Goal: Contribute content: Contribute content

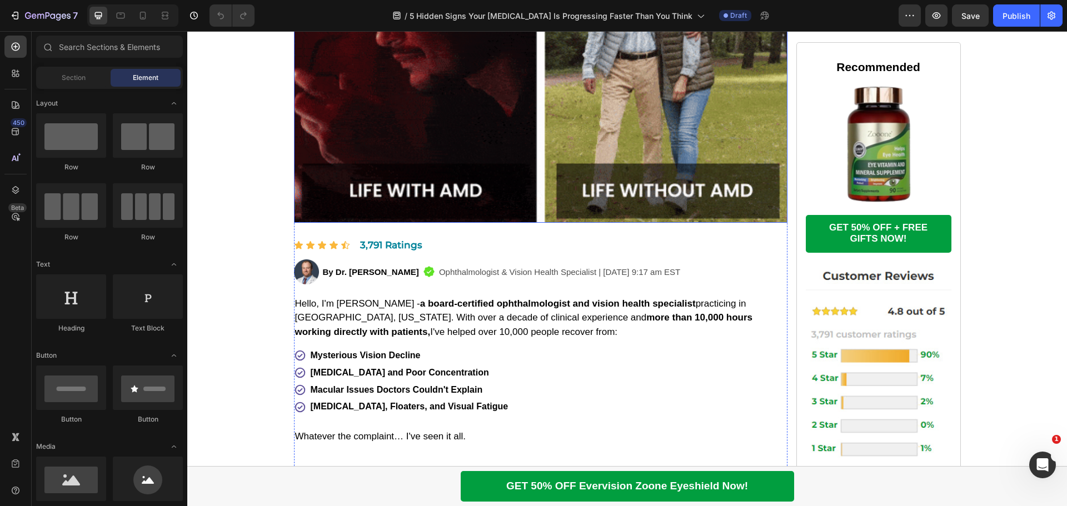
scroll to position [334, 0]
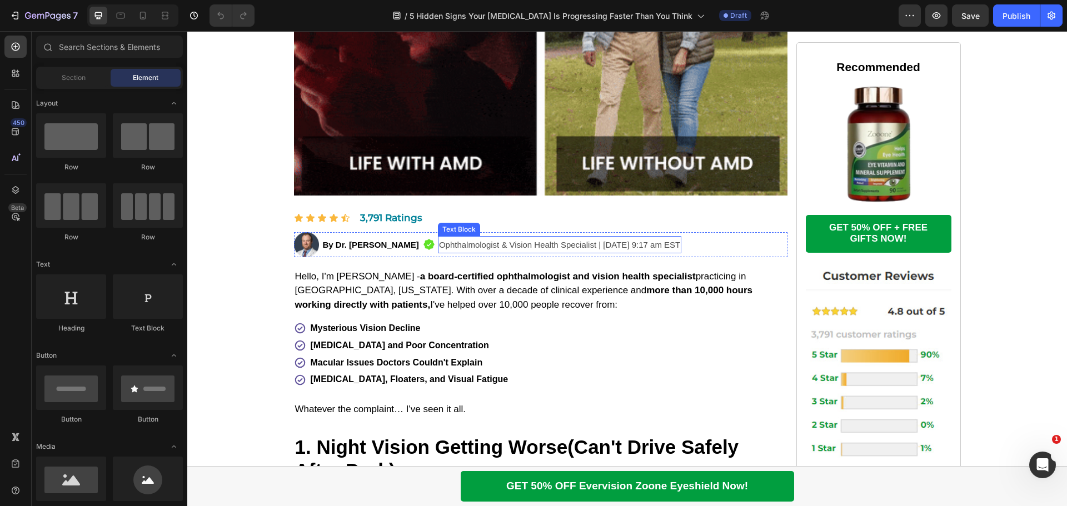
drag, startPoint x: 579, startPoint y: 271, endPoint x: 420, endPoint y: 272, distance: 159.0
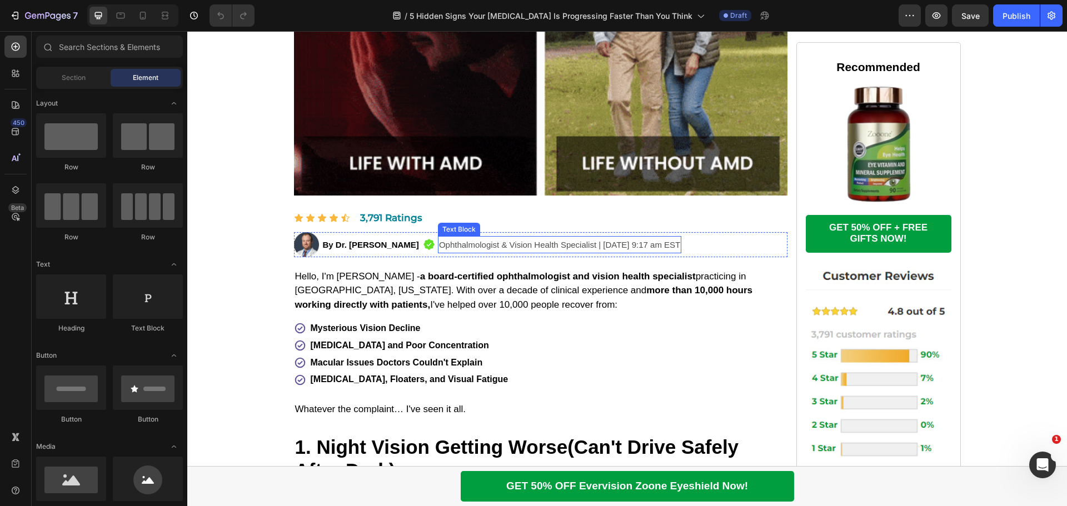
click at [579, 252] on p "Ophthalmologist & Vision Health Specialist | [DATE] 9:17 am EST" at bounding box center [559, 244] width 241 height 15
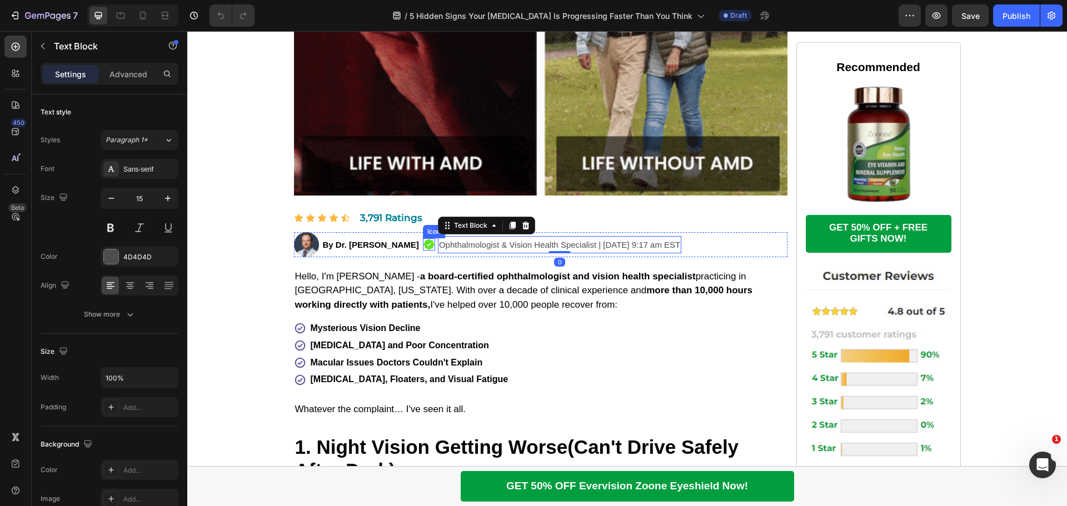
click at [424, 250] on icon at bounding box center [429, 244] width 11 height 11
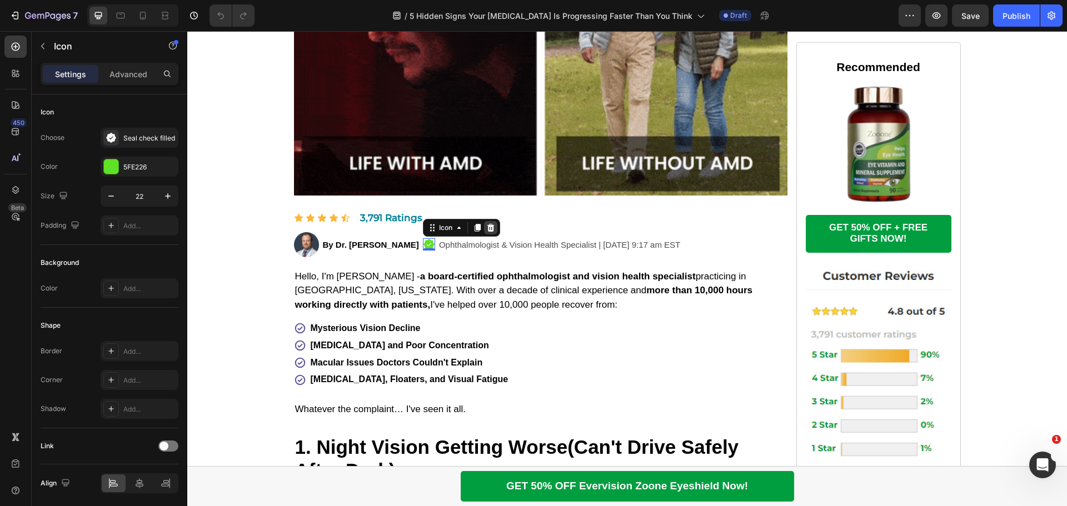
click at [486, 232] on icon at bounding box center [490, 227] width 9 height 9
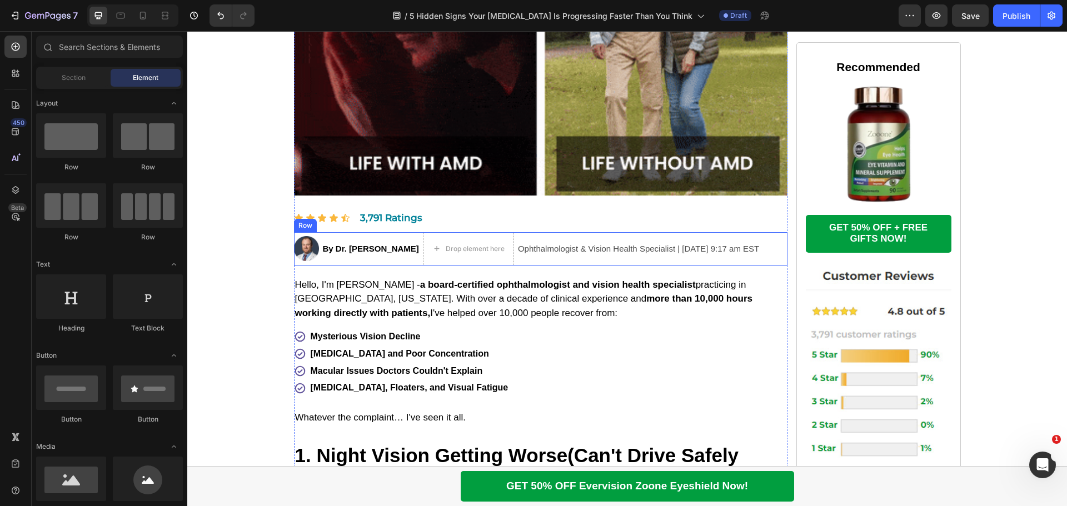
click at [399, 266] on div "By Dr. [PERSON_NAME] Text Block Ophthalmologist & Vision Health Specialist | [D…" at bounding box center [371, 248] width 98 height 33
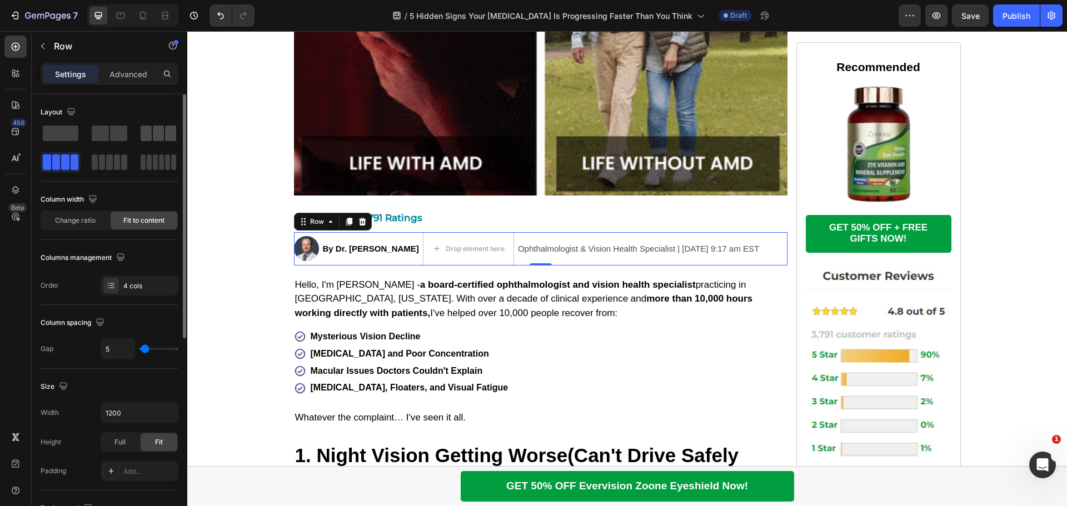
click at [155, 135] on span at bounding box center [158, 134] width 11 height 16
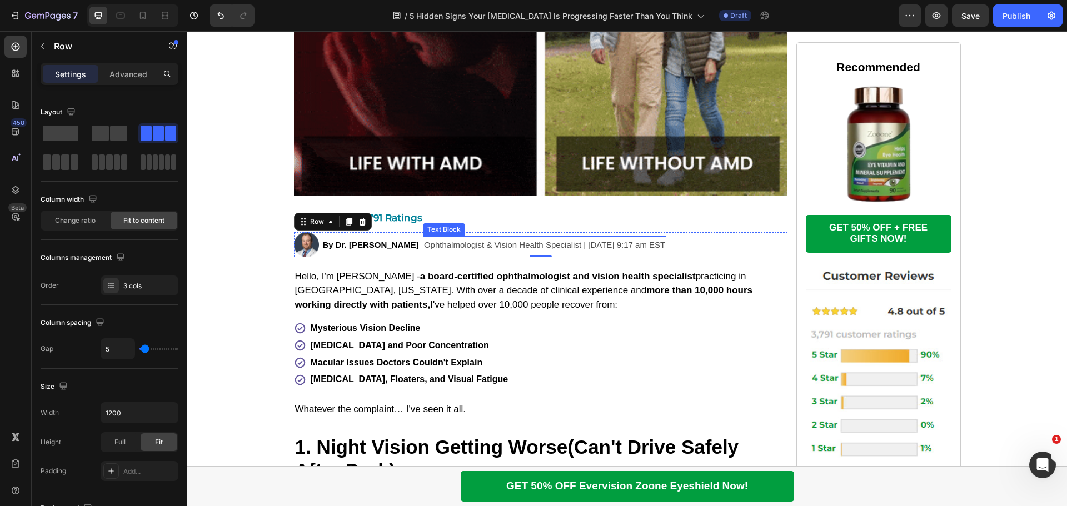
click at [574, 252] on p "Ophthalmologist & Vision Health Specialist | [DATE] 9:17 am EST" at bounding box center [544, 244] width 241 height 15
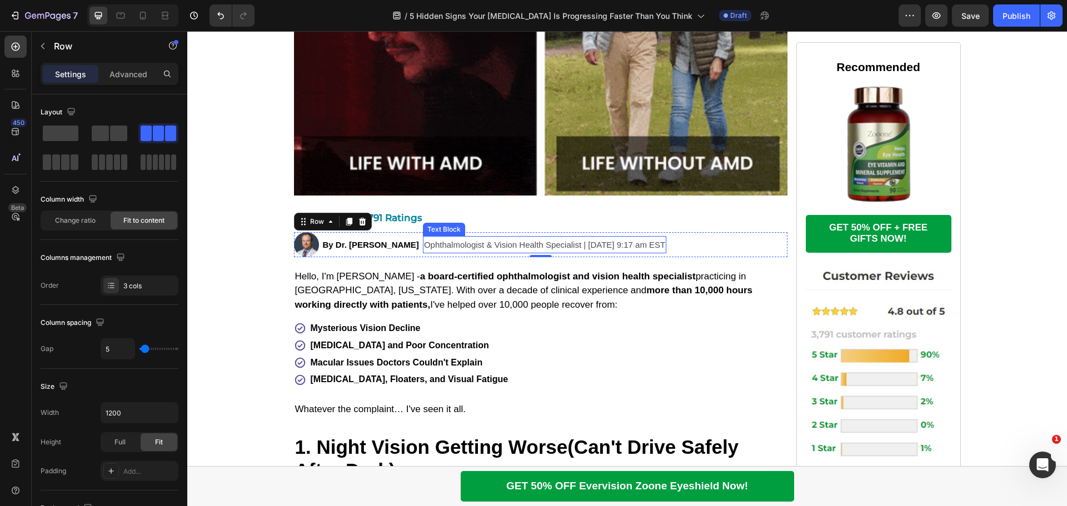
click at [574, 252] on p "Ophthalmologist & Vision Health Specialist | [DATE] 9:17 am EST" at bounding box center [544, 244] width 241 height 15
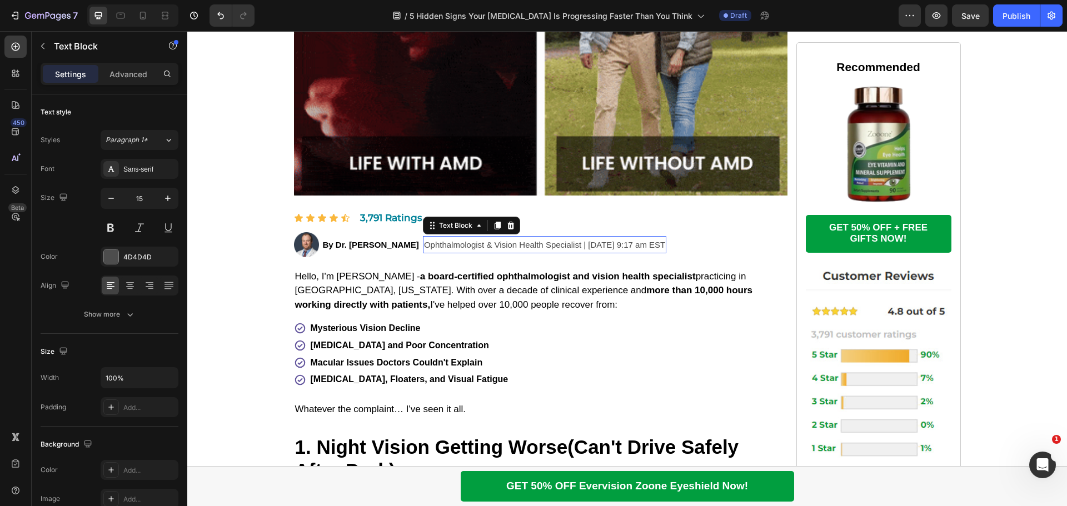
click at [574, 252] on p "Ophthalmologist & Vision Health Specialist | [DATE] 9:17 am EST" at bounding box center [544, 244] width 241 height 15
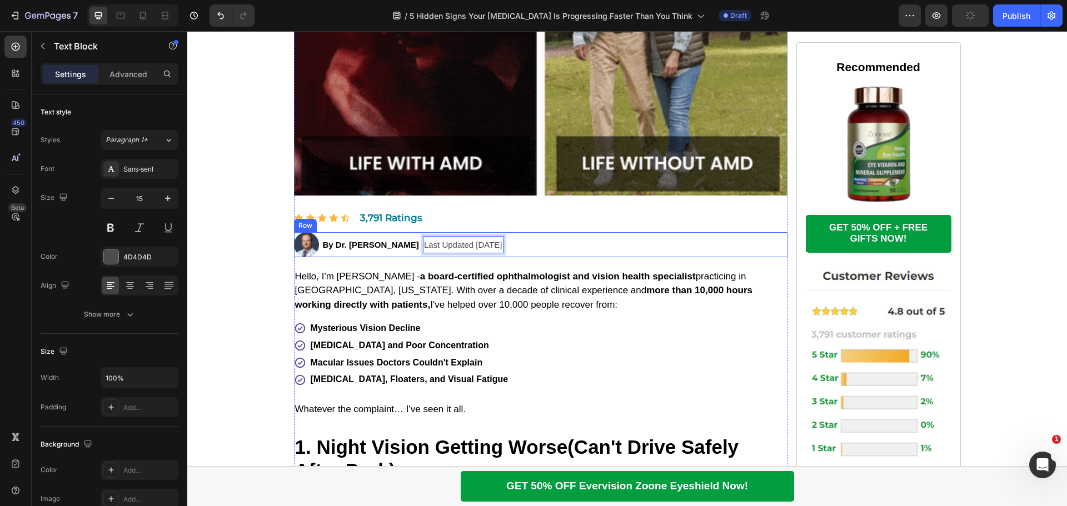
click at [569, 257] on div "Image By Dr. [PERSON_NAME] Text Block Ophthalmologist & Vision Health Specialis…" at bounding box center [541, 244] width 494 height 25
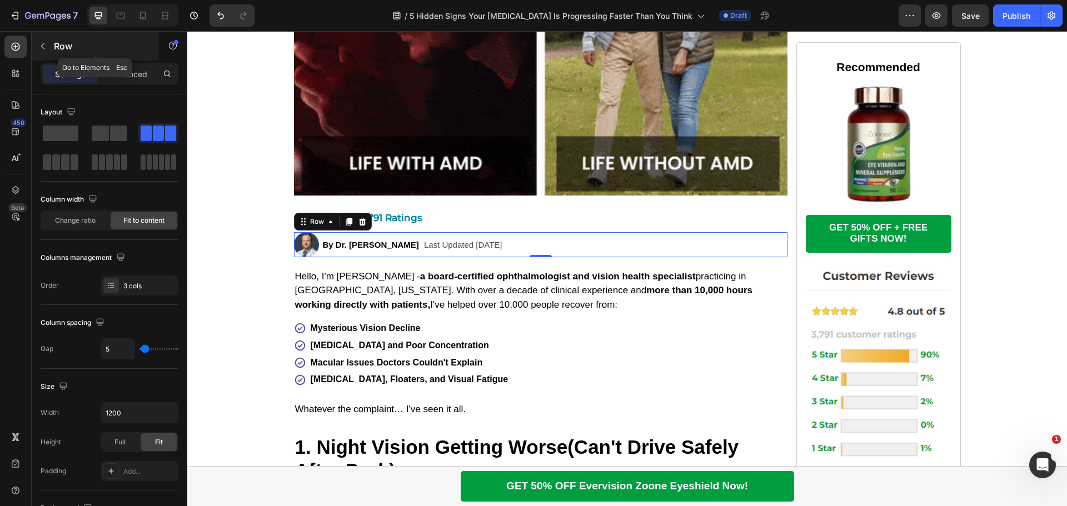
click at [39, 42] on icon "button" at bounding box center [42, 46] width 9 height 9
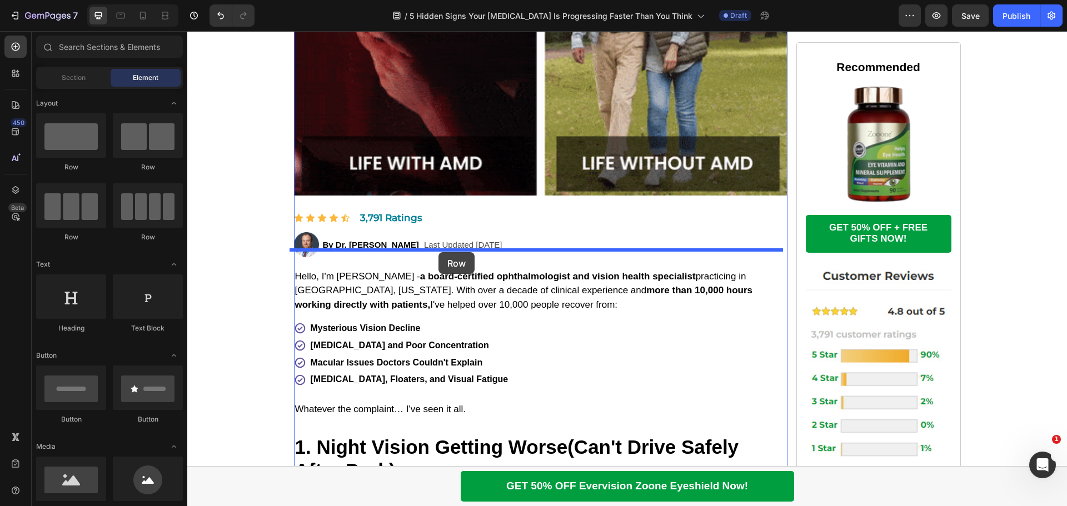
drag, startPoint x: 327, startPoint y: 172, endPoint x: 439, endPoint y: 252, distance: 137.0
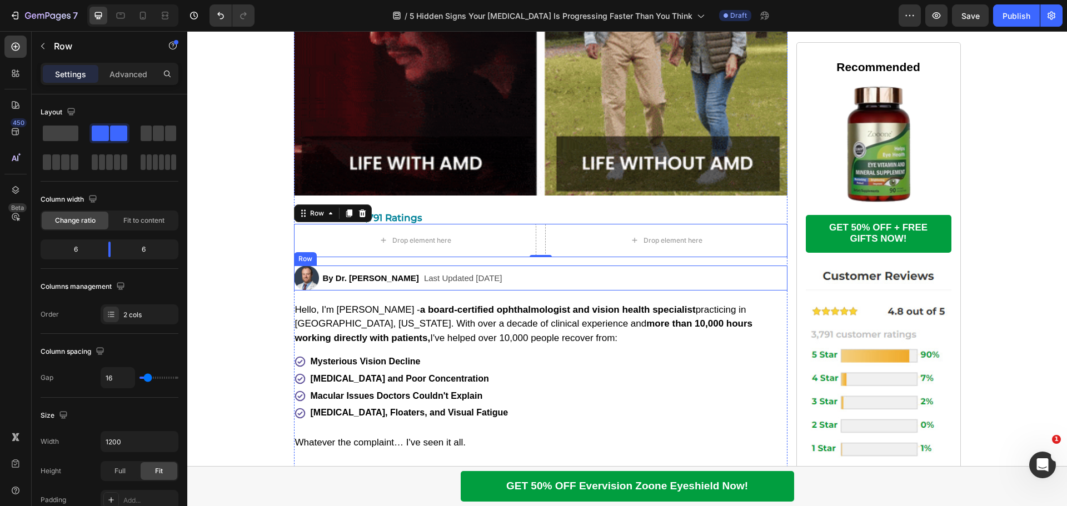
click at [565, 291] on div "Image By Dr. [PERSON_NAME] Text Block Ophthalmologist & Vision Health Specialis…" at bounding box center [541, 278] width 494 height 25
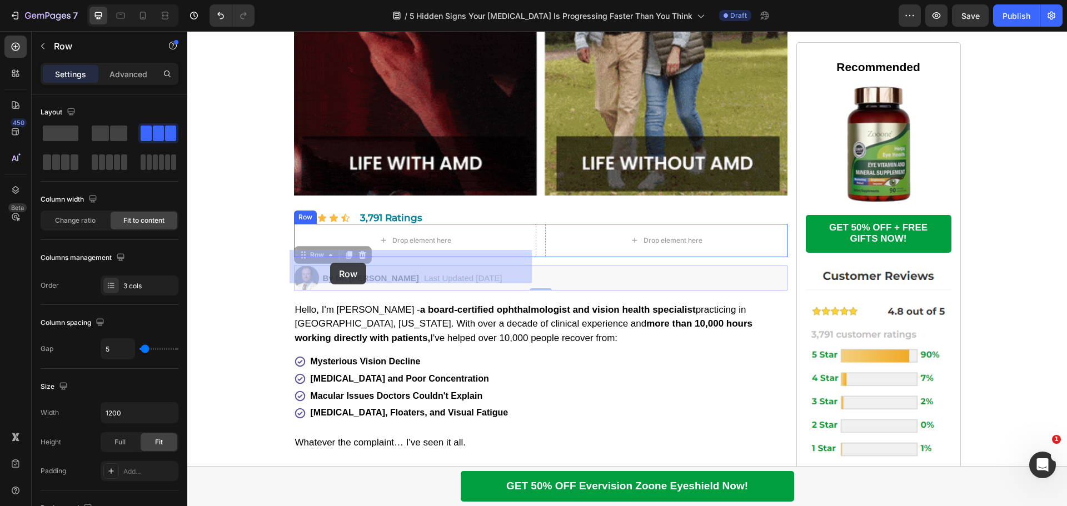
drag, startPoint x: 297, startPoint y: 283, endPoint x: 330, endPoint y: 263, distance: 39.2
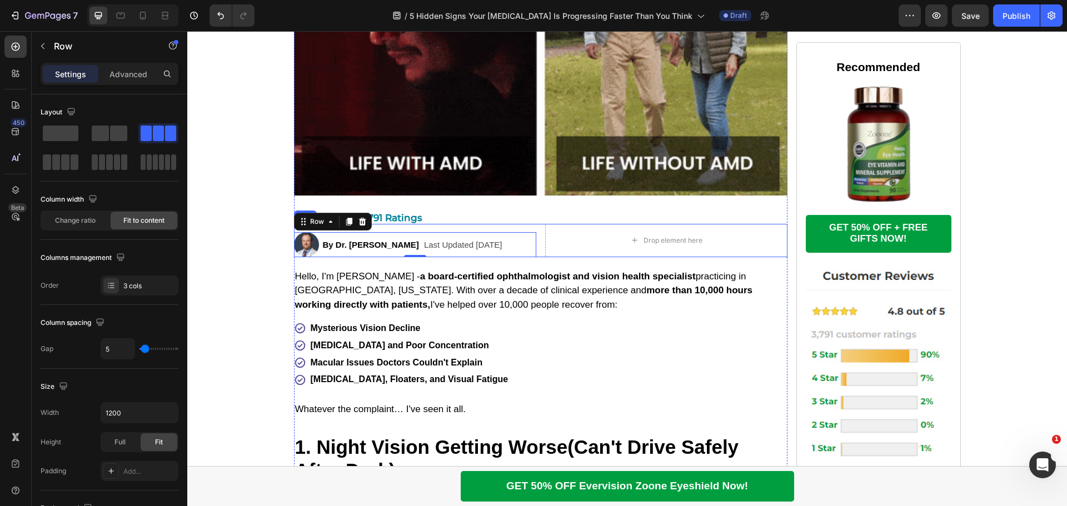
click at [536, 257] on div "Image By Dr. [PERSON_NAME] Text Block Ophthalmologist & Vision Health Specialis…" at bounding box center [541, 240] width 494 height 33
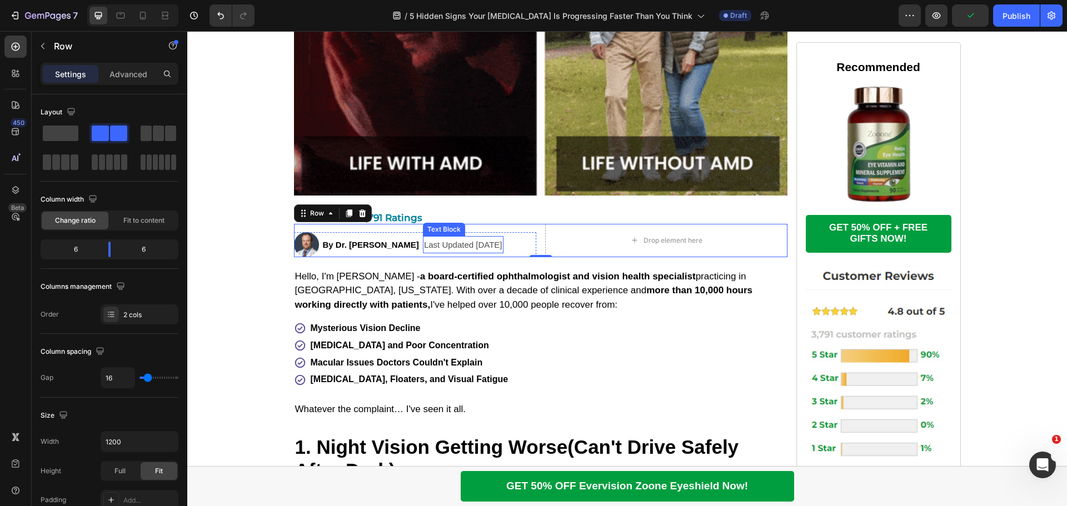
click at [465, 252] on p "Last Updated [DATE]" at bounding box center [463, 244] width 78 height 15
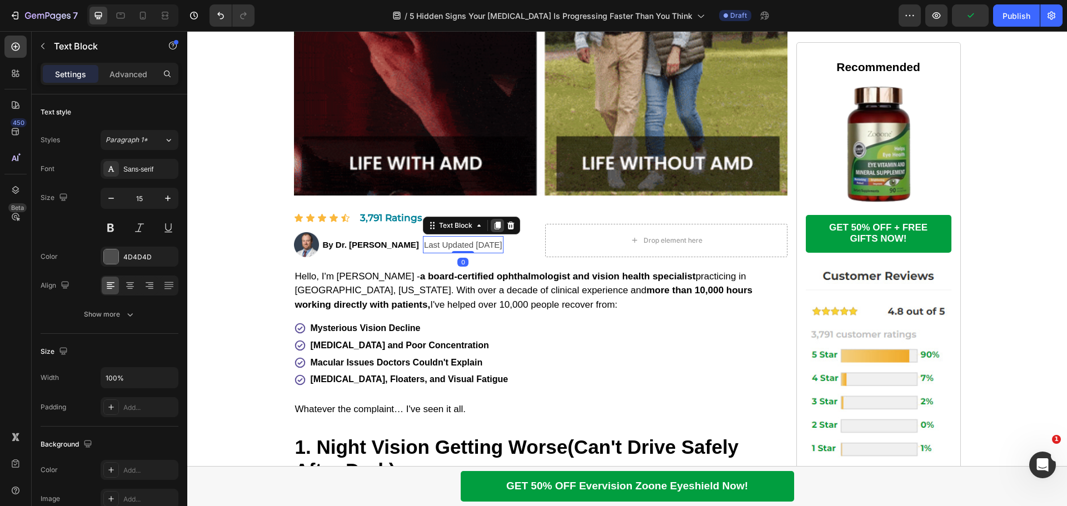
click at [495, 230] on icon at bounding box center [498, 226] width 6 height 8
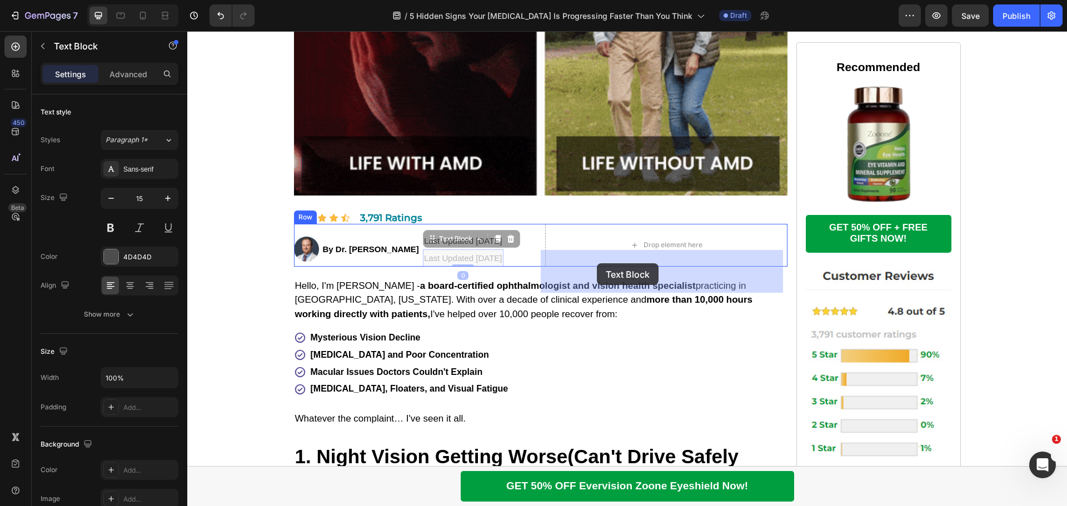
drag, startPoint x: 412, startPoint y: 266, endPoint x: 597, endPoint y: 263, distance: 184.6
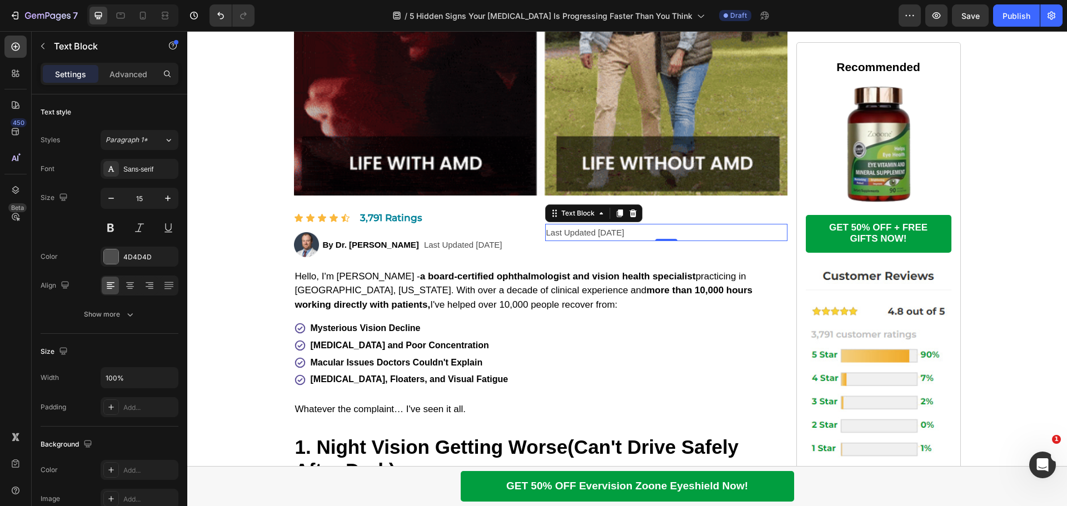
click at [609, 240] on p "Last Updated [DATE]" at bounding box center [666, 232] width 240 height 15
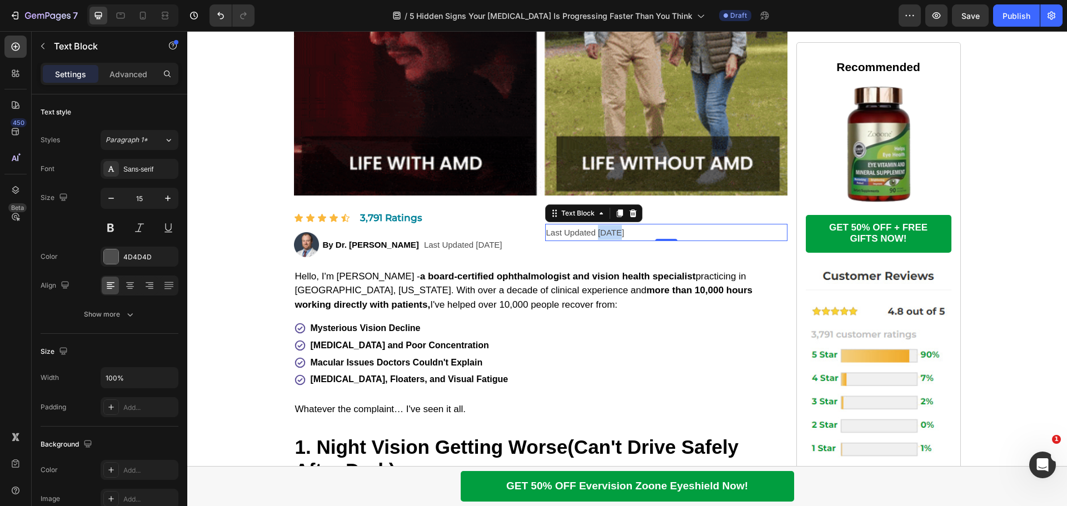
click at [609, 240] on p "Last Updated [DATE]" at bounding box center [666, 232] width 240 height 15
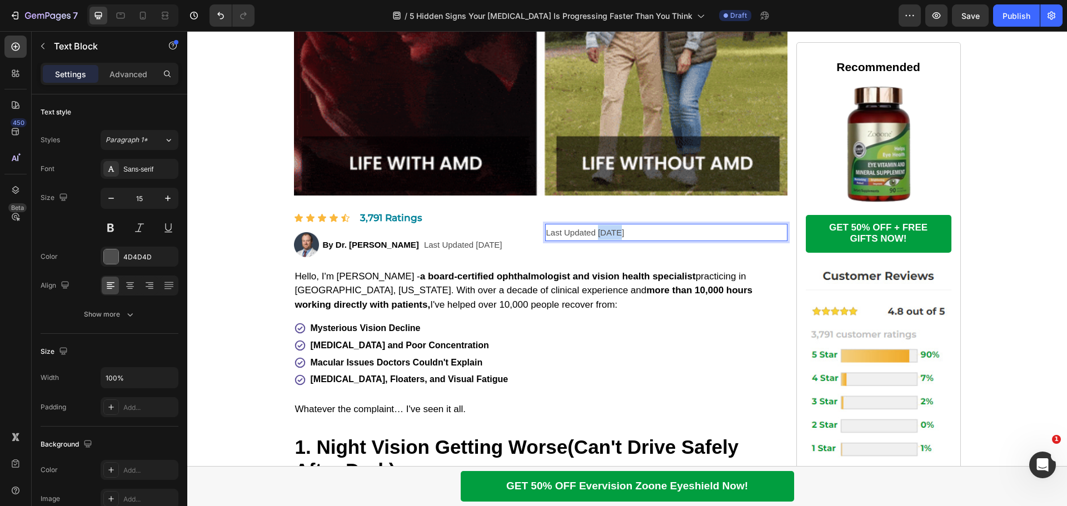
click at [609, 240] on p "Last Updated [DATE]" at bounding box center [666, 232] width 240 height 15
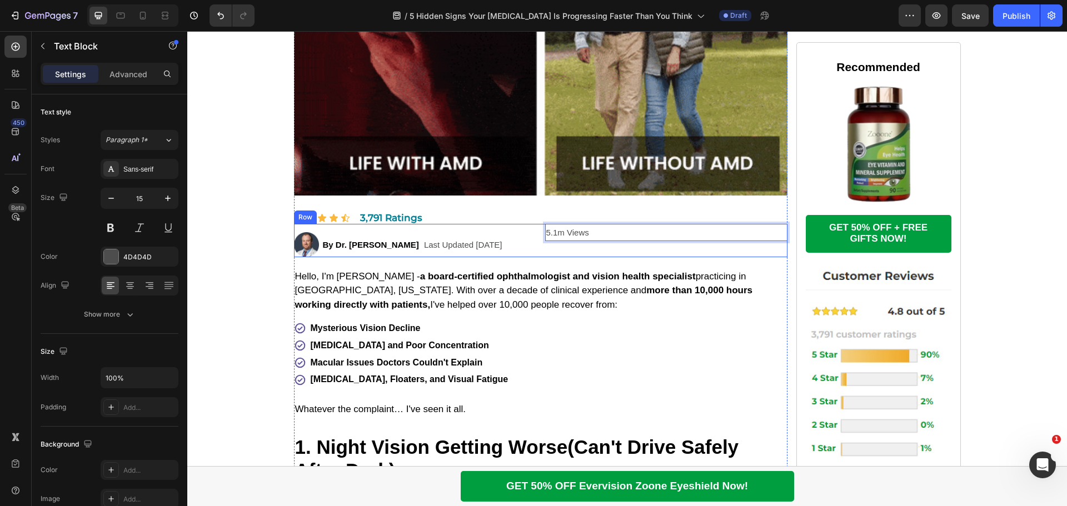
click at [540, 257] on div "Image By Dr. [PERSON_NAME] Text Block Ophthalmologist & Vision Health Specialis…" at bounding box center [541, 240] width 494 height 33
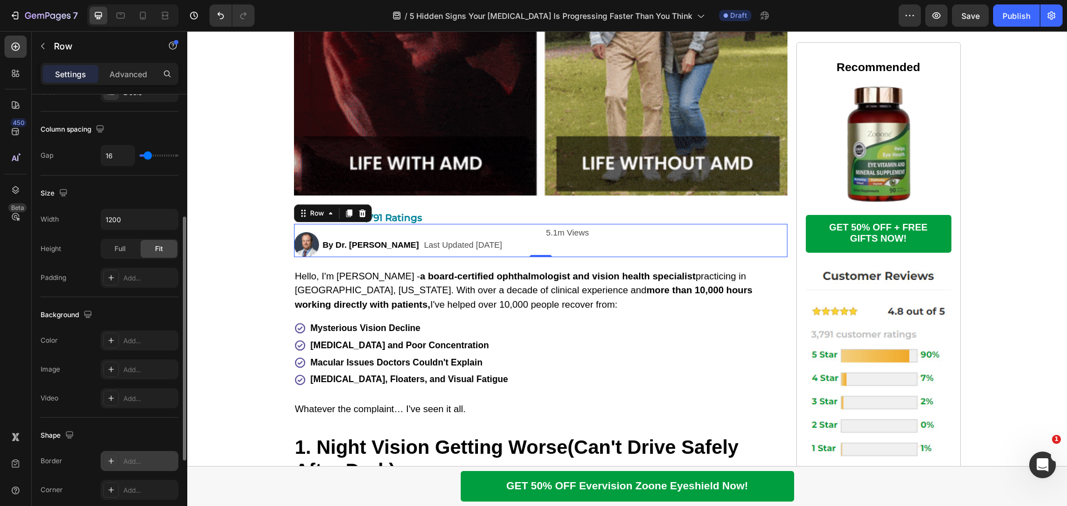
scroll to position [361, 0]
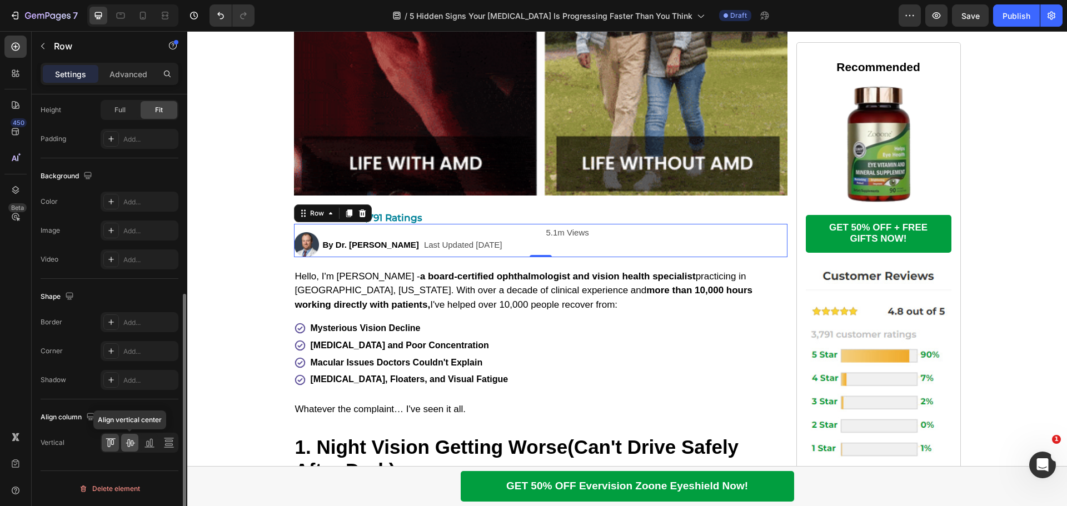
click at [128, 440] on icon at bounding box center [130, 444] width 9 height 8
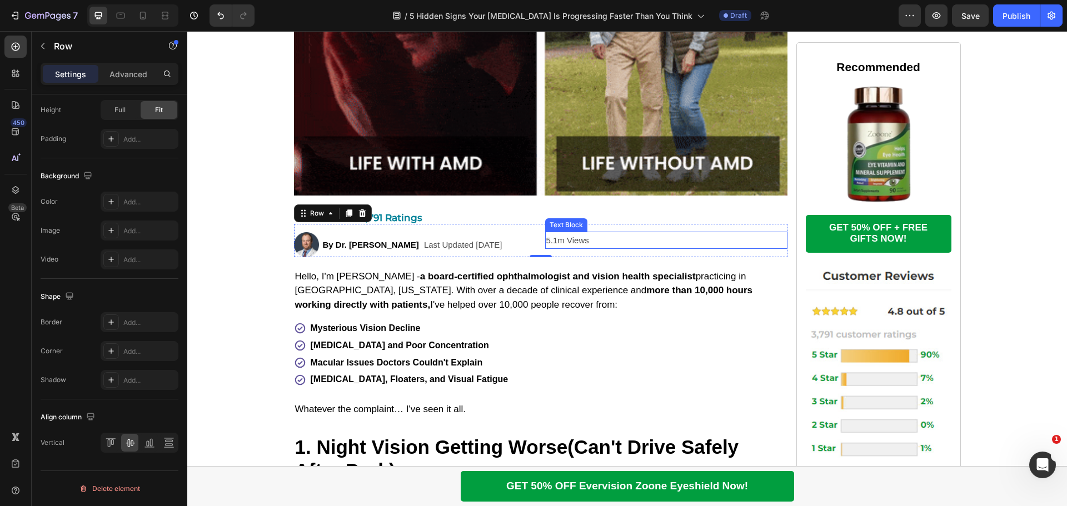
click at [577, 248] on p "5.1m Views" at bounding box center [666, 240] width 240 height 15
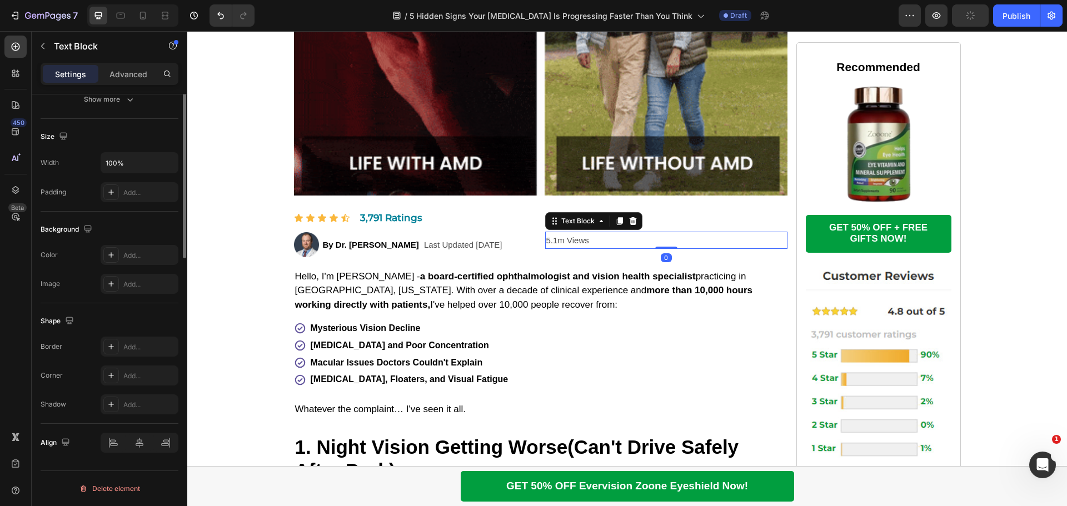
scroll to position [0, 0]
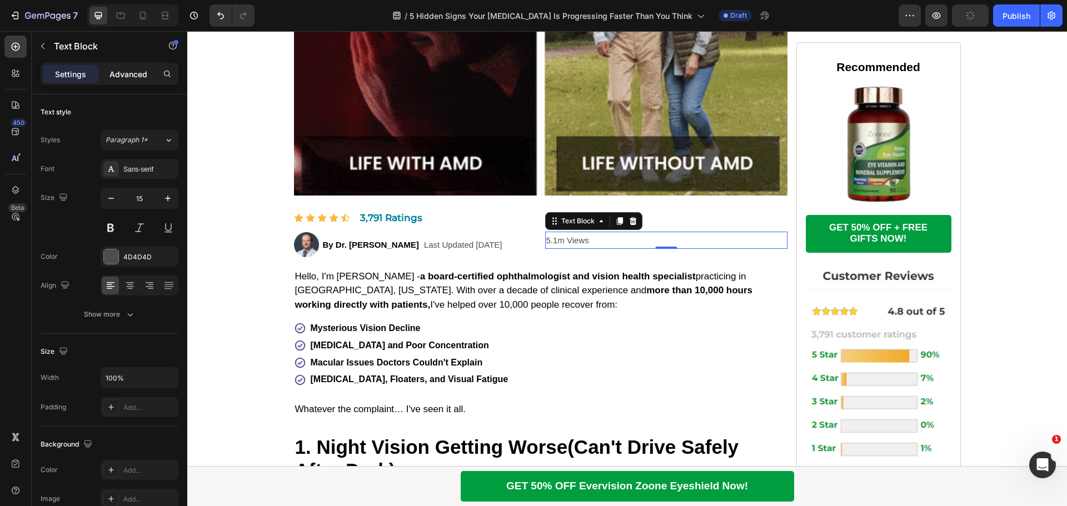
click at [122, 72] on p "Advanced" at bounding box center [129, 74] width 38 height 12
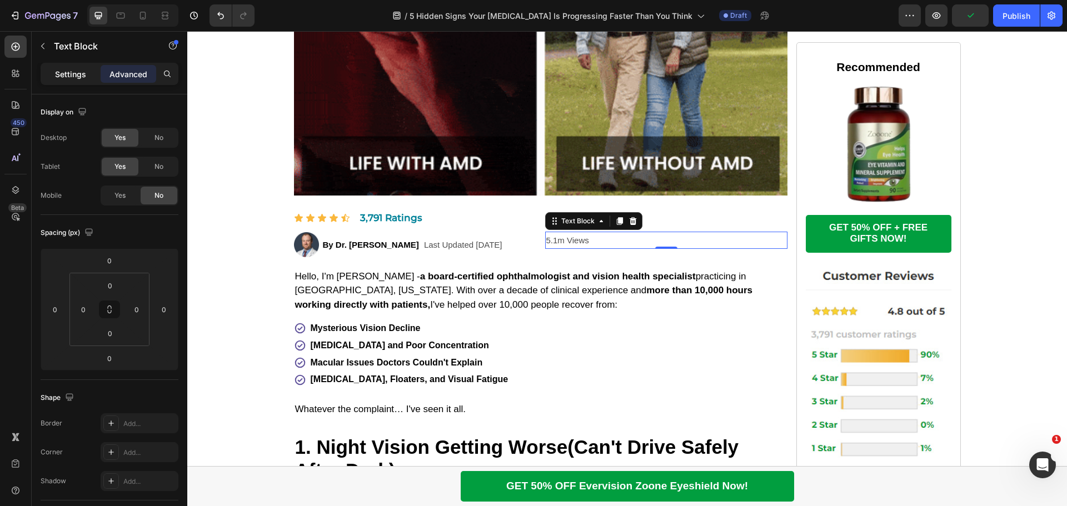
click at [69, 71] on p "Settings" at bounding box center [70, 74] width 31 height 12
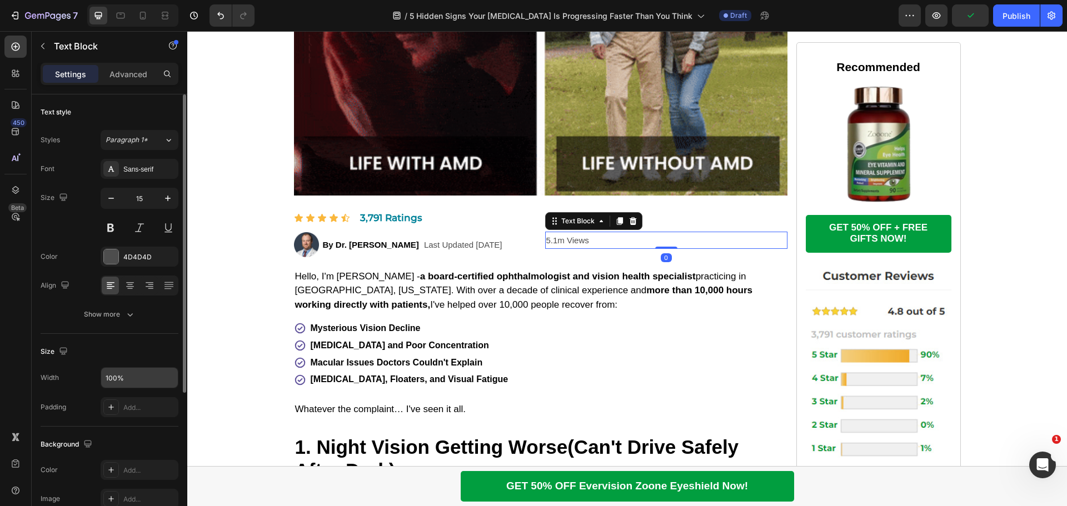
scroll to position [56, 0]
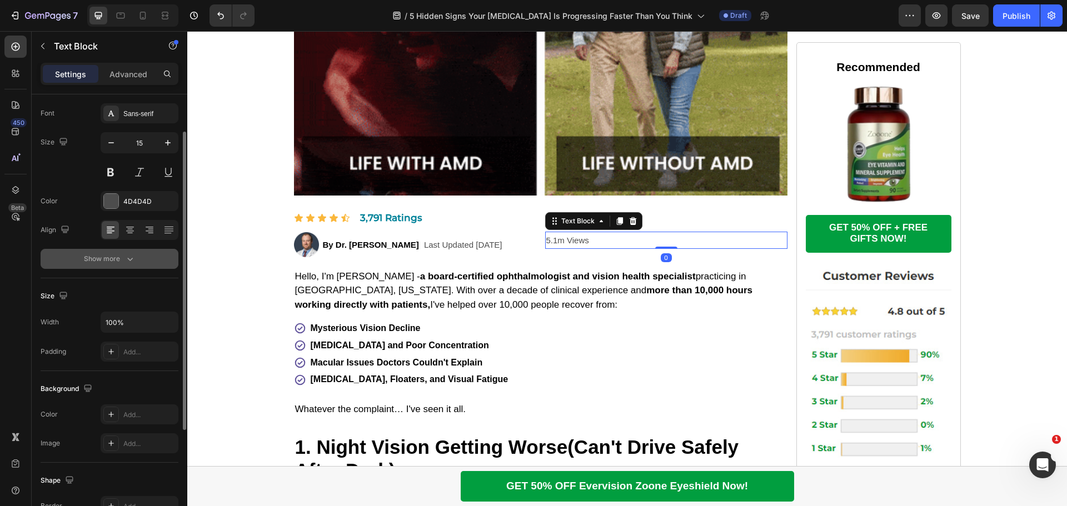
click at [127, 264] on icon "button" at bounding box center [130, 258] width 11 height 11
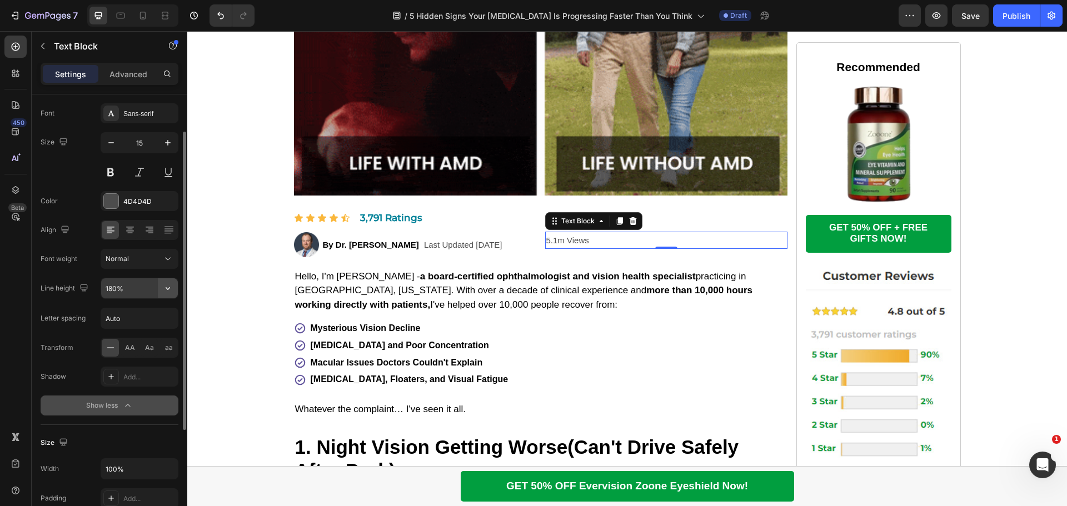
click at [169, 288] on icon "button" at bounding box center [168, 288] width 4 height 3
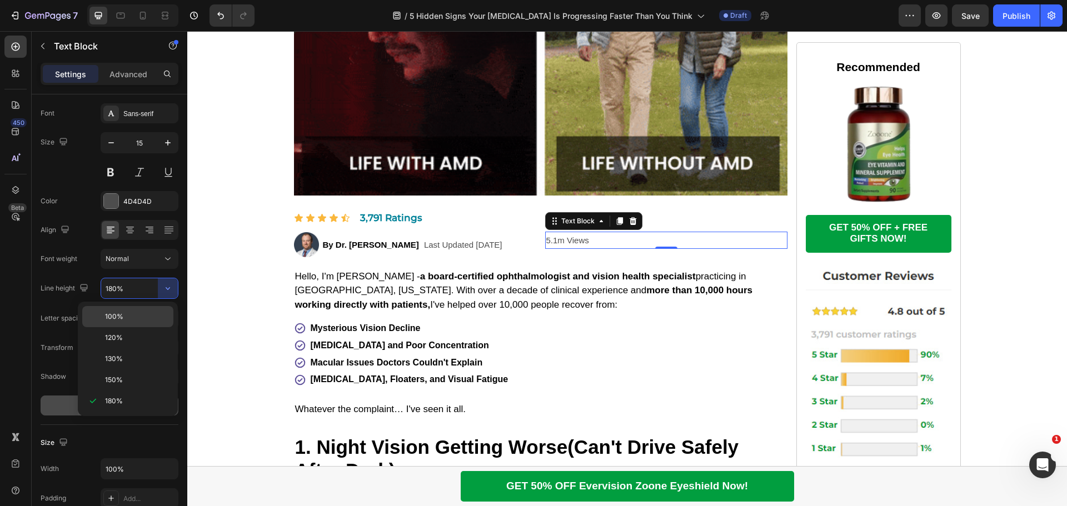
click at [137, 321] on p "100%" at bounding box center [136, 317] width 63 height 10
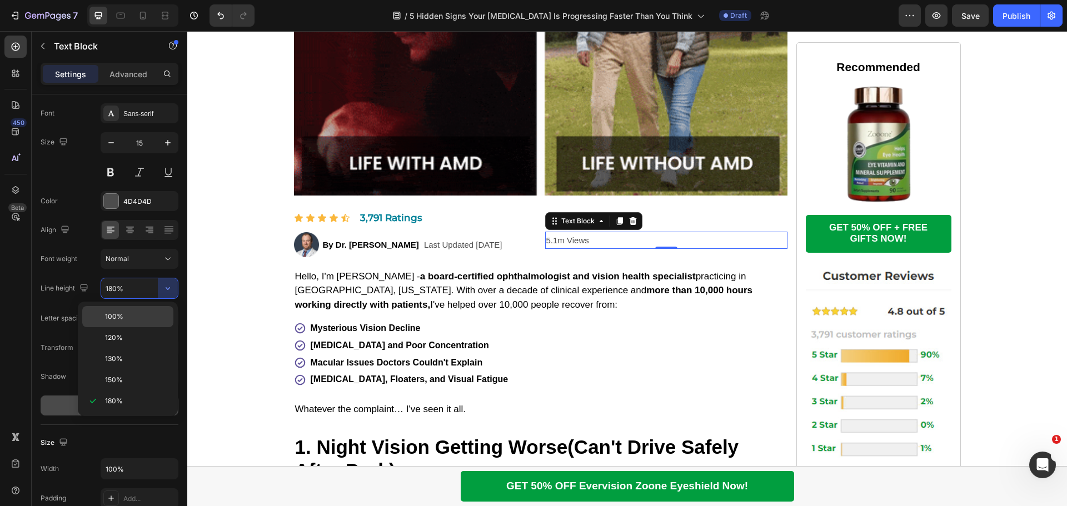
type input "100%"
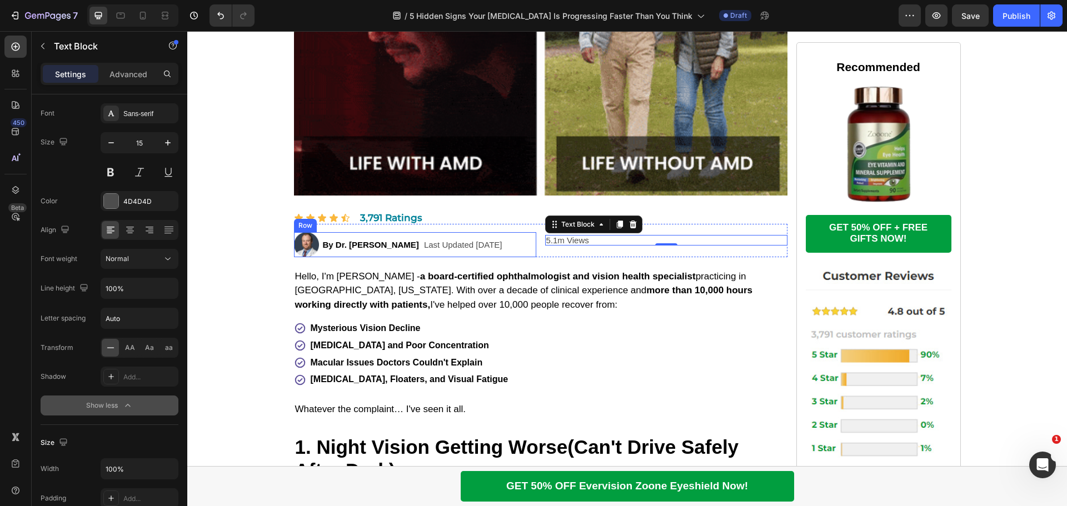
click at [526, 257] on div "Image By Dr. [PERSON_NAME] Text Block Ophthalmologist & Vision Health Specialis…" at bounding box center [415, 244] width 242 height 25
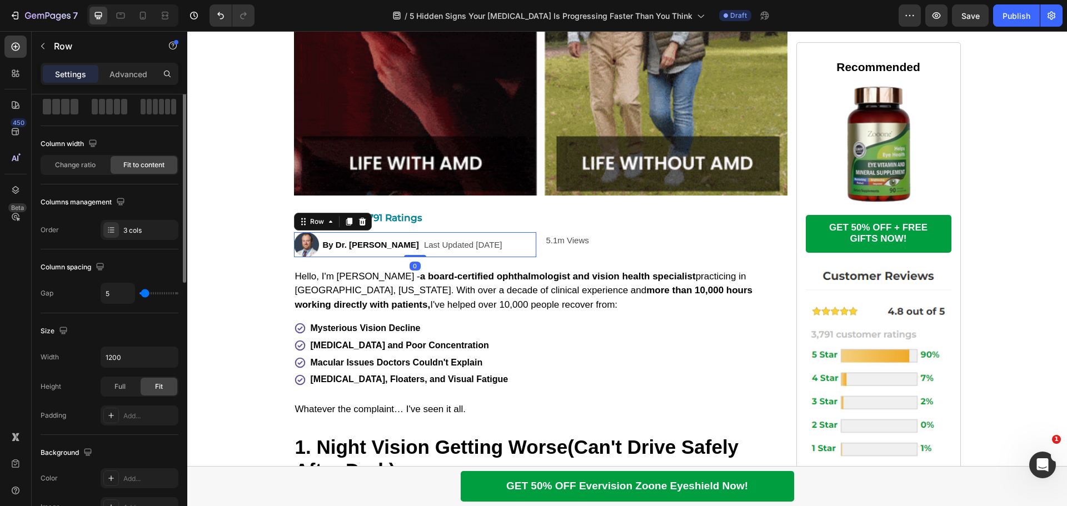
scroll to position [0, 0]
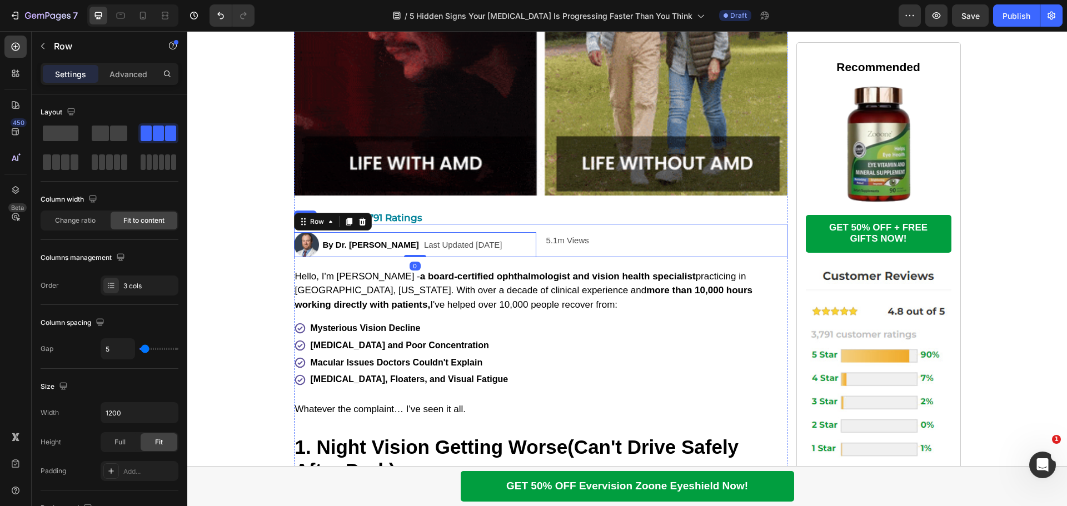
click at [545, 257] on div "5.1m Views Text Block" at bounding box center [666, 240] width 242 height 33
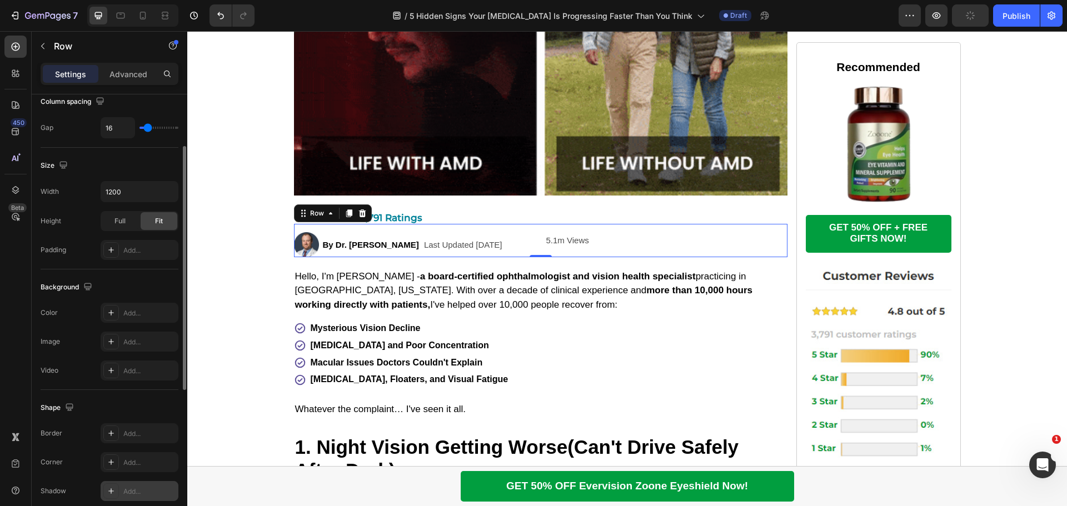
scroll to position [195, 0]
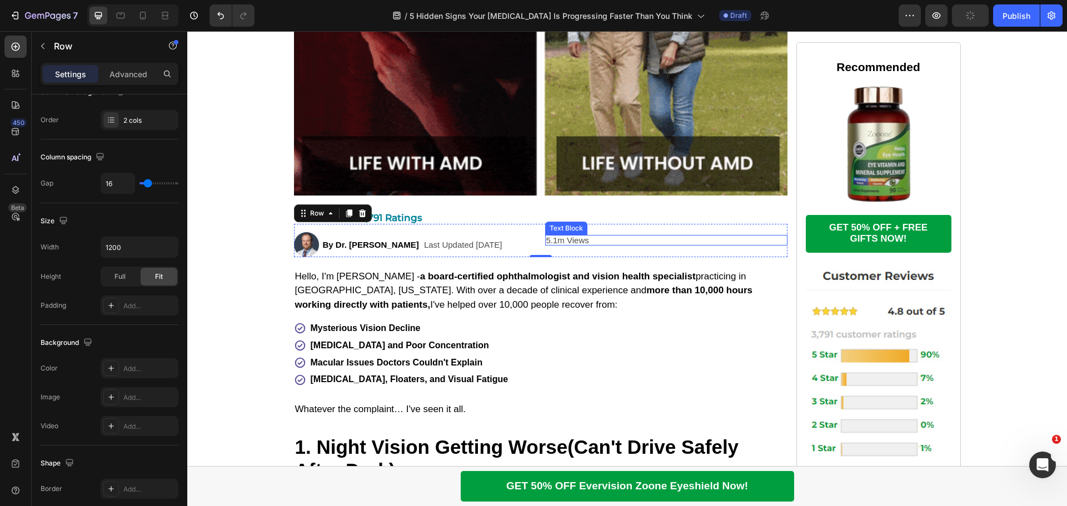
click at [556, 245] on p "5.1m Views" at bounding box center [666, 240] width 240 height 8
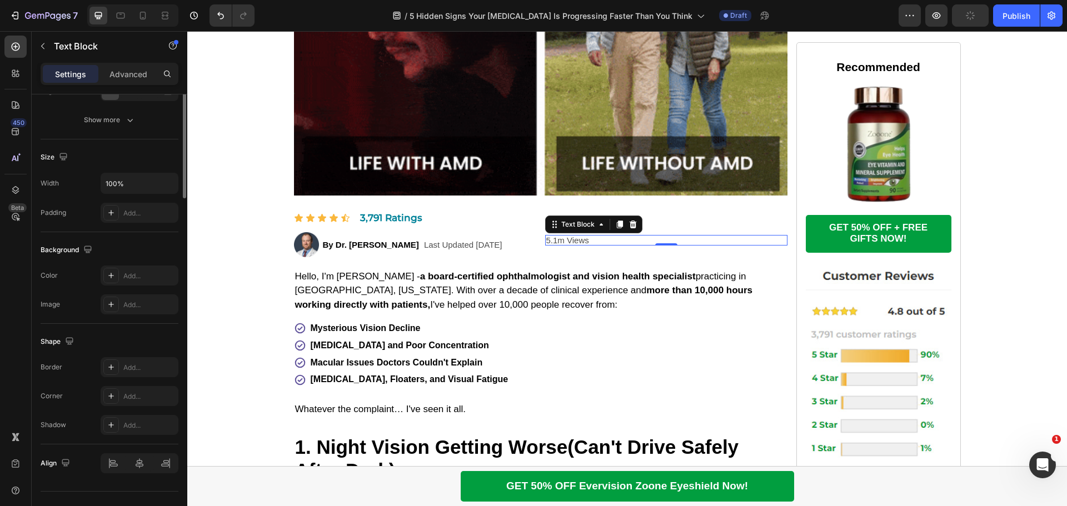
scroll to position [0, 0]
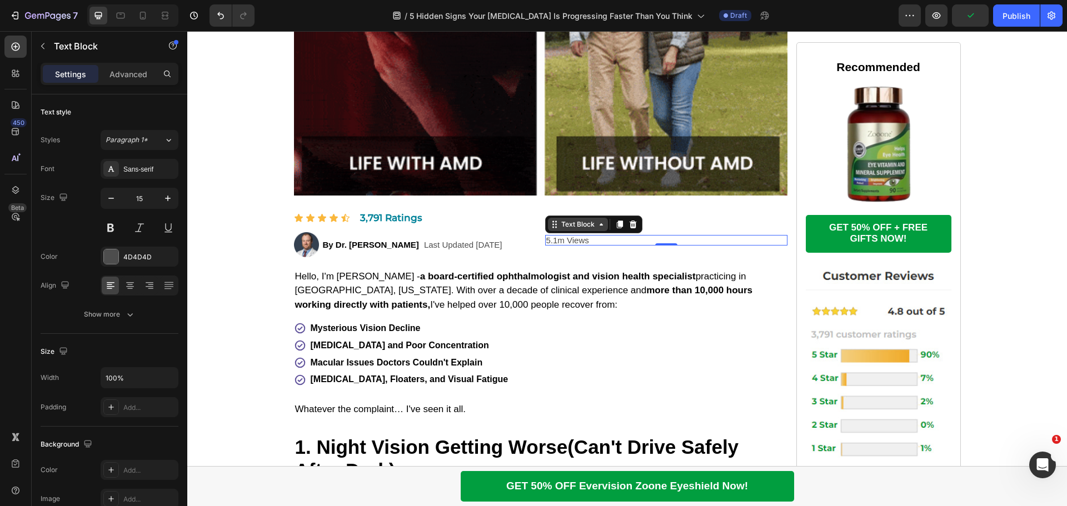
click at [597, 229] on icon at bounding box center [601, 224] width 9 height 9
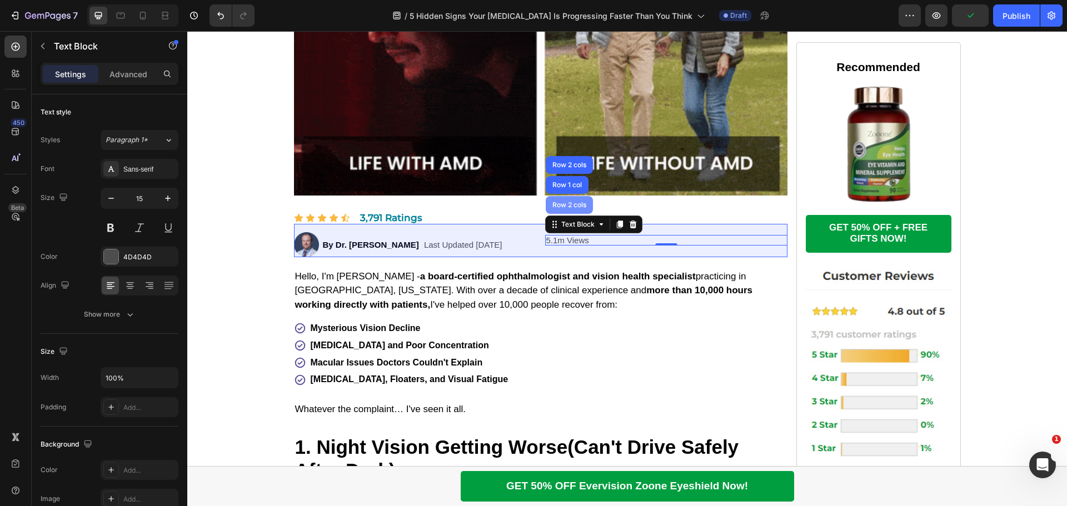
click at [576, 214] on div "Row 2 cols" at bounding box center [569, 205] width 47 height 18
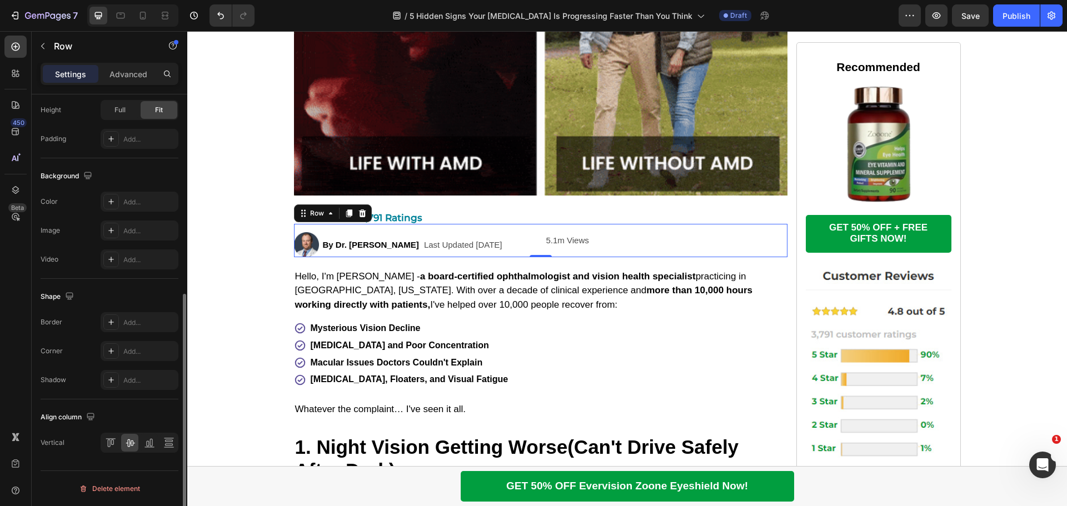
scroll to position [195, 0]
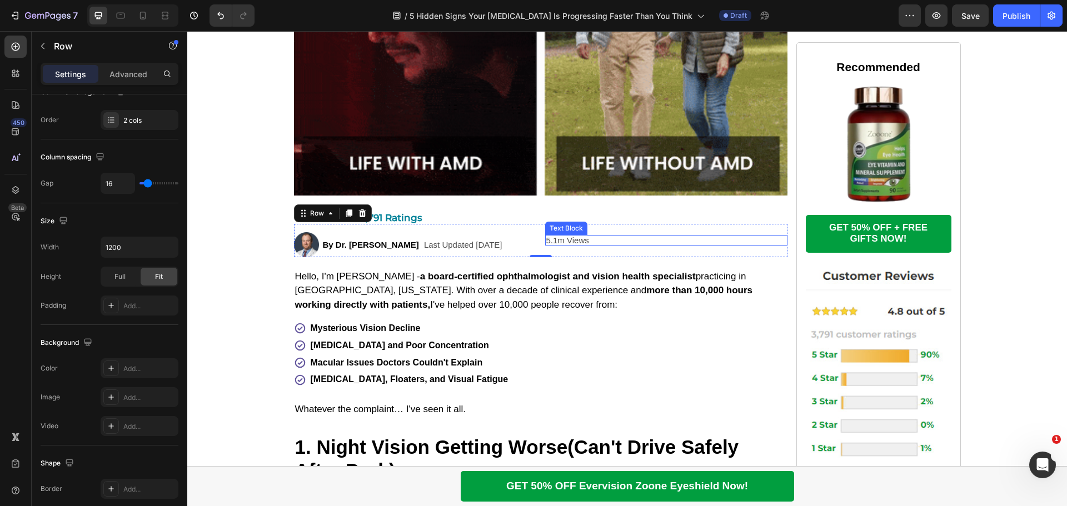
click at [594, 245] on p "5.1m Views" at bounding box center [666, 240] width 240 height 8
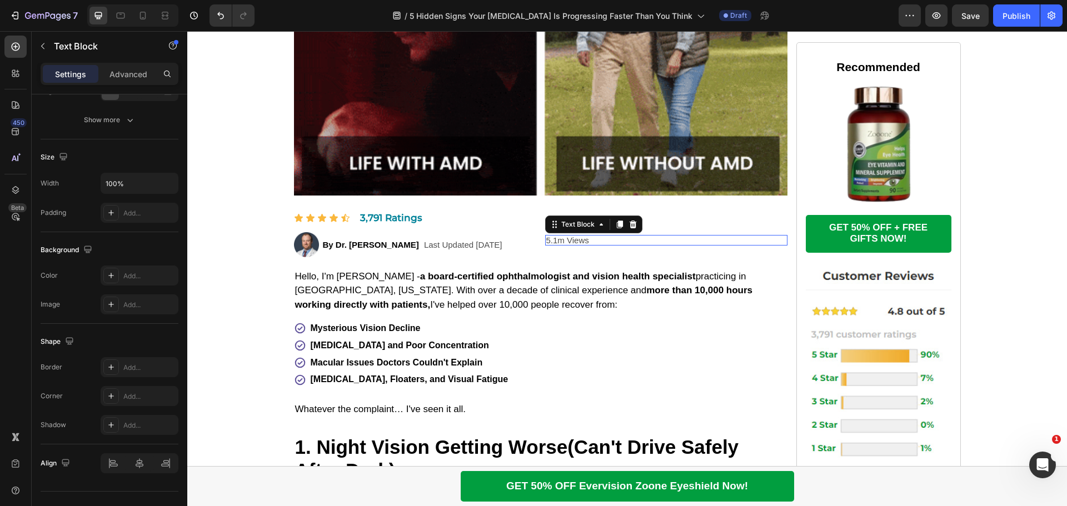
scroll to position [0, 0]
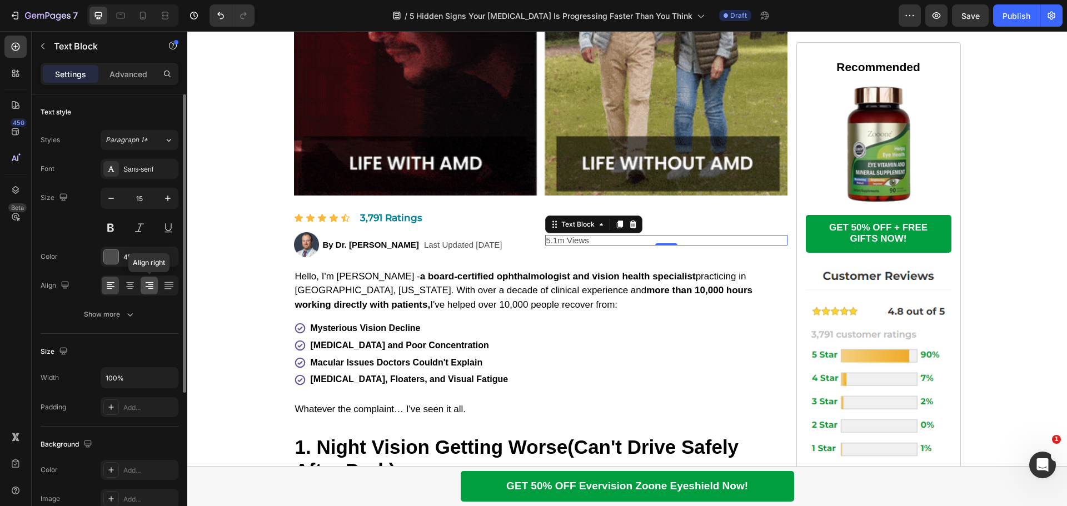
click at [155, 285] on div at bounding box center [149, 286] width 17 height 18
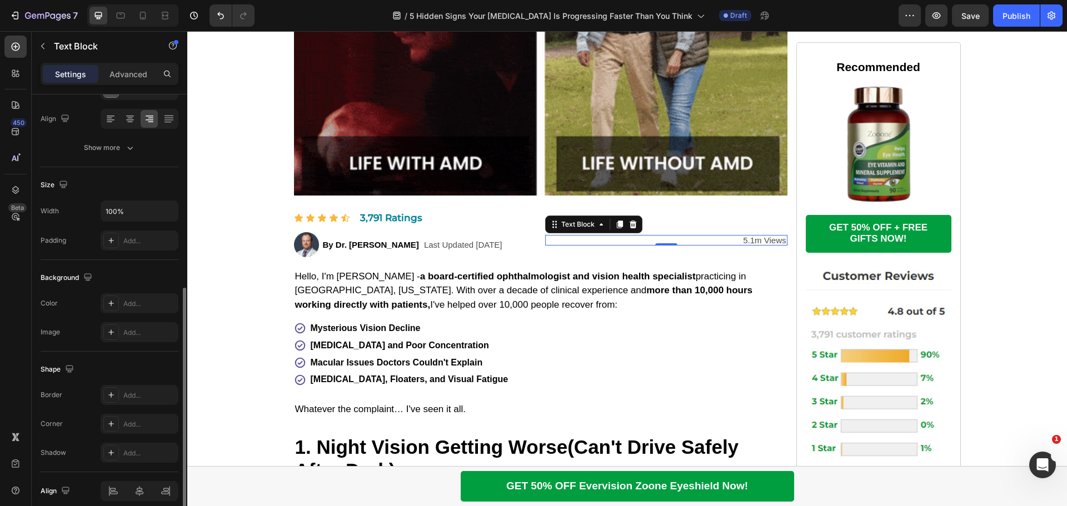
scroll to position [215, 0]
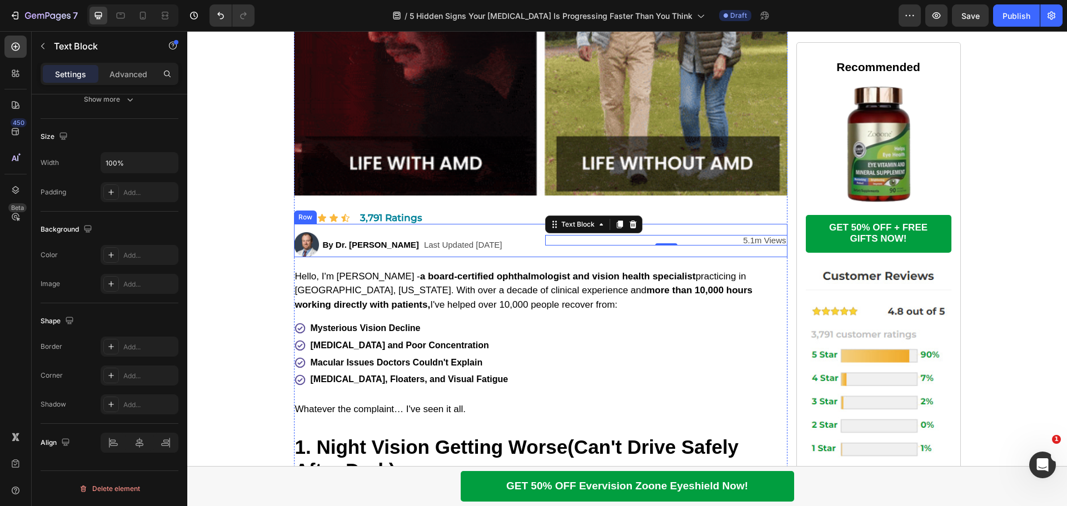
click at [535, 257] on div "Image By Dr. [PERSON_NAME] Text Block Ophthalmologist & Vision Health Specialis…" at bounding box center [541, 240] width 494 height 33
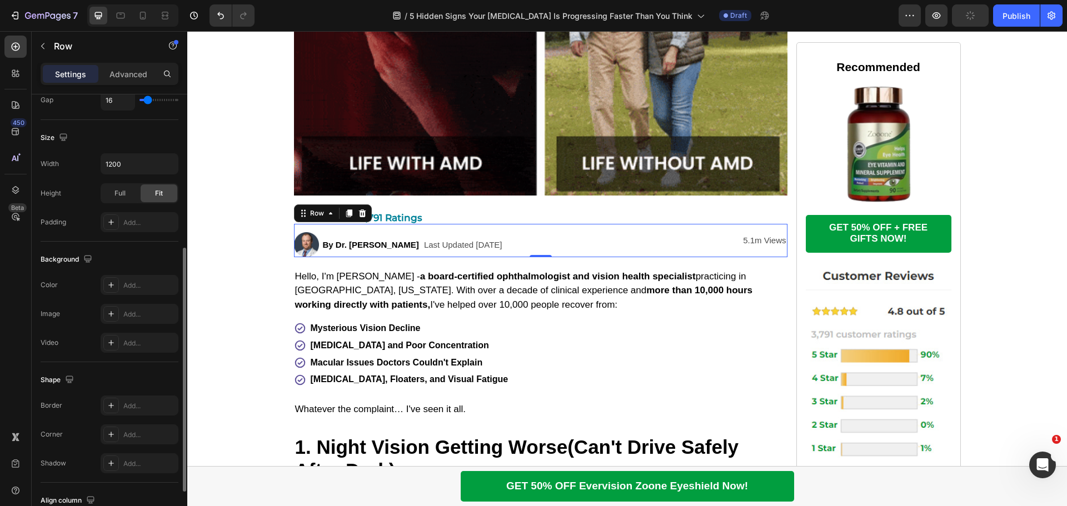
scroll to position [361, 0]
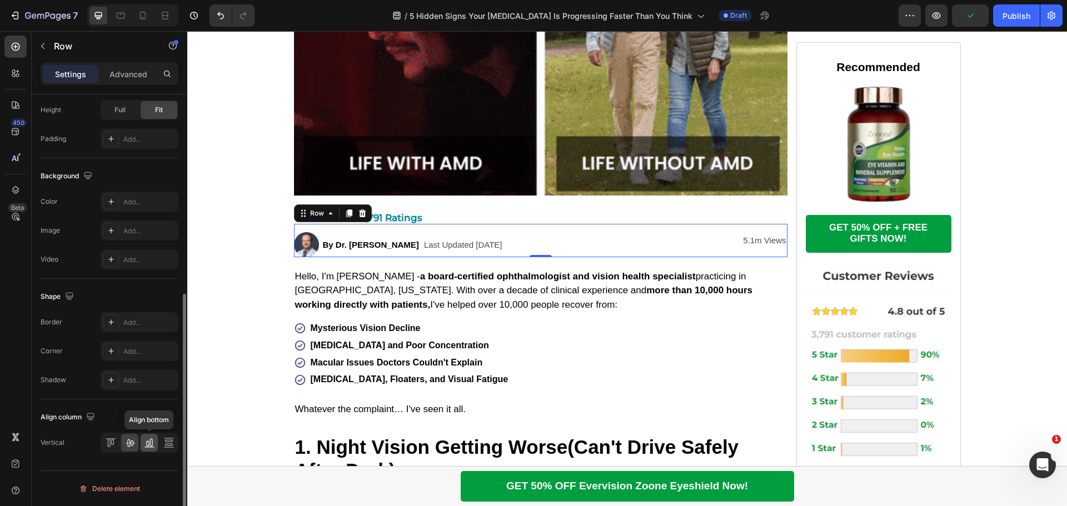
click at [151, 444] on icon at bounding box center [149, 442] width 11 height 11
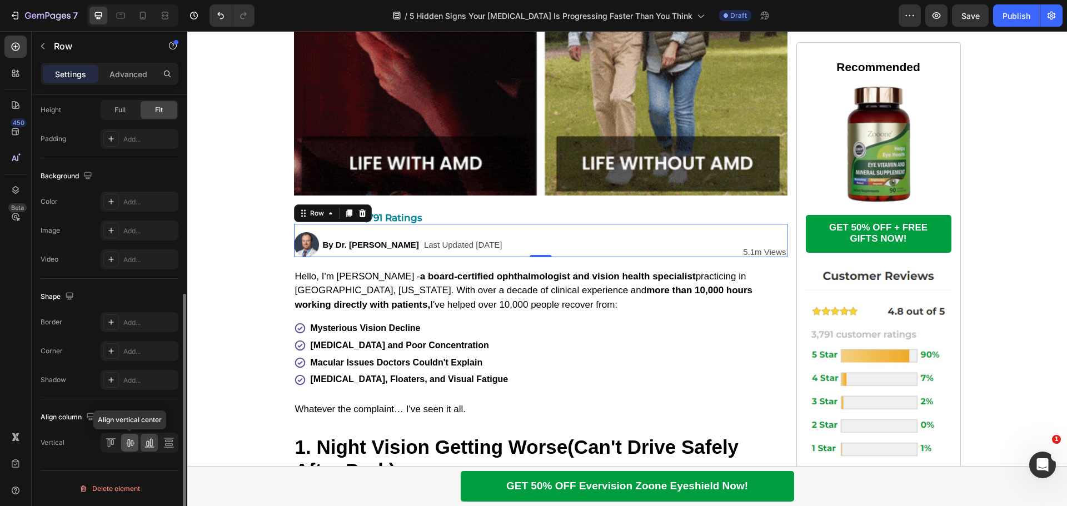
click at [135, 444] on icon at bounding box center [130, 442] width 11 height 11
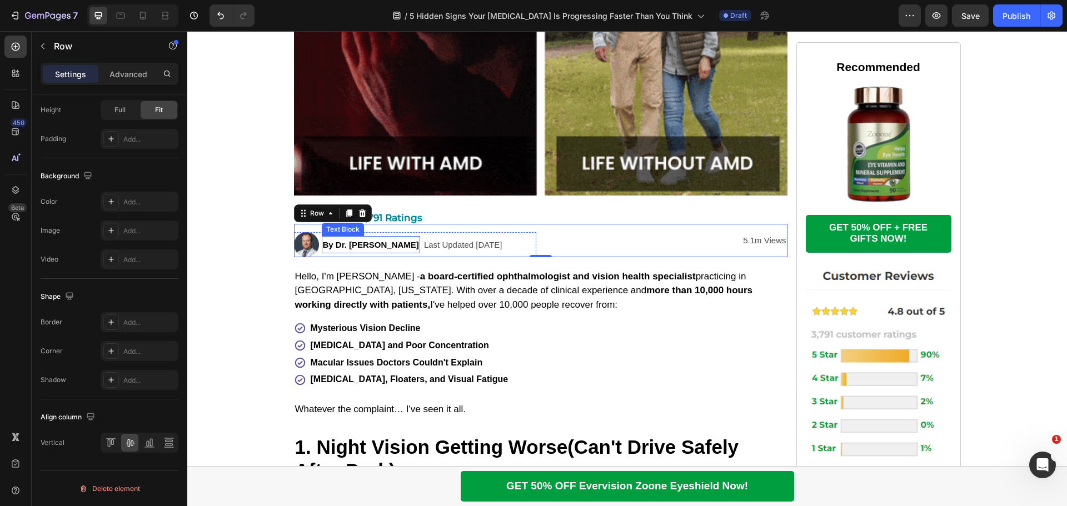
click at [372, 252] on p "By Dr. [PERSON_NAME]" at bounding box center [371, 244] width 96 height 15
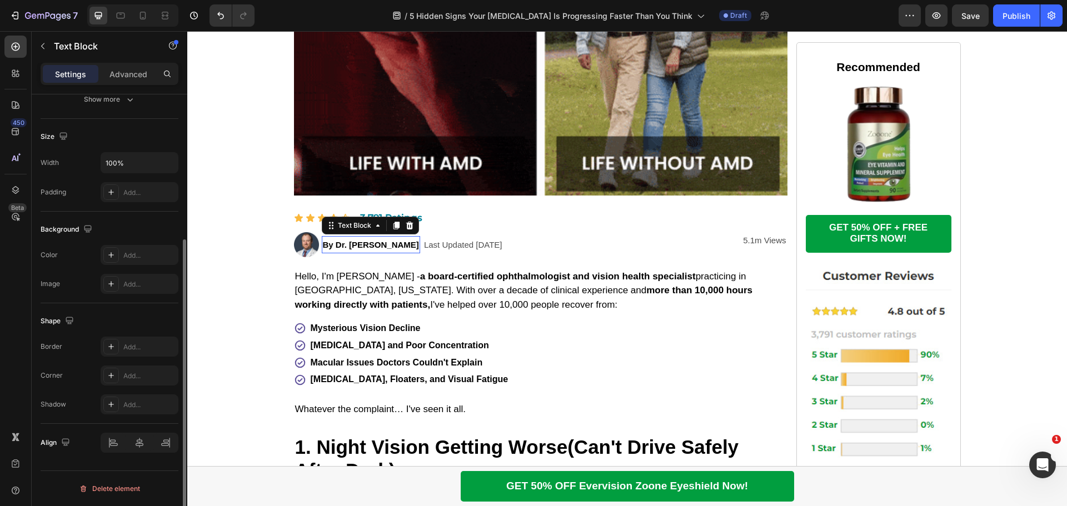
scroll to position [0, 0]
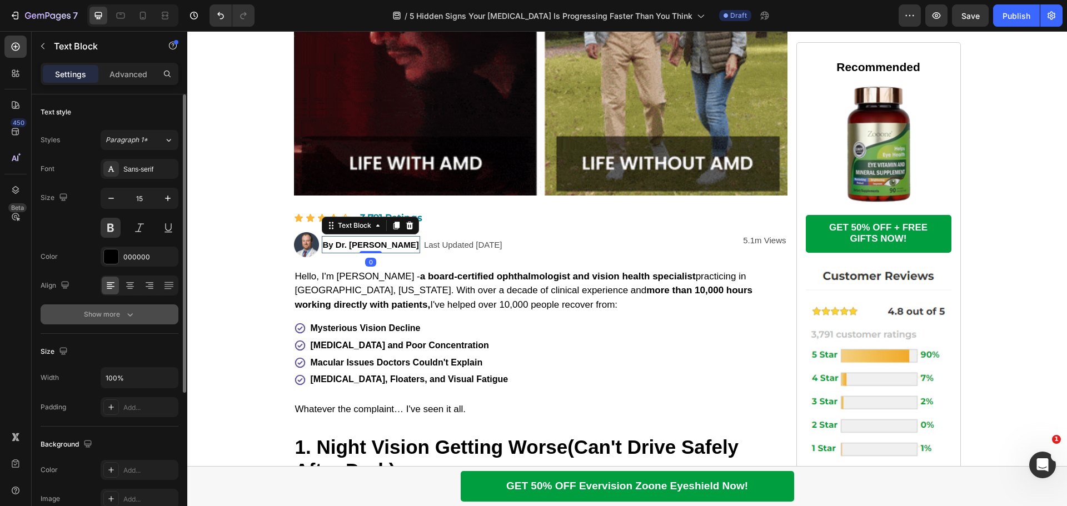
click at [128, 312] on icon "button" at bounding box center [130, 314] width 11 height 11
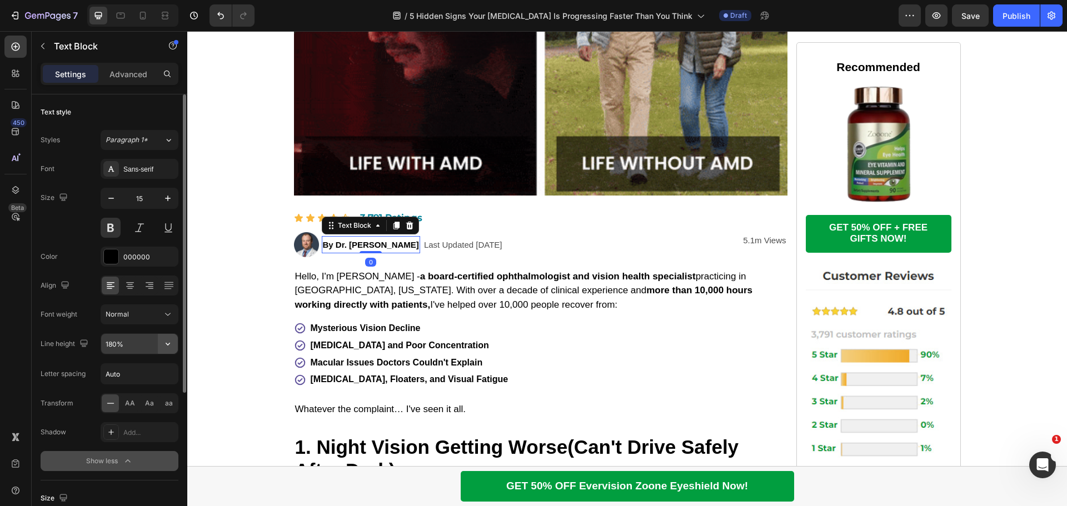
click at [168, 345] on icon "button" at bounding box center [168, 344] width 4 height 3
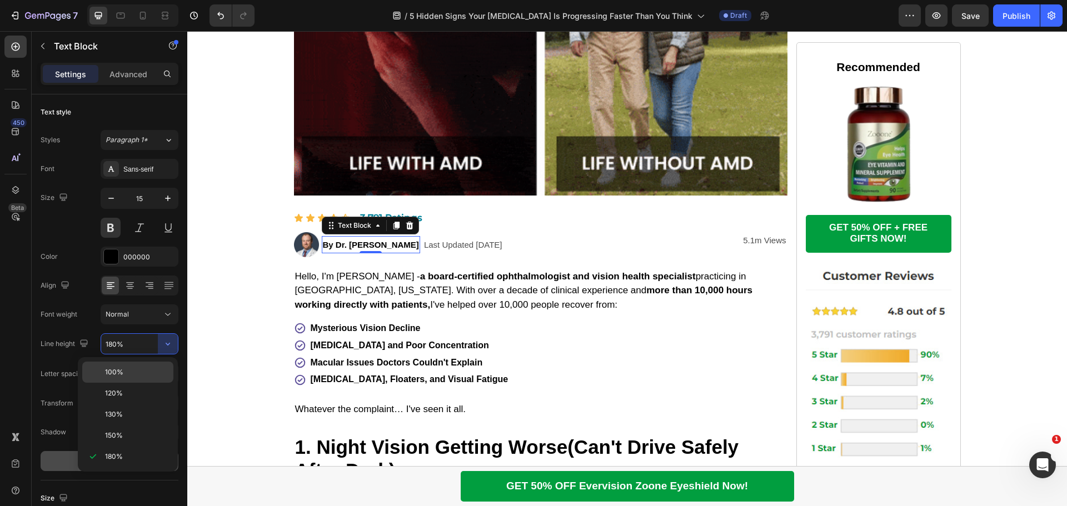
click at [141, 373] on p "100%" at bounding box center [136, 372] width 63 height 10
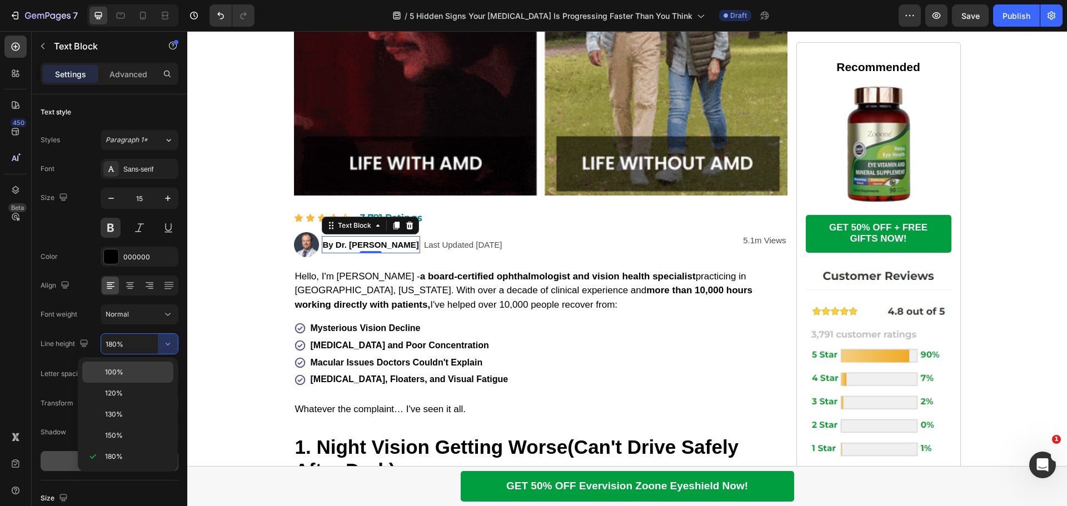
type input "100%"
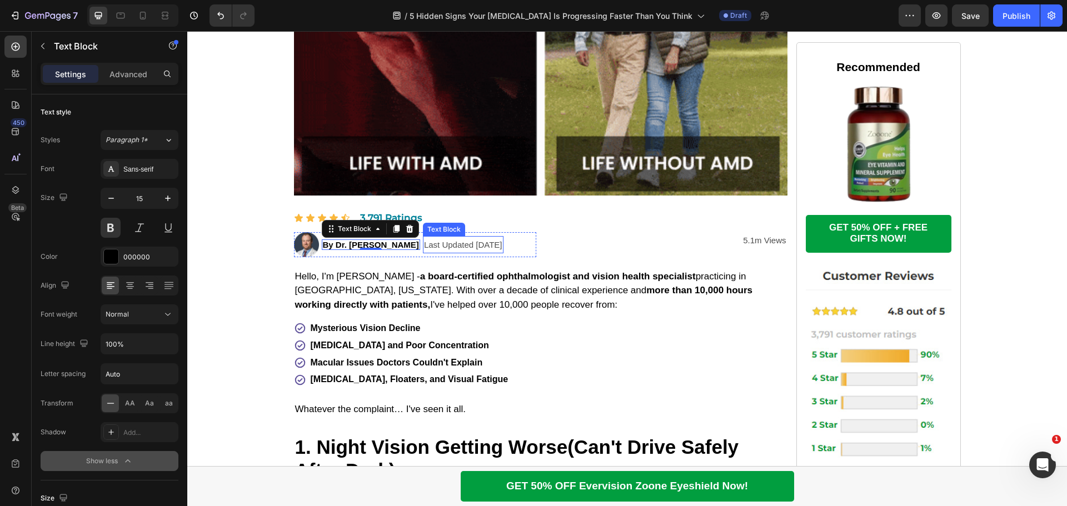
click at [434, 252] on p "Last Updated [DATE]" at bounding box center [463, 244] width 78 height 15
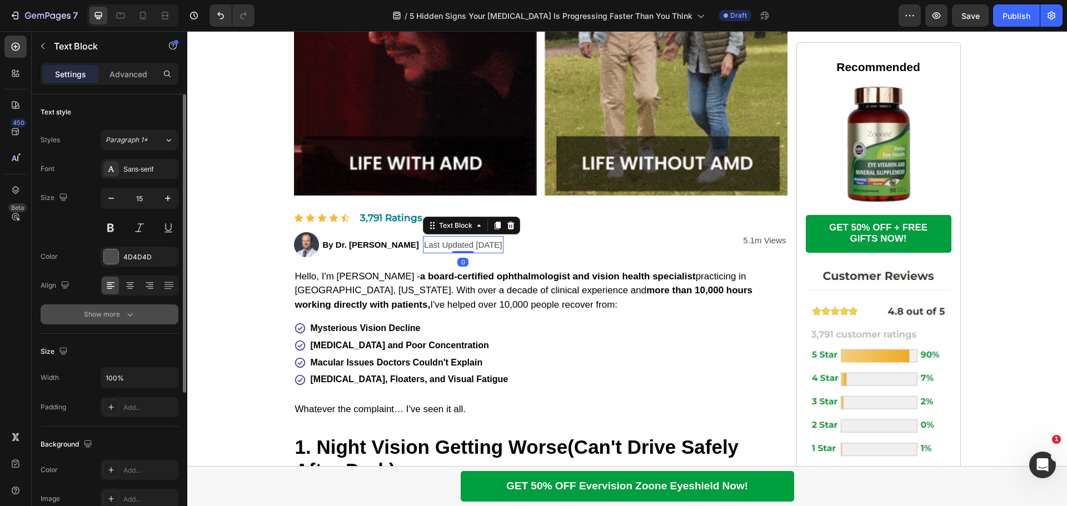
click at [128, 311] on icon "button" at bounding box center [130, 314] width 11 height 11
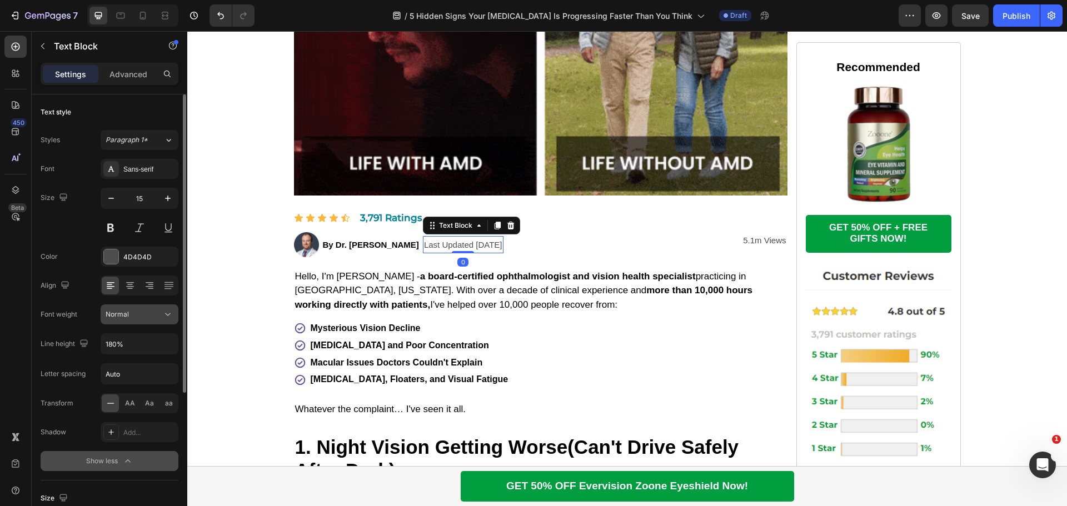
click at [166, 319] on icon at bounding box center [167, 314] width 11 height 11
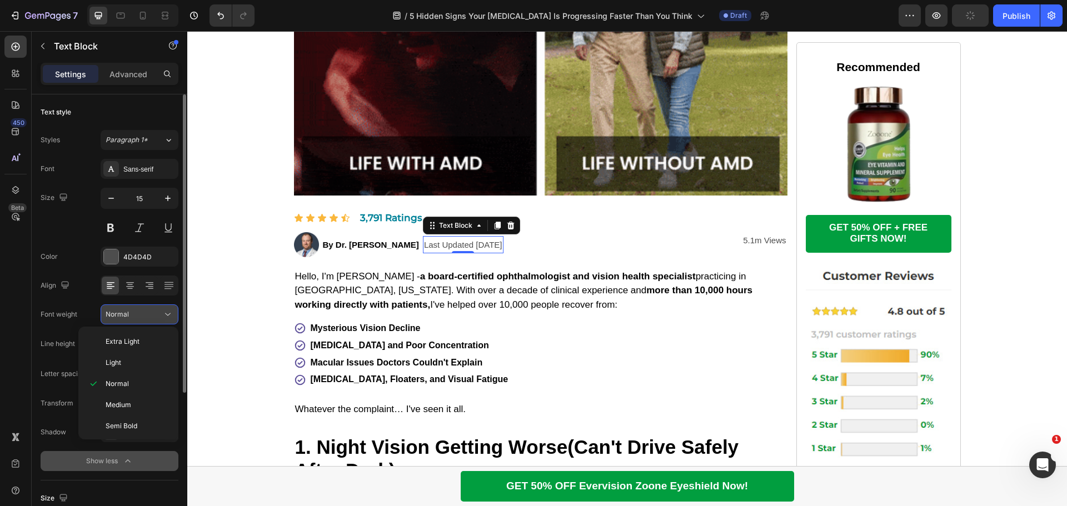
click at [165, 319] on icon at bounding box center [167, 314] width 11 height 11
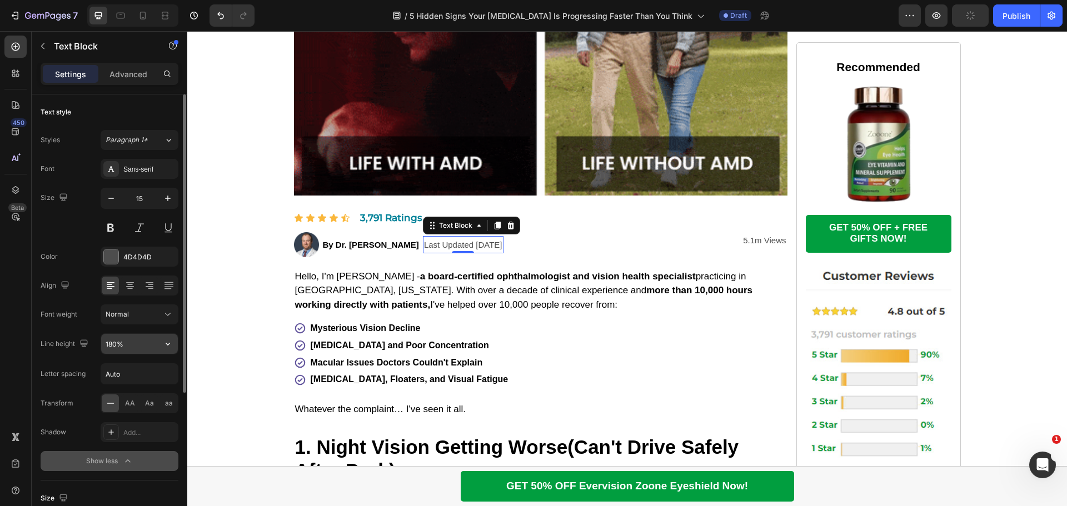
click at [173, 341] on icon "button" at bounding box center [167, 344] width 11 height 11
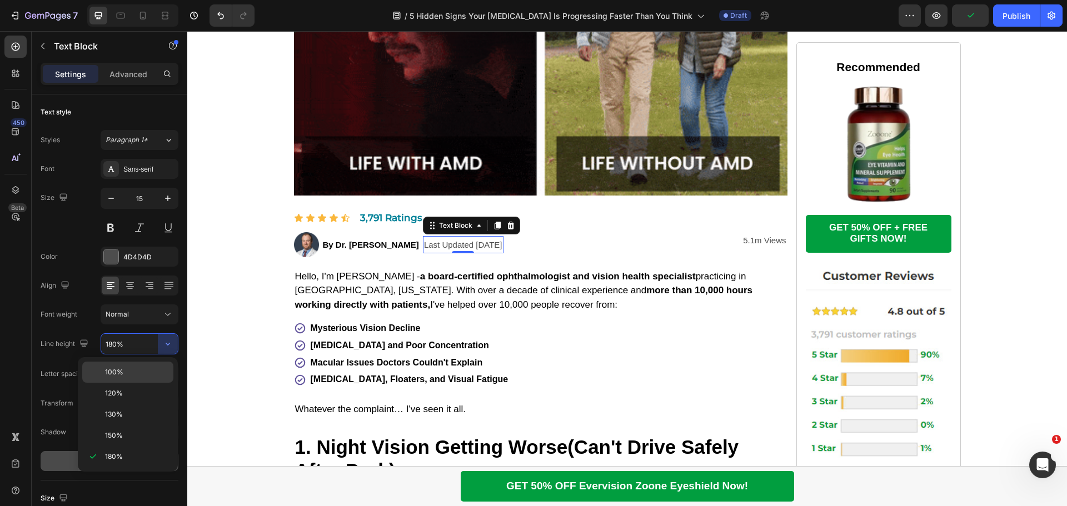
click at [145, 370] on p "100%" at bounding box center [136, 372] width 63 height 10
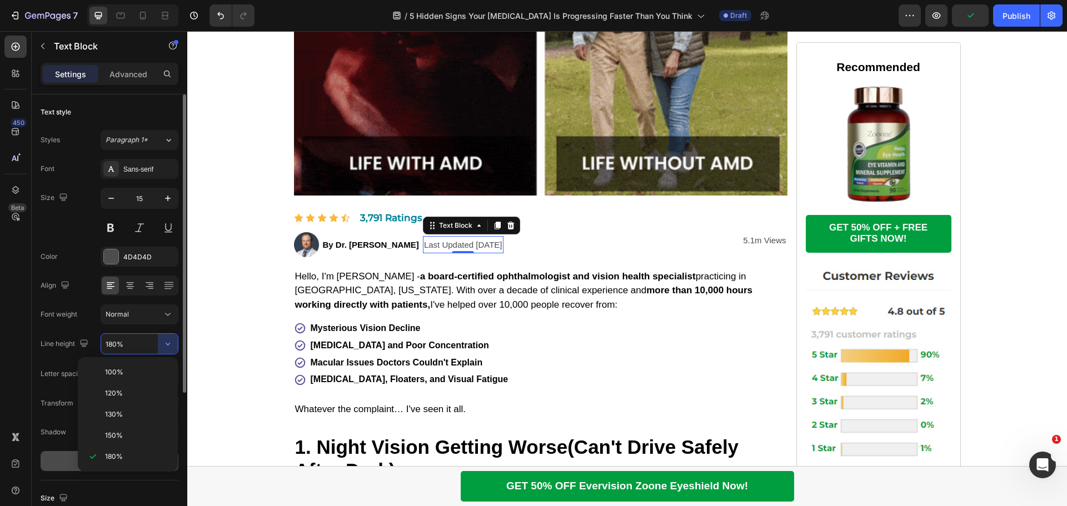
type input "100%"
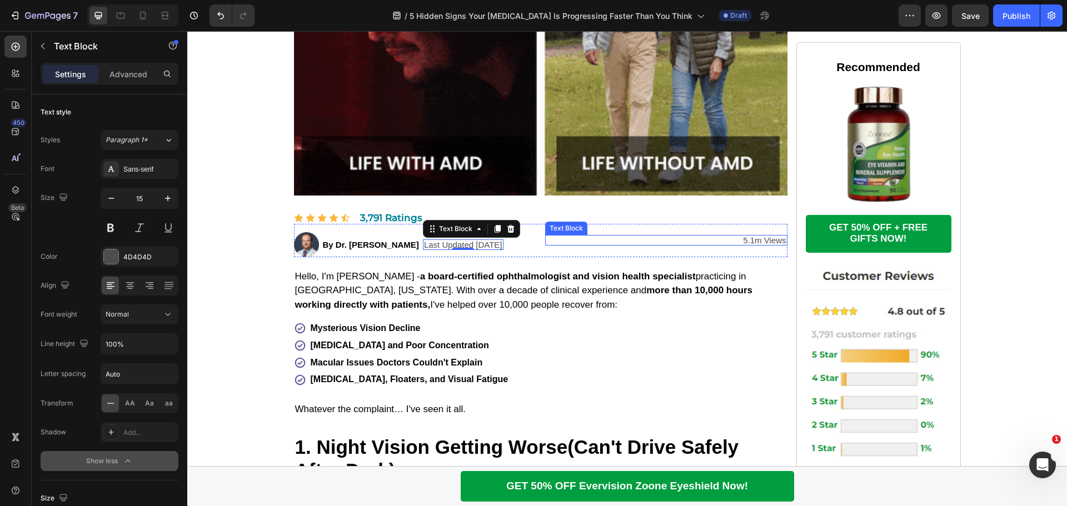
click at [707, 245] on p "5.1m Views" at bounding box center [666, 240] width 240 height 8
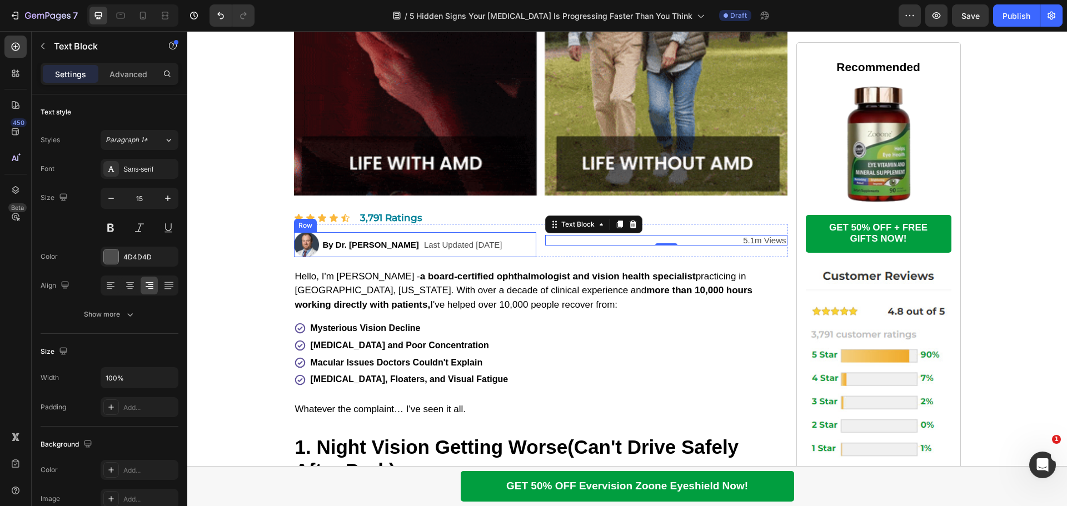
click at [339, 257] on div "By Dr. [PERSON_NAME] Text Block Ophthalmologist & Vision Health Specialist | [D…" at bounding box center [371, 244] width 98 height 25
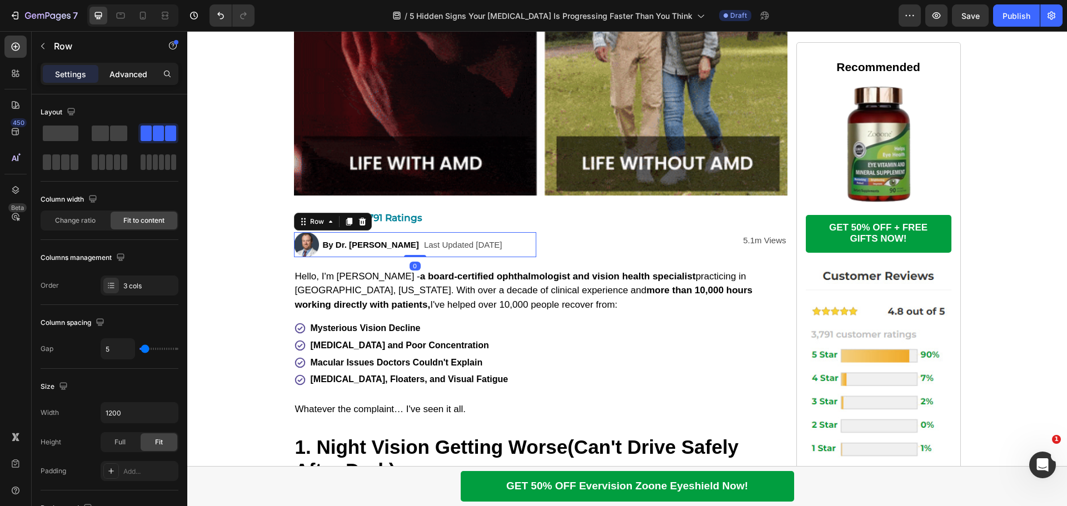
click at [132, 79] on p "Advanced" at bounding box center [129, 74] width 38 height 12
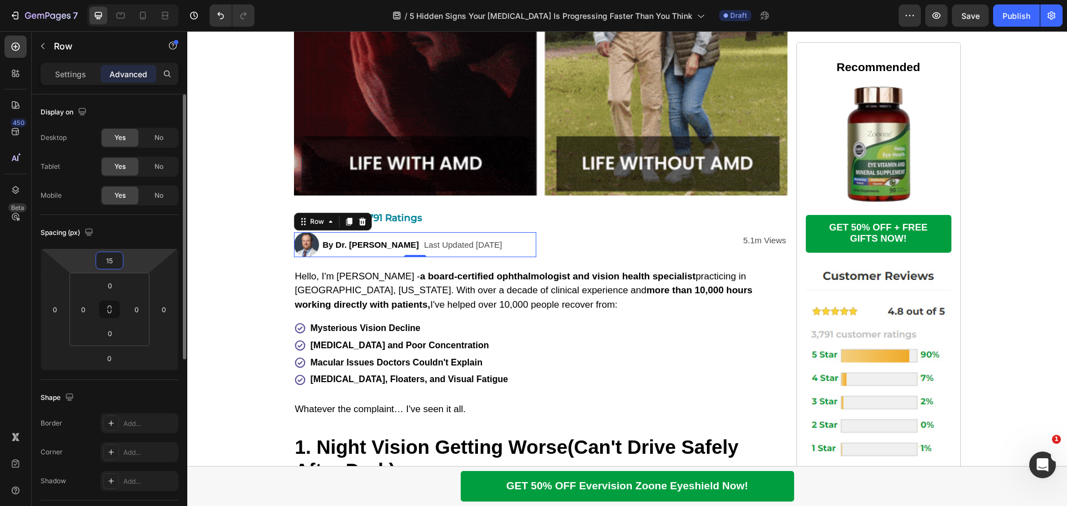
click at [111, 257] on input "15" at bounding box center [109, 260] width 22 height 17
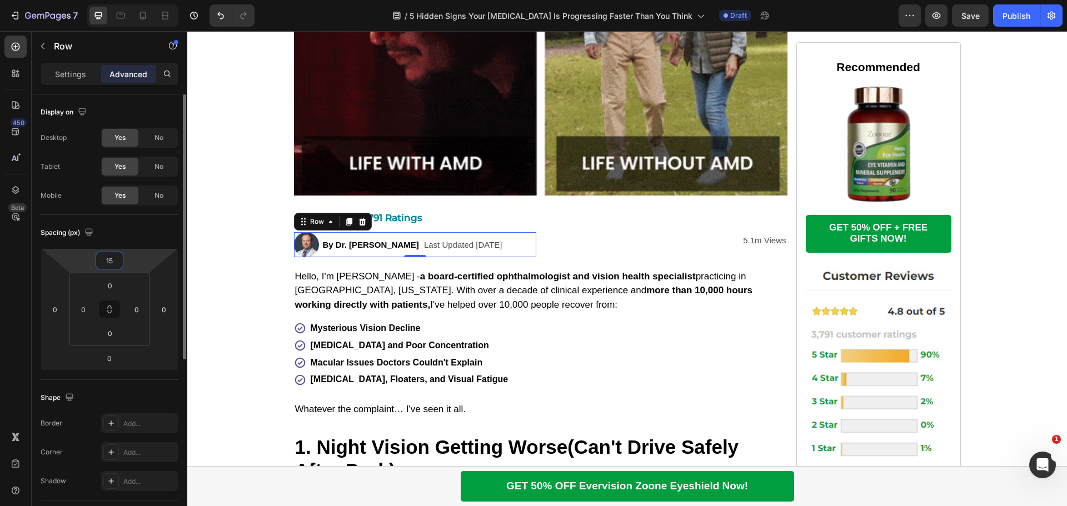
click at [111, 257] on input "15" at bounding box center [109, 260] width 22 height 17
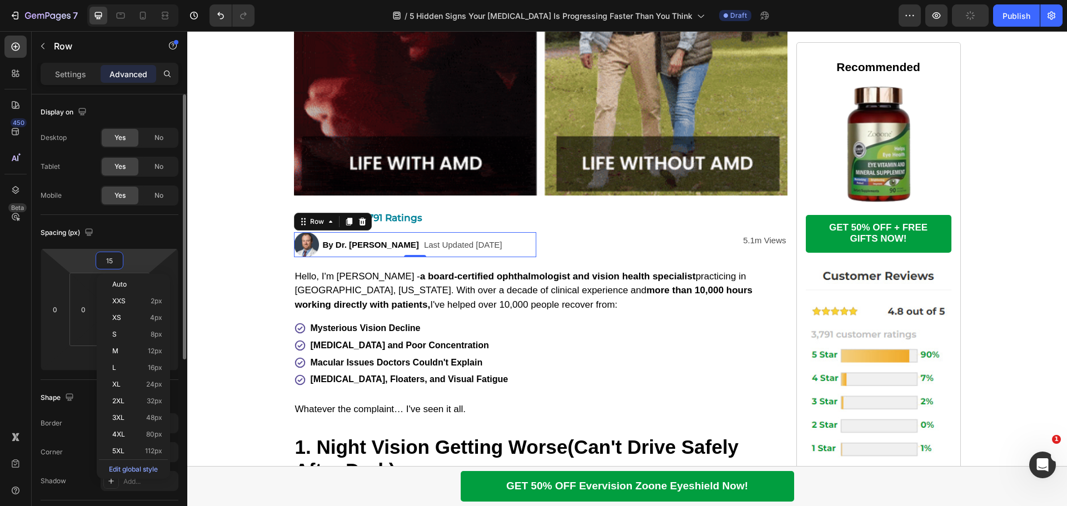
type input "0"
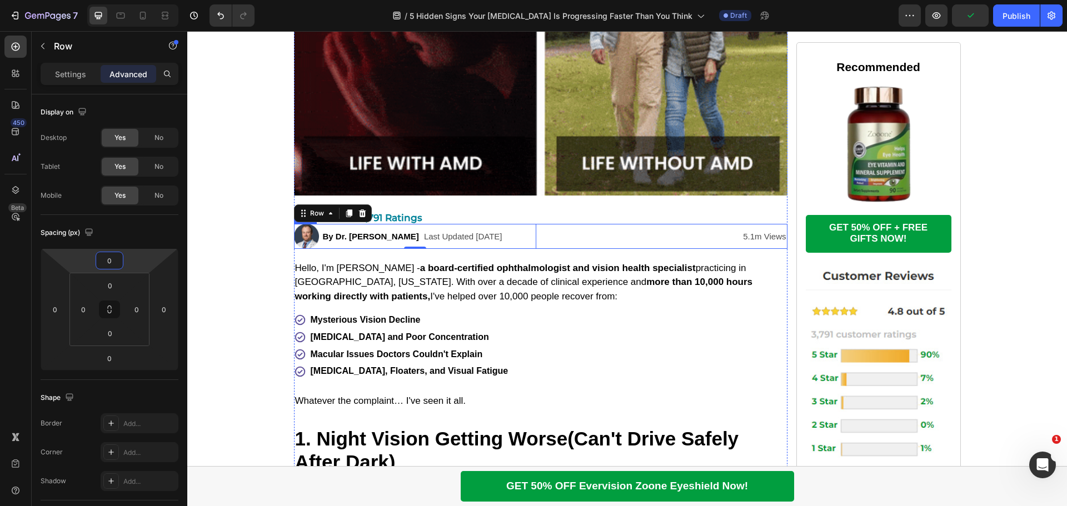
click at [663, 249] on div "5.1m Views Text Block" at bounding box center [666, 236] width 242 height 25
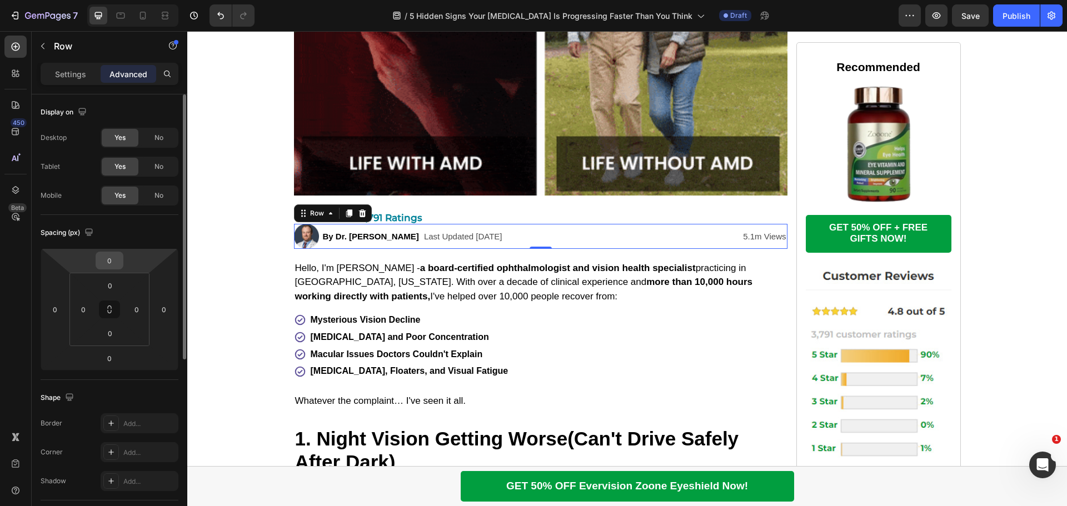
click at [116, 257] on input "0" at bounding box center [109, 260] width 22 height 17
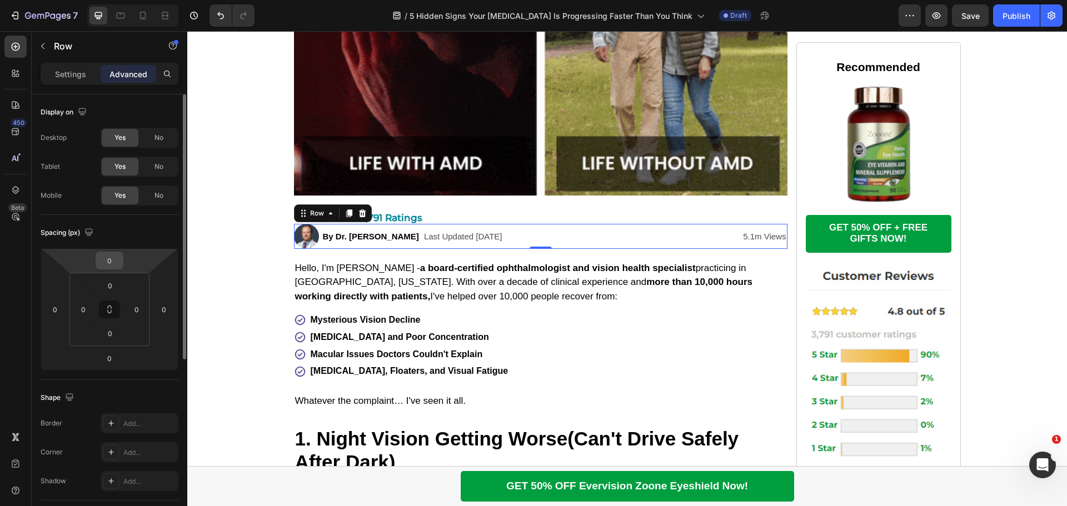
click at [116, 257] on input "0" at bounding box center [109, 260] width 22 height 17
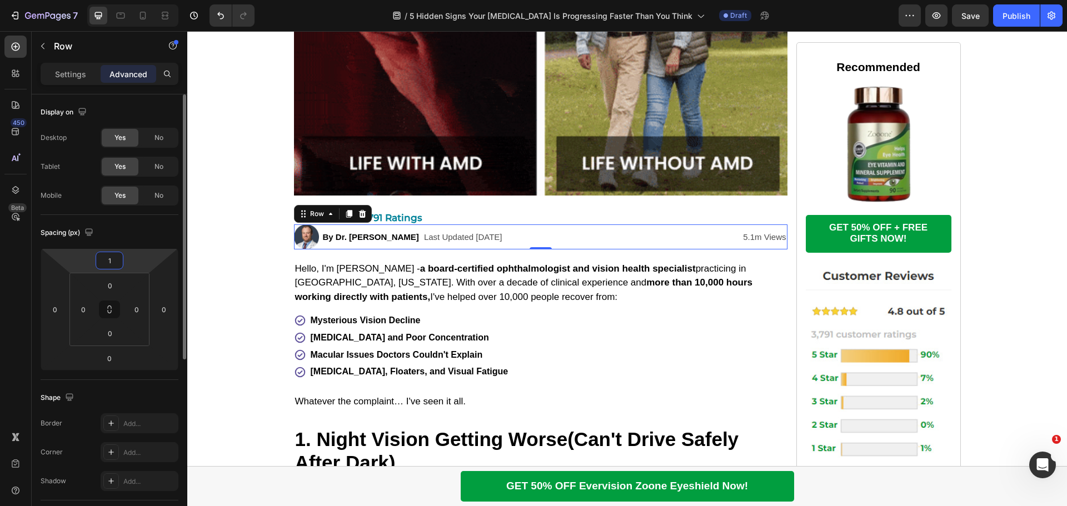
type input "15"
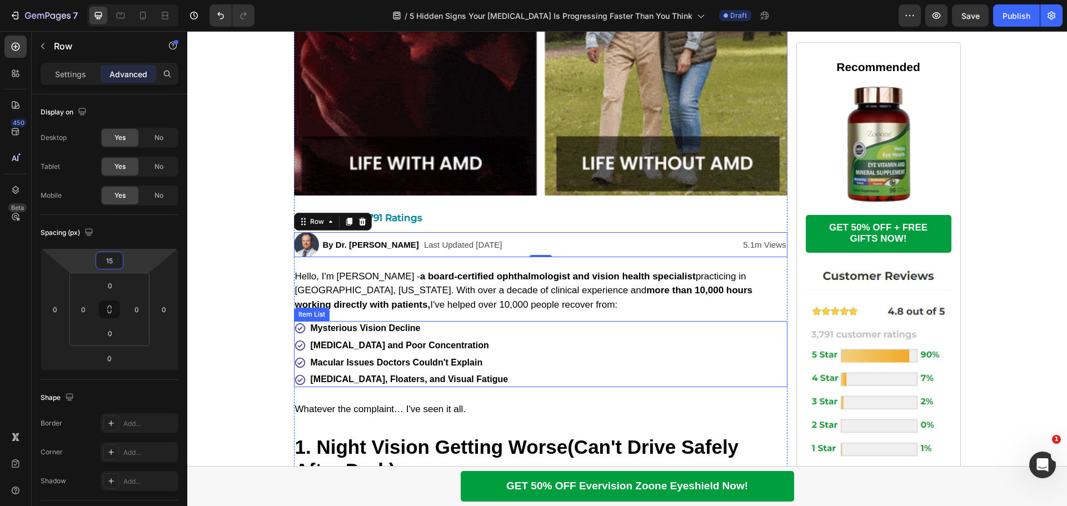
click at [673, 353] on div "Mysterious Vision Decline [MEDICAL_DATA] and Poor Concentration Macular Issues …" at bounding box center [541, 354] width 494 height 66
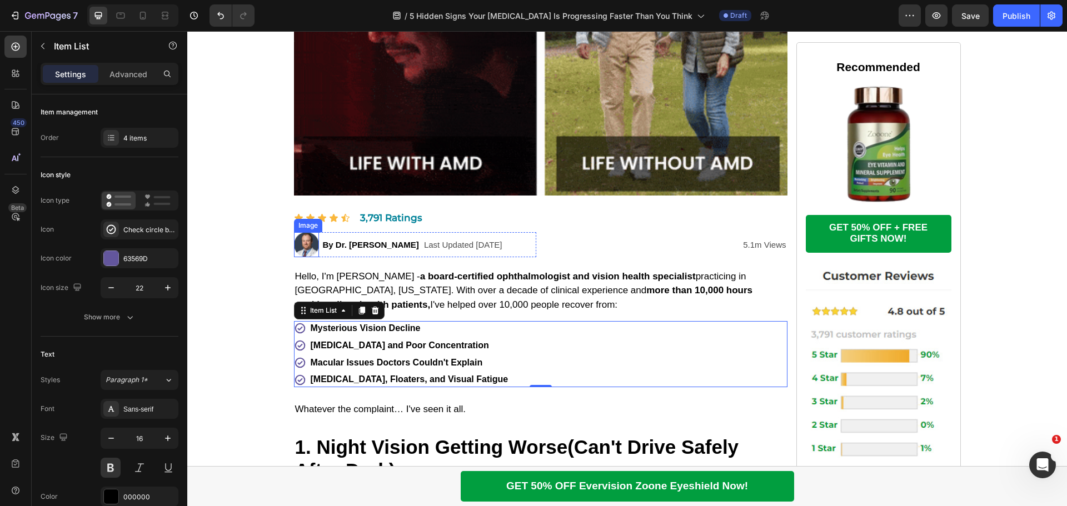
click at [296, 257] on img at bounding box center [306, 244] width 25 height 25
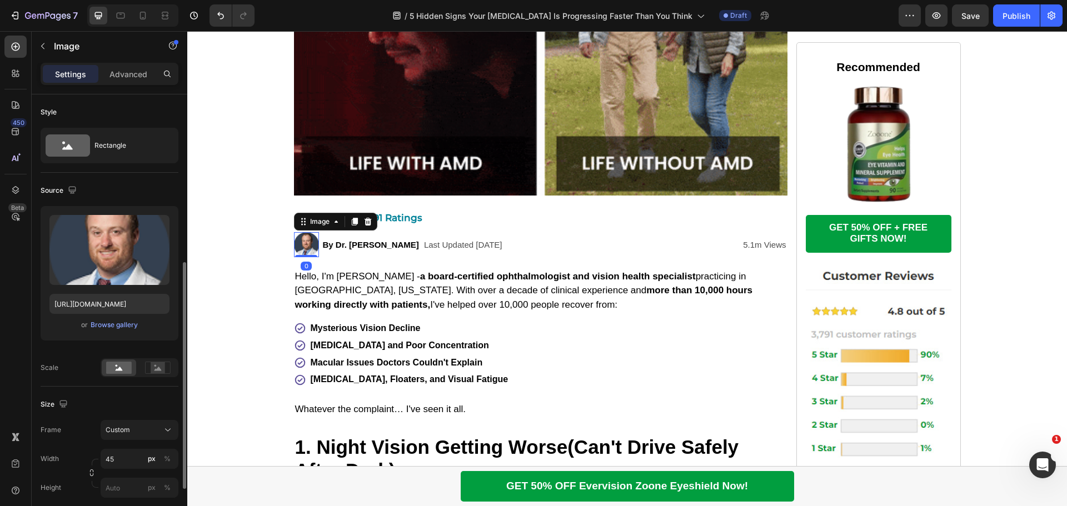
scroll to position [167, 0]
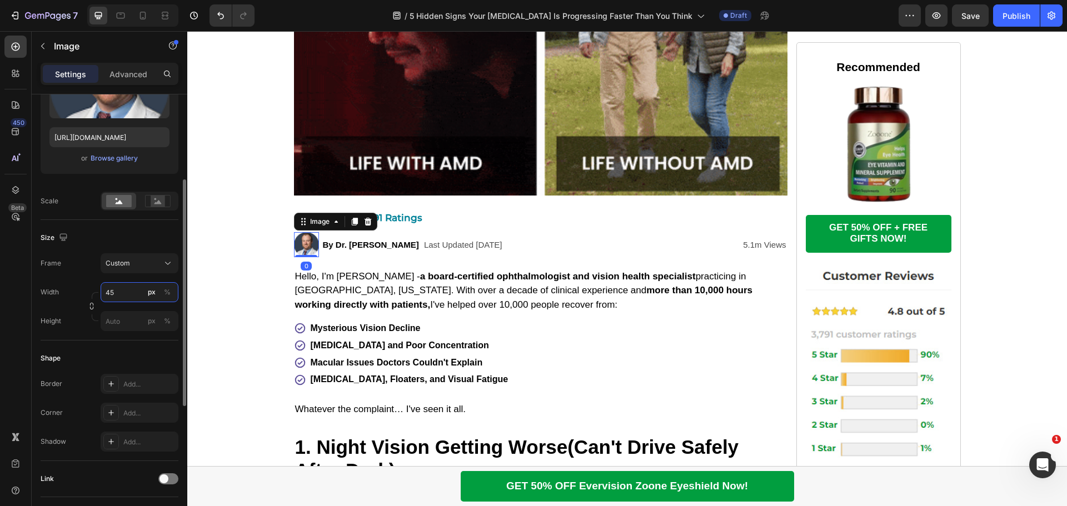
click at [120, 288] on input "45" at bounding box center [140, 292] width 78 height 20
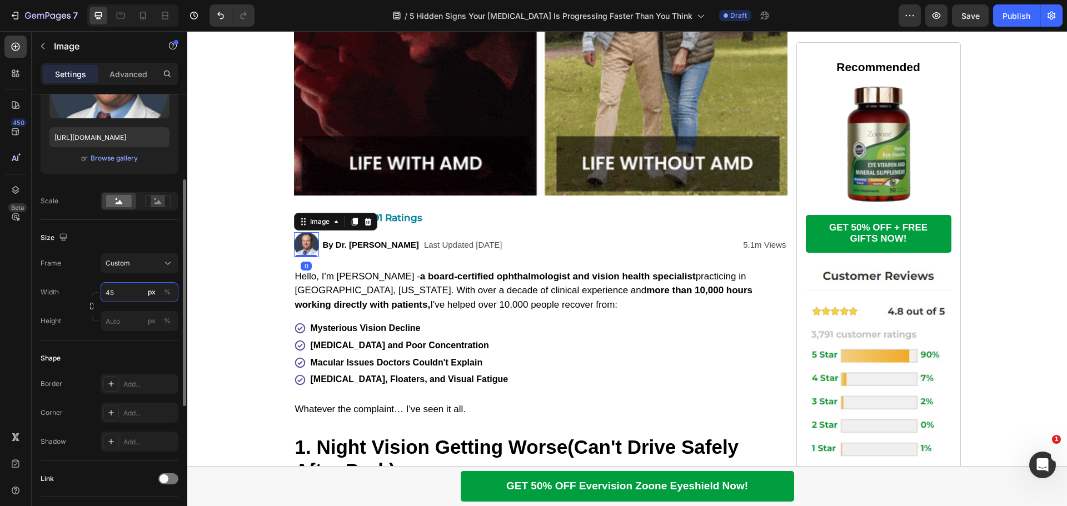
click at [121, 288] on input "45" at bounding box center [140, 292] width 78 height 20
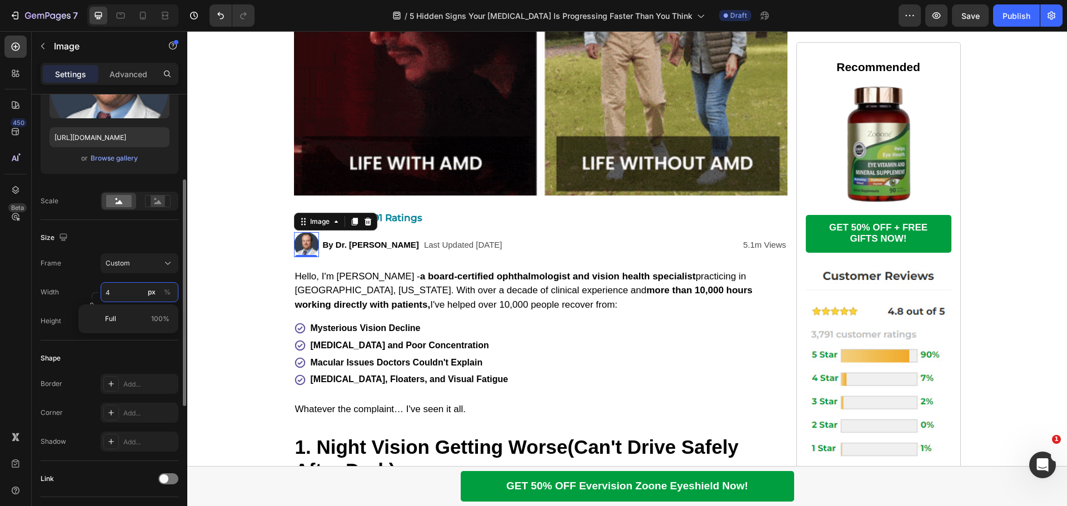
type input "40"
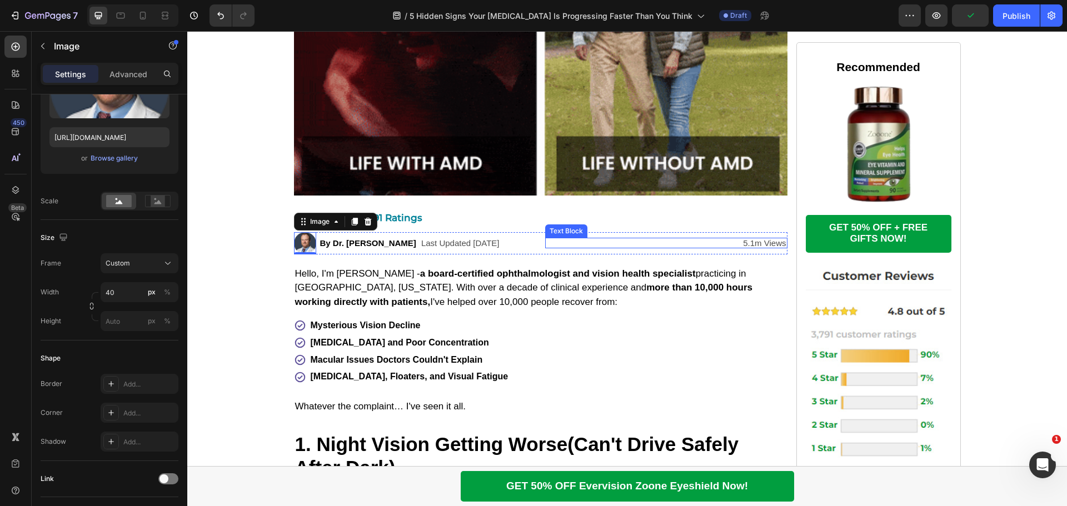
click at [751, 247] on p "5.1m Views" at bounding box center [666, 243] width 240 height 8
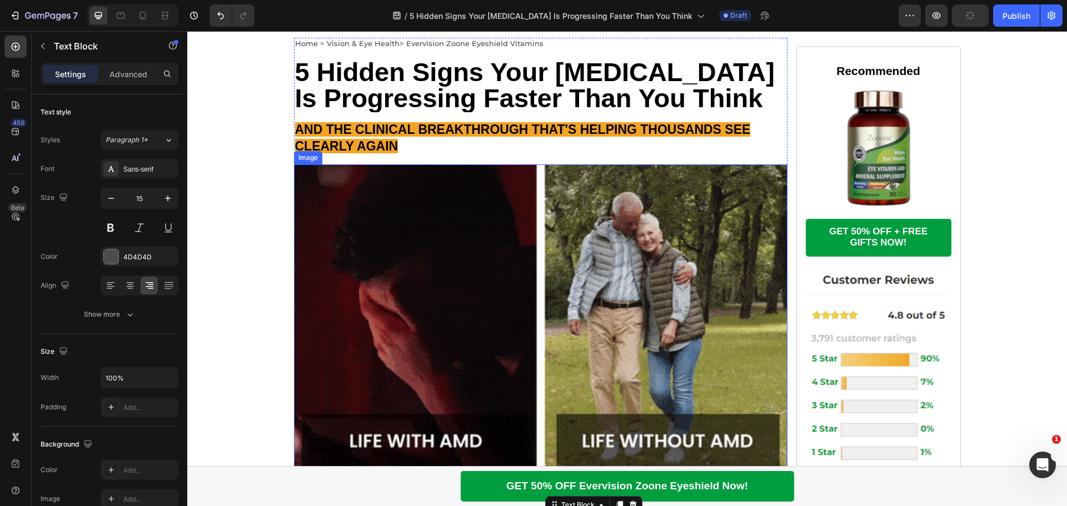
scroll to position [0, 0]
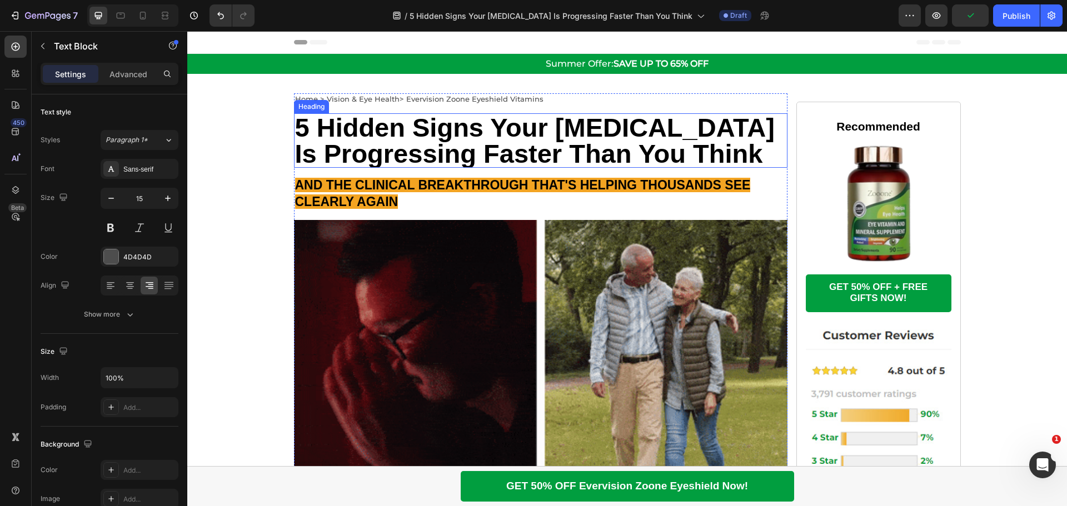
click at [446, 138] on strong "5 Hidden Signs Your [MEDICAL_DATA] Is Progressing Faster Than You Think" at bounding box center [535, 141] width 480 height 56
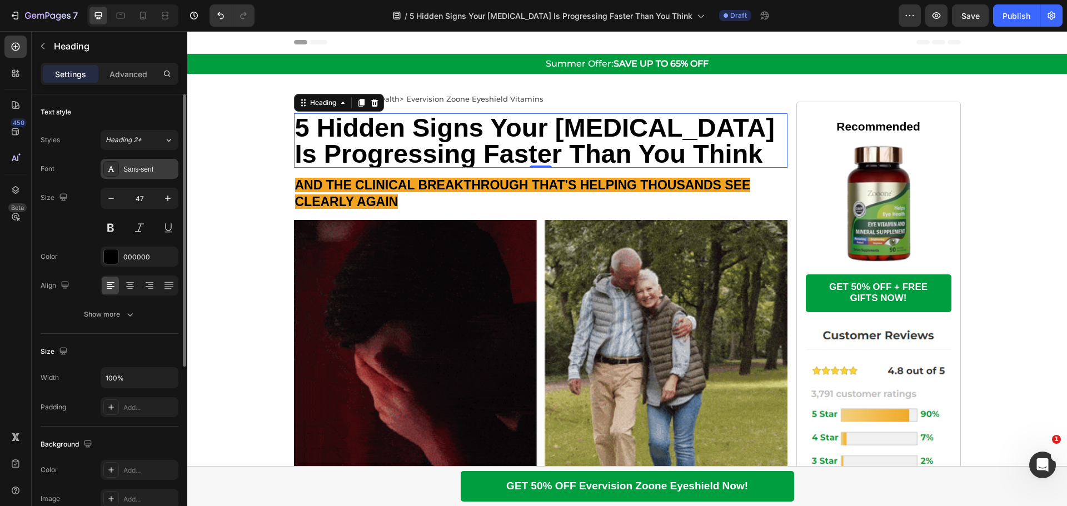
click at [156, 166] on div "Sans-serif" at bounding box center [149, 170] width 52 height 10
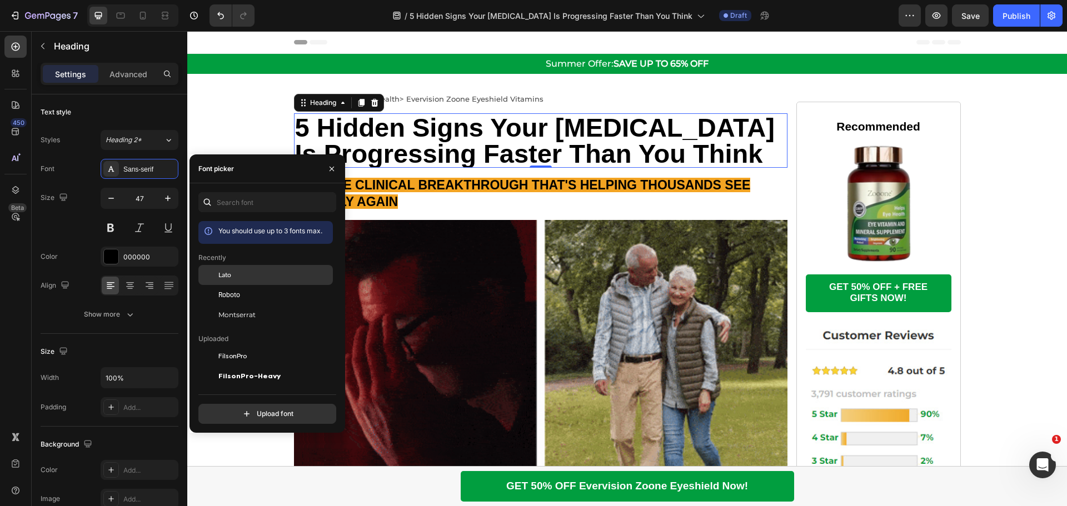
click at [238, 276] on div "Lato" at bounding box center [274, 275] width 112 height 10
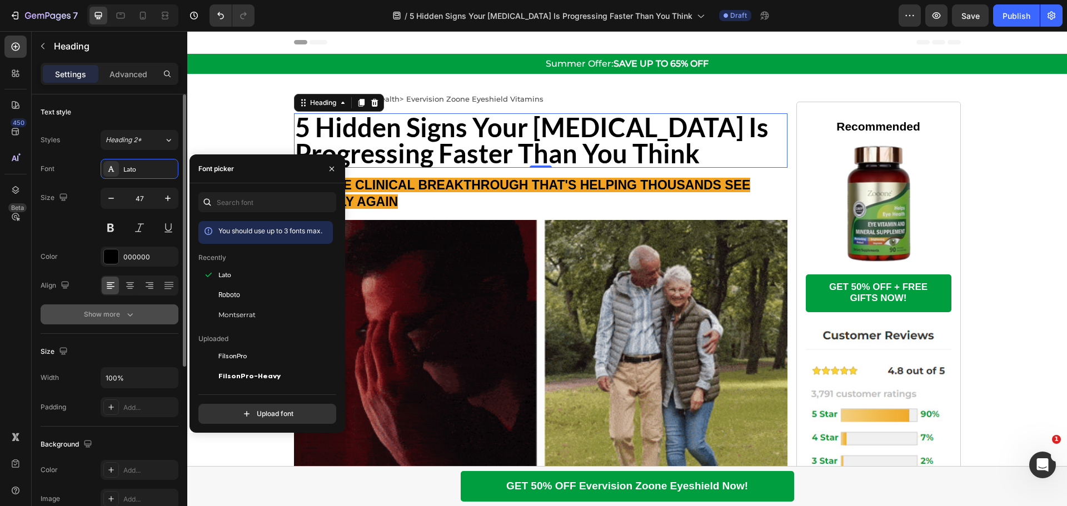
click at [128, 307] on button "Show more" at bounding box center [110, 315] width 138 height 20
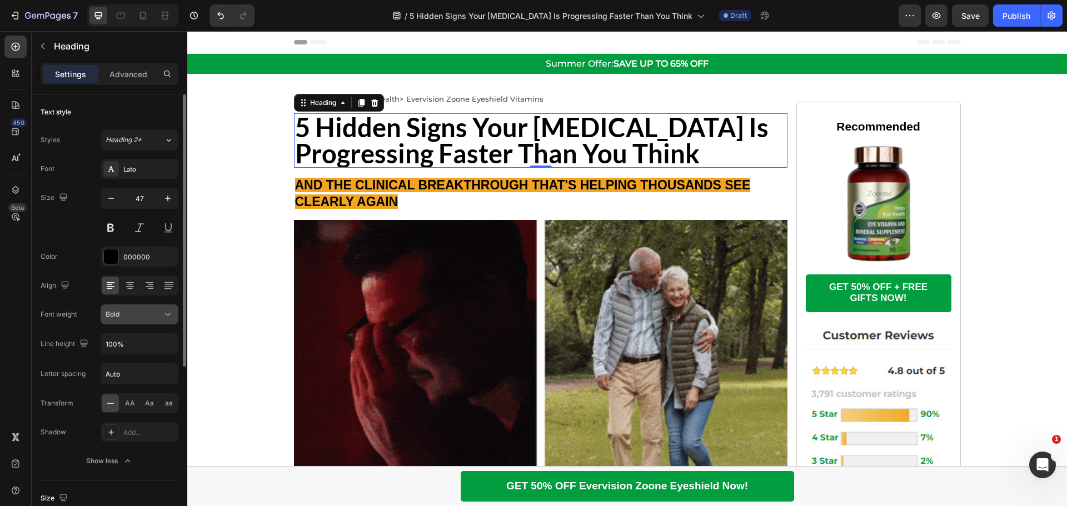
click at [170, 312] on icon at bounding box center [167, 314] width 11 height 11
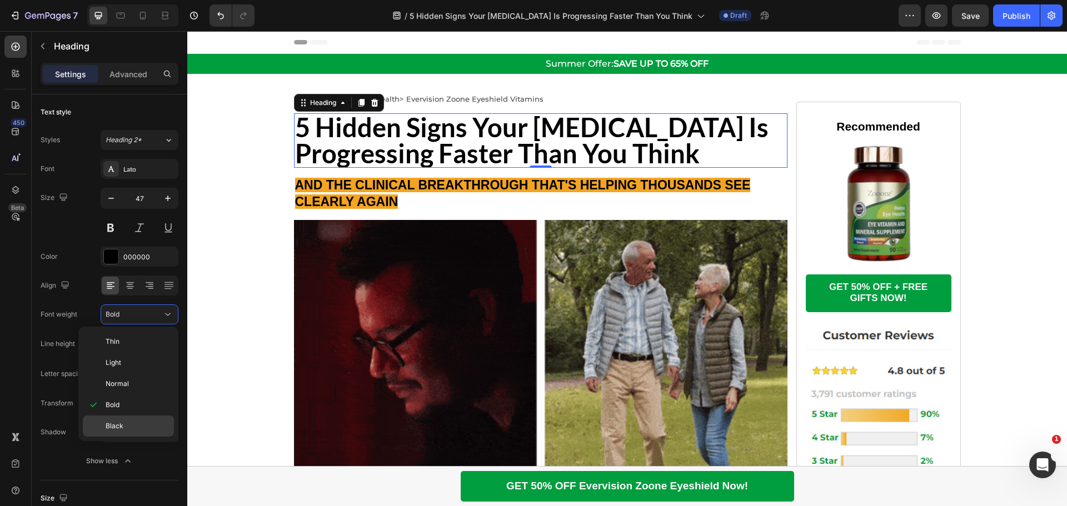
click at [122, 427] on span "Black" at bounding box center [115, 426] width 18 height 10
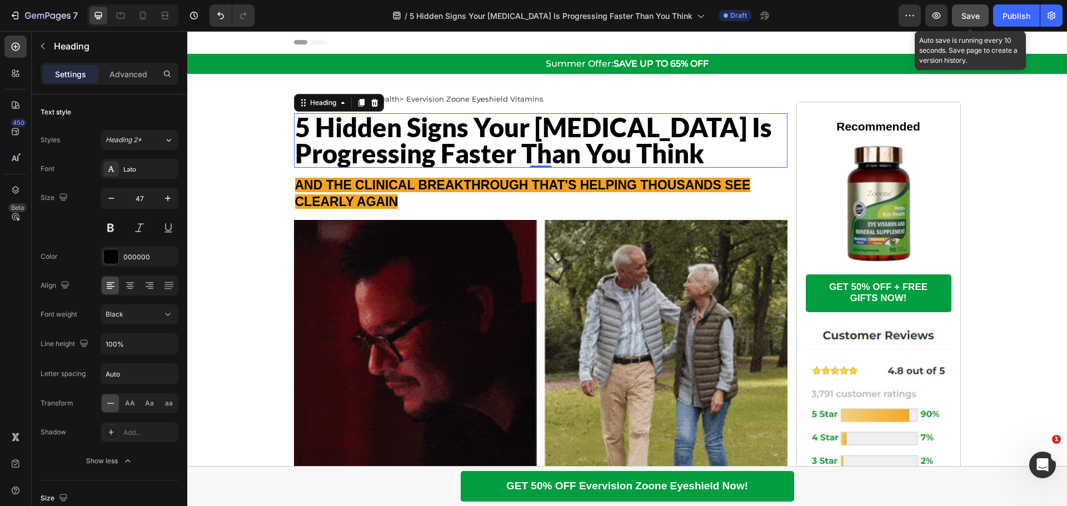
click at [963, 16] on span "Save" at bounding box center [971, 15] width 18 height 9
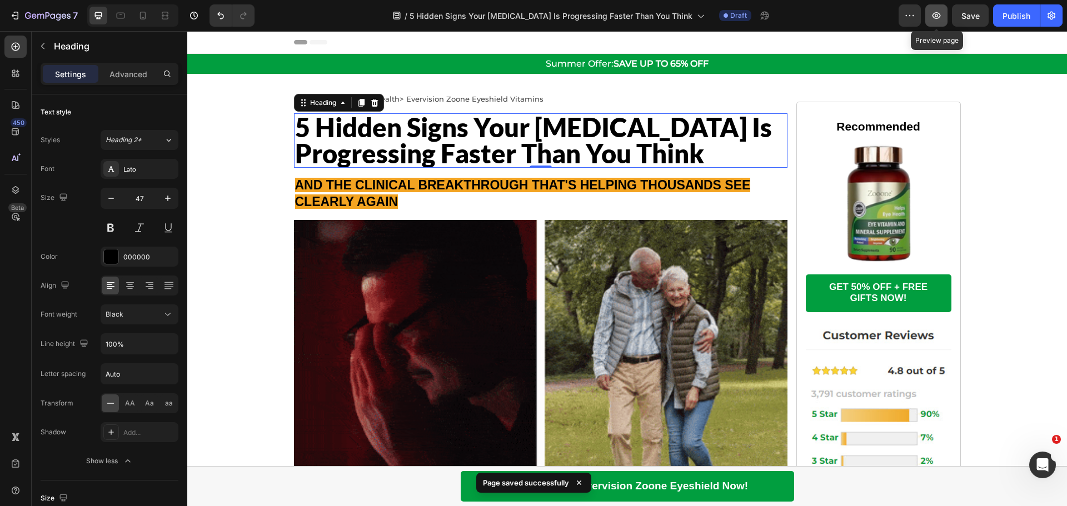
click at [941, 16] on icon "button" at bounding box center [937, 15] width 8 height 7
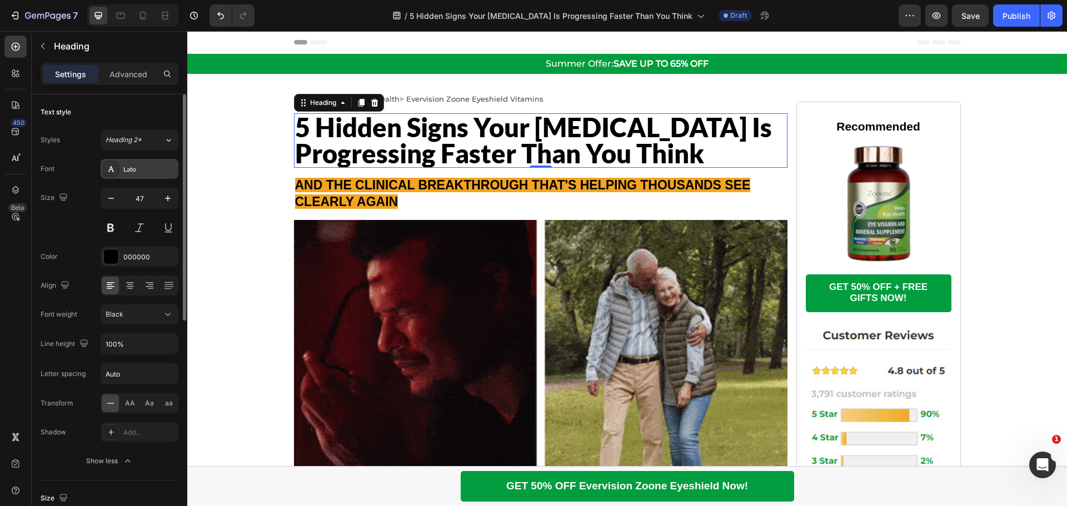
click at [157, 172] on div "Lato" at bounding box center [149, 170] width 52 height 10
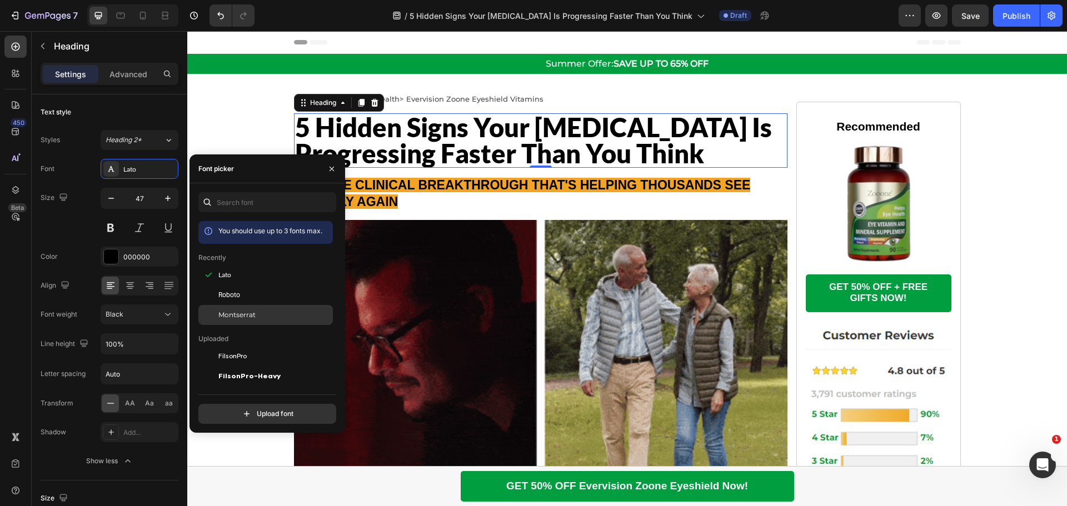
click at [229, 312] on span "Montserrat" at bounding box center [236, 315] width 37 height 10
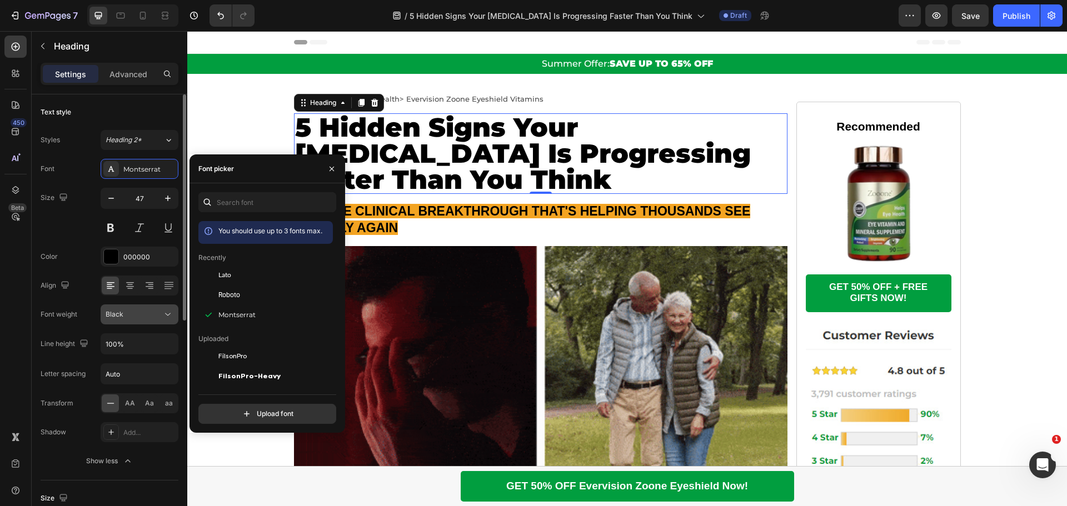
click at [161, 317] on div "Black" at bounding box center [134, 315] width 57 height 10
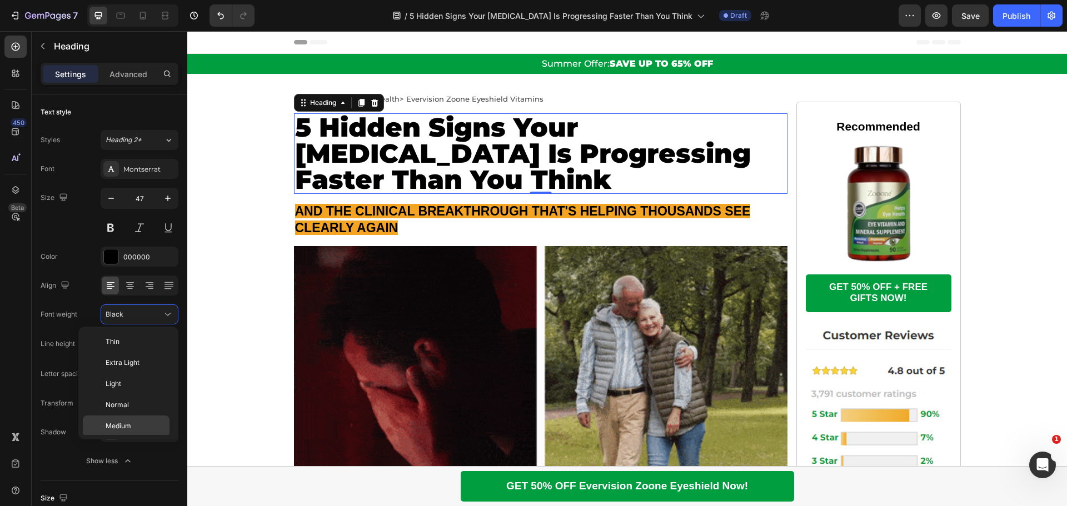
click at [125, 437] on div "Medium" at bounding box center [126, 447] width 87 height 21
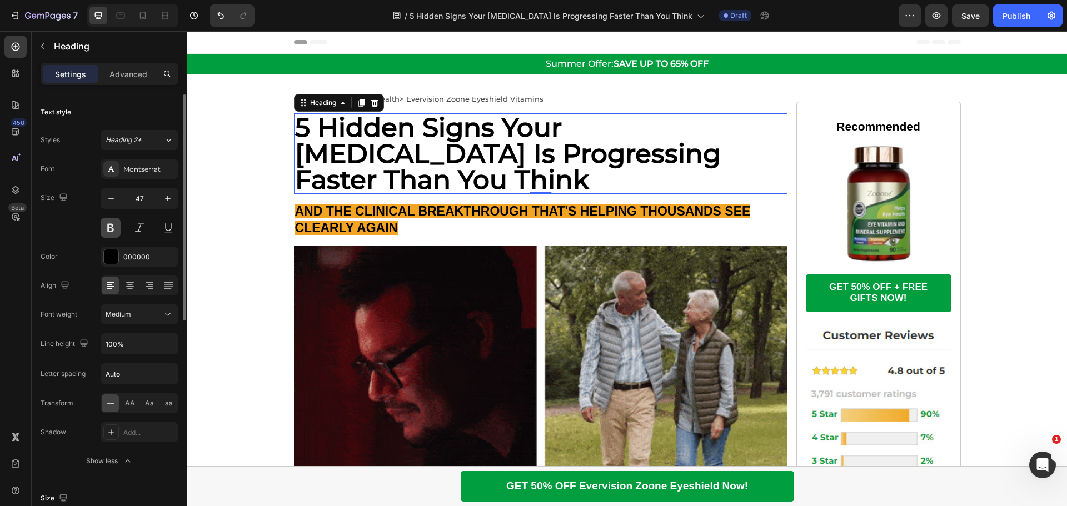
click at [106, 229] on button at bounding box center [111, 228] width 20 height 20
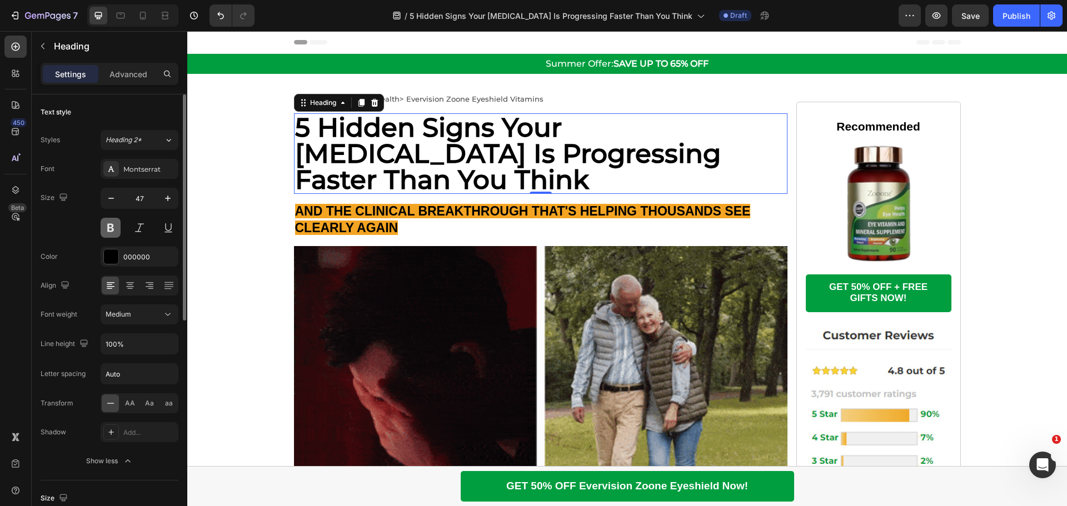
click at [107, 230] on button at bounding box center [111, 228] width 20 height 20
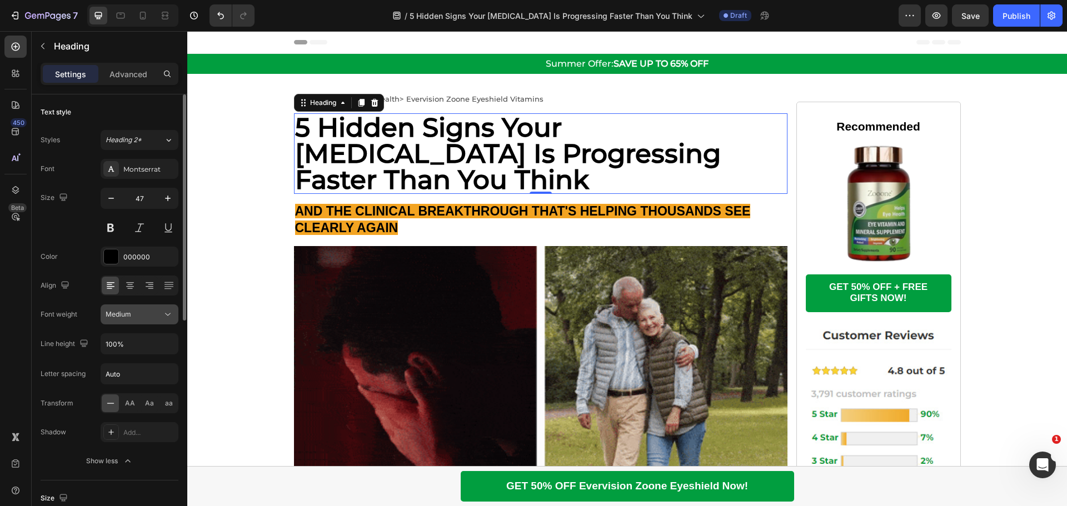
click at [129, 315] on span "Medium" at bounding box center [119, 314] width 26 height 8
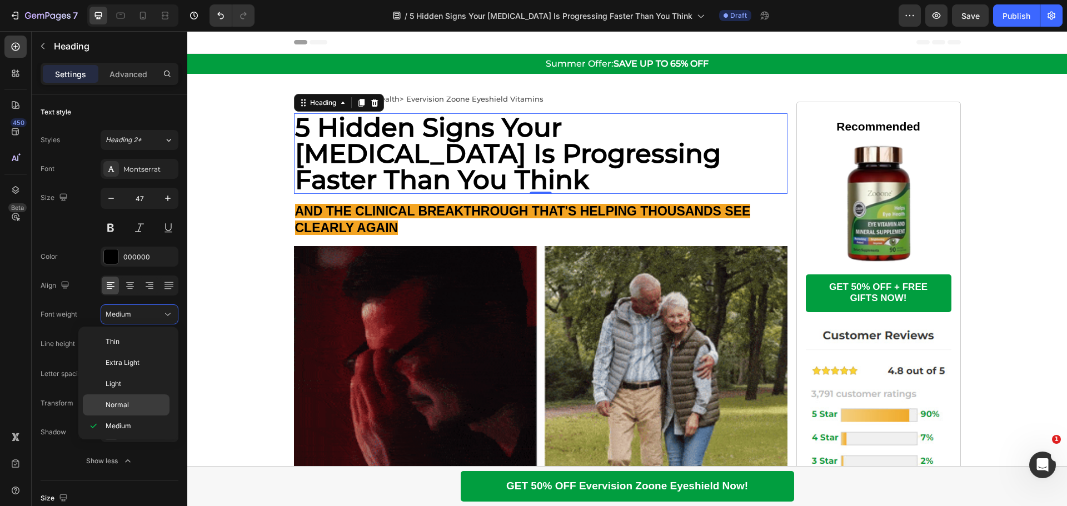
scroll to position [86, 0]
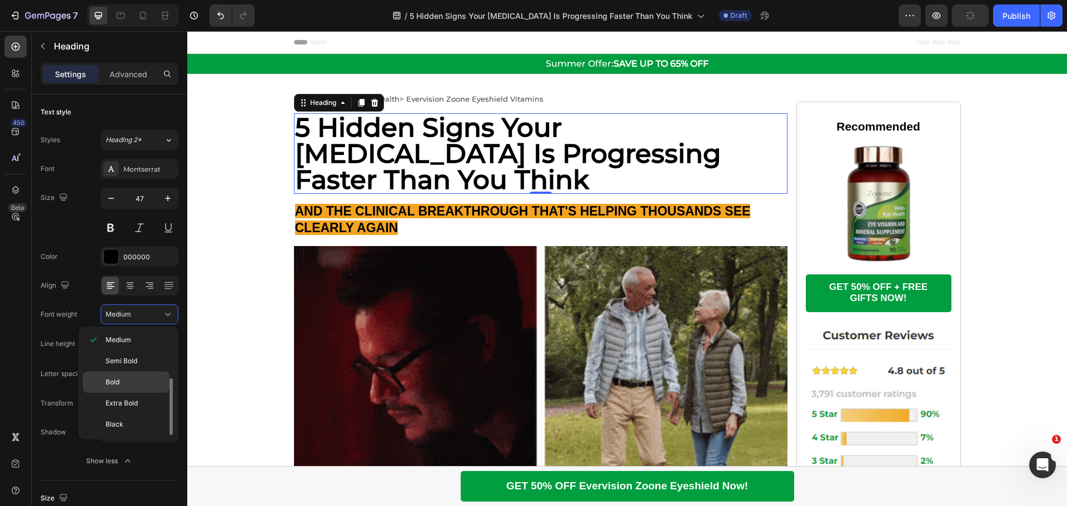
click at [127, 385] on p "Bold" at bounding box center [135, 382] width 59 height 10
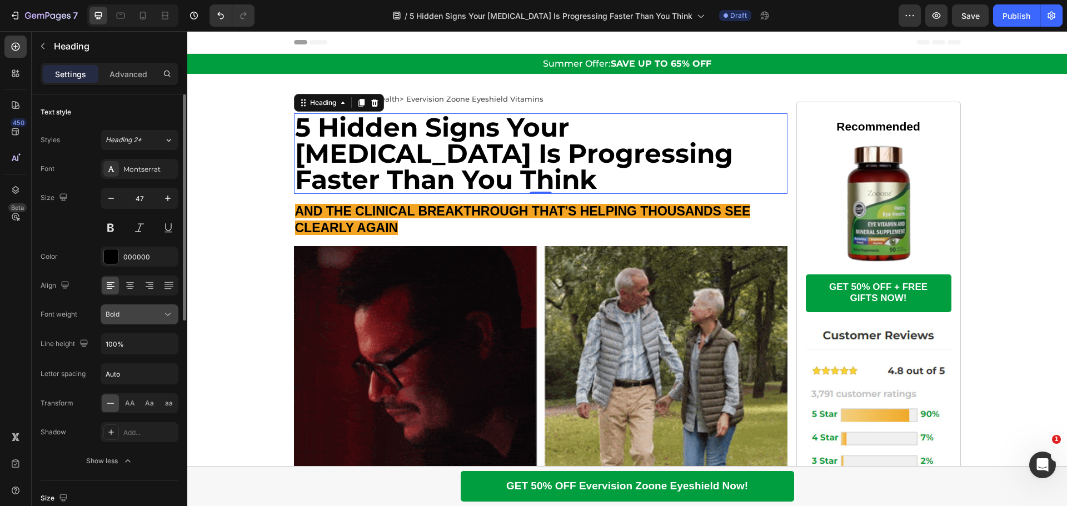
click at [166, 319] on icon at bounding box center [167, 314] width 11 height 11
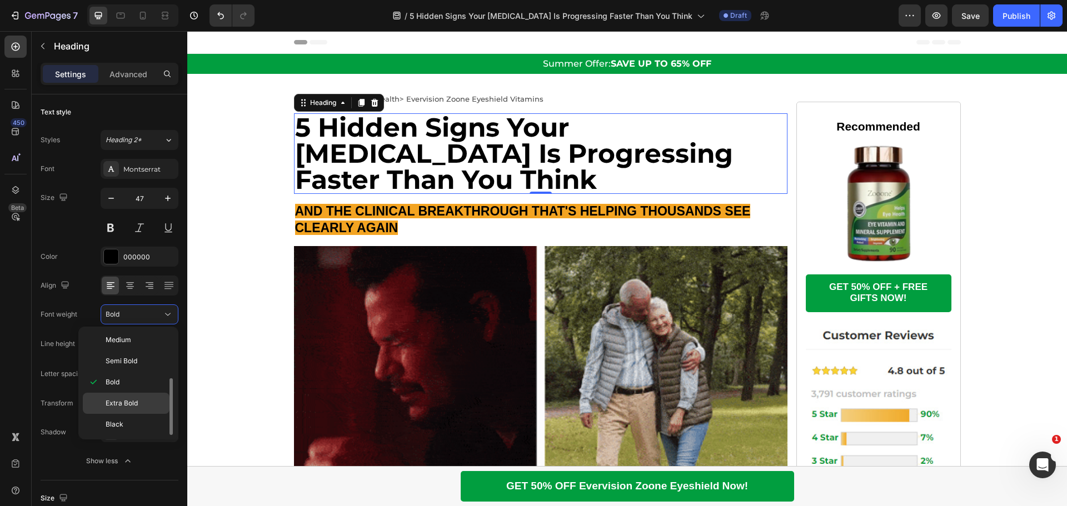
click at [137, 402] on span "Extra Bold" at bounding box center [122, 404] width 32 height 10
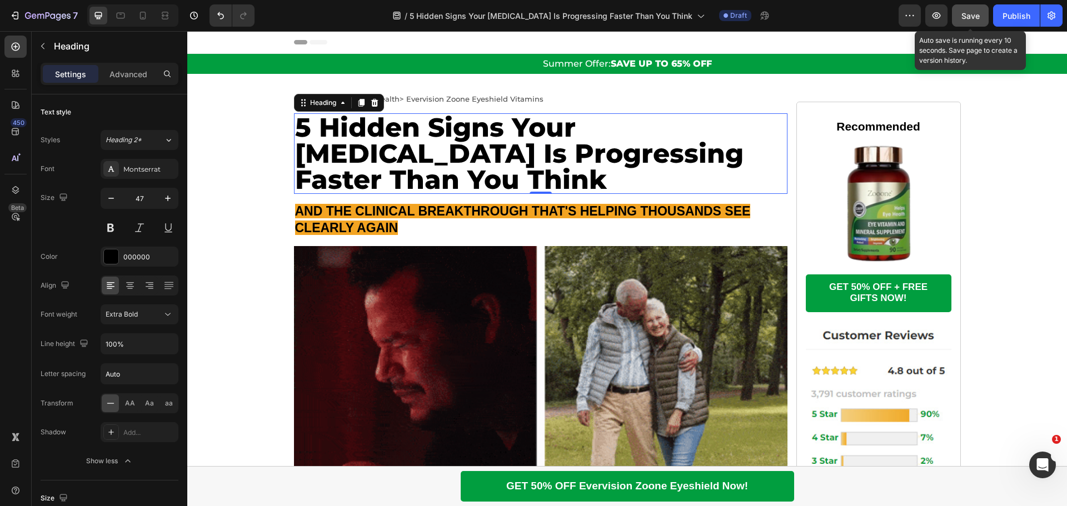
click at [966, 11] on span "Save" at bounding box center [971, 15] width 18 height 9
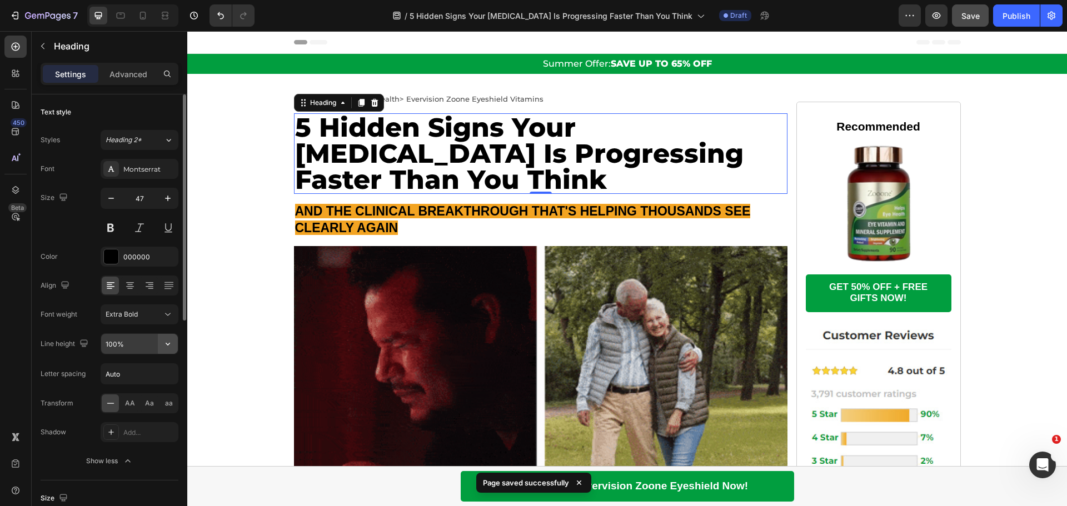
click at [165, 342] on icon "button" at bounding box center [167, 344] width 11 height 11
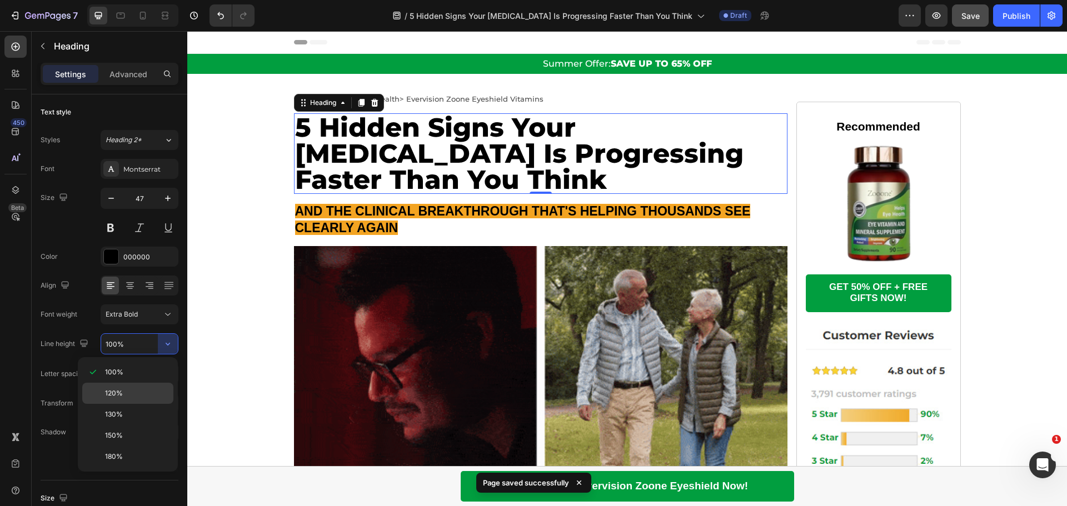
click at [123, 392] on p "120%" at bounding box center [136, 394] width 63 height 10
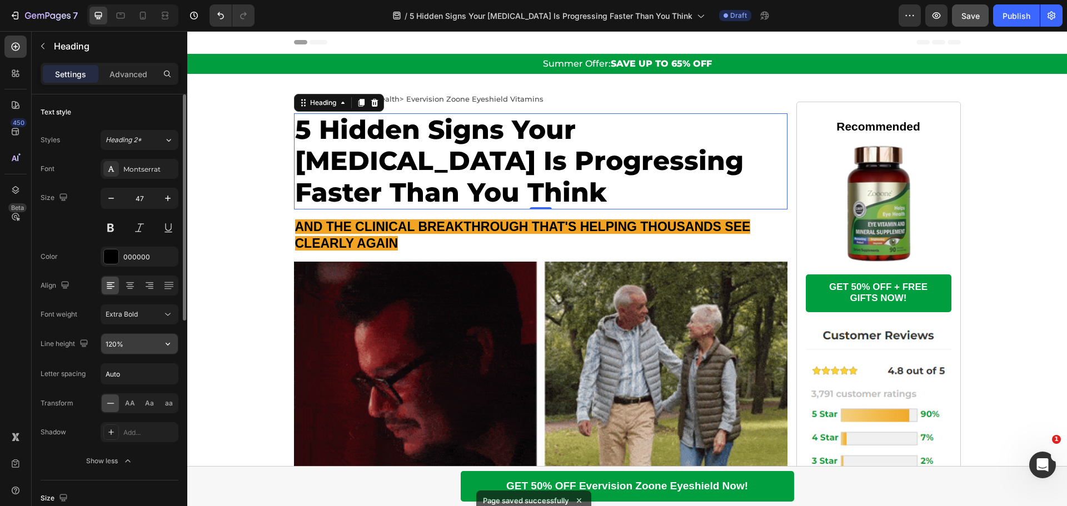
click at [146, 347] on input "120%" at bounding box center [139, 344] width 77 height 20
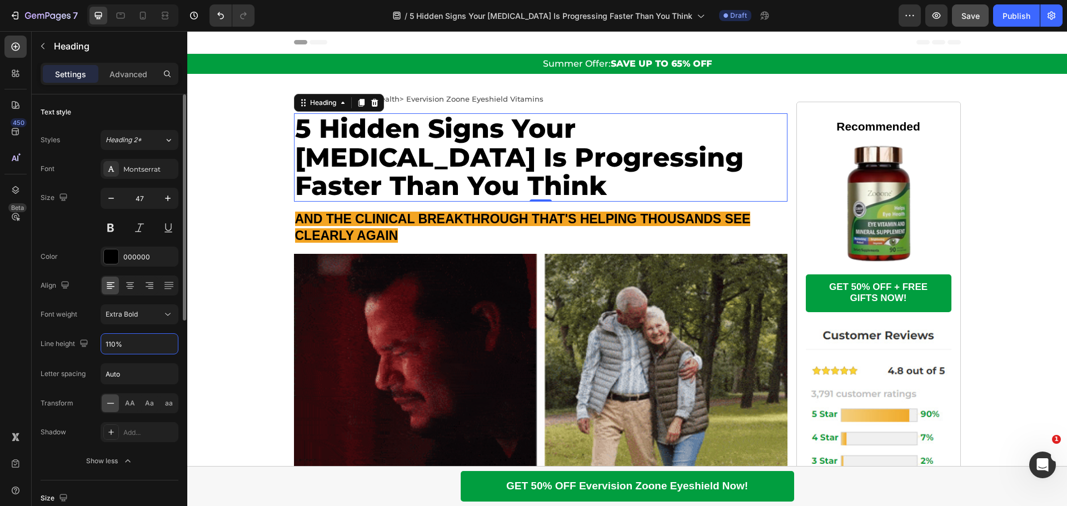
type input "110%"
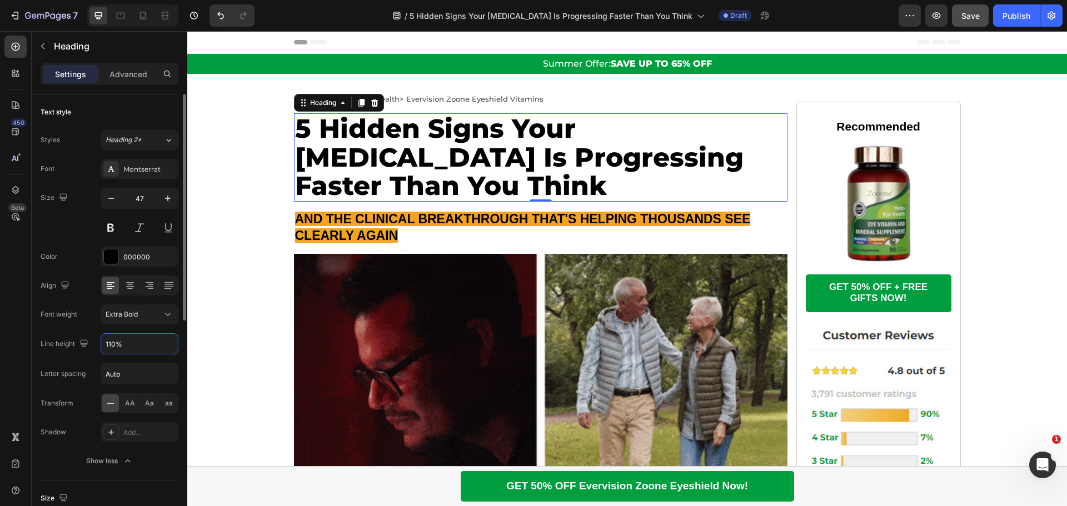
click at [155, 328] on div "Font Montserrat Size 47 Color 000000 Align Font weight Extra Bold Line height 1…" at bounding box center [110, 315] width 138 height 312
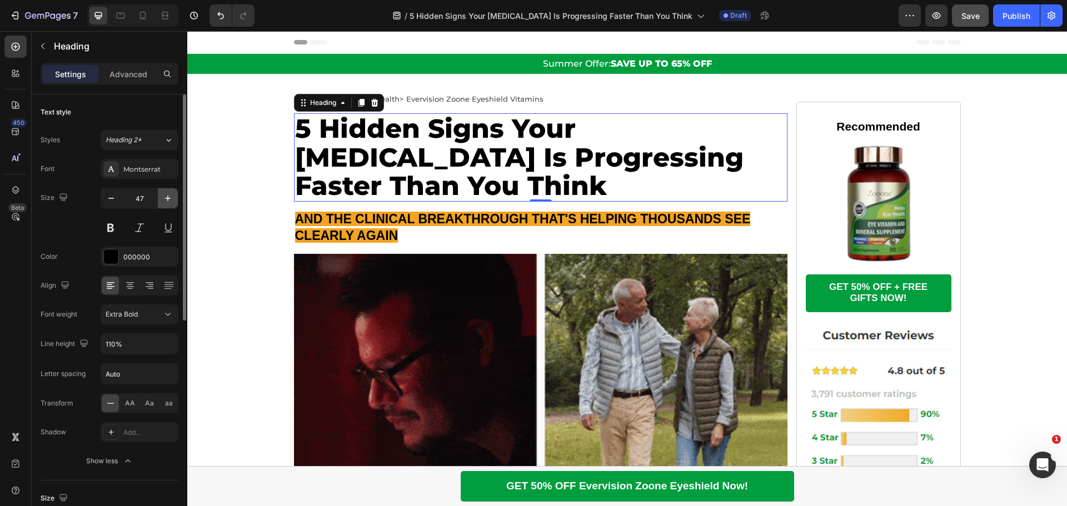
click at [161, 198] on button "button" at bounding box center [168, 198] width 20 height 20
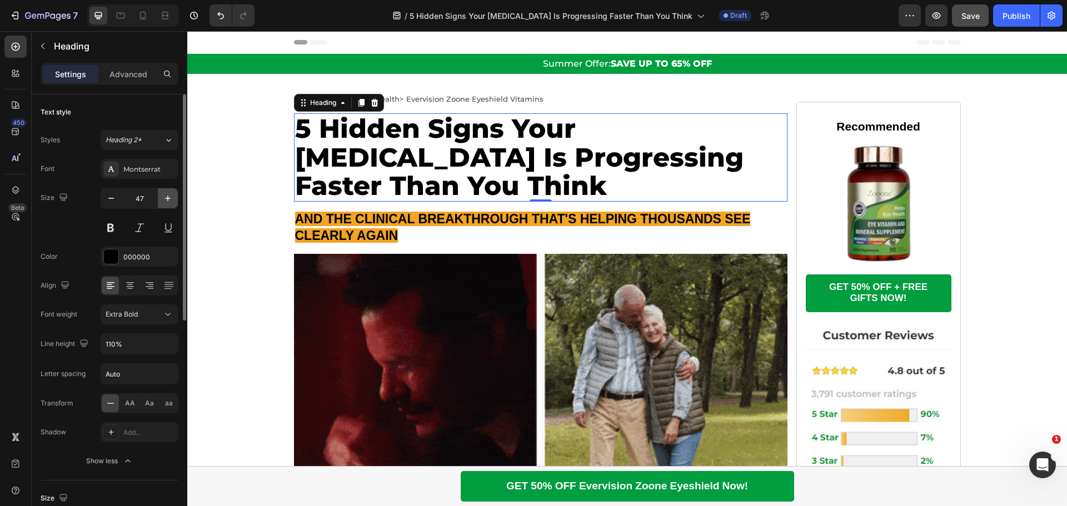
click at [161, 198] on button "button" at bounding box center [168, 198] width 20 height 20
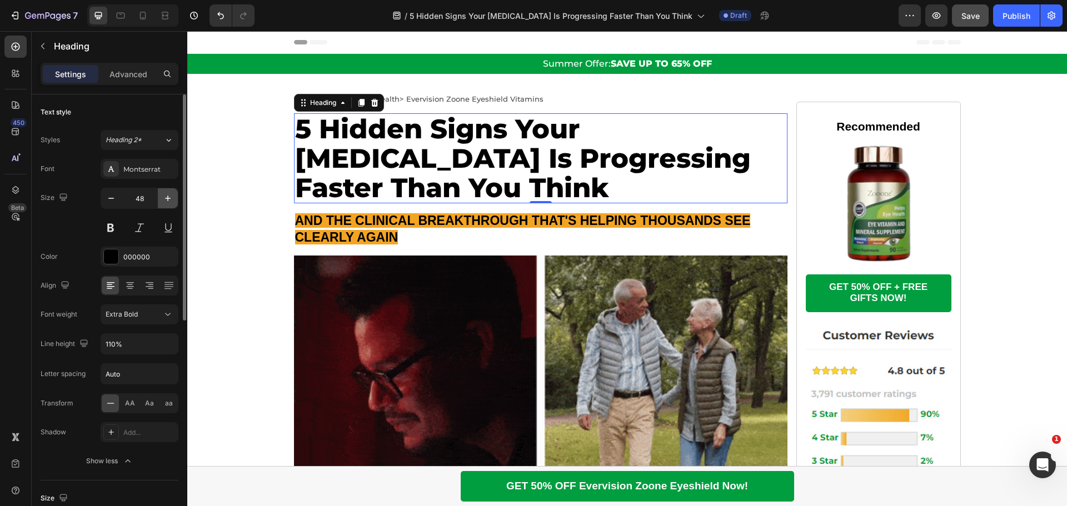
click at [161, 198] on button "button" at bounding box center [168, 198] width 20 height 20
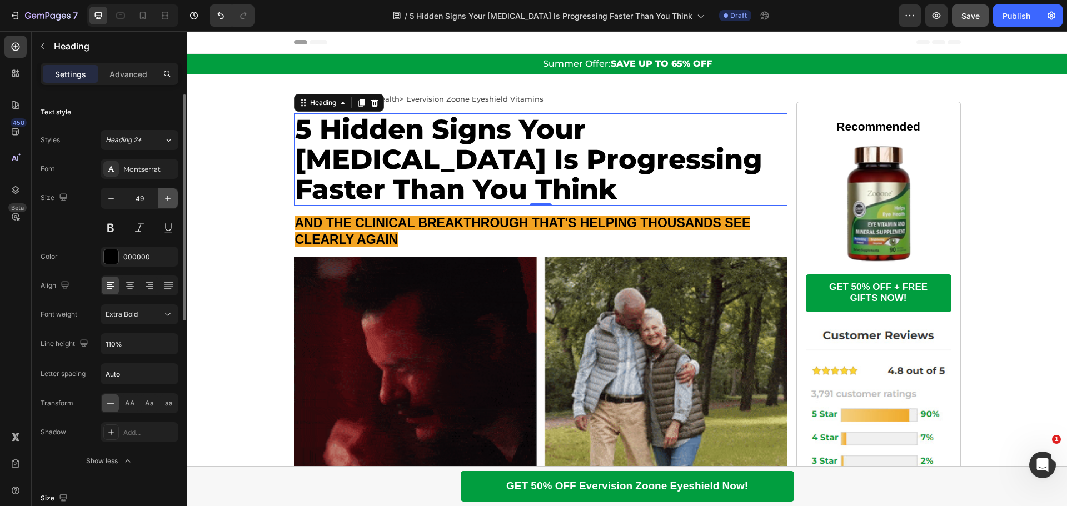
click at [161, 198] on button "button" at bounding box center [168, 198] width 20 height 20
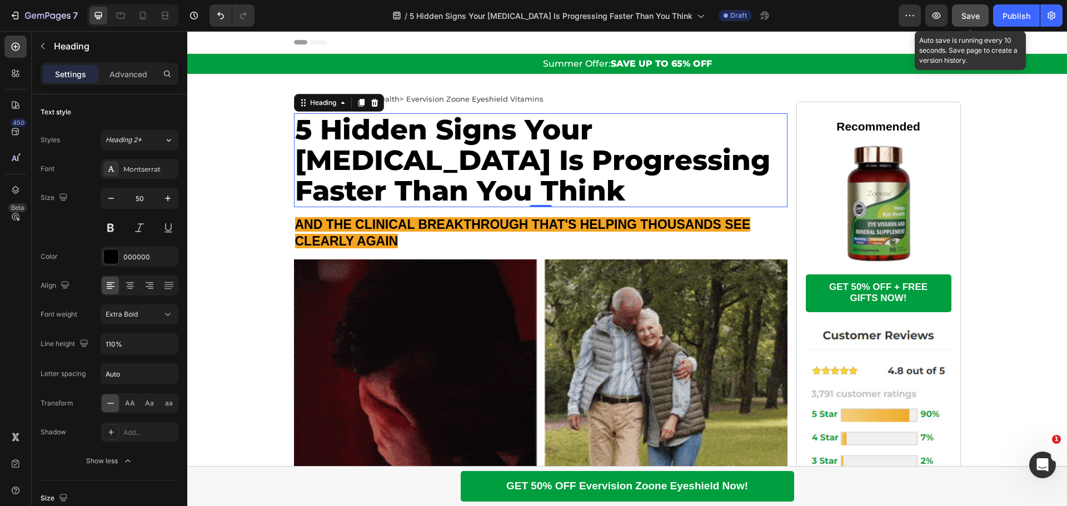
click at [963, 14] on span "Save" at bounding box center [971, 15] width 18 height 9
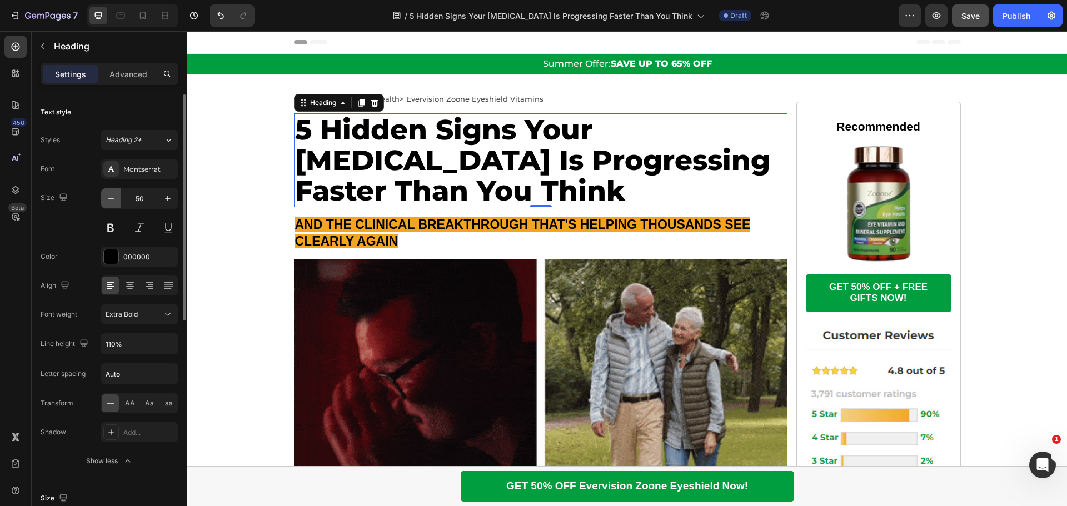
click at [106, 198] on icon "button" at bounding box center [111, 198] width 11 height 11
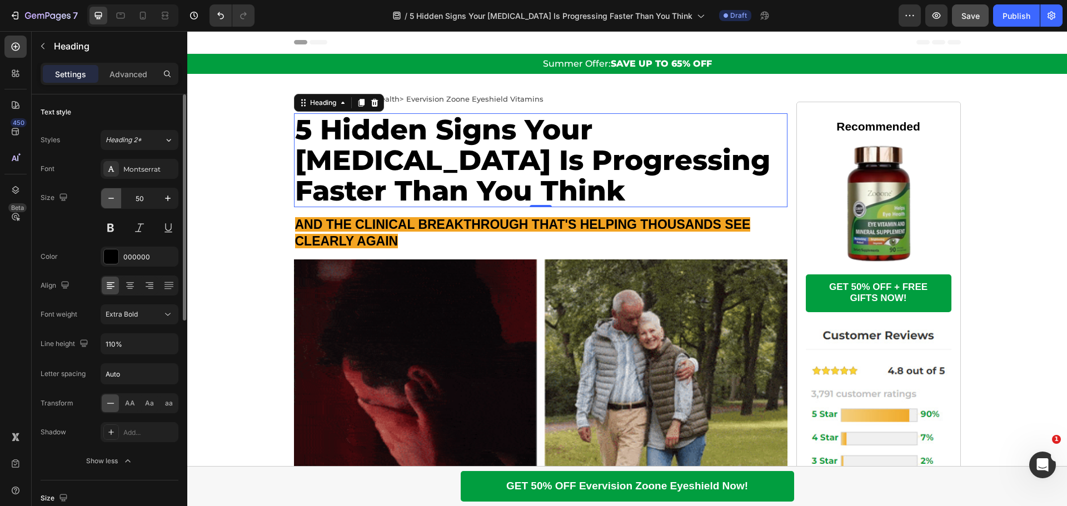
click at [106, 198] on icon "button" at bounding box center [111, 198] width 11 height 11
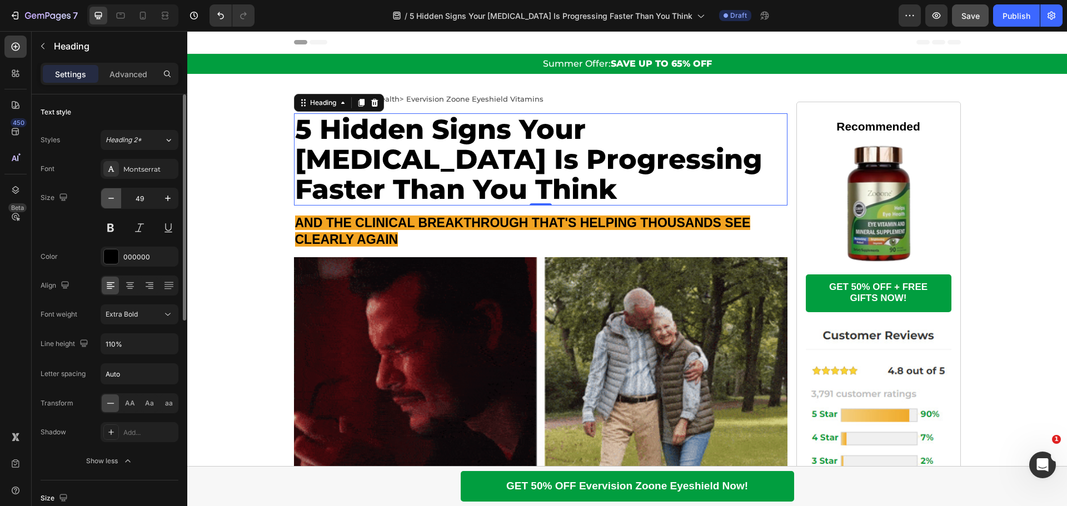
click at [106, 198] on icon "button" at bounding box center [111, 198] width 11 height 11
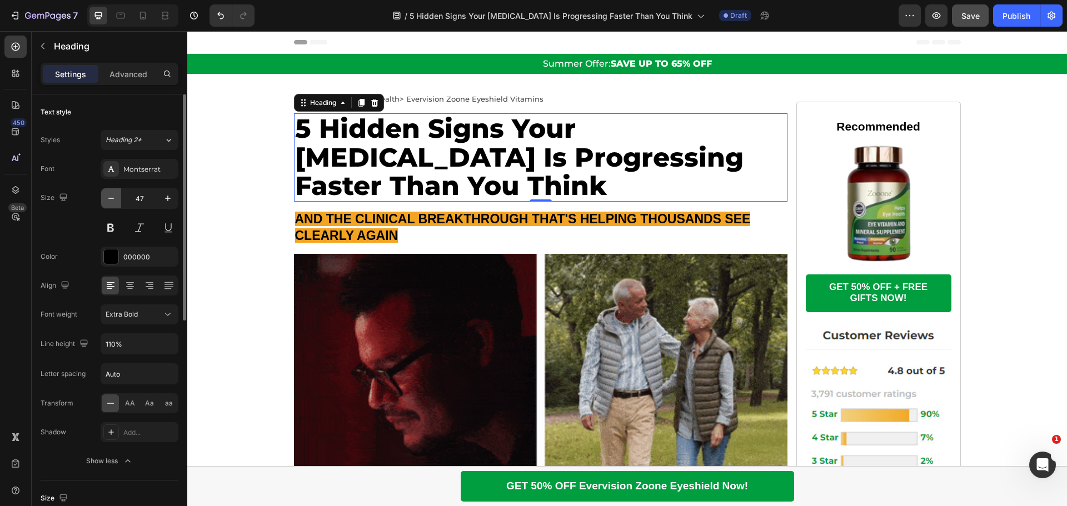
click at [112, 196] on icon "button" at bounding box center [111, 198] width 11 height 11
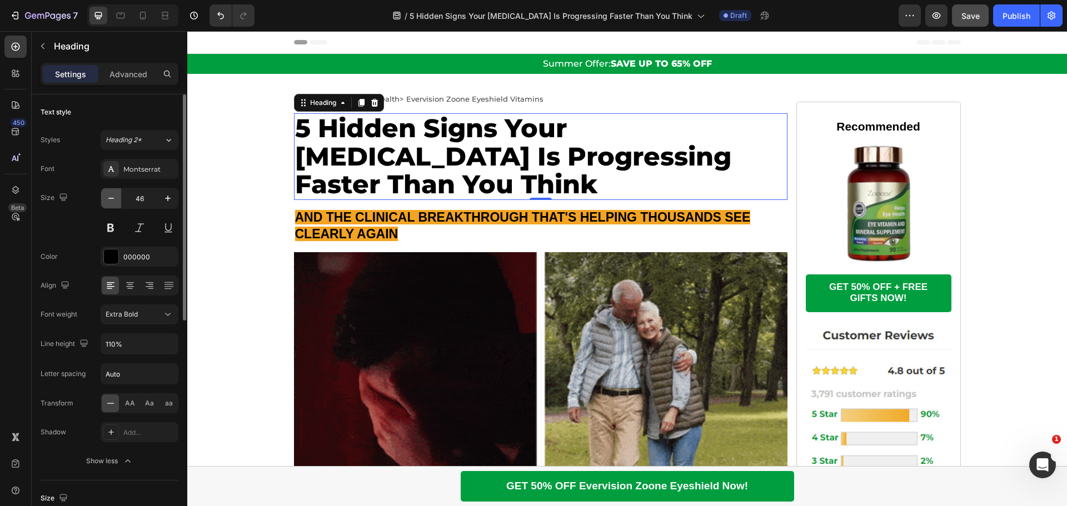
click at [112, 196] on icon "button" at bounding box center [111, 198] width 11 height 11
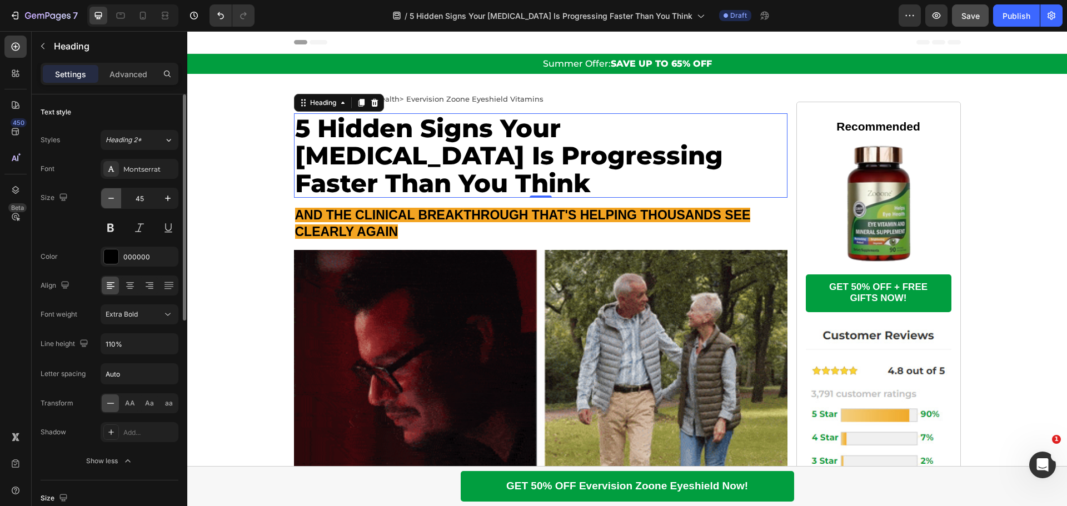
click at [112, 196] on icon "button" at bounding box center [111, 198] width 11 height 11
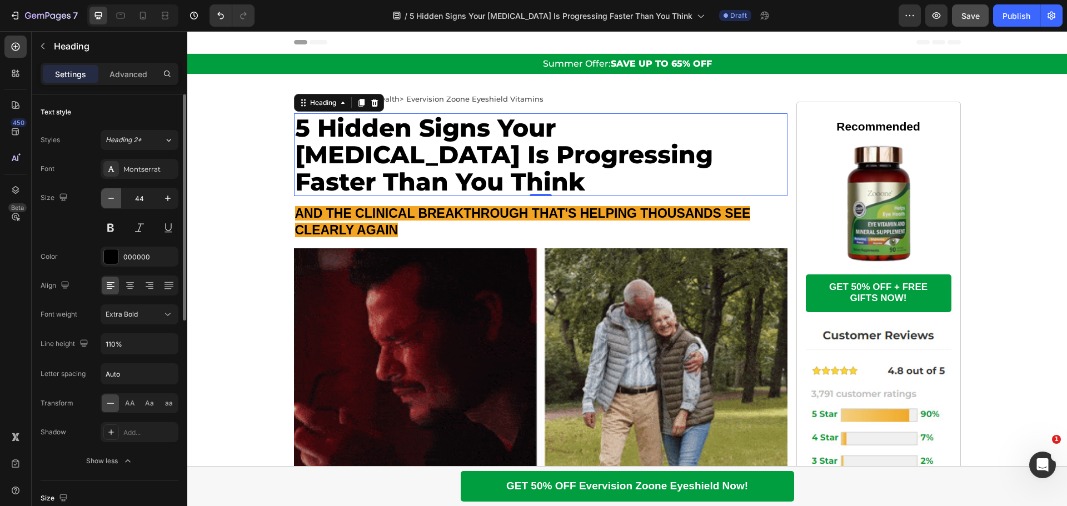
click at [112, 196] on icon "button" at bounding box center [111, 198] width 11 height 11
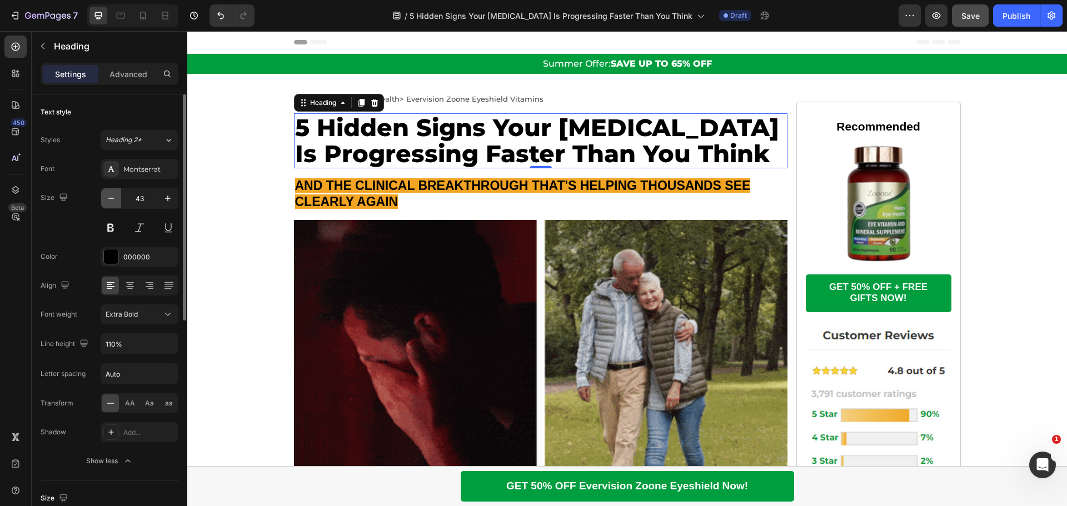
click at [112, 196] on icon "button" at bounding box center [111, 198] width 11 height 11
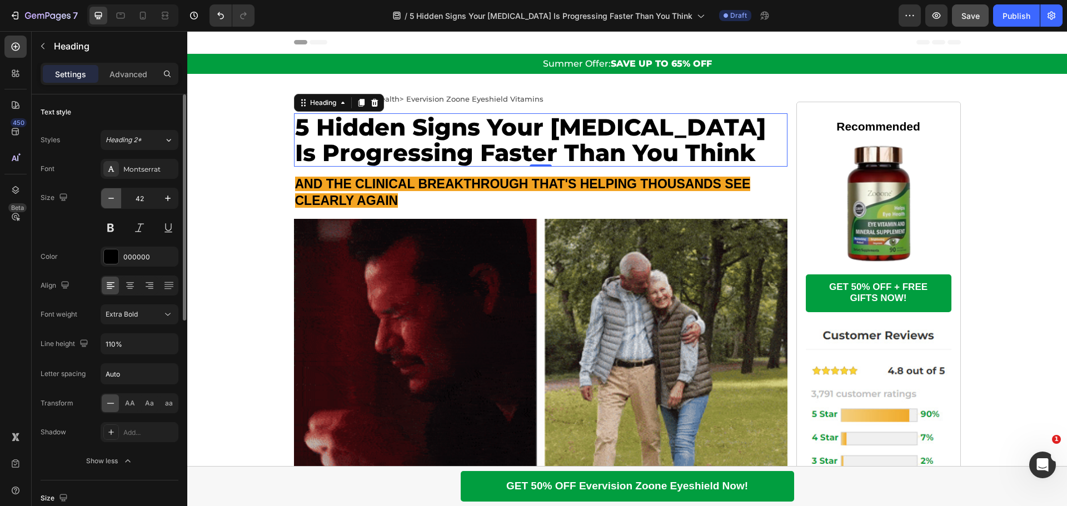
click at [112, 196] on icon "button" at bounding box center [111, 198] width 11 height 11
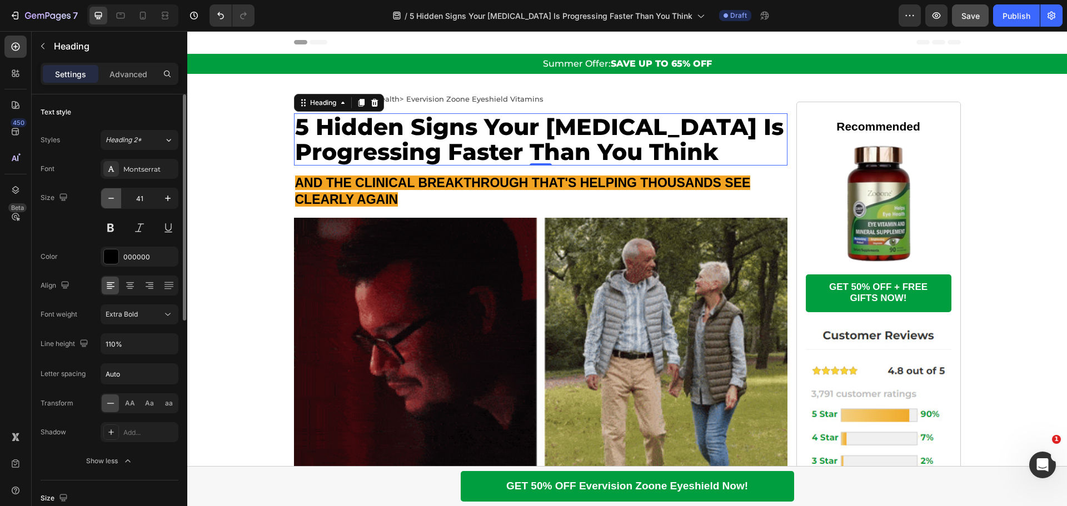
click at [112, 196] on icon "button" at bounding box center [111, 198] width 11 height 11
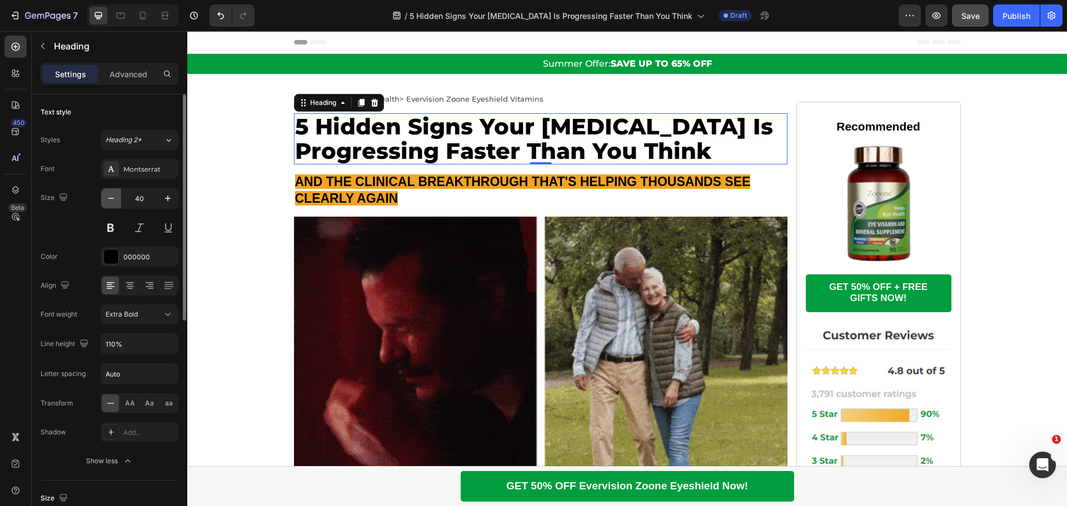
click at [112, 196] on icon "button" at bounding box center [111, 198] width 11 height 11
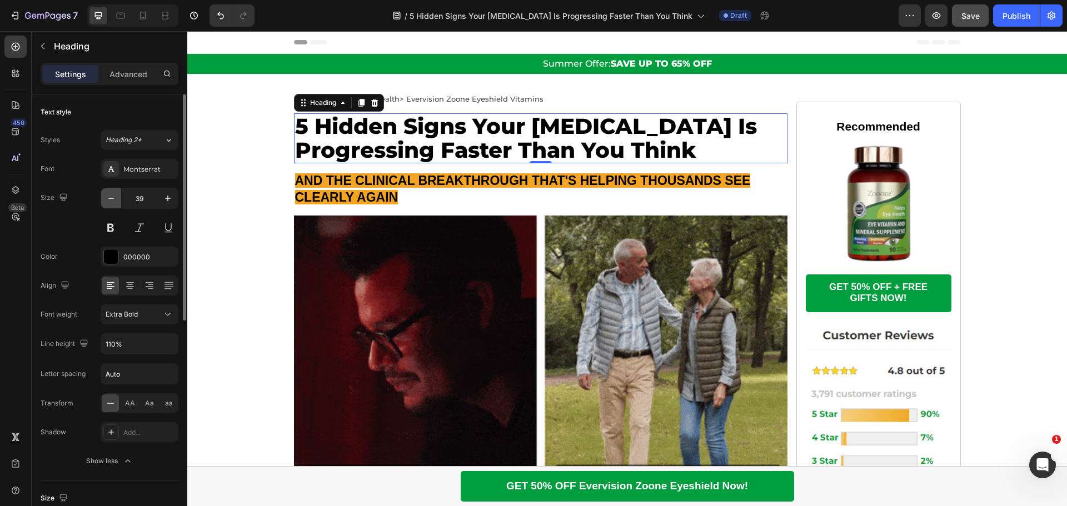
click at [112, 196] on icon "button" at bounding box center [111, 198] width 11 height 11
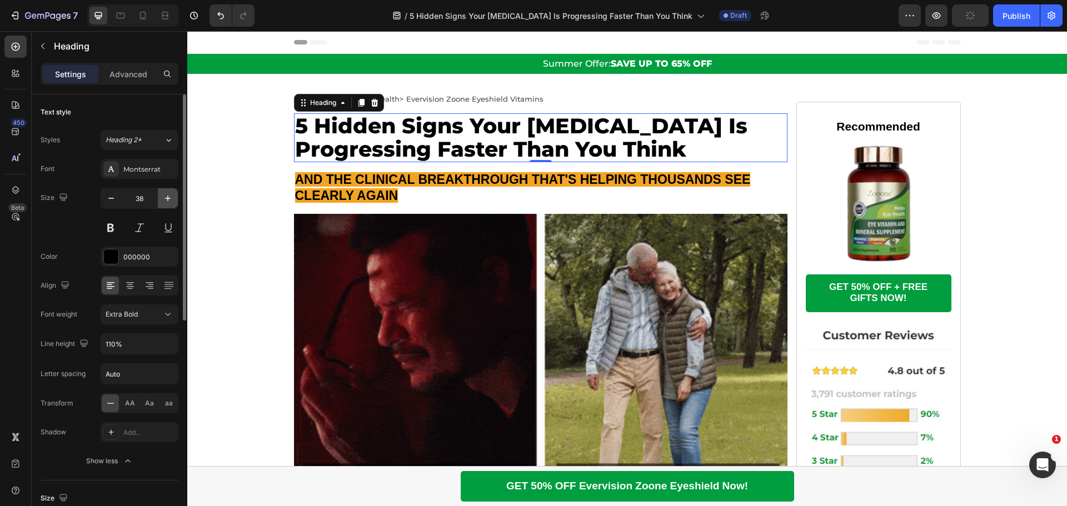
click at [165, 201] on icon "button" at bounding box center [167, 198] width 11 height 11
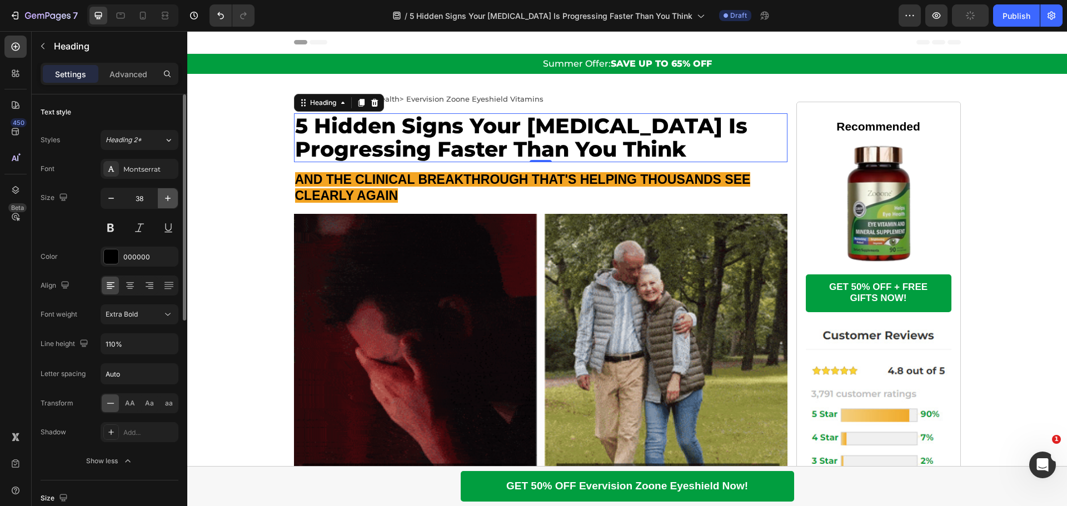
click at [165, 201] on icon "button" at bounding box center [167, 198] width 11 height 11
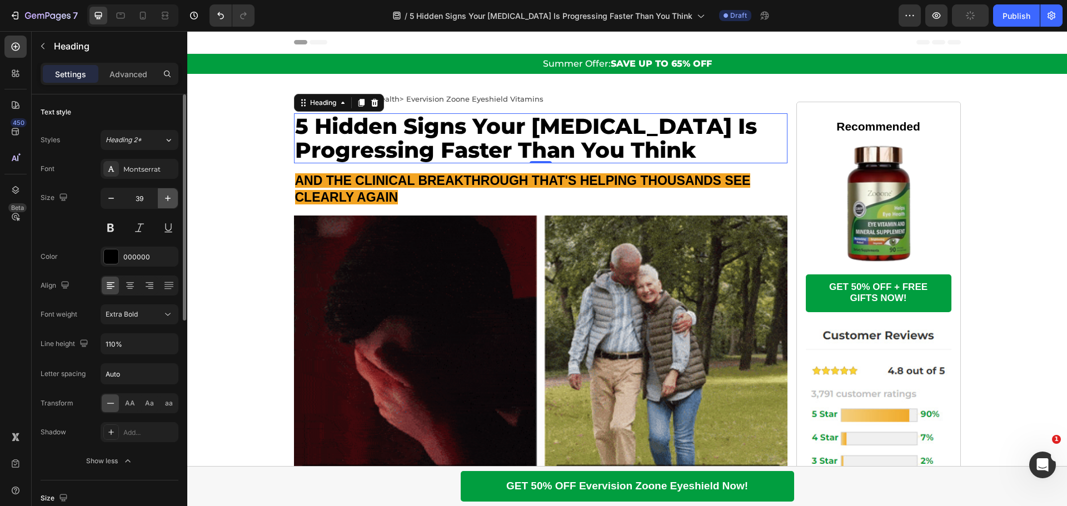
click at [165, 201] on icon "button" at bounding box center [167, 198] width 11 height 11
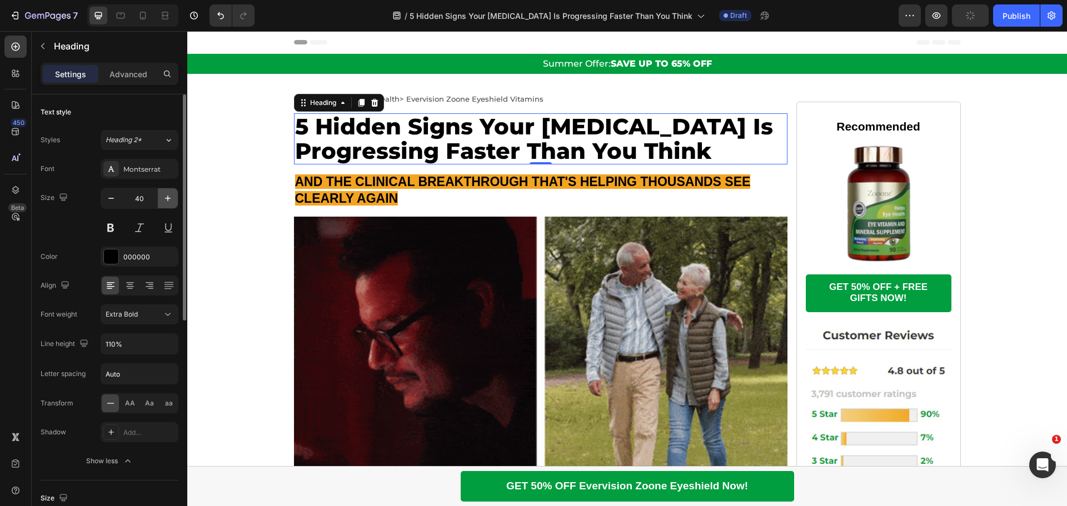
click at [165, 201] on icon "button" at bounding box center [167, 198] width 11 height 11
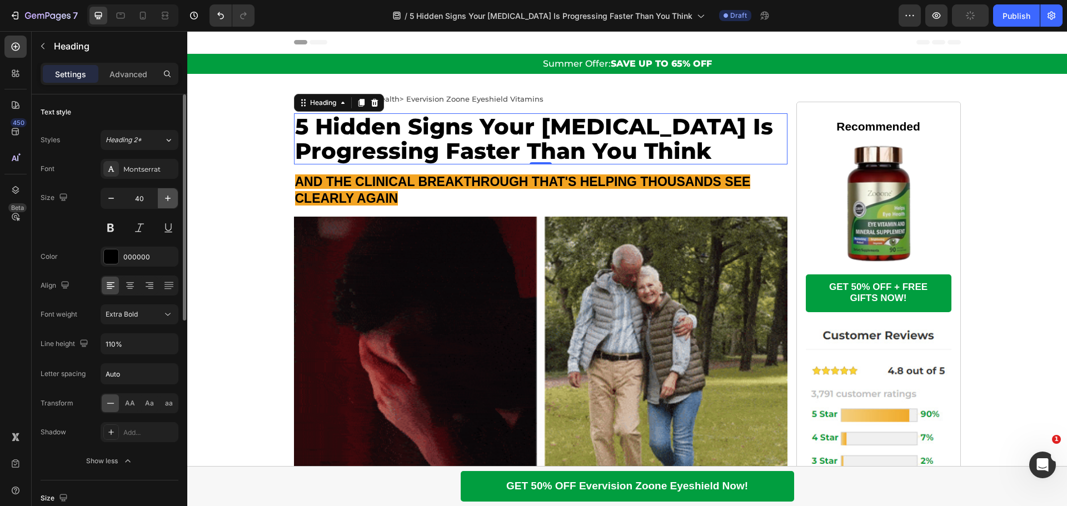
click at [165, 201] on icon "button" at bounding box center [167, 198] width 11 height 11
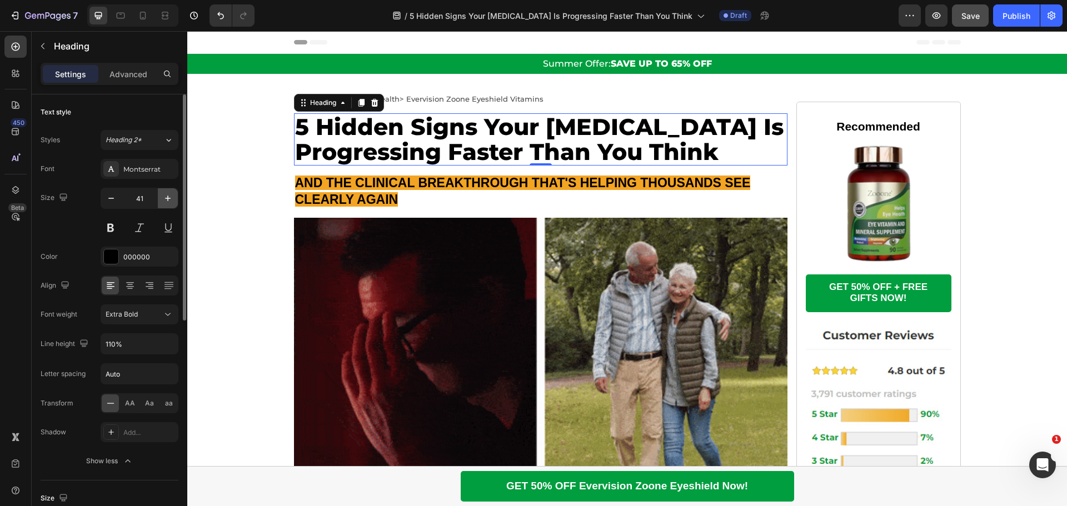
click at [165, 201] on icon "button" at bounding box center [167, 198] width 11 height 11
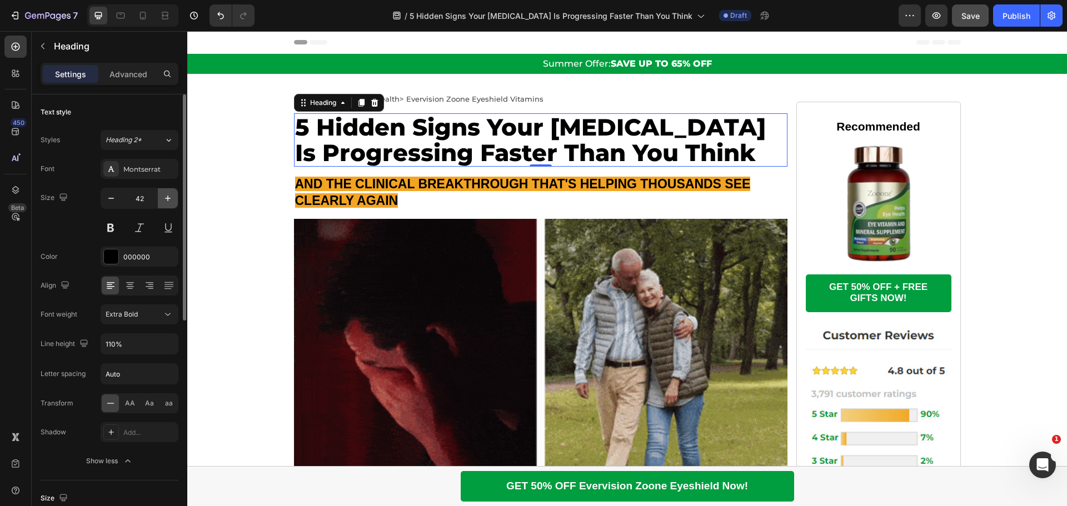
click at [165, 201] on icon "button" at bounding box center [167, 198] width 11 height 11
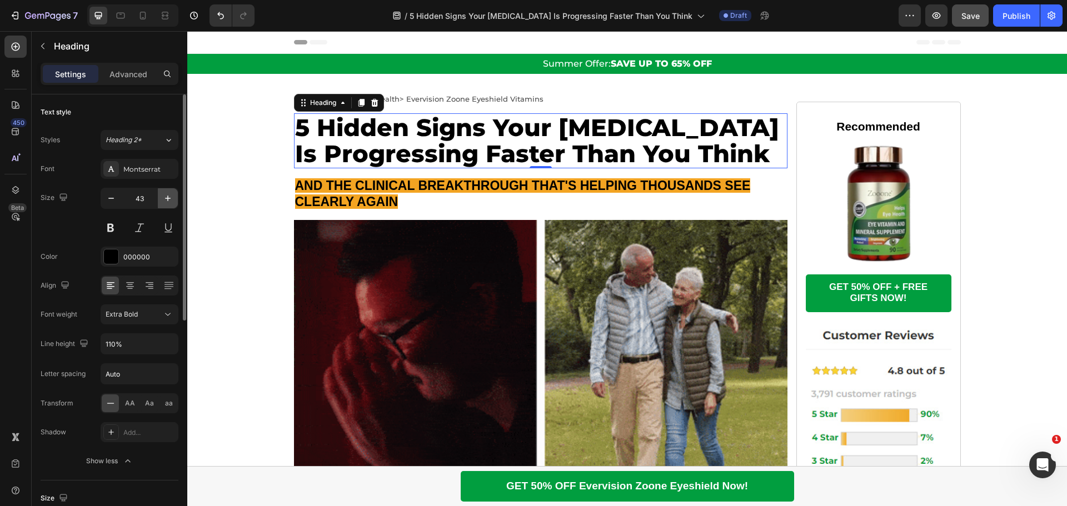
click at [165, 201] on icon "button" at bounding box center [167, 198] width 11 height 11
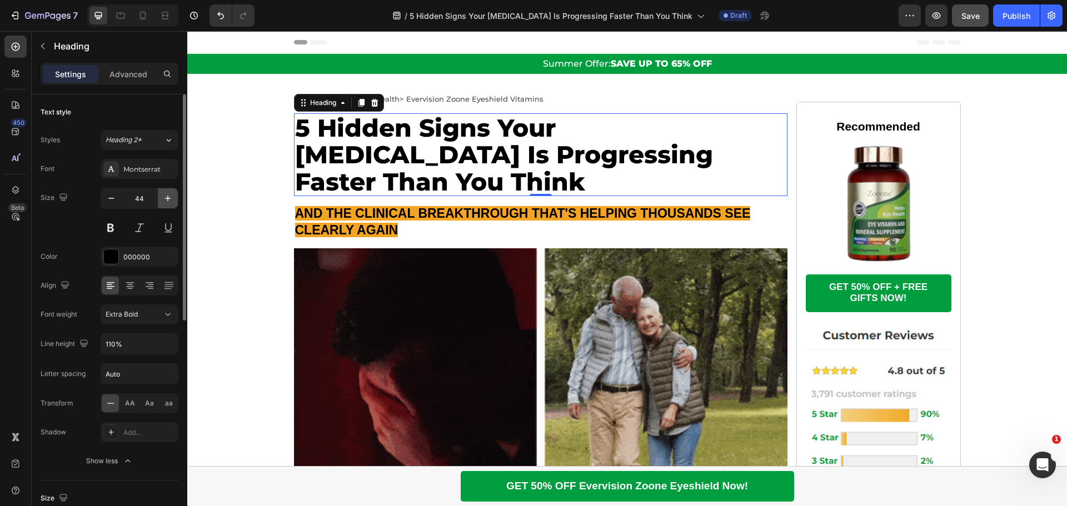
click at [165, 201] on icon "button" at bounding box center [167, 198] width 11 height 11
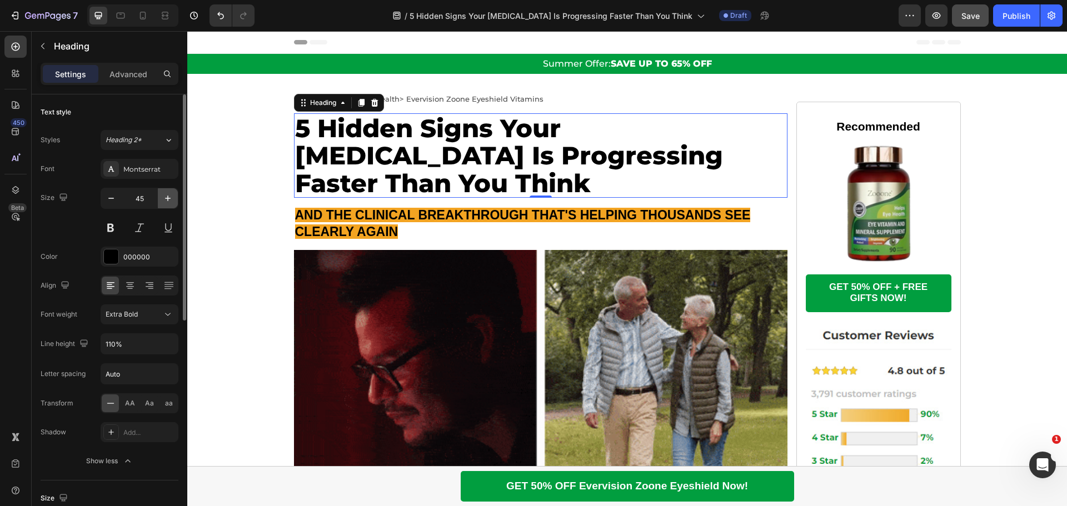
click at [165, 201] on icon "button" at bounding box center [167, 198] width 11 height 11
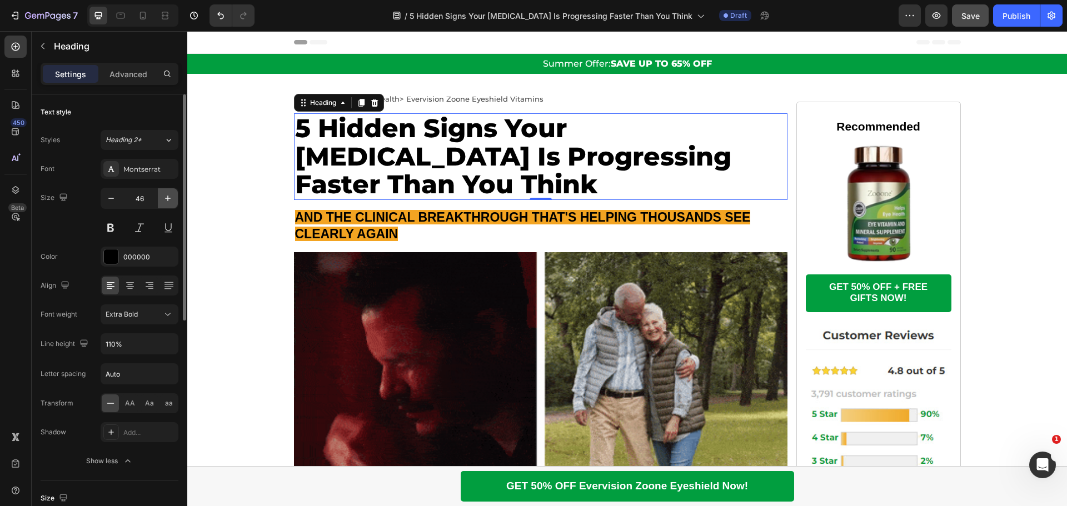
click at [165, 201] on icon "button" at bounding box center [167, 198] width 11 height 11
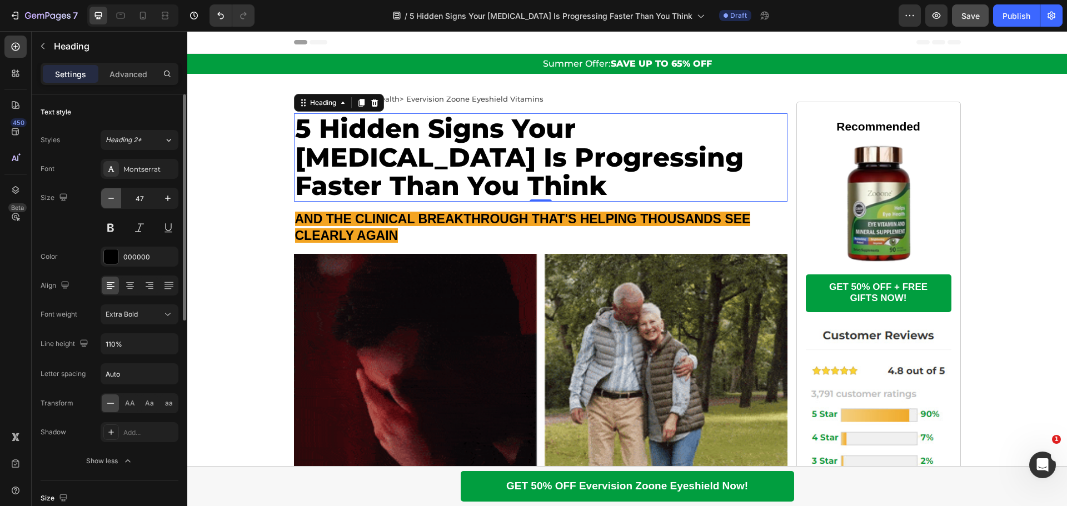
click at [113, 202] on icon "button" at bounding box center [111, 198] width 11 height 11
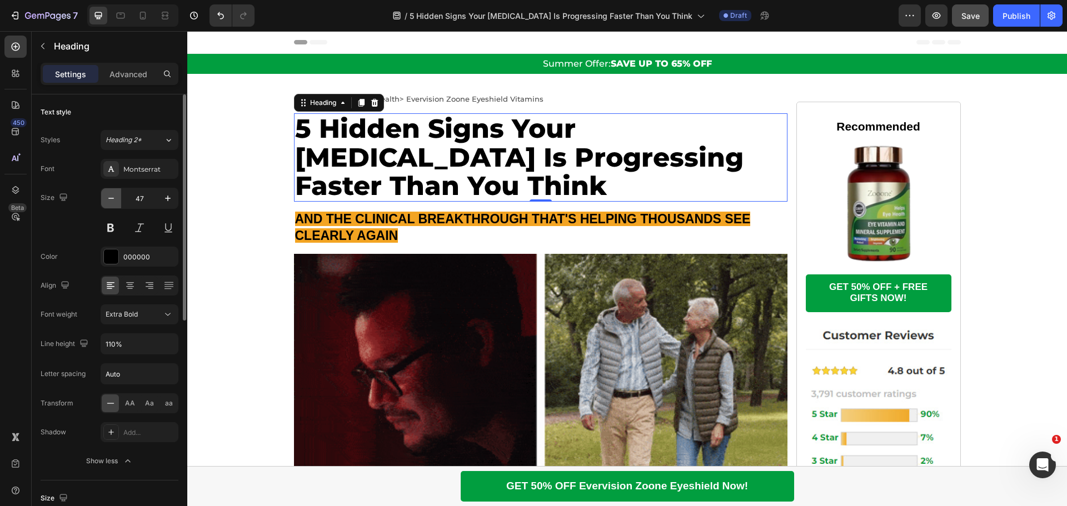
type input "46"
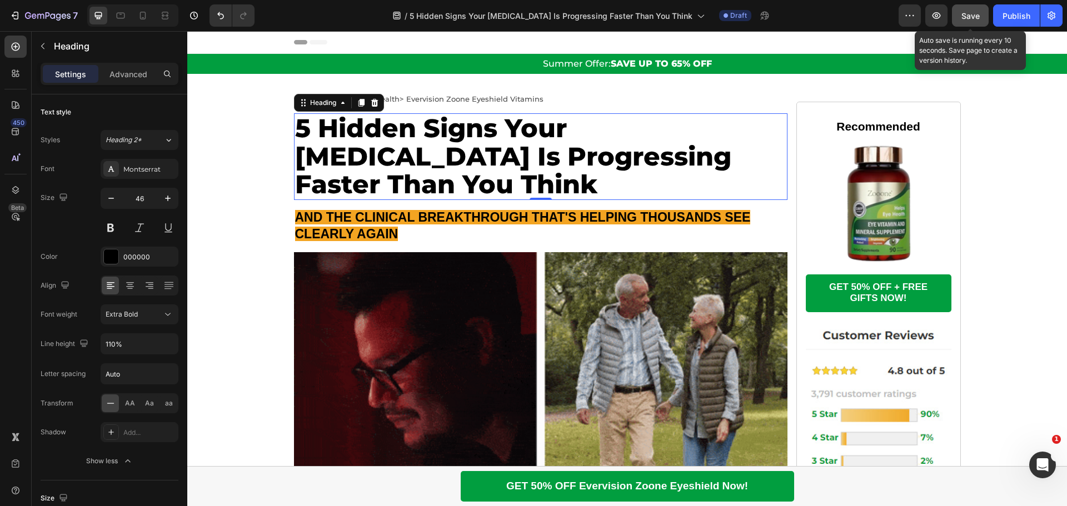
click at [963, 16] on span "Save" at bounding box center [971, 15] width 18 height 9
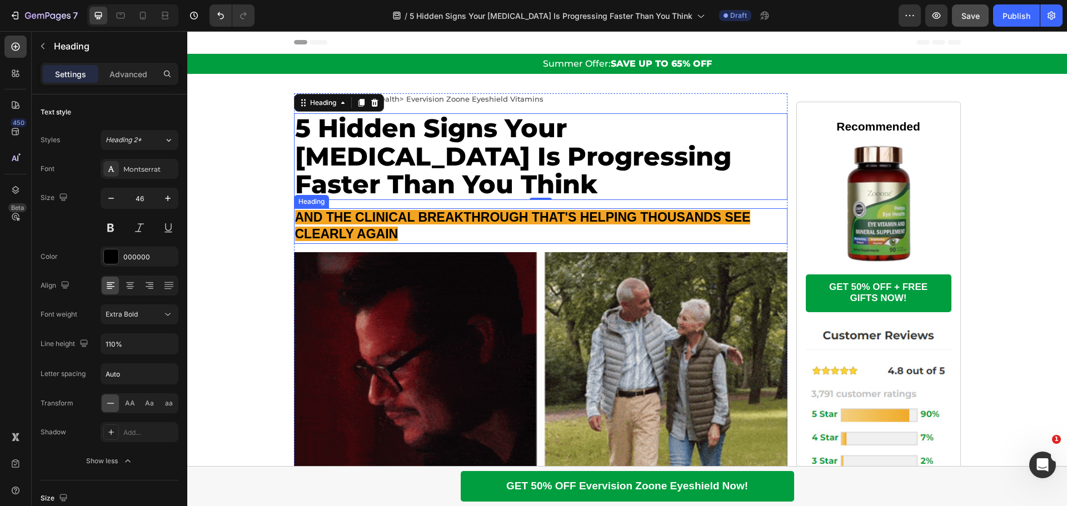
click at [394, 235] on h2 "AND THE CLINICAL BREAKTHROUGH THAT'S HELPING THOUSANDS SEE CLEARLY AGAIN" at bounding box center [541, 226] width 494 height 36
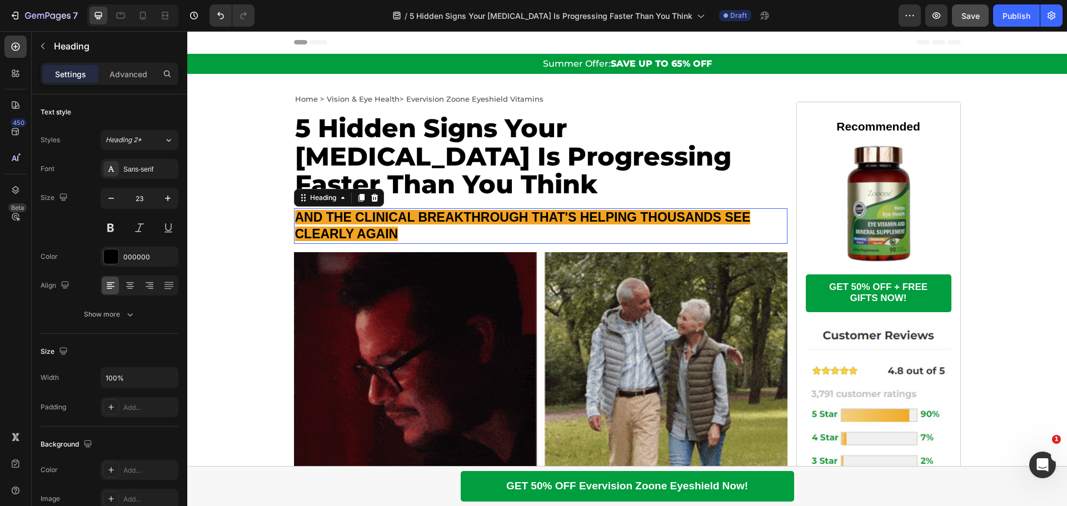
click at [394, 234] on h2 "AND THE CLINICAL BREAKTHROUGH THAT'S HELPING THOUSANDS SEE CLEARLY AGAIN" at bounding box center [541, 226] width 494 height 36
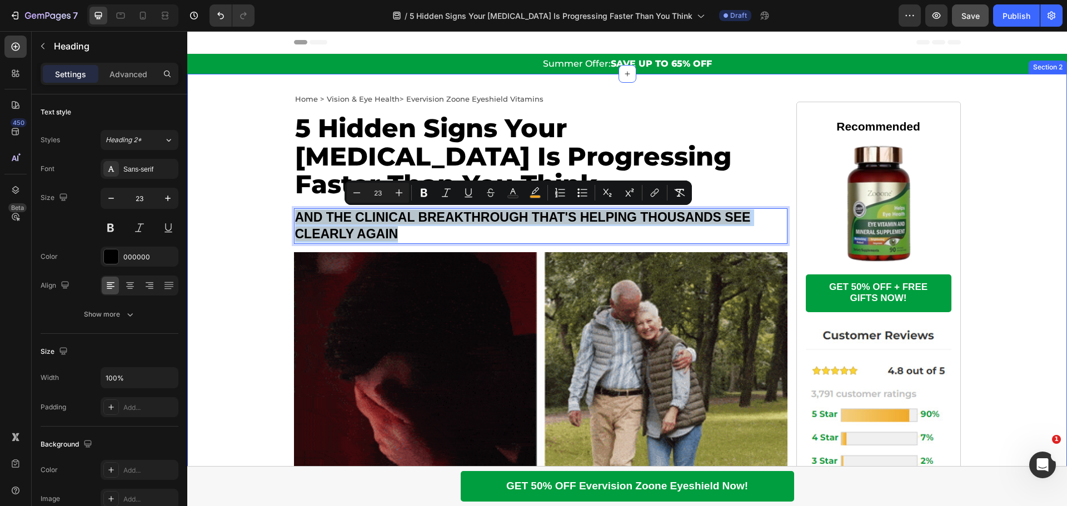
drag, startPoint x: 394, startPoint y: 234, endPoint x: 282, endPoint y: 212, distance: 113.9
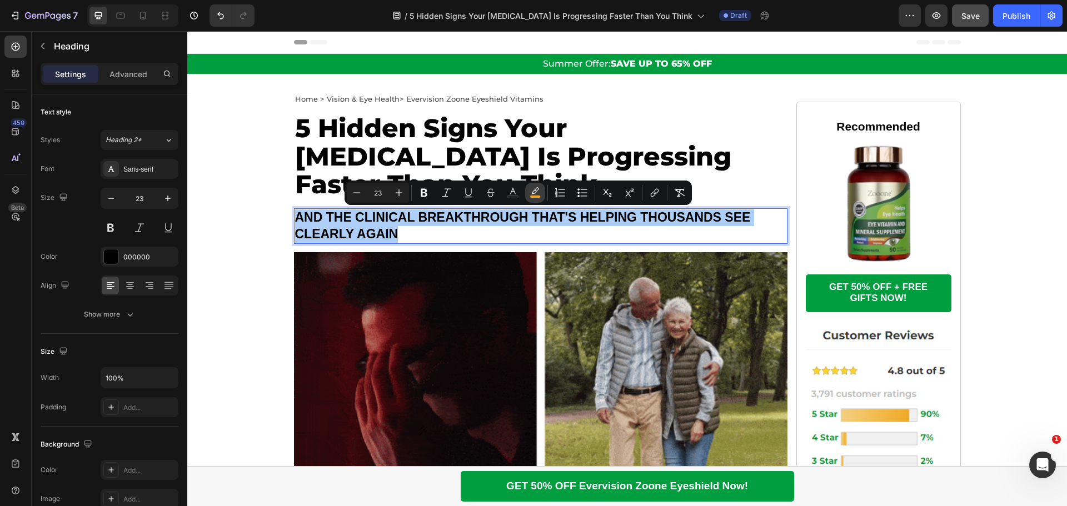
click at [531, 193] on icon "Editor contextual toolbar" at bounding box center [535, 192] width 11 height 11
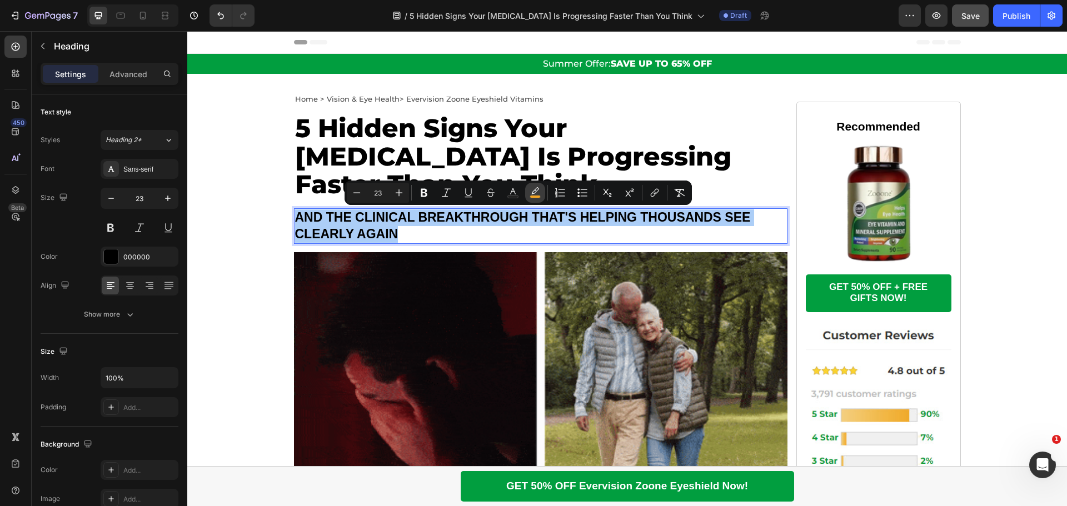
type input "F3A422"
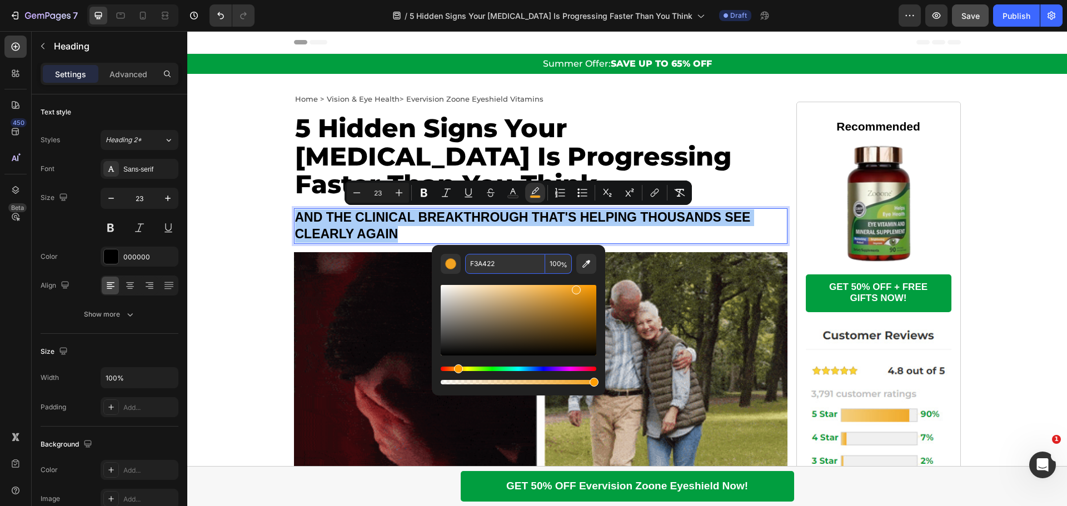
click at [489, 263] on input "F3A422" at bounding box center [505, 264] width 80 height 20
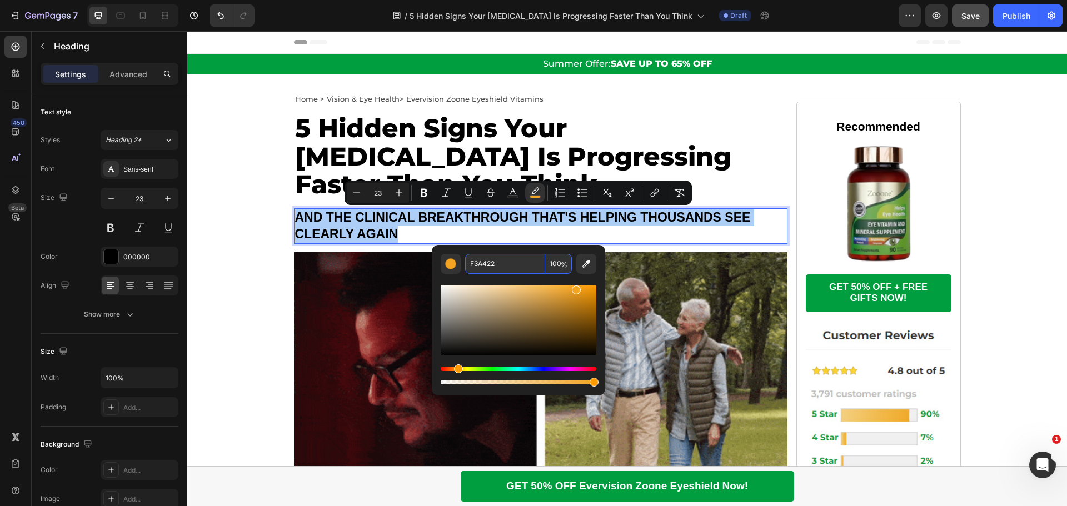
click at [489, 263] on input "F3A422" at bounding box center [505, 264] width 80 height 20
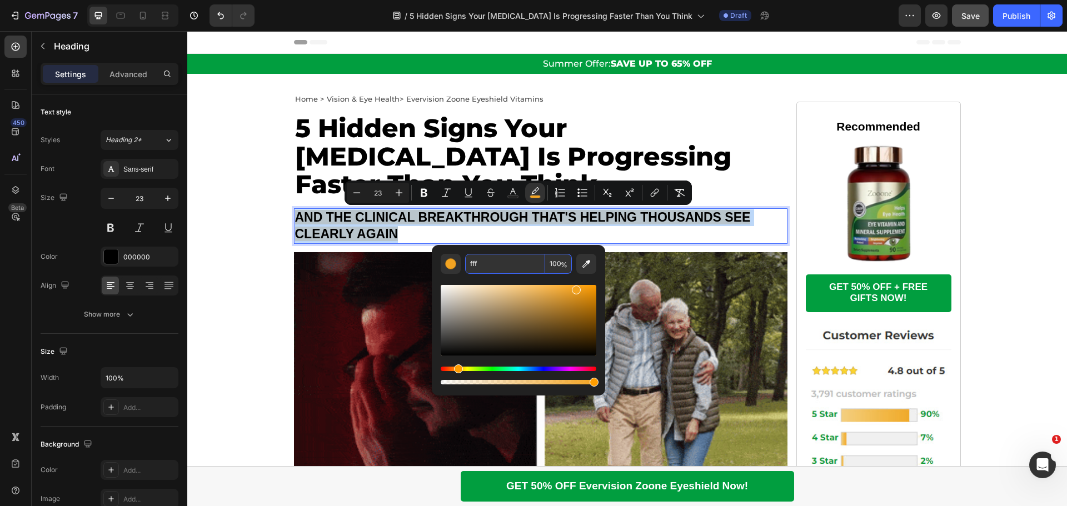
type input "FFFFFF"
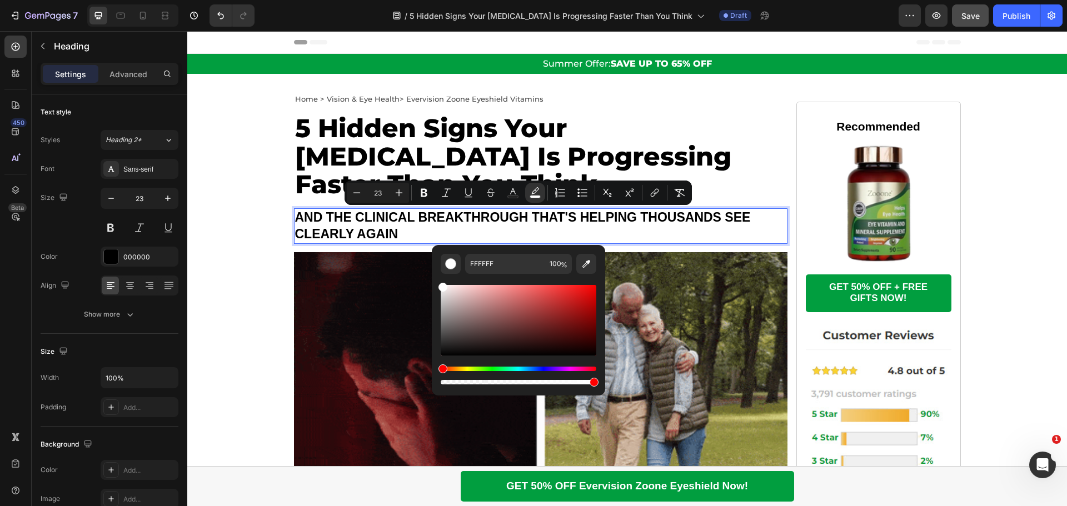
click at [487, 275] on div "Editor contextual toolbar" at bounding box center [519, 330] width 156 height 113
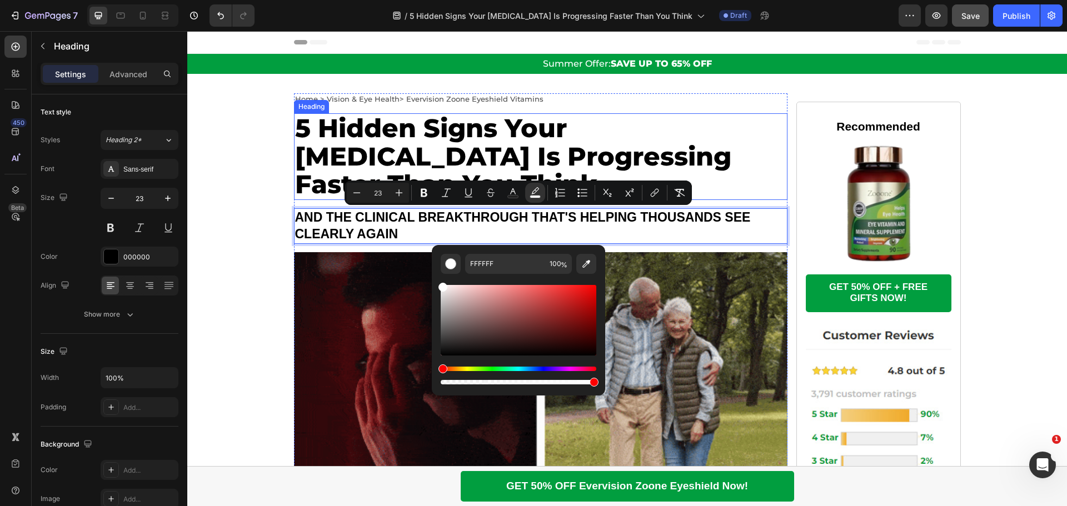
click at [748, 173] on h2 "5 Hidden Signs Your [MEDICAL_DATA] Is Progressing Faster Than You Think" at bounding box center [541, 156] width 494 height 87
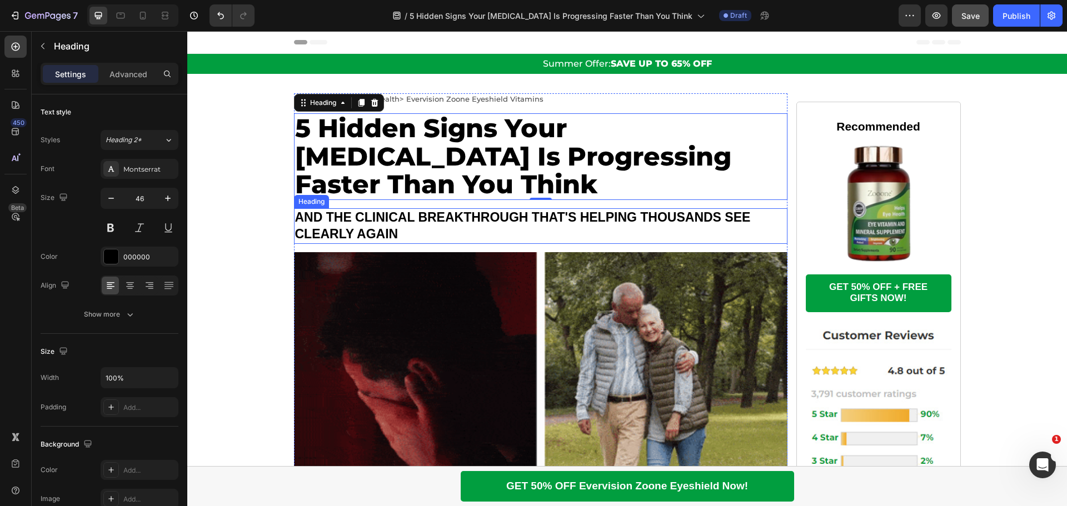
click at [376, 230] on span "AND THE CLINICAL BREAKTHROUGH THAT'S HELPING THOUSANDS SEE CLEARLY AGAIN" at bounding box center [523, 225] width 456 height 31
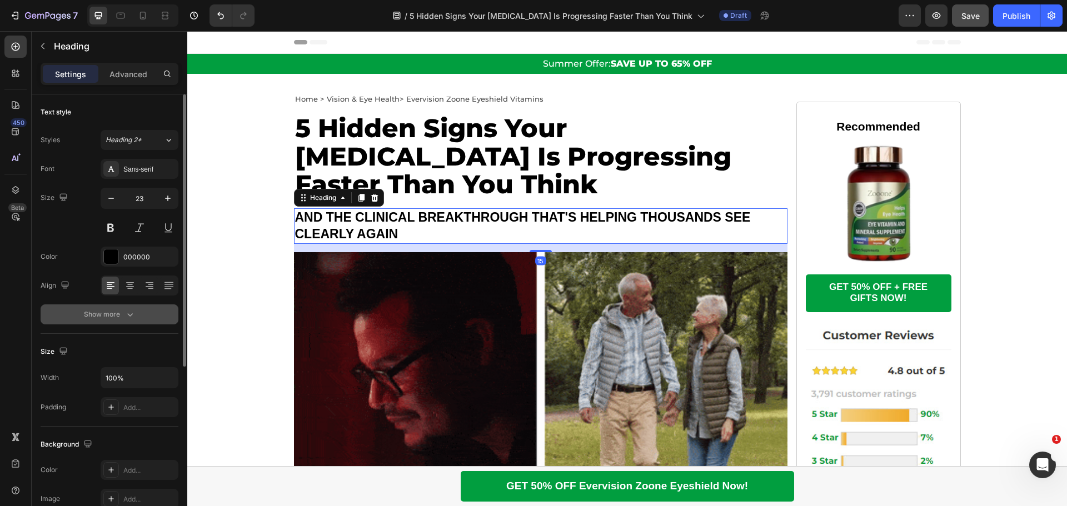
click at [134, 311] on icon "button" at bounding box center [130, 314] width 11 height 11
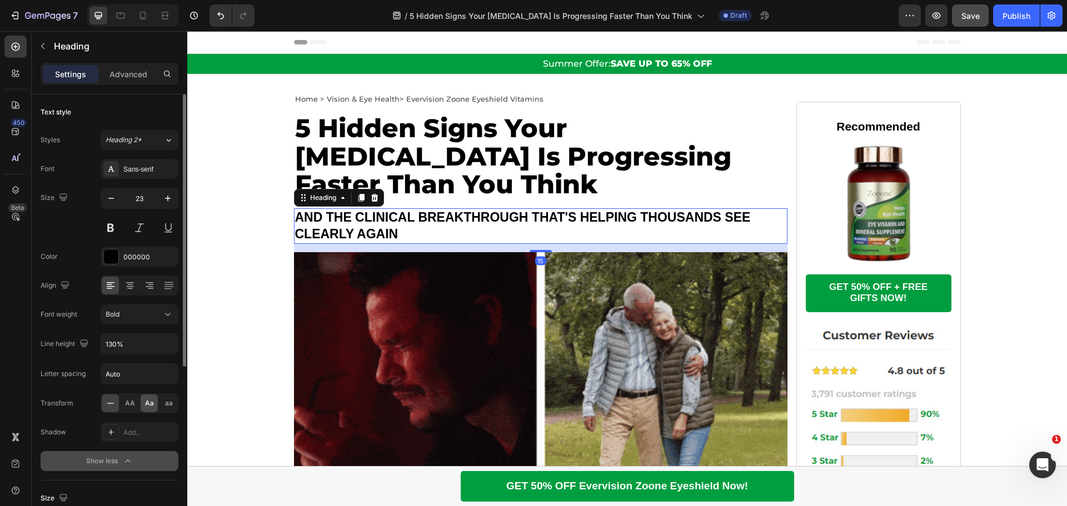
click at [143, 406] on div "Aa" at bounding box center [149, 404] width 17 height 18
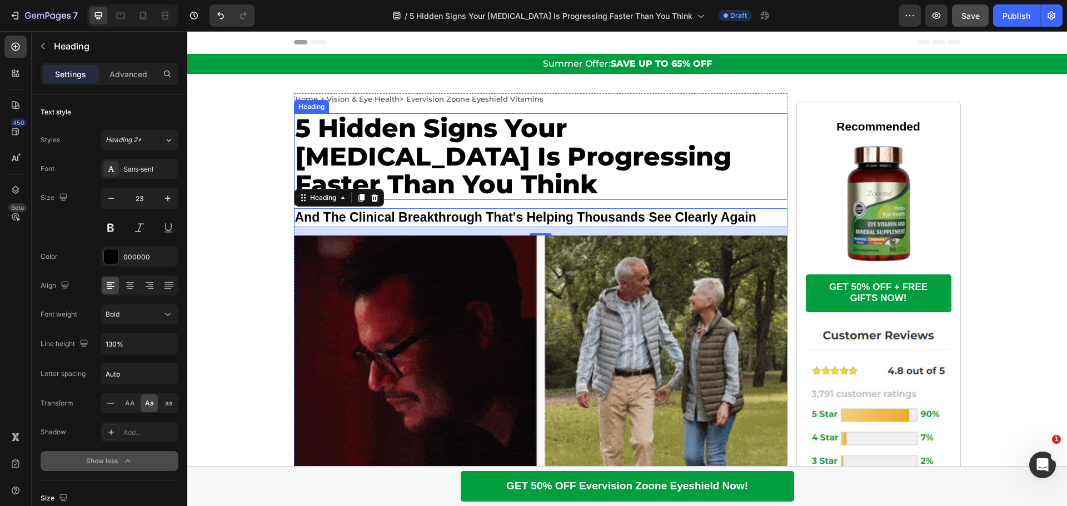
click at [575, 120] on strong "5 Hidden Signs Your [MEDICAL_DATA] Is Progressing Faster Than You Think" at bounding box center [513, 156] width 436 height 88
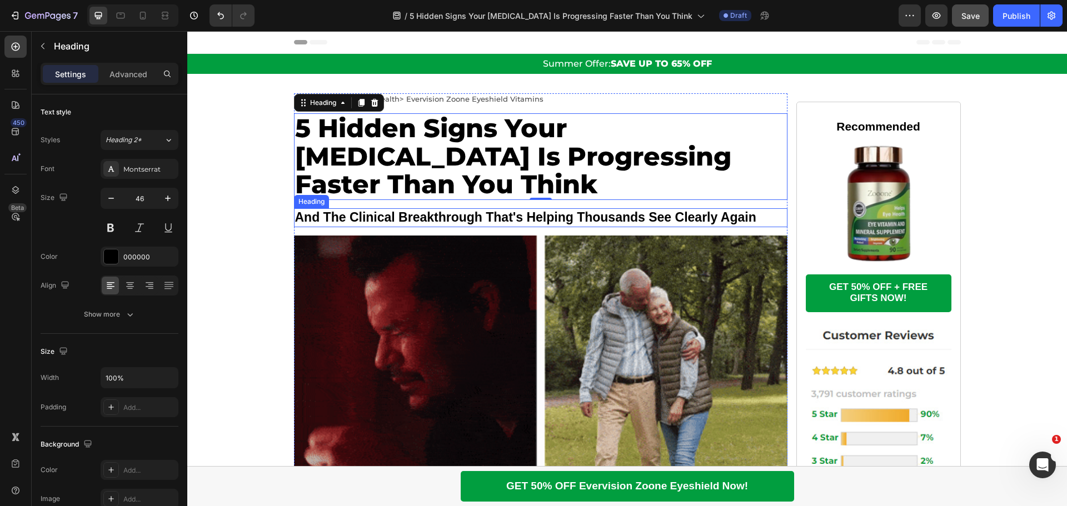
click at [435, 219] on span "and the clinical breakthrough that's helping thousands see clearly again" at bounding box center [525, 217] width 461 height 14
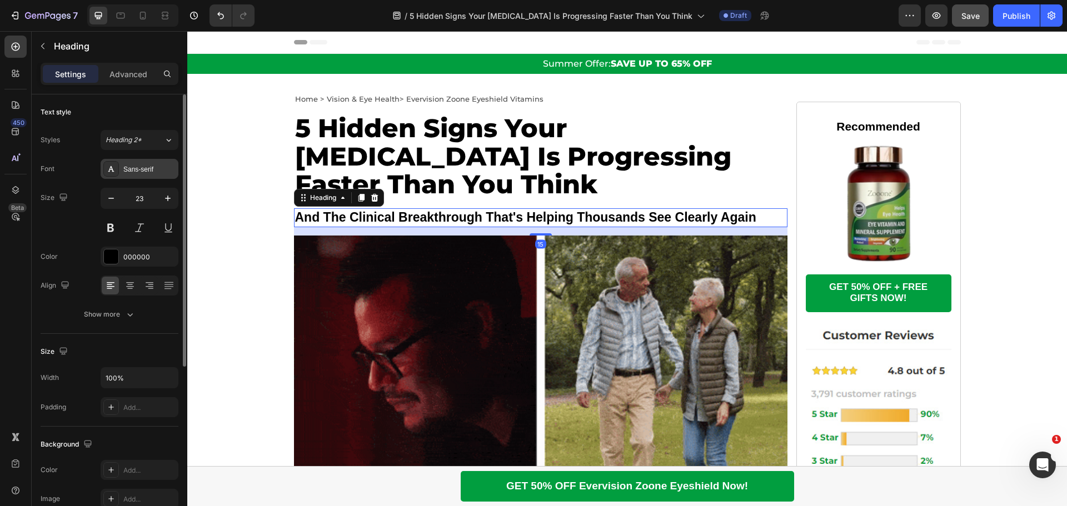
click at [160, 170] on div "Sans-serif" at bounding box center [149, 170] width 52 height 10
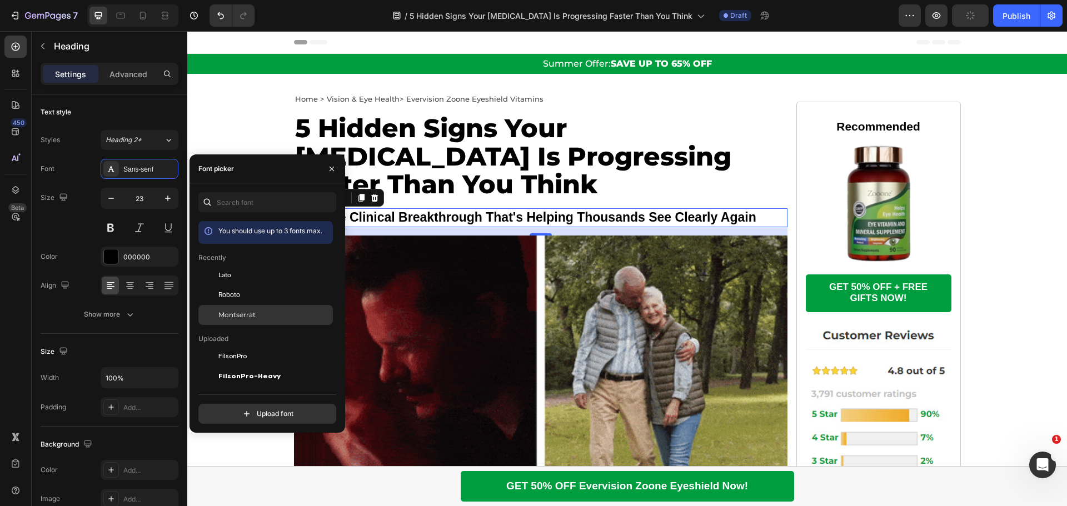
click at [237, 311] on span "Montserrat" at bounding box center [236, 315] width 37 height 10
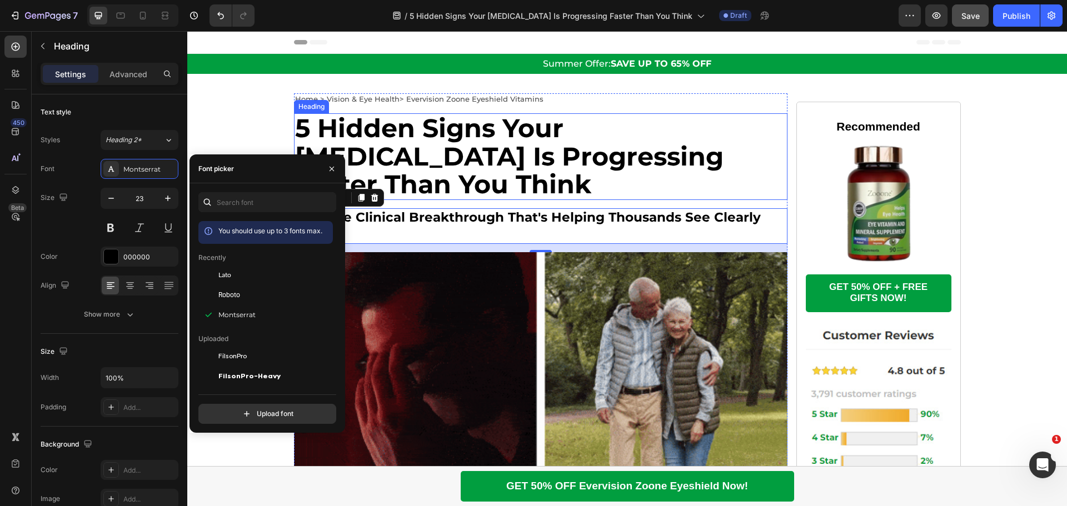
click at [584, 130] on strong "5 Hidden Signs Your [MEDICAL_DATA] Is Progressing Faster Than You Think" at bounding box center [509, 156] width 429 height 88
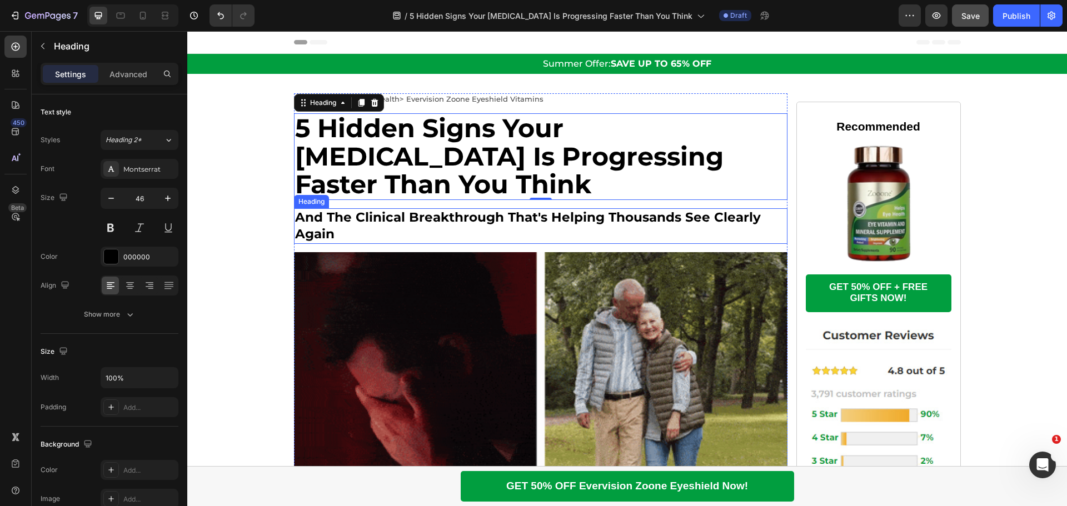
click at [402, 215] on span "and the clinical breakthrough that's helping thousands see clearly again" at bounding box center [528, 226] width 466 height 32
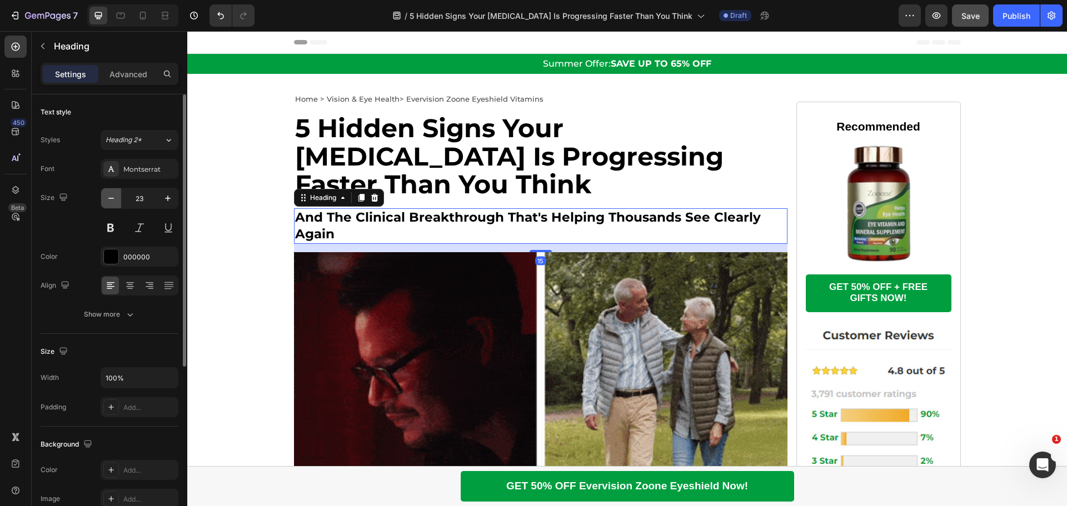
click at [114, 201] on icon "button" at bounding box center [111, 198] width 11 height 11
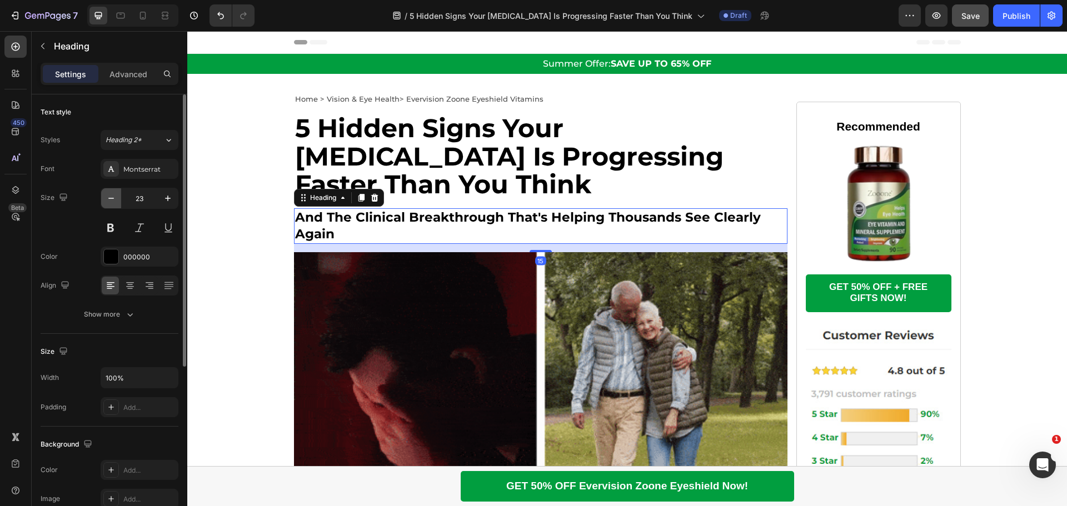
type input "22"
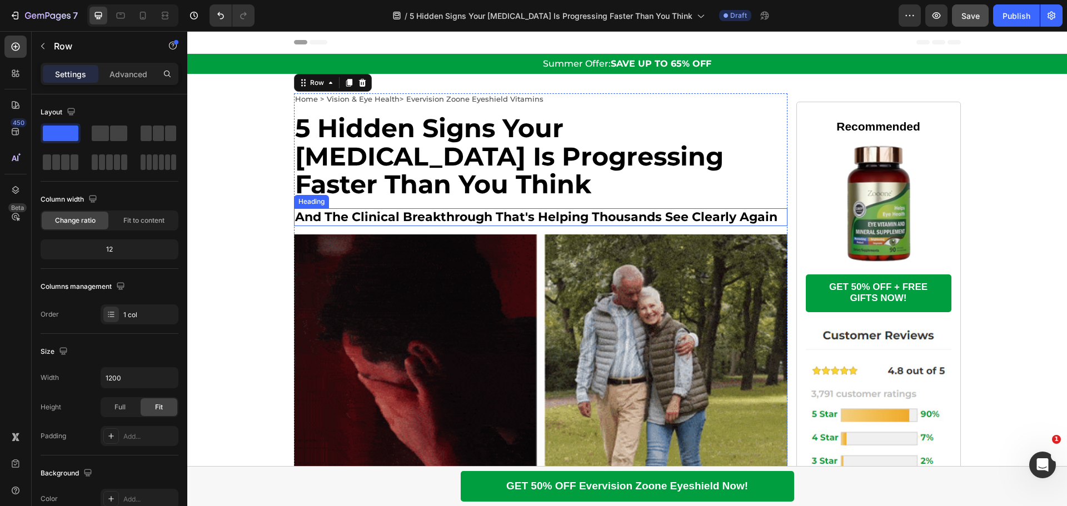
click at [505, 211] on span "and the clinical breakthrough that's helping thousands see clearly again" at bounding box center [536, 217] width 482 height 15
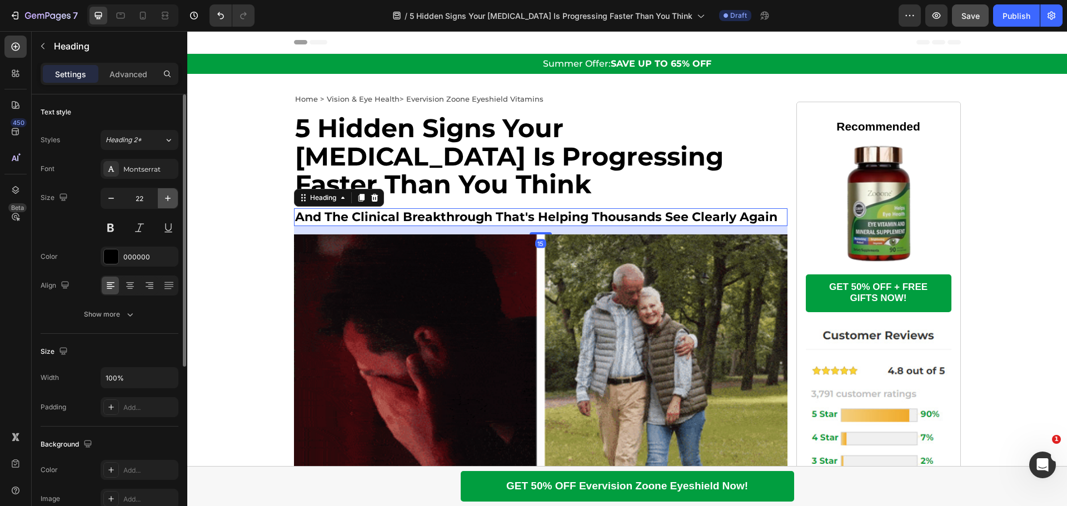
click at [171, 198] on icon "button" at bounding box center [167, 198] width 11 height 11
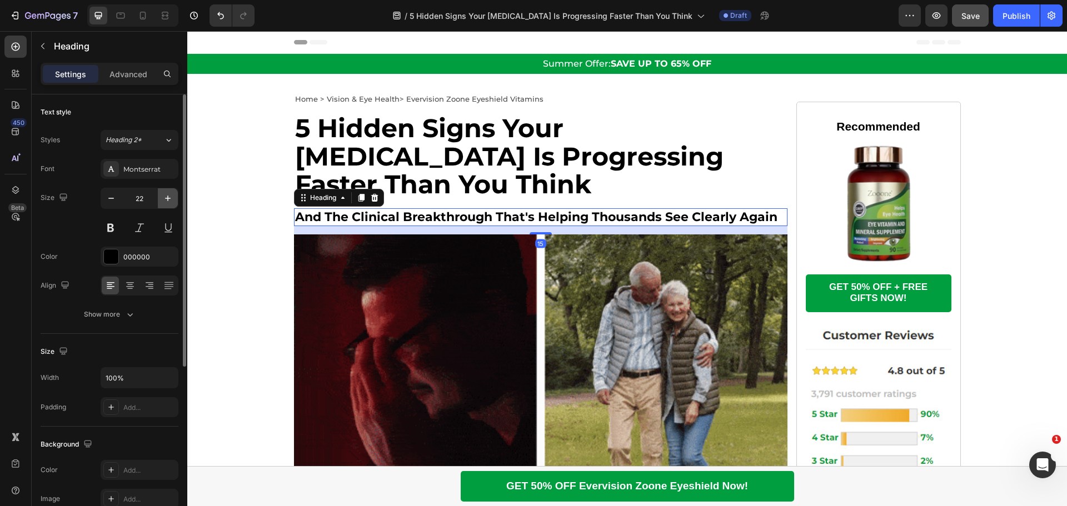
click at [171, 198] on icon "button" at bounding box center [167, 198] width 11 height 11
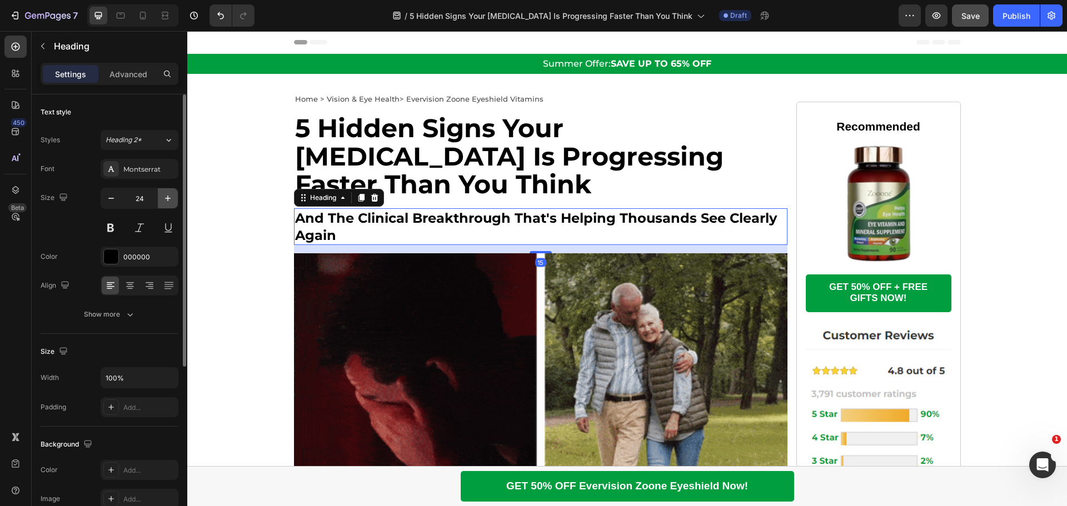
click at [171, 198] on icon "button" at bounding box center [167, 198] width 11 height 11
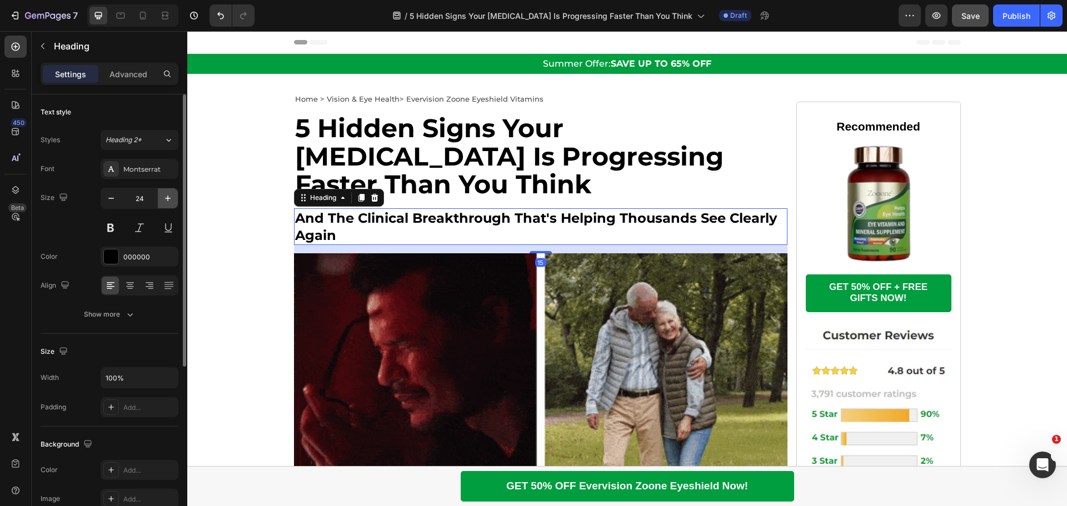
click at [171, 198] on icon "button" at bounding box center [167, 198] width 11 height 11
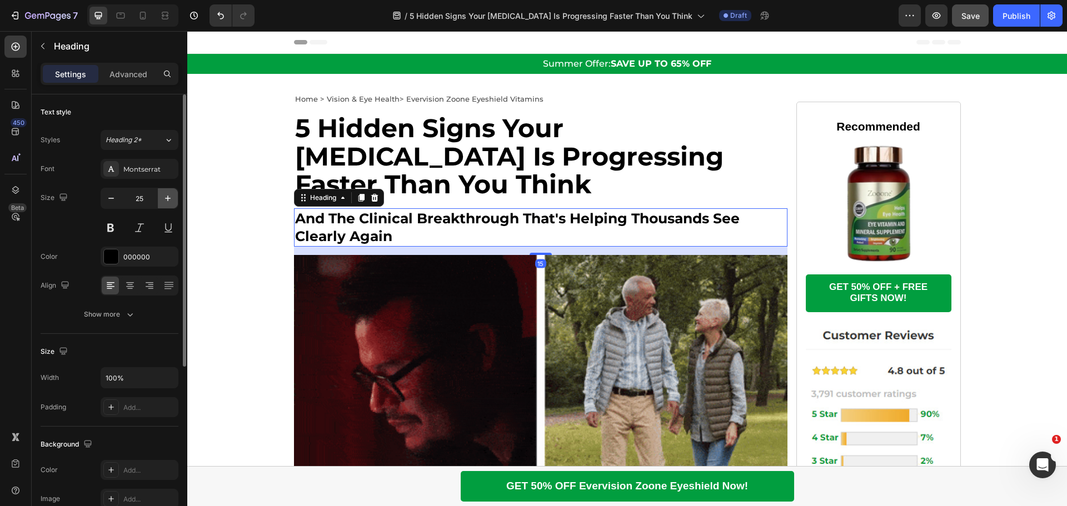
click at [171, 198] on icon "button" at bounding box center [167, 198] width 11 height 11
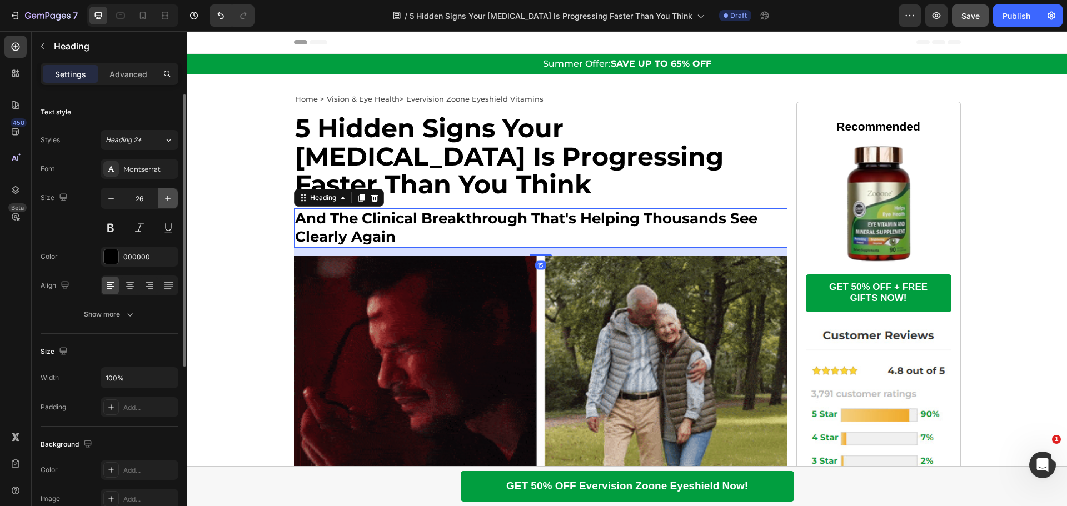
click at [171, 198] on icon "button" at bounding box center [167, 198] width 11 height 11
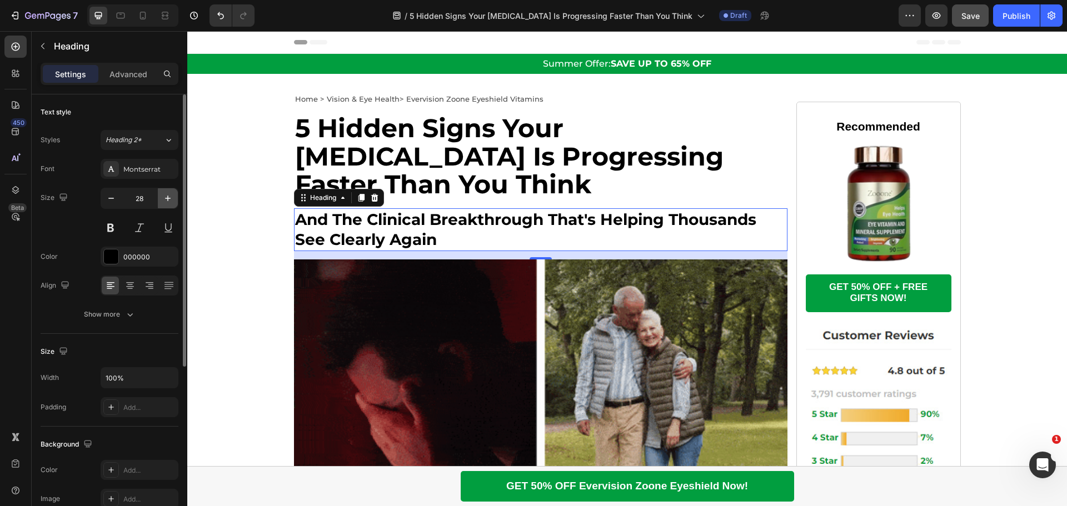
click at [171, 198] on icon "button" at bounding box center [167, 198] width 11 height 11
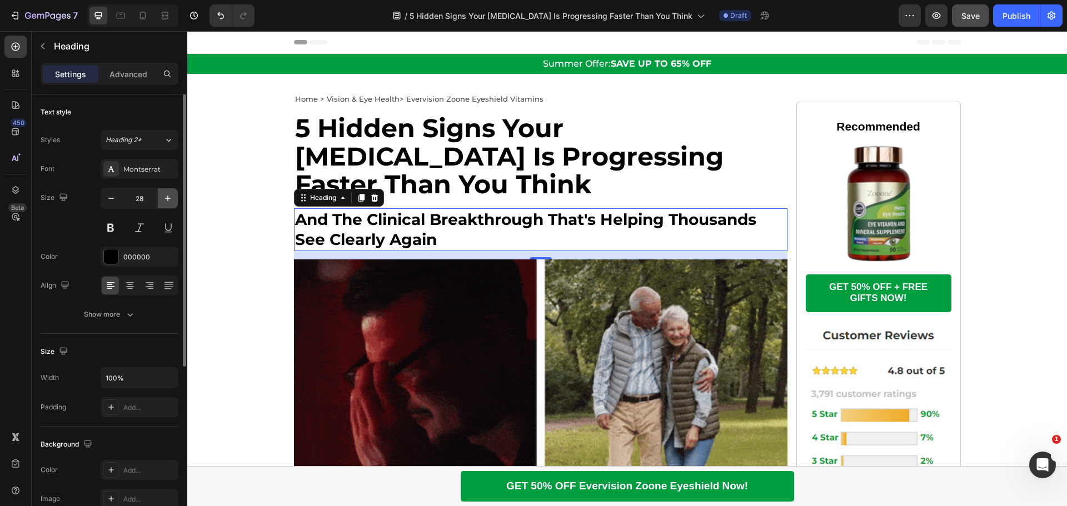
type input "29"
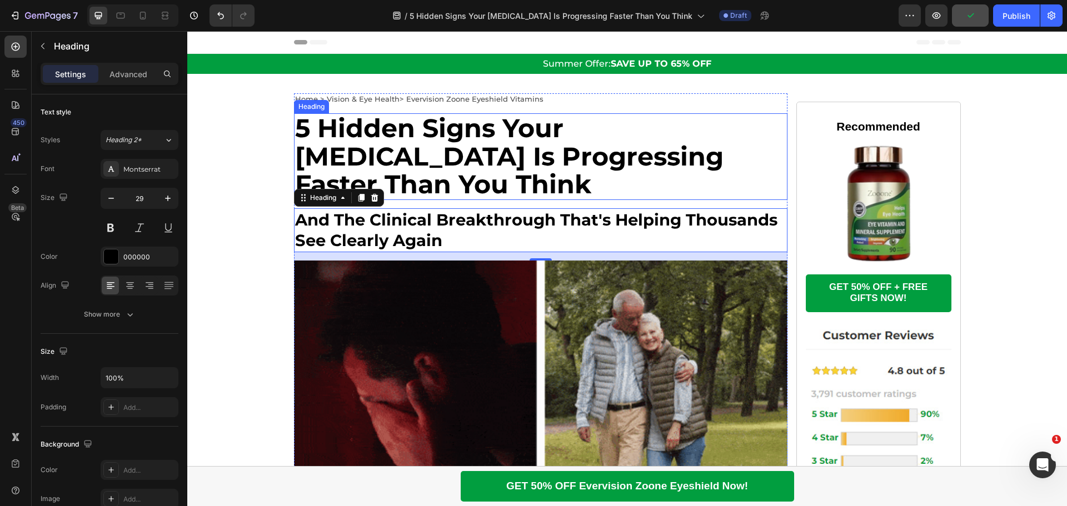
click at [483, 131] on strong "5 Hidden Signs Your [MEDICAL_DATA] Is Progressing Faster Than You Think" at bounding box center [509, 156] width 429 height 88
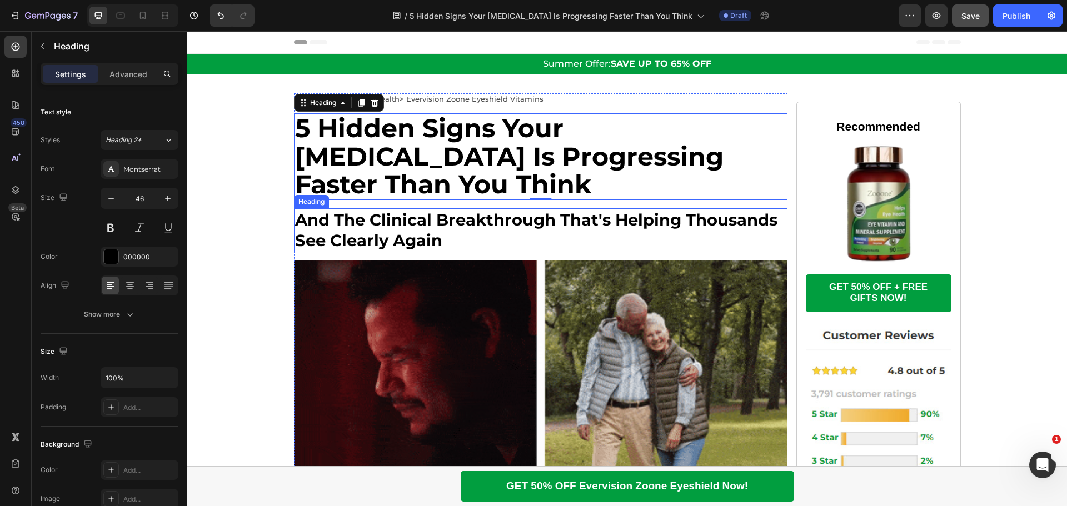
click at [376, 228] on span "and the clinical breakthrough that's helping thousands see clearly again" at bounding box center [536, 230] width 482 height 41
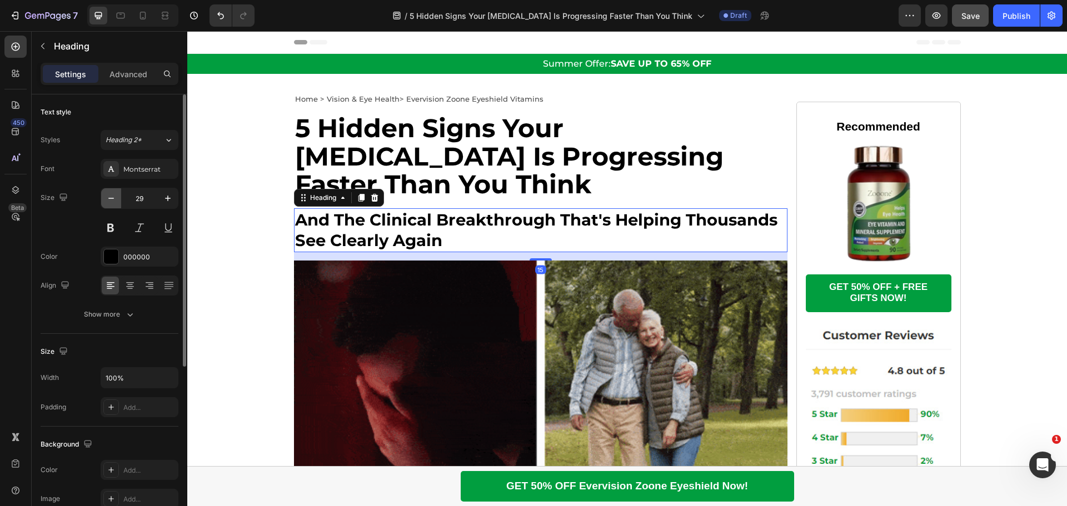
click at [111, 205] on button "button" at bounding box center [111, 198] width 20 height 20
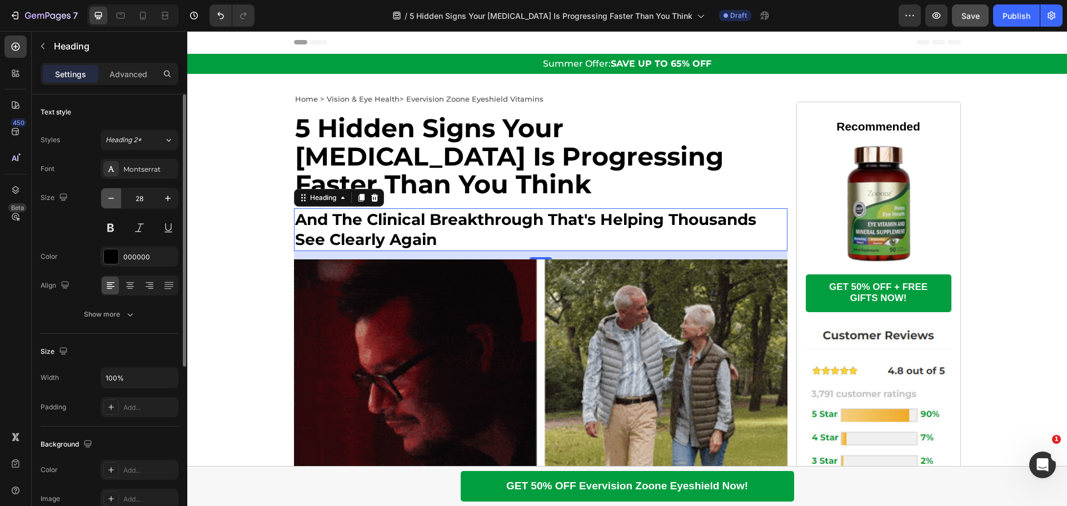
click at [111, 205] on button "button" at bounding box center [111, 198] width 20 height 20
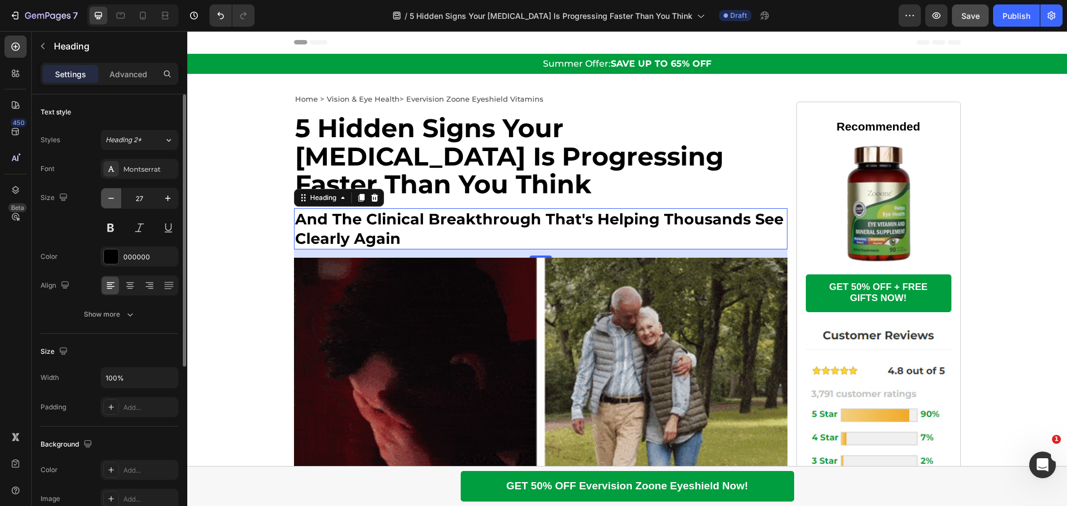
click at [111, 205] on button "button" at bounding box center [111, 198] width 20 height 20
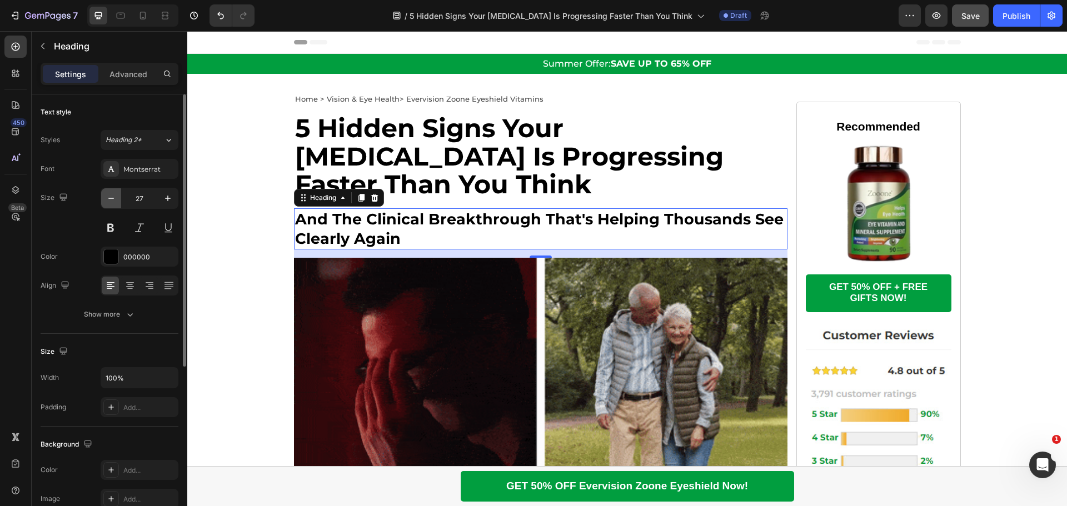
type input "26"
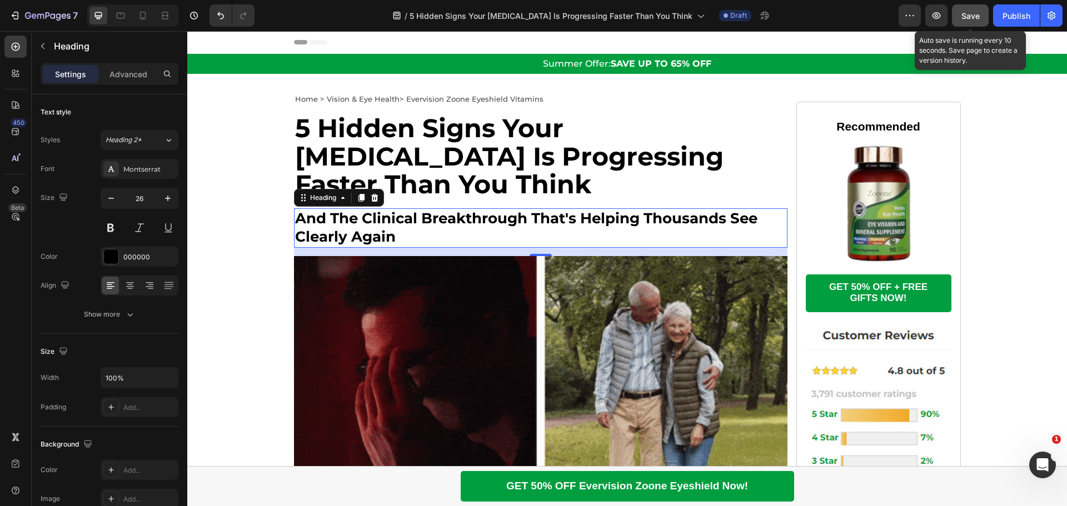
click at [962, 21] on div "Save" at bounding box center [971, 16] width 18 height 12
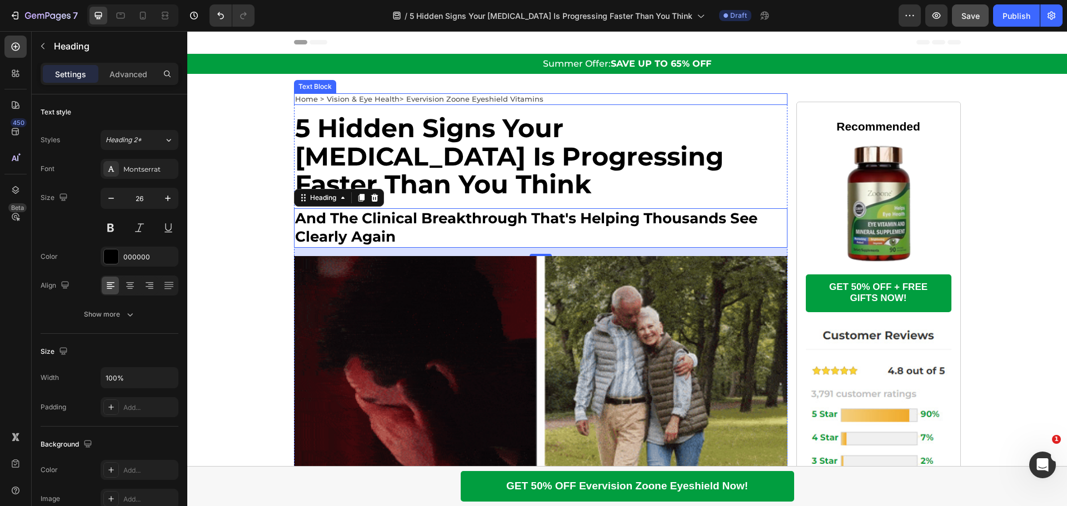
click at [576, 97] on p "Home > Vision & Eye Health> Evervision Zoone Eyeshield Vitamins" at bounding box center [540, 98] width 491 height 9
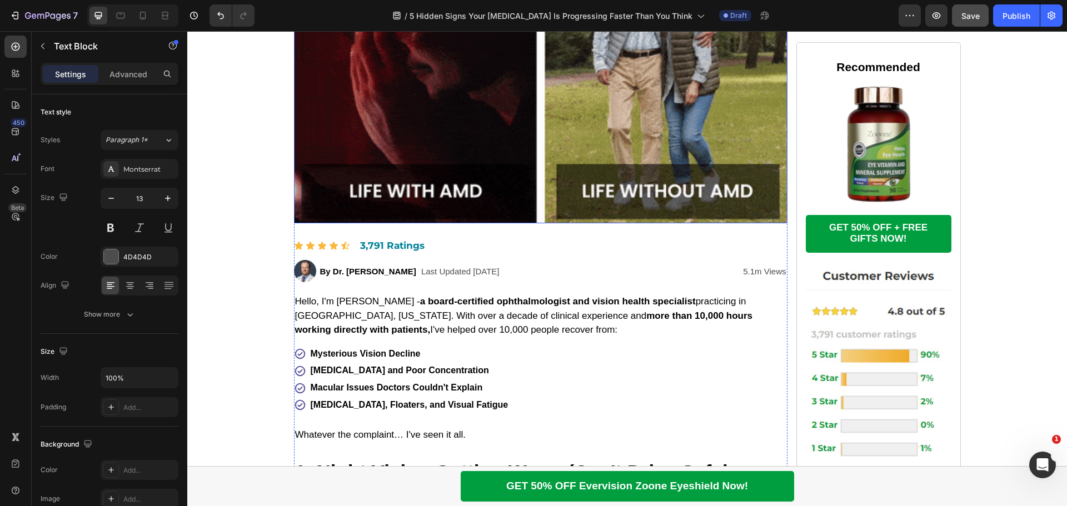
scroll to position [500, 0]
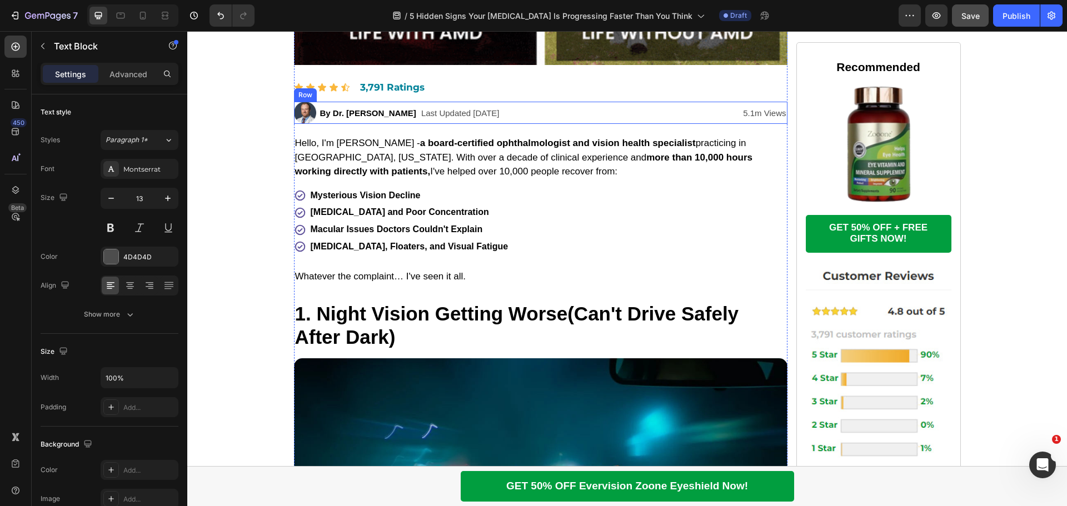
click at [538, 114] on div "Image By Dr. [PERSON_NAME] Text Block Ophthalmologist & Vision Health Specialis…" at bounding box center [541, 113] width 494 height 22
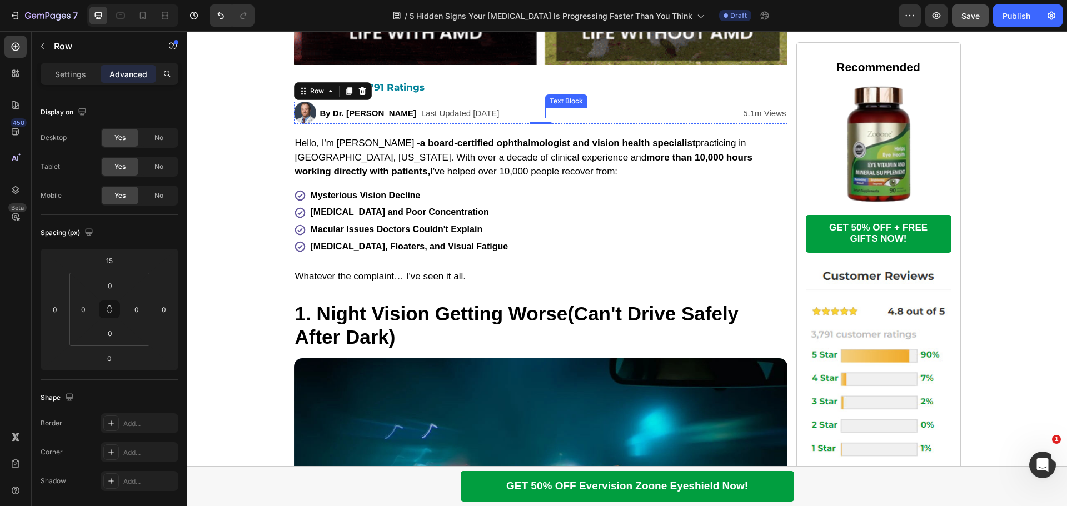
click at [554, 114] on p "5.1m Views" at bounding box center [666, 113] width 240 height 8
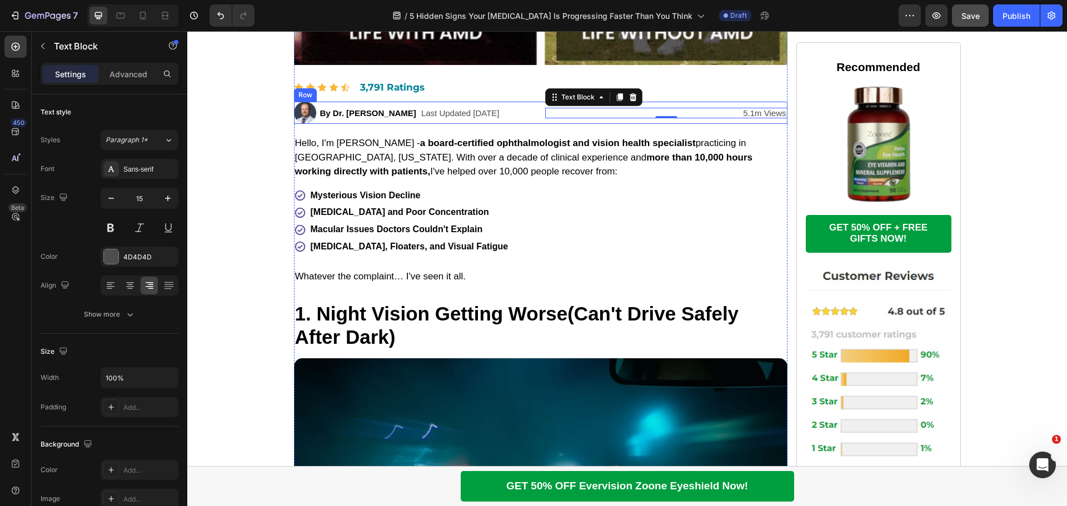
click at [532, 114] on div "Image By Dr. [PERSON_NAME] Text Block Ophthalmologist & Vision Health Specialis…" at bounding box center [541, 113] width 494 height 22
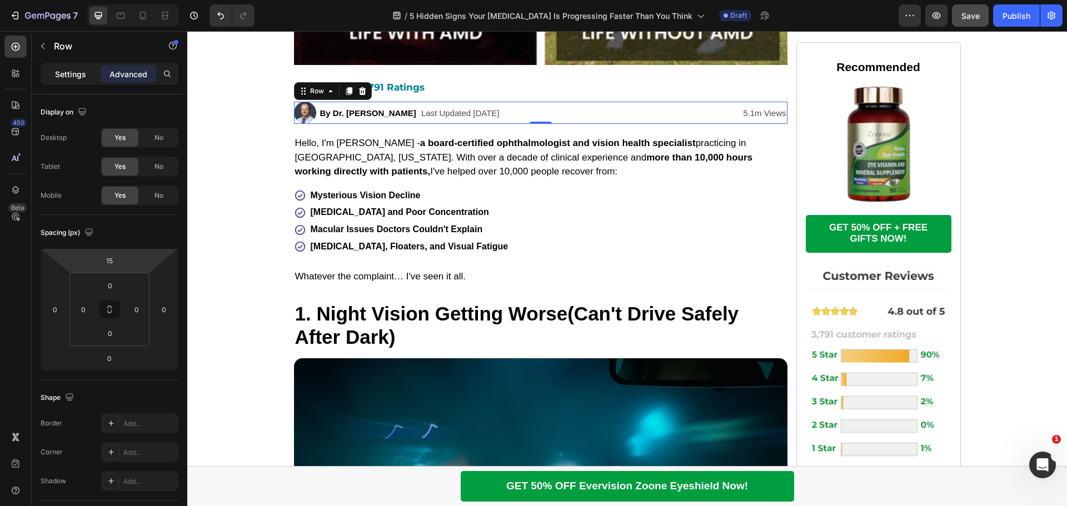
click at [62, 78] on p "Settings" at bounding box center [70, 74] width 31 height 12
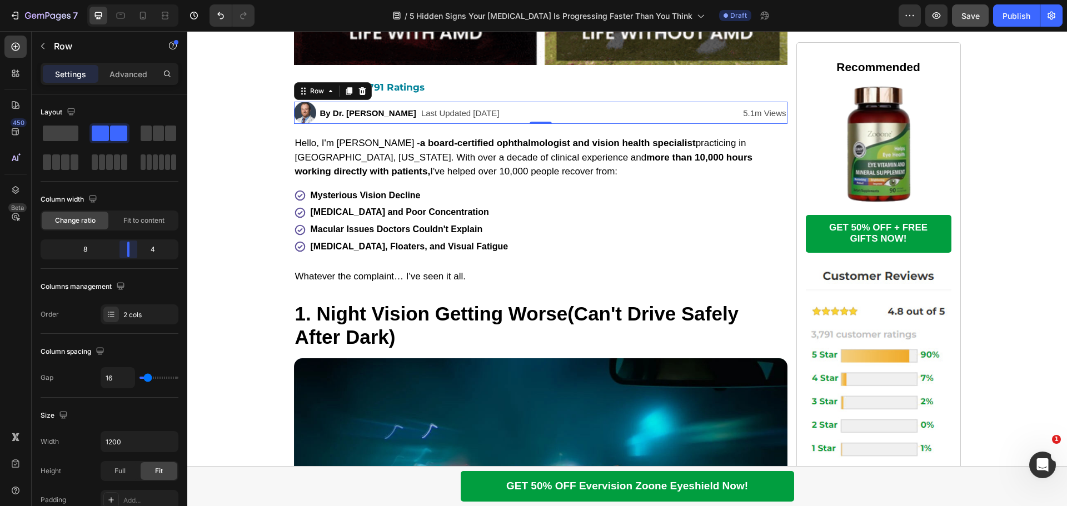
drag, startPoint x: 109, startPoint y: 248, endPoint x: 130, endPoint y: 248, distance: 21.1
click at [130, 0] on body "7 Version history / 5 Hidden Signs Your [MEDICAL_DATA] Is Progressing Faster Th…" at bounding box center [533, 0] width 1067 height 0
drag, startPoint x: 128, startPoint y: 248, endPoint x: 134, endPoint y: 248, distance: 5.6
click at [134, 0] on body "7 Version history / 5 Hidden Signs Your [MEDICAL_DATA] Is Progressing Faster Th…" at bounding box center [533, 0] width 1067 height 0
drag, startPoint x: 128, startPoint y: 246, endPoint x: 135, endPoint y: 245, distance: 7.3
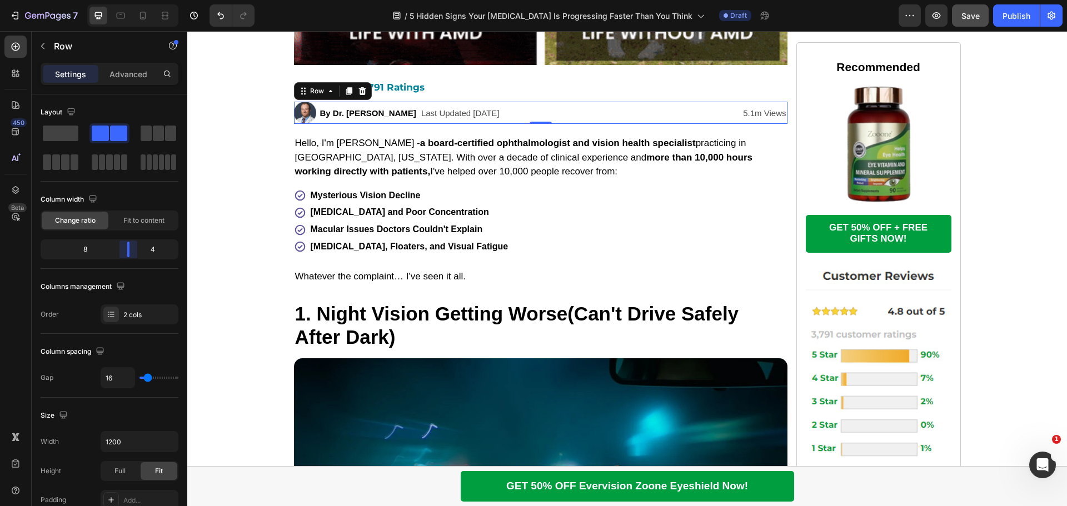
click at [135, 0] on body "7 Version history / 5 Hidden Signs Your [MEDICAL_DATA] Is Progressing Faster Th…" at bounding box center [533, 0] width 1067 height 0
drag, startPoint x: 126, startPoint y: 246, endPoint x: 135, endPoint y: 244, distance: 8.6
click at [135, 0] on body "7 Version history / 5 Hidden Signs Your [MEDICAL_DATA] Is Progressing Faster Th…" at bounding box center [533, 0] width 1067 height 0
click at [137, 265] on div "Column width Change ratio Fit to content 8 4" at bounding box center [110, 230] width 138 height 78
drag, startPoint x: 130, startPoint y: 251, endPoint x: 138, endPoint y: 246, distance: 9.4
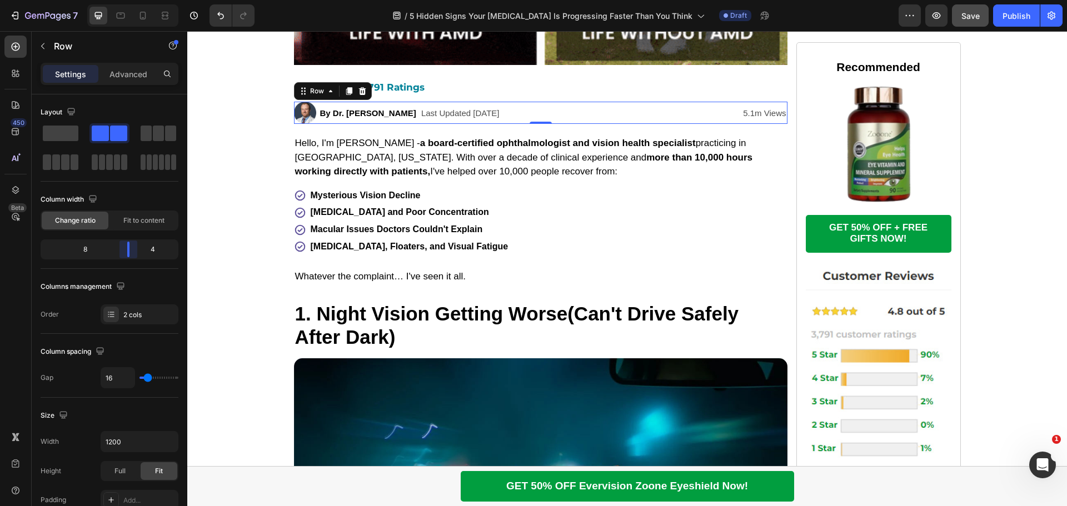
click at [138, 0] on body "7 Version history / 5 Hidden Signs Your [MEDICAL_DATA] Is Progressing Faster Th…" at bounding box center [533, 0] width 1067 height 0
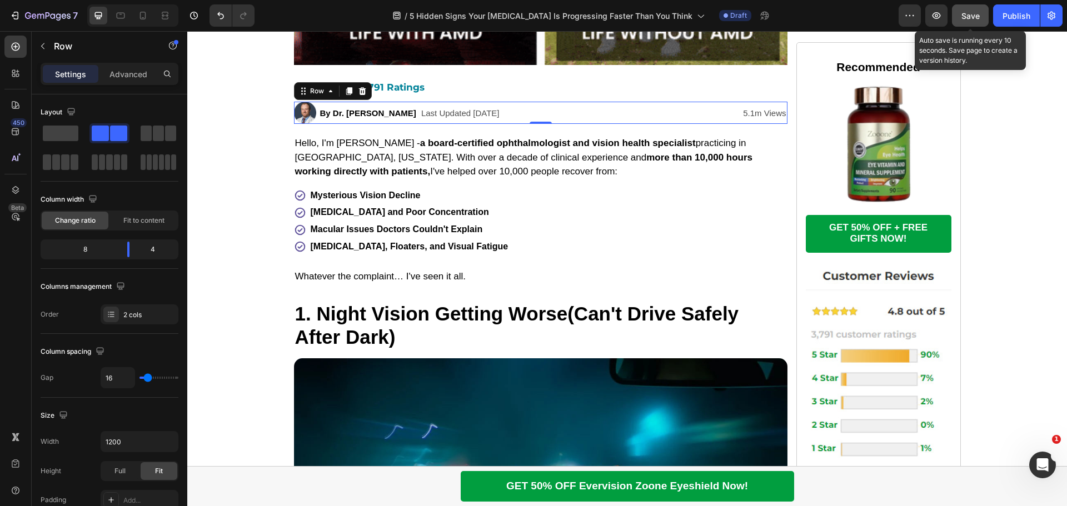
click at [967, 18] on span "Save" at bounding box center [971, 15] width 18 height 9
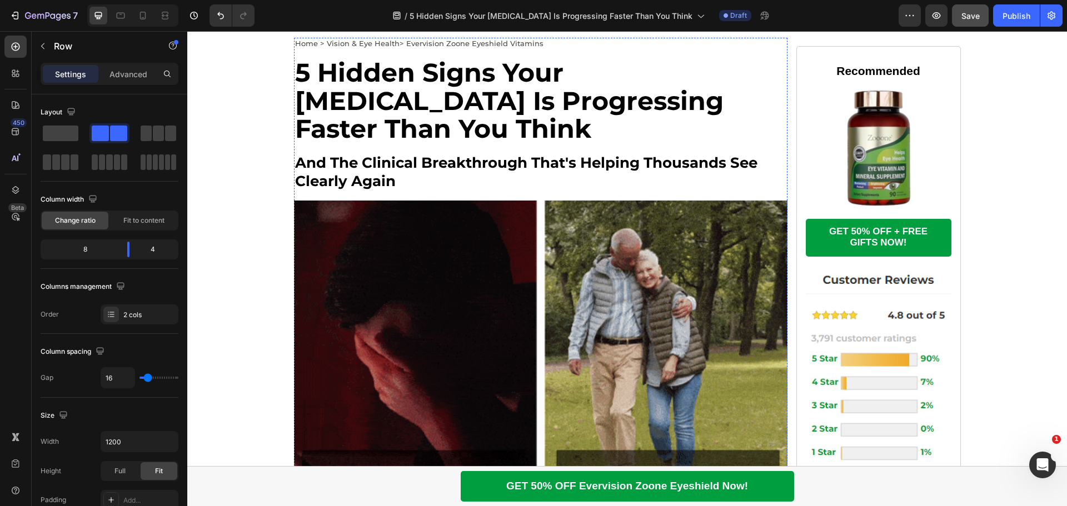
scroll to position [0, 0]
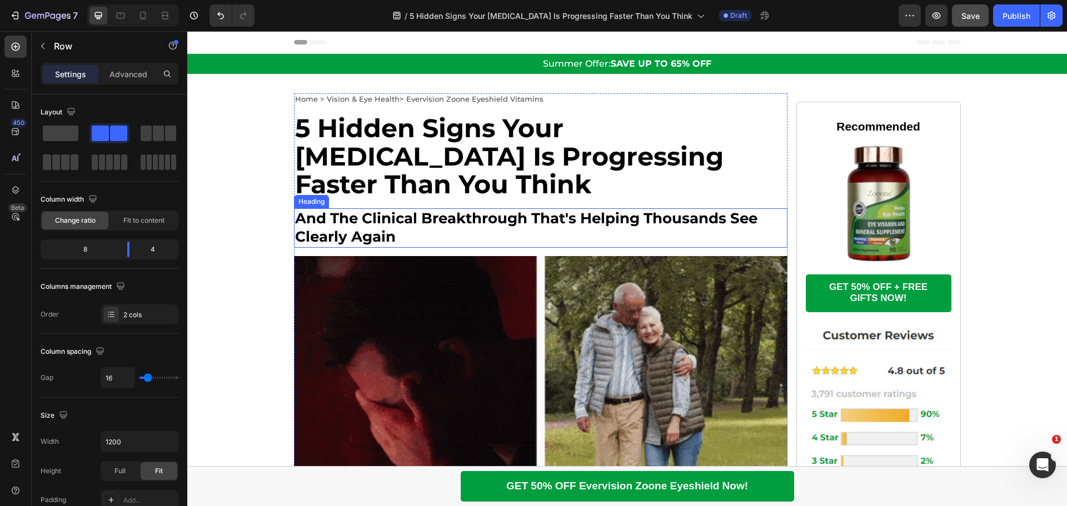
click at [368, 214] on span "and the clinical breakthrough that's helping thousands see clearly again" at bounding box center [526, 228] width 462 height 37
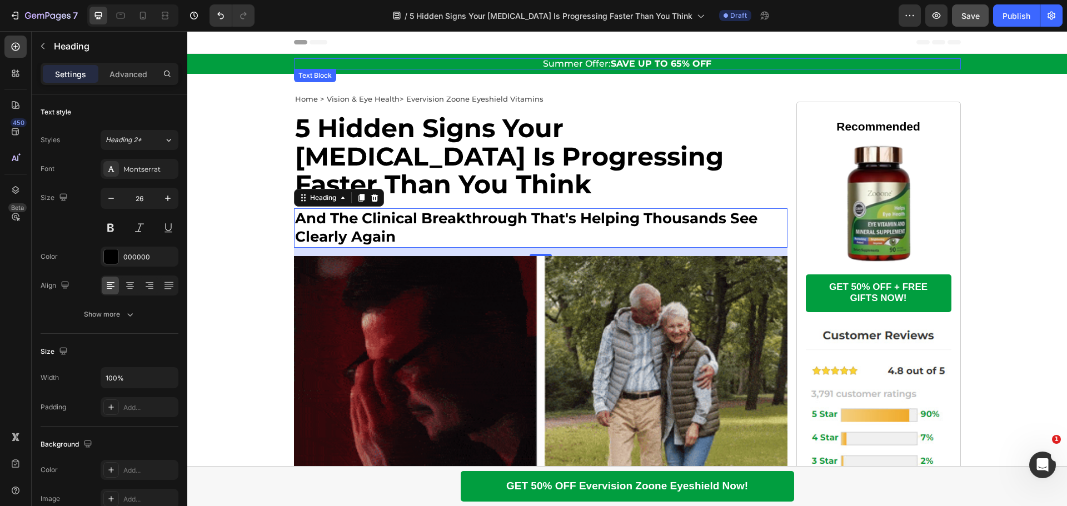
click at [373, 62] on p "Summer Offer: SAVE UP TO 65% OFF" at bounding box center [627, 63] width 665 height 9
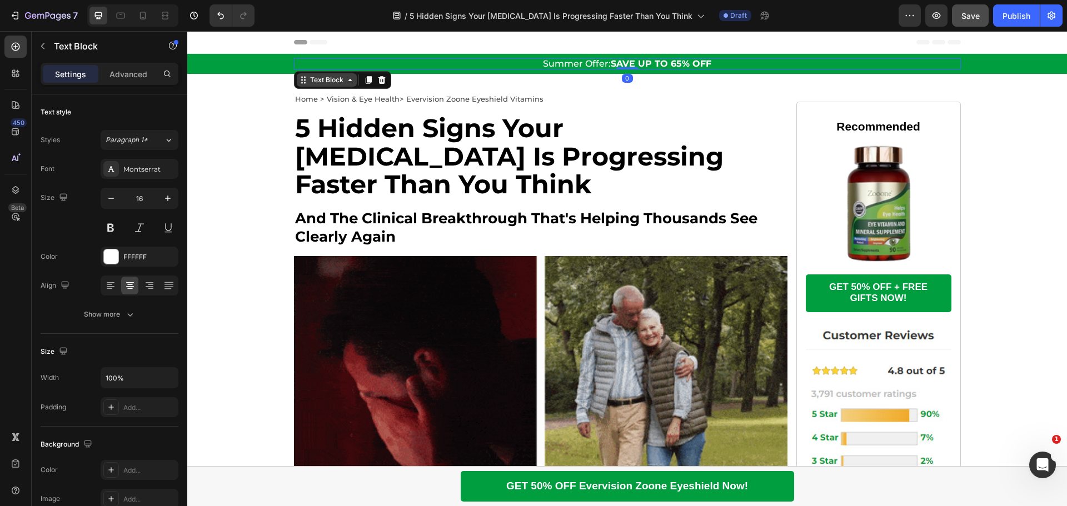
click at [346, 78] on icon at bounding box center [350, 80] width 9 height 9
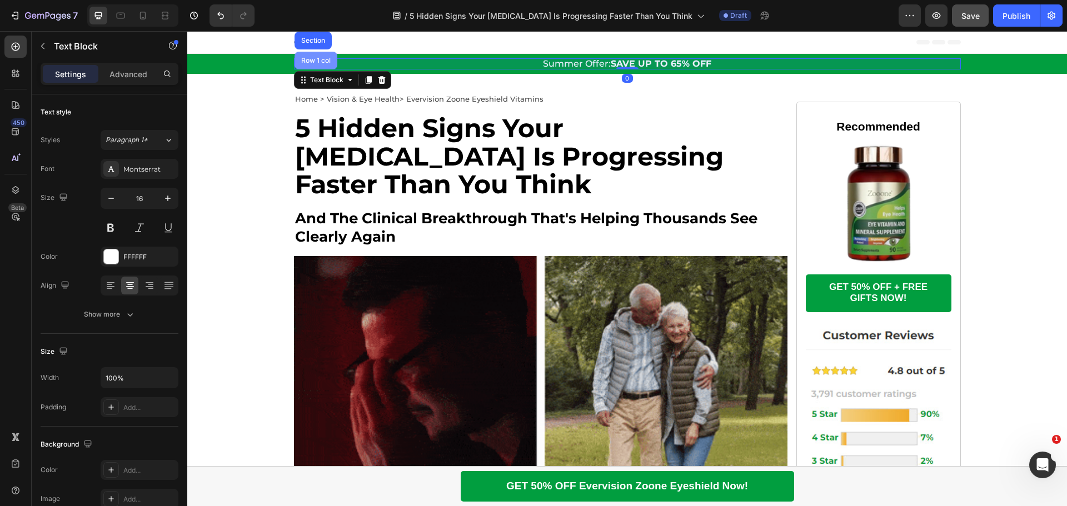
click at [318, 61] on div "Row 1 col" at bounding box center [316, 60] width 34 height 7
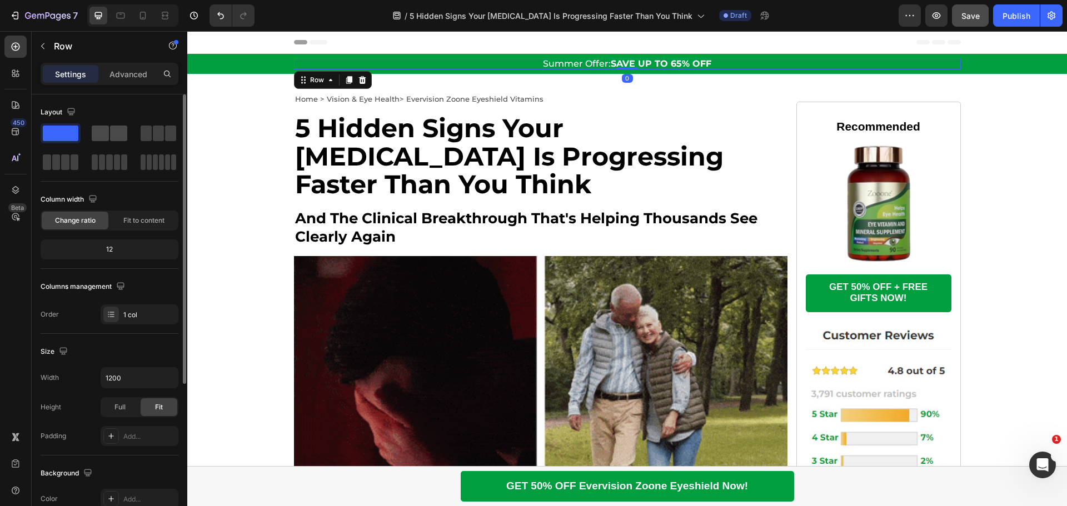
click at [109, 132] on div at bounding box center [110, 134] width 36 height 16
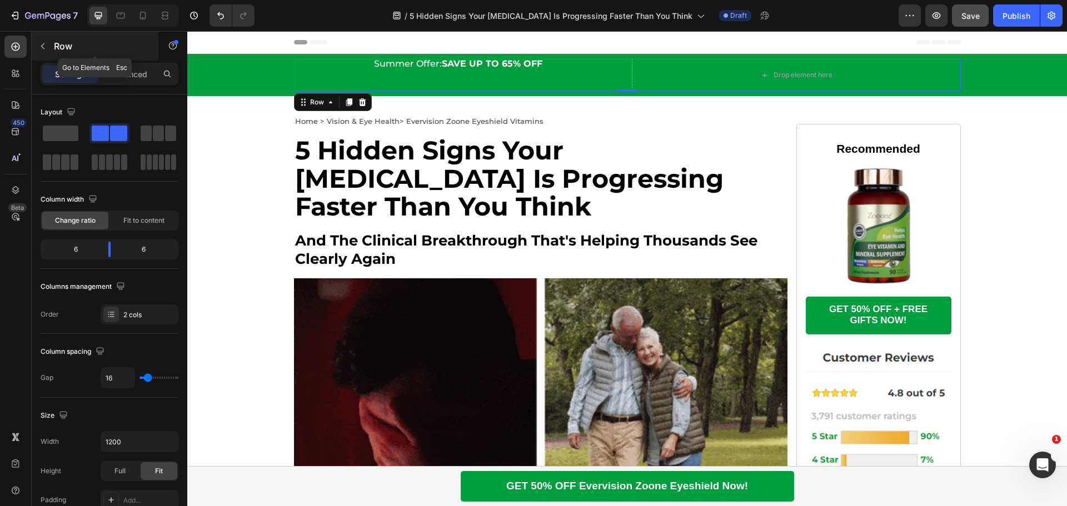
click at [44, 45] on icon "button" at bounding box center [42, 46] width 9 height 9
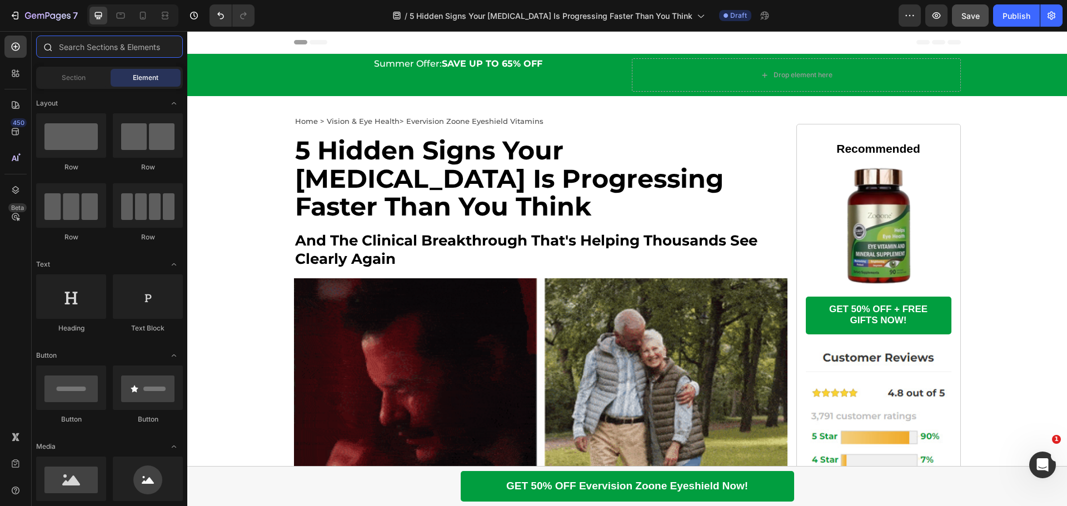
click at [87, 51] on input "text" at bounding box center [109, 47] width 147 height 22
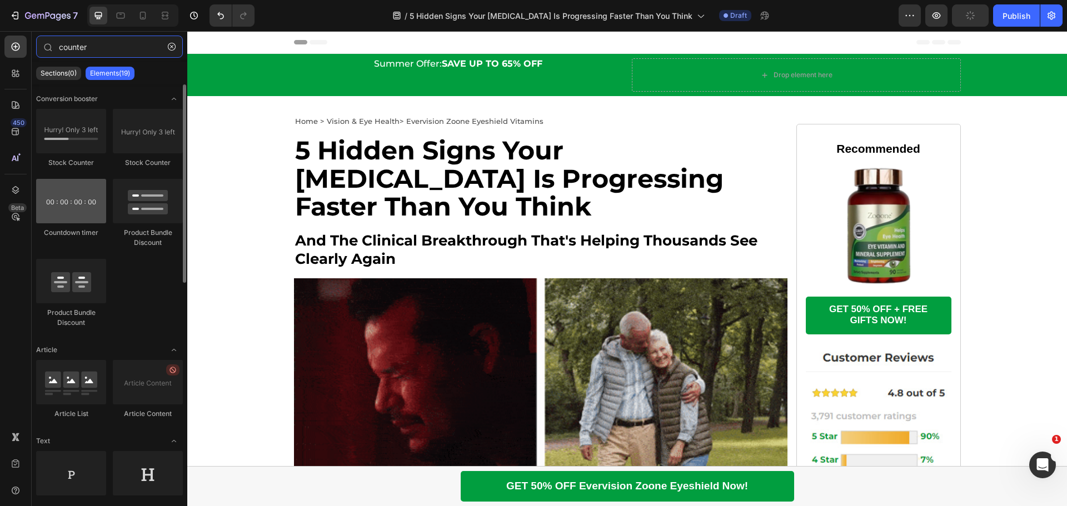
type input "counter"
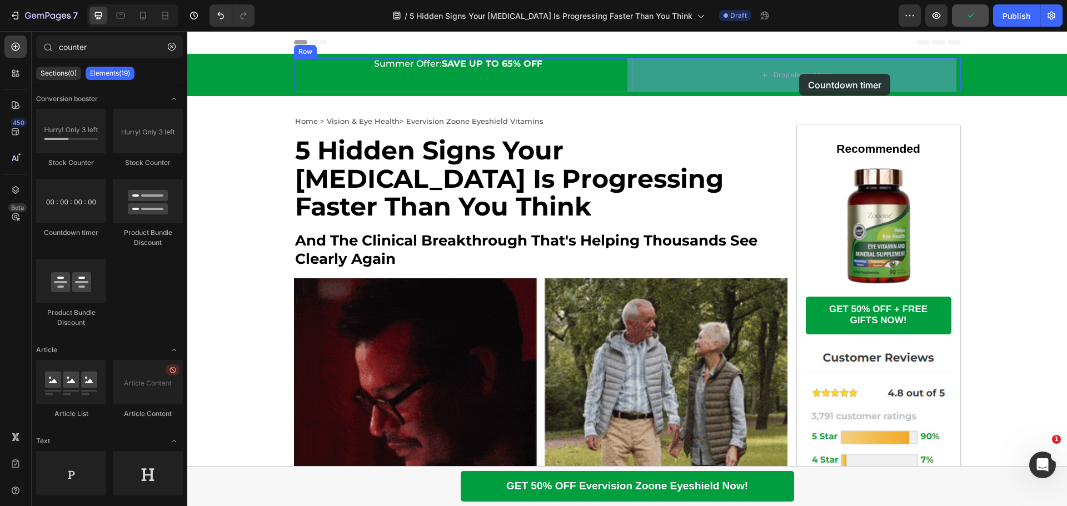
drag, startPoint x: 251, startPoint y: 242, endPoint x: 799, endPoint y: 74, distance: 573.4
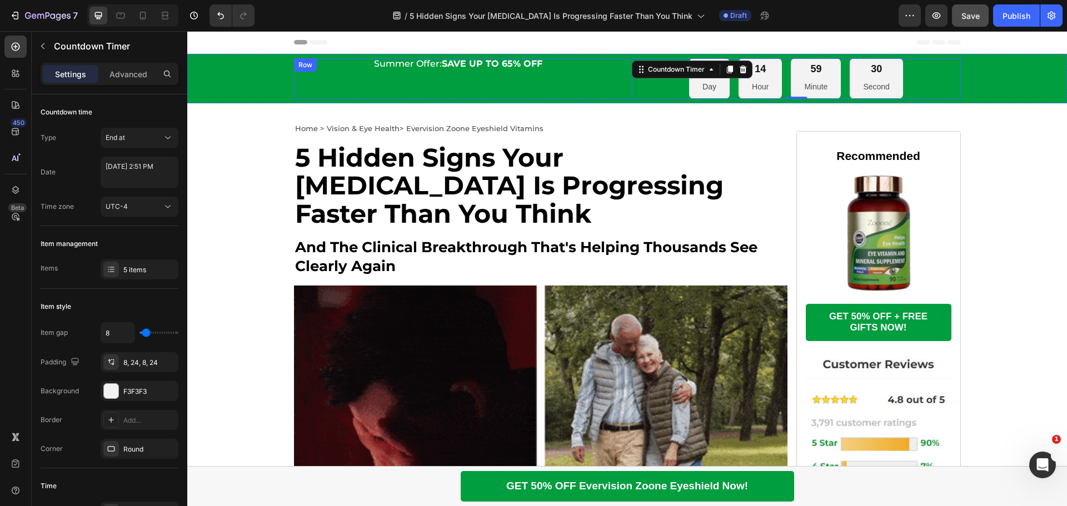
click at [582, 84] on div "Summer Offer: SAVE UP TO 65% OFF Text Block" at bounding box center [458, 78] width 329 height 41
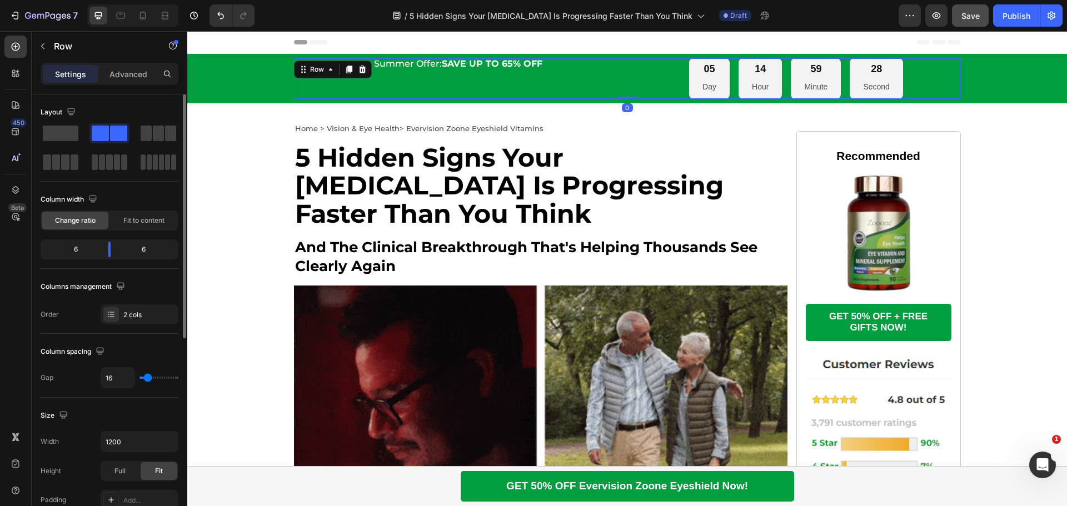
scroll to position [167, 0]
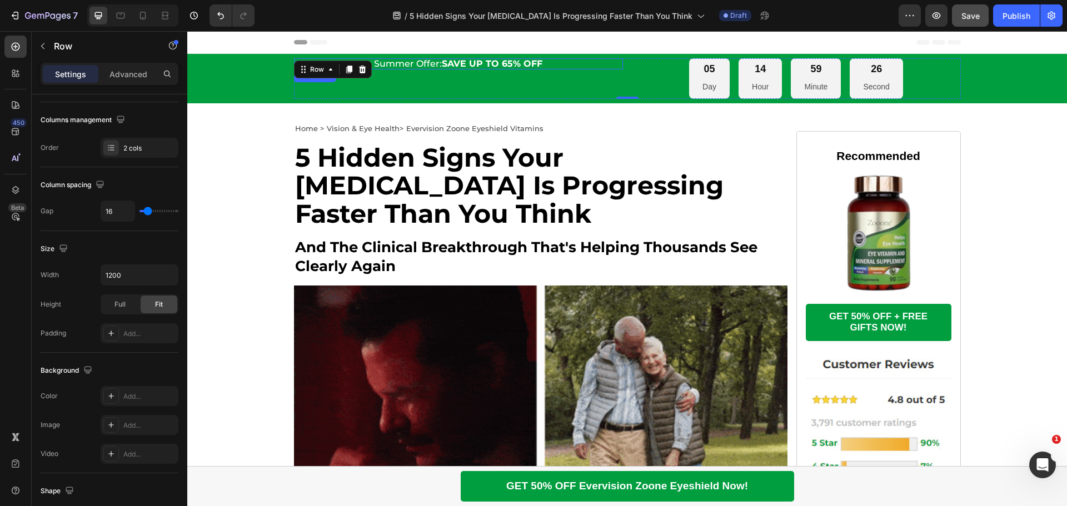
click at [507, 62] on strong "SAVE UP TO 65% OFF" at bounding box center [492, 63] width 101 height 11
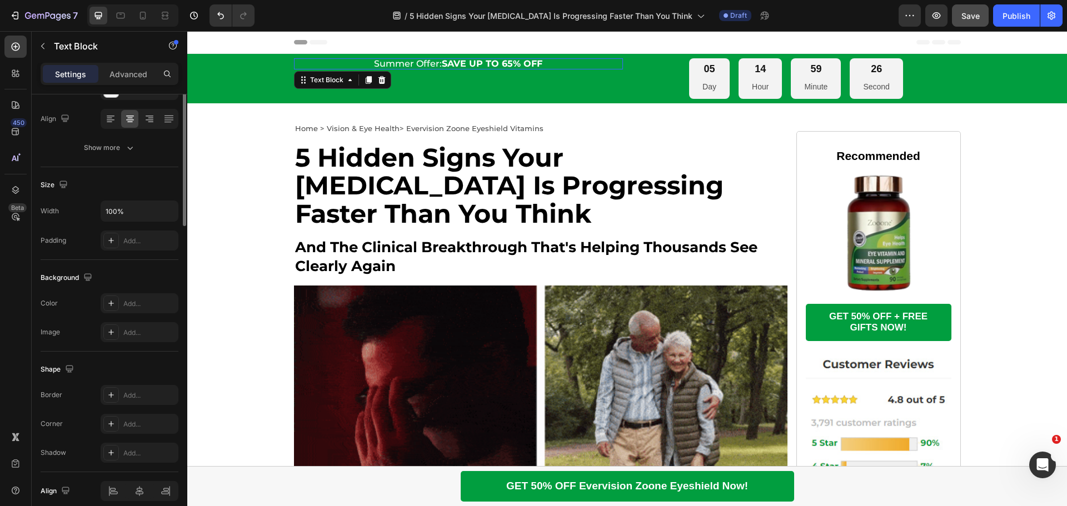
scroll to position [0, 0]
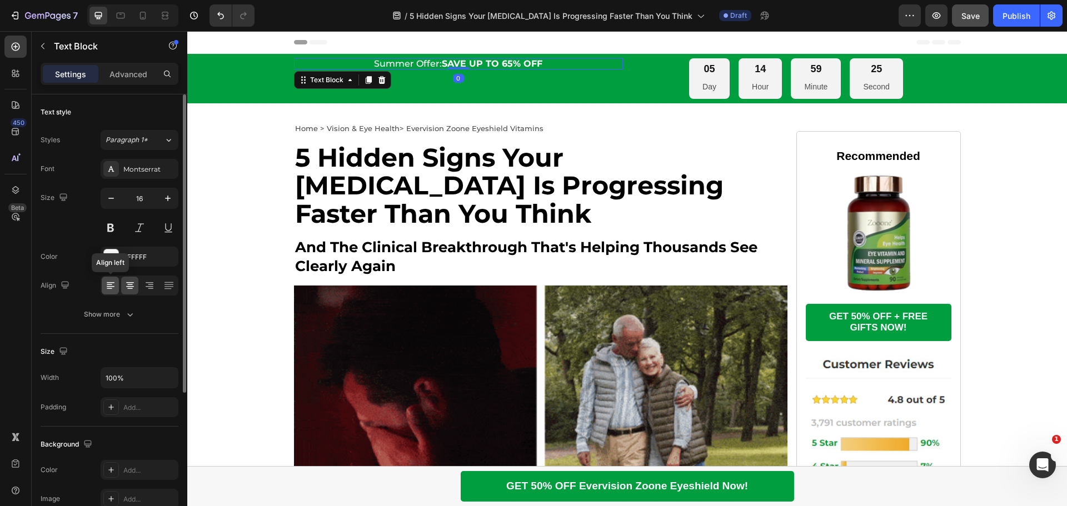
click at [106, 285] on icon at bounding box center [110, 285] width 11 height 11
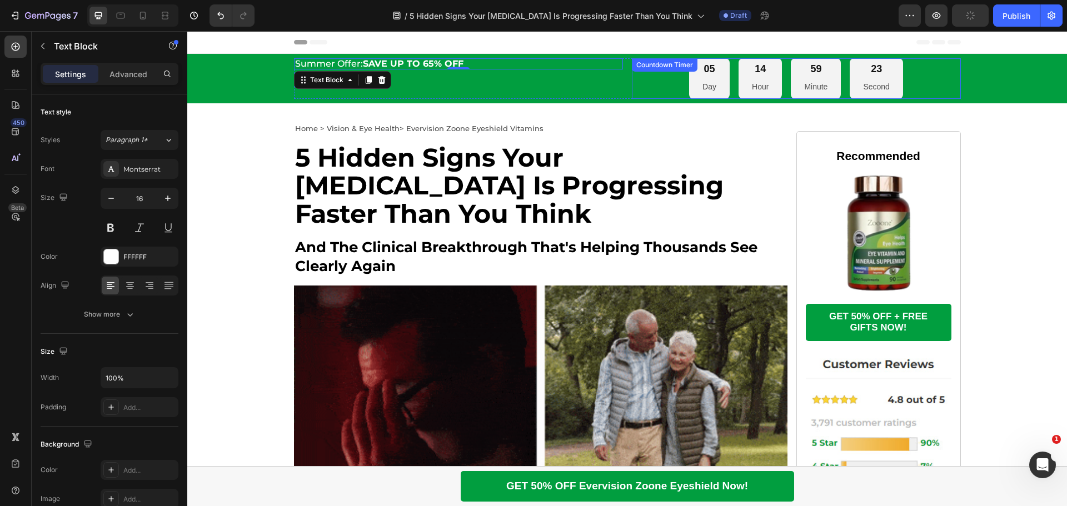
click at [664, 89] on div "05 Day 14 Hour 59 Minute 23 Second" at bounding box center [796, 78] width 329 height 41
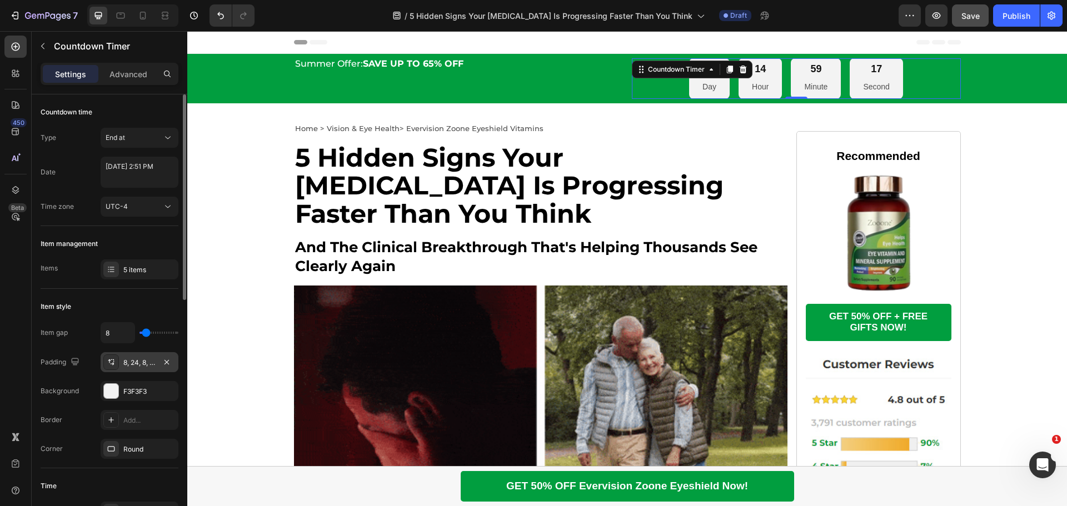
click at [134, 366] on div "8, 24, 8, 24" at bounding box center [139, 363] width 32 height 10
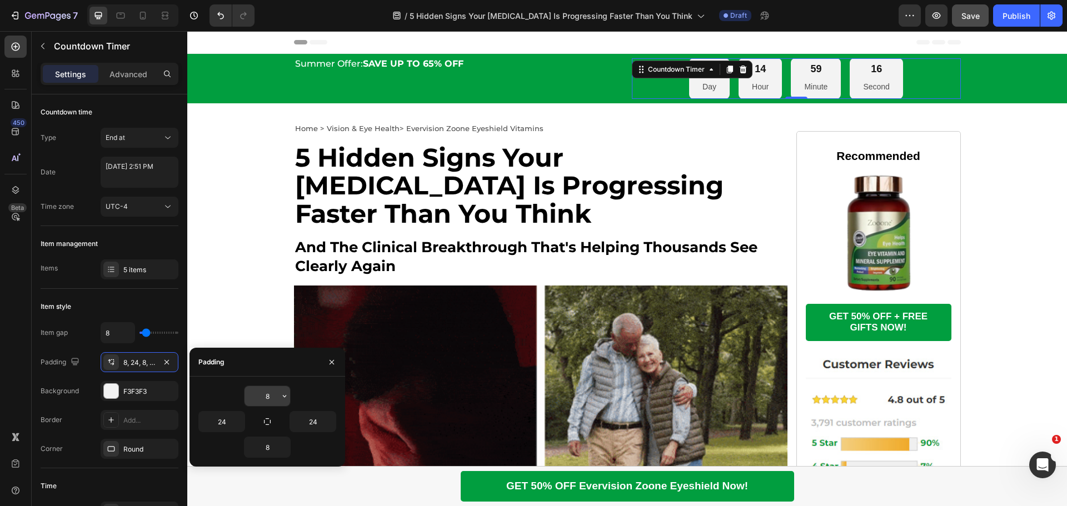
click at [266, 391] on input "8" at bounding box center [268, 396] width 46 height 20
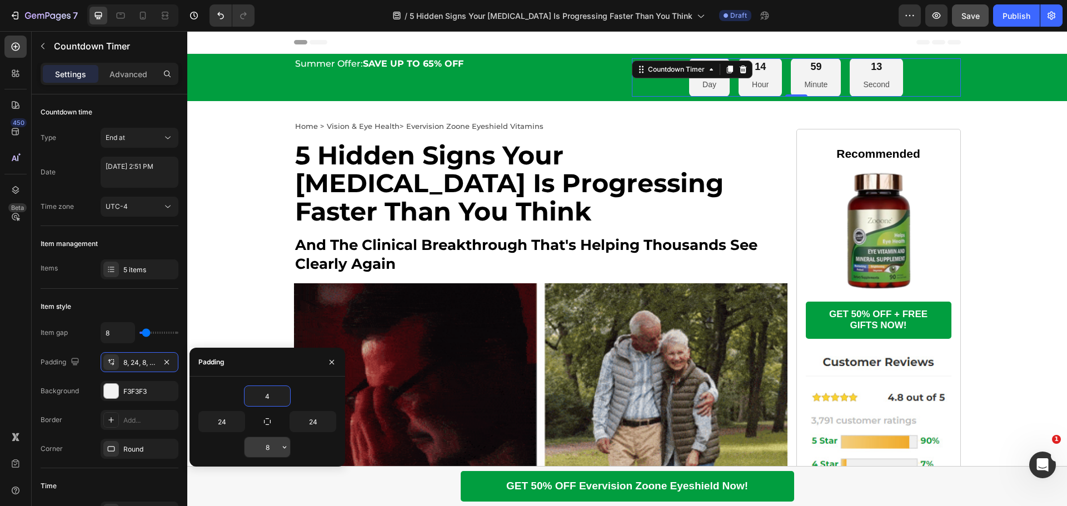
type input "4"
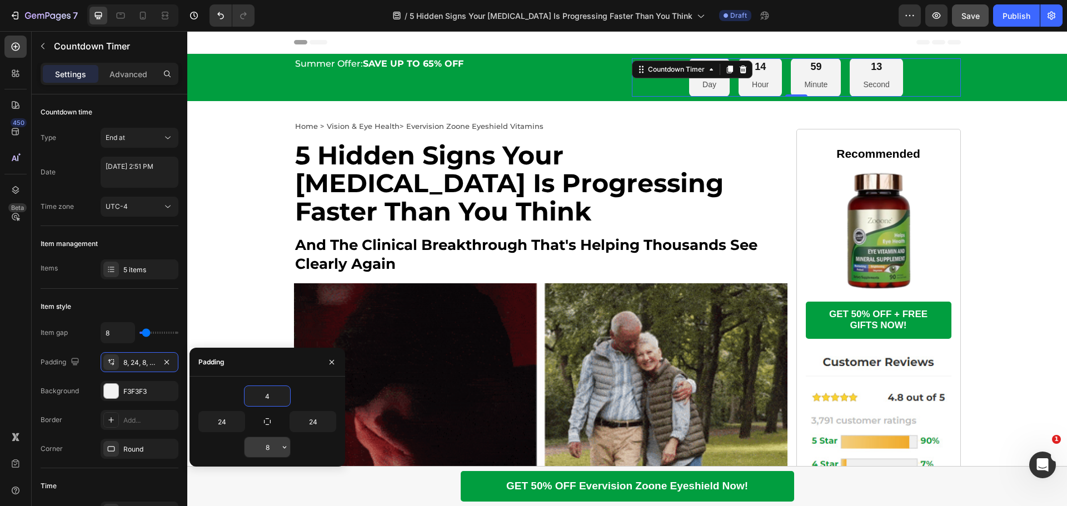
click at [272, 443] on input "8" at bounding box center [268, 447] width 46 height 20
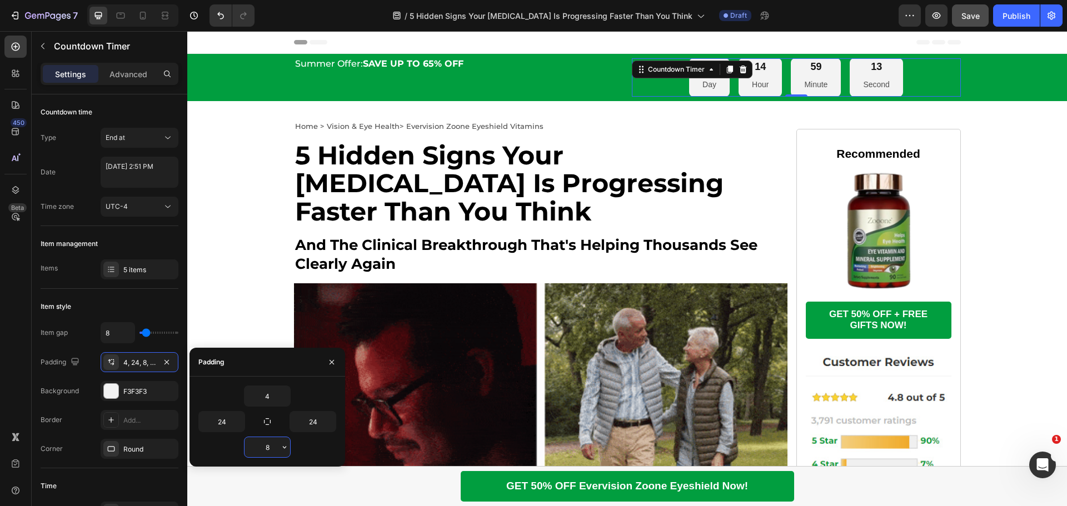
click at [272, 443] on input "8" at bounding box center [268, 447] width 46 height 20
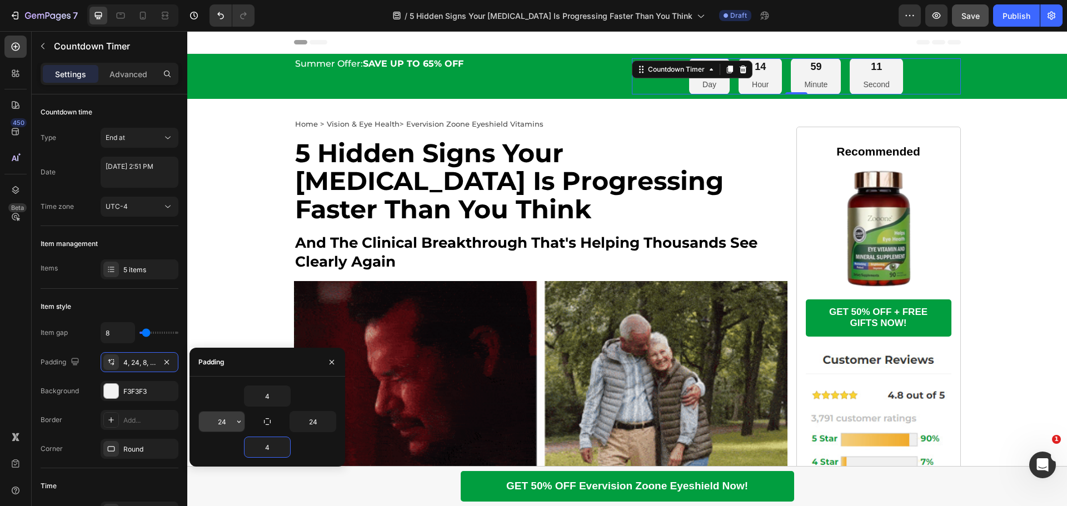
type input "4"
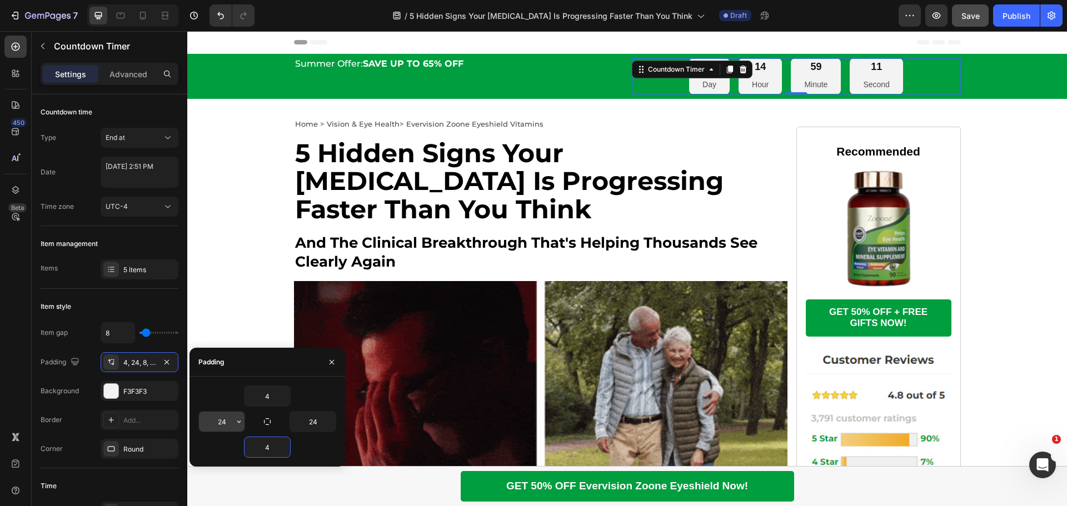
click at [228, 419] on input "24" at bounding box center [222, 422] width 46 height 20
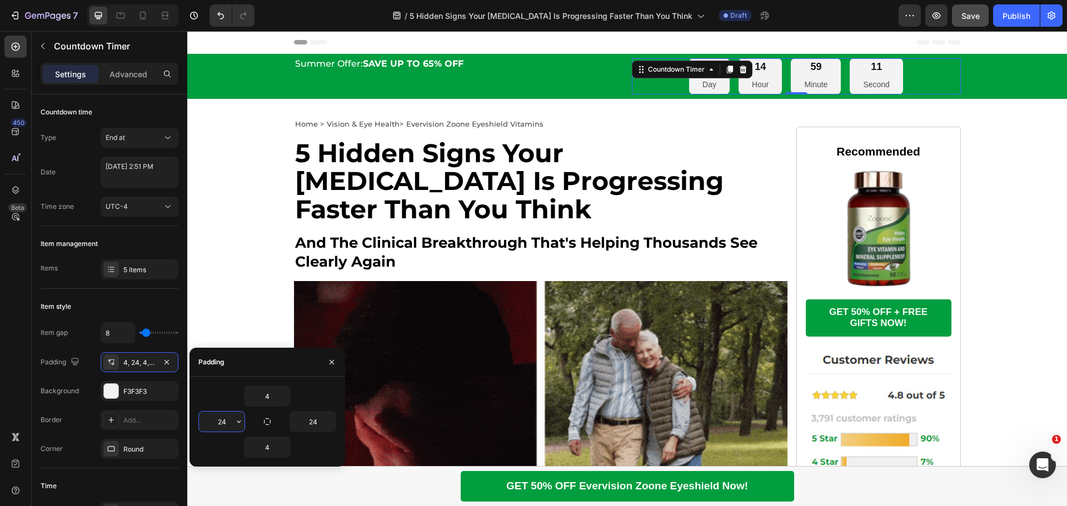
click at [228, 419] on input "24" at bounding box center [222, 422] width 46 height 20
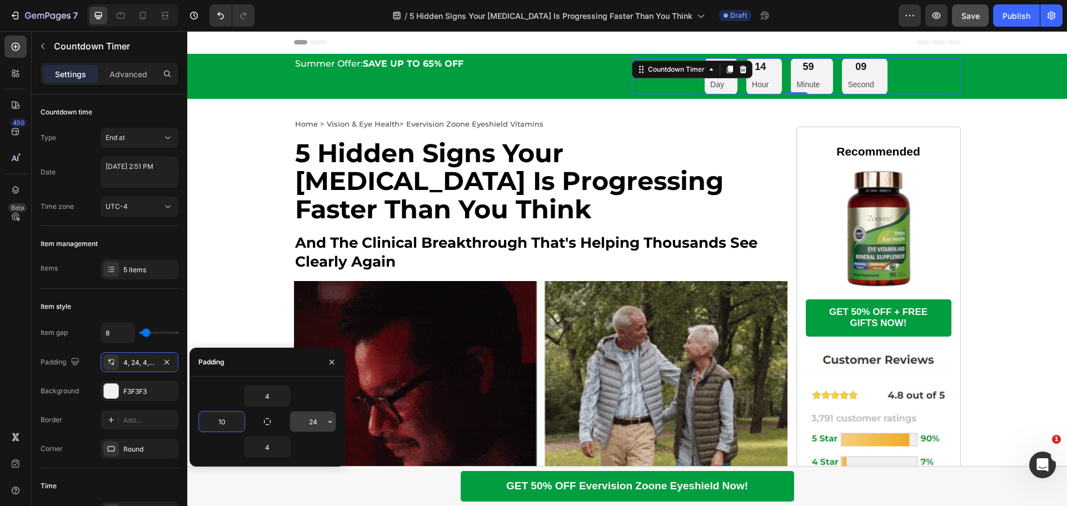
type input "10"
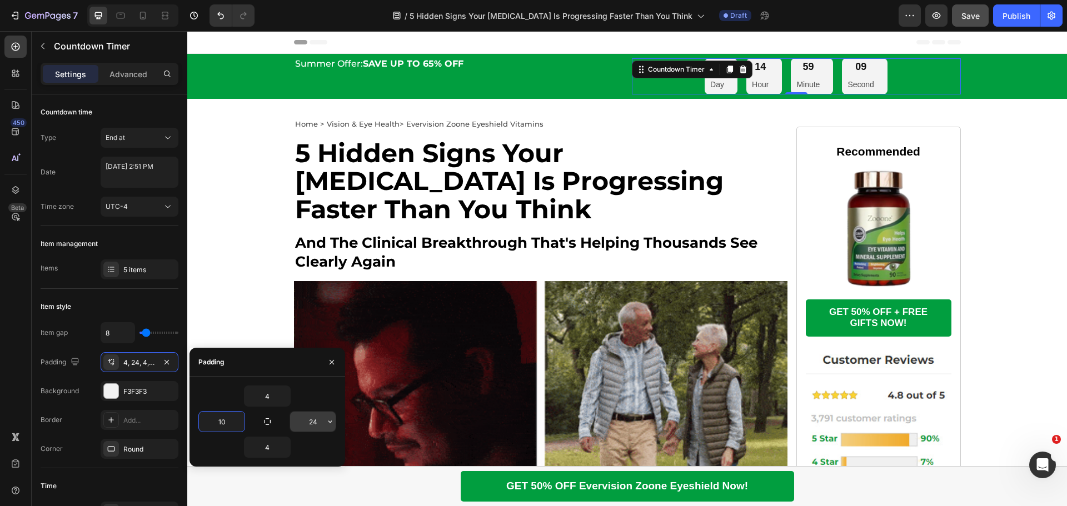
click at [317, 424] on input "24" at bounding box center [313, 422] width 46 height 20
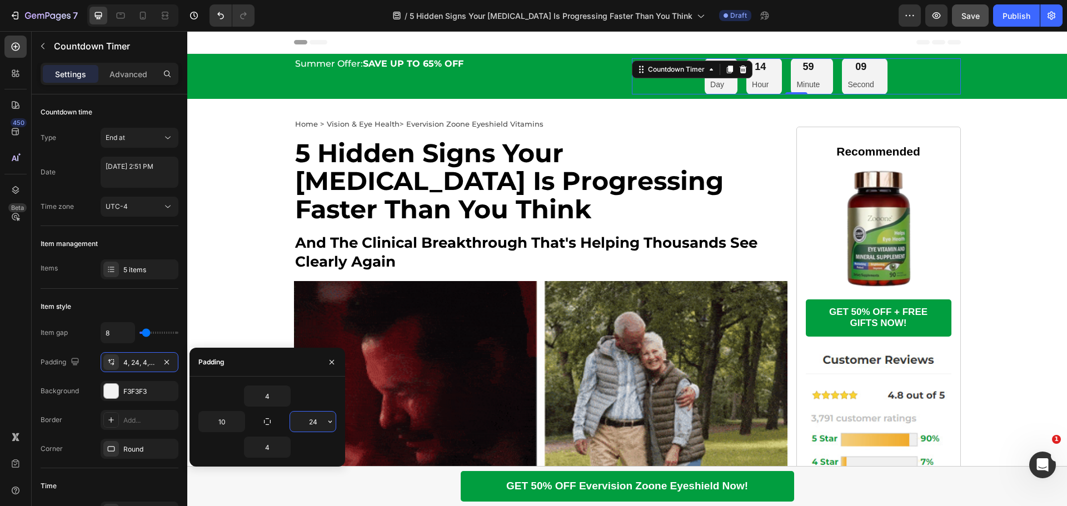
click at [317, 424] on input "24" at bounding box center [313, 422] width 46 height 20
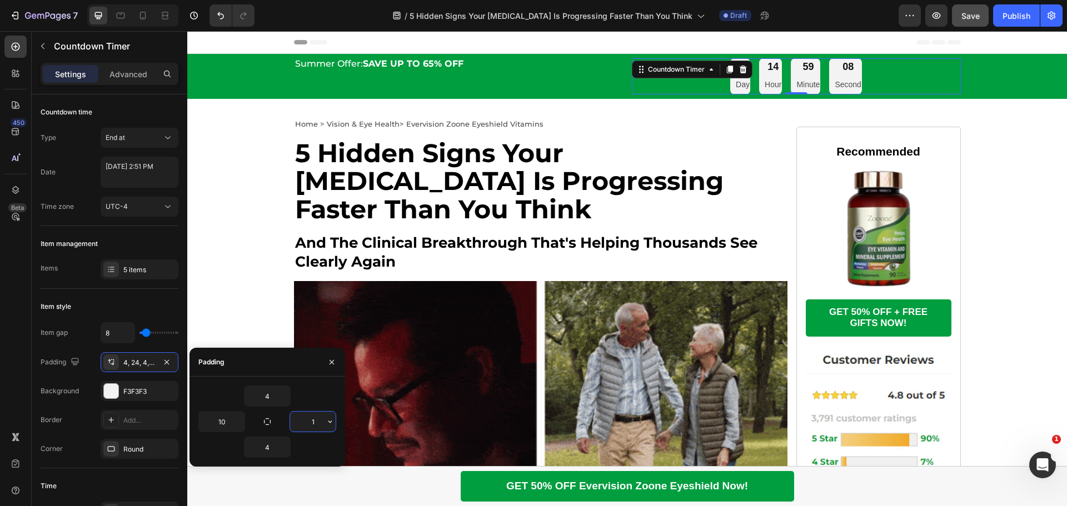
type input "10"
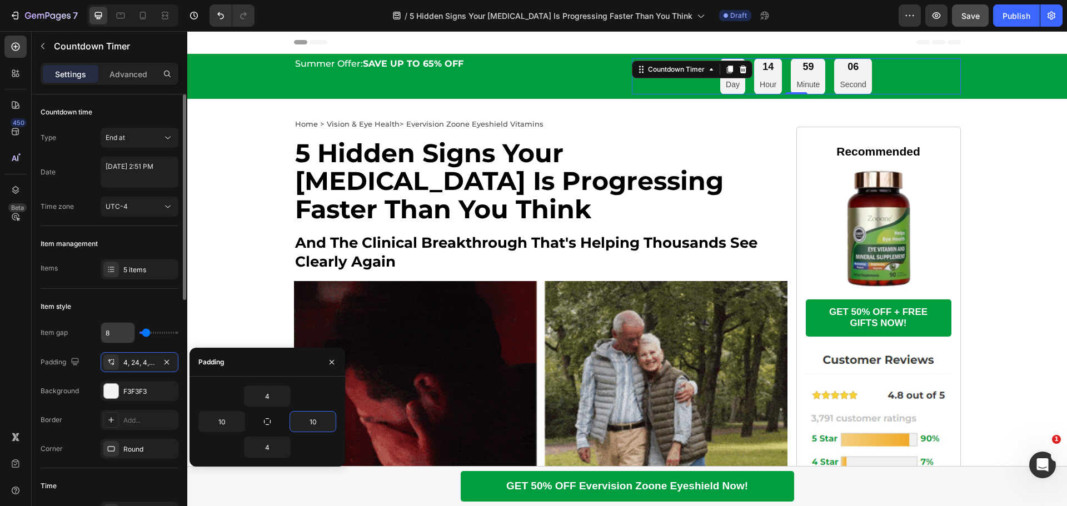
click at [117, 334] on input "8" at bounding box center [117, 333] width 33 height 20
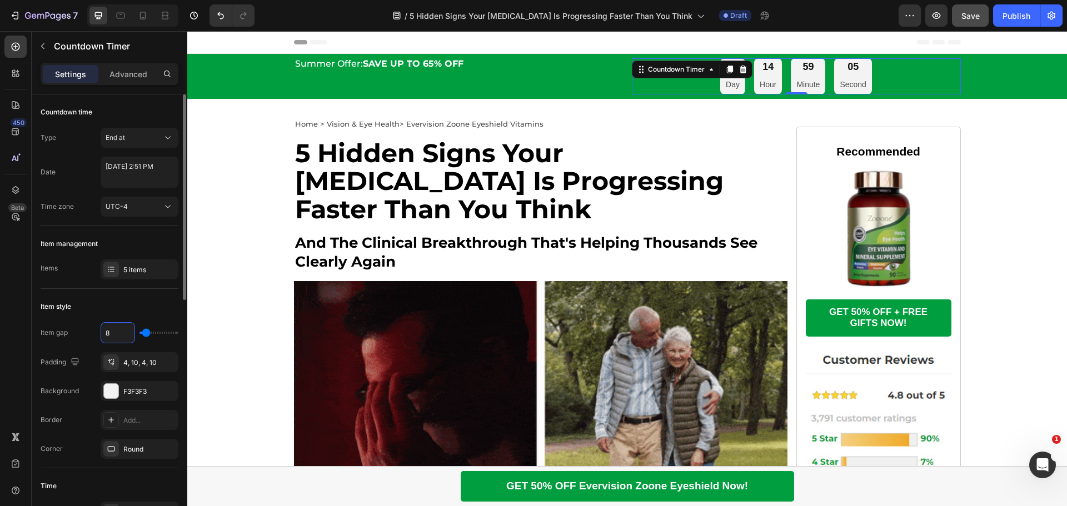
type input "2"
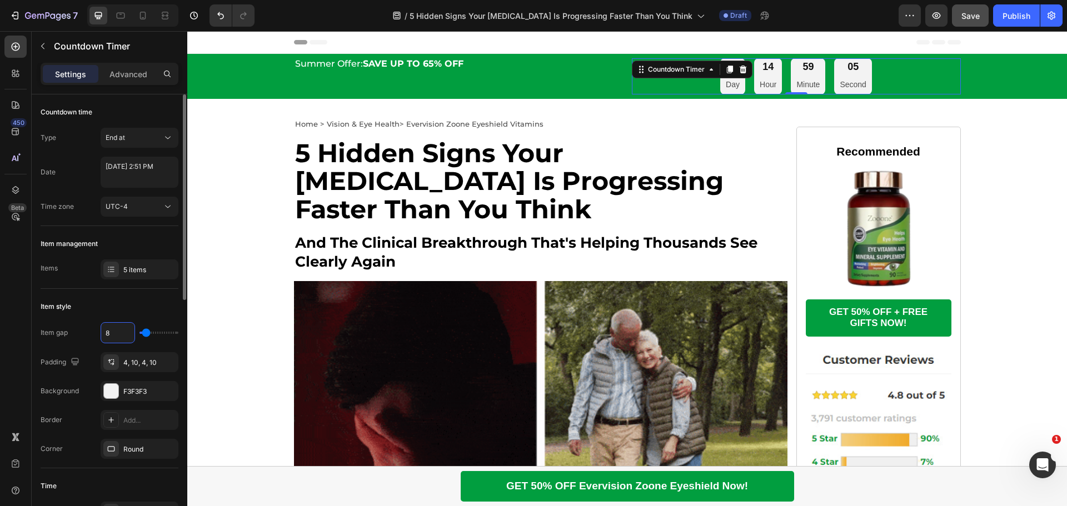
type input "2"
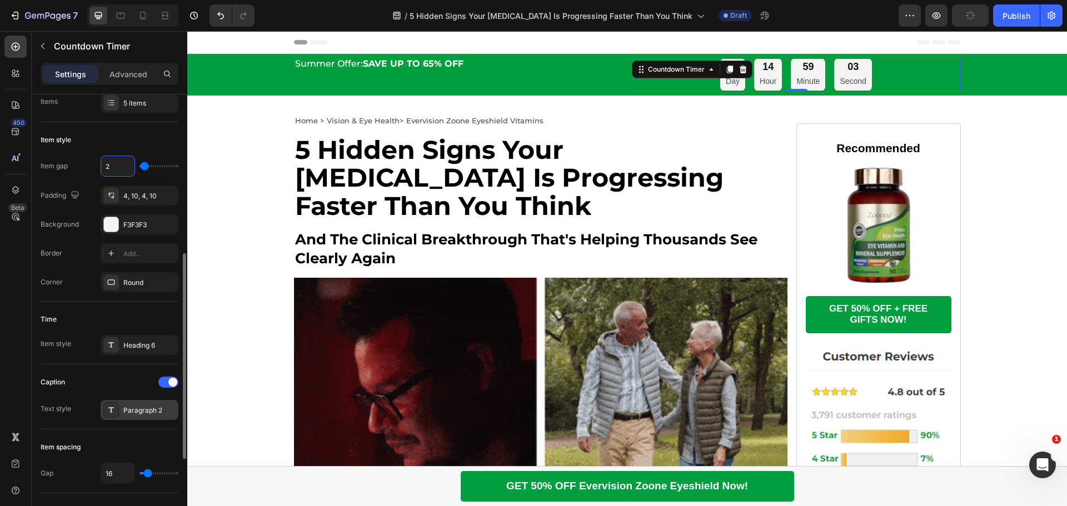
scroll to position [278, 0]
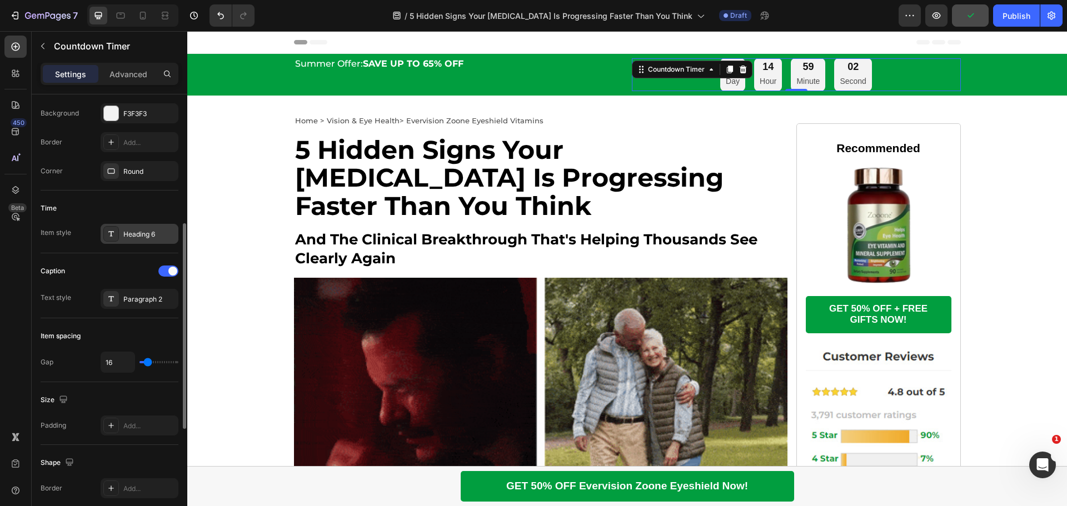
type input "2"
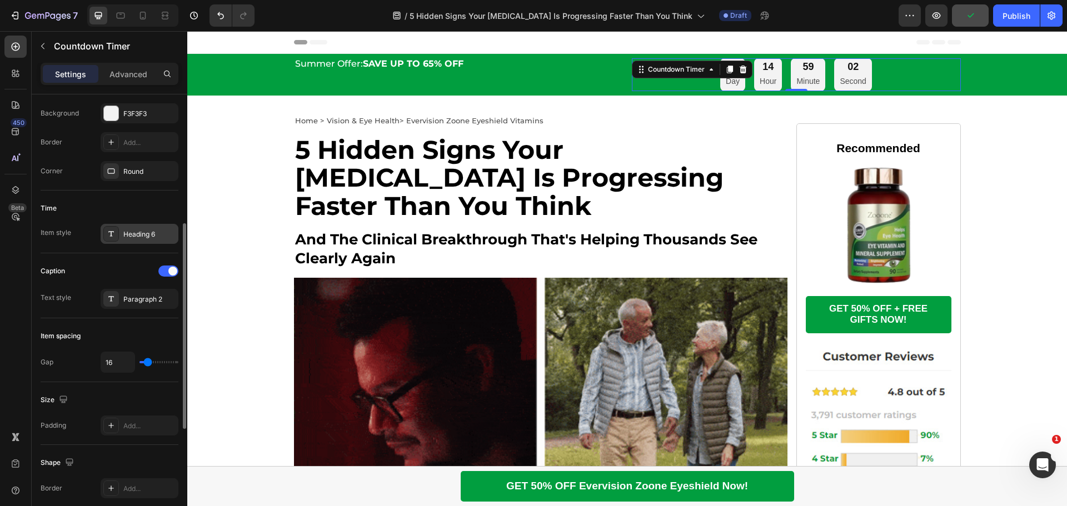
click at [153, 232] on div "Heading 6" at bounding box center [149, 235] width 52 height 10
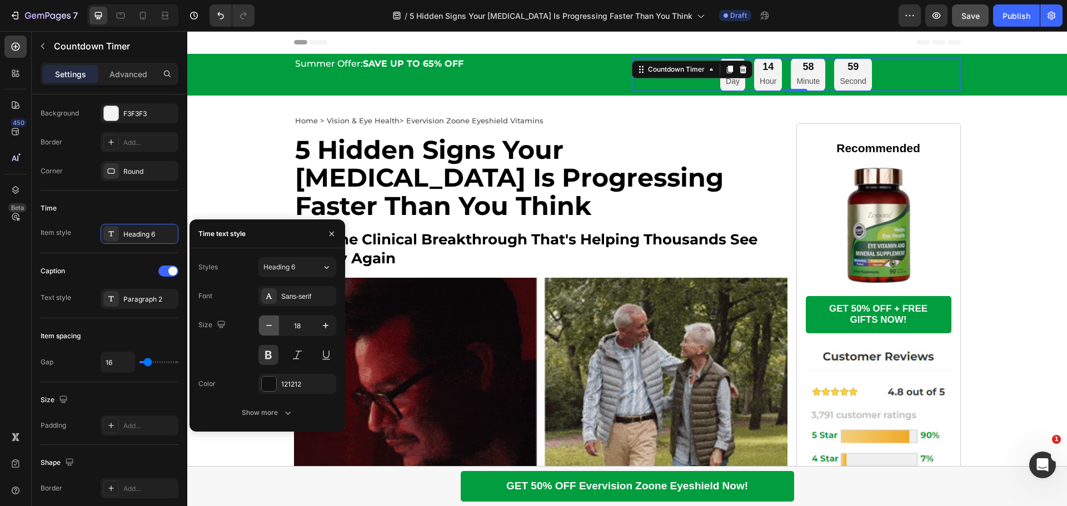
click at [276, 326] on button "button" at bounding box center [269, 326] width 20 height 20
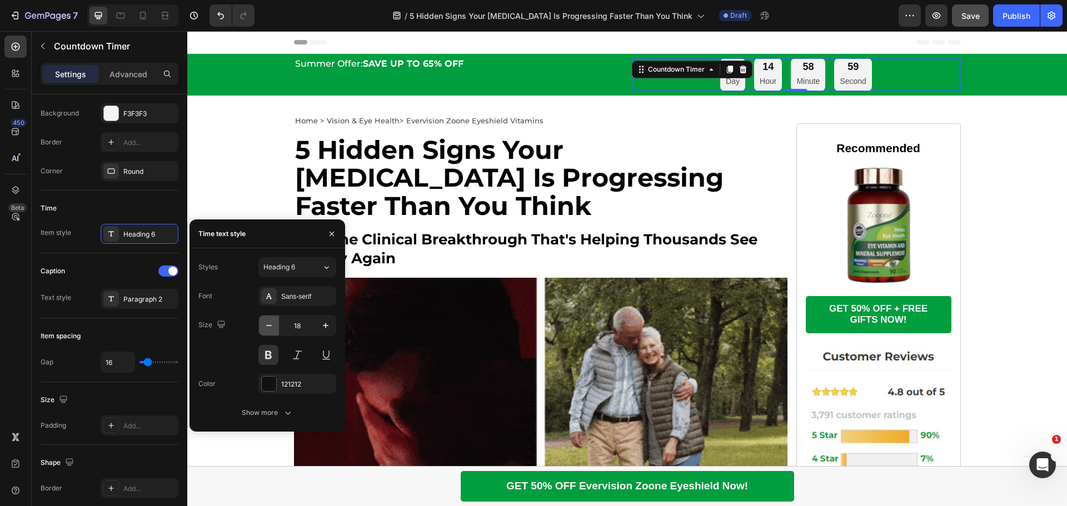
click at [276, 326] on button "button" at bounding box center [269, 326] width 20 height 20
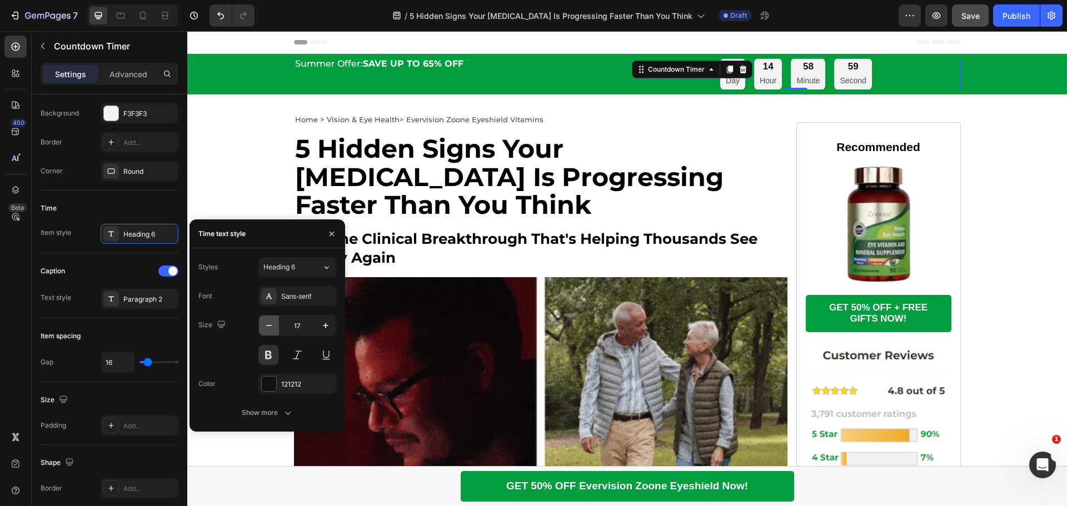
click at [276, 326] on button "button" at bounding box center [269, 326] width 20 height 20
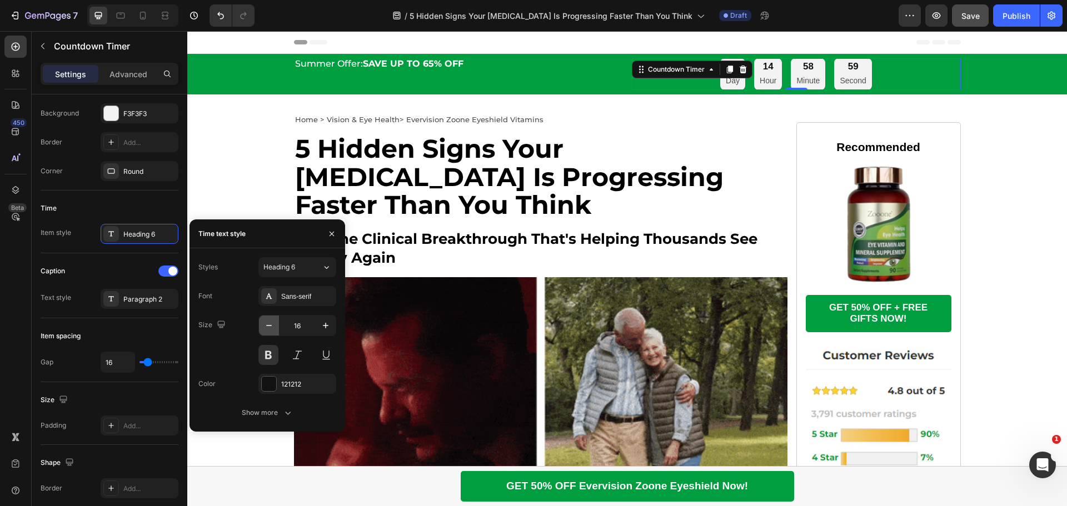
click at [276, 326] on button "button" at bounding box center [269, 326] width 20 height 20
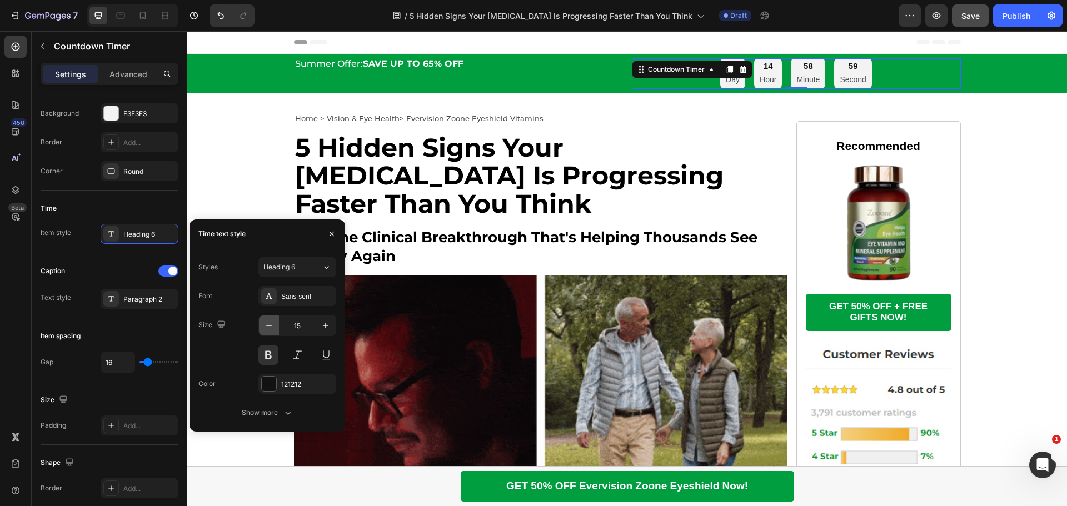
type input "14"
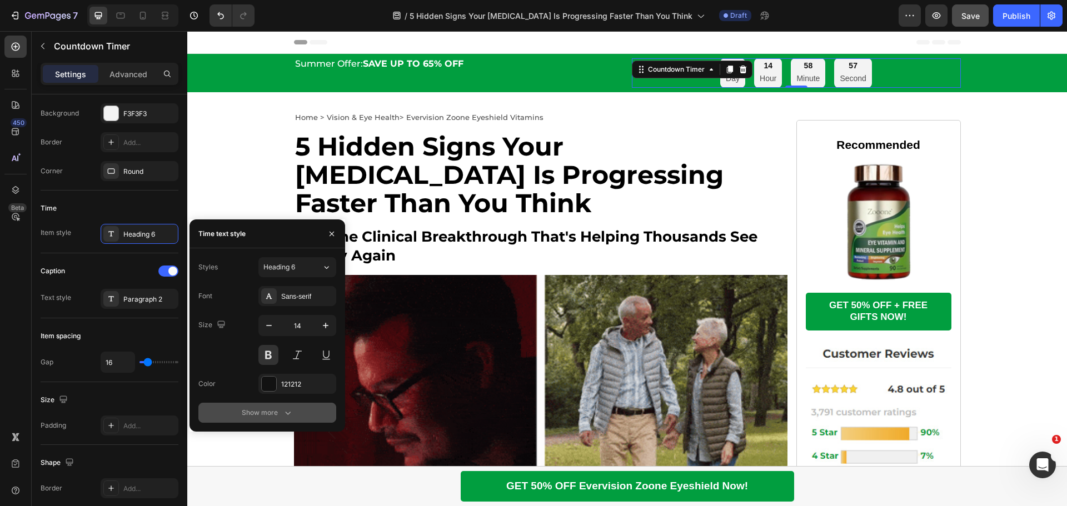
click at [273, 412] on div "Show more" at bounding box center [268, 412] width 52 height 11
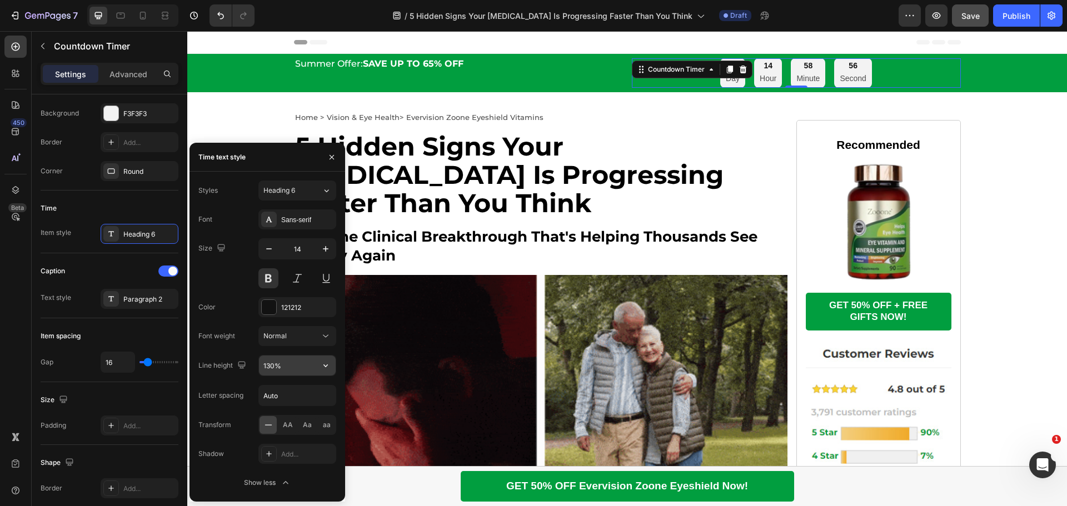
click at [322, 362] on icon "button" at bounding box center [325, 365] width 11 height 11
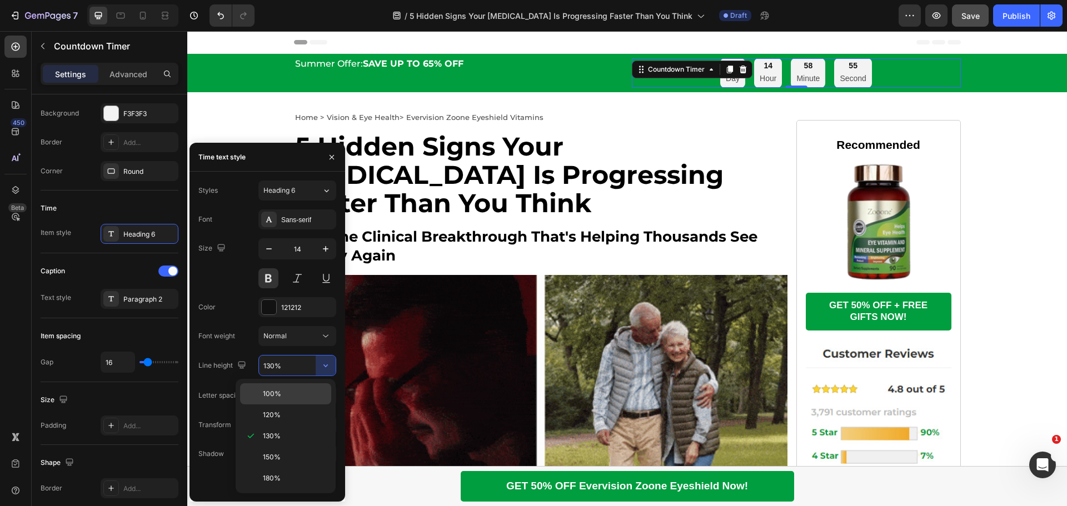
click at [286, 405] on div "100%" at bounding box center [285, 415] width 91 height 21
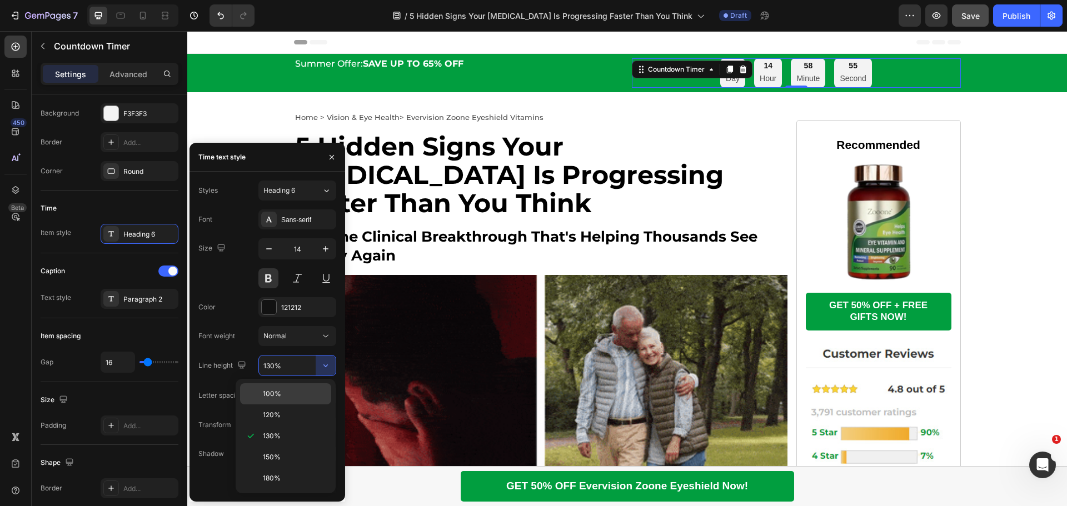
type input "100%"
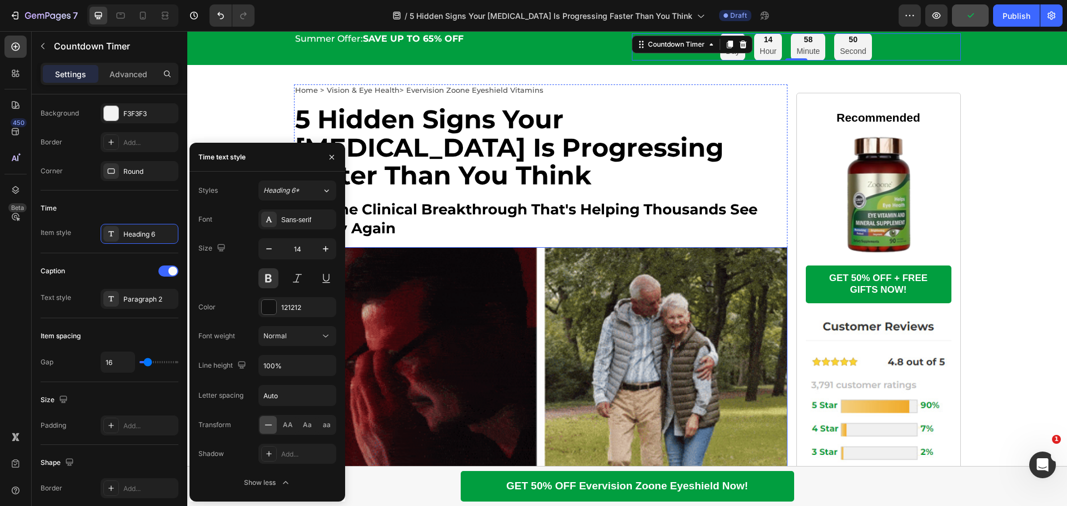
scroll to position [0, 0]
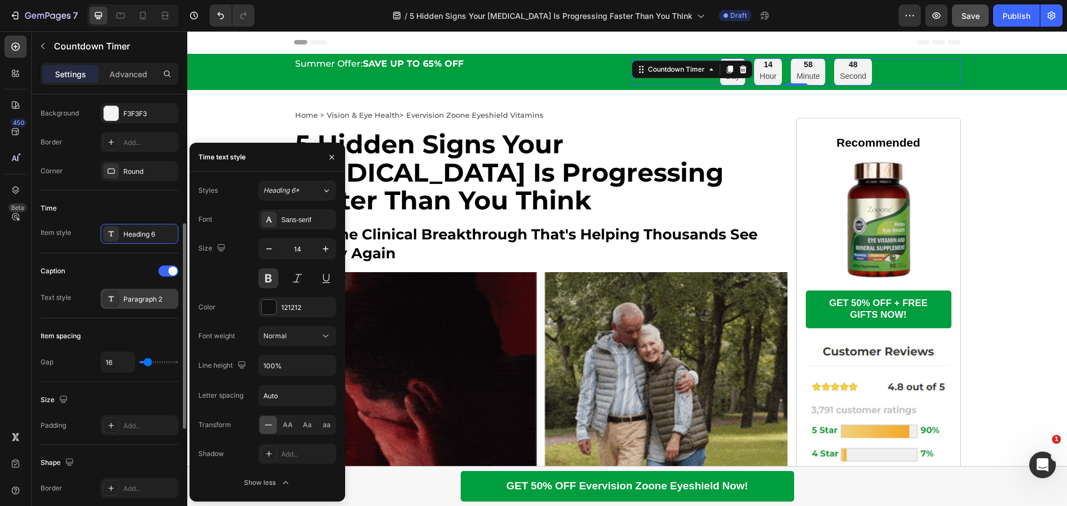
click at [146, 303] on div "Paragraph 2" at bounding box center [149, 300] width 52 height 10
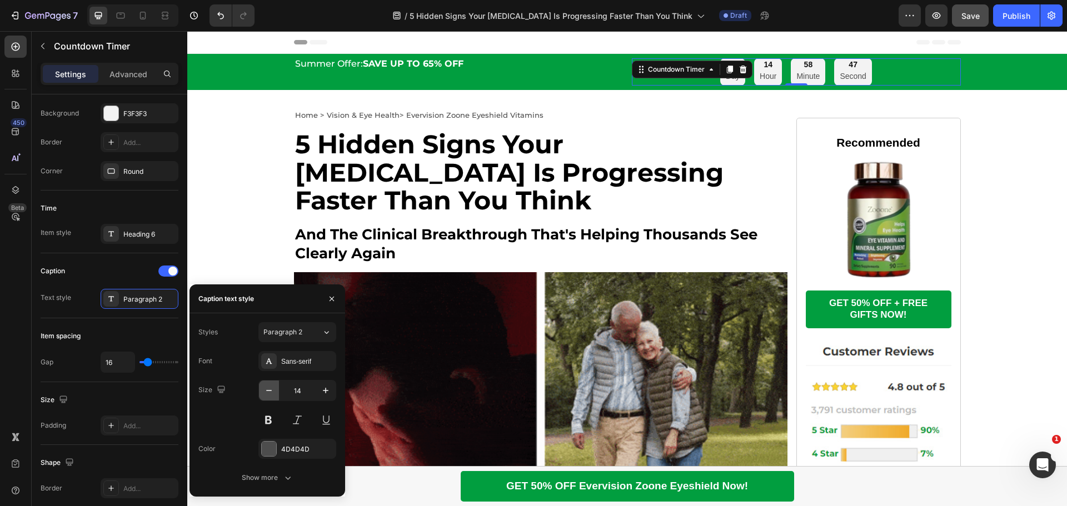
click at [268, 385] on icon "button" at bounding box center [268, 390] width 11 height 11
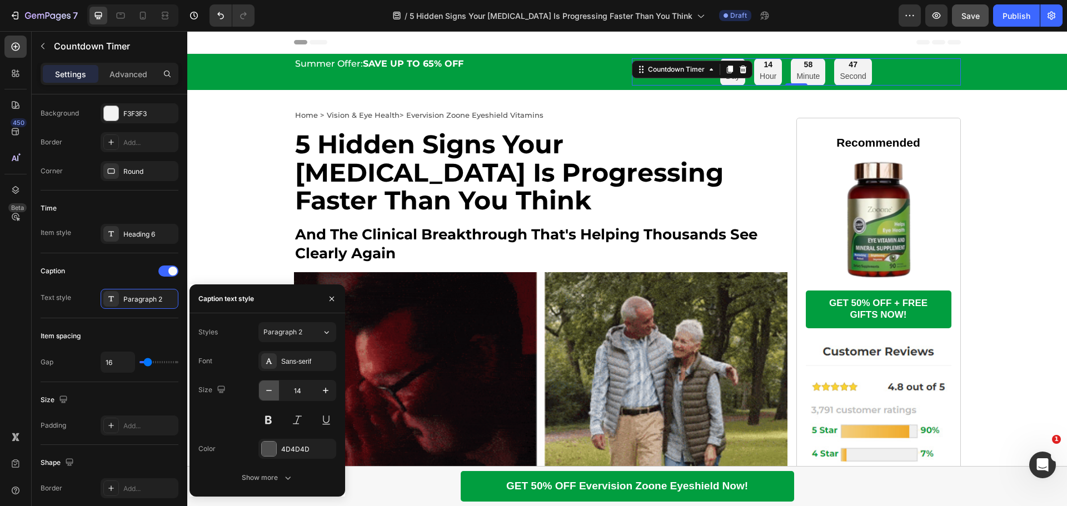
click at [268, 385] on icon "button" at bounding box center [268, 390] width 11 height 11
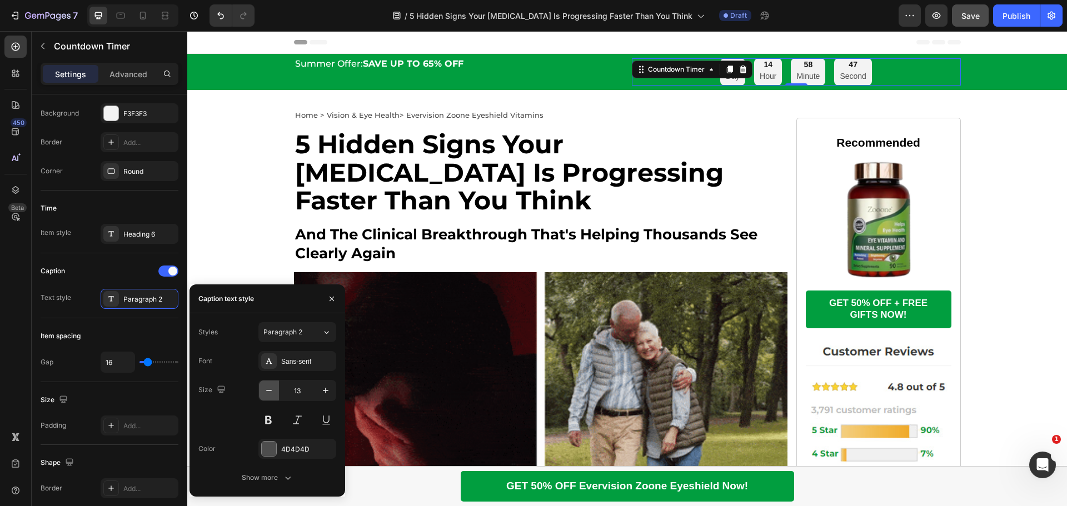
click at [268, 385] on icon "button" at bounding box center [268, 390] width 11 height 11
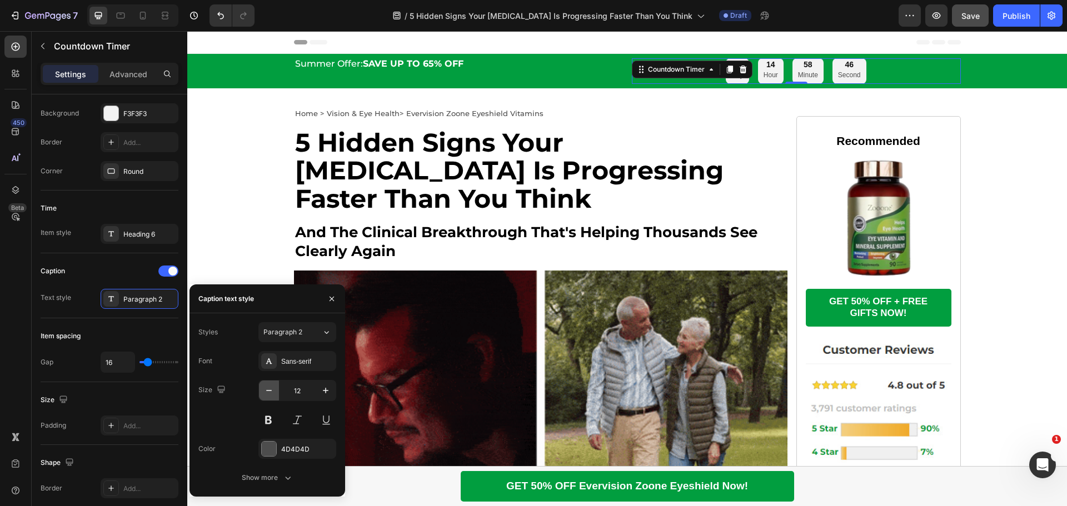
click at [268, 385] on icon "button" at bounding box center [268, 390] width 11 height 11
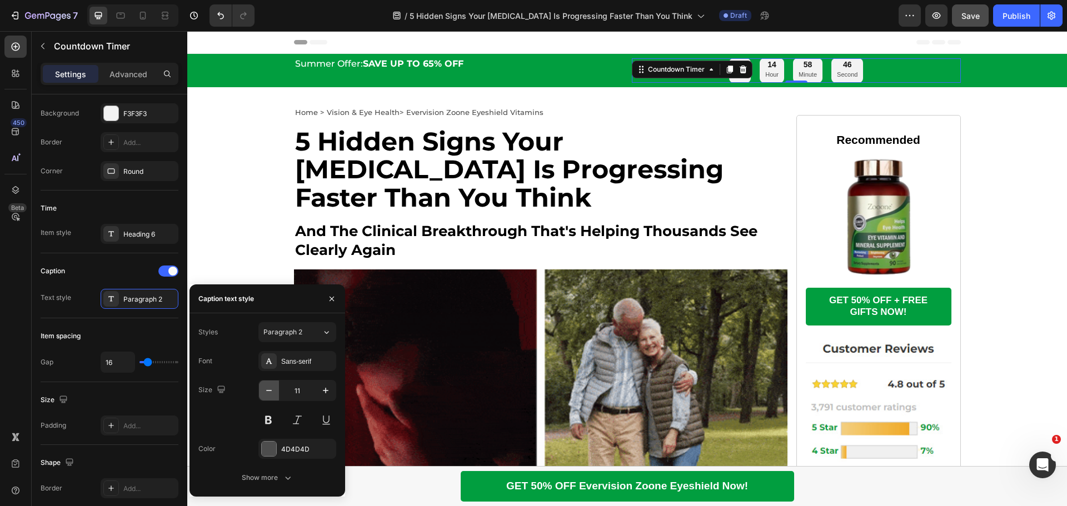
type input "10"
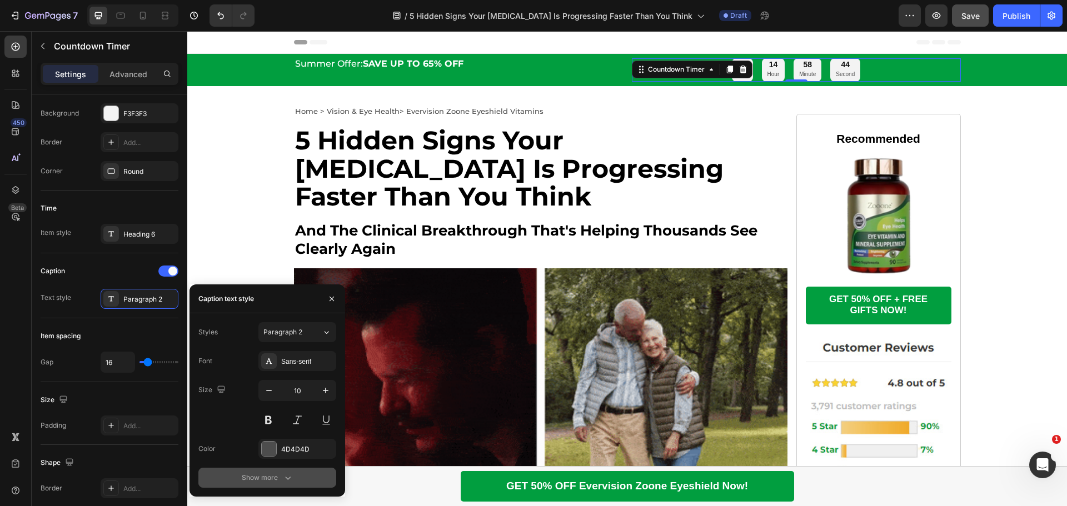
click at [280, 472] on button "Show more" at bounding box center [267, 478] width 138 height 20
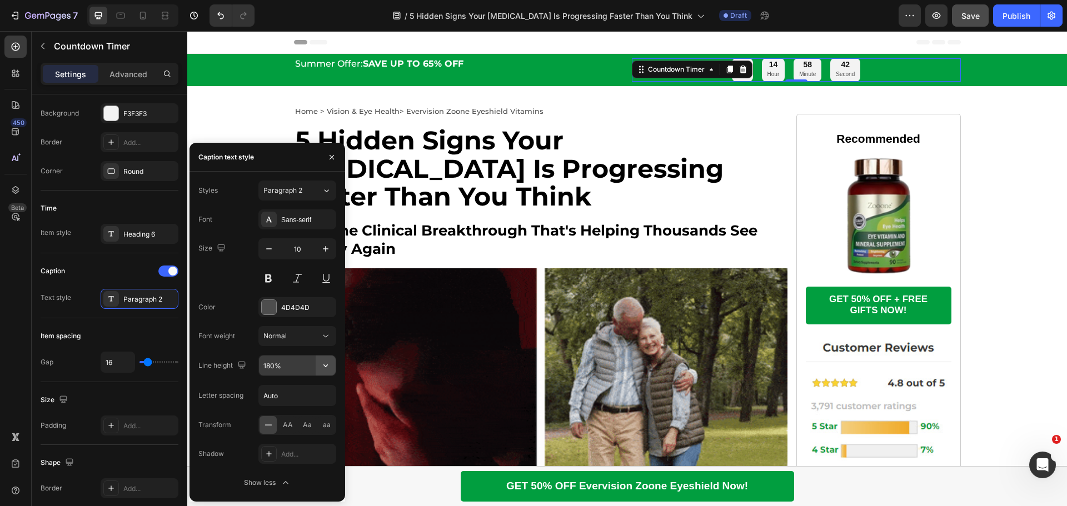
click at [331, 369] on icon "button" at bounding box center [325, 365] width 11 height 11
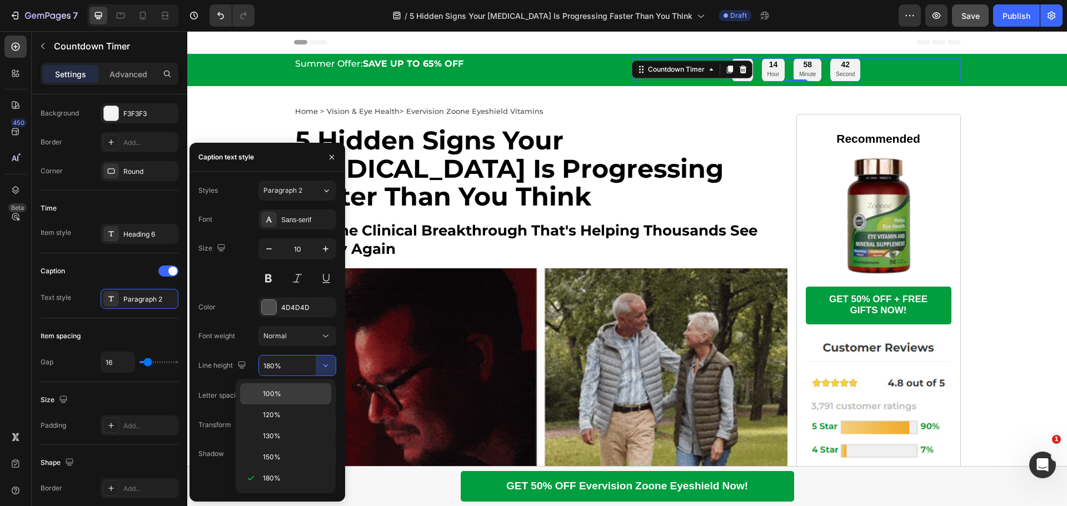
click at [307, 393] on p "100%" at bounding box center [294, 394] width 63 height 10
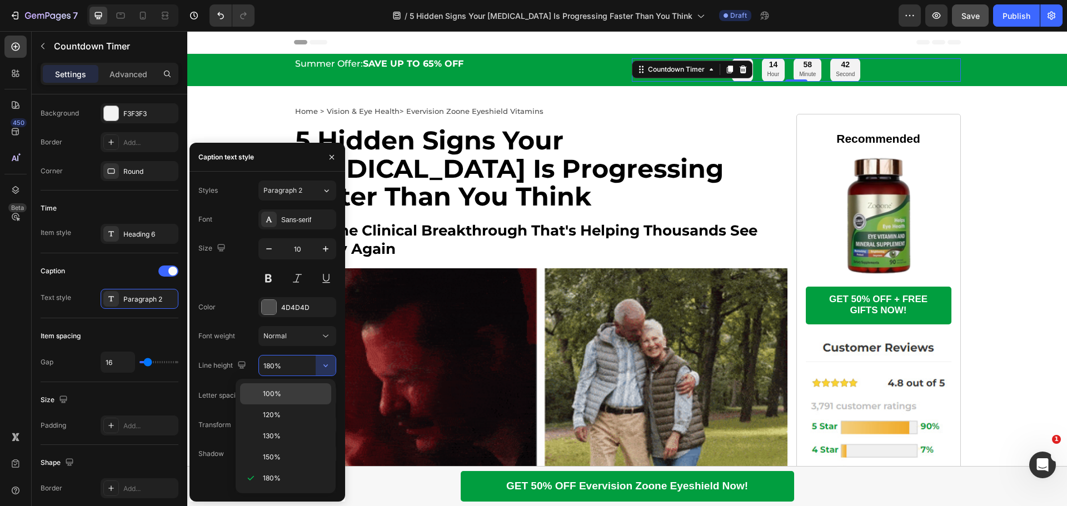
type input "100%"
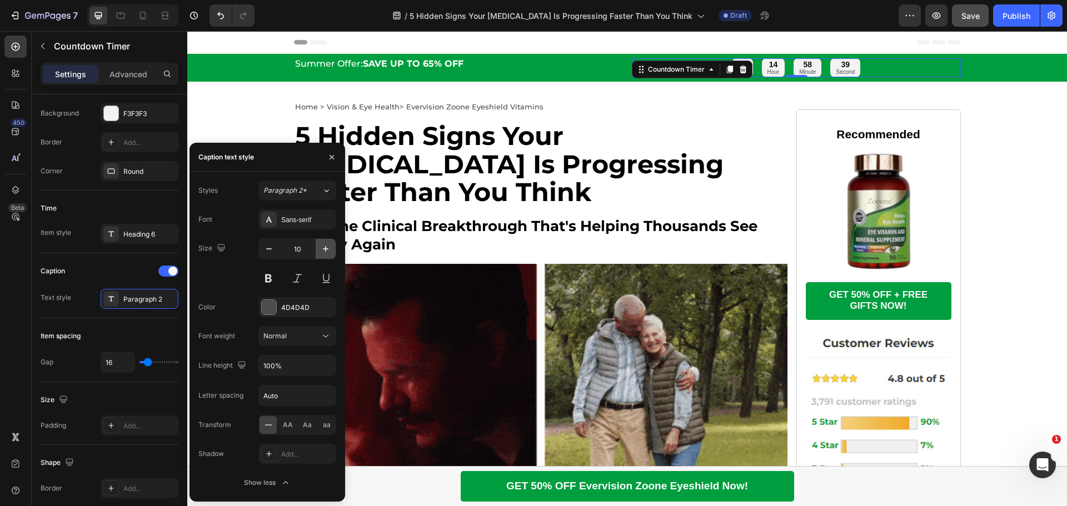
click at [320, 251] on icon "button" at bounding box center [325, 248] width 11 height 11
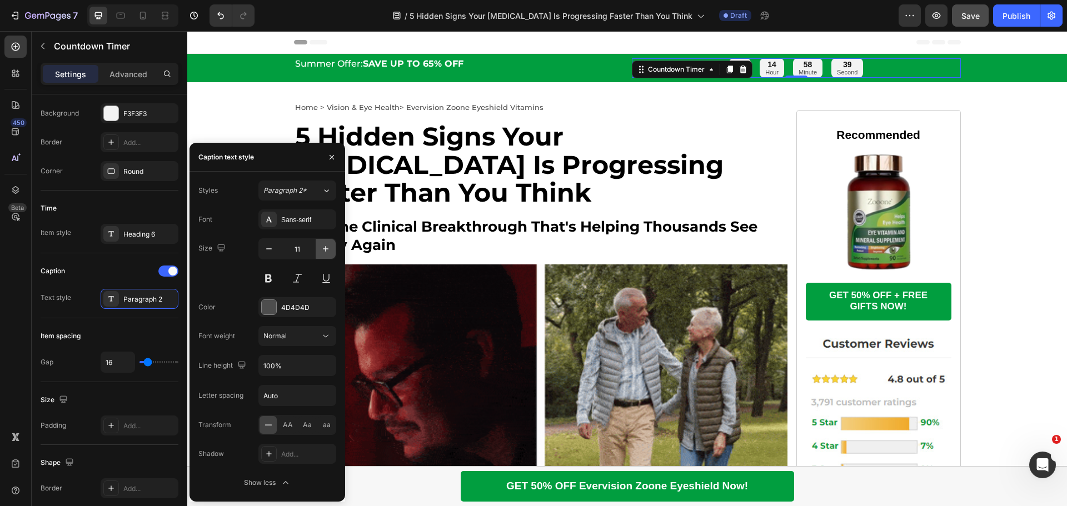
click at [320, 251] on icon "button" at bounding box center [325, 248] width 11 height 11
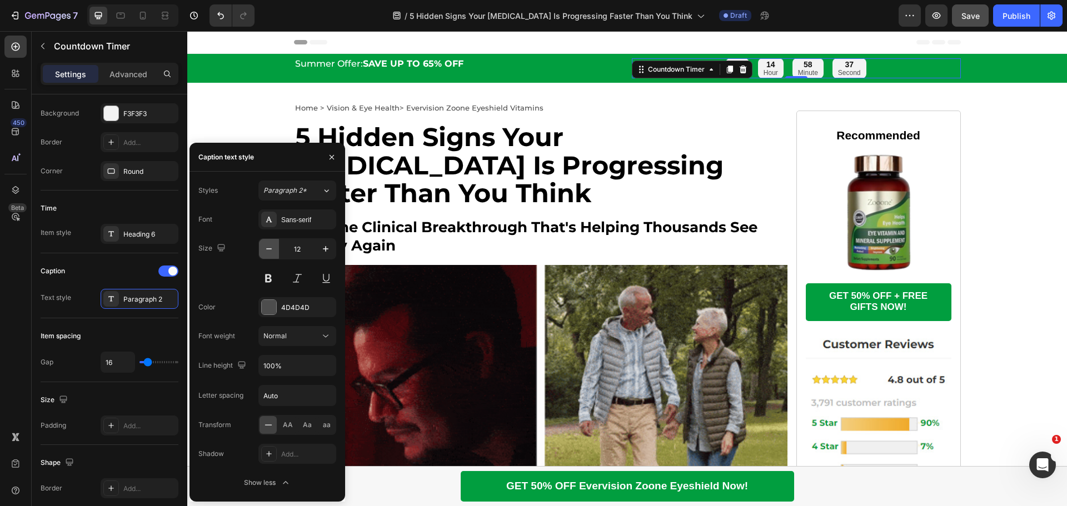
click at [271, 249] on icon "button" at bounding box center [269, 248] width 6 height 1
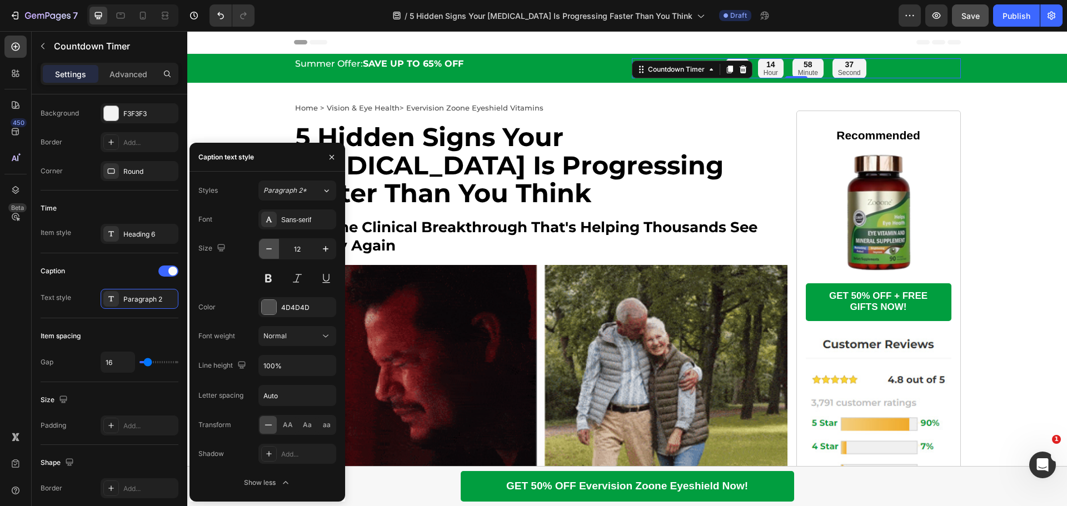
type input "11"
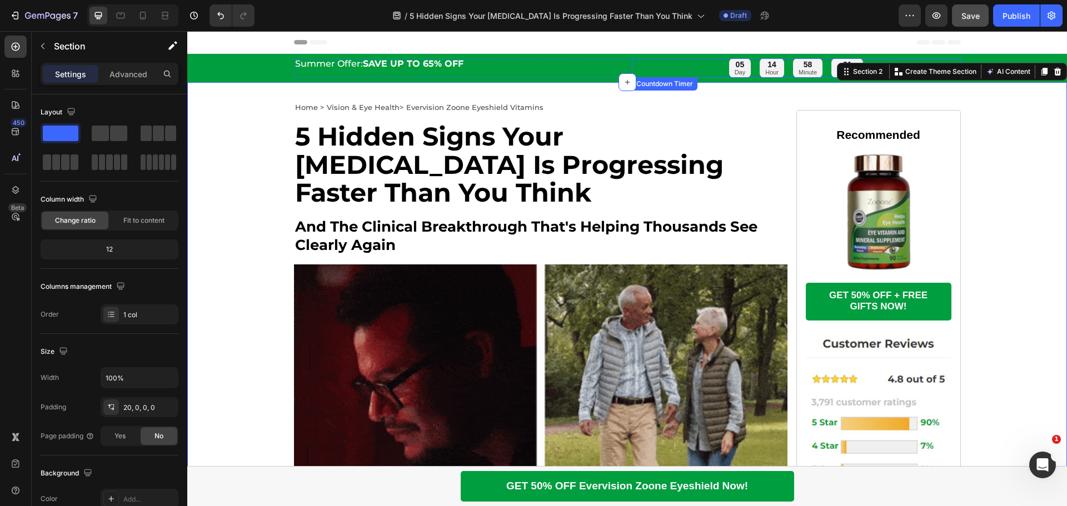
click at [750, 64] on div "05 Day 14 Hour 58 Minute 31 Second" at bounding box center [796, 67] width 135 height 19
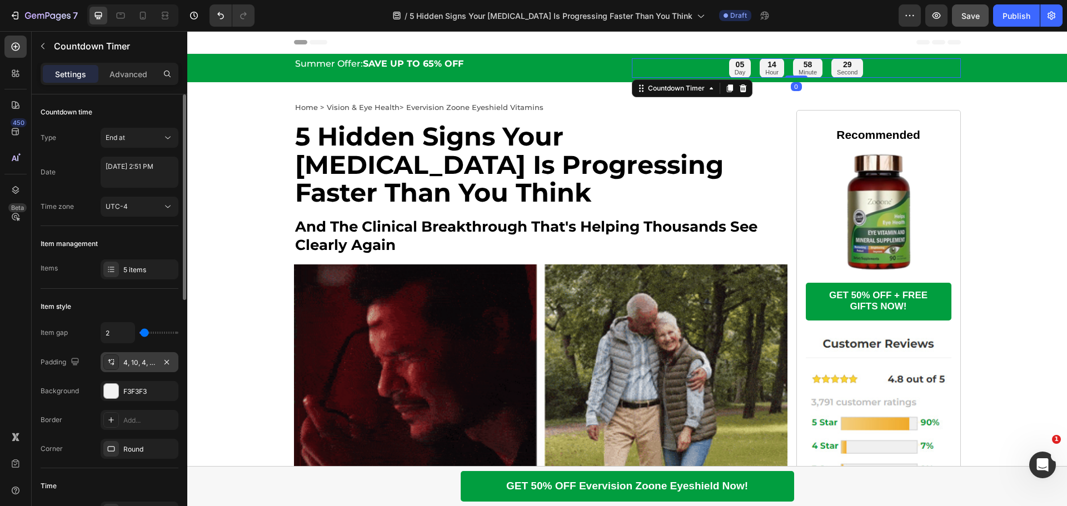
click at [132, 366] on div "4, 10, 4, 10" at bounding box center [139, 363] width 32 height 10
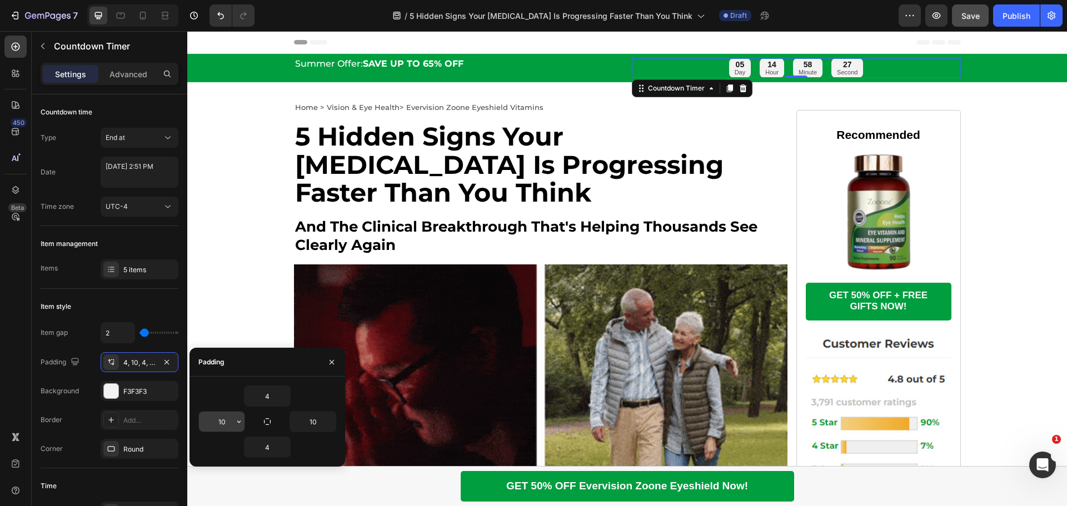
click at [221, 420] on input "10" at bounding box center [222, 422] width 46 height 20
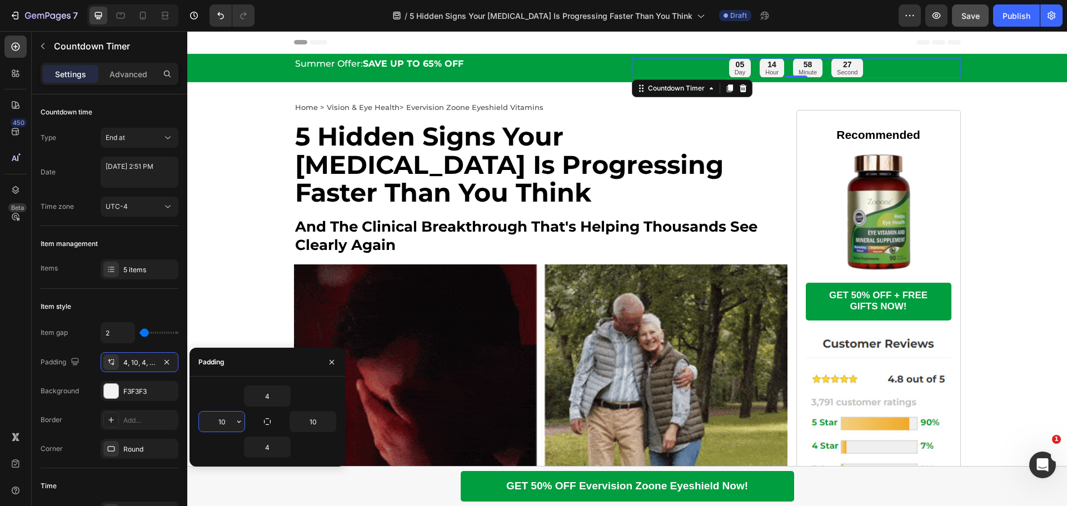
click at [221, 420] on input "10" at bounding box center [222, 422] width 46 height 20
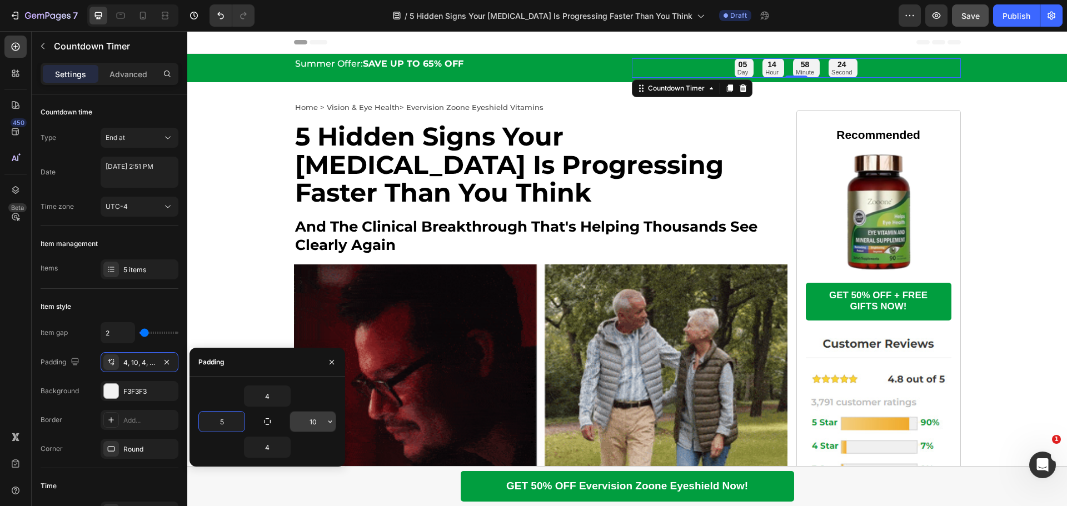
type input "5"
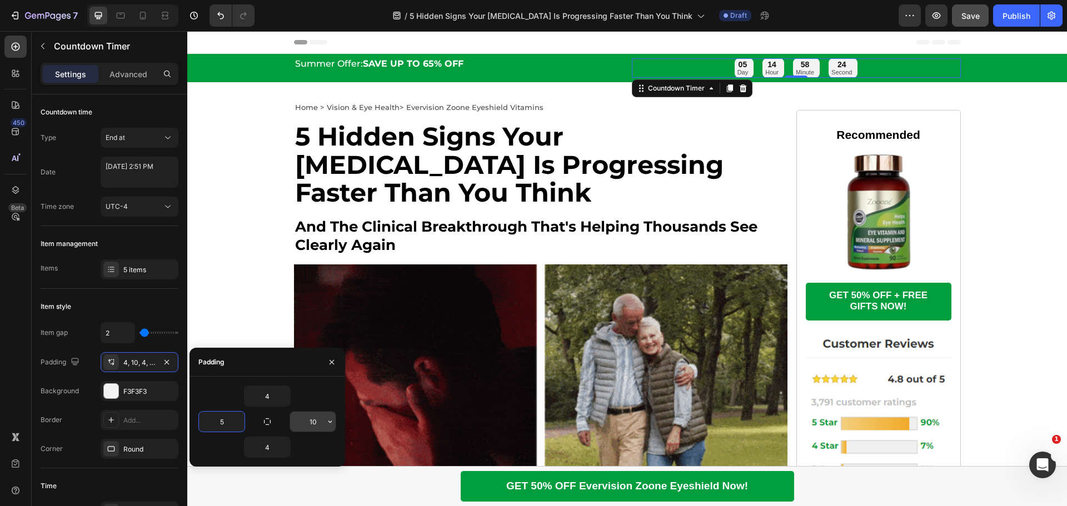
click at [307, 420] on input "10" at bounding box center [313, 422] width 46 height 20
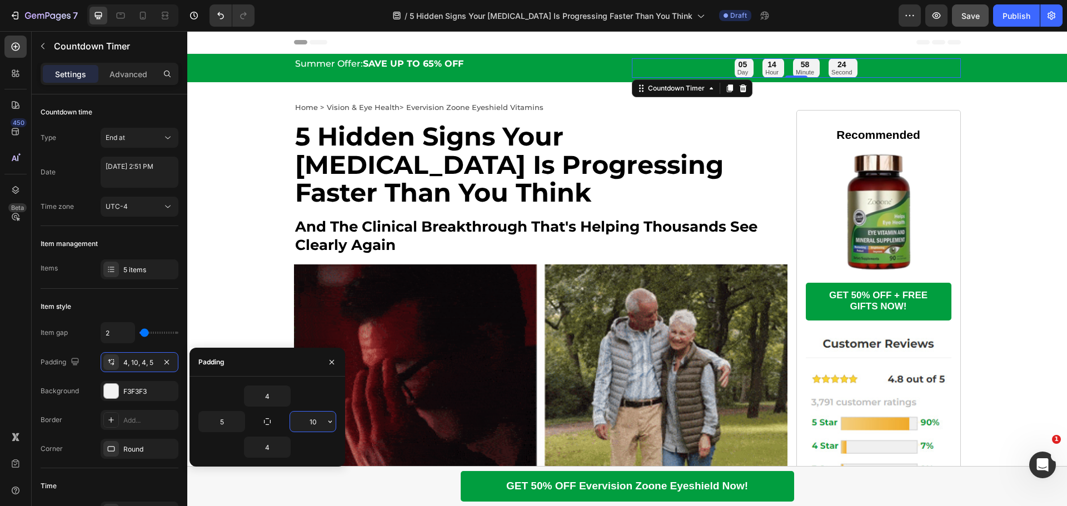
click at [307, 420] on input "10" at bounding box center [313, 422] width 46 height 20
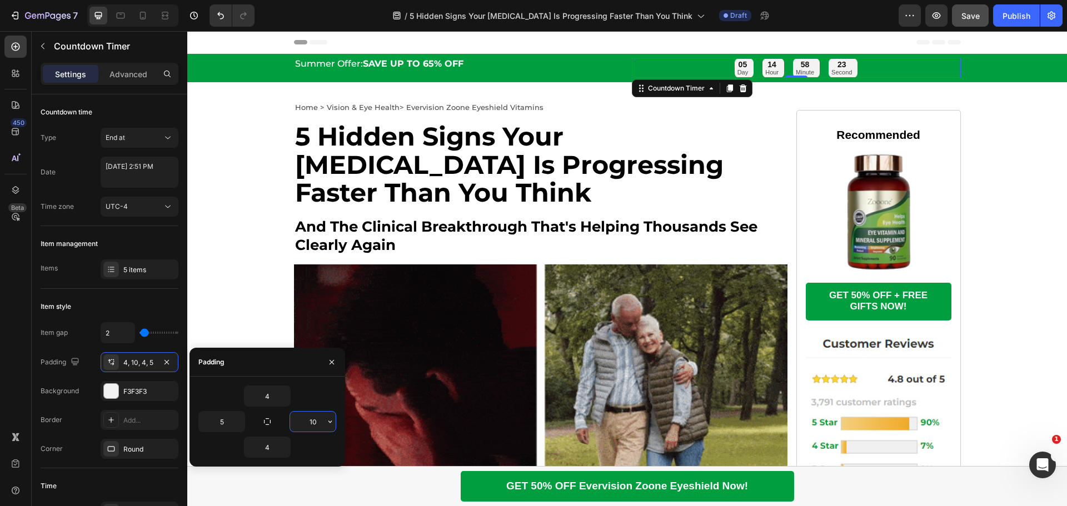
type input "5"
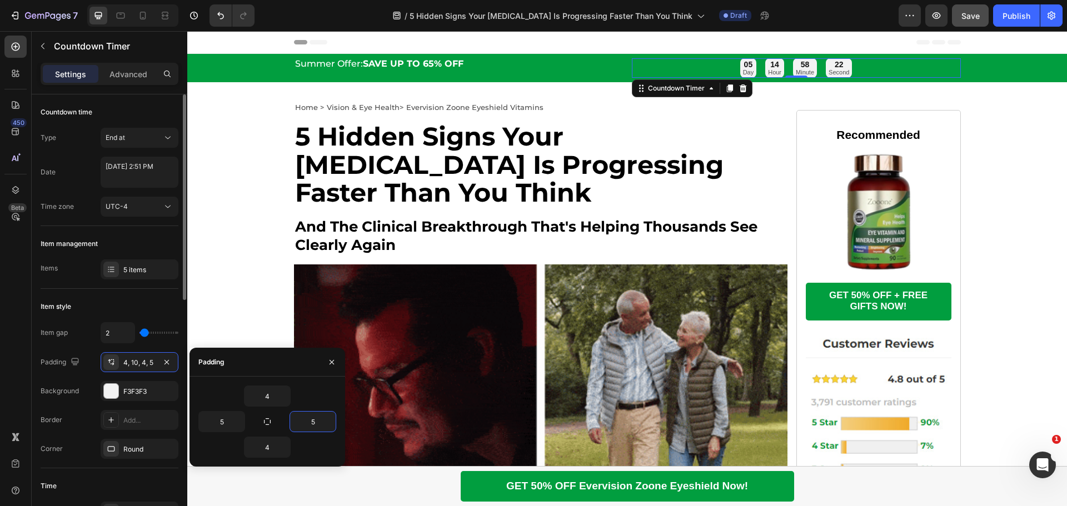
click at [139, 304] on div "Item style" at bounding box center [110, 307] width 138 height 18
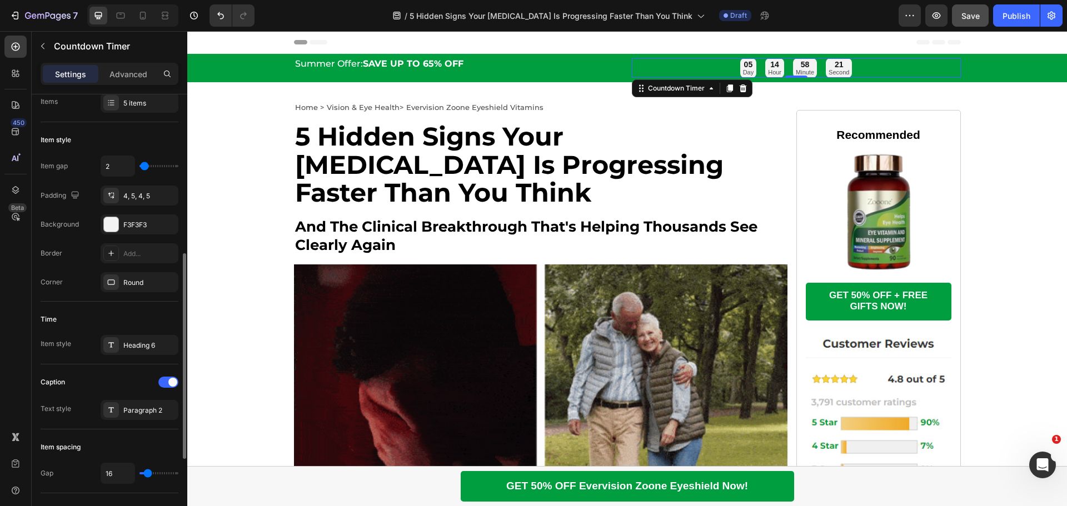
scroll to position [222, 0]
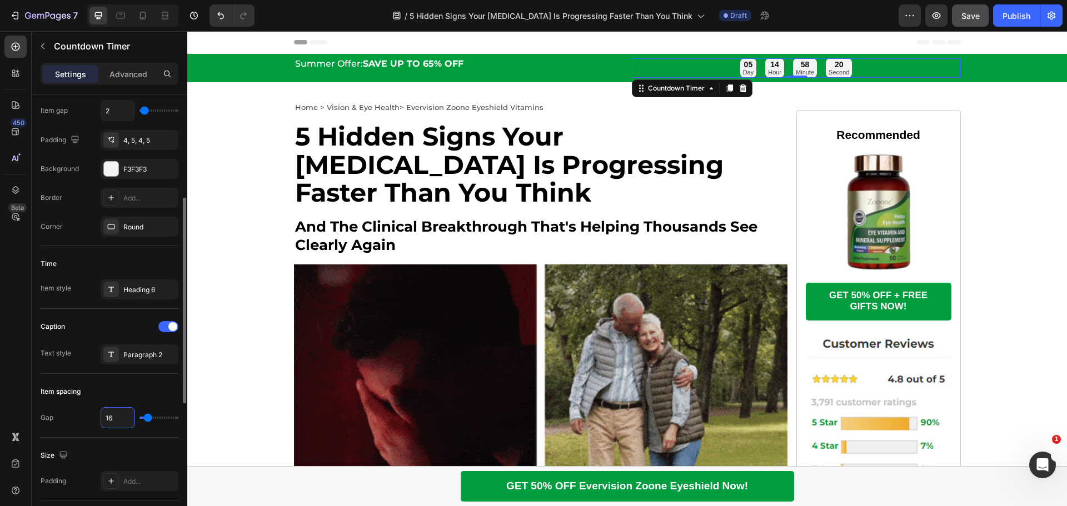
click at [122, 415] on input "16" at bounding box center [117, 418] width 33 height 20
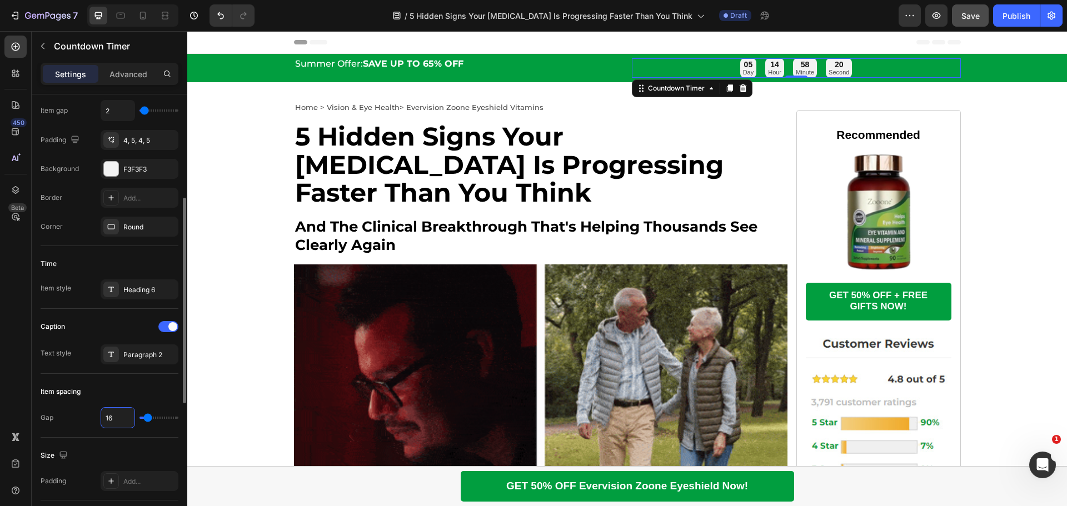
click at [122, 416] on input "16" at bounding box center [117, 418] width 33 height 20
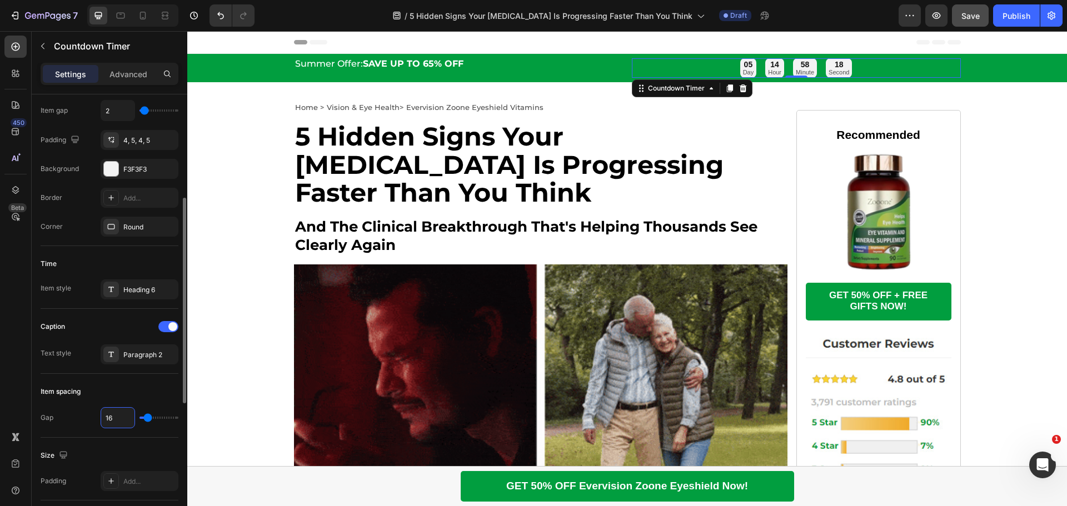
type input "167"
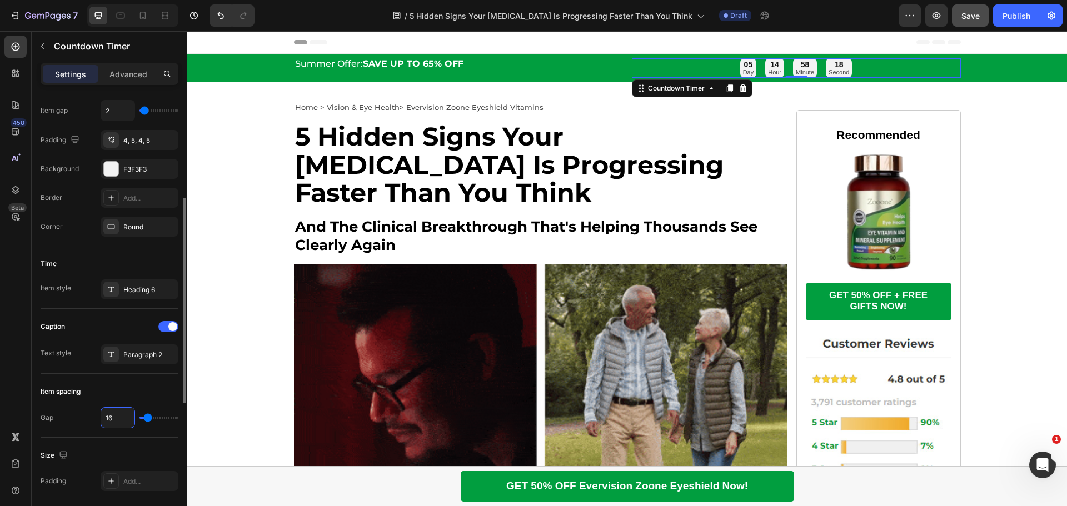
type input "120"
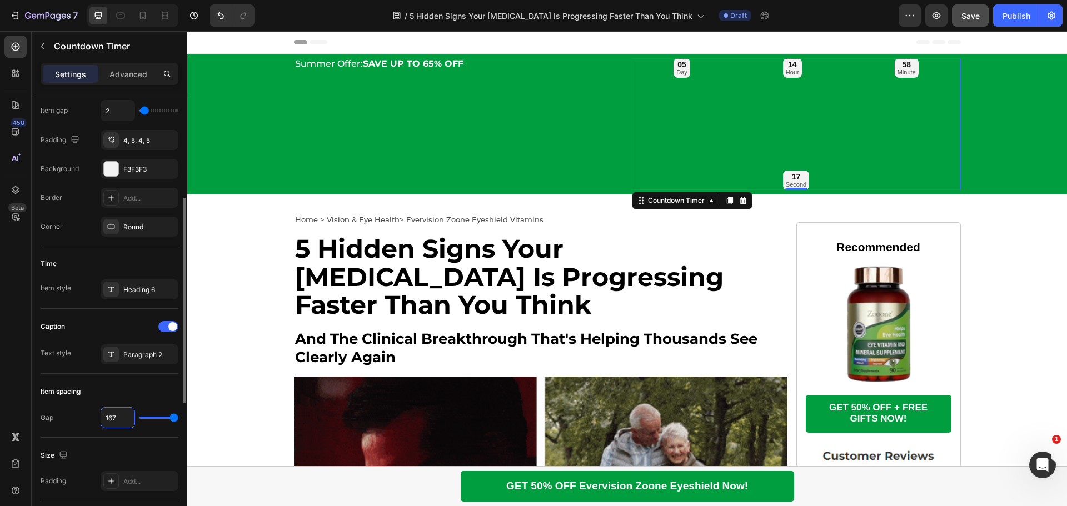
type input "16"
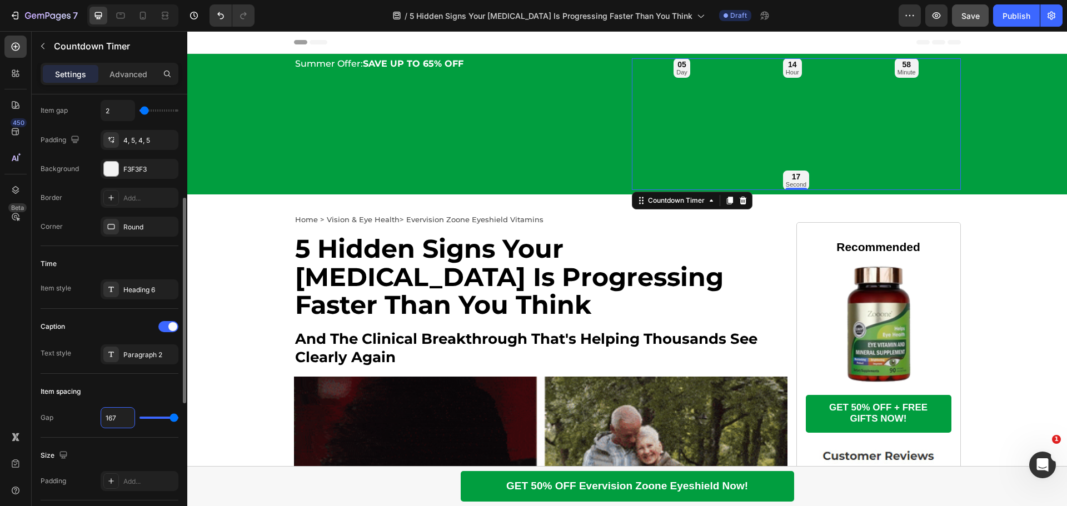
type input "16"
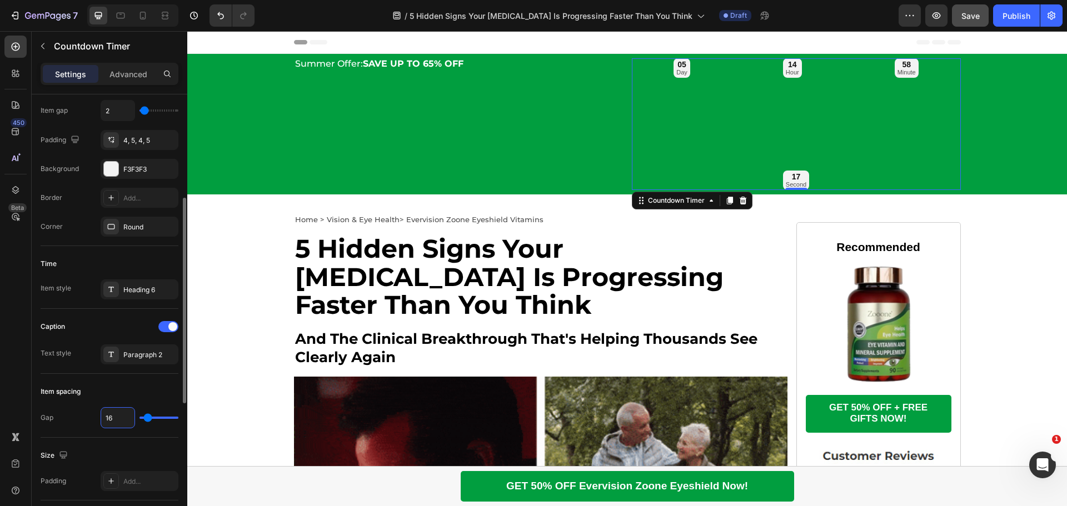
type input "1"
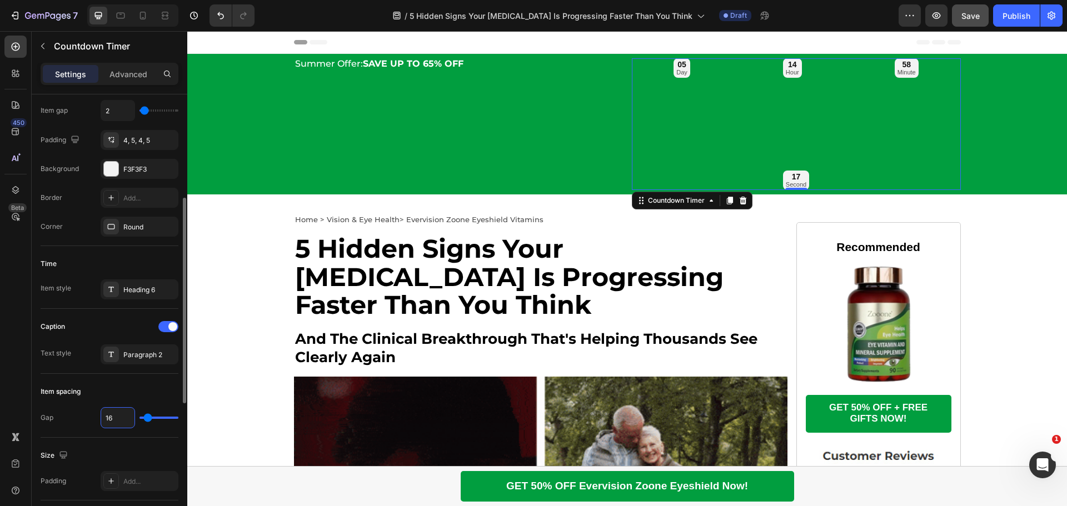
type input "1"
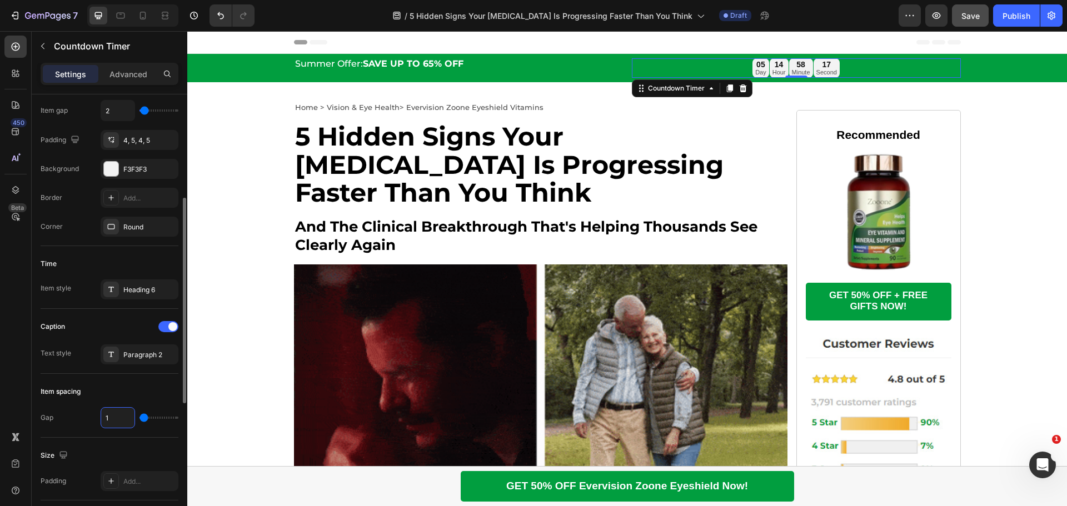
type input "0"
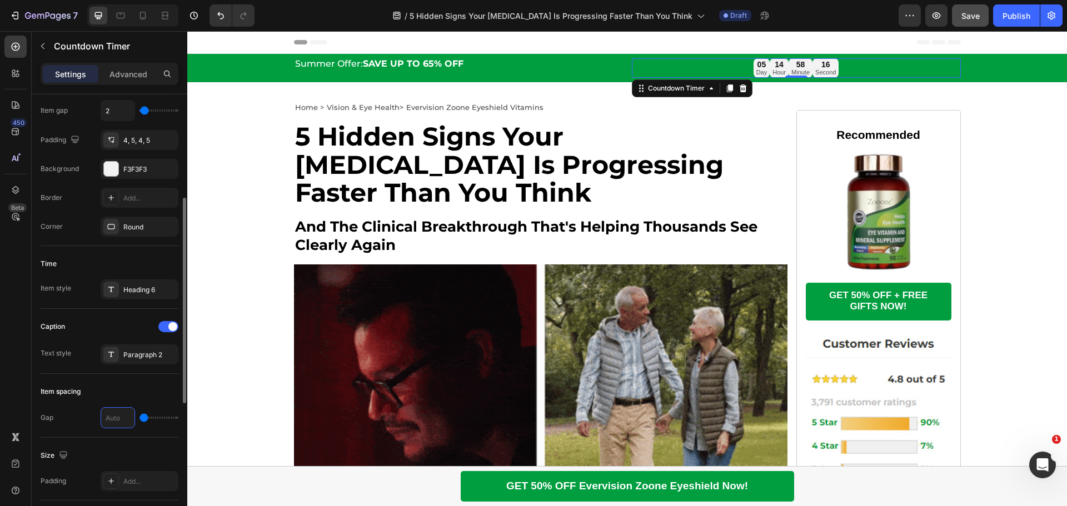
type input "7"
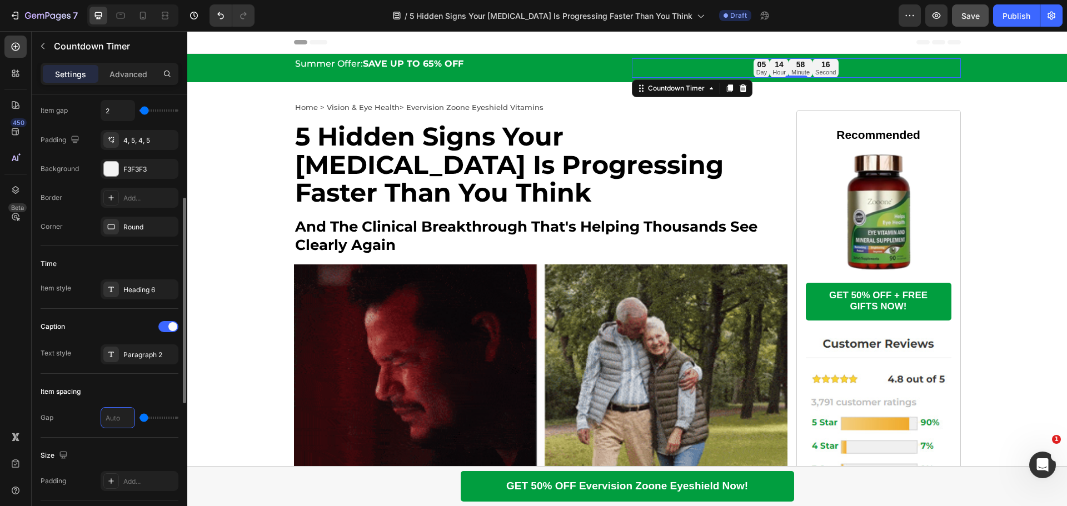
type input "7"
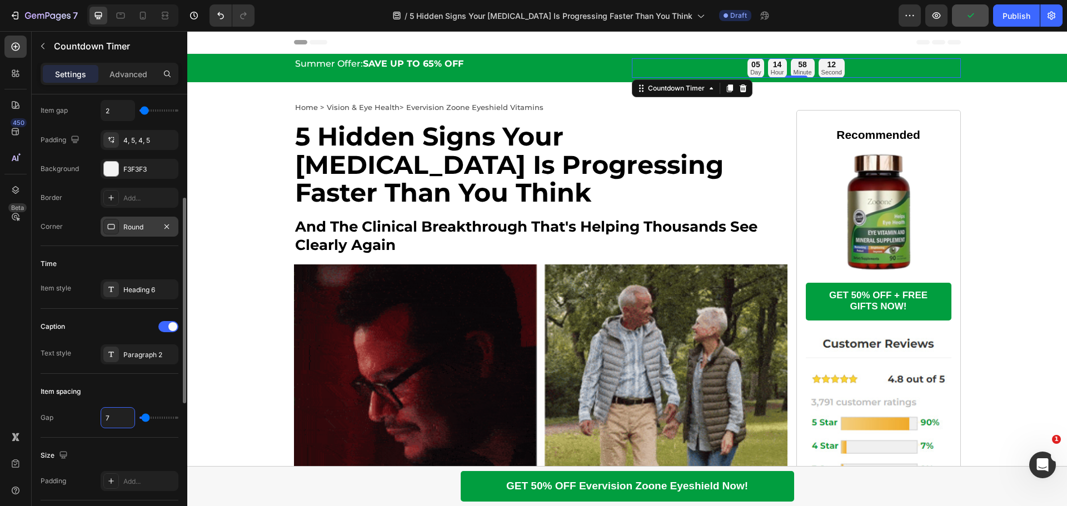
type input "7"
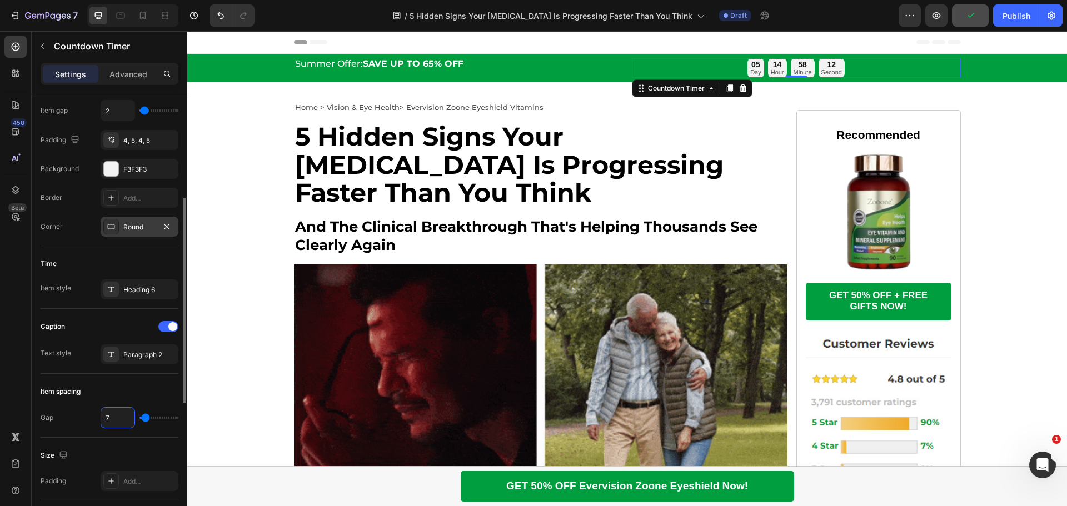
click at [143, 225] on div "Round" at bounding box center [139, 227] width 32 height 10
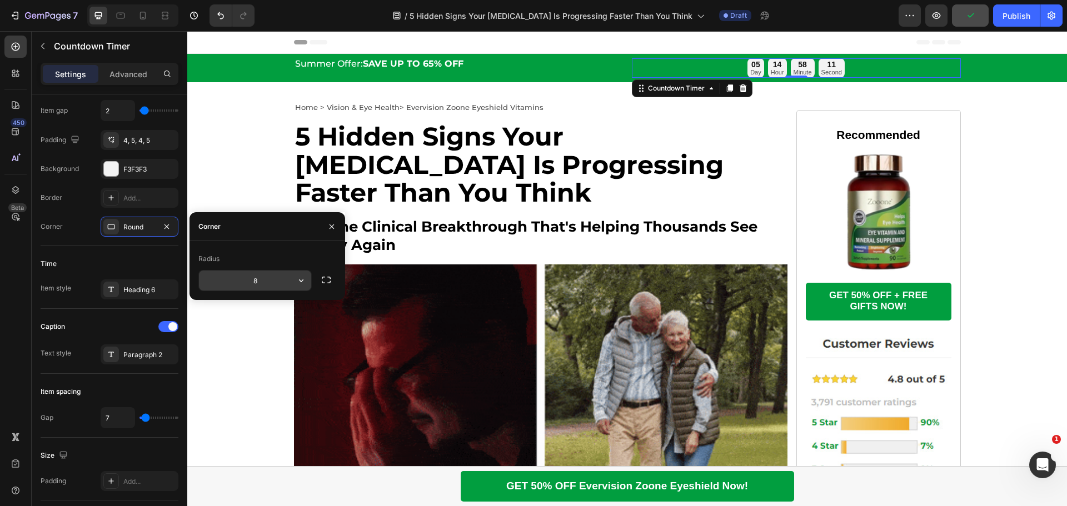
click at [261, 283] on input "8" at bounding box center [255, 281] width 112 height 20
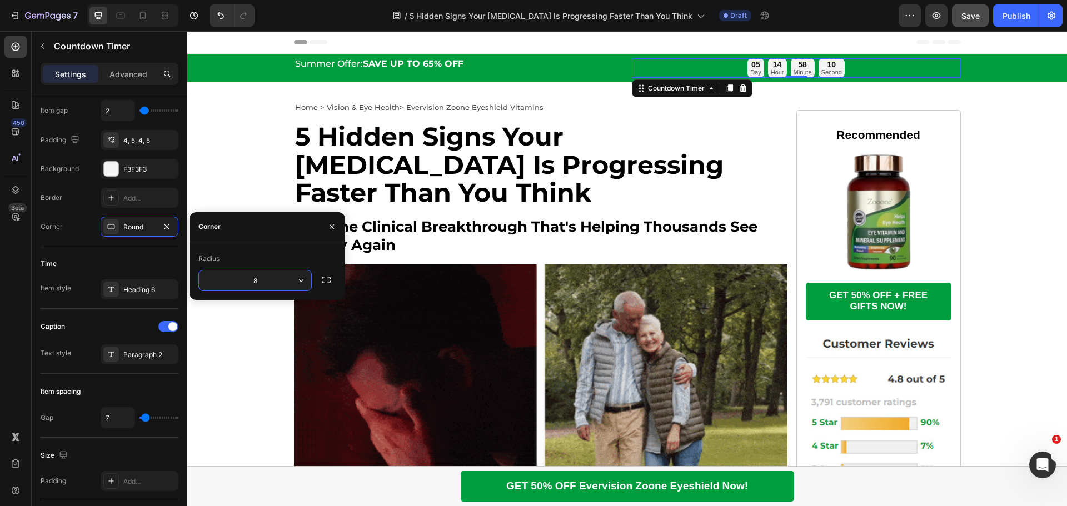
type input "5"
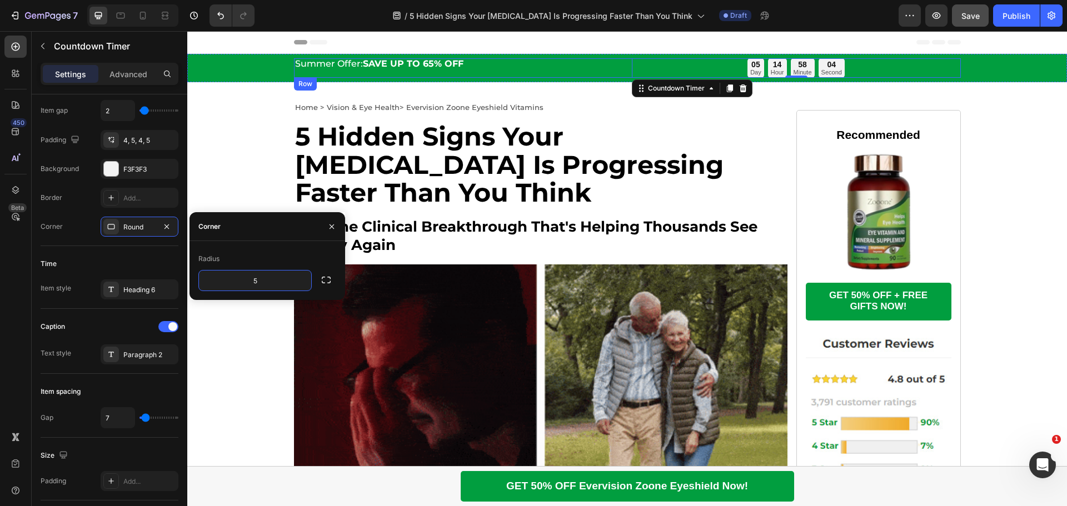
click at [625, 76] on div "Summer Offer: SAVE UP TO 65% OFF Text Block 05 Day 14 Hour 58 Minute 04 Second …" at bounding box center [627, 67] width 667 height 19
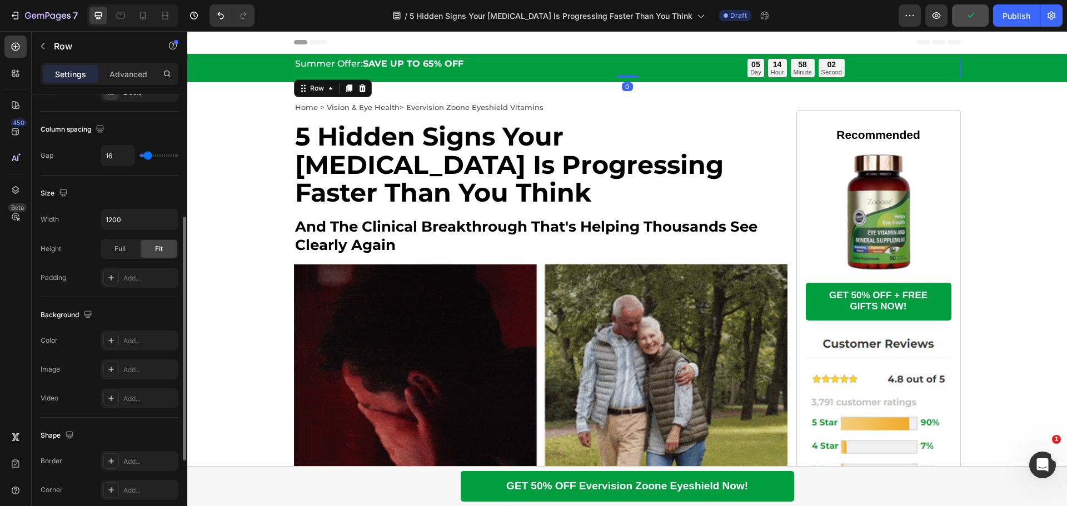
scroll to position [361, 0]
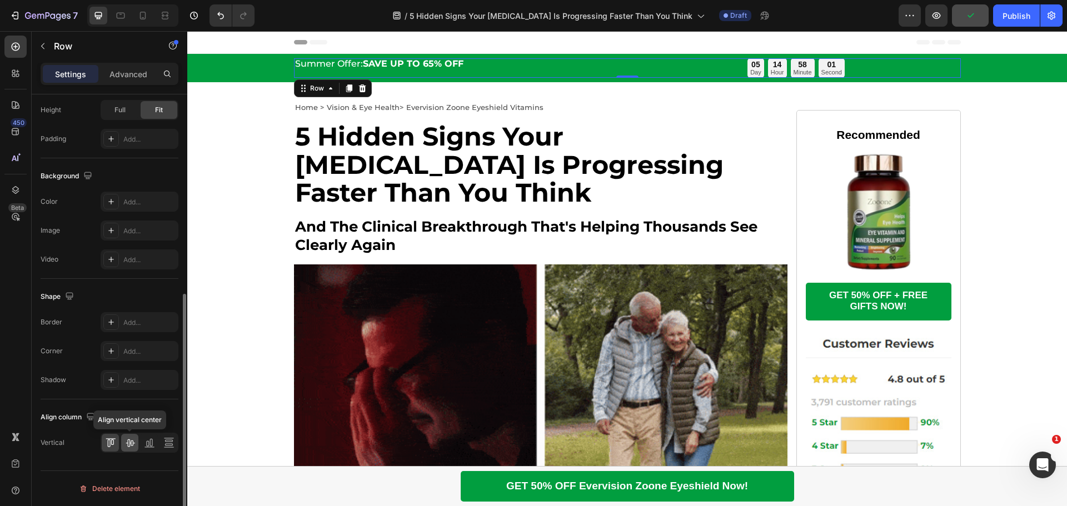
click at [127, 446] on icon at bounding box center [130, 442] width 11 height 11
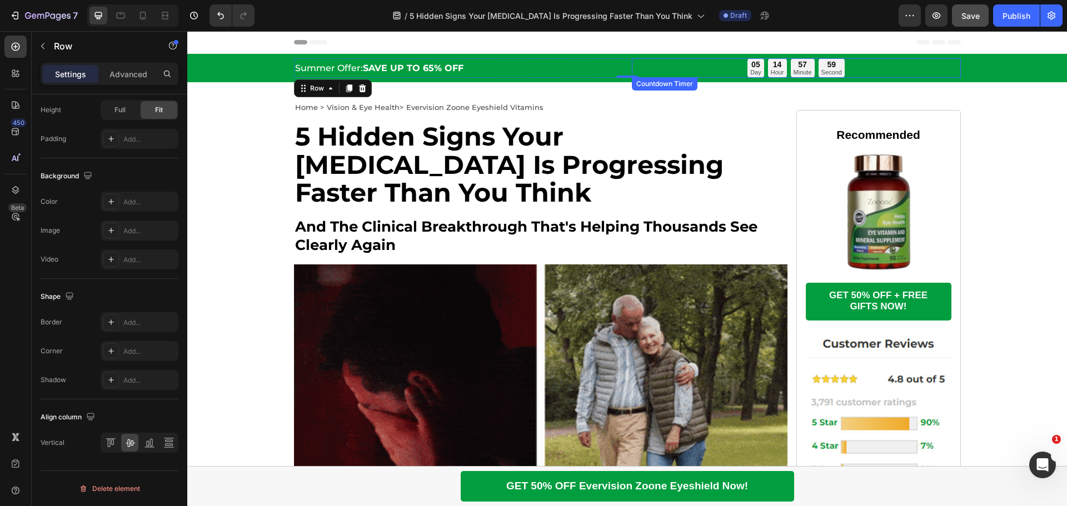
click at [895, 69] on div "05 Day 14 Hour 57 Minute 59 Second" at bounding box center [796, 67] width 329 height 19
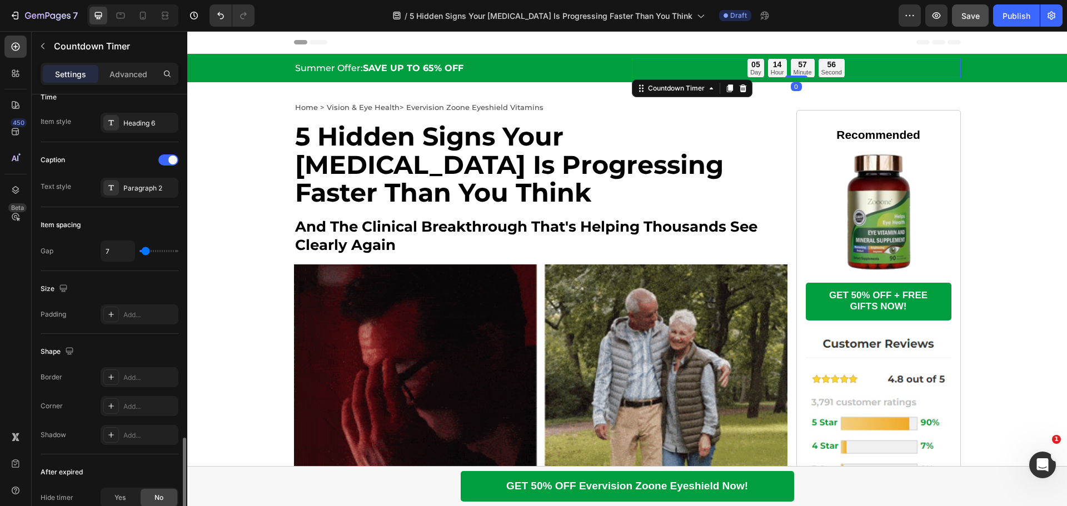
scroll to position [511, 0]
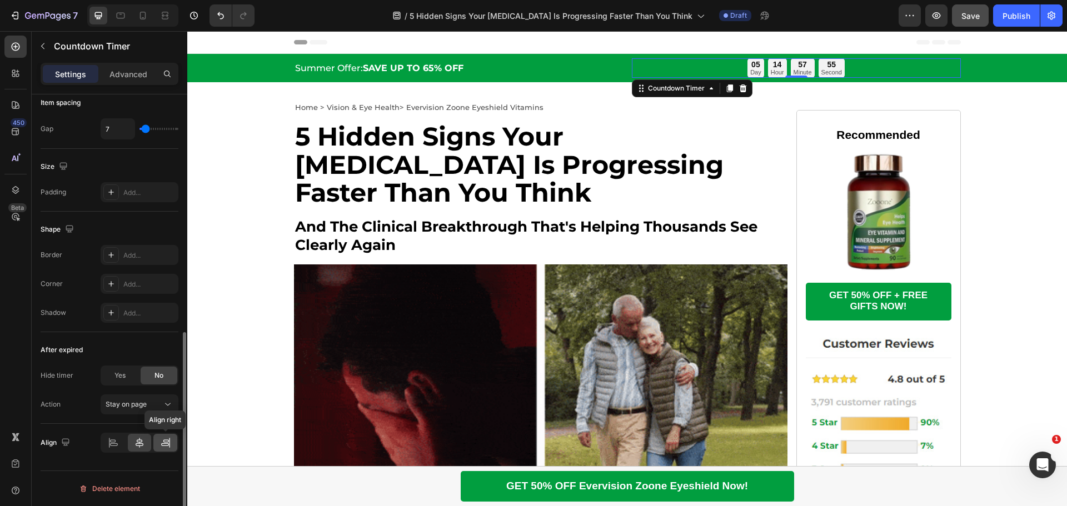
click at [162, 442] on icon at bounding box center [165, 442] width 11 height 11
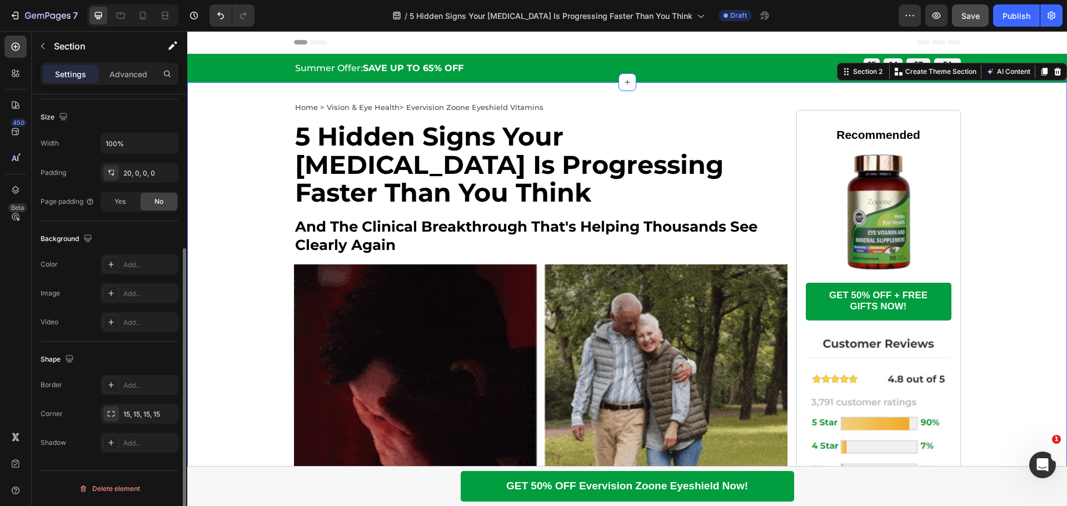
scroll to position [0, 0]
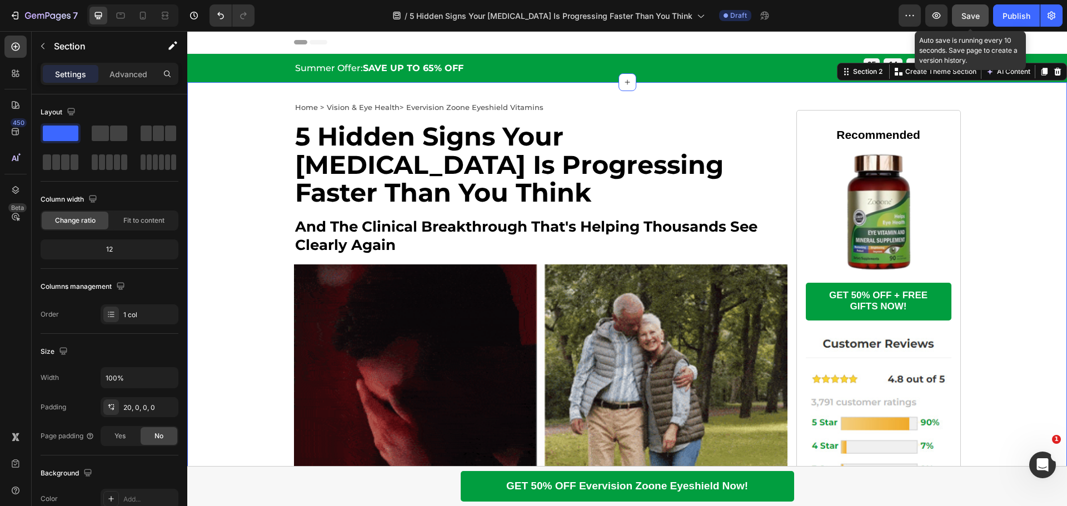
click at [970, 16] on span "Save" at bounding box center [971, 15] width 18 height 9
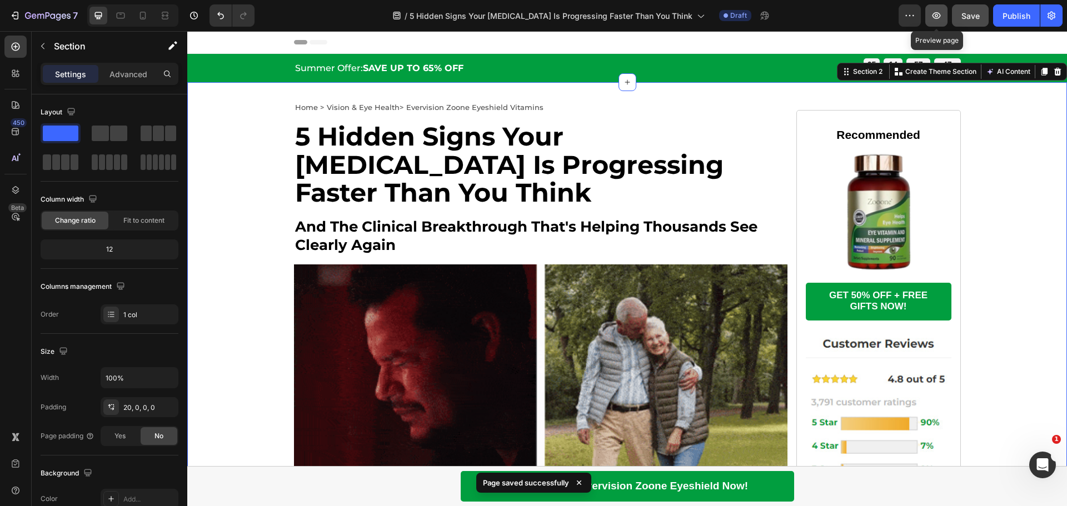
click at [937, 13] on icon "button" at bounding box center [937, 15] width 8 height 7
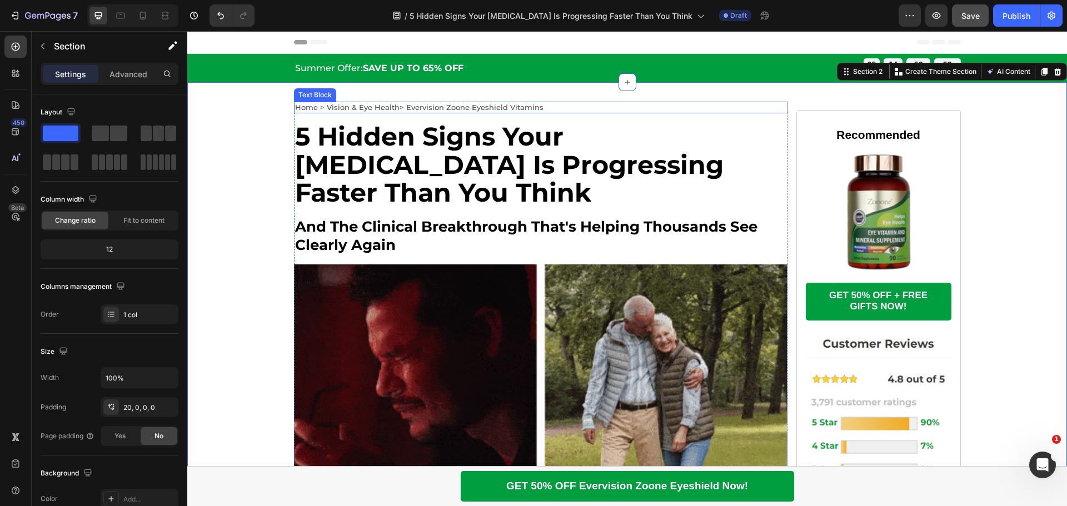
click at [535, 112] on div "Home > Vision & Eye Health> Evervision Zoone Eyeshield Vitamins" at bounding box center [541, 108] width 494 height 12
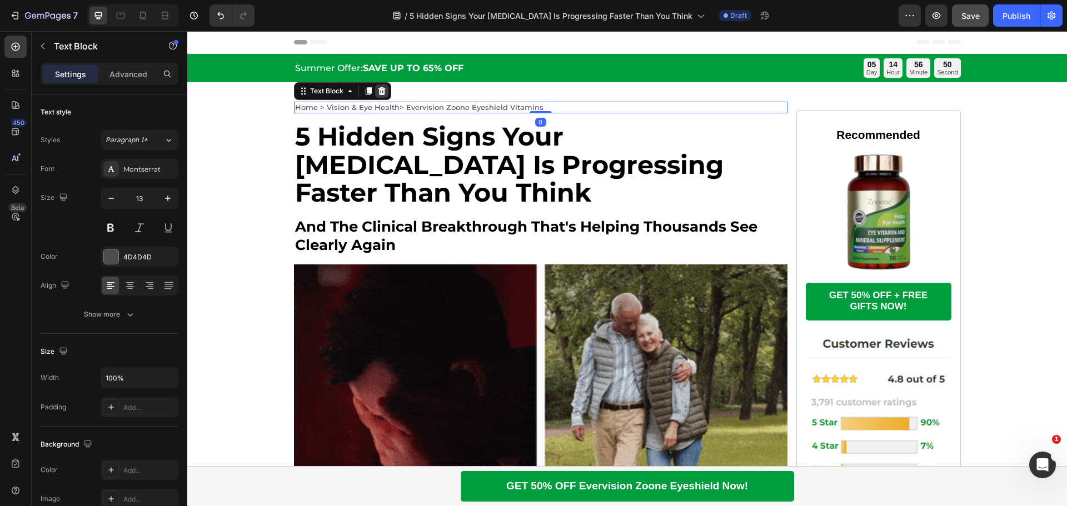
click at [377, 93] on icon at bounding box center [381, 91] width 9 height 9
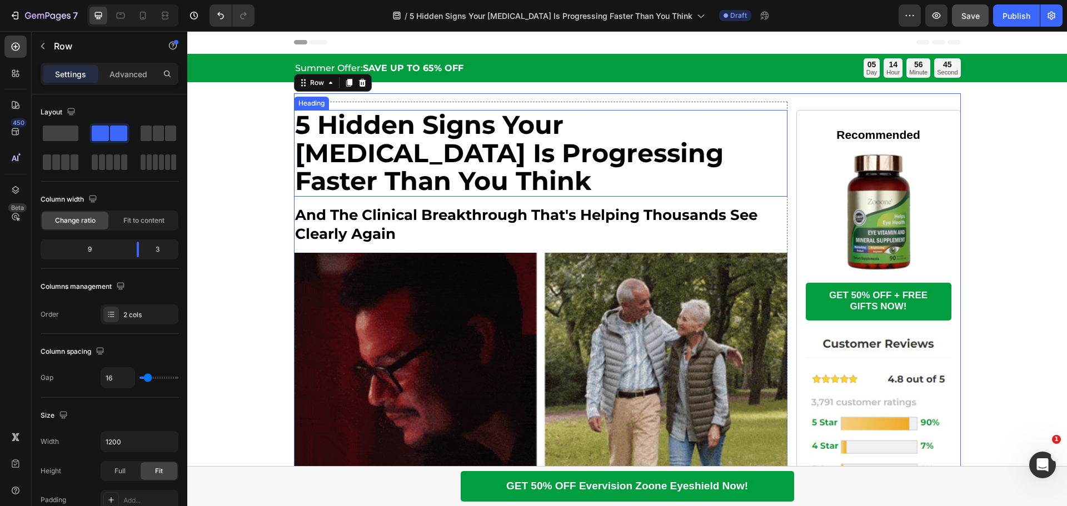
click at [411, 158] on strong "5 Hidden Signs Your [MEDICAL_DATA] Is Progressing Faster Than You Think" at bounding box center [509, 153] width 429 height 88
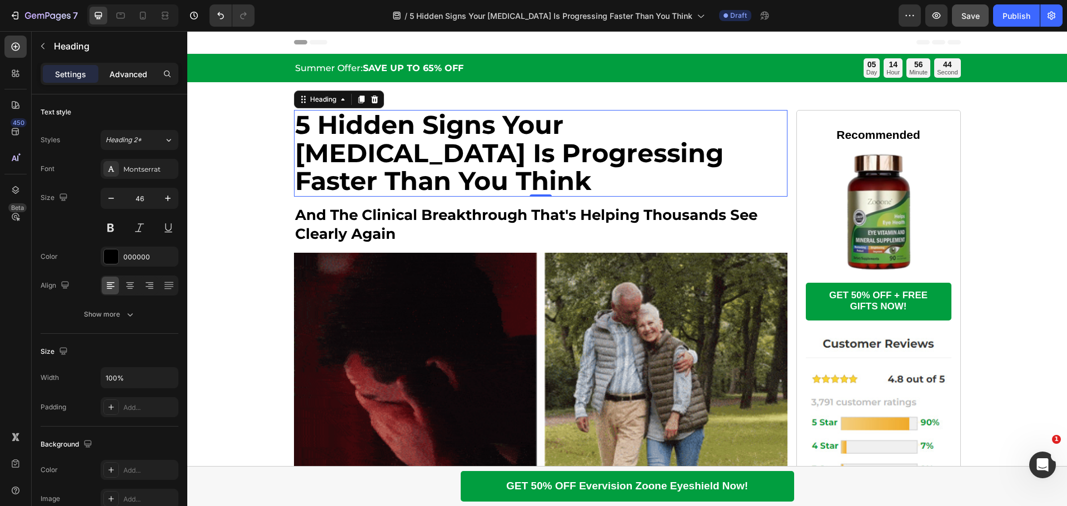
click at [122, 71] on p "Advanced" at bounding box center [129, 74] width 38 height 12
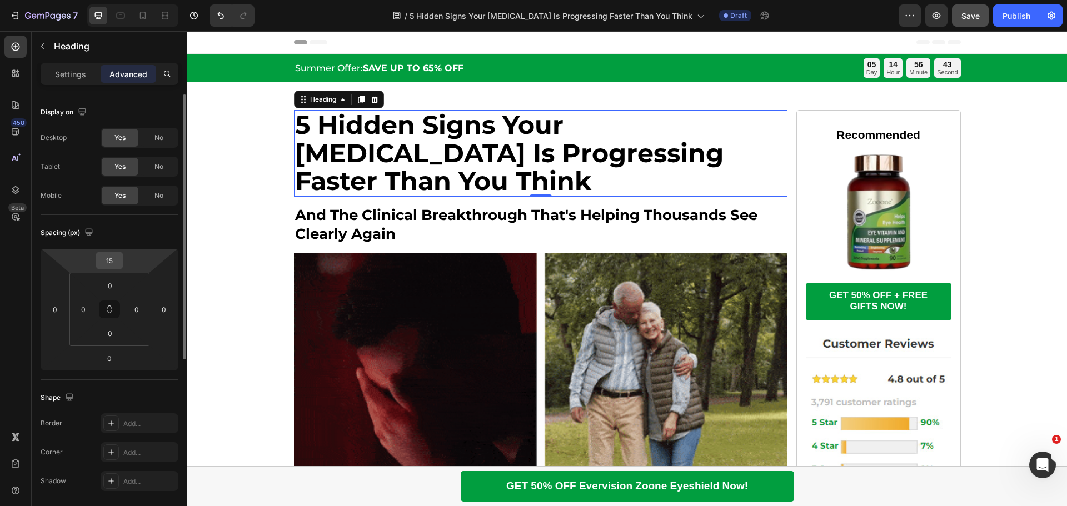
click at [117, 264] on input "15" at bounding box center [109, 260] width 22 height 17
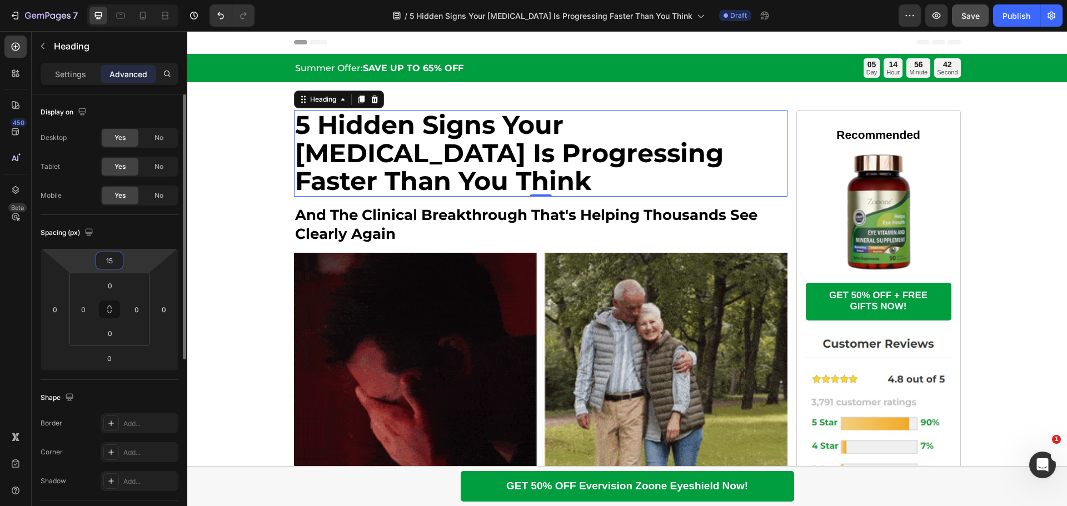
click at [117, 264] on input "15" at bounding box center [109, 260] width 22 height 17
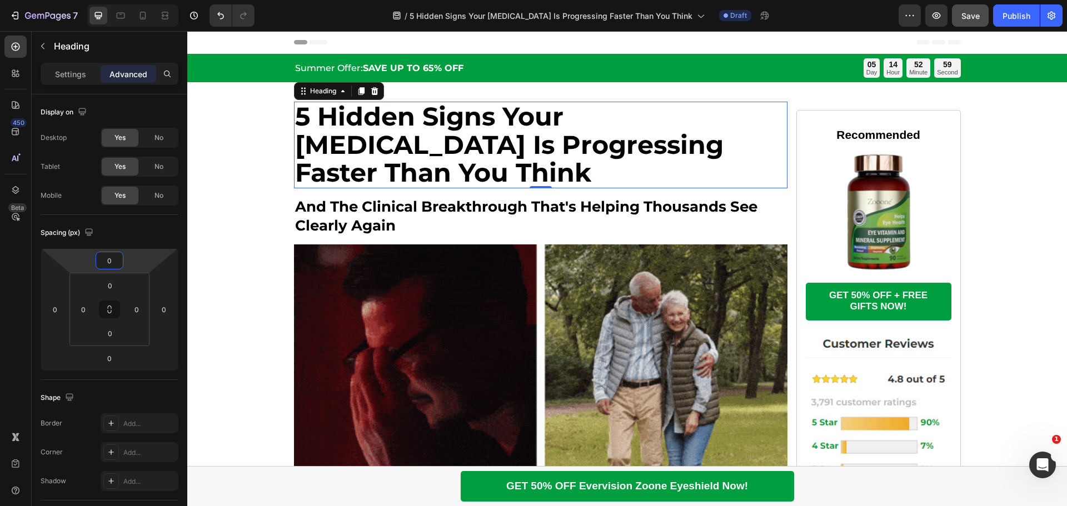
type input "0"
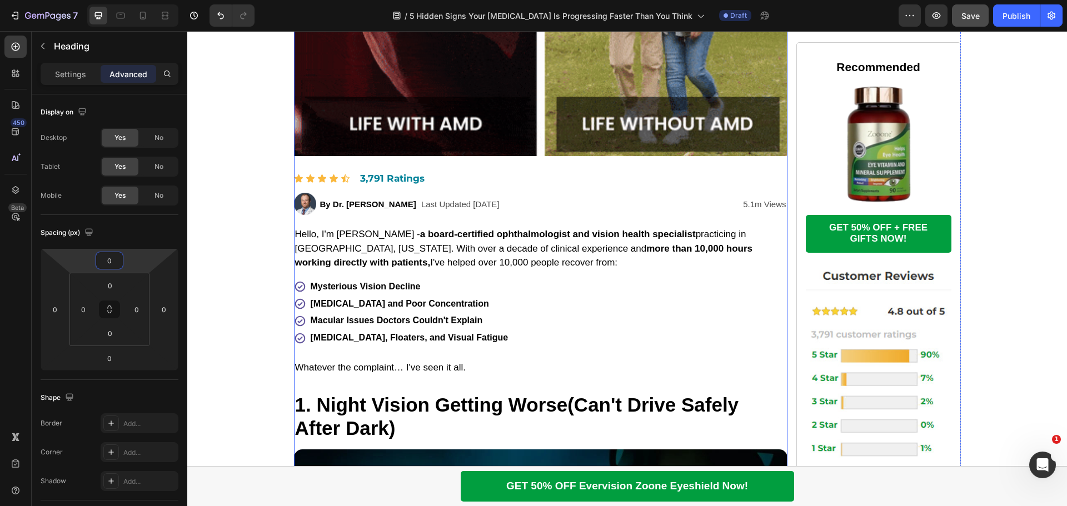
scroll to position [389, 0]
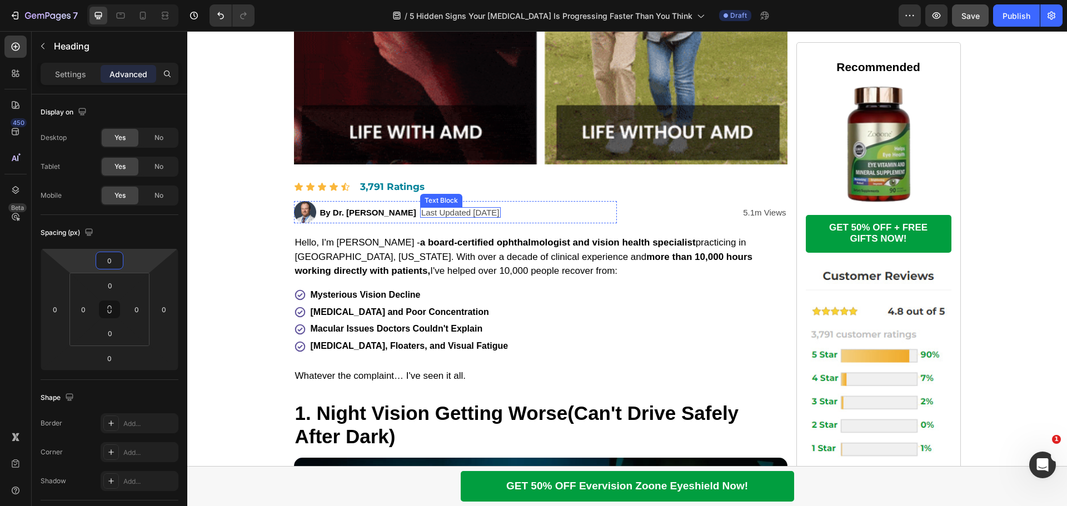
click at [487, 214] on p "Last Updated [DATE]" at bounding box center [460, 212] width 78 height 8
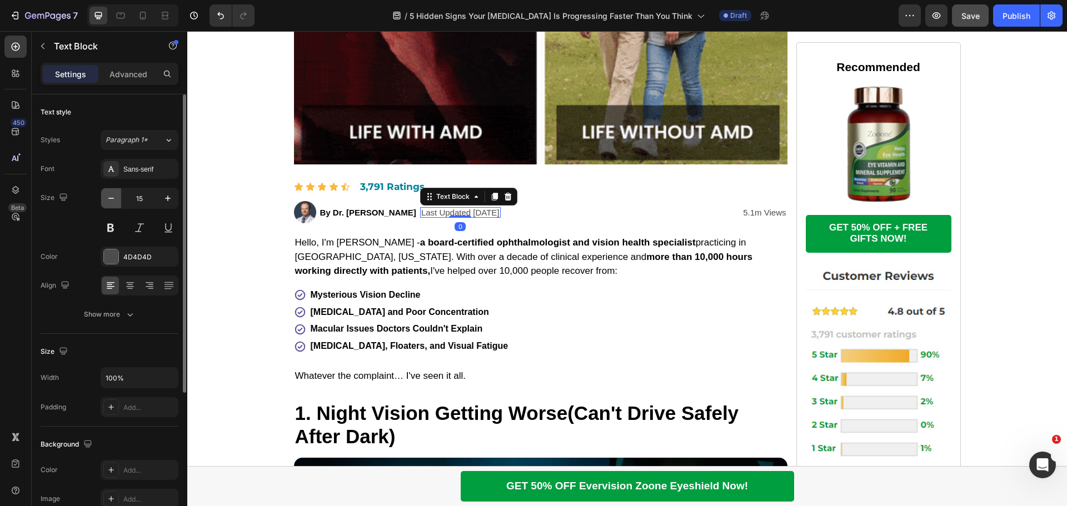
click at [107, 198] on icon "button" at bounding box center [111, 198] width 11 height 11
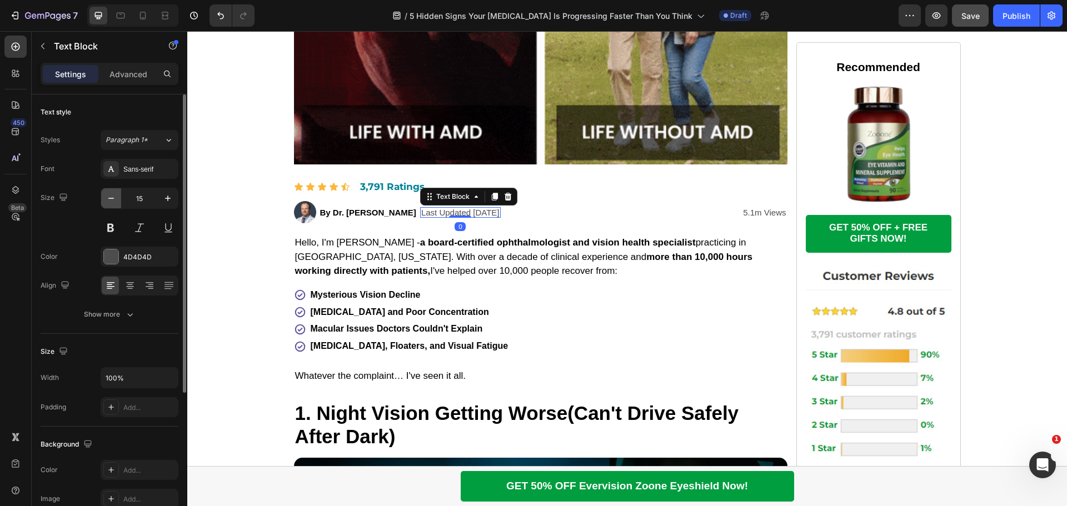
type input "14"
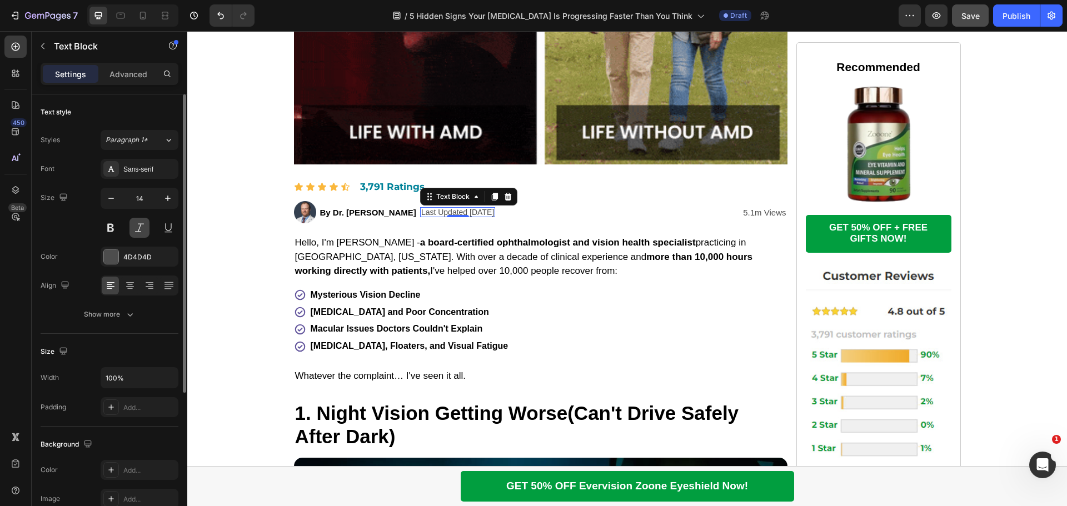
click at [135, 222] on button at bounding box center [140, 228] width 20 height 20
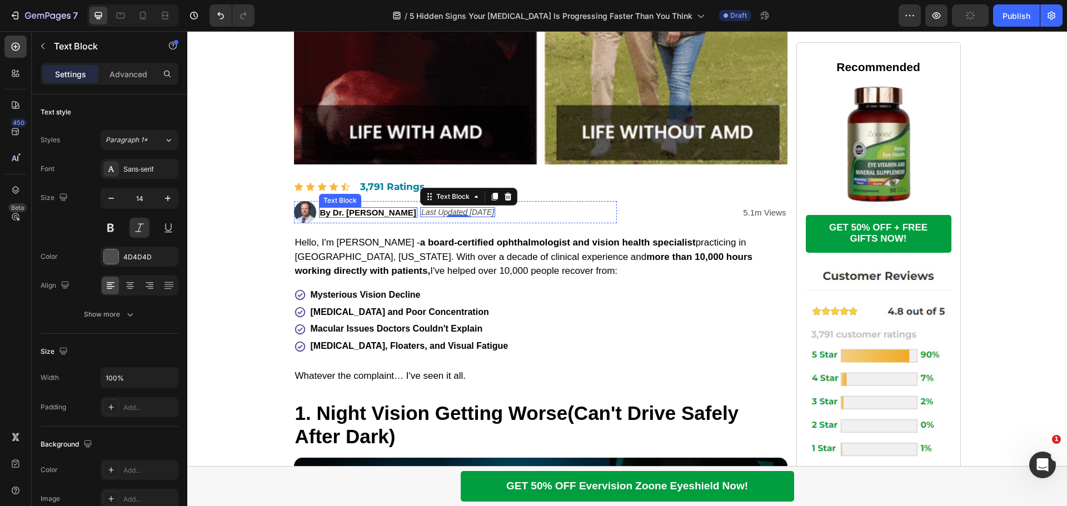
click at [396, 214] on p "By Dr. [PERSON_NAME]" at bounding box center [368, 212] width 96 height 8
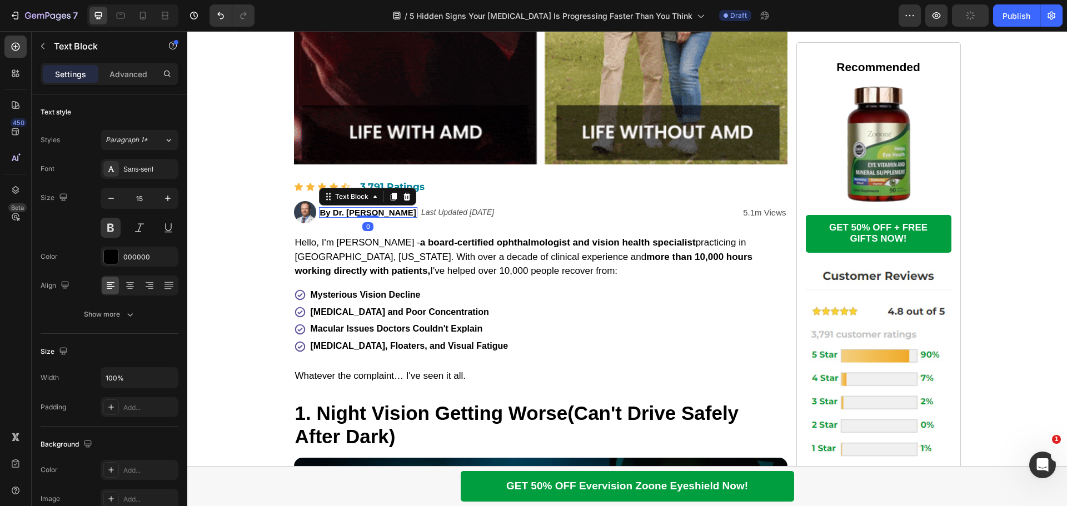
click at [398, 213] on p "By Dr. [PERSON_NAME]" at bounding box center [368, 212] width 96 height 8
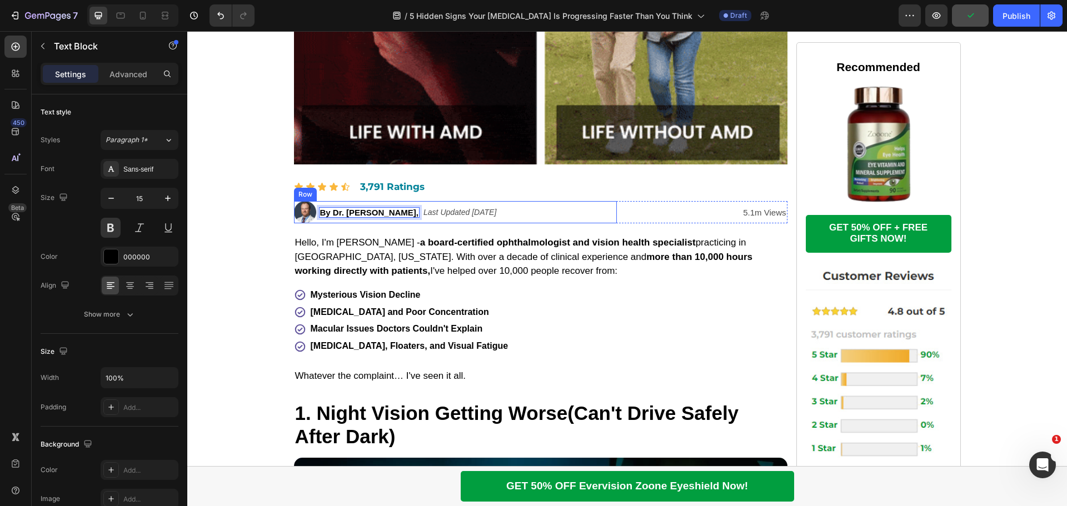
click at [516, 218] on div "Image By Dr. [PERSON_NAME], Text Block 0 Ophthalmologist & Vision Health Specia…" at bounding box center [455, 212] width 323 height 22
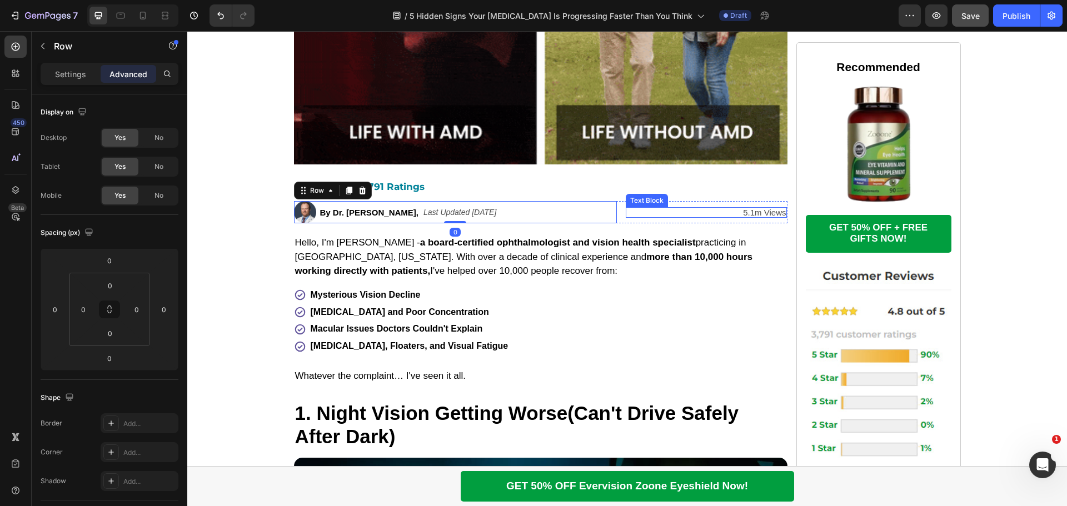
click at [763, 214] on p "5.1m Views" at bounding box center [707, 212] width 160 height 8
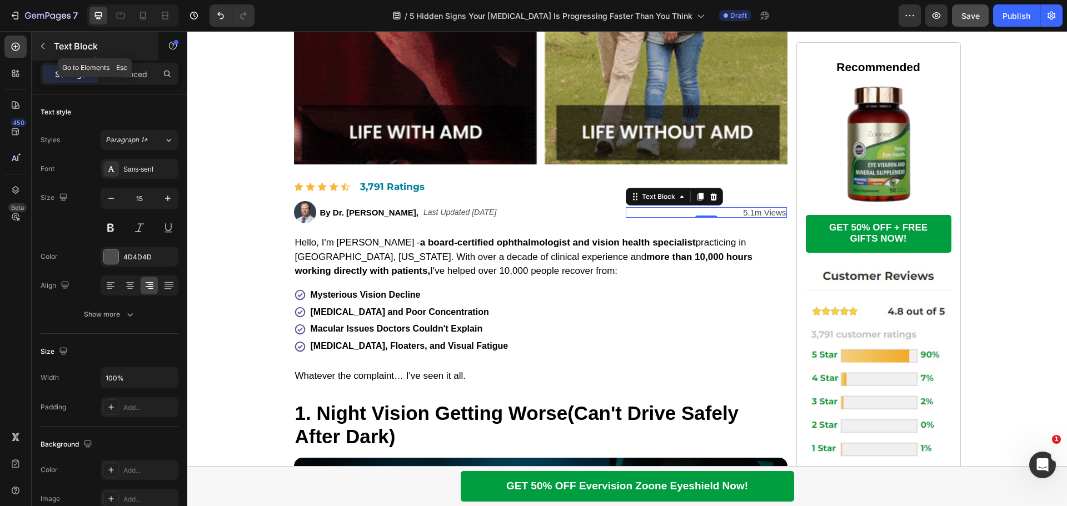
click at [42, 47] on icon "button" at bounding box center [42, 46] width 3 height 6
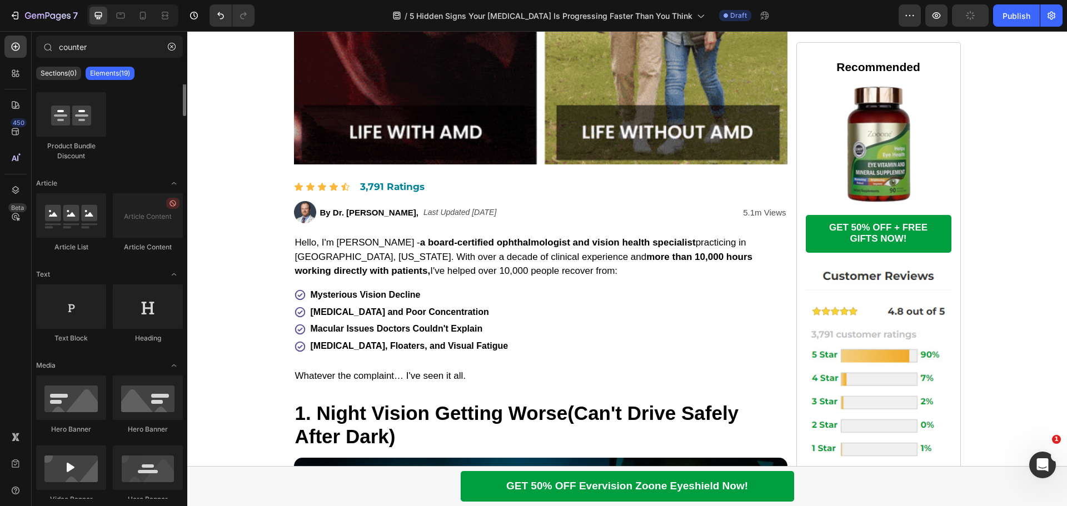
scroll to position [0, 0]
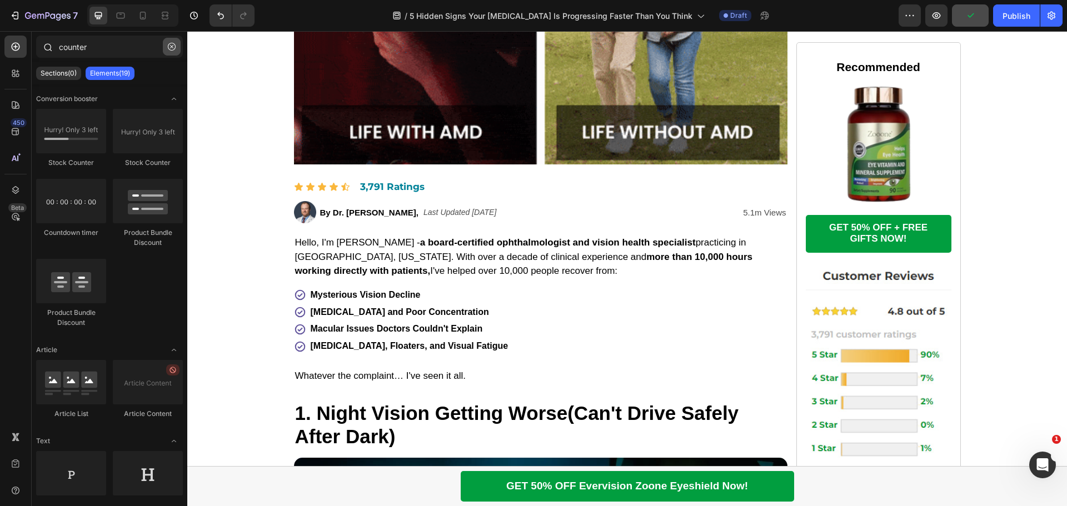
click at [170, 48] on icon "button" at bounding box center [172, 47] width 8 height 8
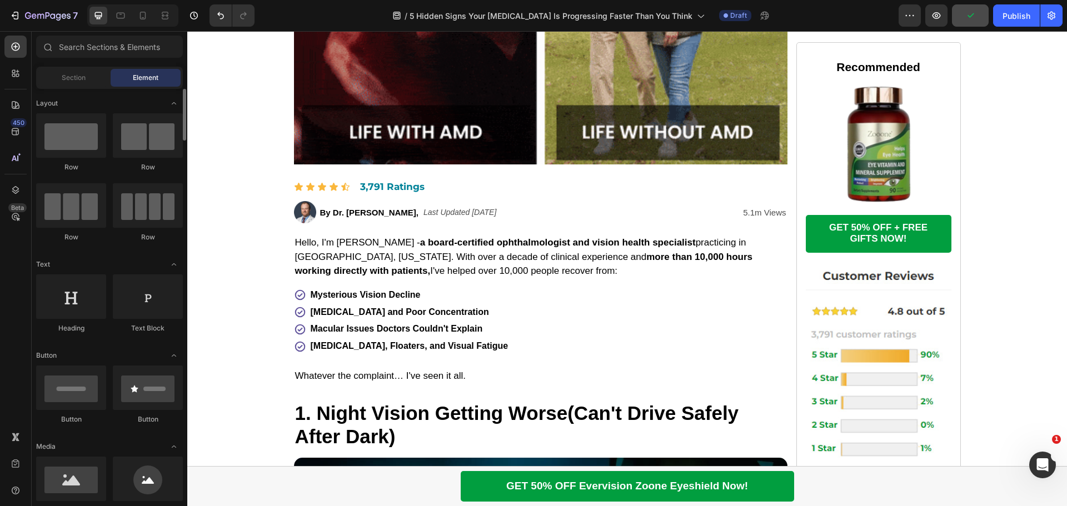
scroll to position [167, 0]
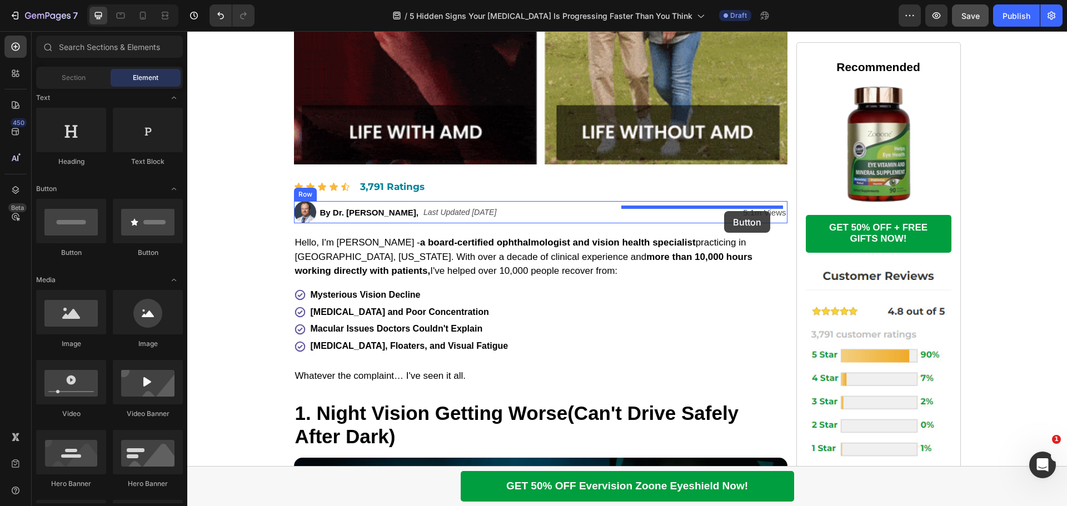
drag, startPoint x: 259, startPoint y: 270, endPoint x: 724, endPoint y: 211, distance: 468.9
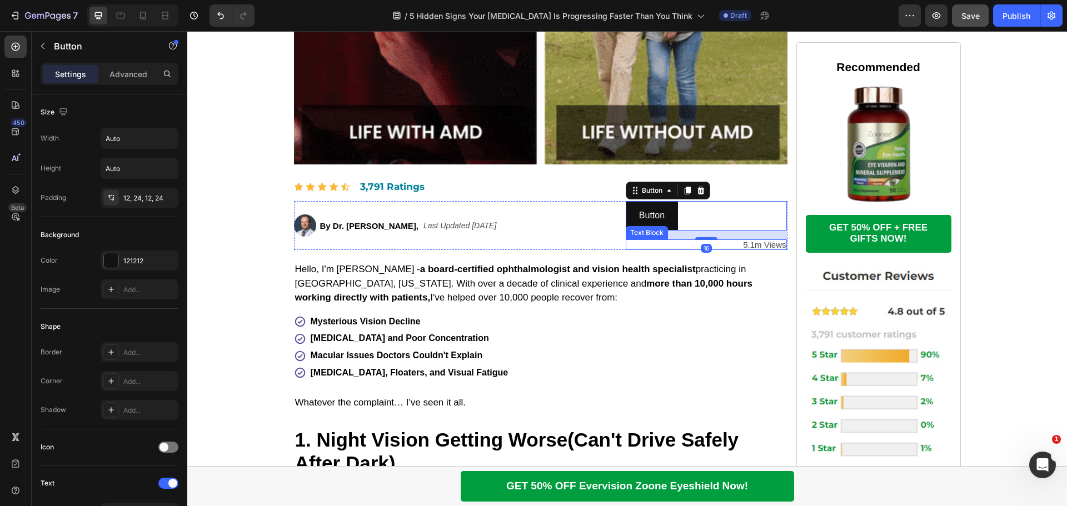
click at [760, 242] on p "5.1m Views" at bounding box center [707, 245] width 160 height 8
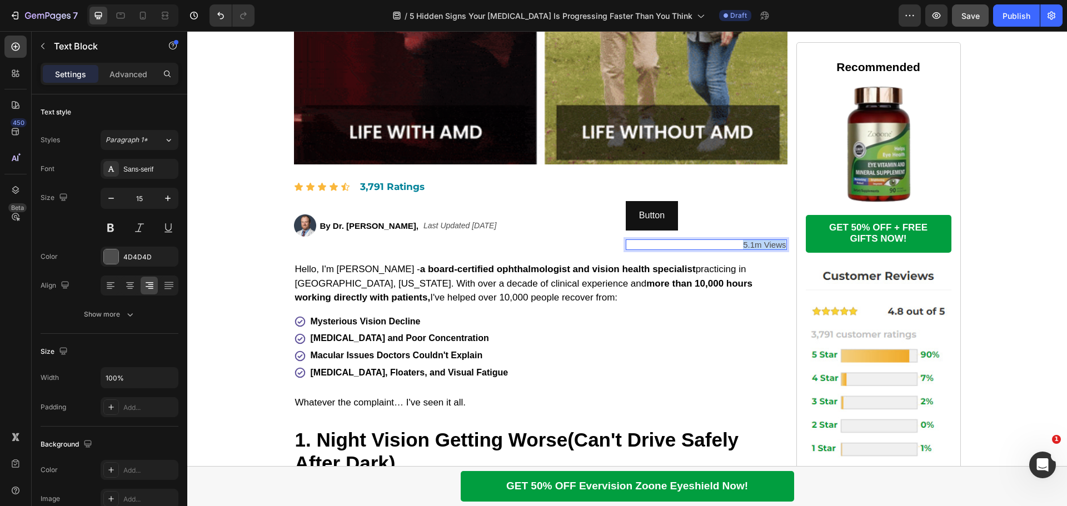
click at [760, 242] on p "5.1m Views" at bounding box center [707, 245] width 160 height 8
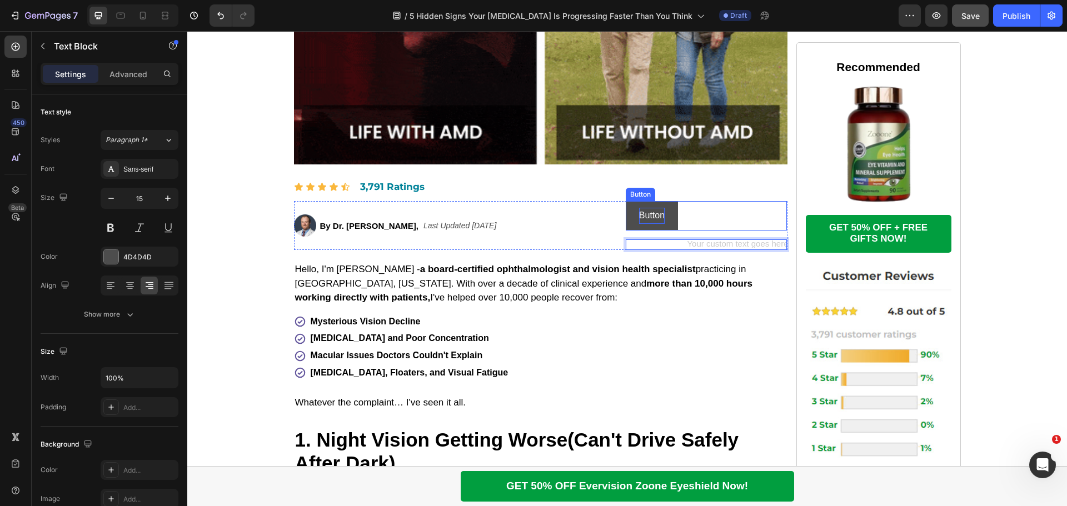
click at [654, 213] on p "Button" at bounding box center [652, 216] width 26 height 16
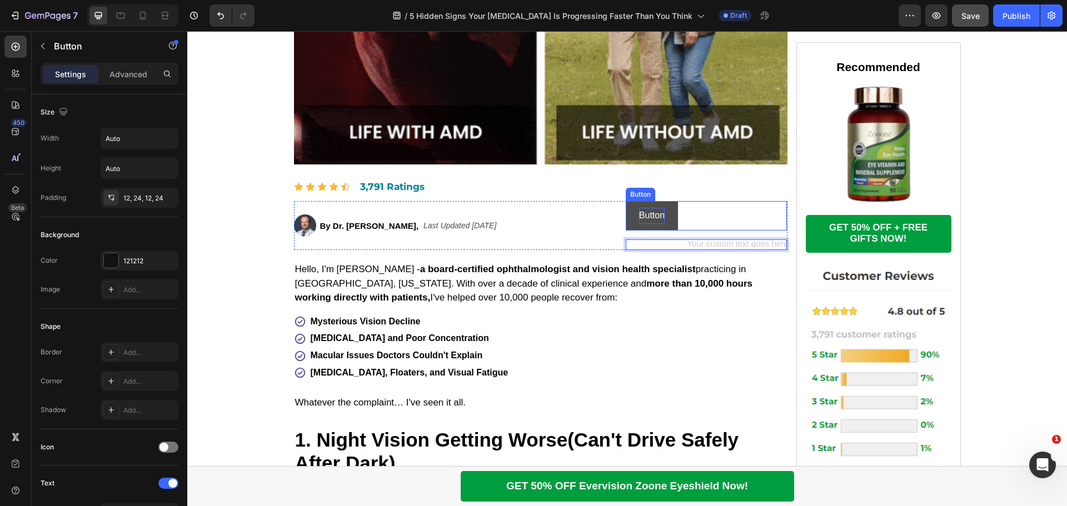
click at [654, 213] on p "Button" at bounding box center [652, 216] width 26 height 16
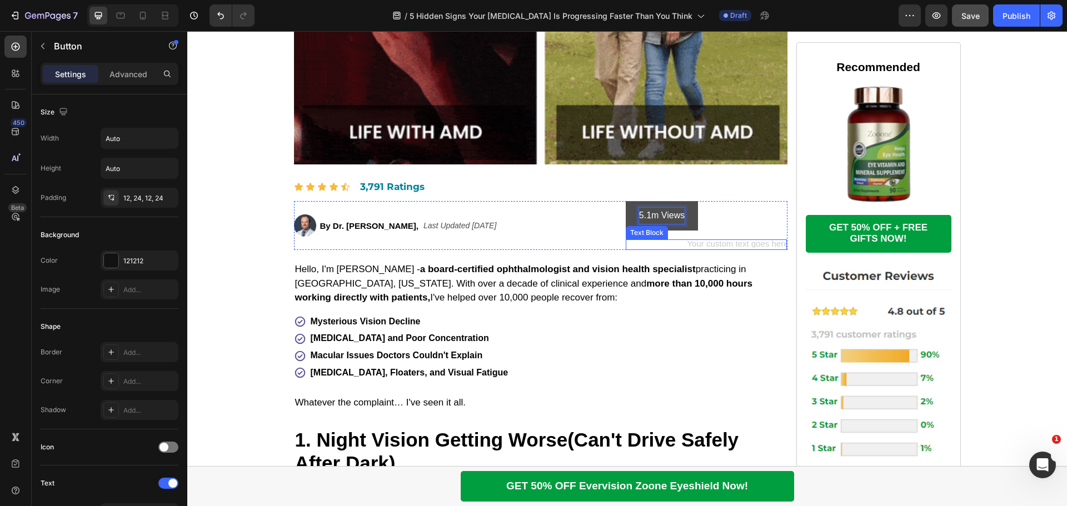
click at [712, 241] on div "Rich Text Editor. Editing area: main" at bounding box center [707, 245] width 162 height 11
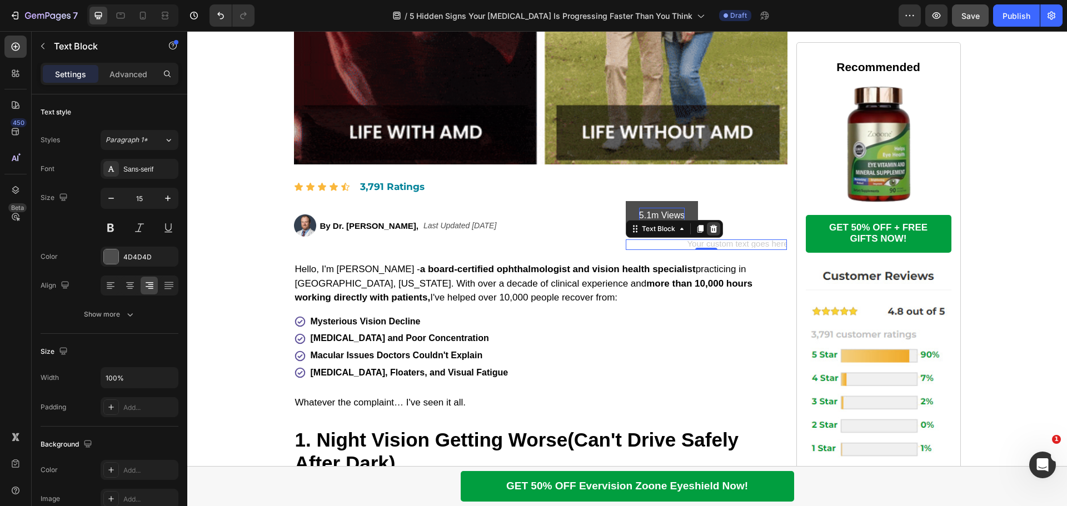
click at [711, 226] on icon at bounding box center [713, 229] width 9 height 9
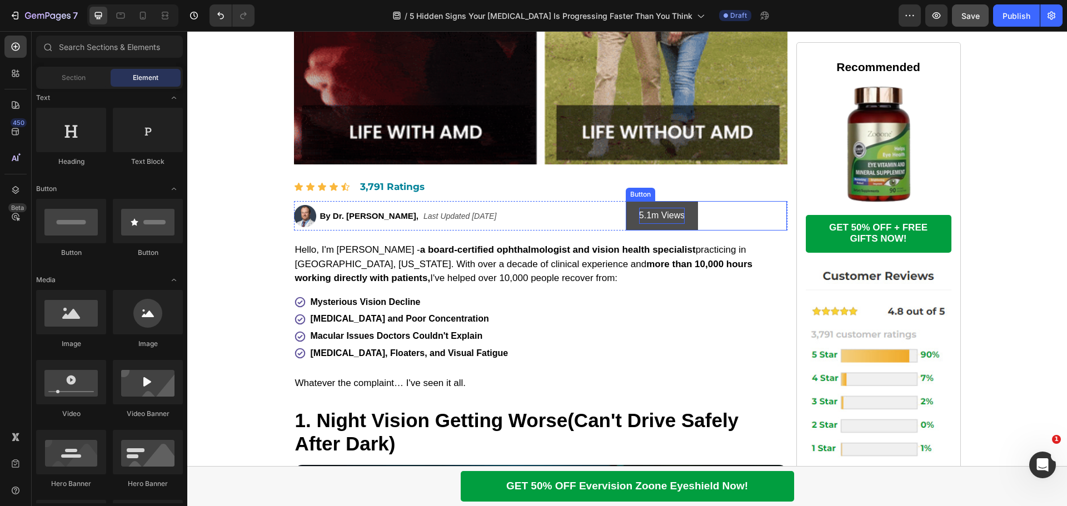
click at [629, 221] on button "5.1m Views" at bounding box center [662, 215] width 72 height 29
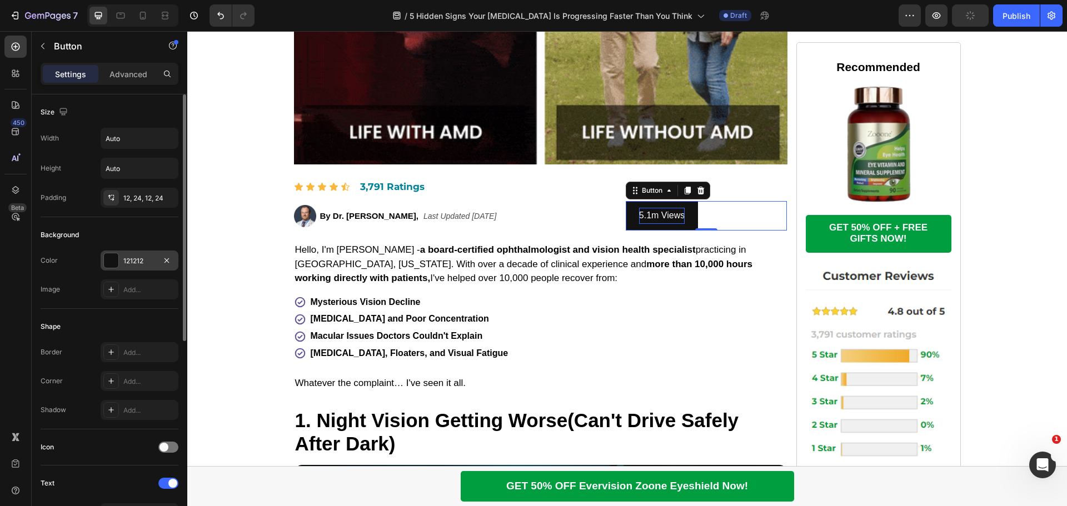
click at [112, 267] on div at bounding box center [111, 260] width 14 height 14
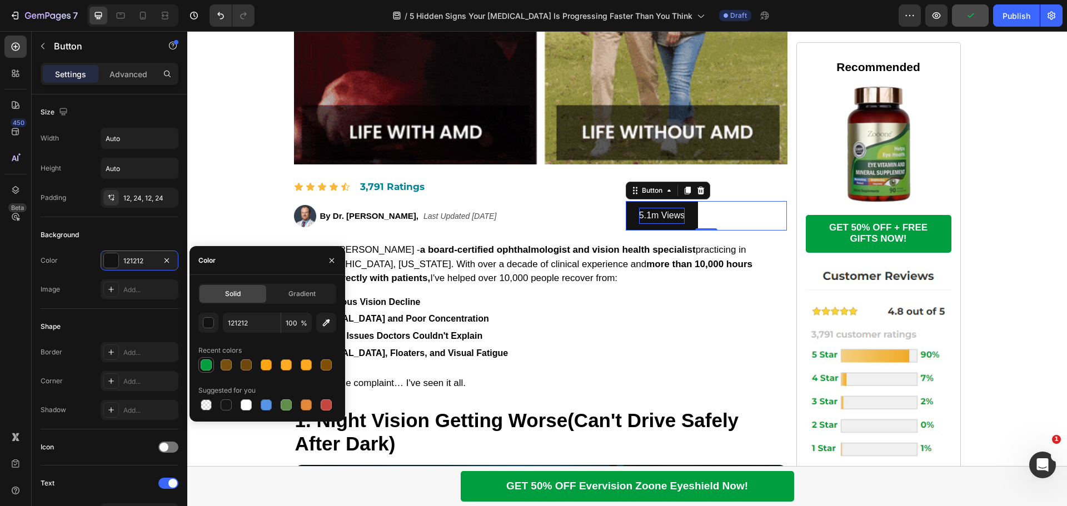
click at [204, 365] on div at bounding box center [206, 365] width 11 height 11
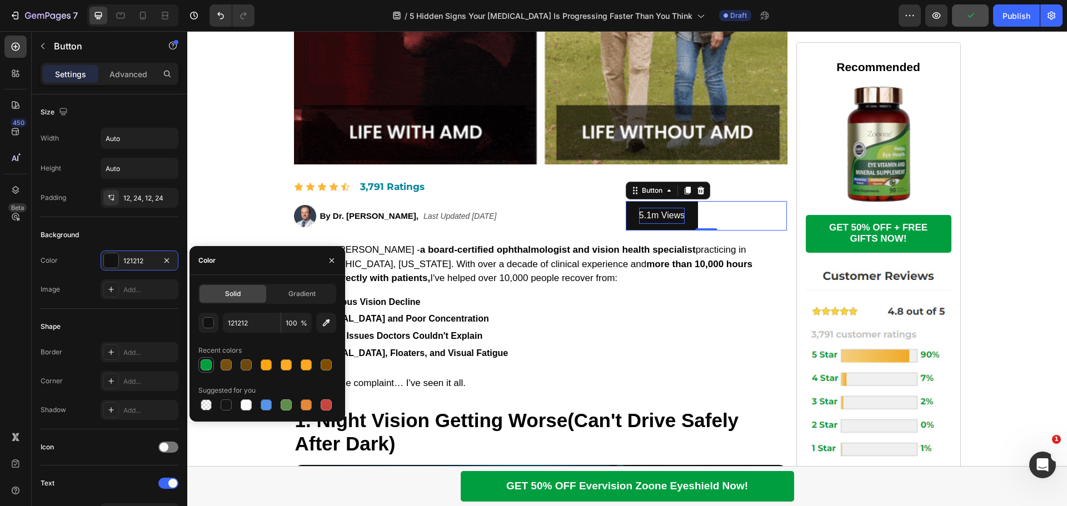
type input "019E3F"
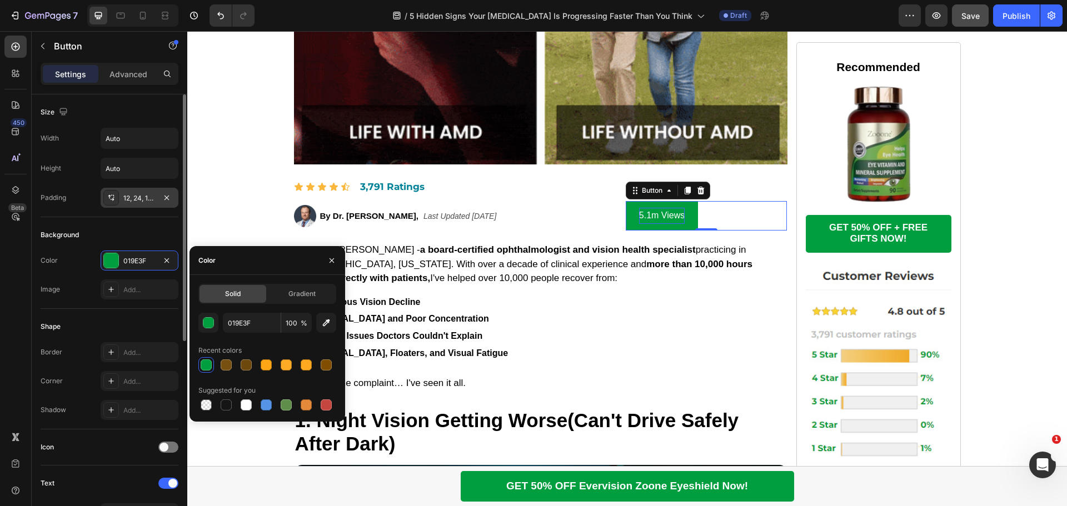
click at [136, 195] on div "12, 24, 12, 24" at bounding box center [139, 198] width 32 height 10
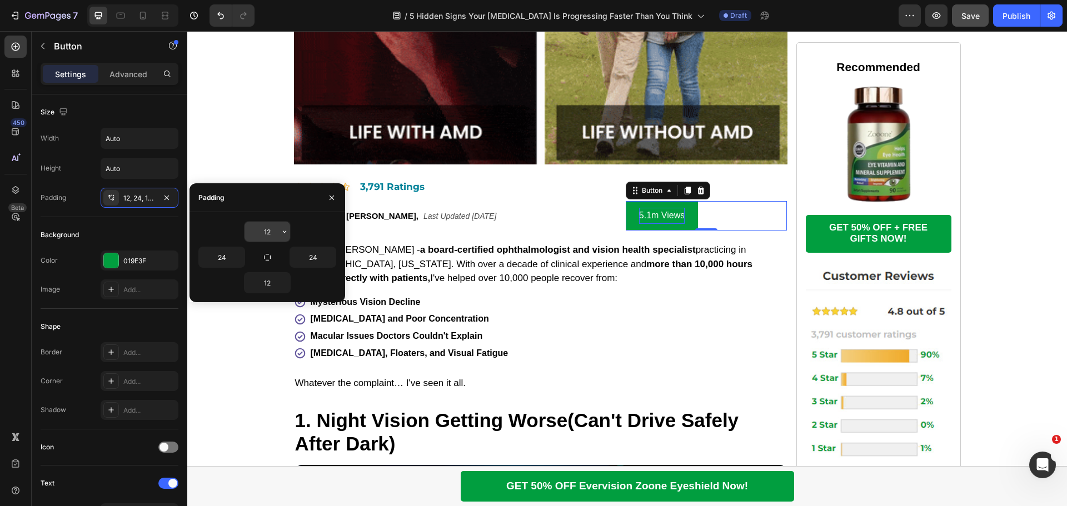
click at [265, 232] on input "12" at bounding box center [268, 232] width 46 height 20
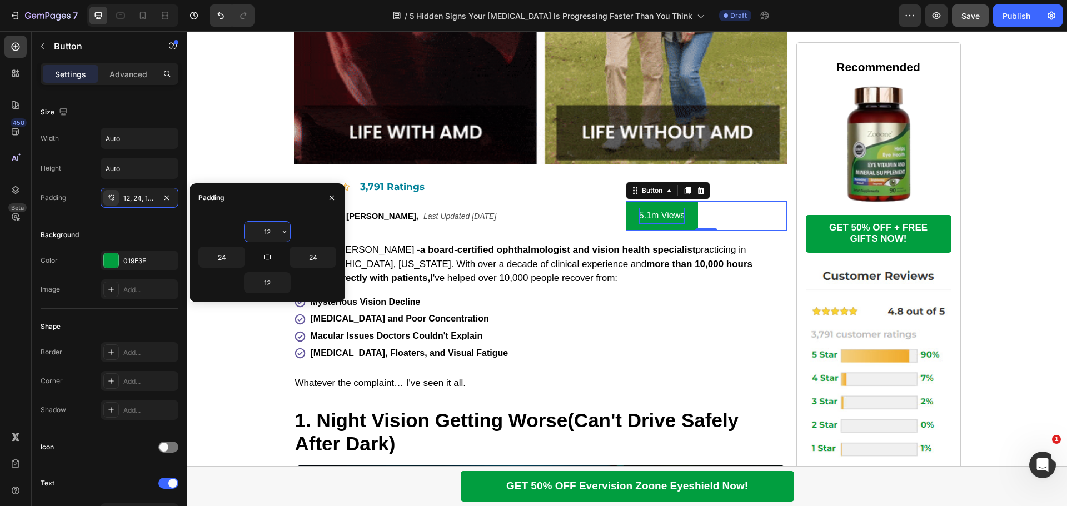
click at [265, 232] on input "12" at bounding box center [268, 232] width 46 height 20
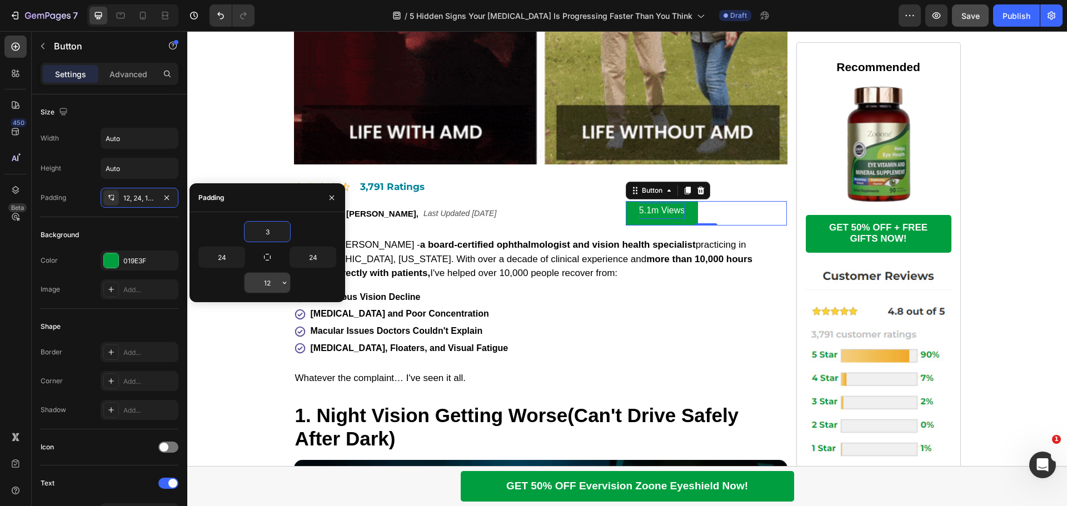
type input "3"
click at [265, 287] on input "12" at bounding box center [268, 283] width 46 height 20
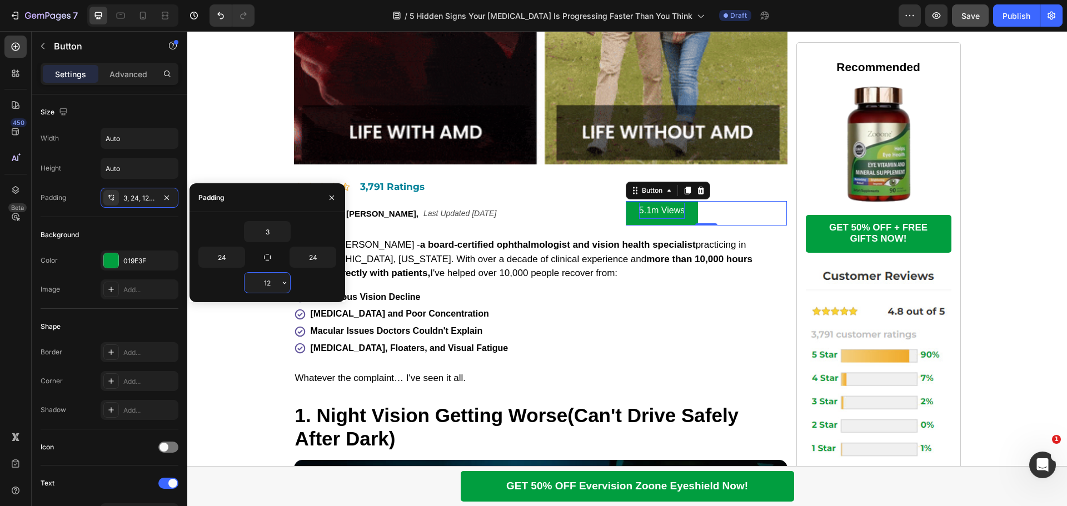
click at [265, 287] on input "12" at bounding box center [268, 283] width 46 height 20
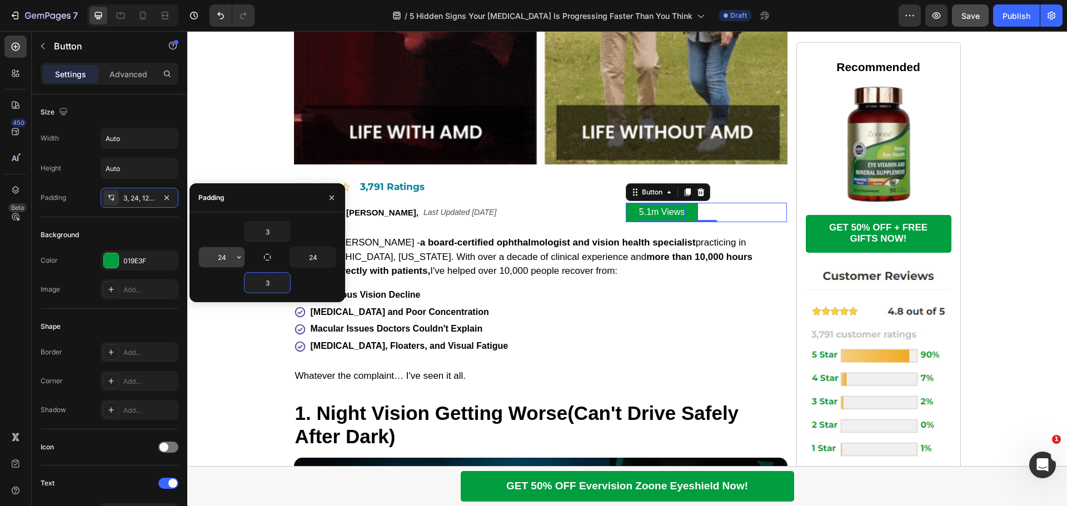
type input "3"
click at [227, 258] on input "24" at bounding box center [222, 257] width 46 height 20
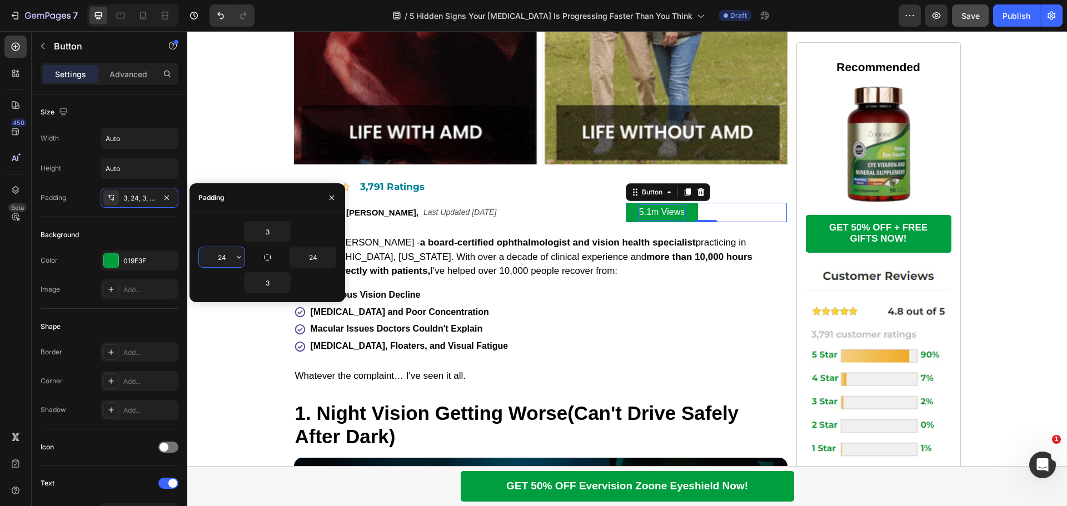
click at [227, 258] on input "24" at bounding box center [222, 257] width 46 height 20
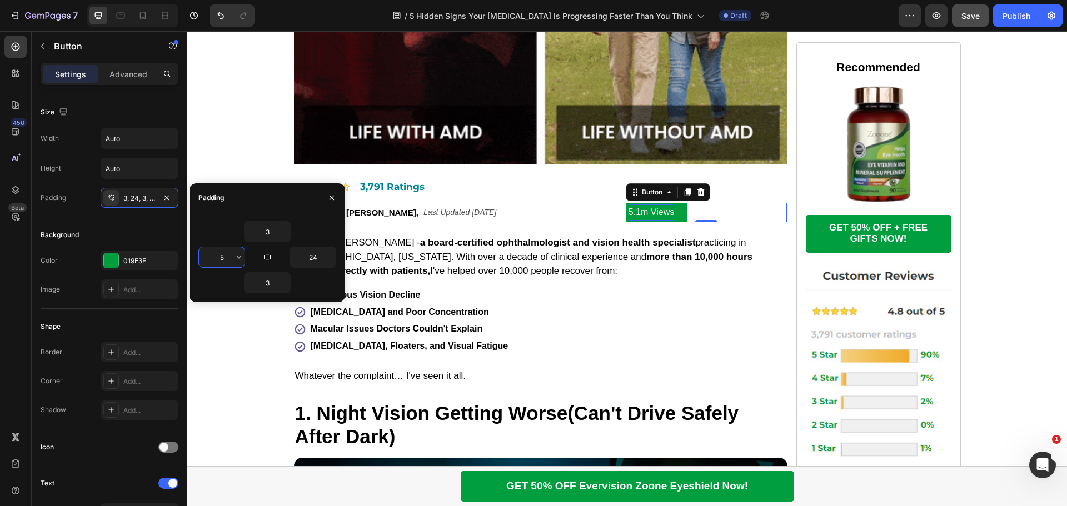
click at [224, 255] on input "5" at bounding box center [222, 257] width 46 height 20
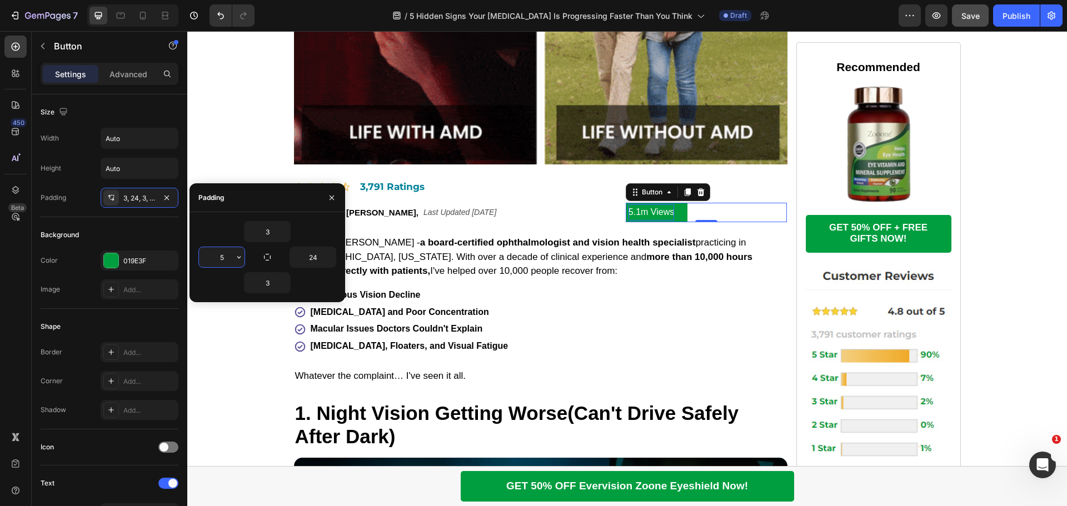
click at [224, 255] on input "5" at bounding box center [222, 257] width 46 height 20
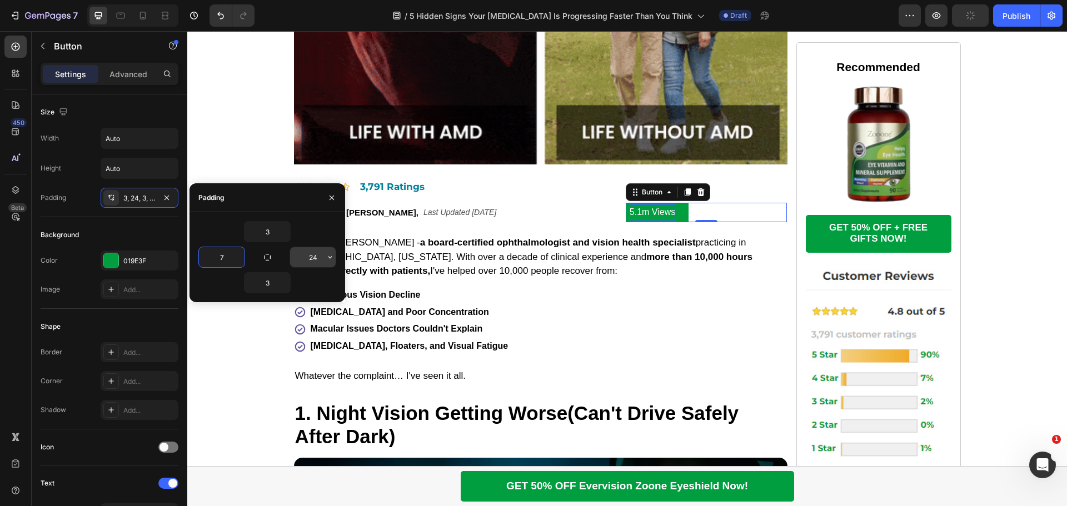
type input "7"
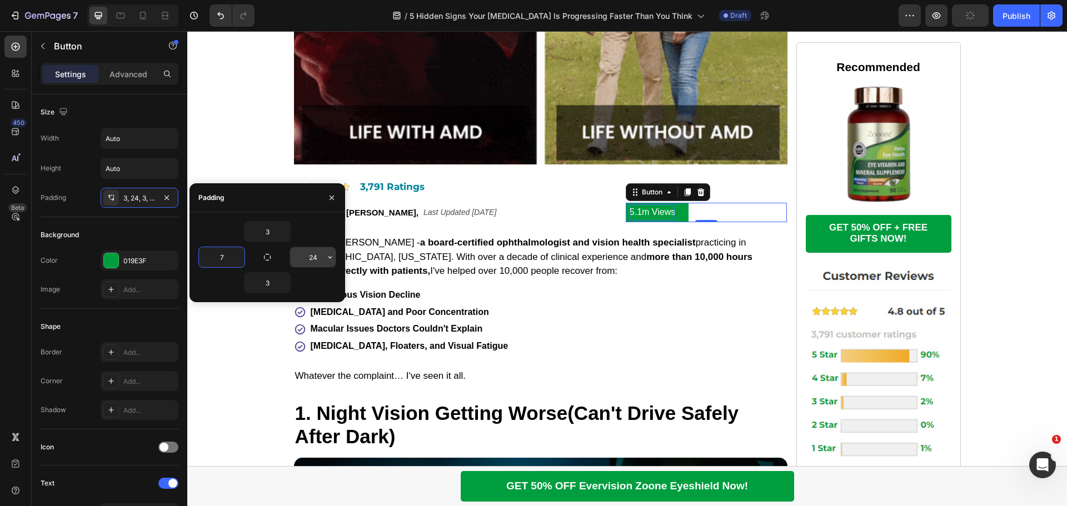
click at [311, 254] on input "24" at bounding box center [313, 257] width 46 height 20
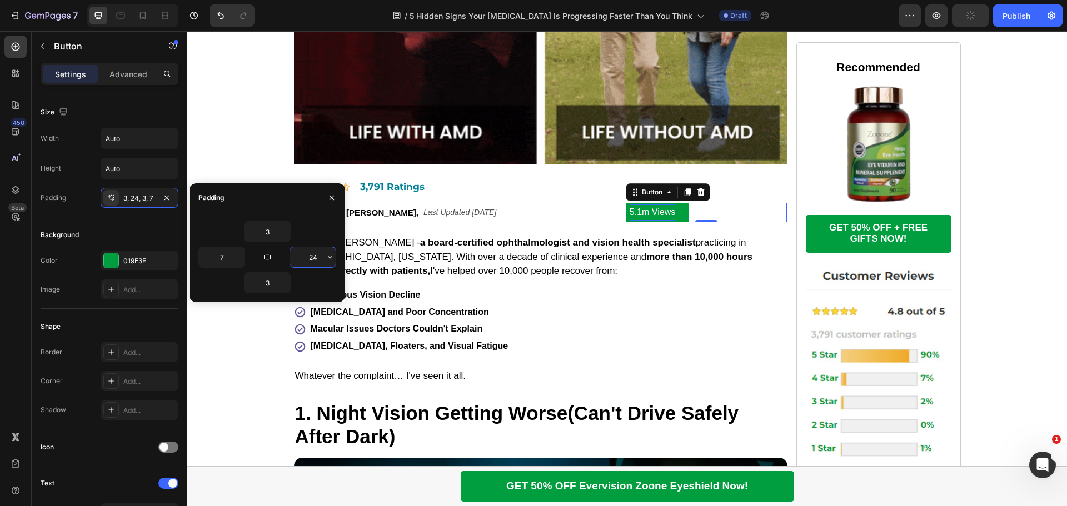
click at [311, 254] on input "24" at bounding box center [313, 257] width 46 height 20
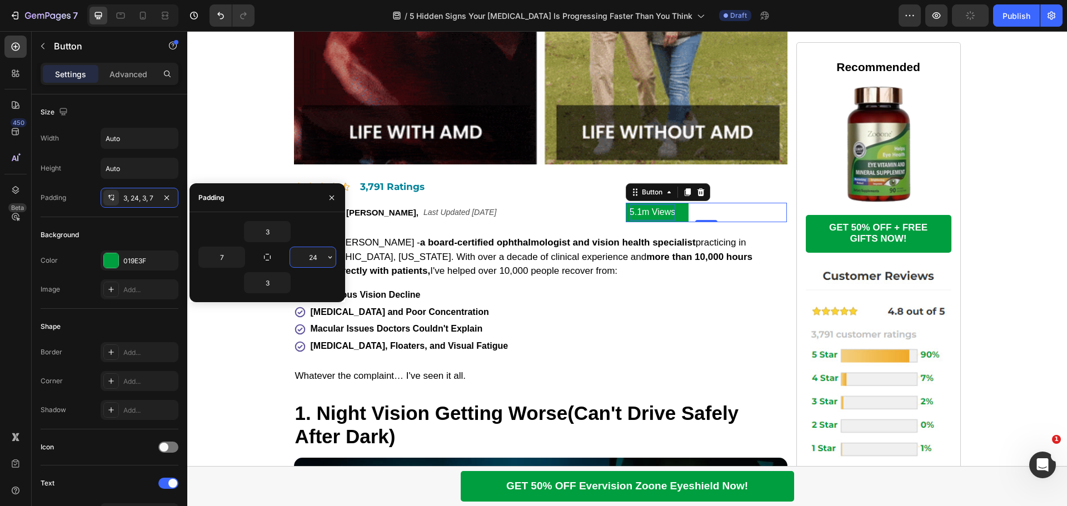
type input "7"
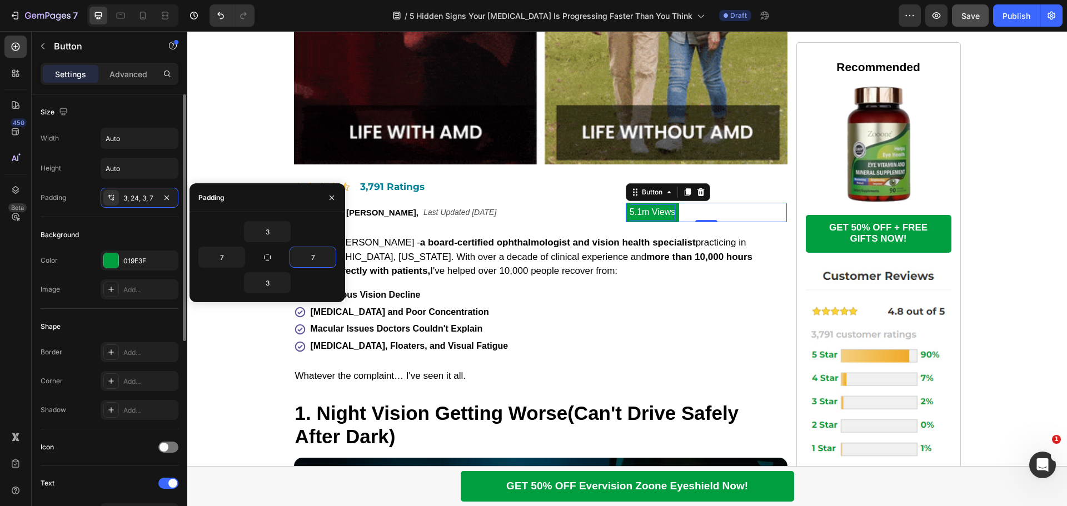
click at [84, 424] on div "Shape Border Add... Corner Add... Shadow Add..." at bounding box center [110, 369] width 138 height 121
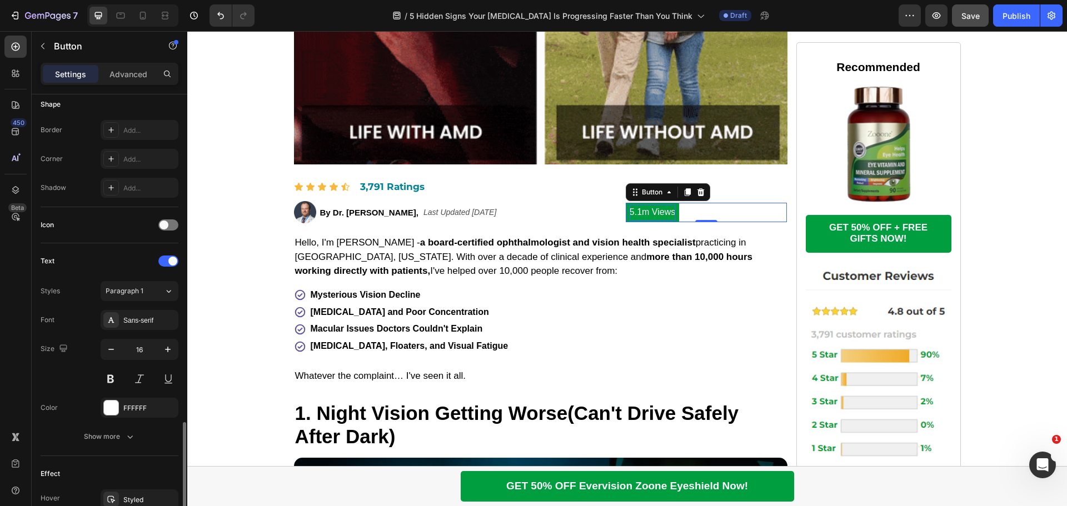
scroll to position [354, 0]
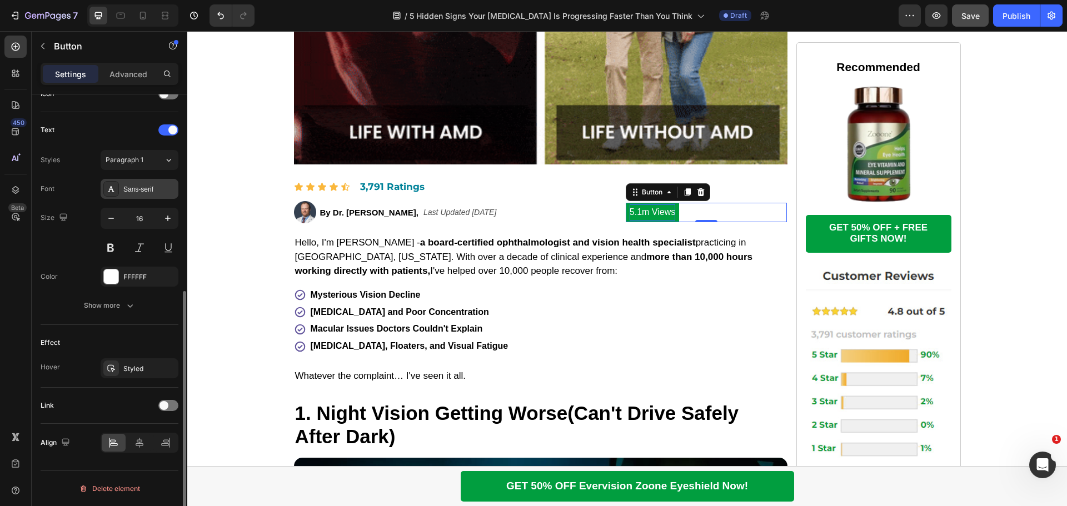
click at [141, 189] on div "Sans-serif" at bounding box center [149, 190] width 52 height 10
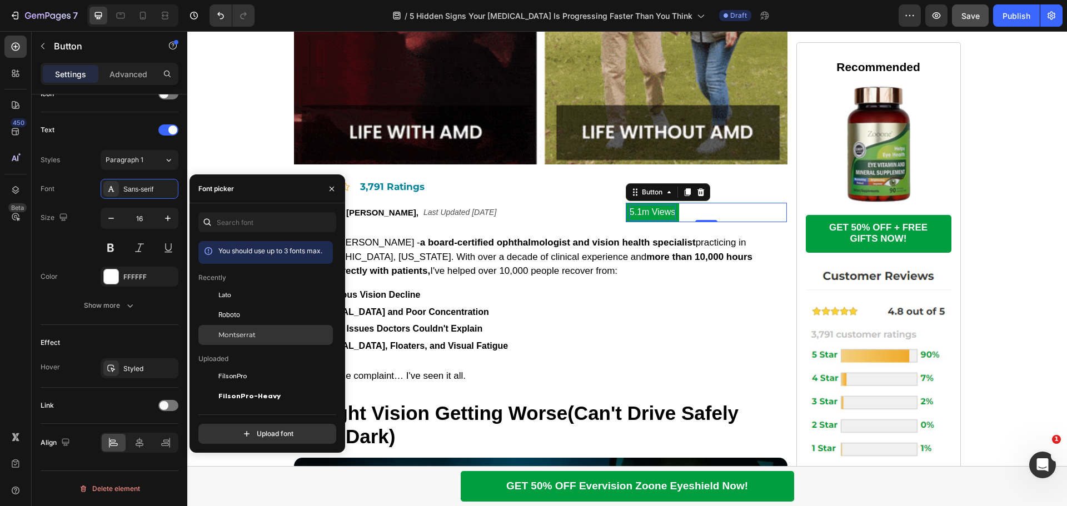
click at [247, 330] on span "Montserrat" at bounding box center [236, 335] width 37 height 10
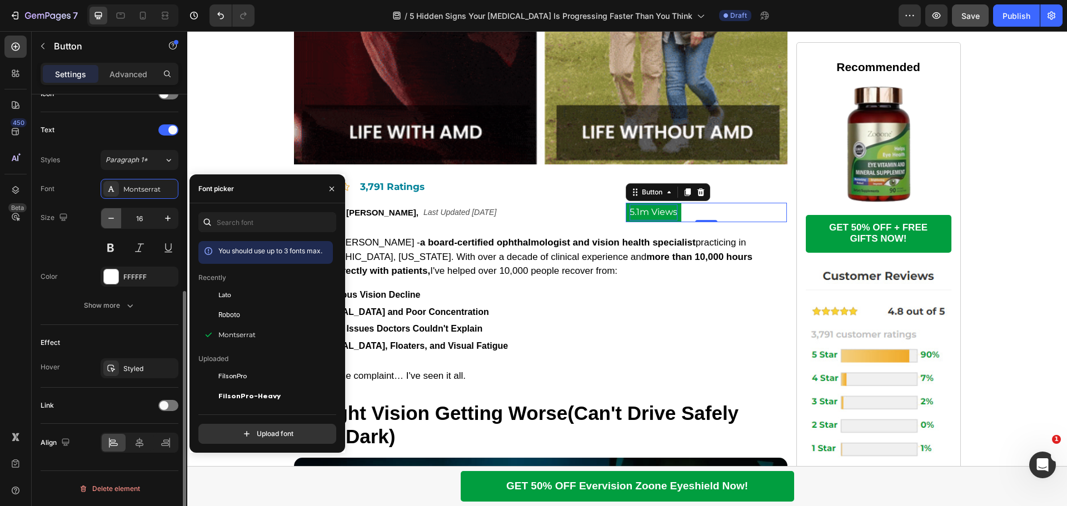
click at [116, 213] on icon "button" at bounding box center [111, 218] width 11 height 11
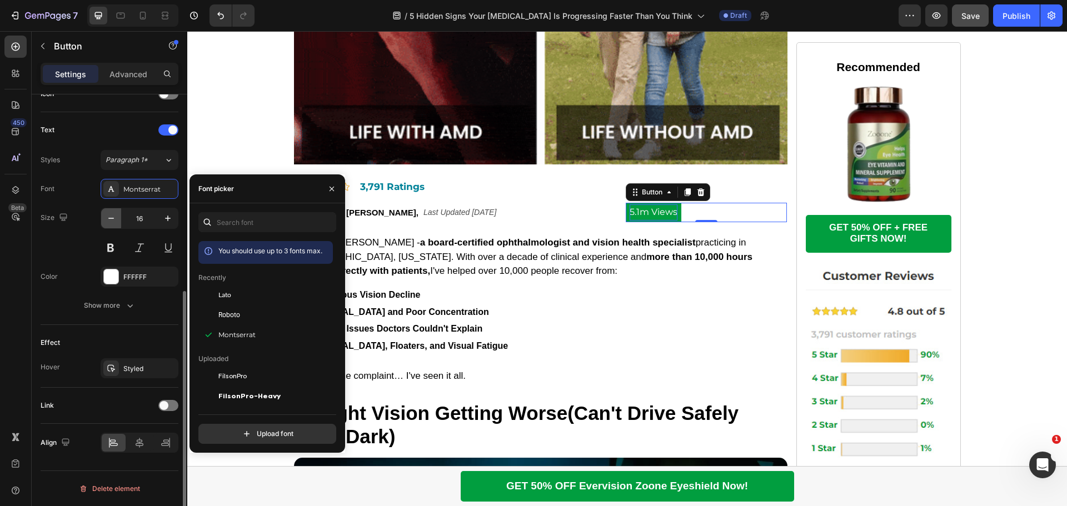
click at [116, 213] on icon "button" at bounding box center [111, 218] width 11 height 11
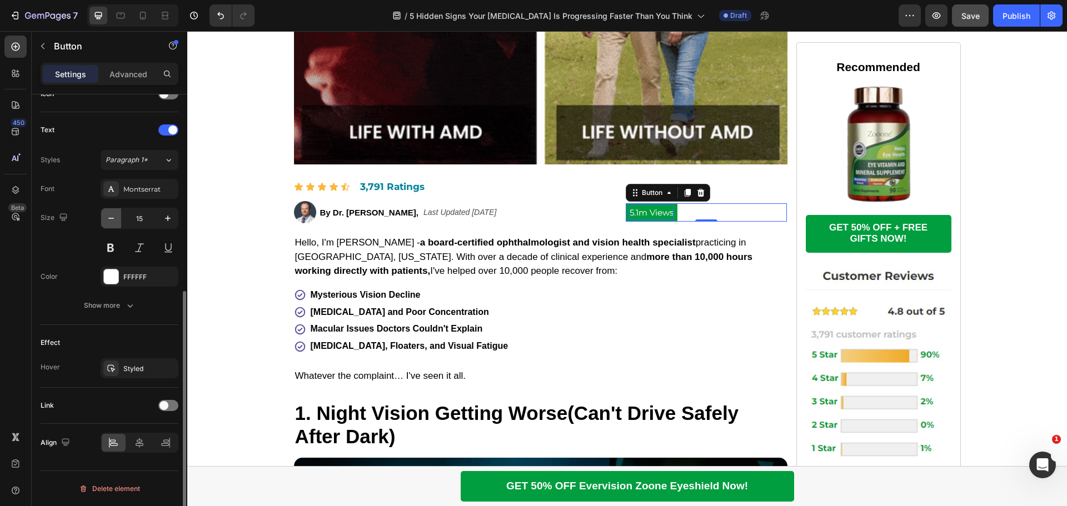
click at [116, 213] on icon "button" at bounding box center [111, 218] width 11 height 11
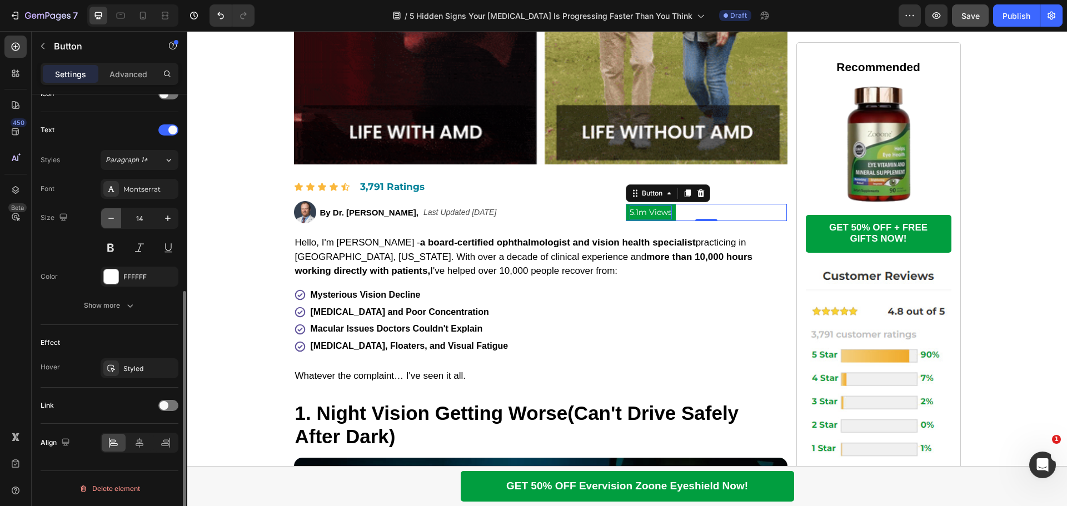
type input "13"
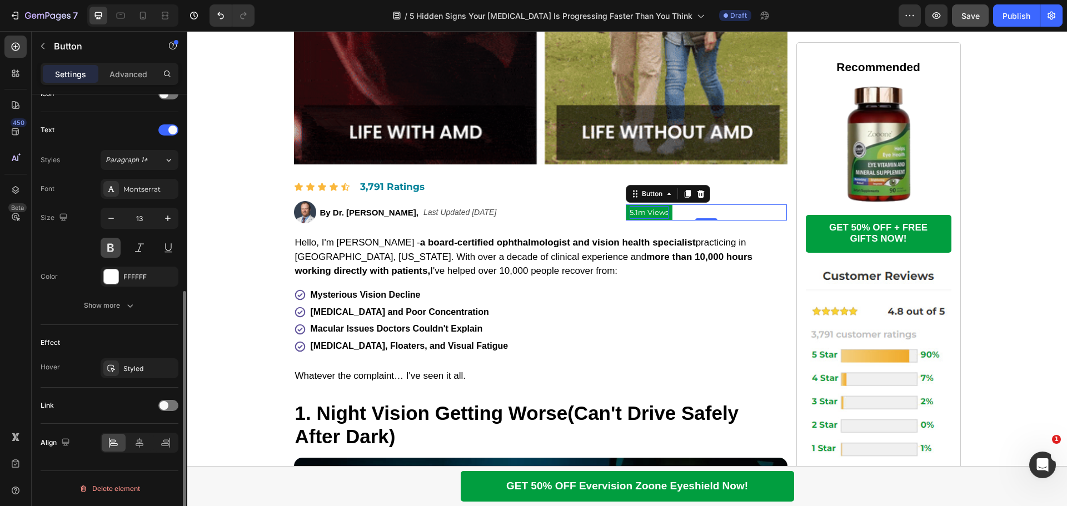
click at [113, 247] on button at bounding box center [111, 248] width 20 height 20
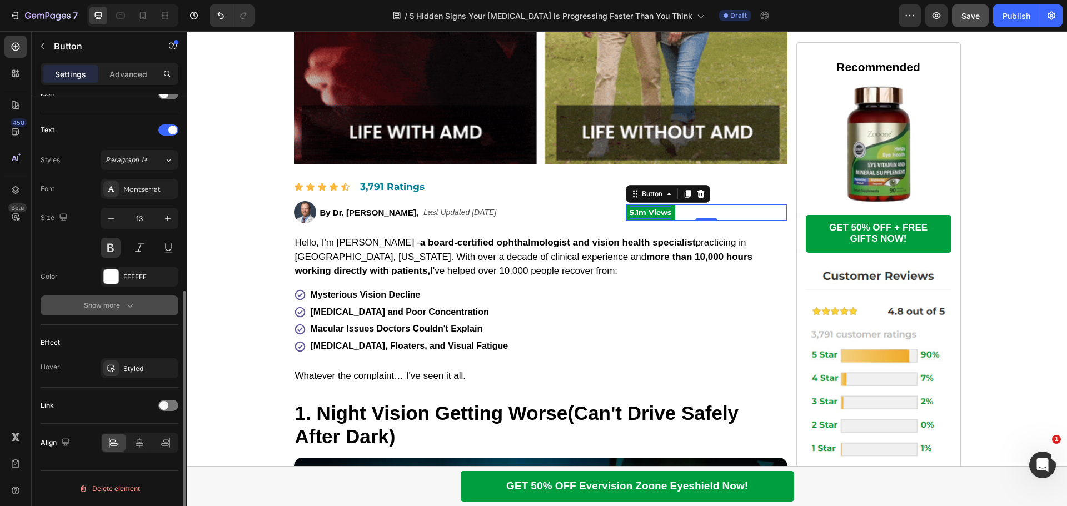
click at [108, 298] on button "Show more" at bounding box center [110, 306] width 138 height 20
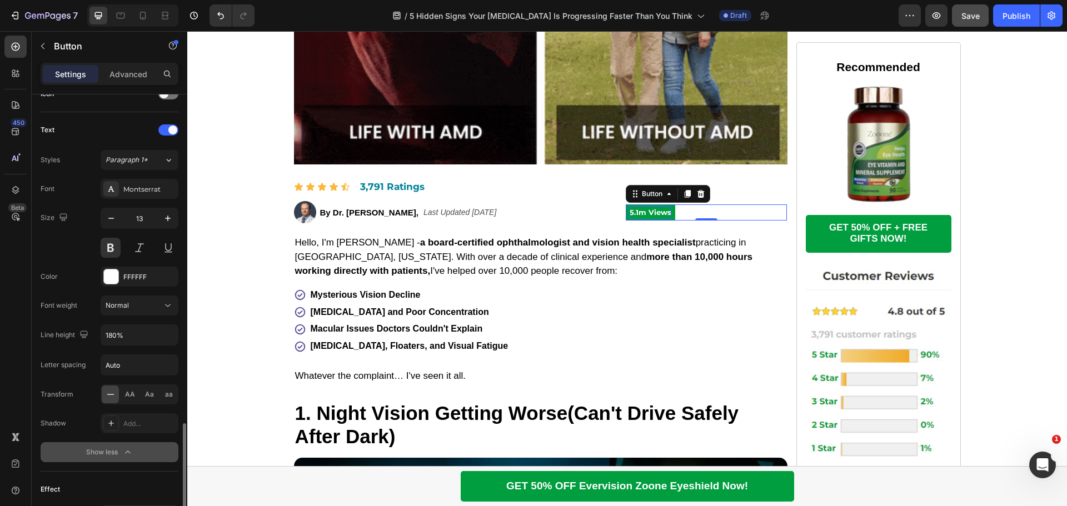
scroll to position [500, 0]
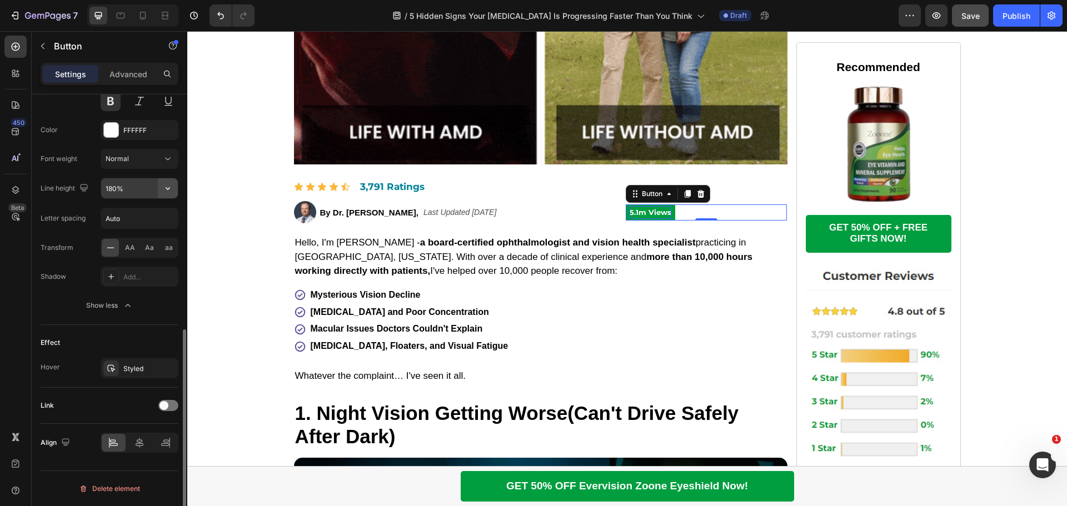
click at [165, 187] on icon "button" at bounding box center [167, 188] width 11 height 11
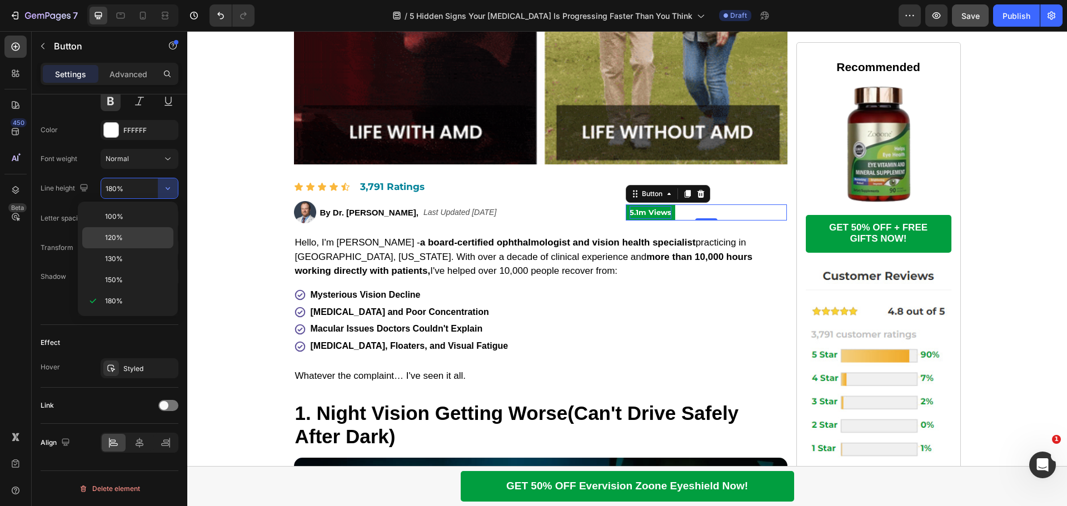
click at [132, 235] on p "120%" at bounding box center [136, 238] width 63 height 10
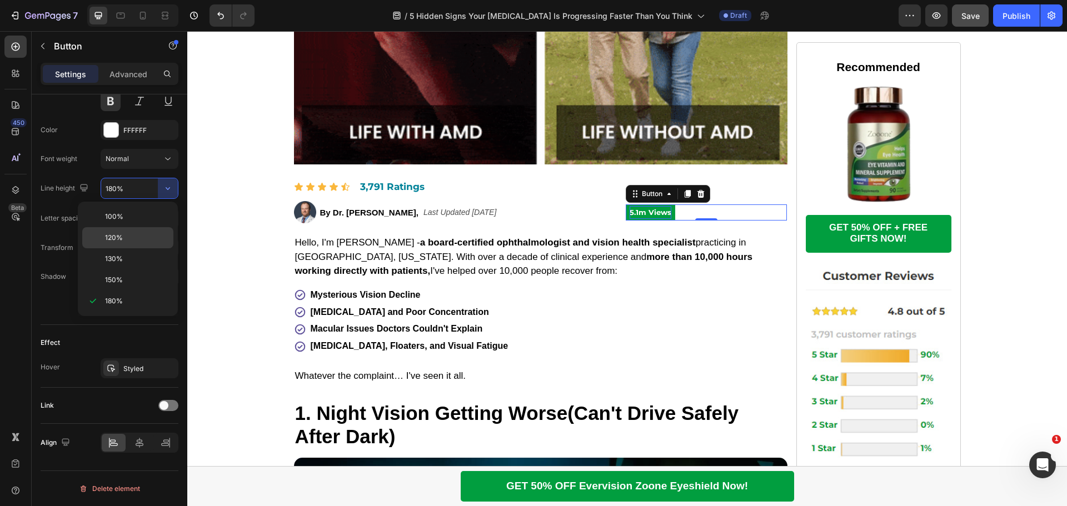
type input "120%"
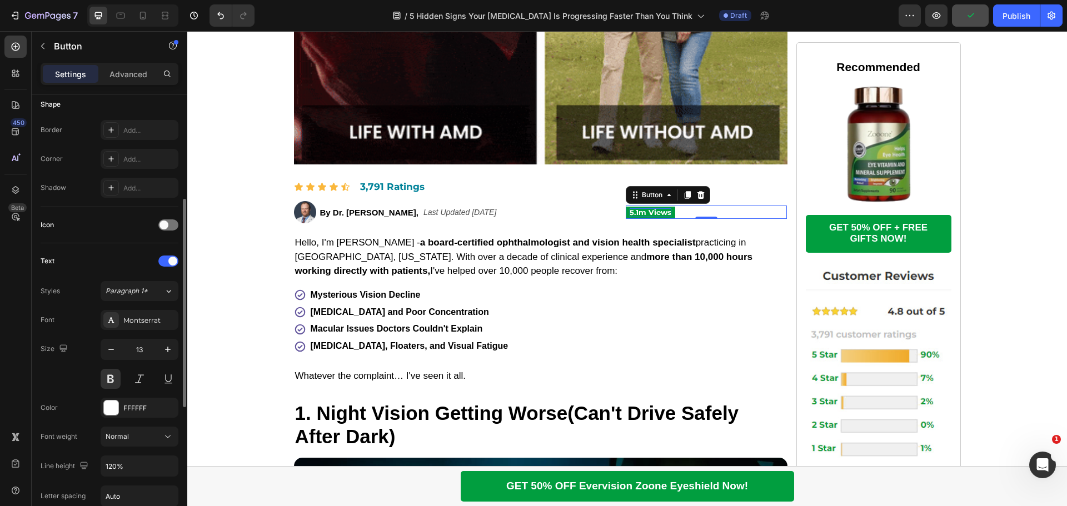
scroll to position [111, 0]
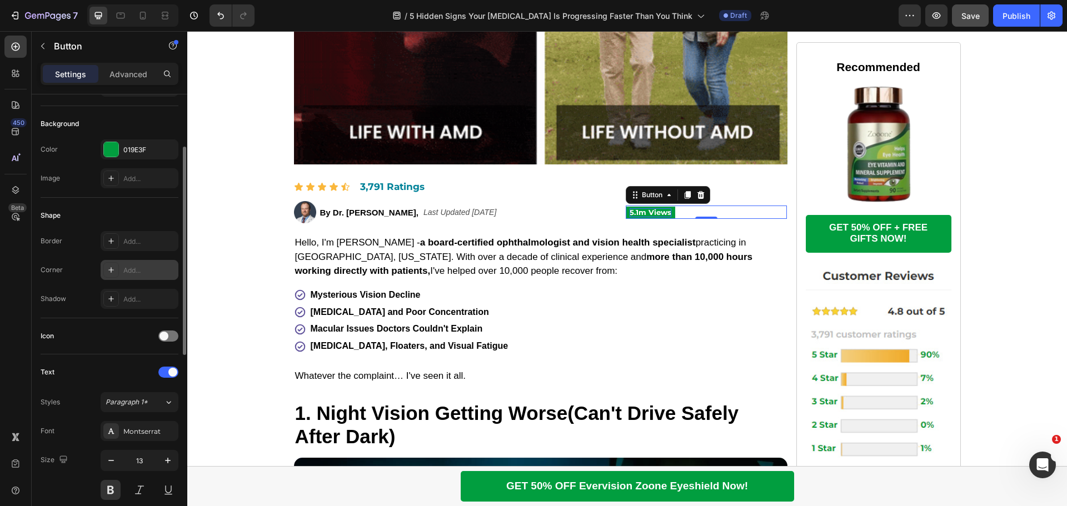
click at [132, 272] on div "Add..." at bounding box center [149, 271] width 52 height 10
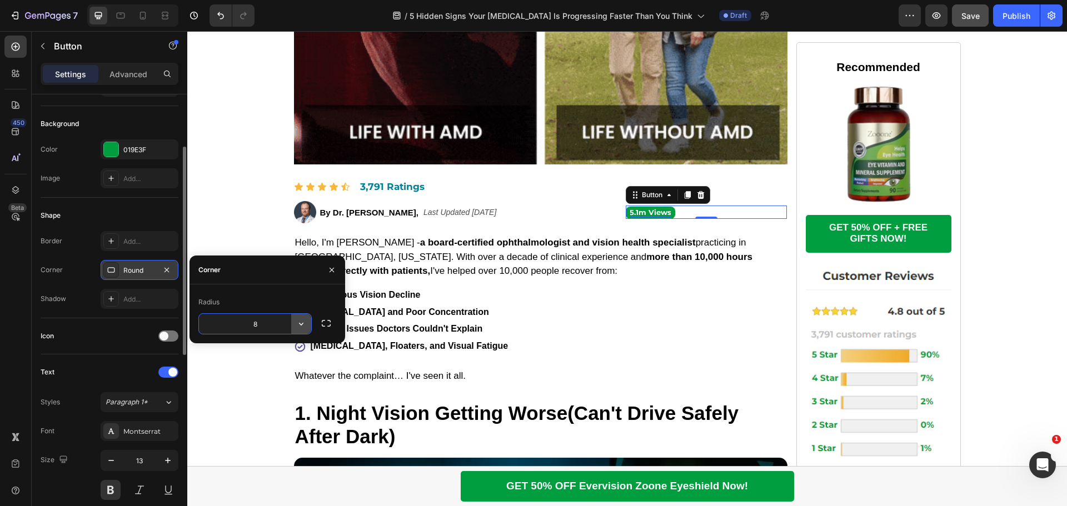
click at [295, 323] on button "button" at bounding box center [301, 324] width 20 height 20
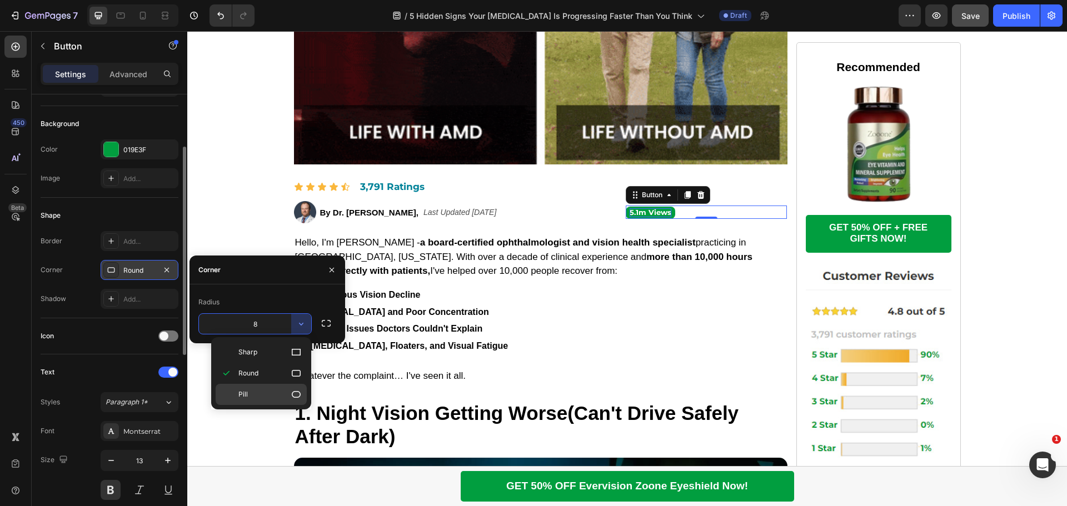
click at [267, 390] on p "Pill" at bounding box center [269, 394] width 63 height 11
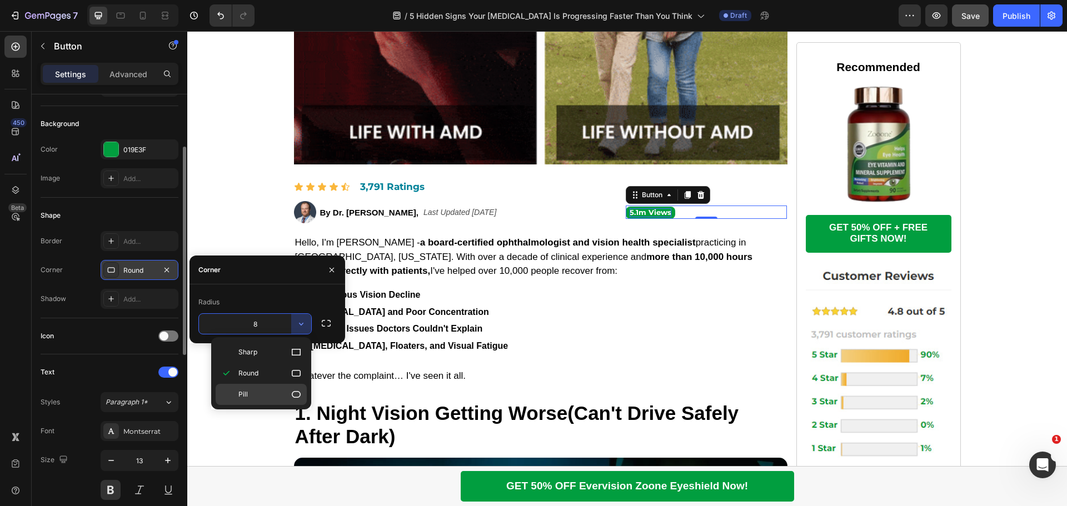
type input "9999"
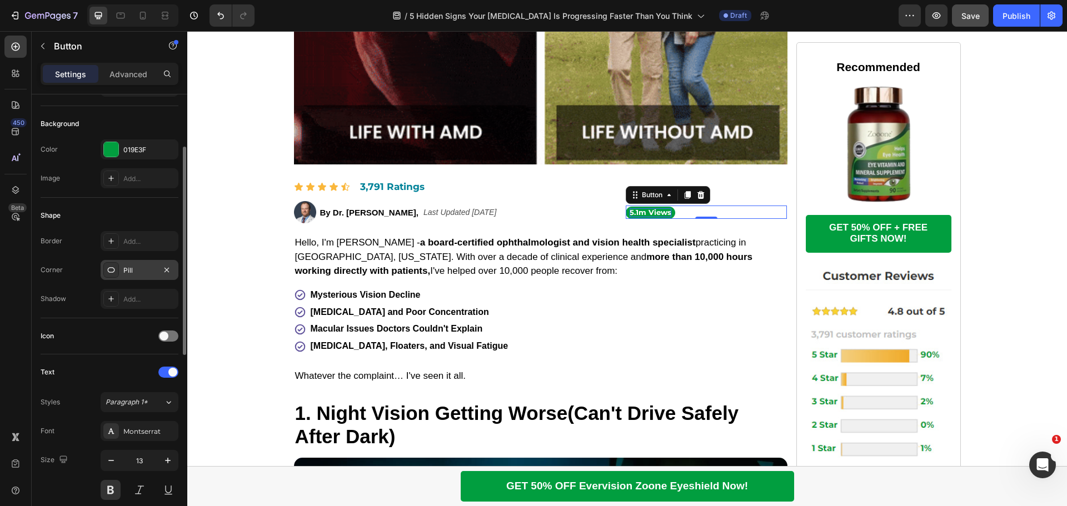
drag, startPoint x: 124, startPoint y: 70, endPoint x: 122, endPoint y: 91, distance: 21.2
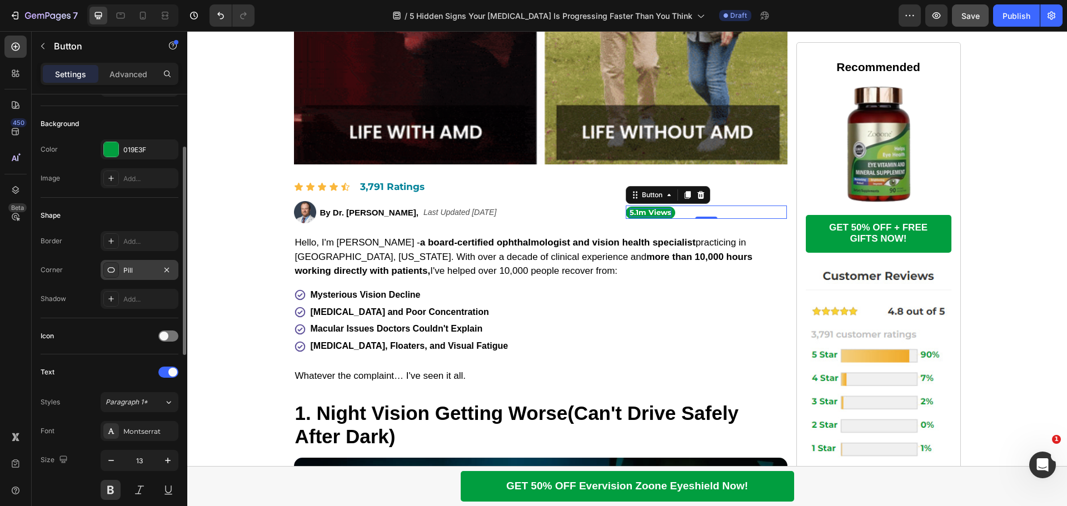
click at [124, 71] on p "Advanced" at bounding box center [129, 74] width 38 height 12
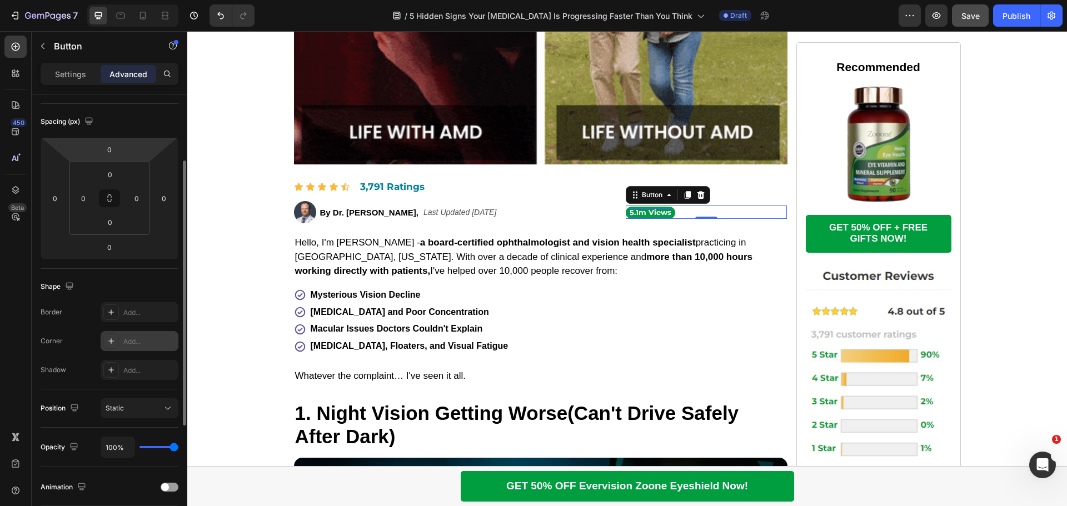
click at [70, 76] on p "Settings" at bounding box center [70, 74] width 31 height 12
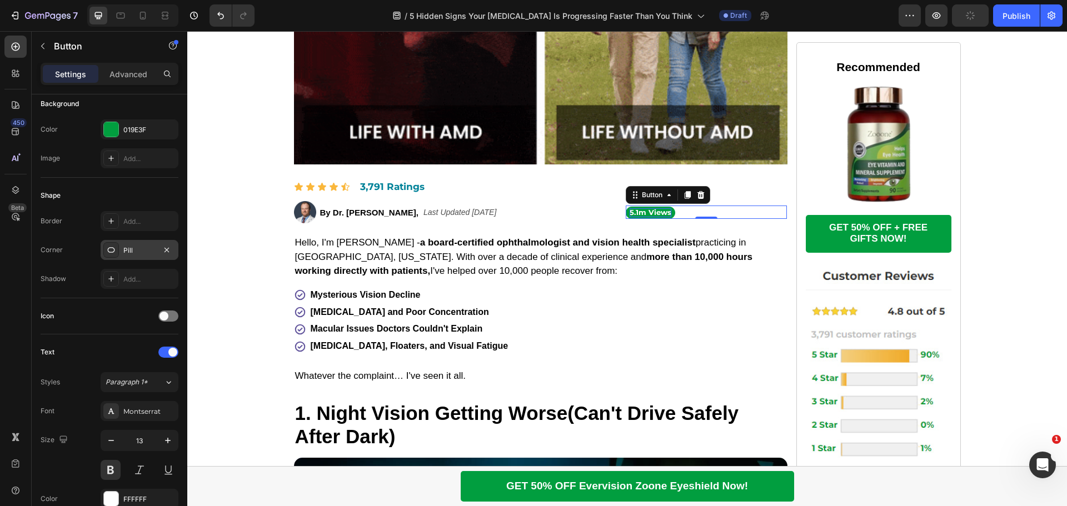
scroll to position [354, 0]
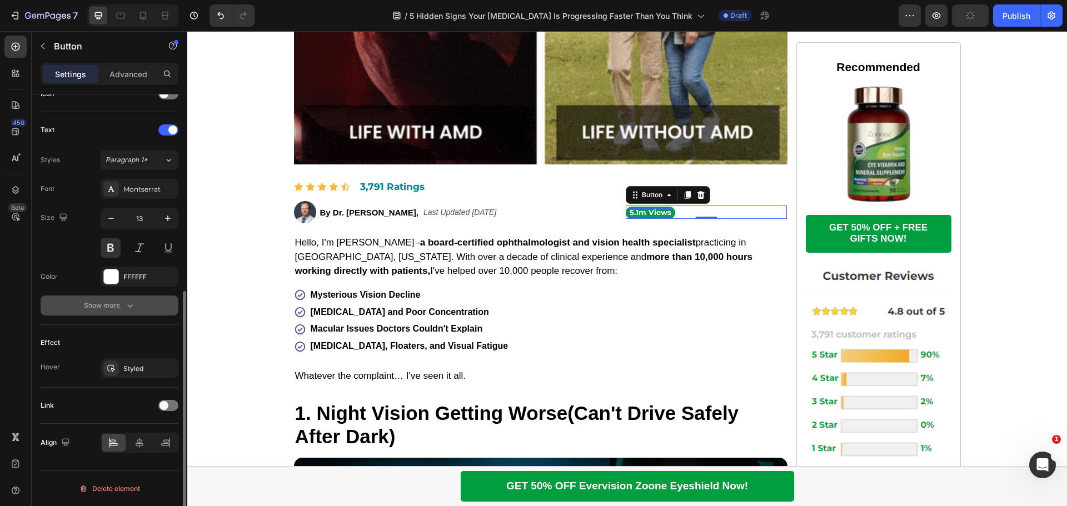
click at [123, 304] on div "Show more" at bounding box center [110, 305] width 52 height 11
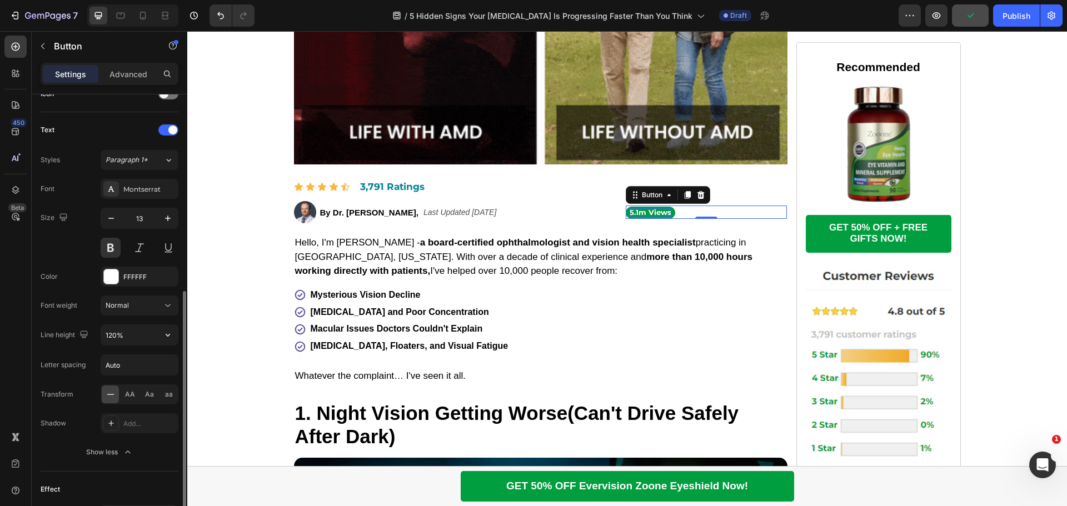
scroll to position [500, 0]
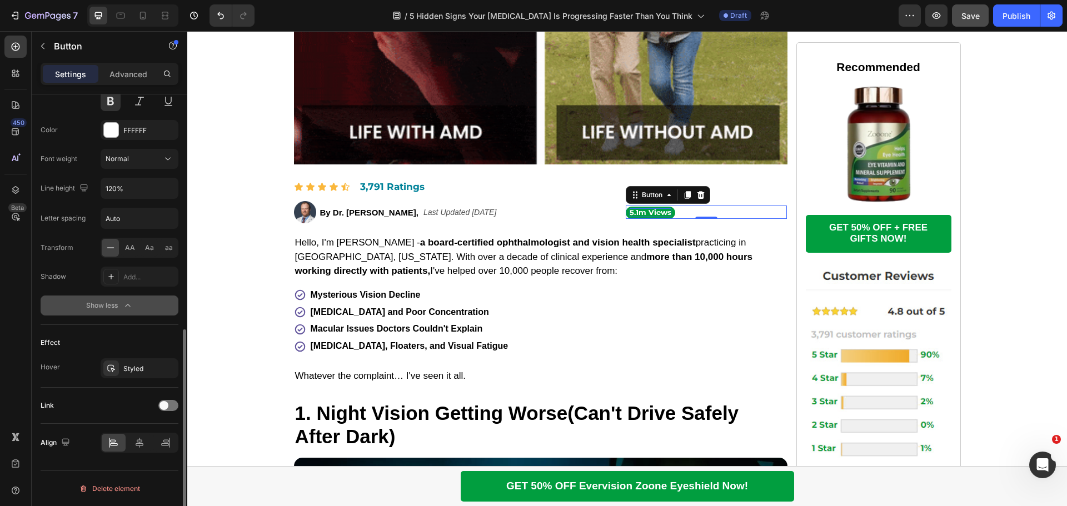
click at [132, 305] on icon "button" at bounding box center [127, 305] width 11 height 11
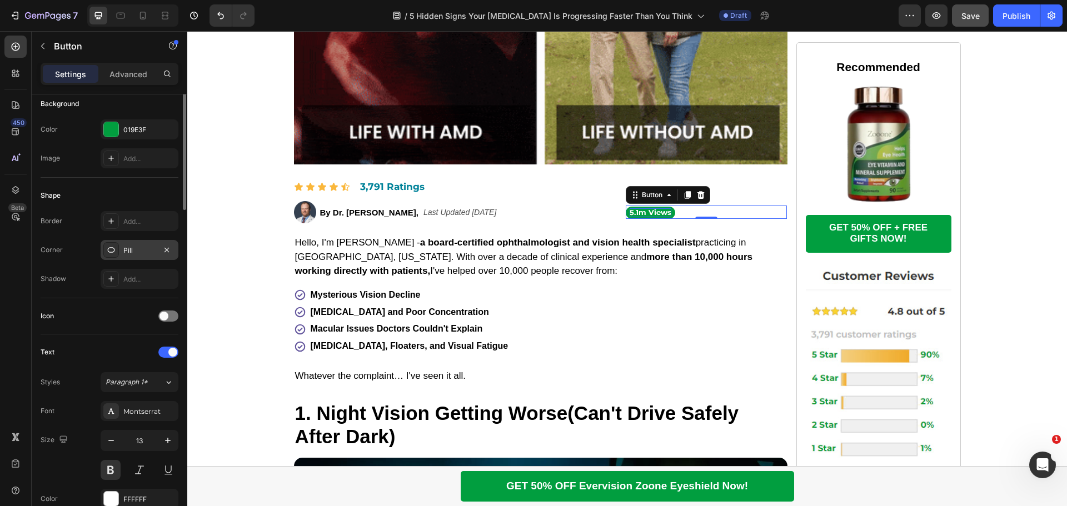
scroll to position [0, 0]
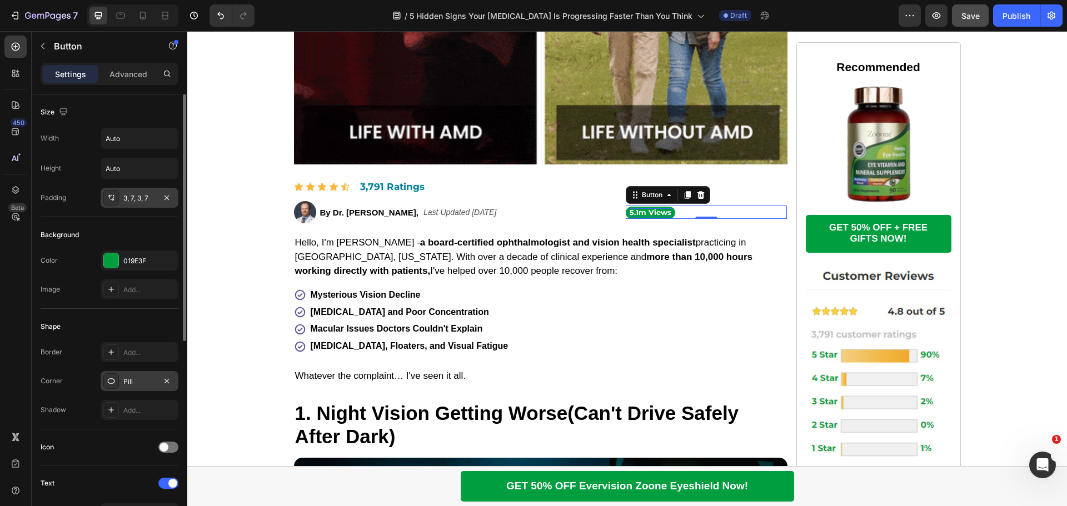
click at [135, 199] on div "3, 7, 3, 7" at bounding box center [139, 198] width 32 height 10
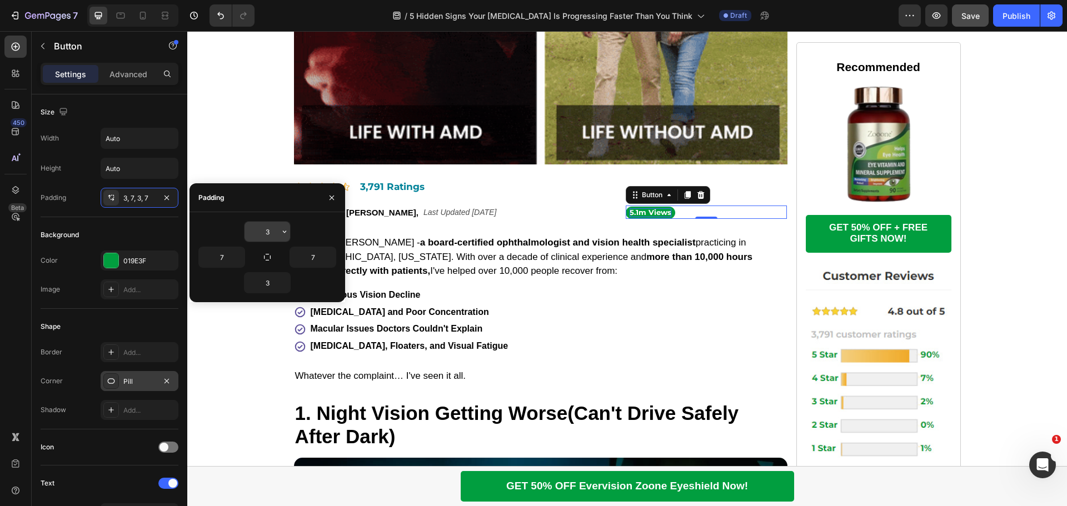
click at [268, 232] on input "3" at bounding box center [268, 232] width 46 height 20
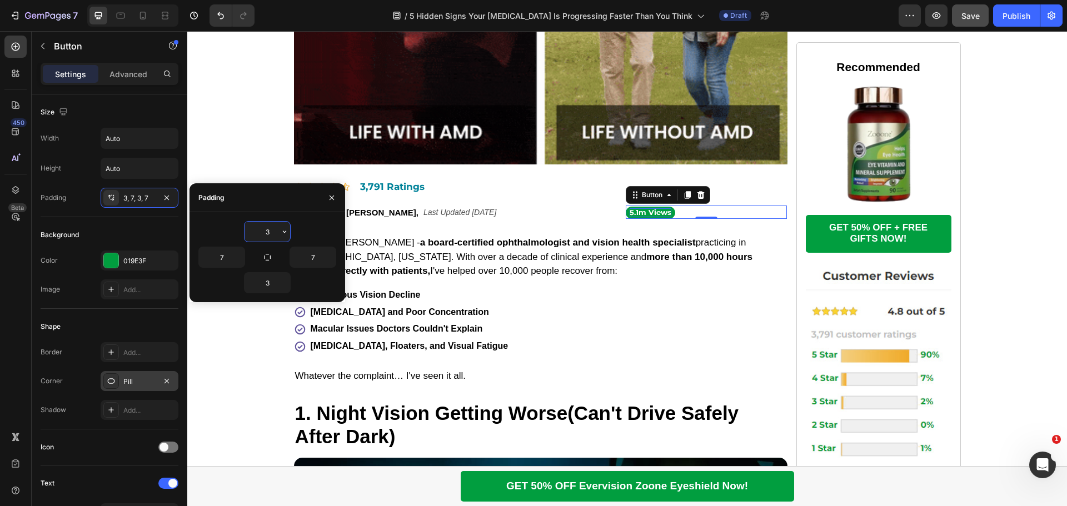
click at [268, 232] on input "3" at bounding box center [268, 232] width 46 height 20
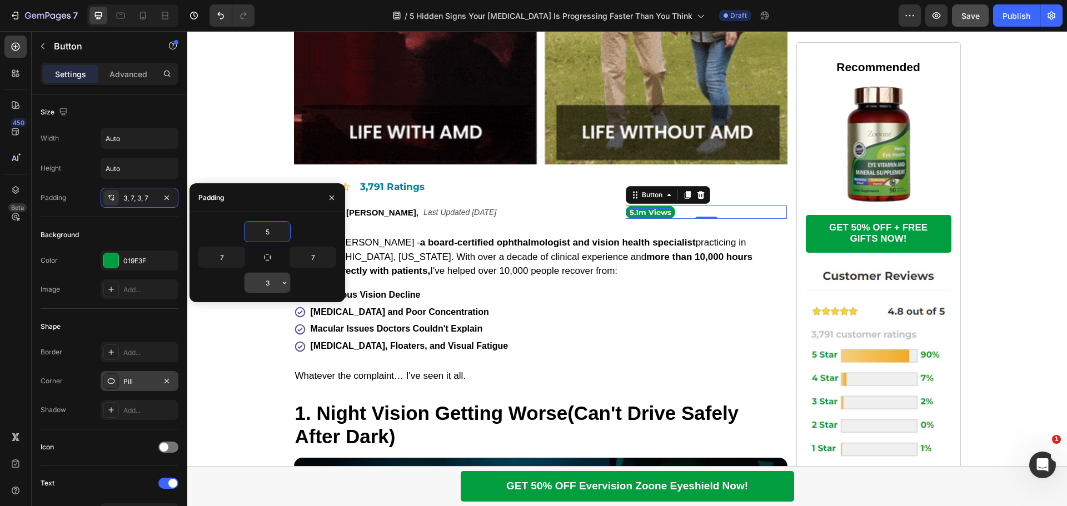
type input "5"
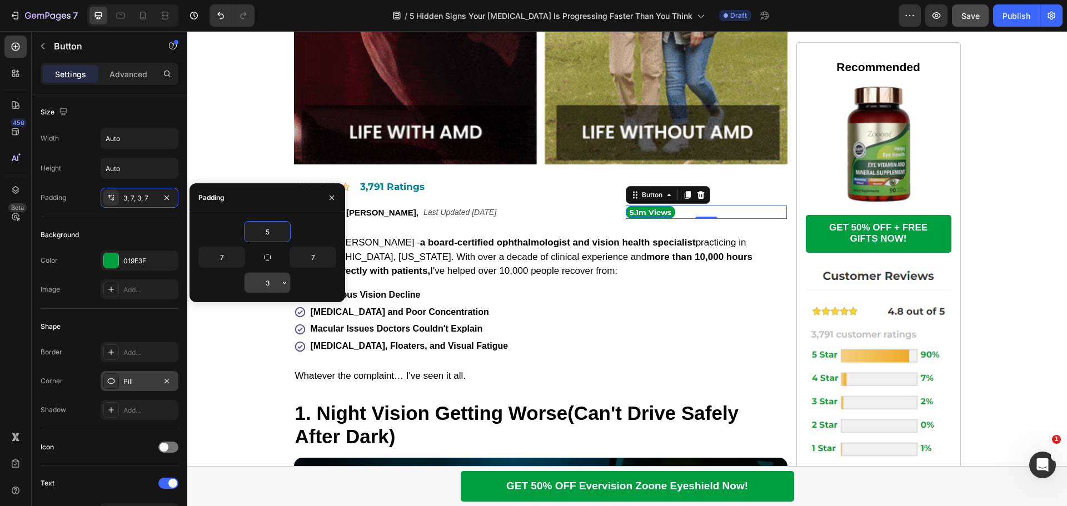
click at [267, 283] on input "3" at bounding box center [268, 283] width 46 height 20
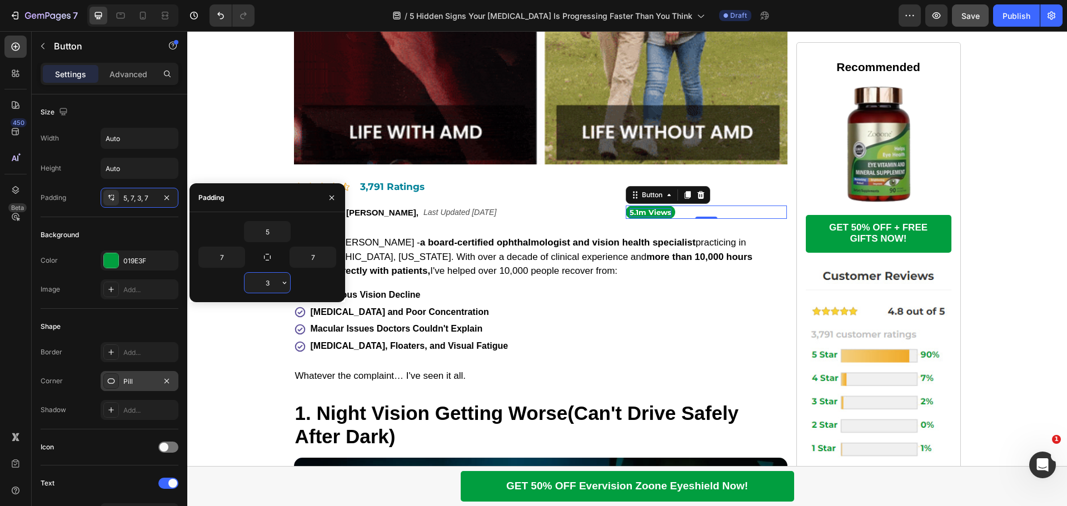
click at [267, 283] on input "3" at bounding box center [268, 283] width 46 height 20
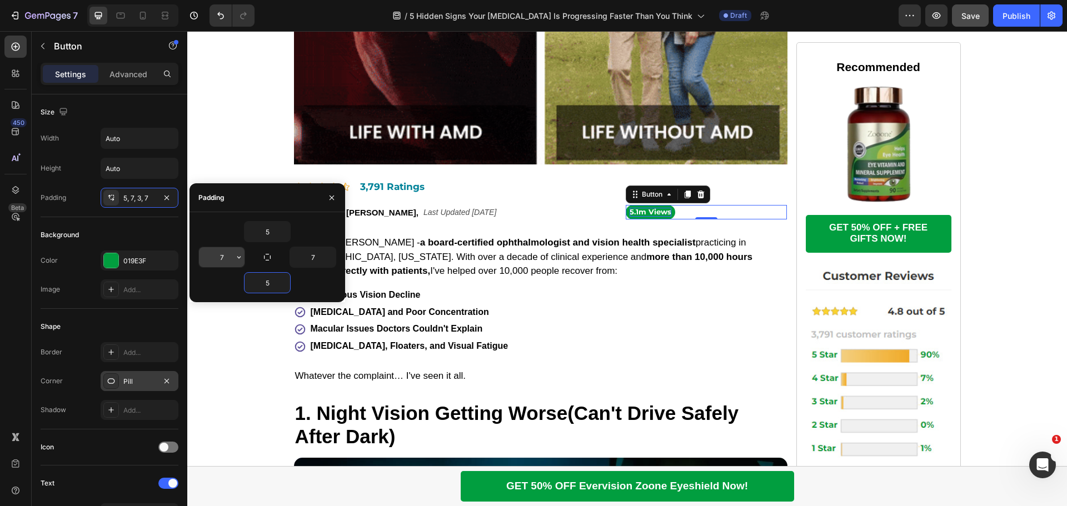
type input "5"
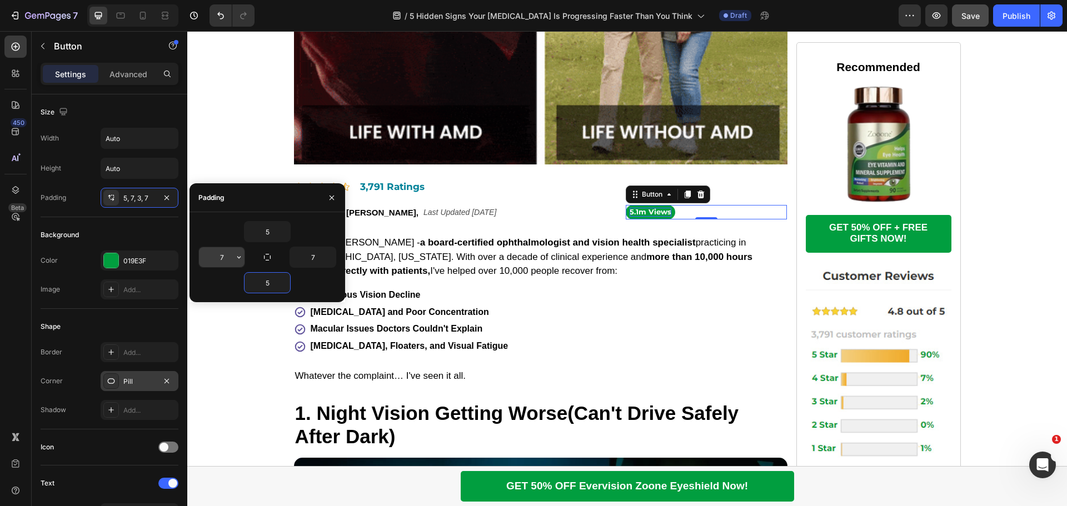
click at [219, 258] on input "7" at bounding box center [222, 257] width 46 height 20
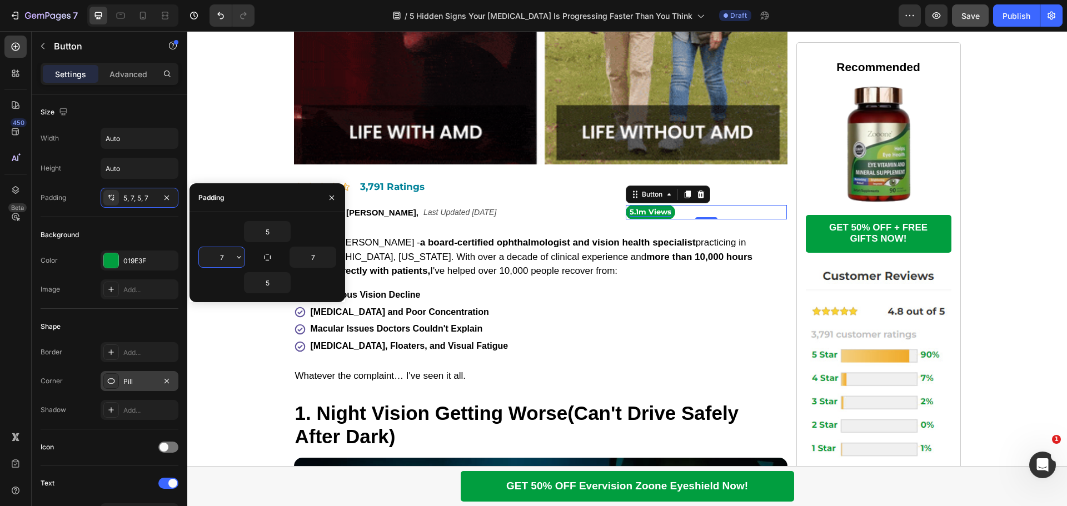
click at [219, 258] on input "7" at bounding box center [222, 257] width 46 height 20
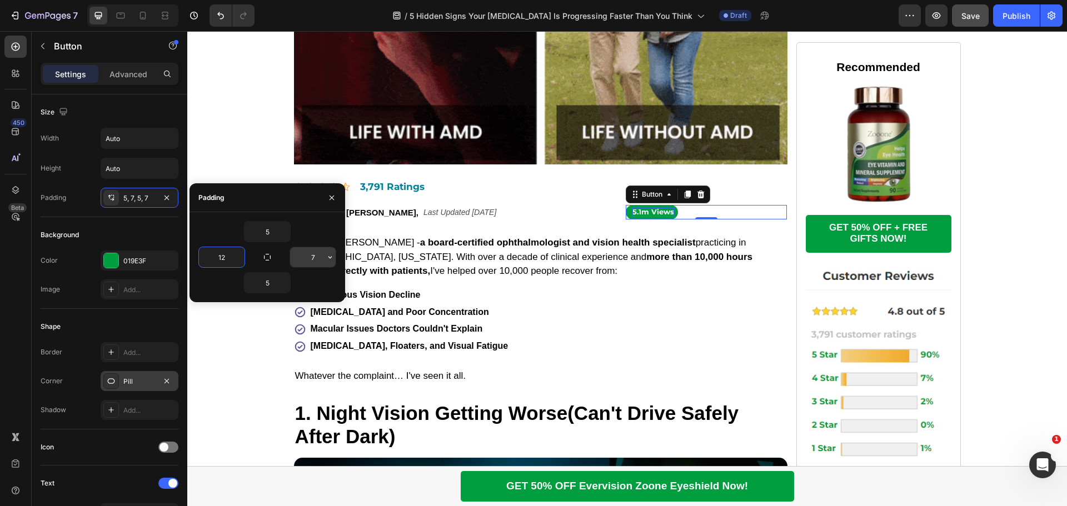
type input "12"
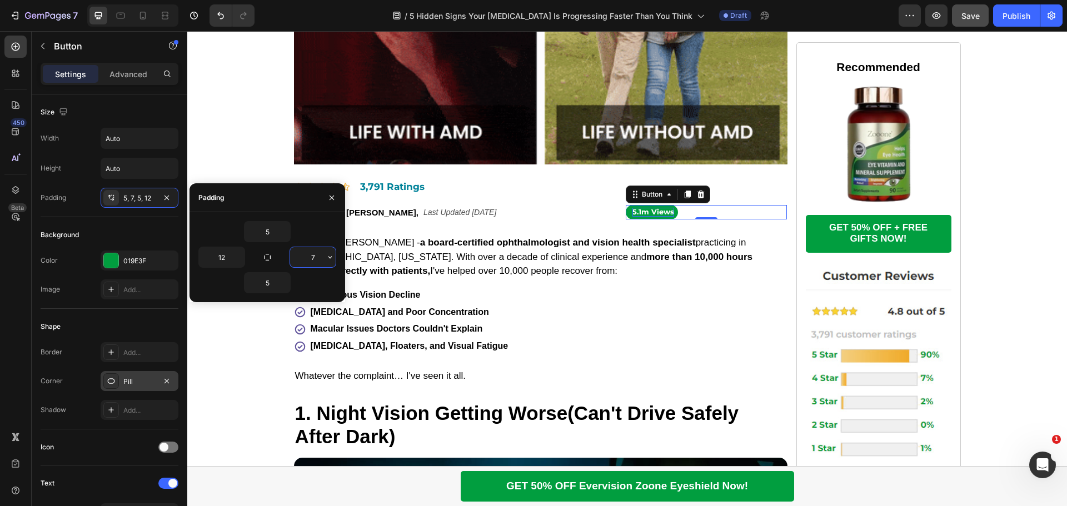
click at [315, 256] on input "7" at bounding box center [313, 257] width 46 height 20
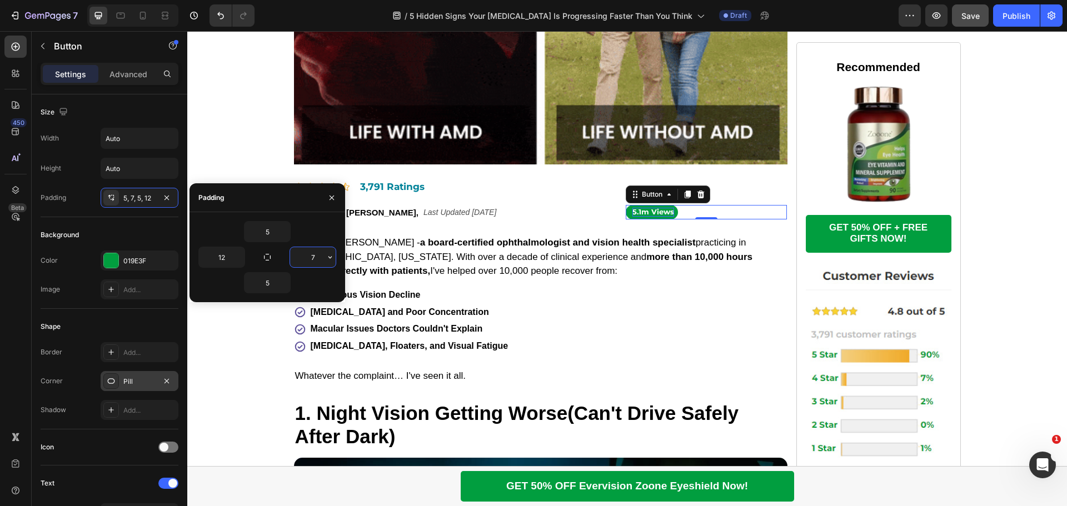
click at [315, 256] on input "7" at bounding box center [313, 257] width 46 height 20
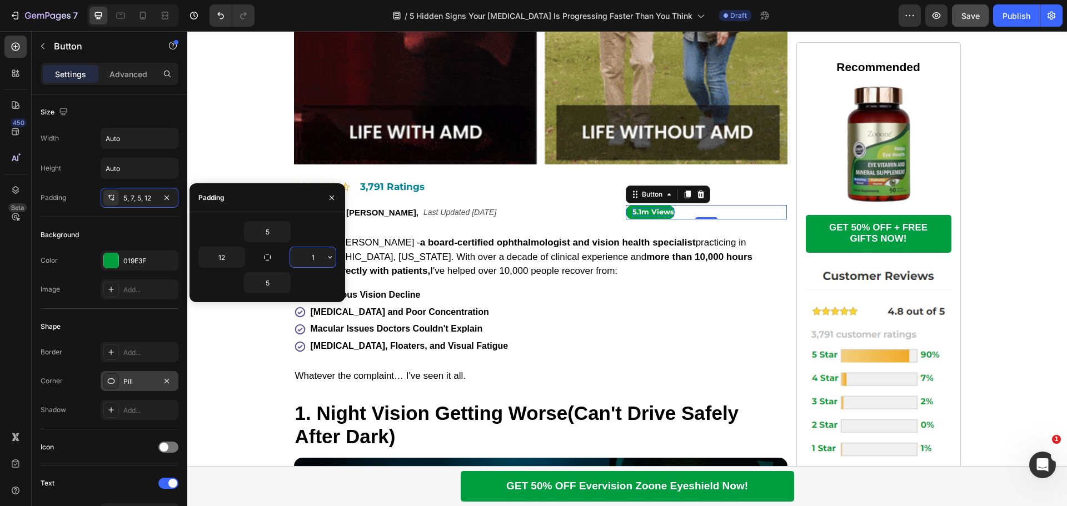
type input "12"
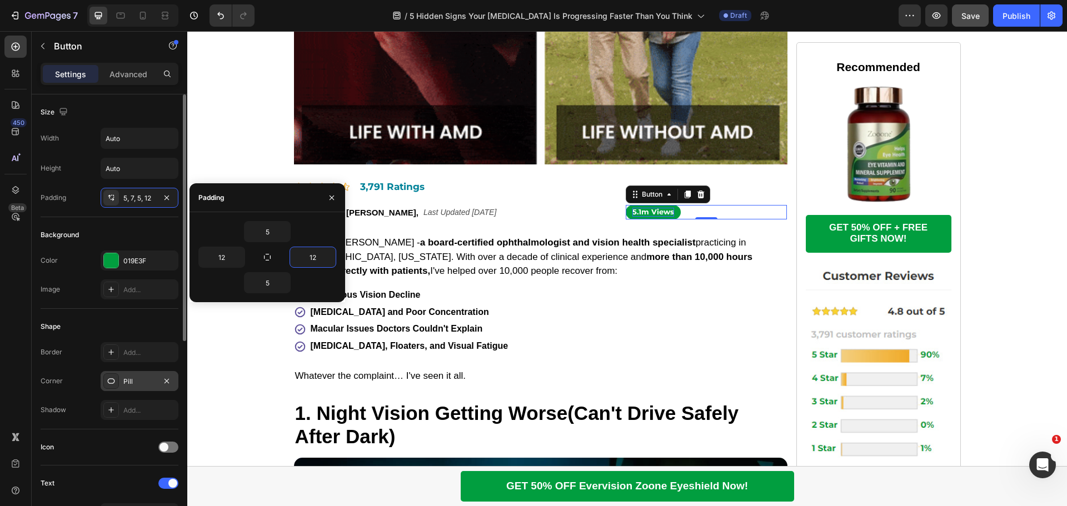
click at [115, 236] on div "Background" at bounding box center [110, 235] width 138 height 18
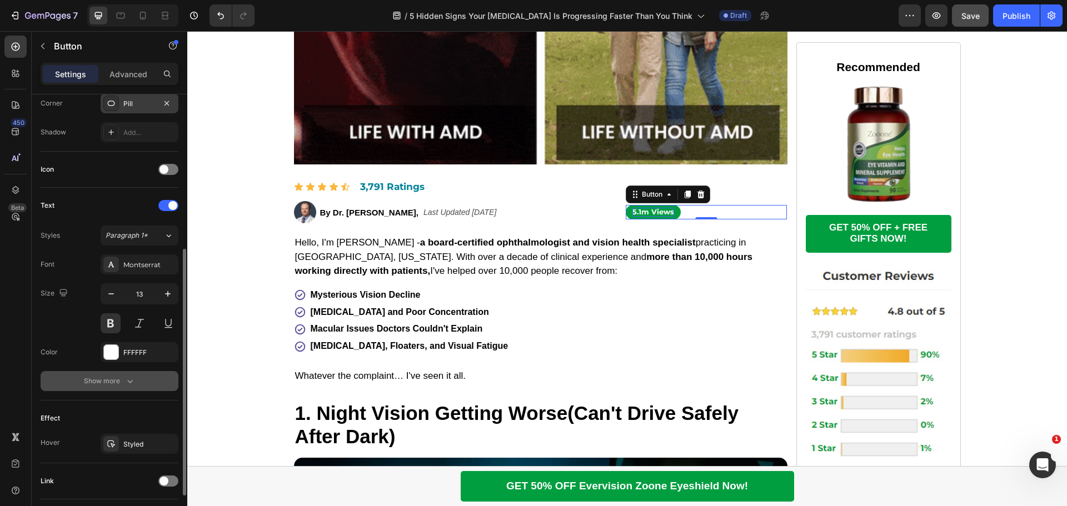
scroll to position [354, 0]
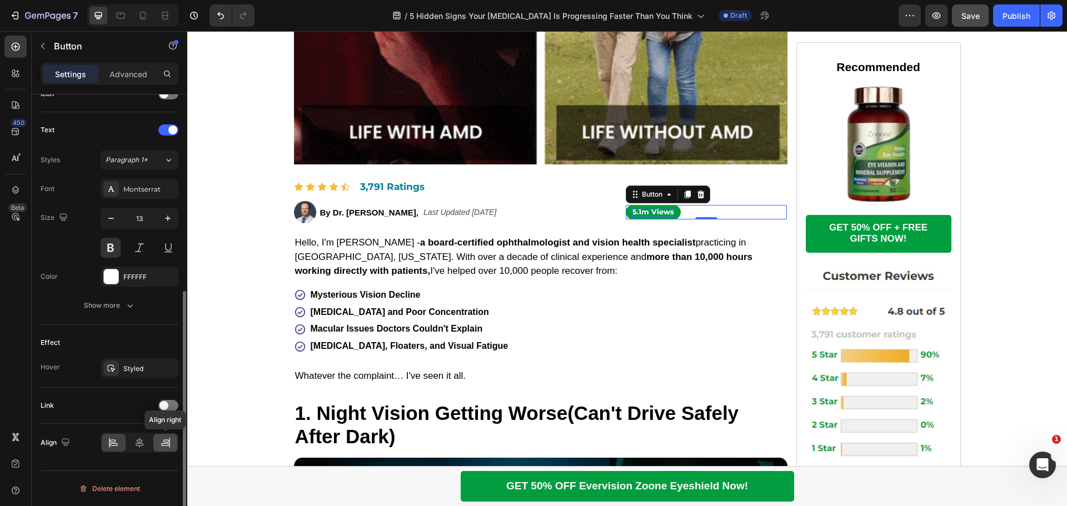
click at [167, 440] on icon at bounding box center [166, 441] width 6 height 3
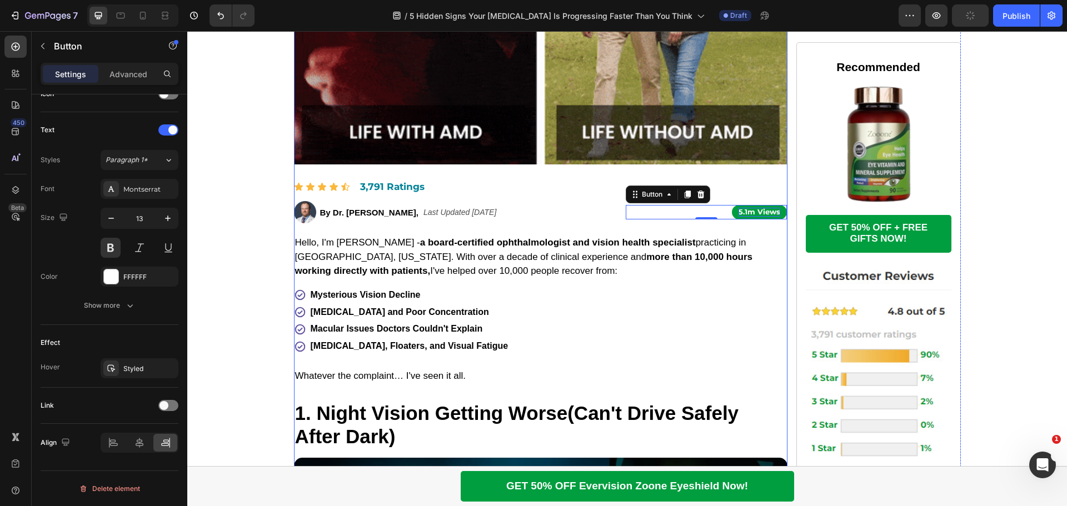
click at [601, 223] on div "Image By Dr. [PERSON_NAME], Text Block Ophthalmologist & Vision Health Speciali…" at bounding box center [455, 212] width 323 height 22
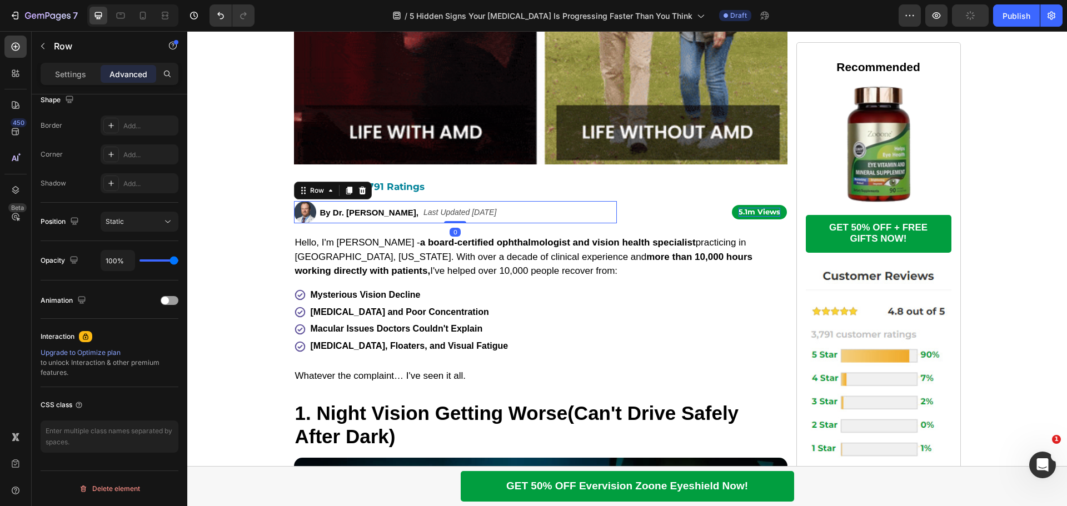
scroll to position [0, 0]
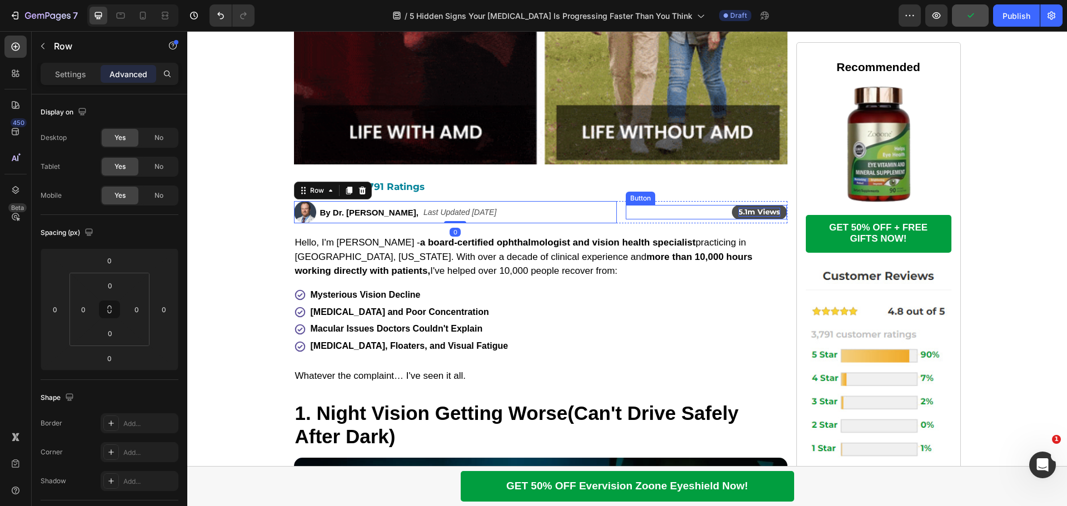
click at [732, 213] on button "5.1m Views" at bounding box center [759, 212] width 55 height 14
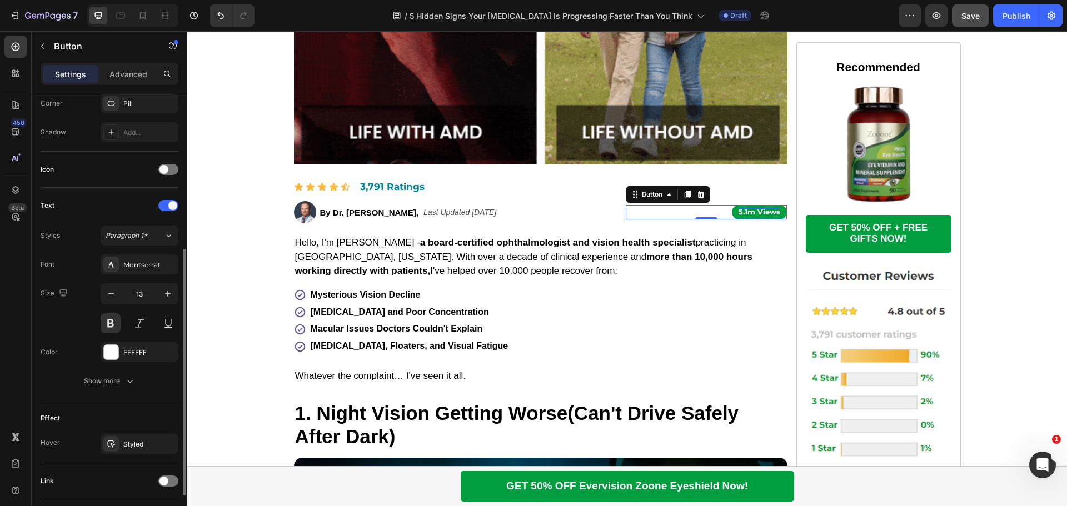
scroll to position [354, 0]
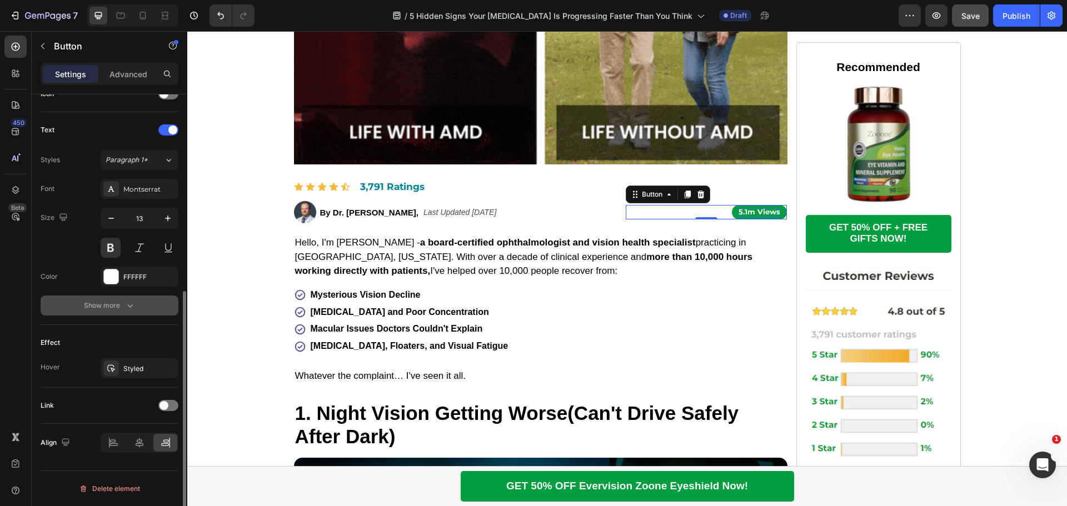
click at [117, 311] on button "Show more" at bounding box center [110, 306] width 138 height 20
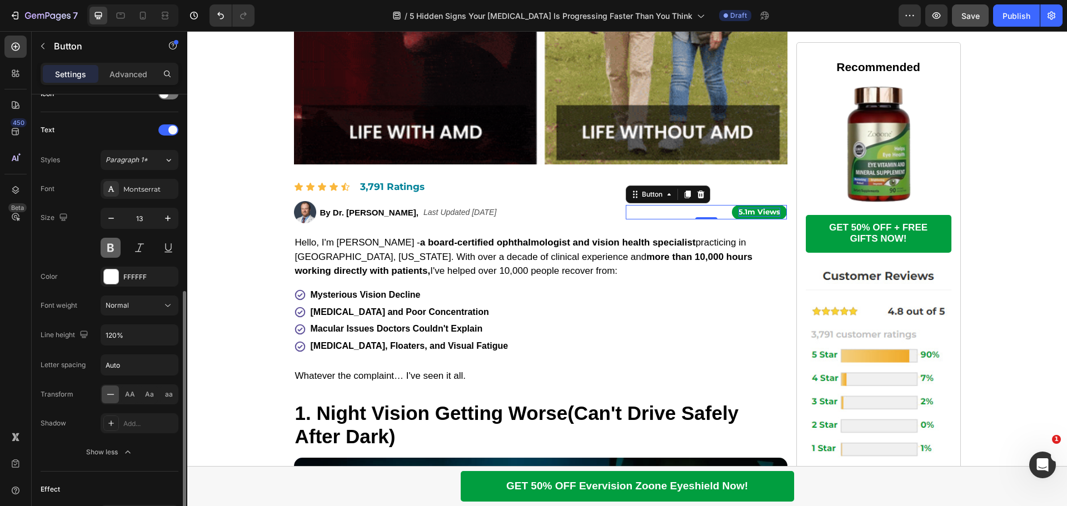
click at [112, 243] on button at bounding box center [111, 248] width 20 height 20
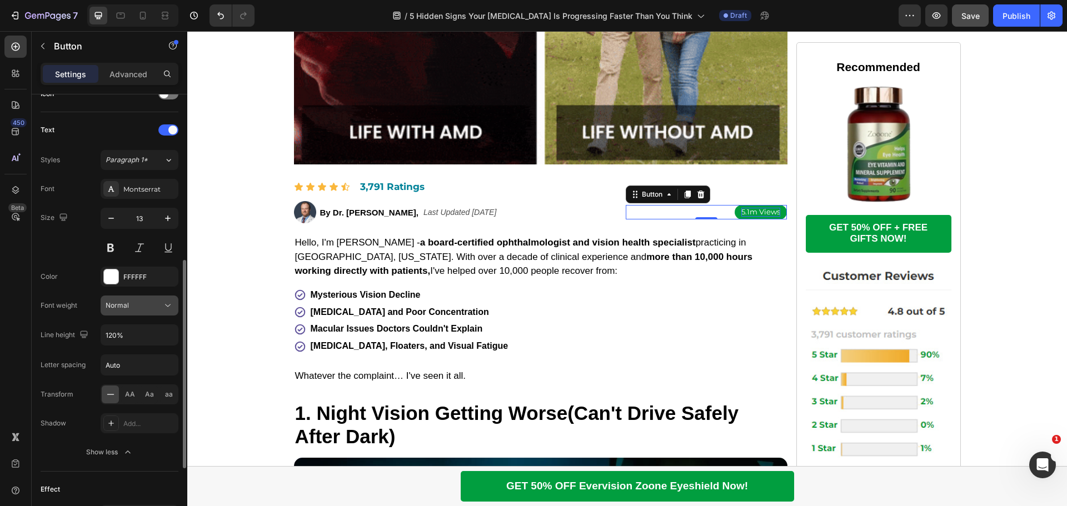
click at [147, 306] on div "Normal" at bounding box center [134, 306] width 57 height 10
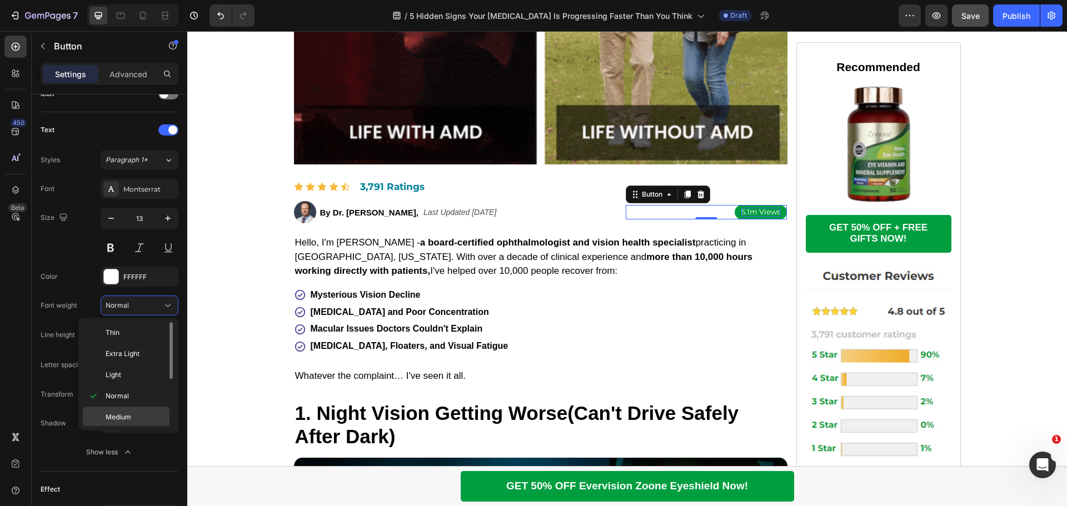
click at [120, 414] on span "Medium" at bounding box center [119, 417] width 26 height 10
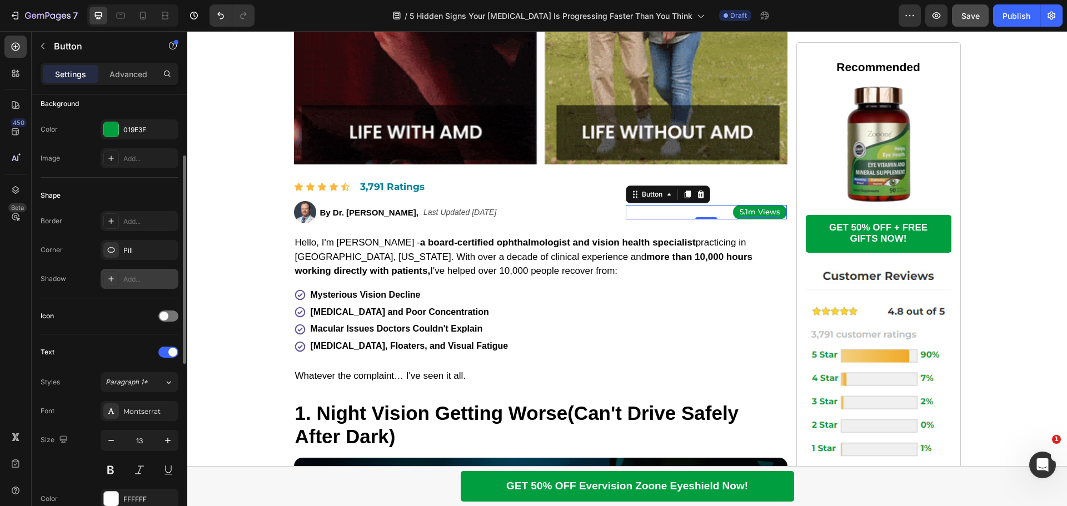
scroll to position [0, 0]
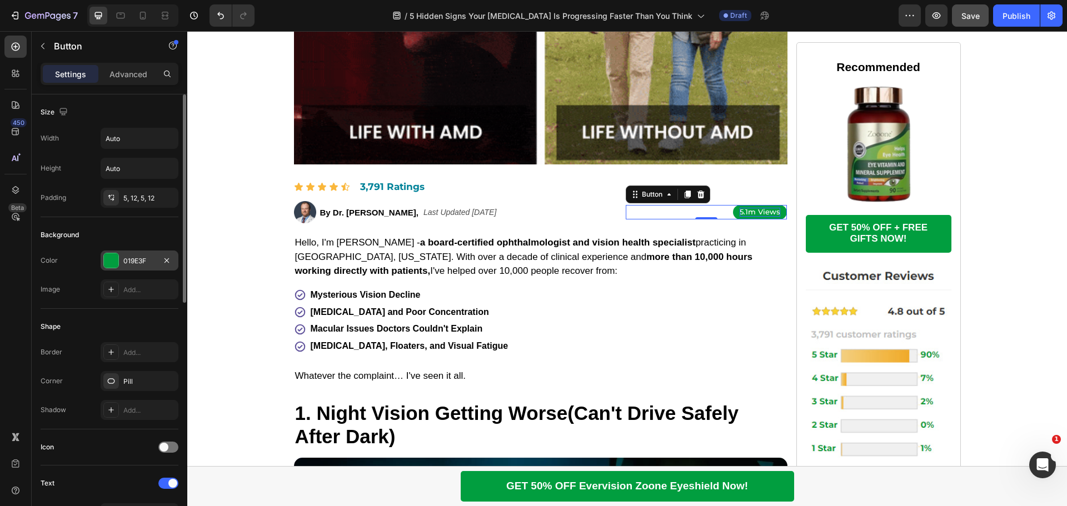
click at [110, 258] on div at bounding box center [111, 260] width 14 height 14
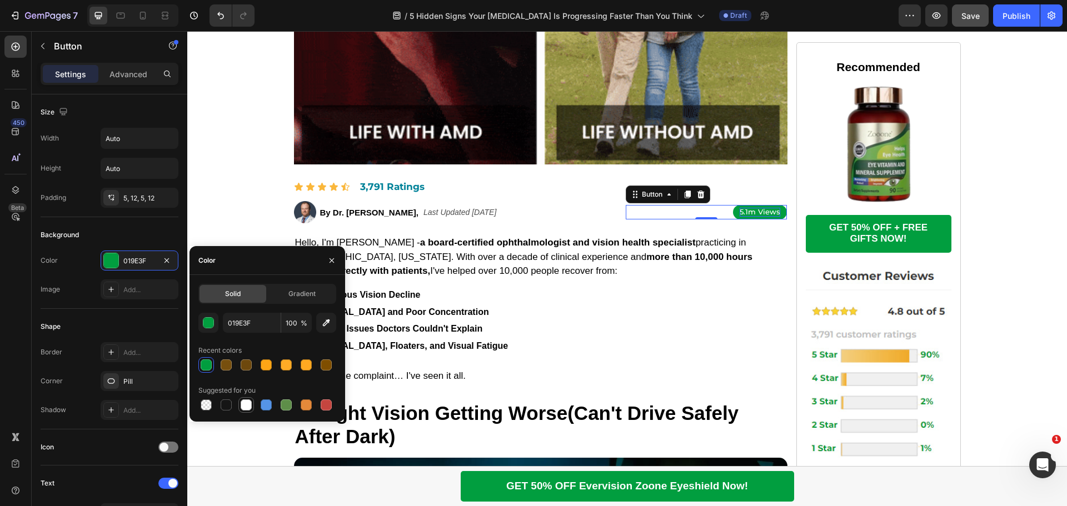
click at [245, 404] on div at bounding box center [246, 405] width 11 height 11
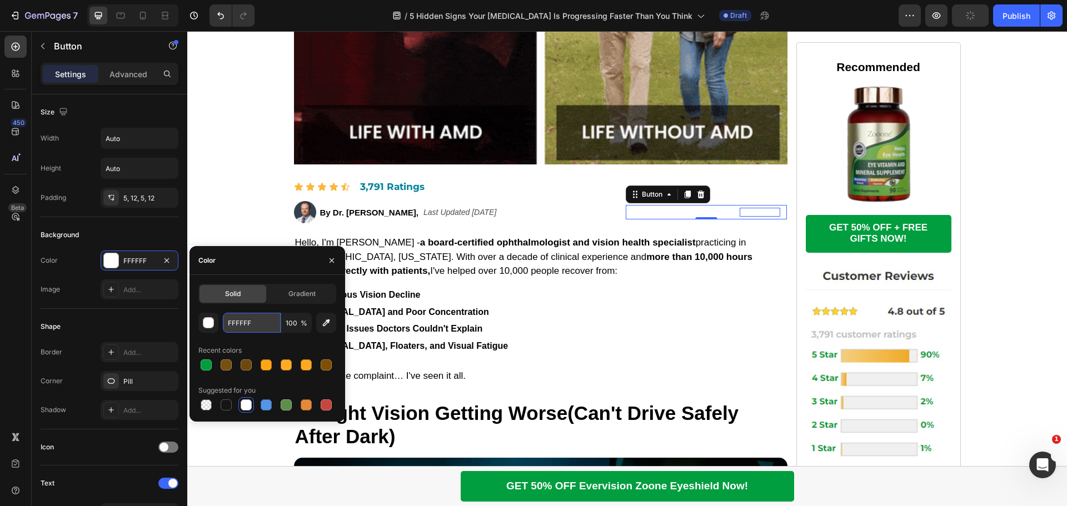
click at [247, 330] on input "FFFFFF" at bounding box center [252, 323] width 58 height 20
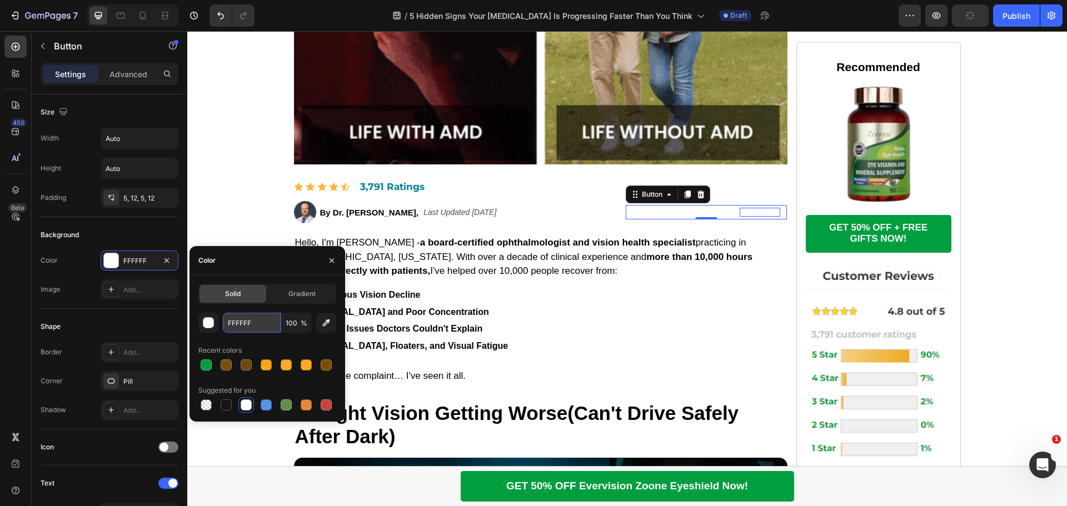
click at [247, 330] on input "FFFFFF" at bounding box center [252, 323] width 58 height 20
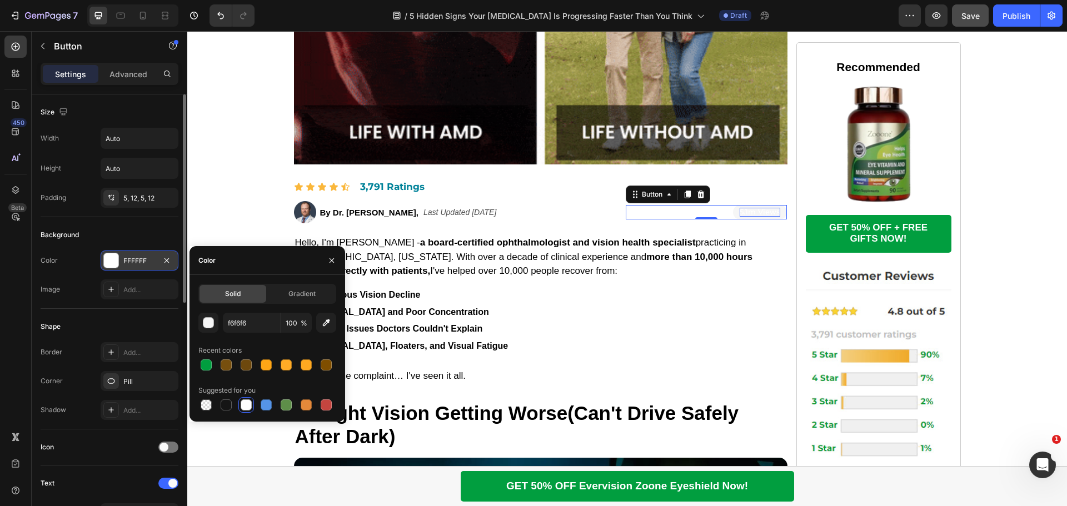
click at [112, 268] on div at bounding box center [111, 261] width 16 height 16
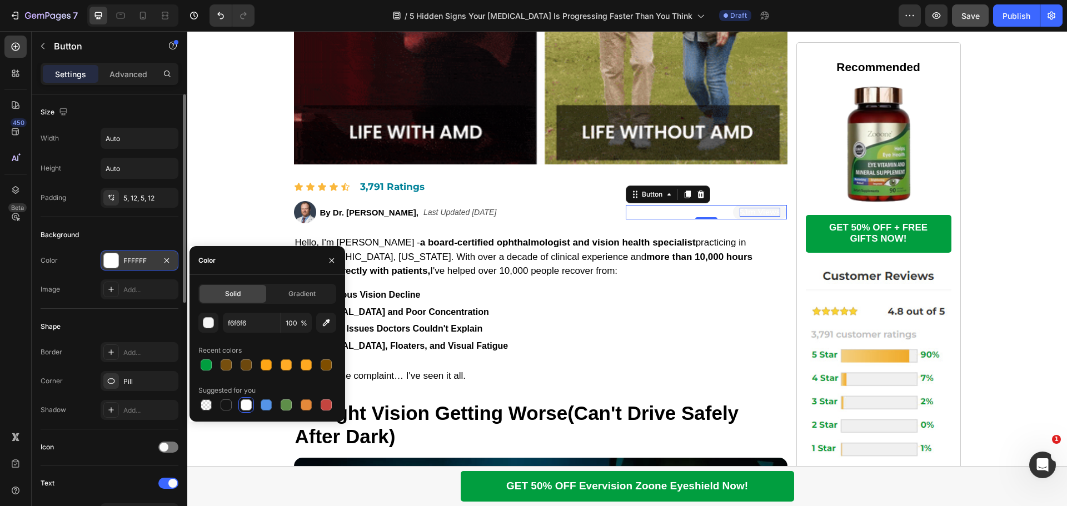
type input "F6F6F6"
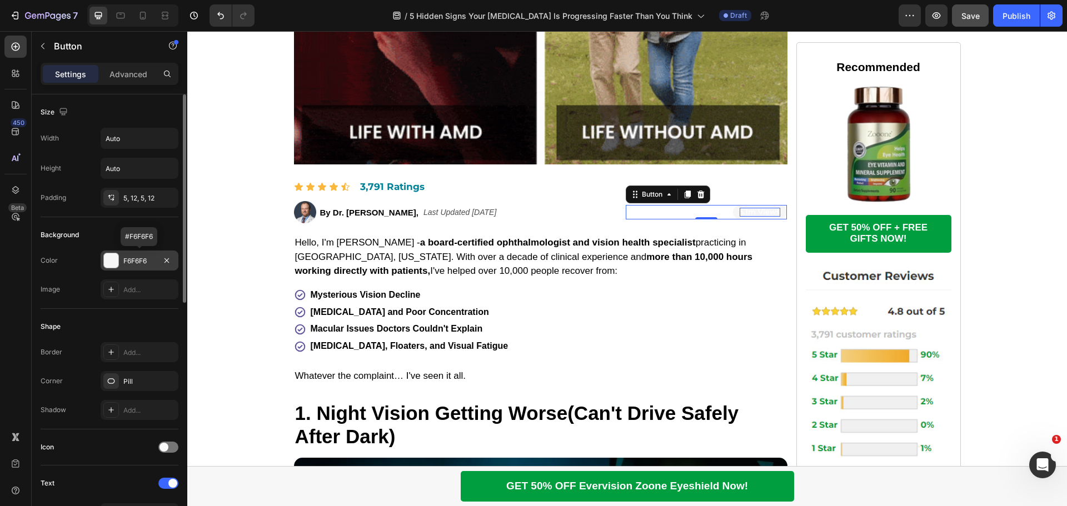
click at [112, 268] on div at bounding box center [111, 261] width 16 height 16
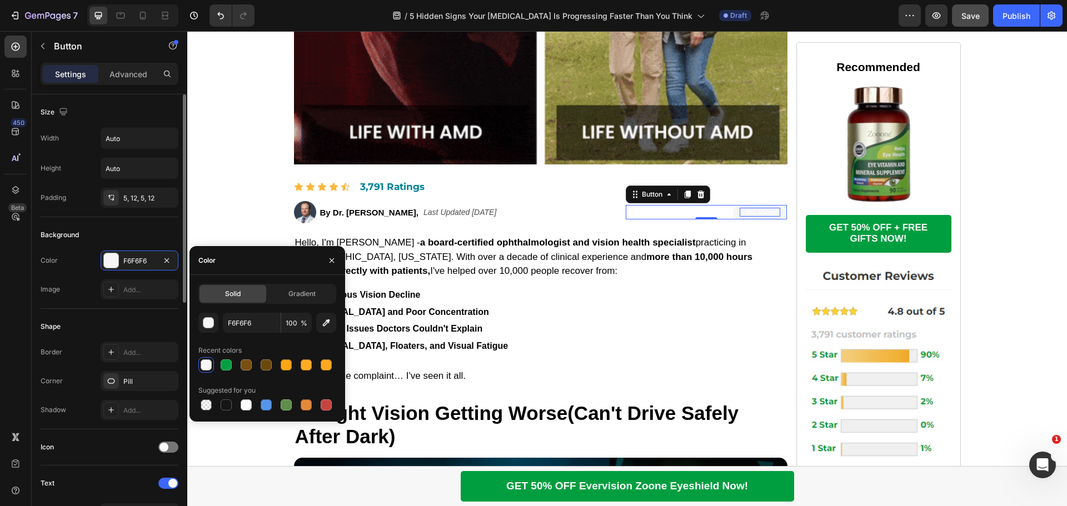
click at [90, 298] on div "Image Add..." at bounding box center [110, 290] width 138 height 20
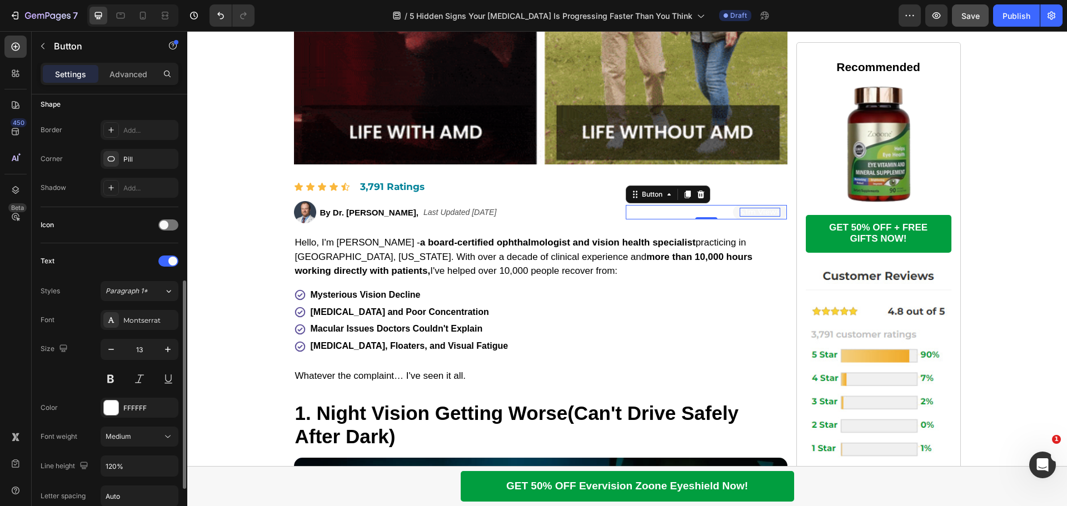
scroll to position [389, 0]
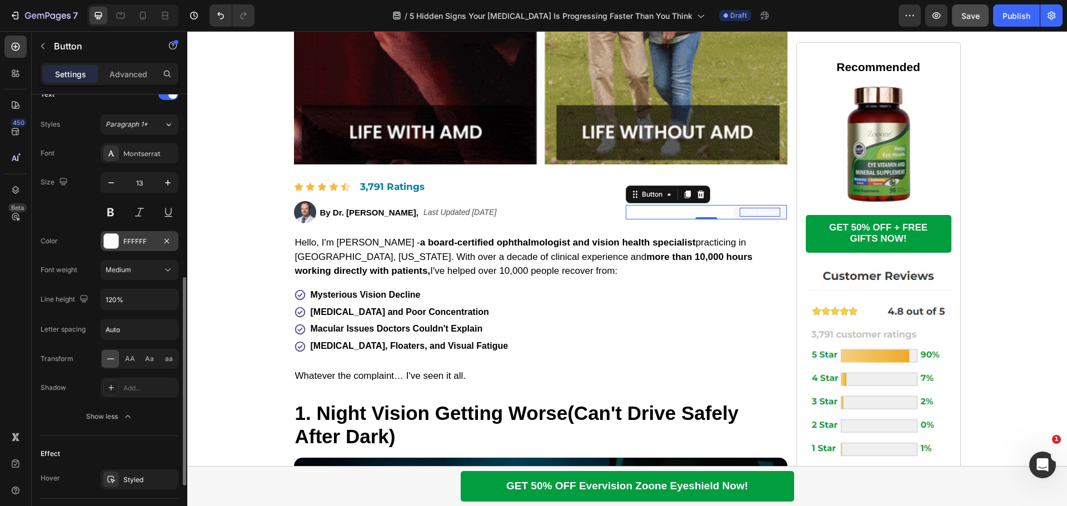
click at [110, 241] on div at bounding box center [111, 241] width 14 height 14
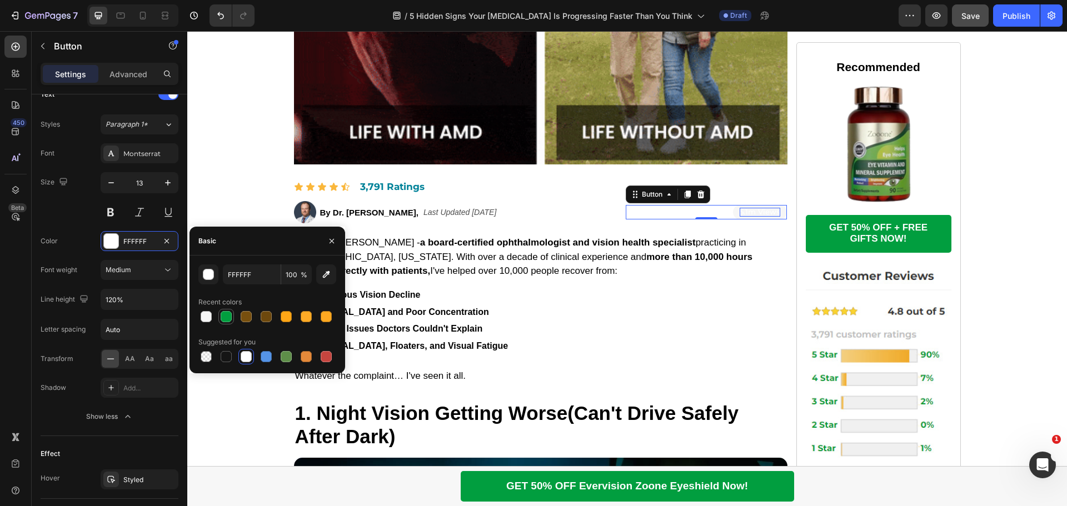
click at [230, 316] on div at bounding box center [226, 316] width 11 height 11
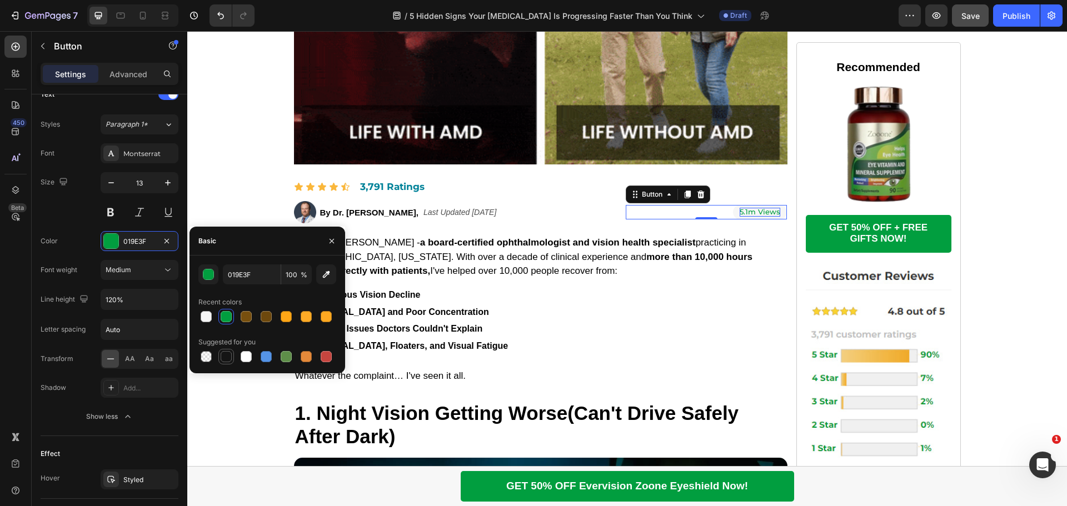
click at [226, 359] on div at bounding box center [226, 356] width 11 height 11
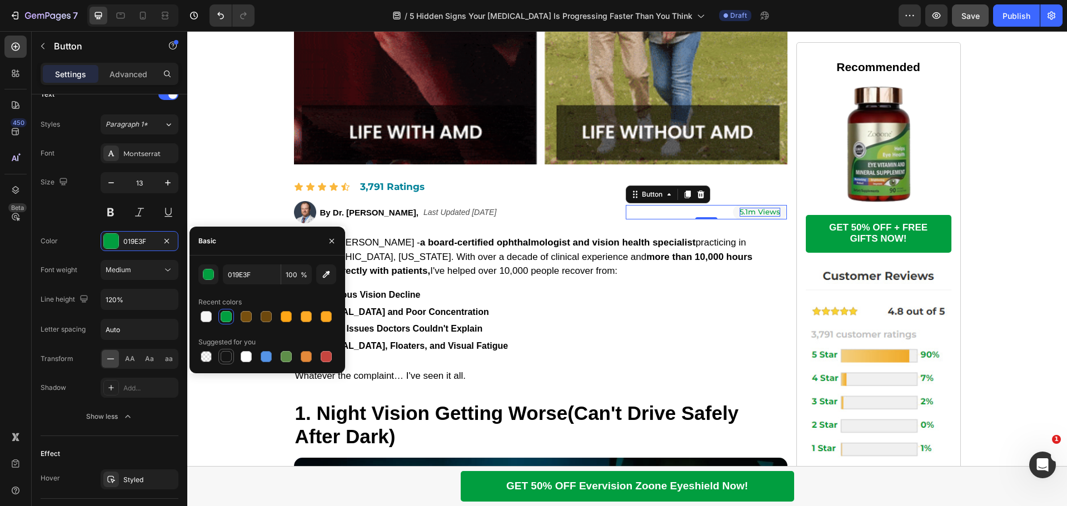
type input "151515"
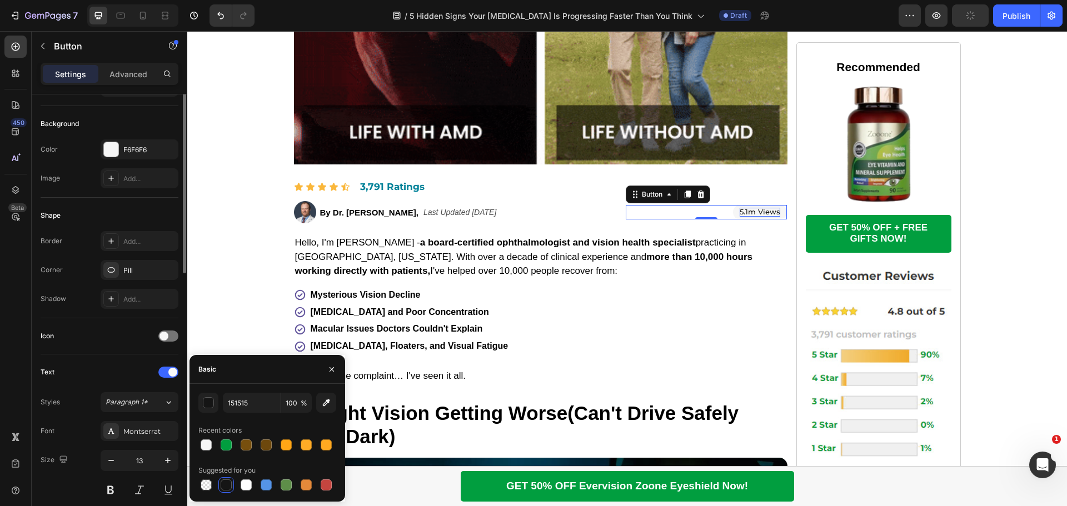
scroll to position [56, 0]
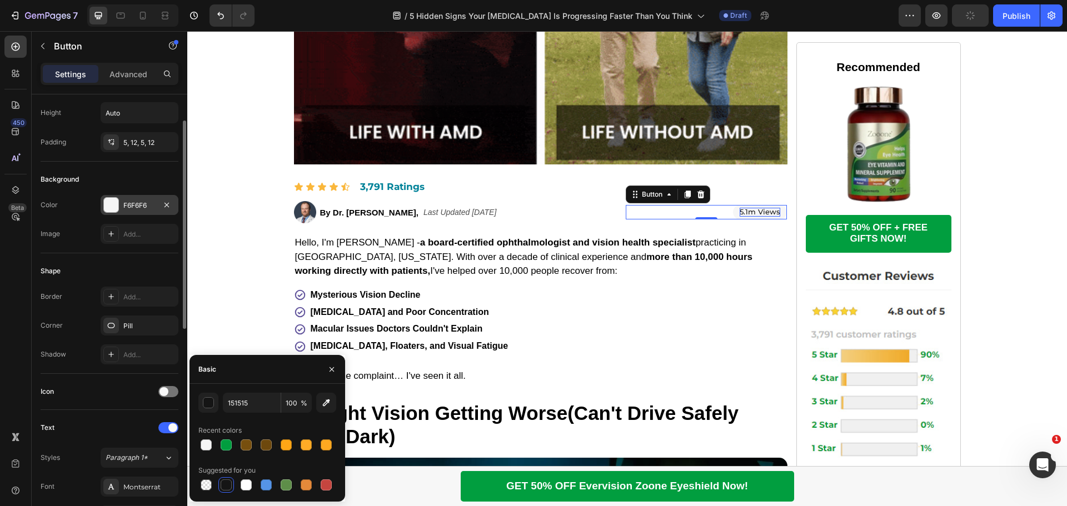
click at [106, 207] on div at bounding box center [111, 205] width 14 height 14
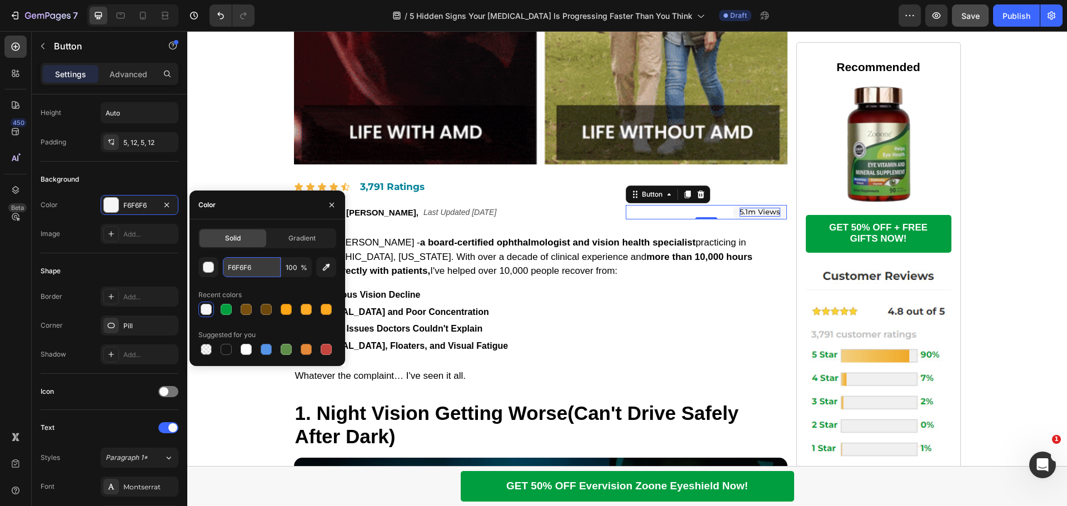
click at [238, 271] on input "F6F6F6" at bounding box center [252, 267] width 58 height 20
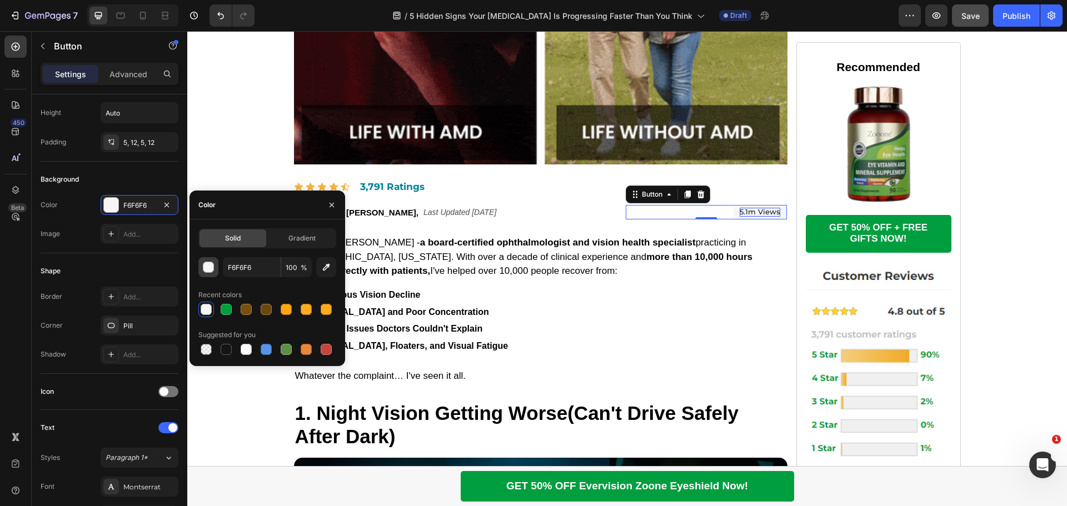
click at [211, 268] on div "button" at bounding box center [208, 267] width 11 height 11
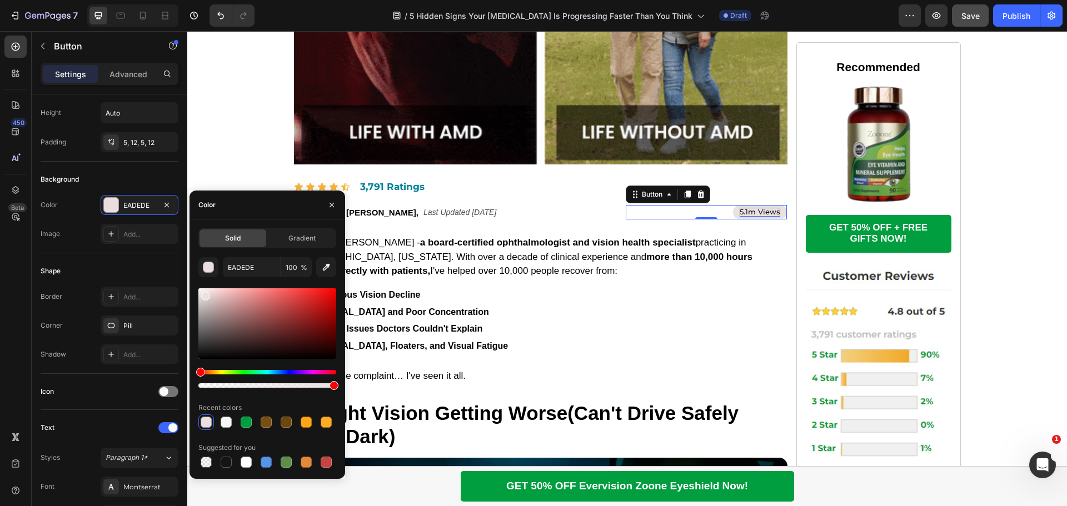
type input "EAE1E1"
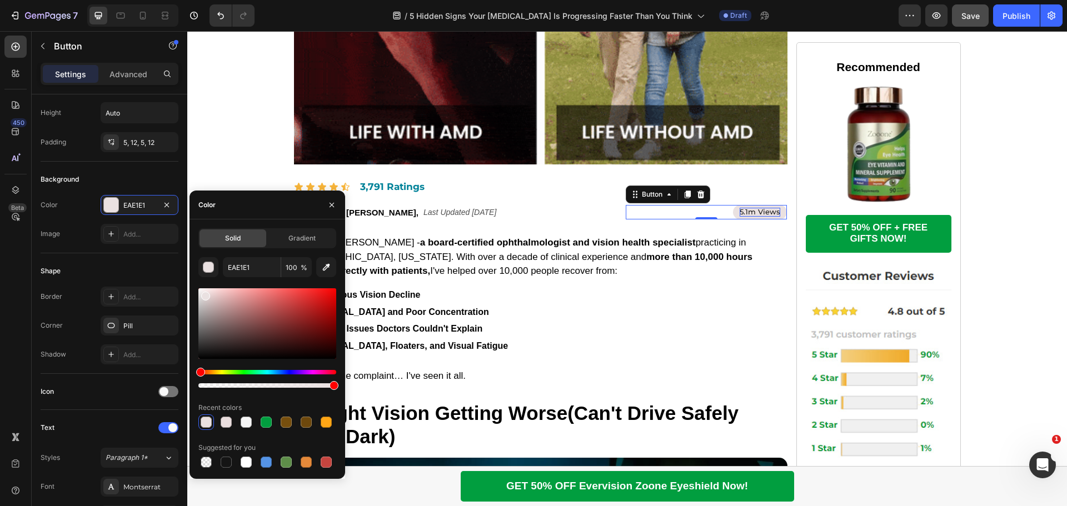
click at [205, 294] on div at bounding box center [205, 296] width 9 height 9
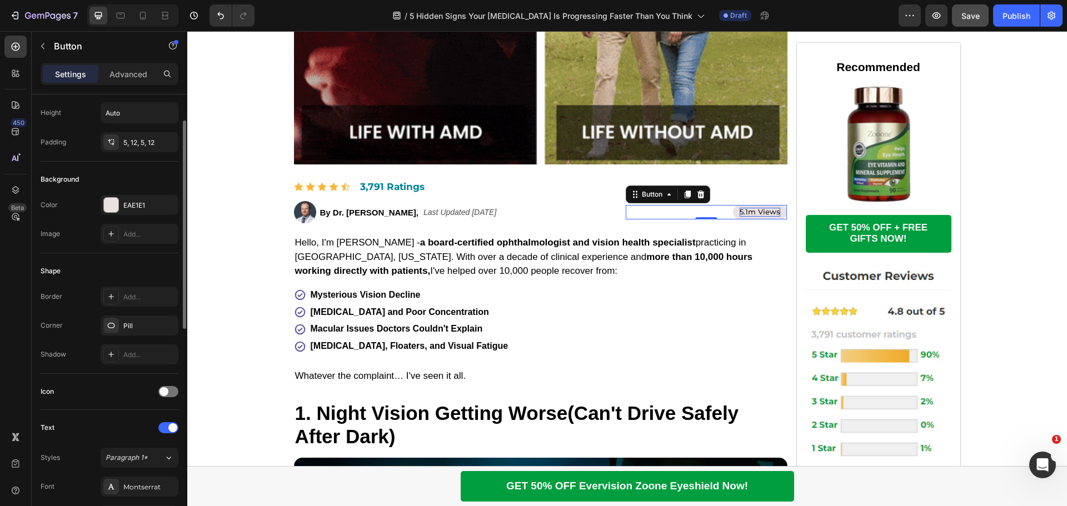
click at [128, 269] on div "Shape" at bounding box center [110, 271] width 138 height 18
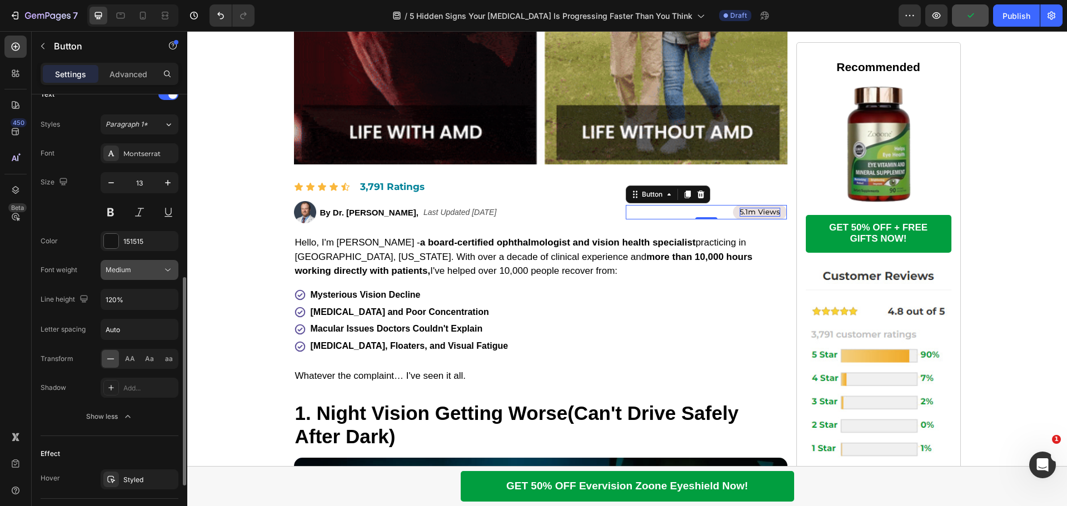
scroll to position [334, 0]
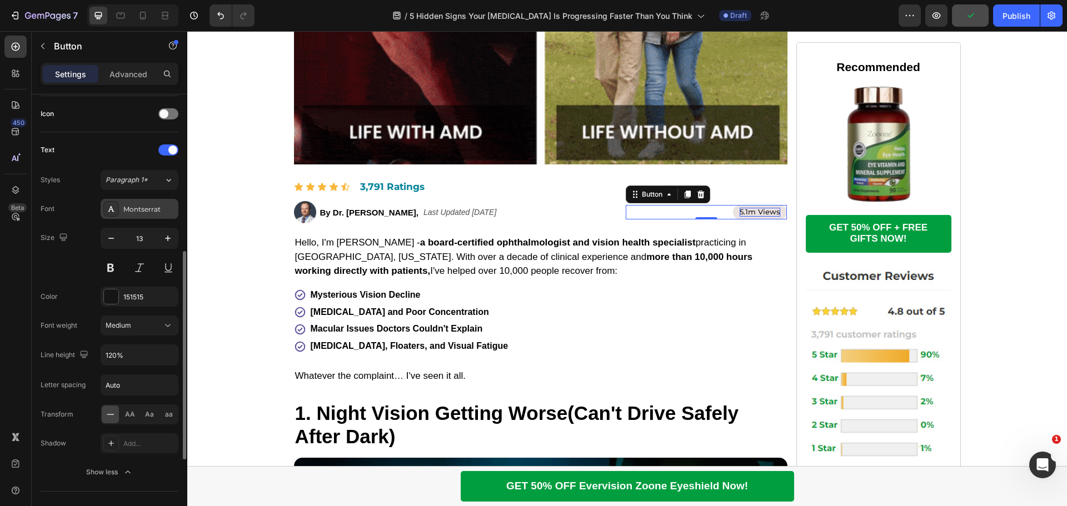
click at [159, 212] on div "Montserrat" at bounding box center [149, 210] width 52 height 10
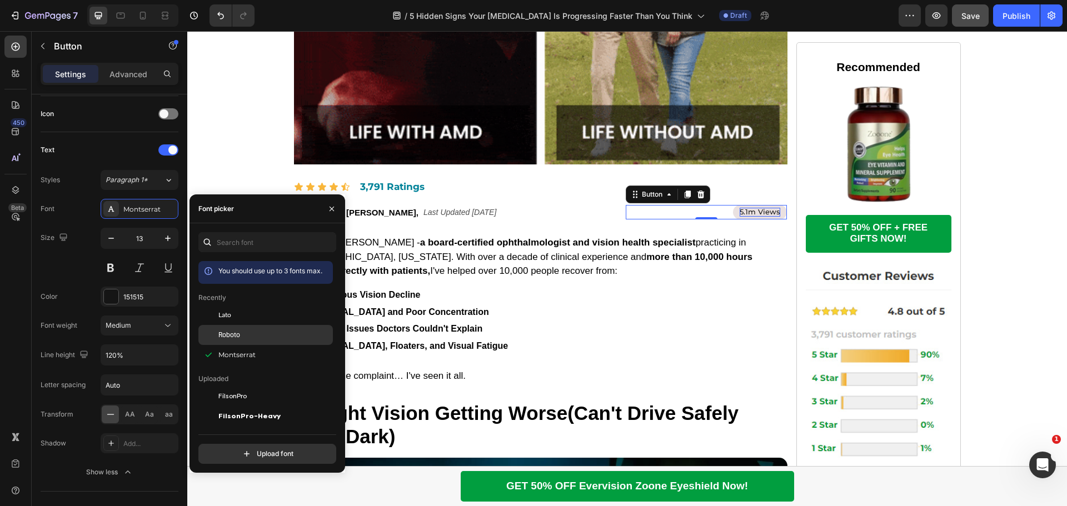
click at [228, 331] on span "Roboto" at bounding box center [229, 335] width 22 height 10
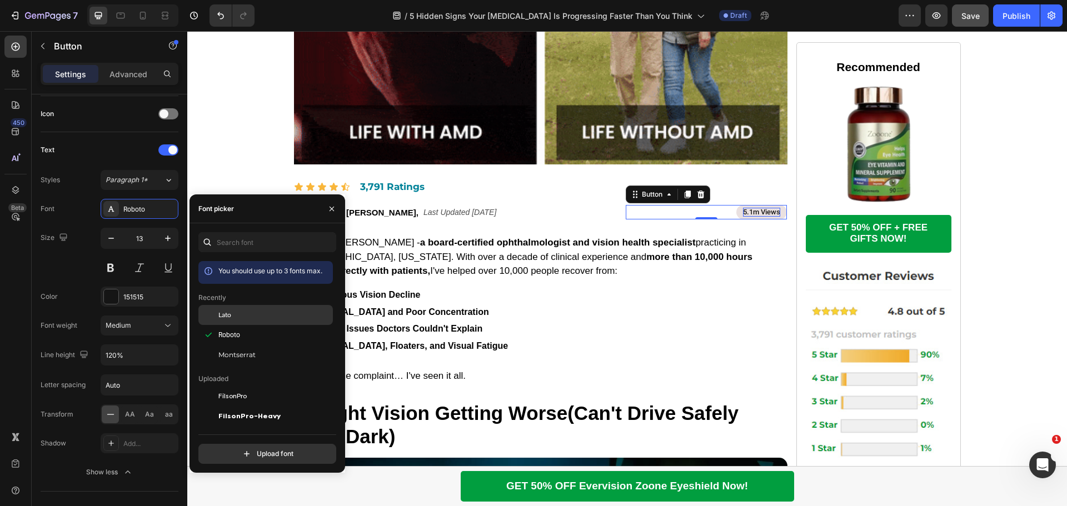
click at [227, 313] on span "Lato" at bounding box center [224, 315] width 13 height 10
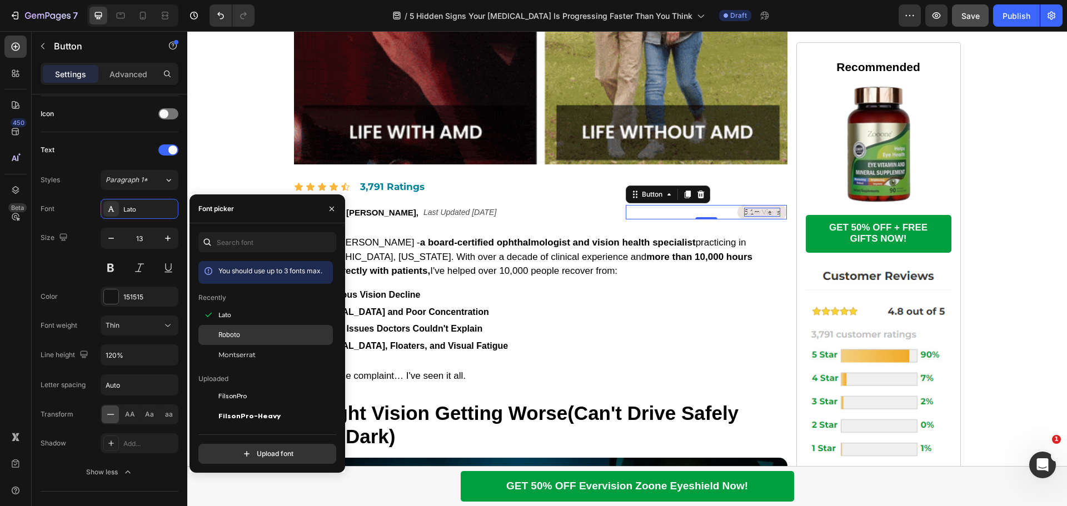
click at [231, 332] on span "Roboto" at bounding box center [229, 335] width 22 height 10
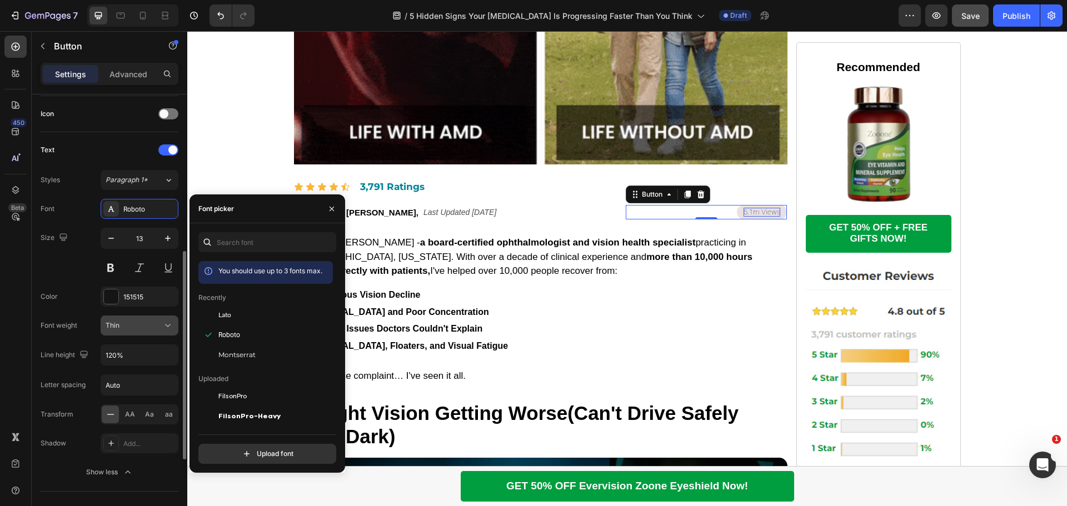
click at [147, 325] on div "Thin" at bounding box center [134, 326] width 57 height 10
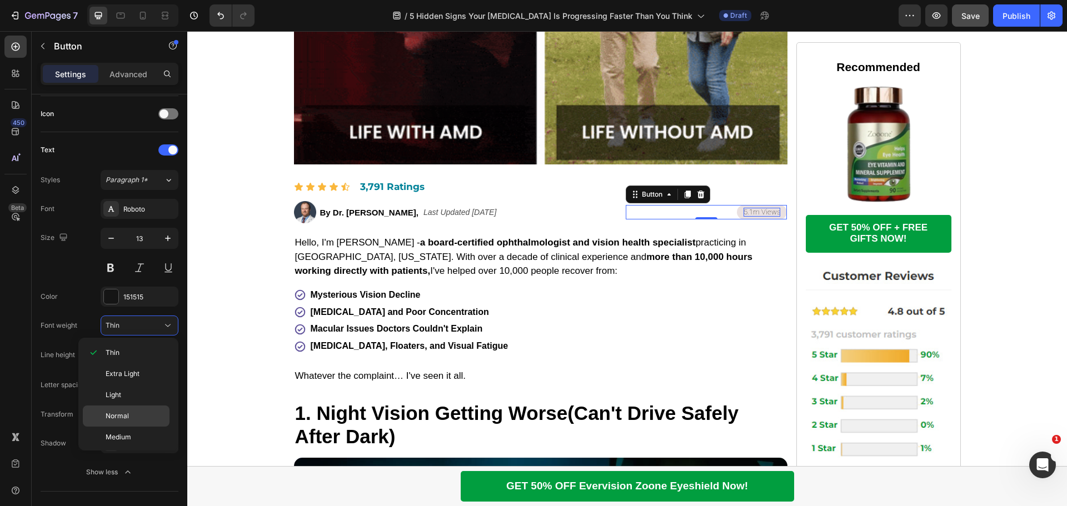
click at [123, 427] on div "Normal" at bounding box center [126, 437] width 87 height 21
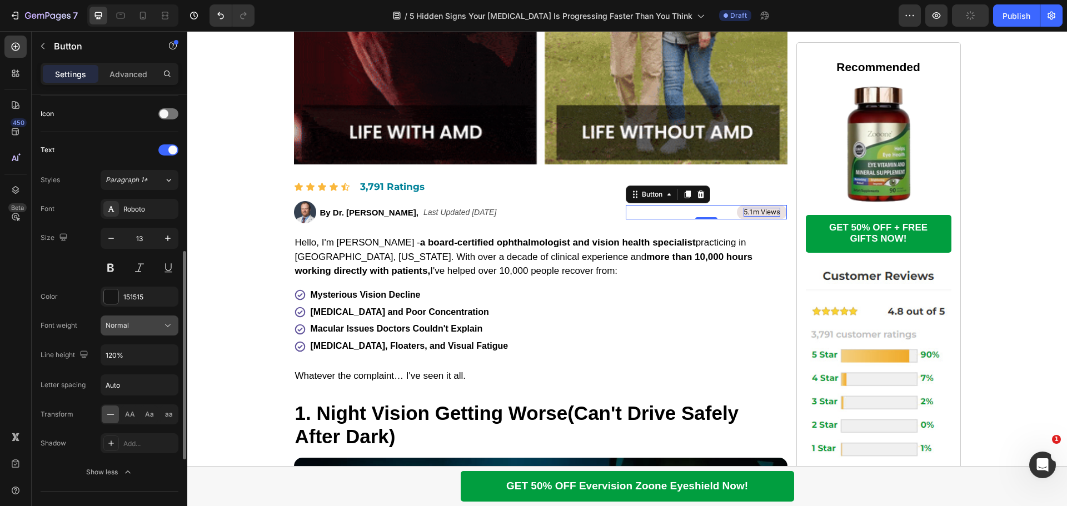
click at [150, 326] on div "Normal" at bounding box center [134, 326] width 57 height 10
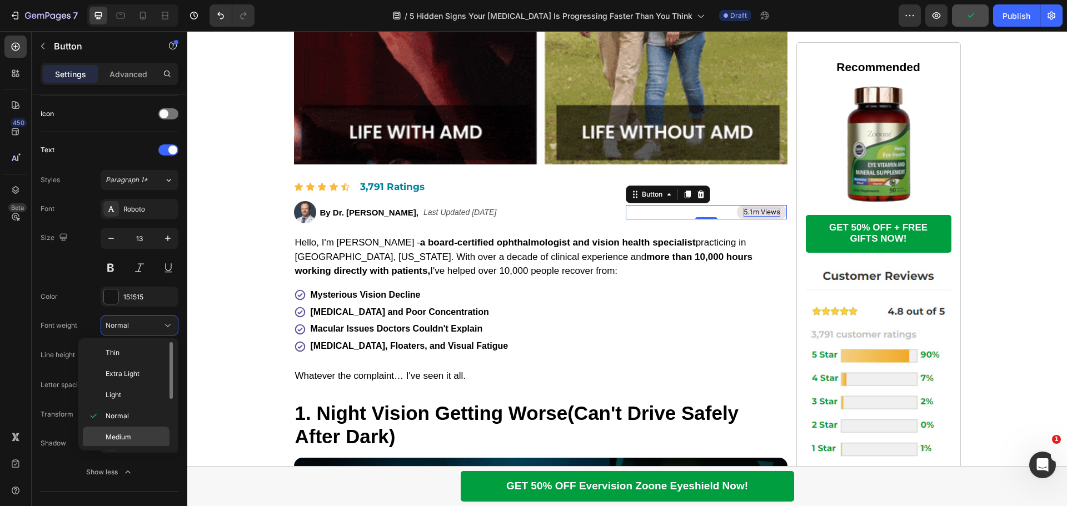
click at [126, 448] on div "Medium" at bounding box center [126, 458] width 87 height 21
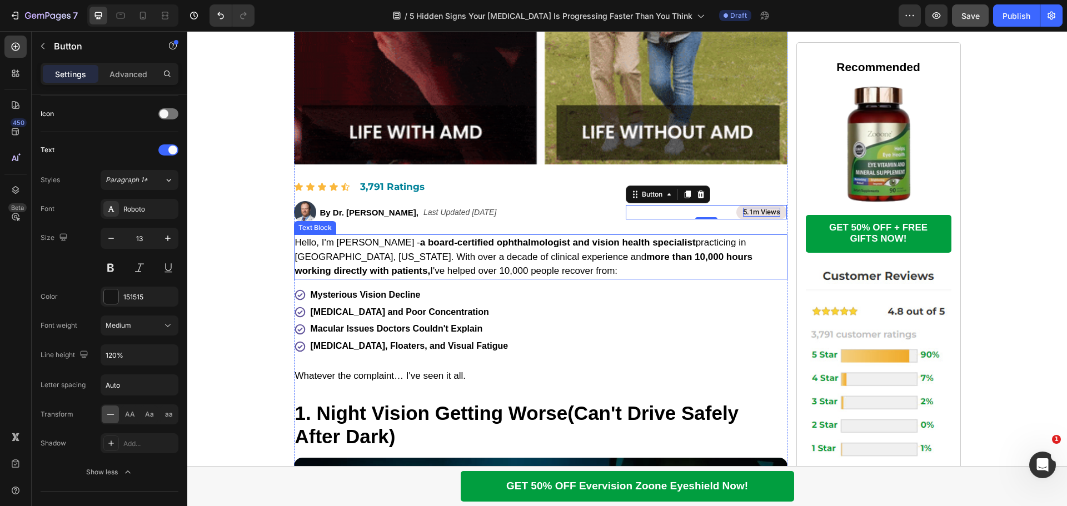
click at [608, 256] on strong "more than 10,000 hours working directly with patients," at bounding box center [524, 264] width 458 height 25
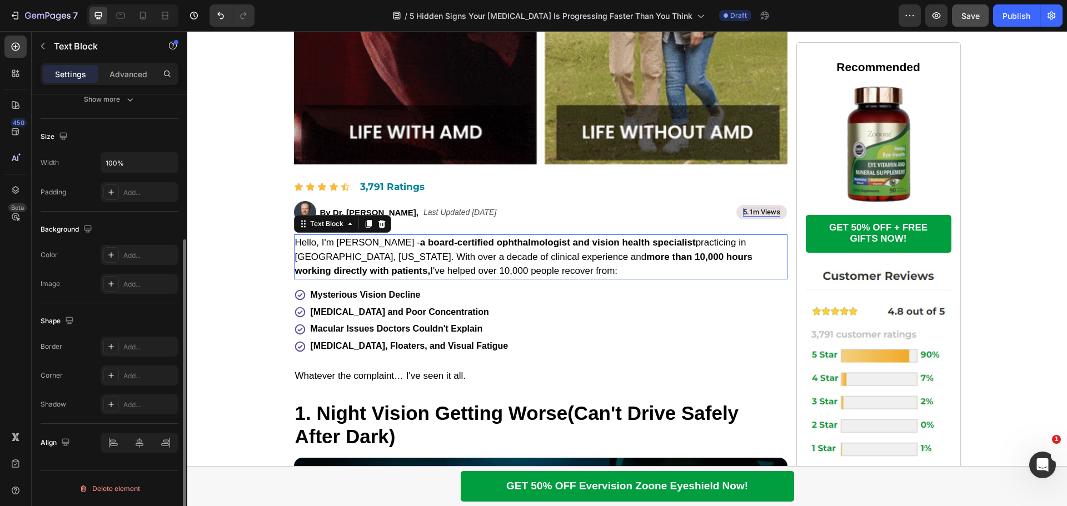
scroll to position [0, 0]
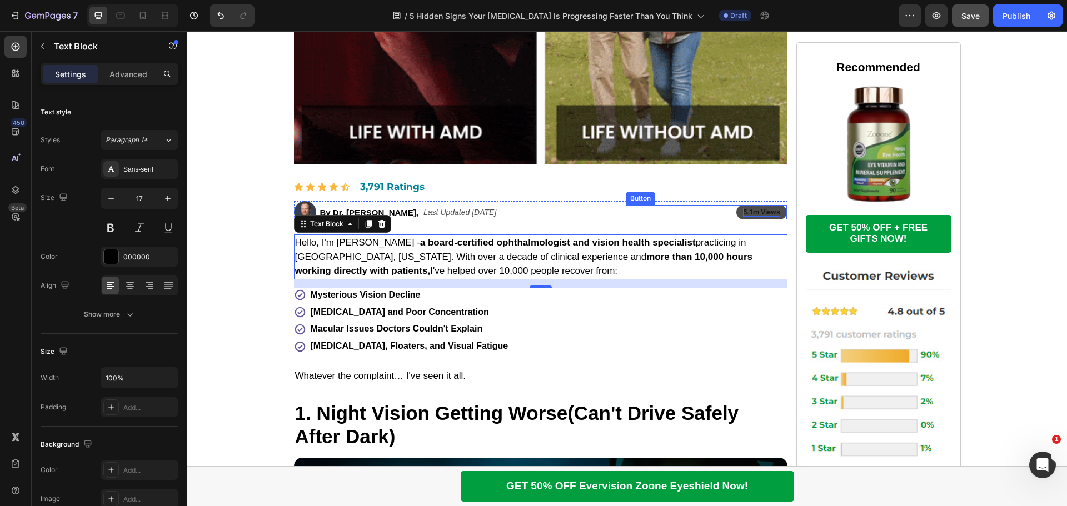
click at [737, 212] on button "5.1m Views" at bounding box center [762, 212] width 51 height 14
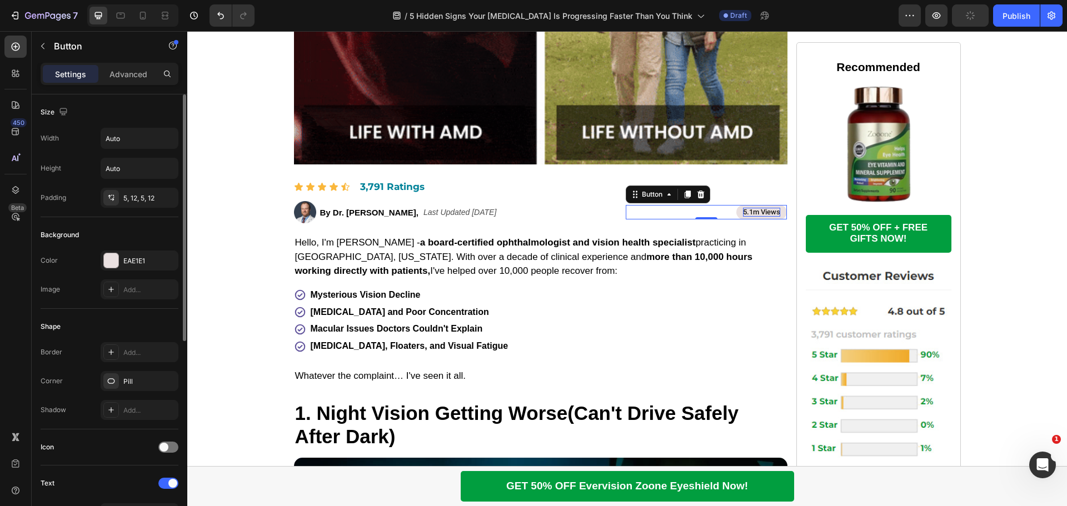
scroll to position [111, 0]
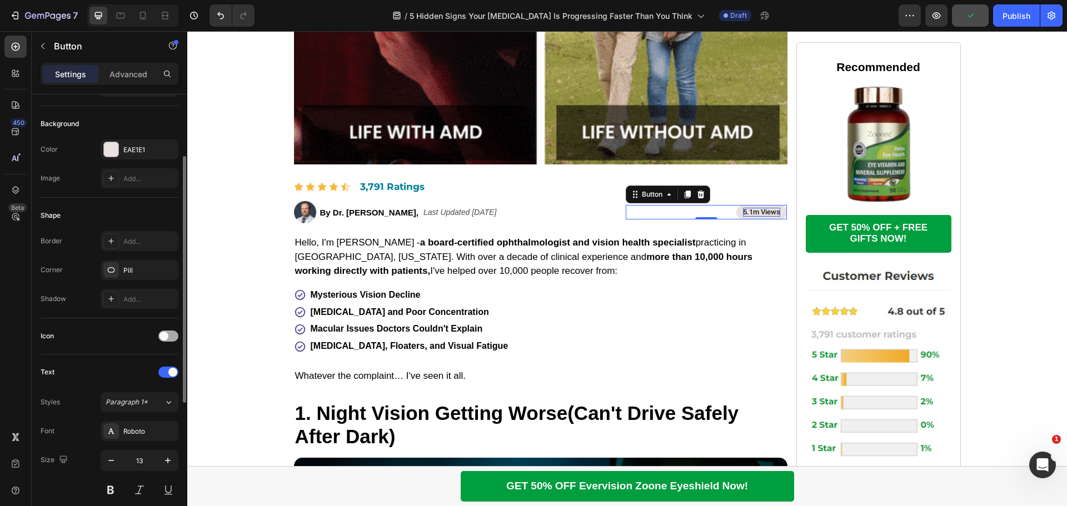
click at [172, 336] on div at bounding box center [168, 336] width 20 height 11
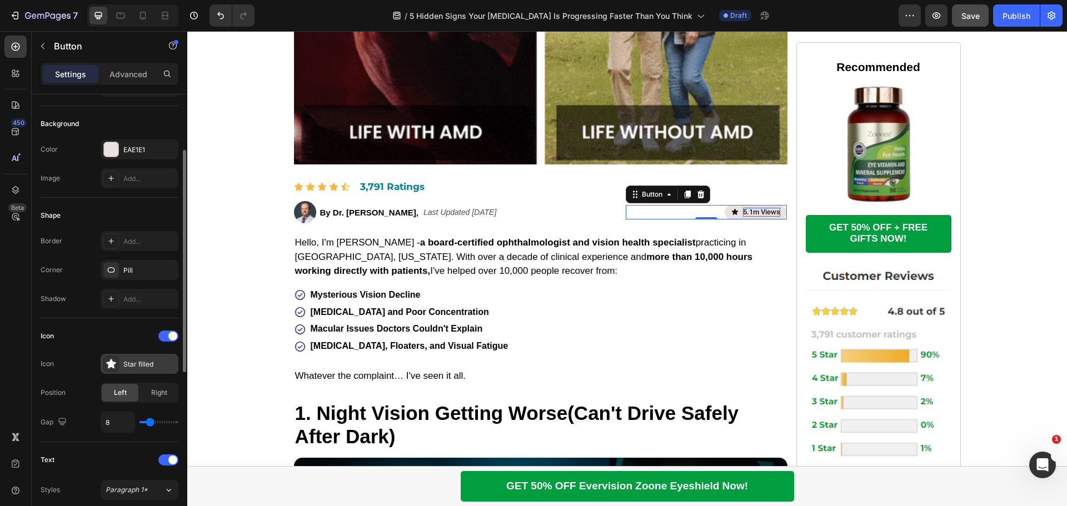
click at [113, 364] on icon at bounding box center [110, 363] width 9 height 9
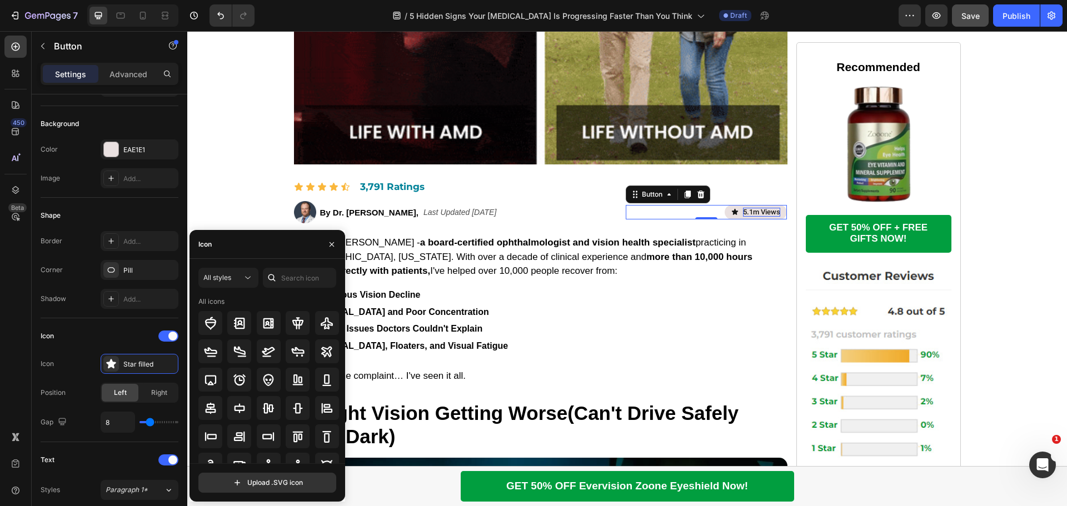
click at [280, 281] on div at bounding box center [272, 278] width 18 height 20
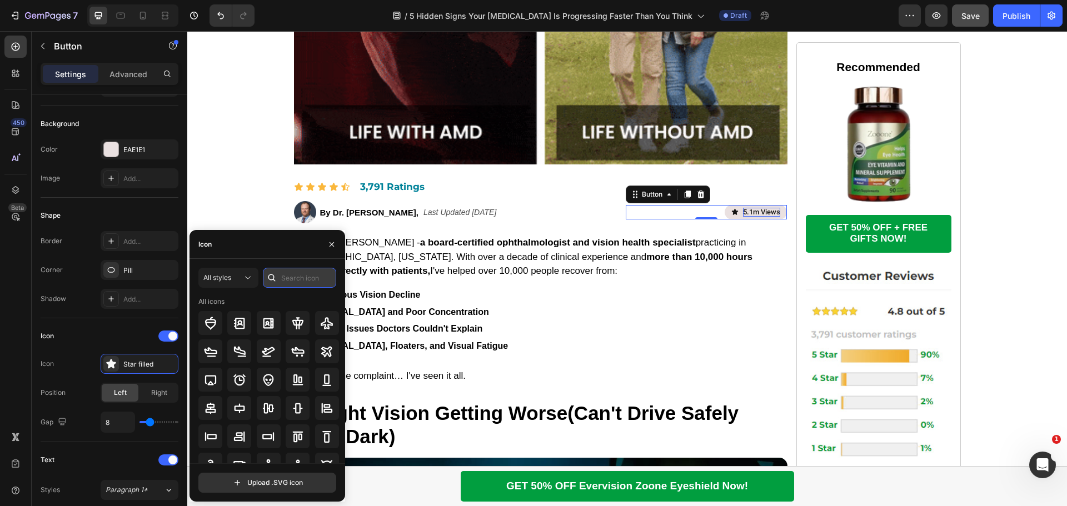
click at [300, 276] on input "text" at bounding box center [299, 278] width 73 height 20
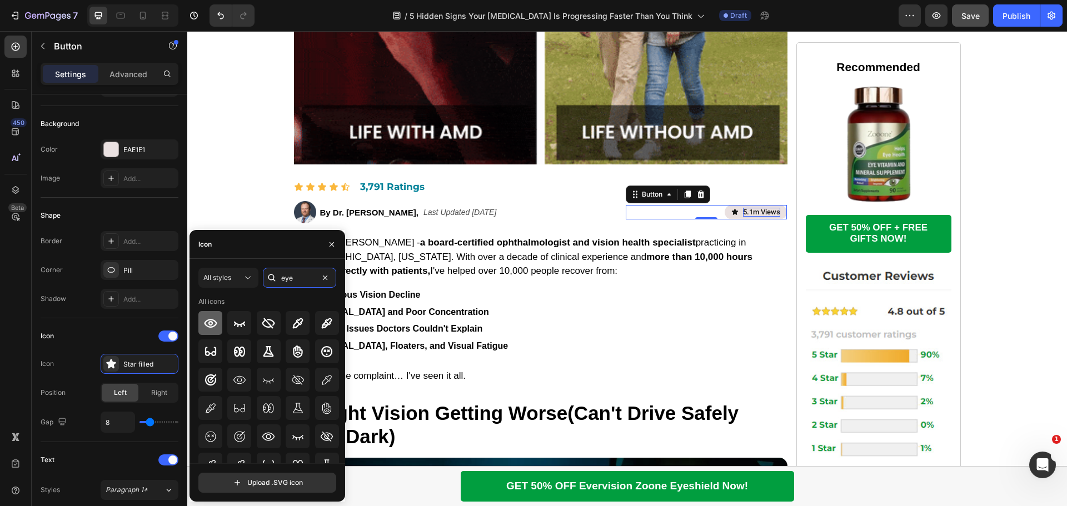
type input "eye"
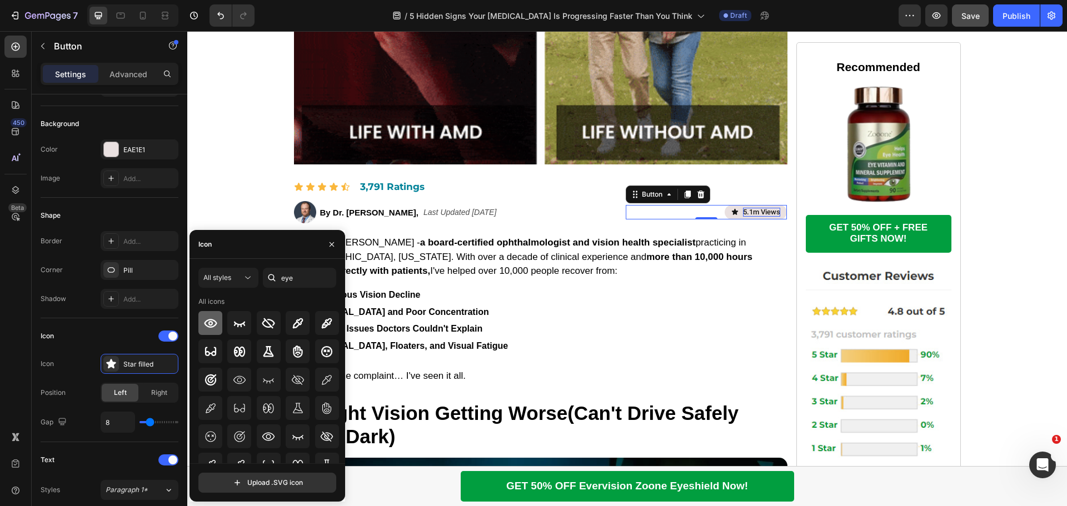
click at [216, 324] on icon at bounding box center [210, 323] width 13 height 9
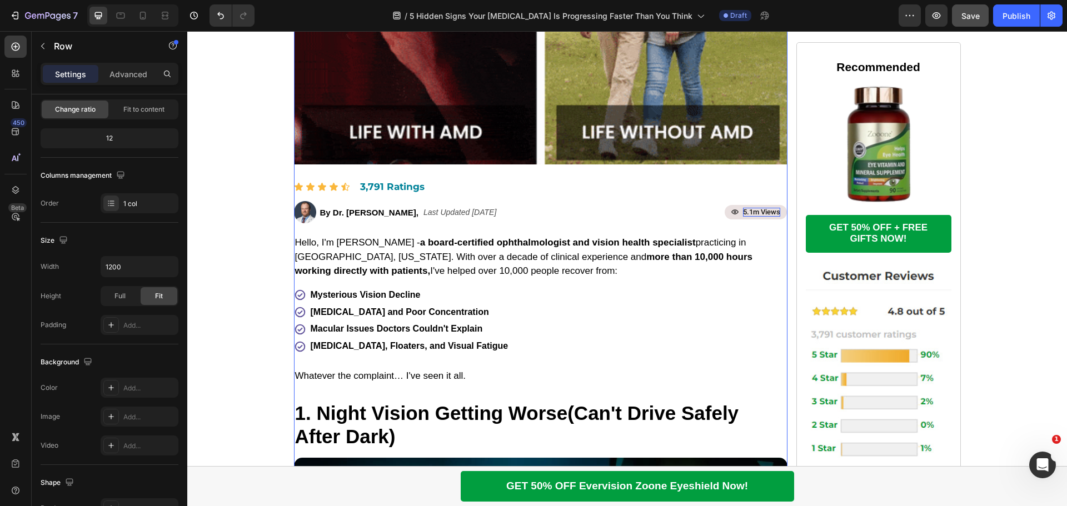
scroll to position [0, 0]
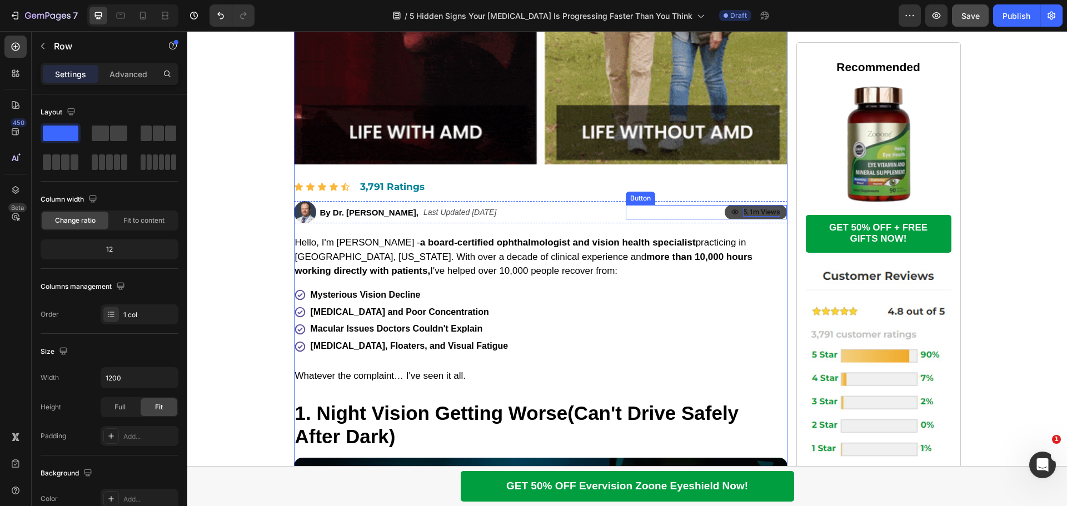
click at [725, 214] on button "5.1m Views" at bounding box center [756, 212] width 62 height 14
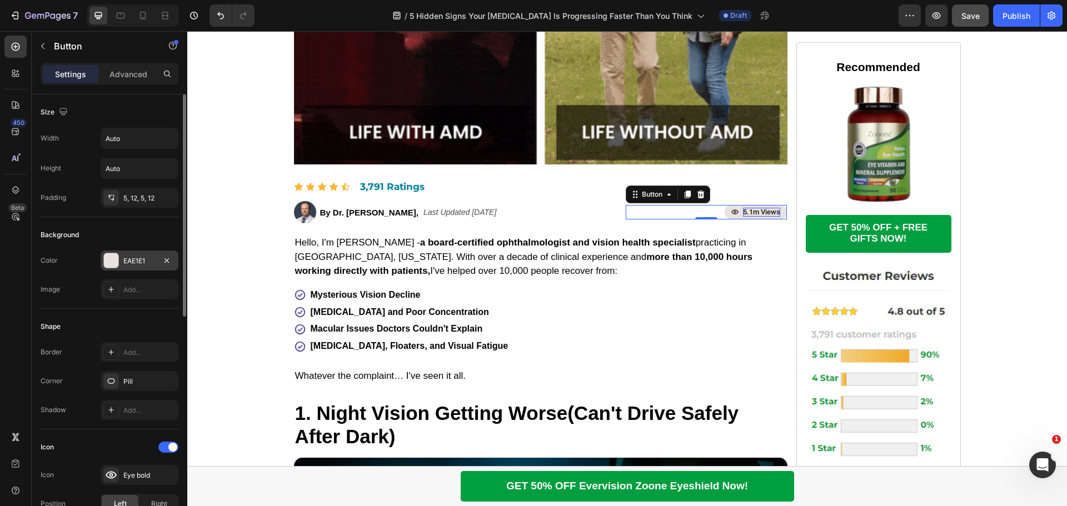
click at [108, 261] on div at bounding box center [111, 260] width 14 height 14
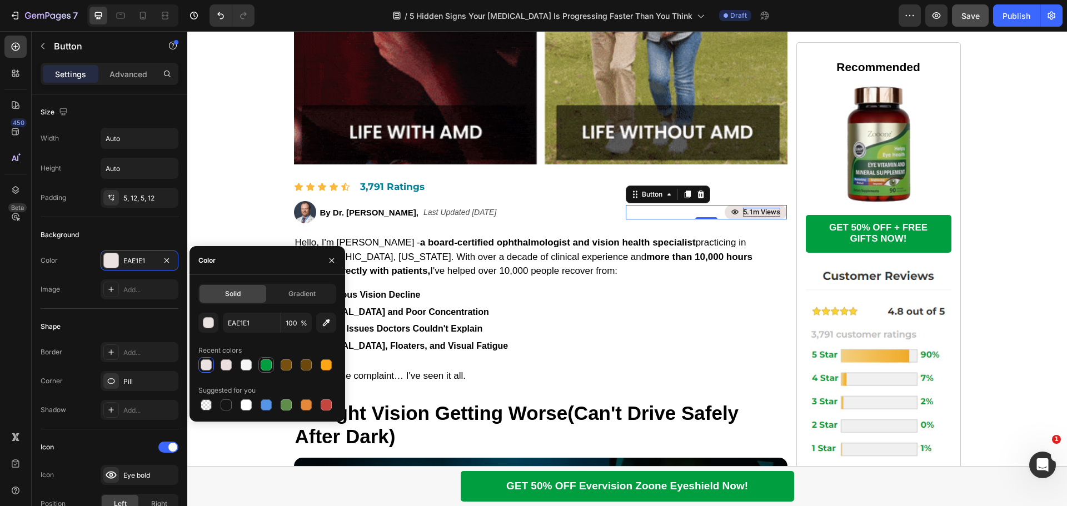
click at [261, 363] on div at bounding box center [266, 365] width 11 height 11
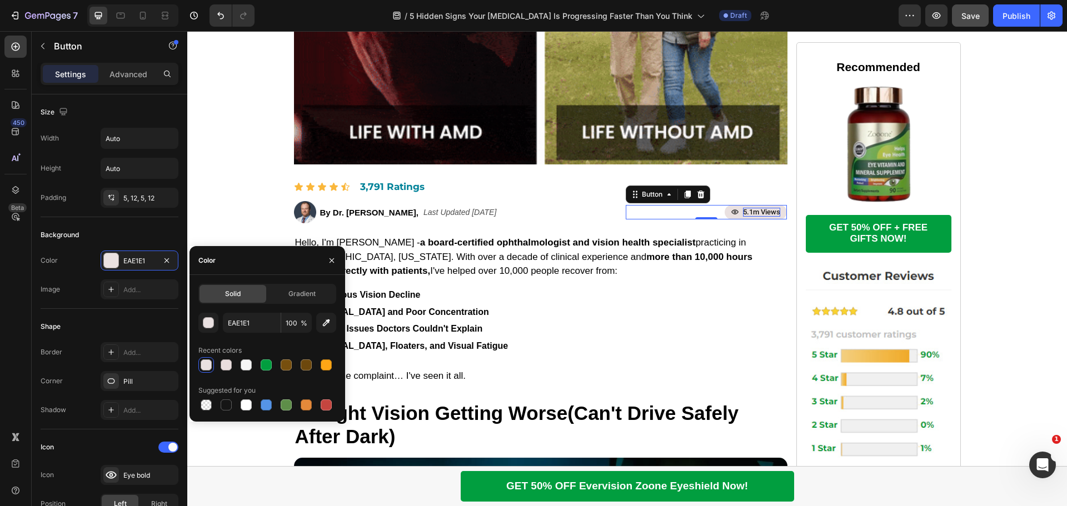
type input "019E3F"
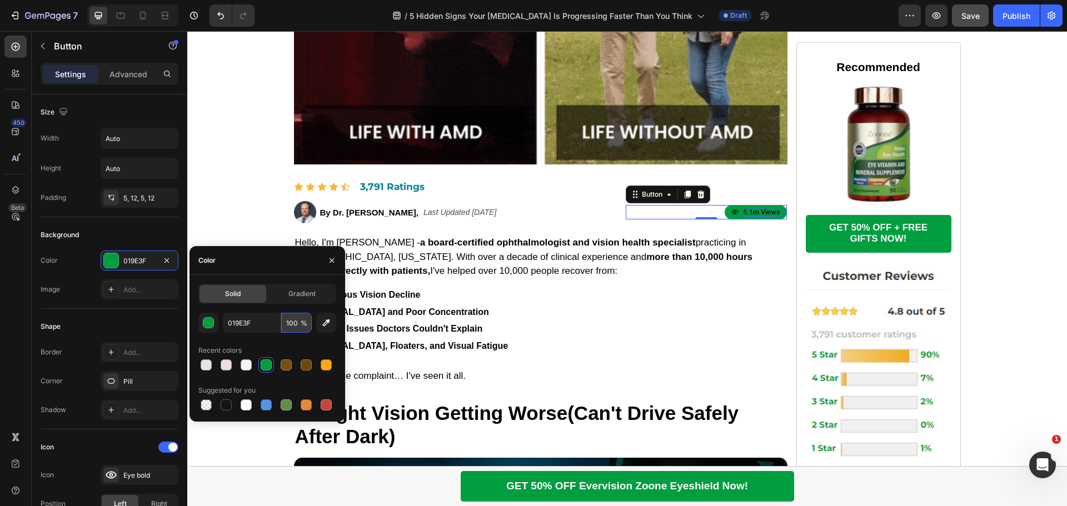
click at [293, 317] on input "100" at bounding box center [296, 323] width 31 height 20
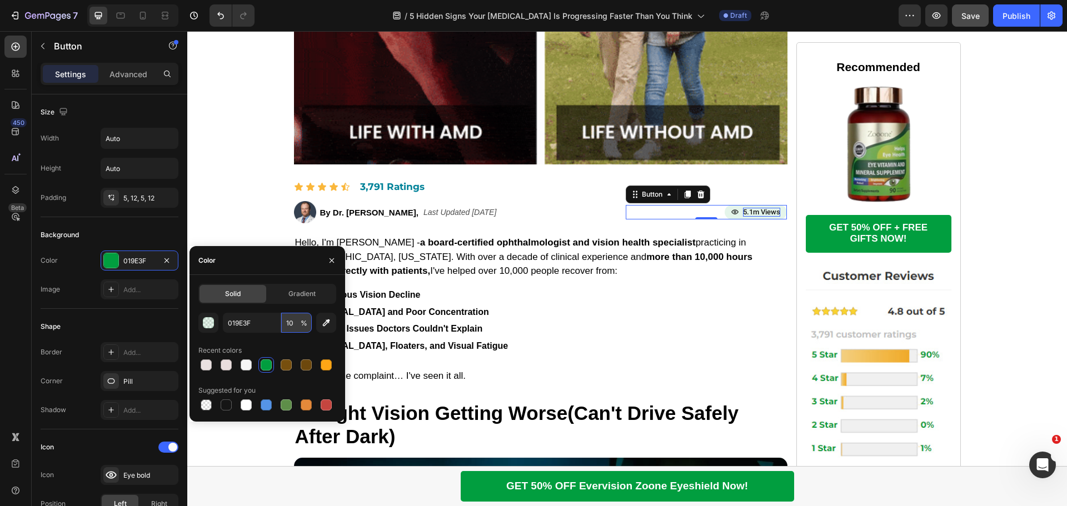
click at [293, 317] on input "10" at bounding box center [296, 323] width 31 height 20
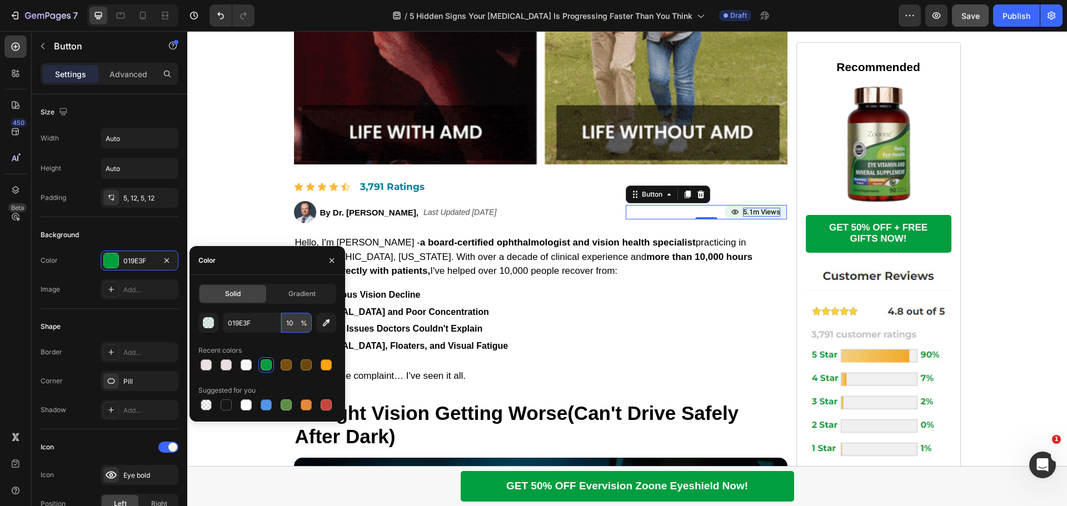
click at [293, 317] on input "10" at bounding box center [296, 323] width 31 height 20
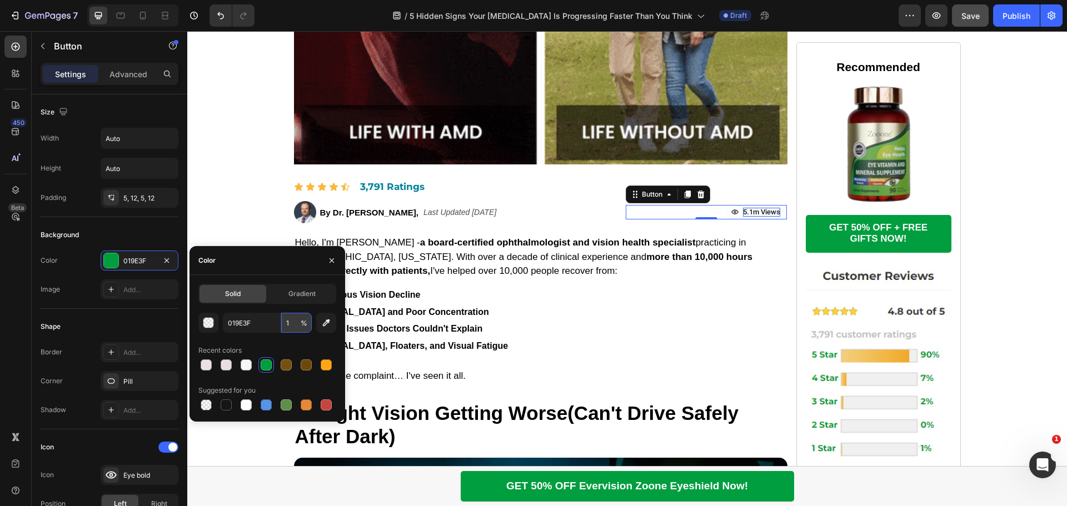
type input "15"
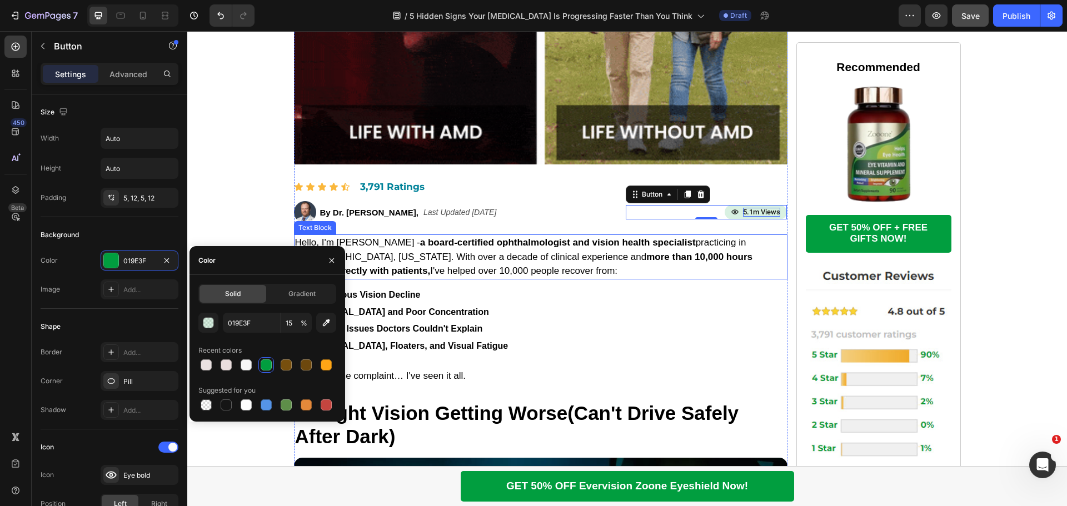
click at [605, 274] on p "Hello, I'm [PERSON_NAME] - a board-certified ophthalmologist and vision health …" at bounding box center [540, 257] width 491 height 43
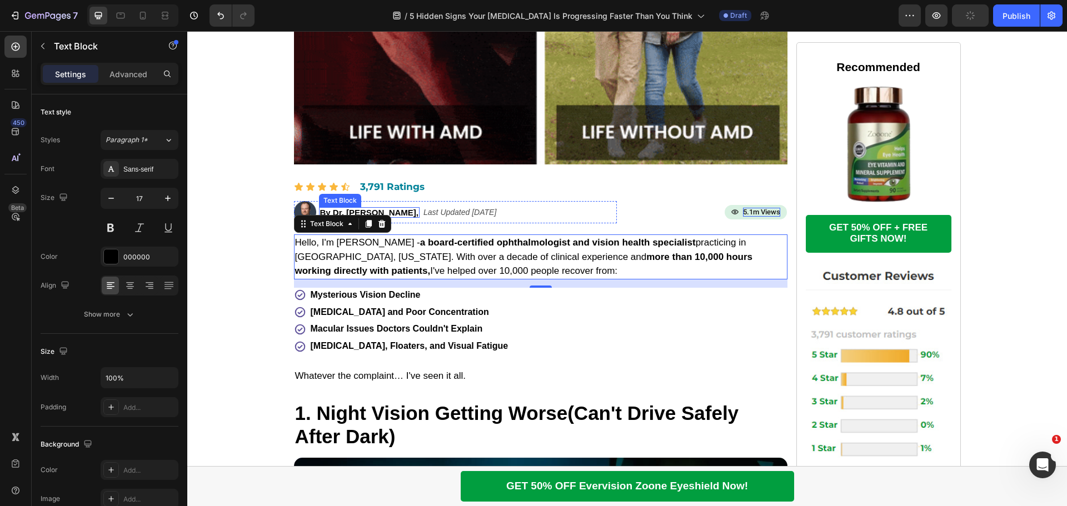
click at [389, 213] on p "By Dr. [PERSON_NAME]," at bounding box center [369, 212] width 99 height 8
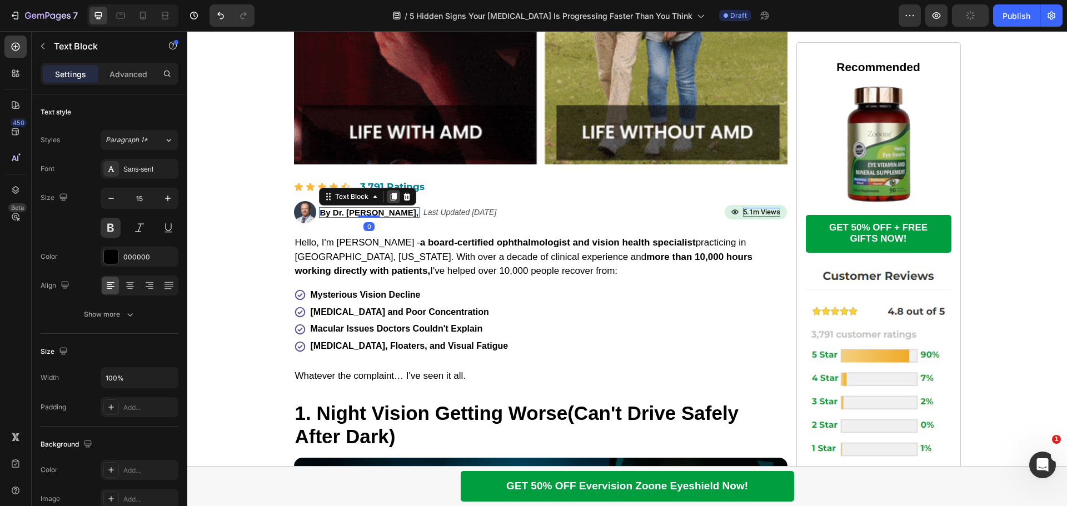
click at [390, 197] on icon at bounding box center [393, 197] width 6 height 8
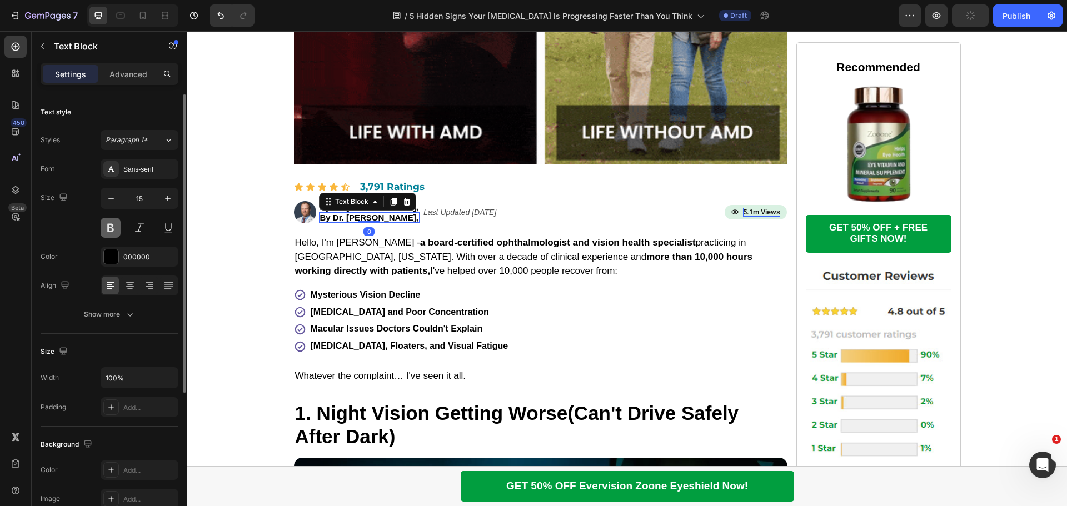
click at [110, 223] on button at bounding box center [111, 228] width 20 height 20
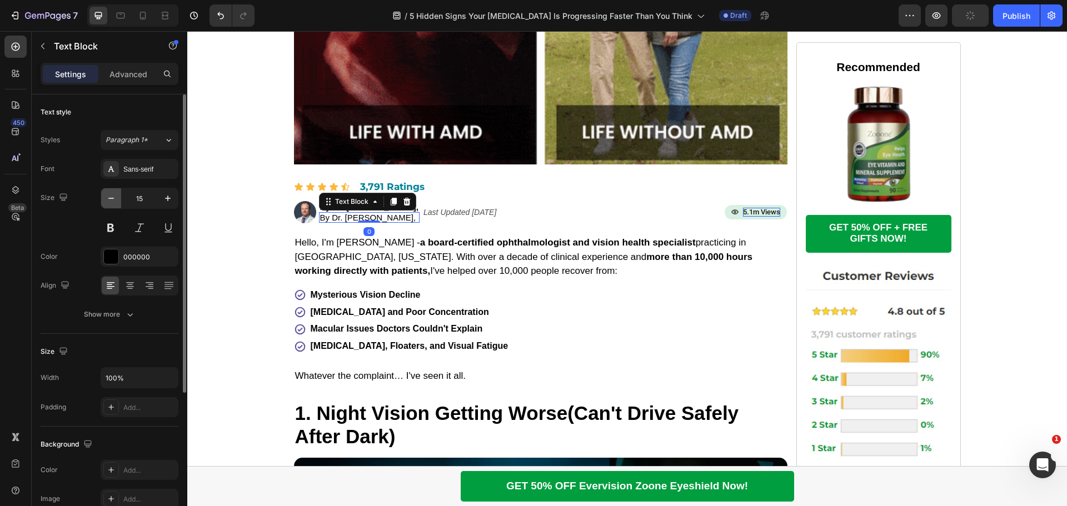
click at [111, 196] on icon "button" at bounding box center [111, 198] width 11 height 11
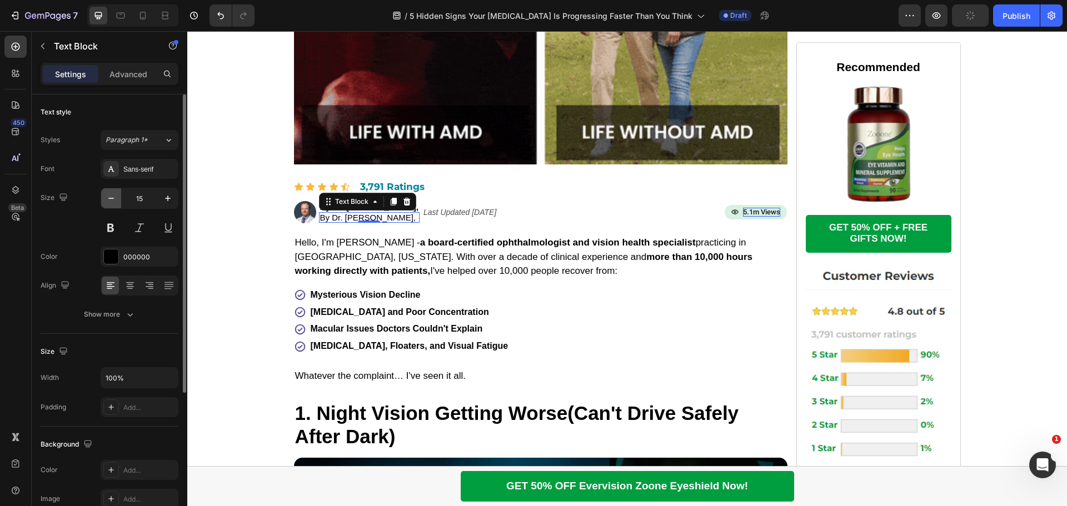
click at [111, 196] on icon "button" at bounding box center [111, 198] width 11 height 11
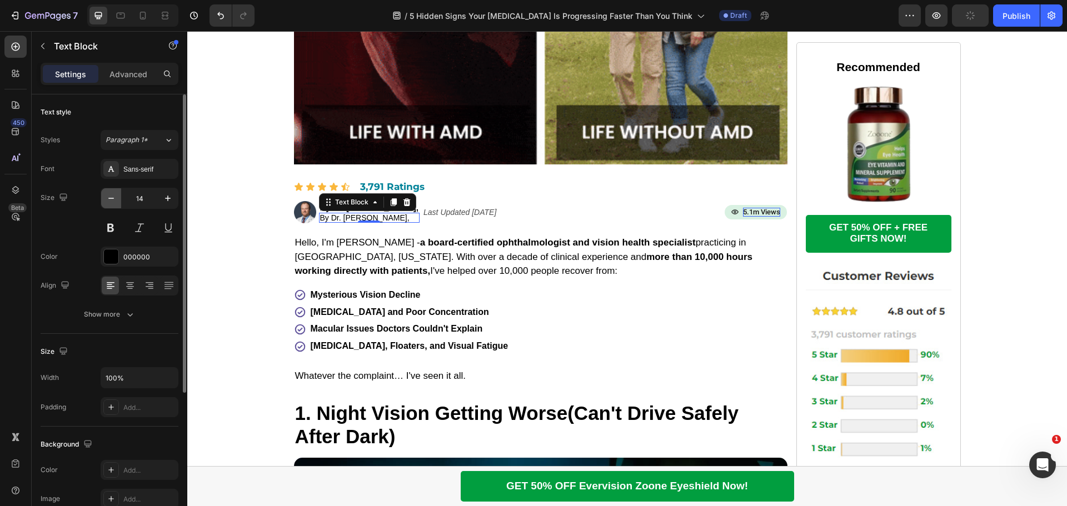
click at [111, 196] on icon "button" at bounding box center [111, 198] width 11 height 11
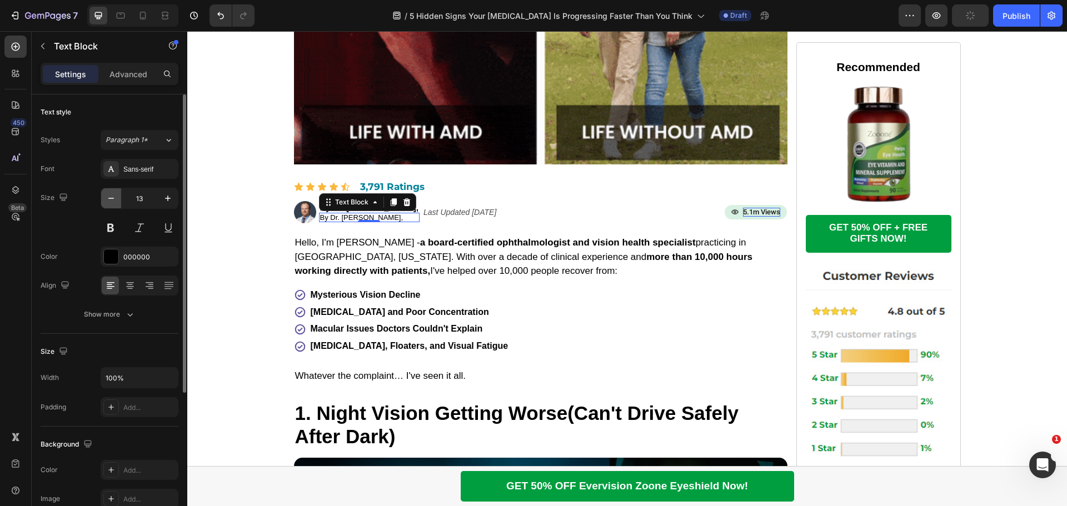
type input "12"
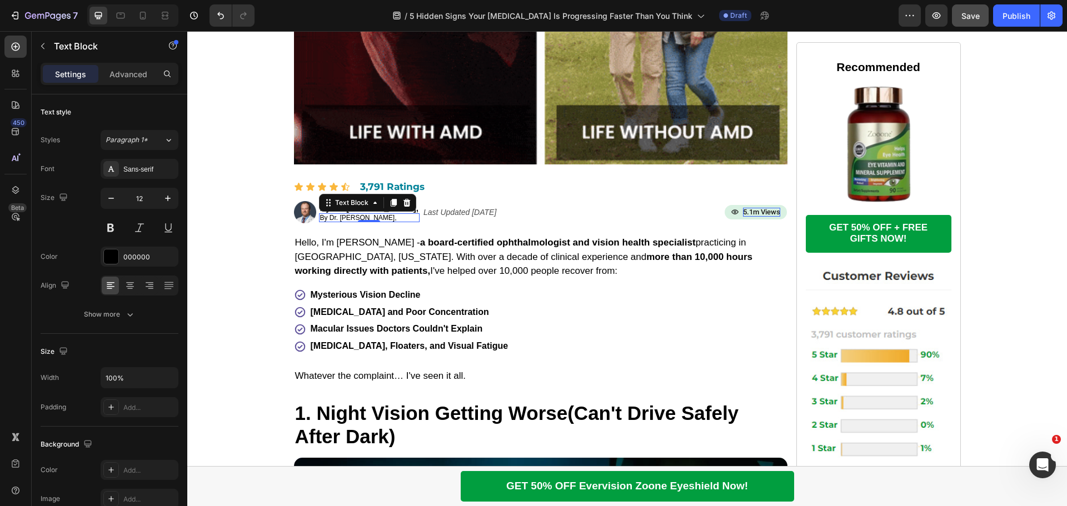
click at [333, 216] on p "By Dr. [PERSON_NAME]," at bounding box center [369, 218] width 99 height 7
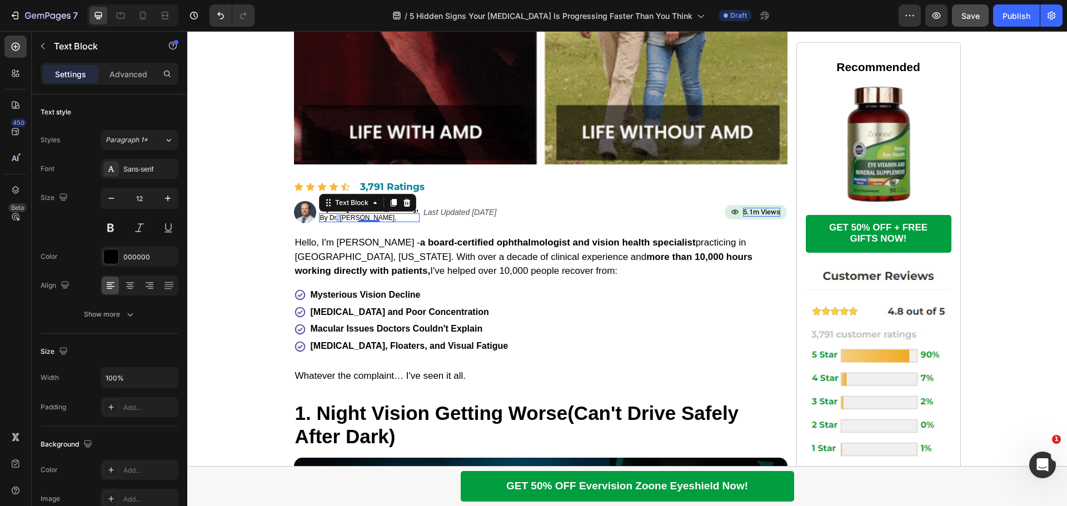
click at [333, 216] on p "By Dr. [PERSON_NAME]," at bounding box center [369, 218] width 99 height 7
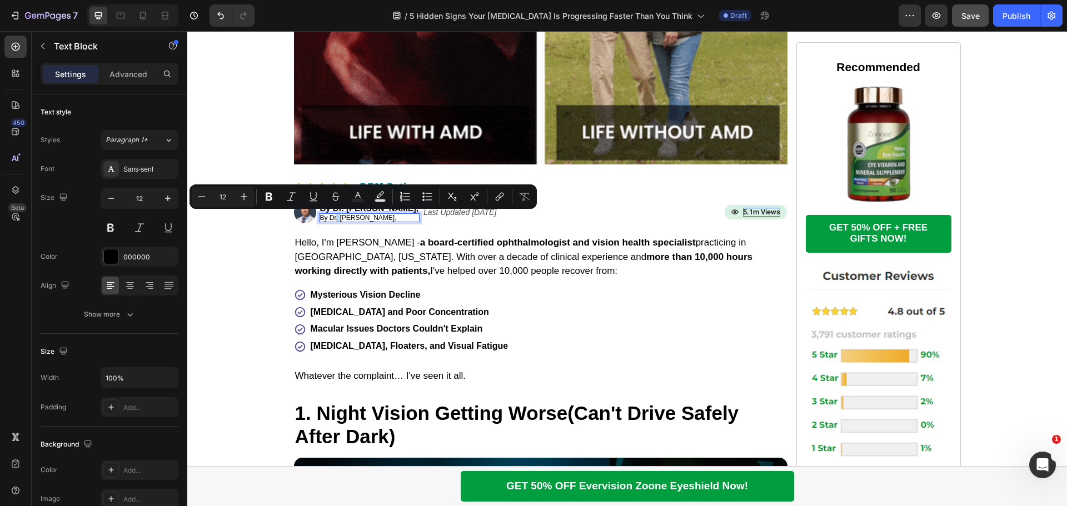
click at [333, 216] on p "By Dr. [PERSON_NAME]," at bounding box center [369, 218] width 99 height 7
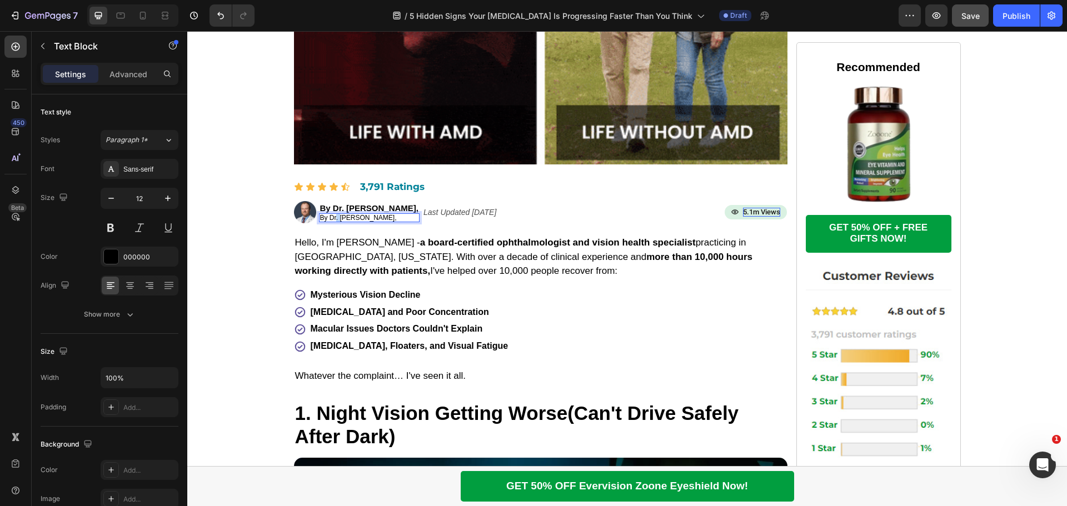
click at [333, 216] on p "By Dr. [PERSON_NAME]," at bounding box center [369, 218] width 99 height 7
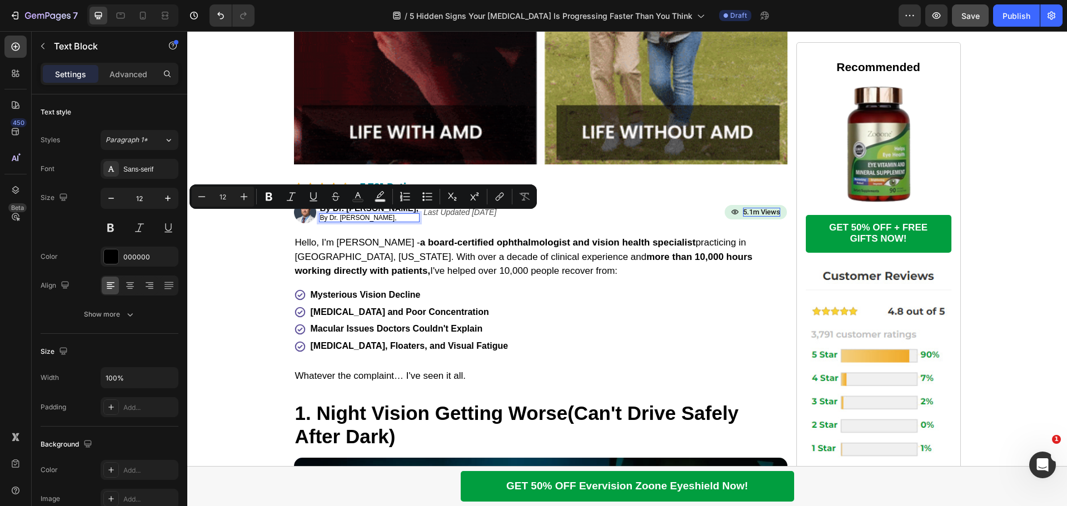
click at [383, 216] on p "By Dr. [PERSON_NAME]," at bounding box center [369, 218] width 99 height 7
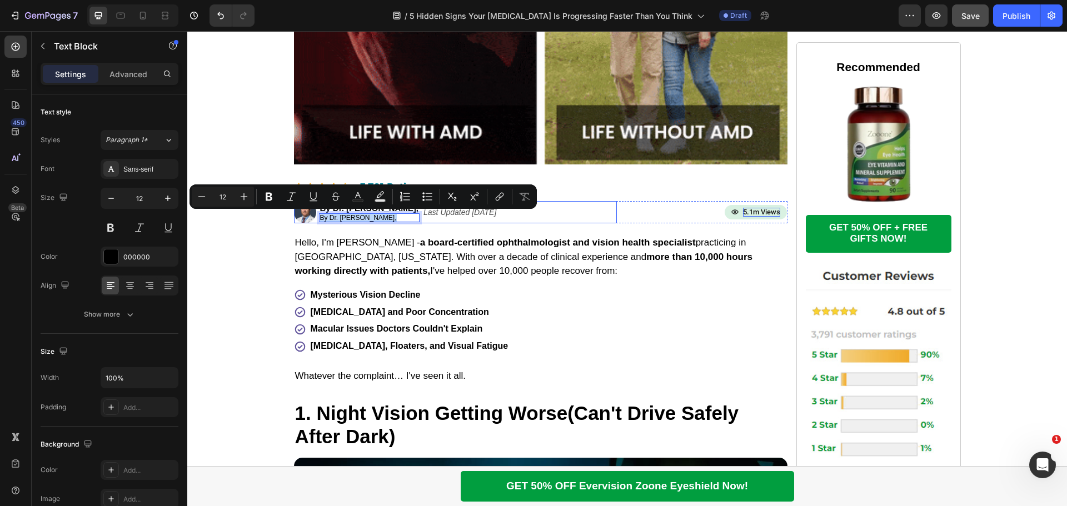
drag, startPoint x: 384, startPoint y: 216, endPoint x: 312, endPoint y: 217, distance: 71.2
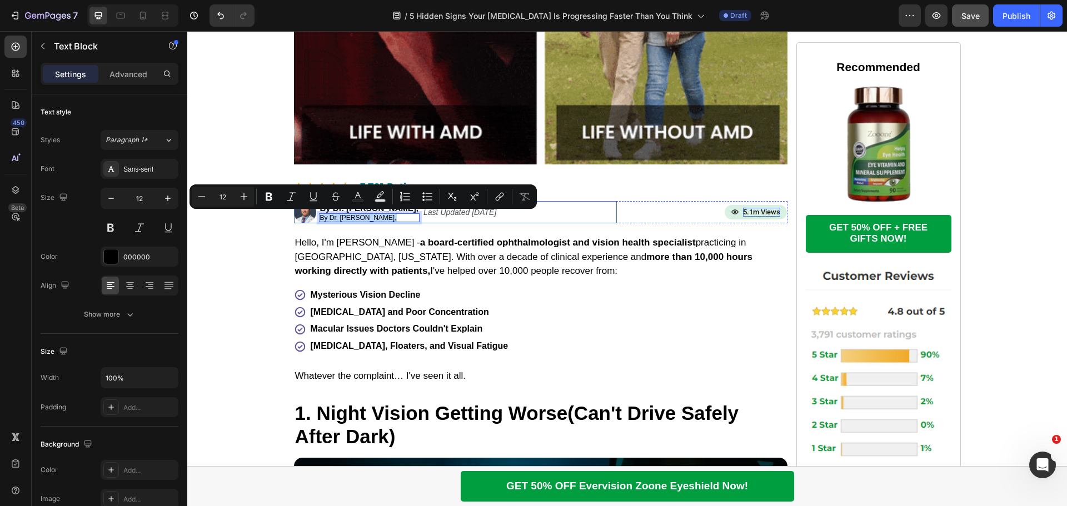
click at [312, 217] on div "Image By Dr. [PERSON_NAME], Text Block By Dr. [PERSON_NAME], Text Block 0 Ophth…" at bounding box center [455, 212] width 323 height 22
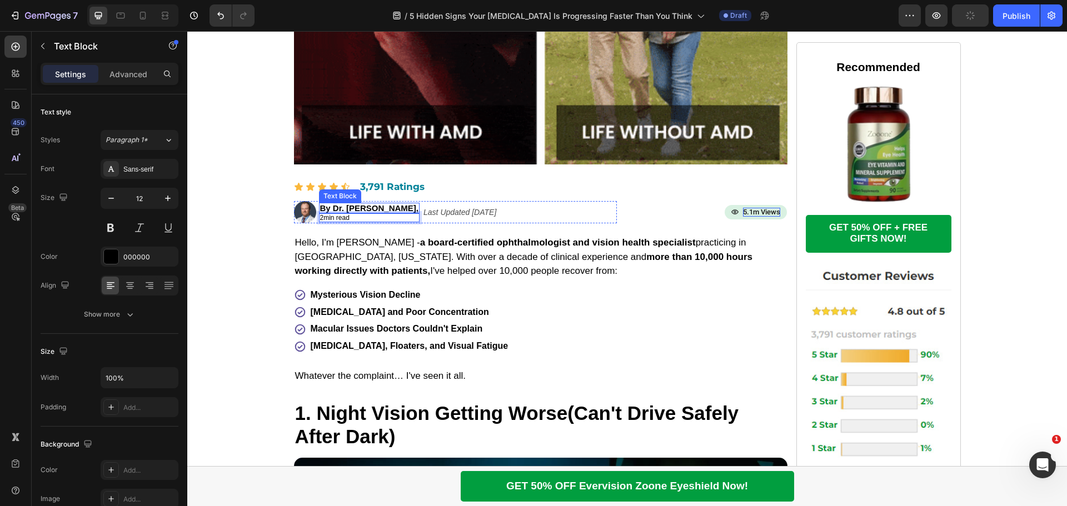
click at [354, 207] on p "By Dr. [PERSON_NAME]," at bounding box center [369, 208] width 99 height 8
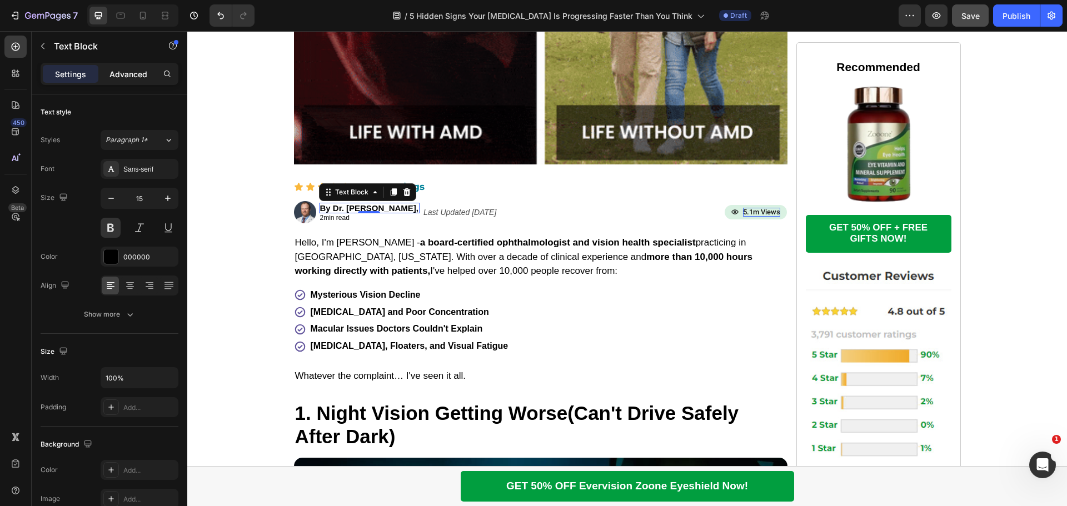
click at [122, 76] on p "Advanced" at bounding box center [129, 74] width 38 height 12
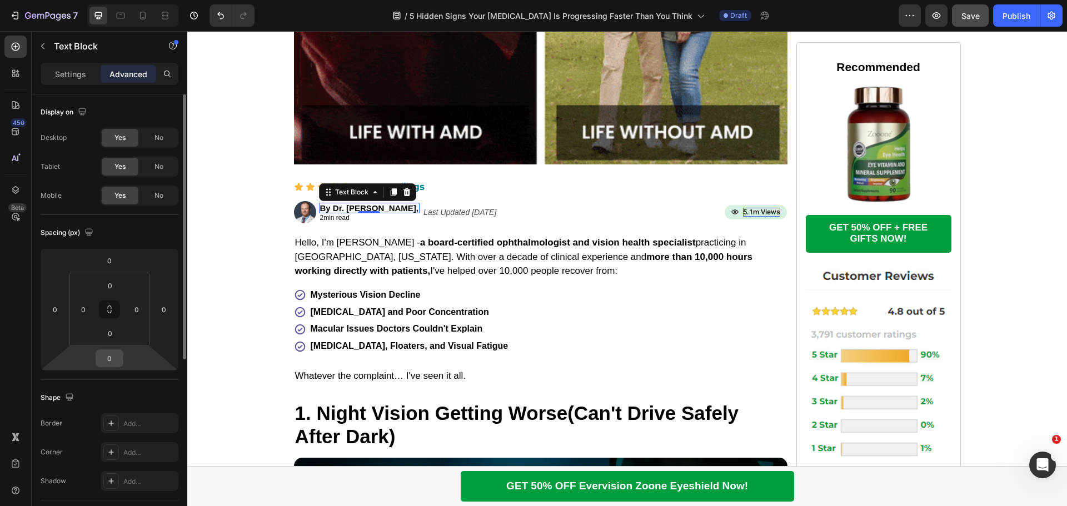
click at [113, 355] on input "0" at bounding box center [109, 358] width 22 height 17
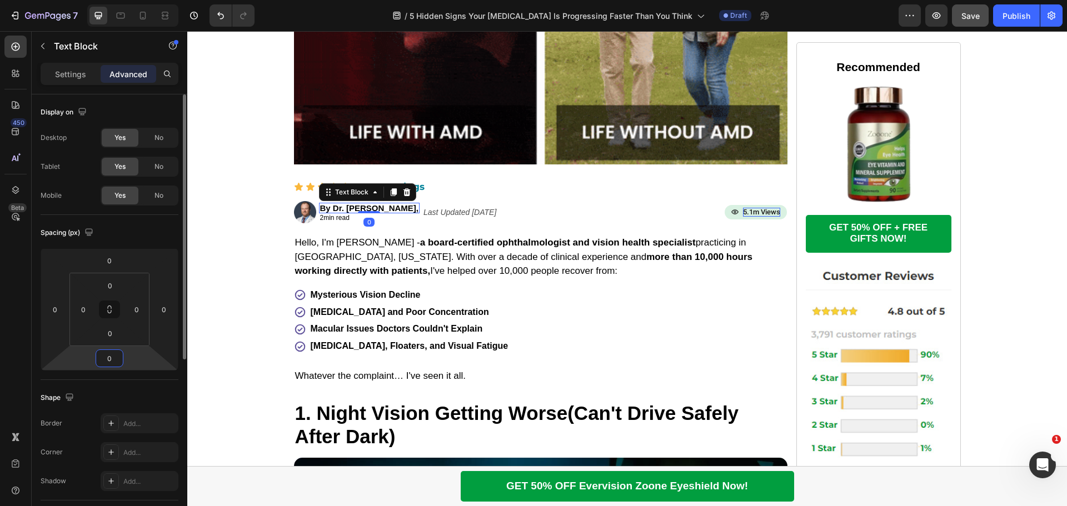
click at [113, 355] on input "0" at bounding box center [109, 358] width 22 height 17
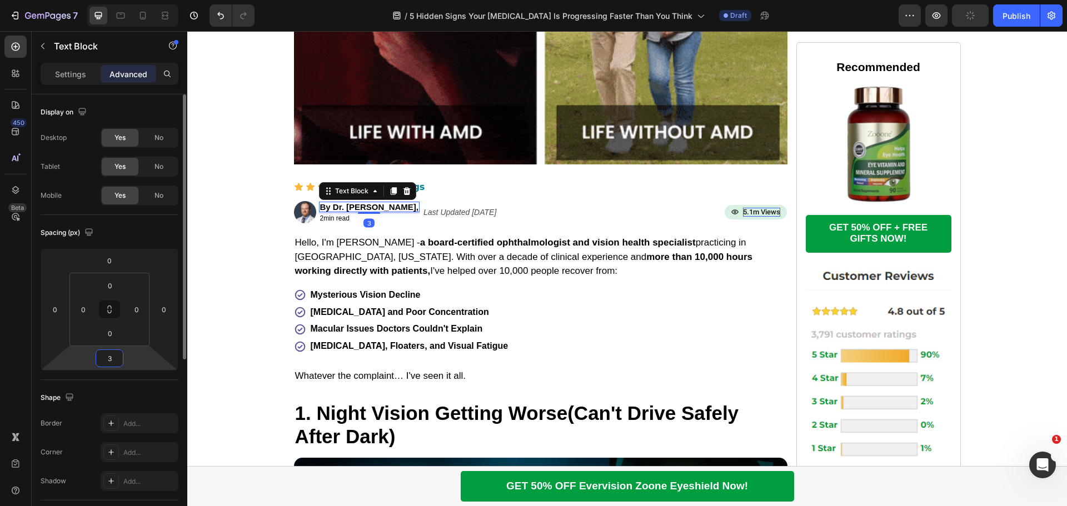
click at [113, 355] on input "3" at bounding box center [109, 358] width 22 height 17
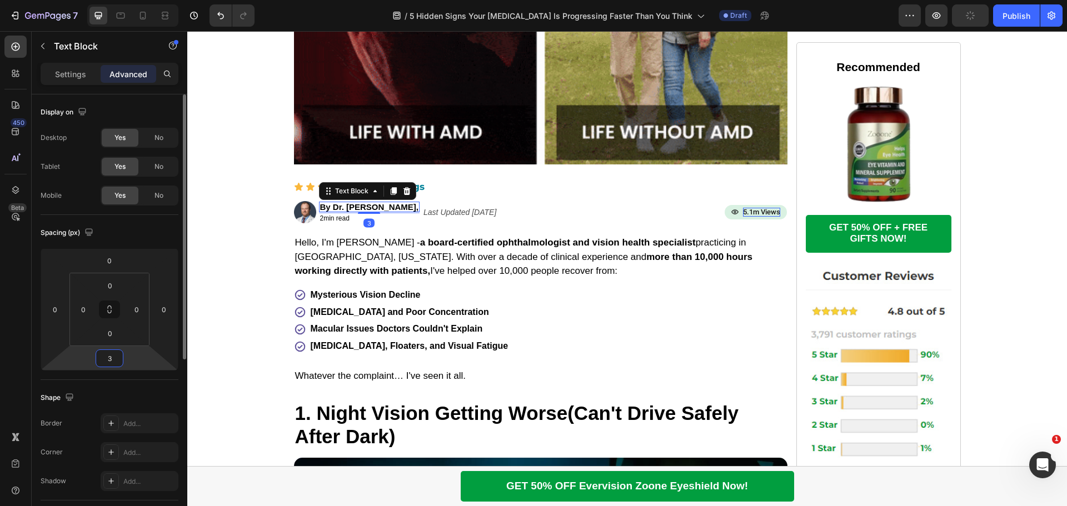
click at [113, 355] on input "3" at bounding box center [109, 358] width 22 height 17
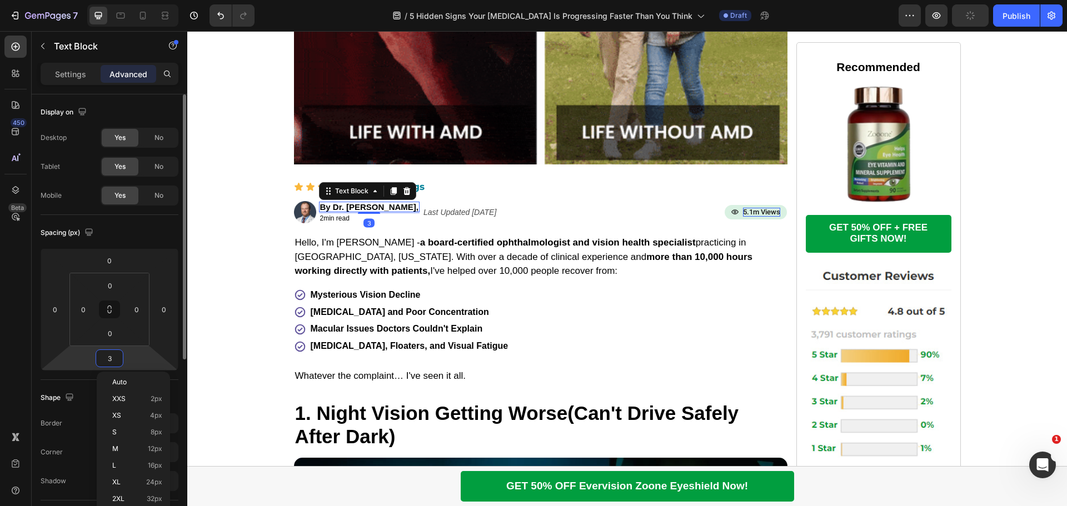
type input "4"
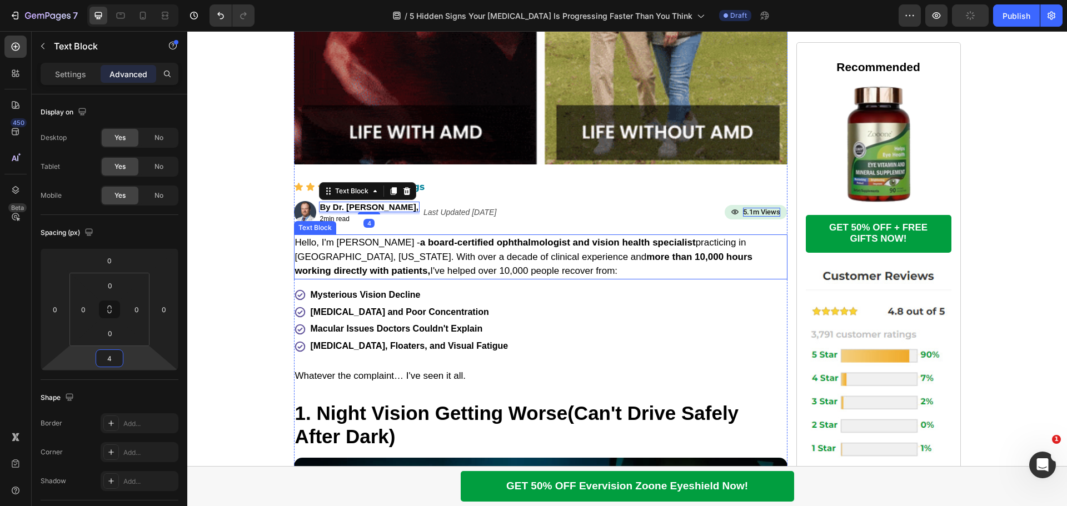
click at [422, 247] on strong "a board-certified ophthalmologist and vision health specialist" at bounding box center [558, 242] width 276 height 11
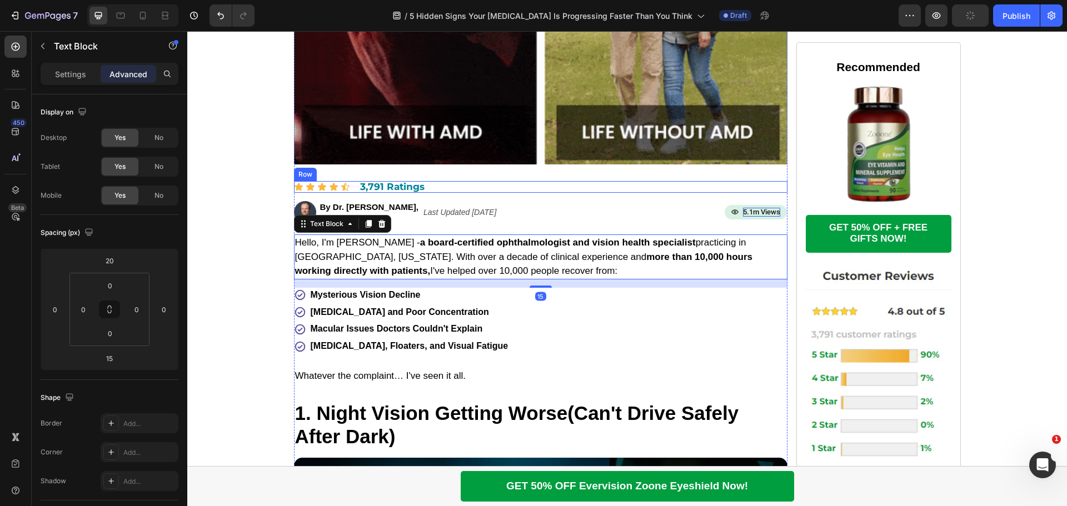
click at [586, 188] on div "Icon Icon Icon Icon Icon Icon List 3,791 Ratings Text Block Row" at bounding box center [541, 187] width 494 height 12
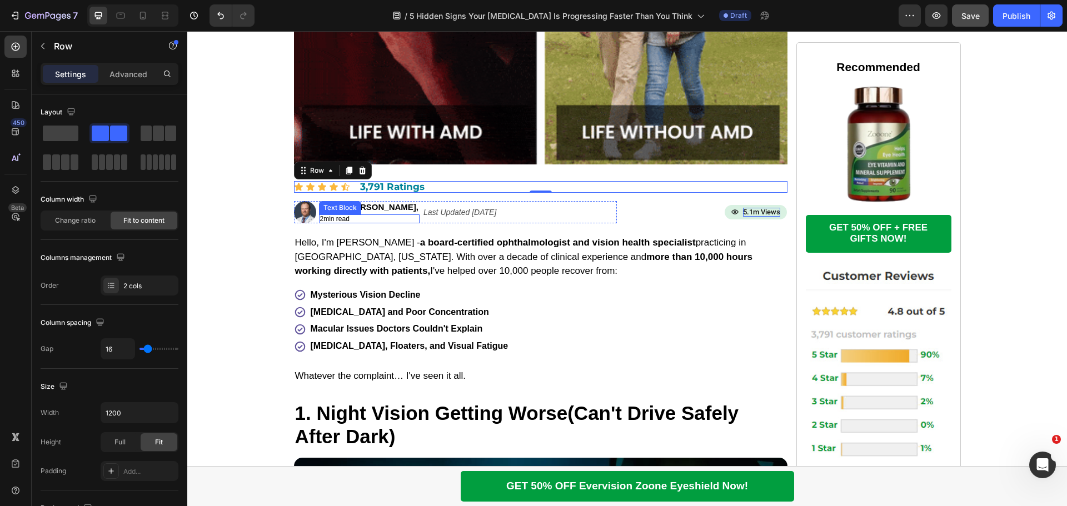
click at [346, 216] on p "2min read" at bounding box center [369, 219] width 99 height 7
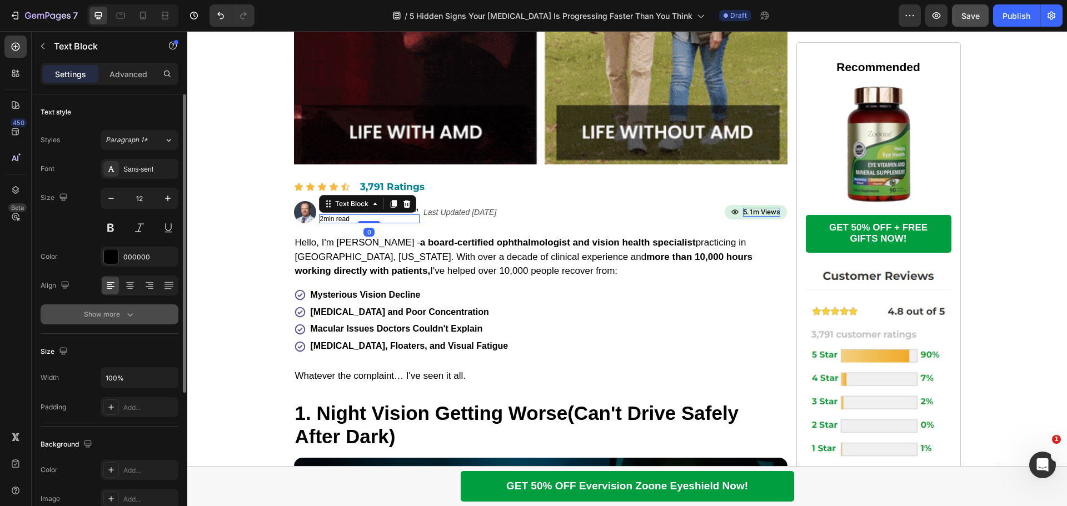
click at [127, 310] on icon "button" at bounding box center [130, 314] width 11 height 11
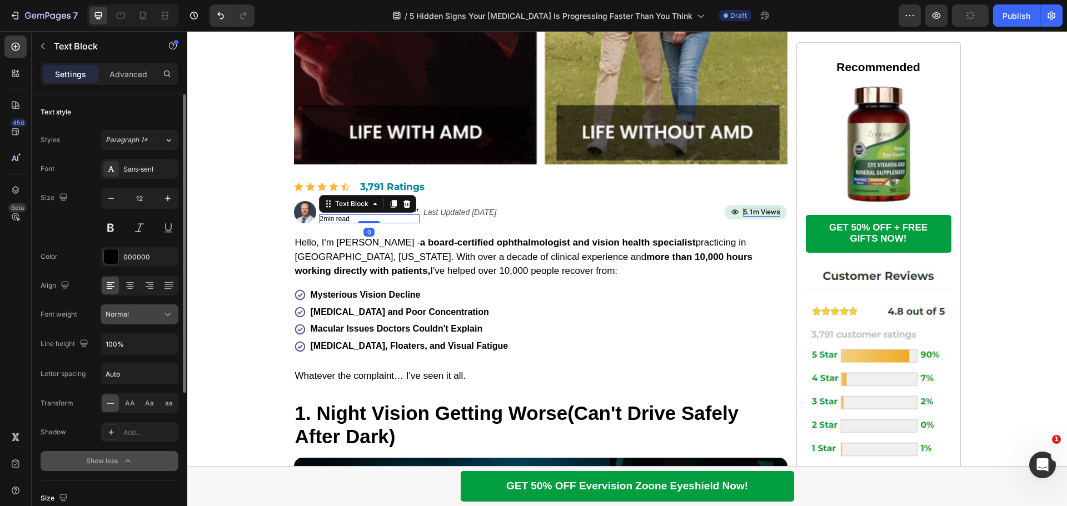
click at [175, 315] on button "Normal" at bounding box center [140, 315] width 78 height 20
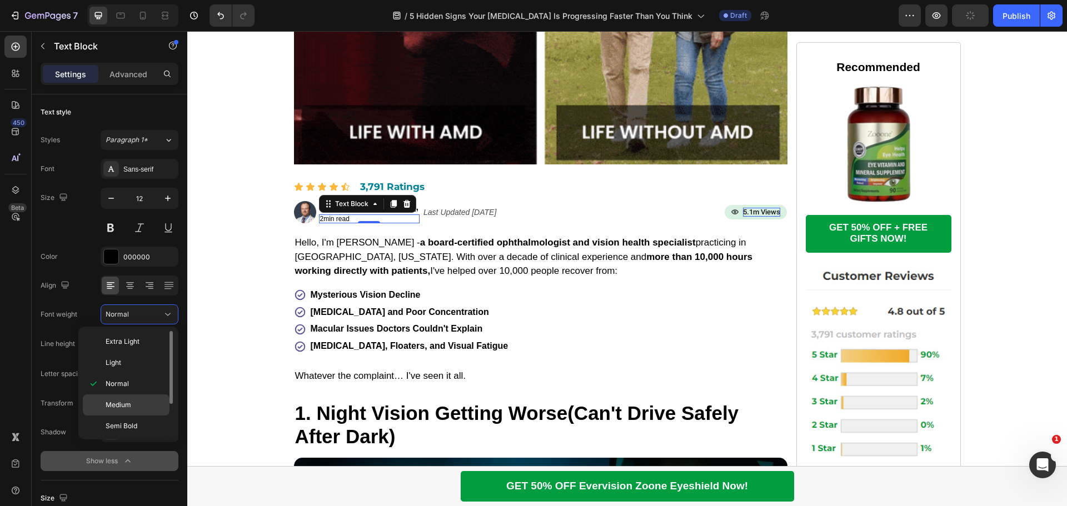
click at [130, 416] on div "Medium" at bounding box center [126, 426] width 87 height 21
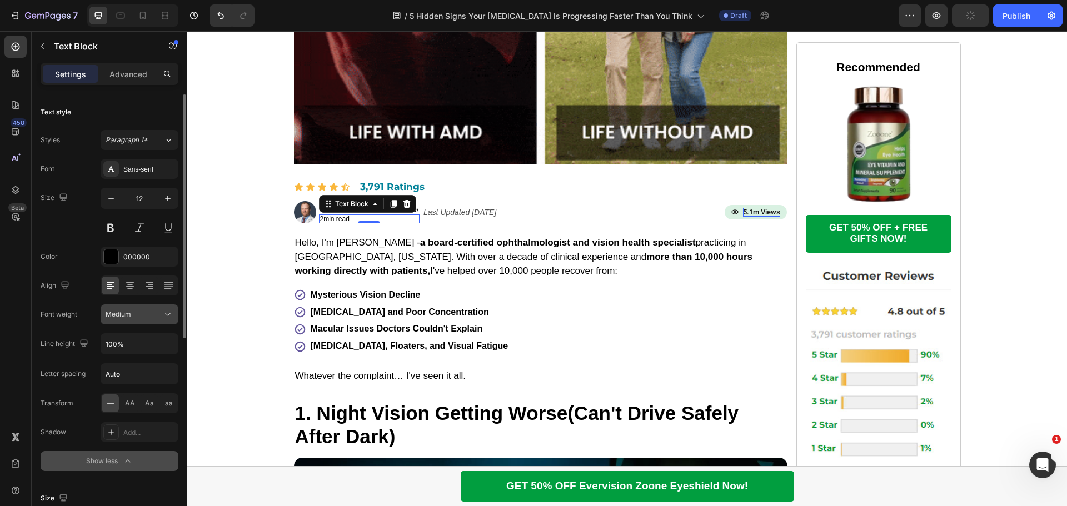
click at [171, 312] on icon at bounding box center [167, 314] width 11 height 11
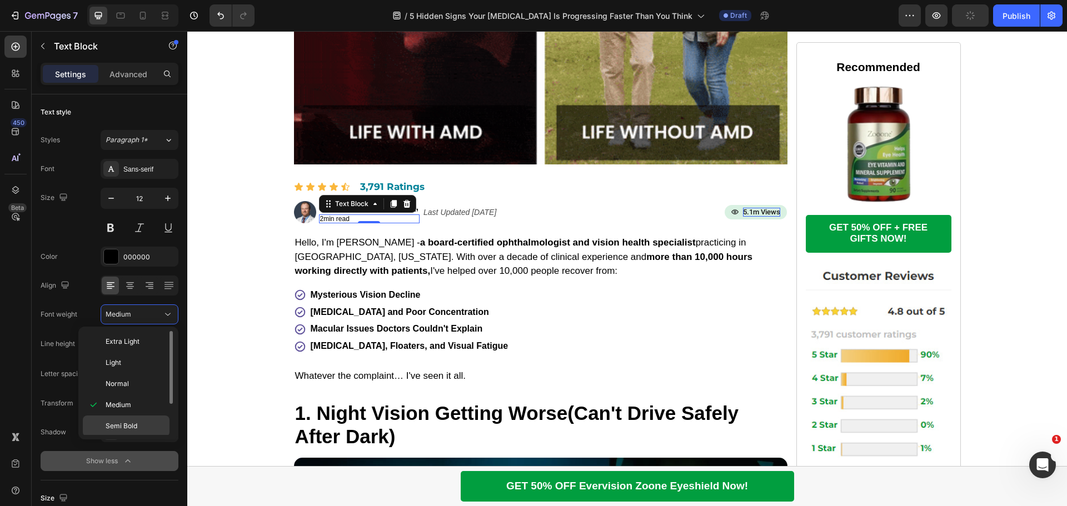
click at [125, 437] on div "Semi Bold" at bounding box center [126, 447] width 87 height 21
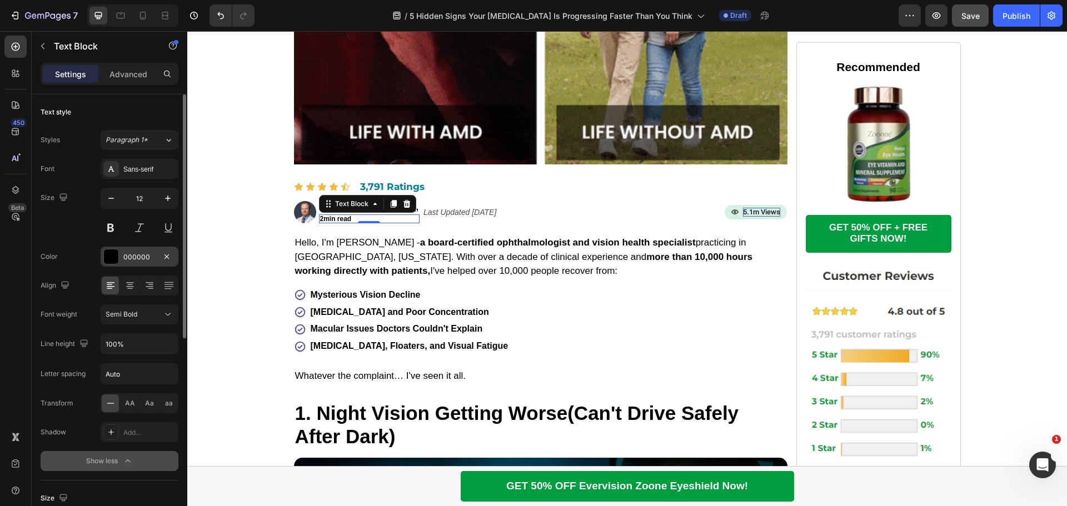
click at [108, 254] on div at bounding box center [111, 257] width 14 height 14
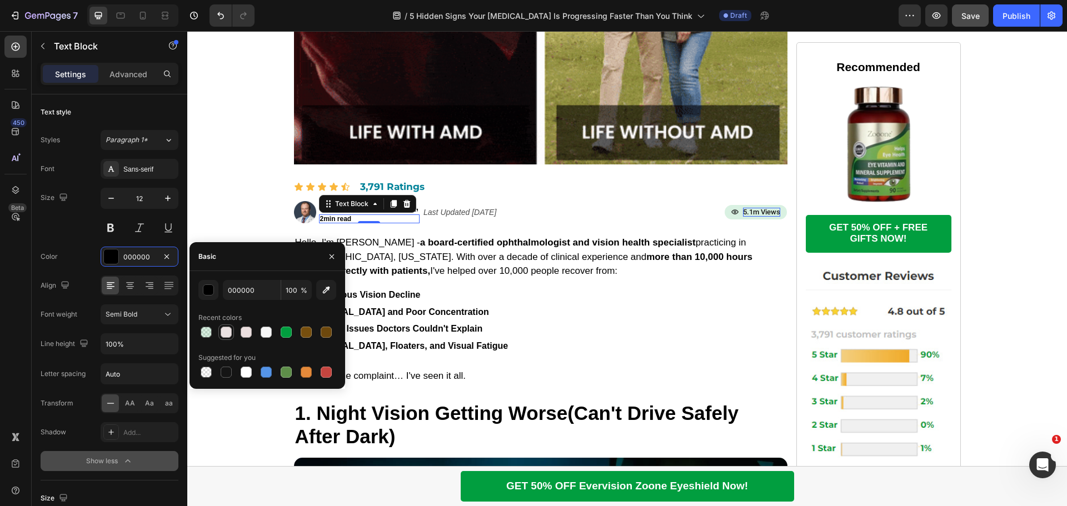
click at [225, 334] on div at bounding box center [226, 332] width 11 height 11
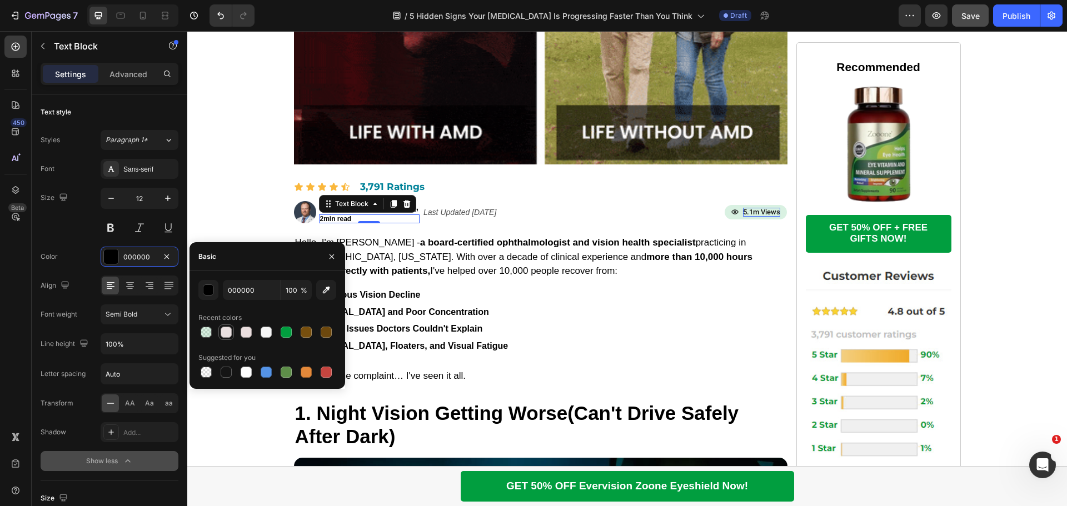
type input "EAE1E1"
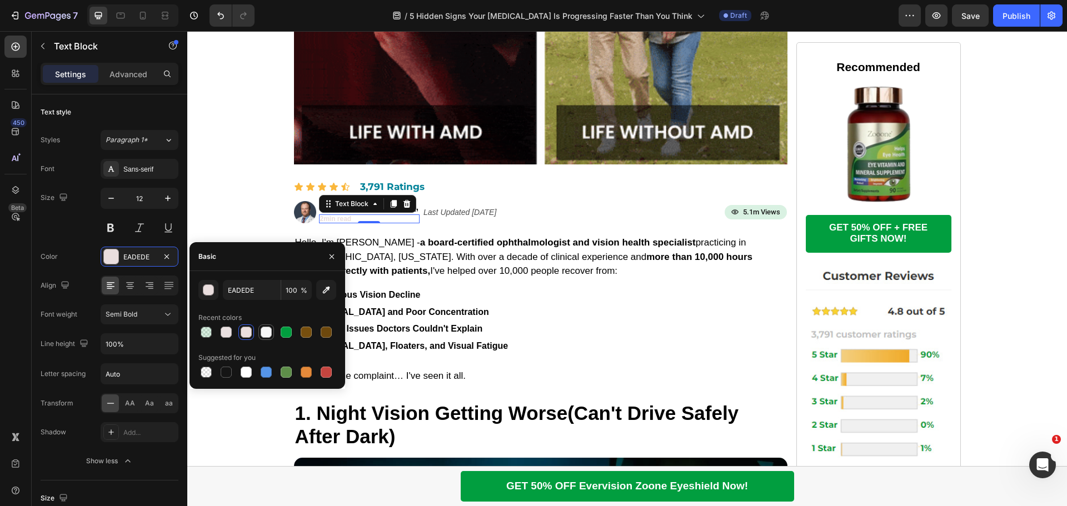
click at [265, 331] on div at bounding box center [266, 332] width 11 height 11
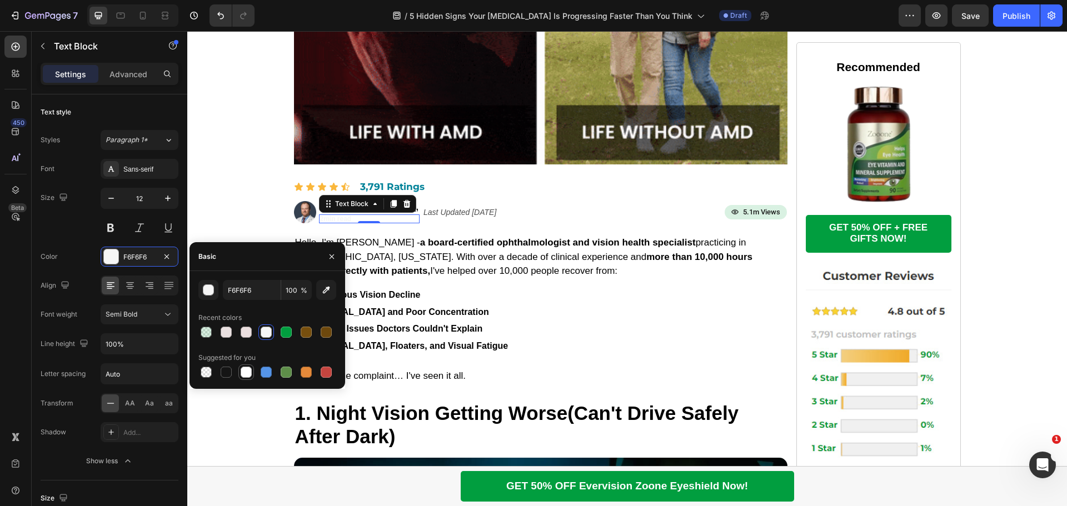
click at [251, 377] on div at bounding box center [246, 372] width 13 height 13
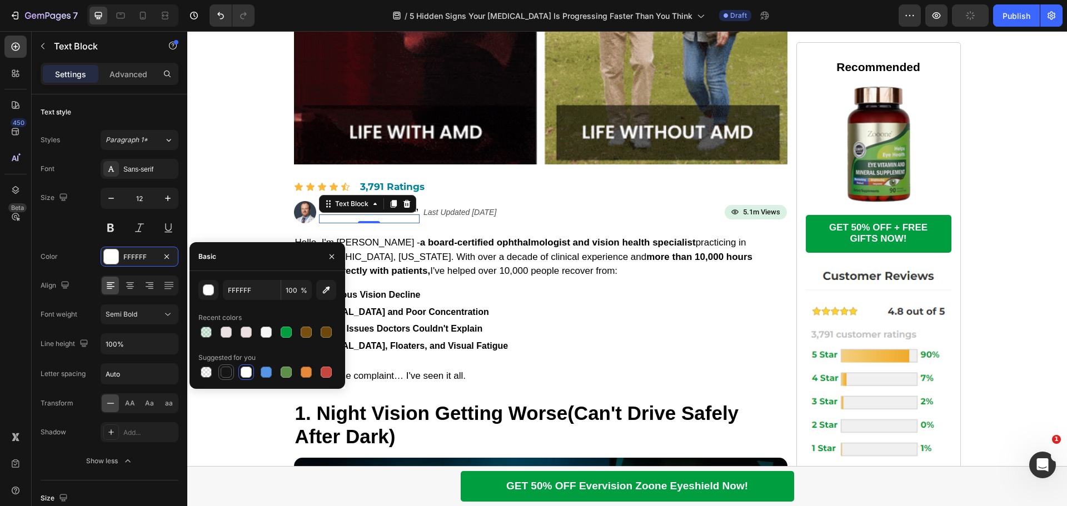
click at [230, 367] on div at bounding box center [226, 372] width 11 height 11
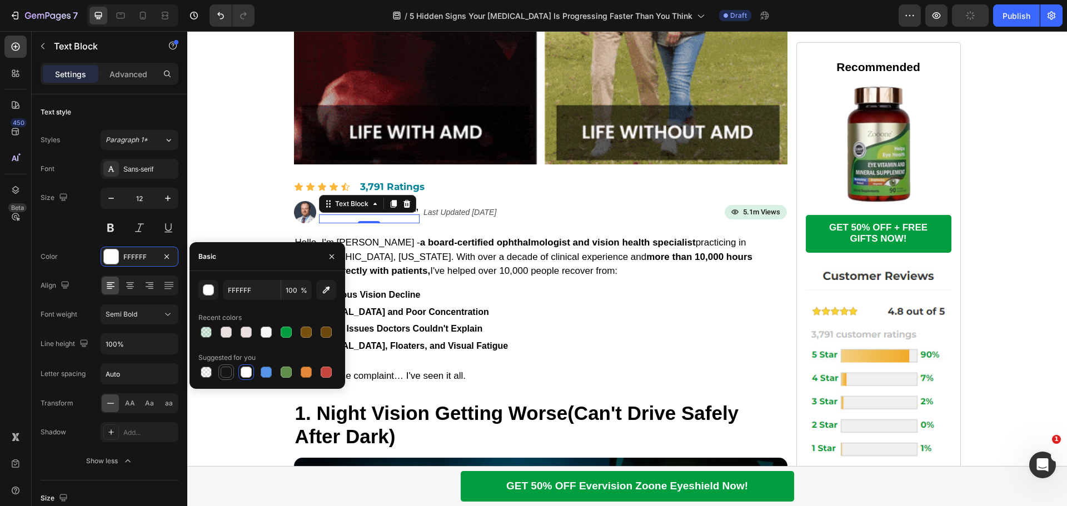
type input "151515"
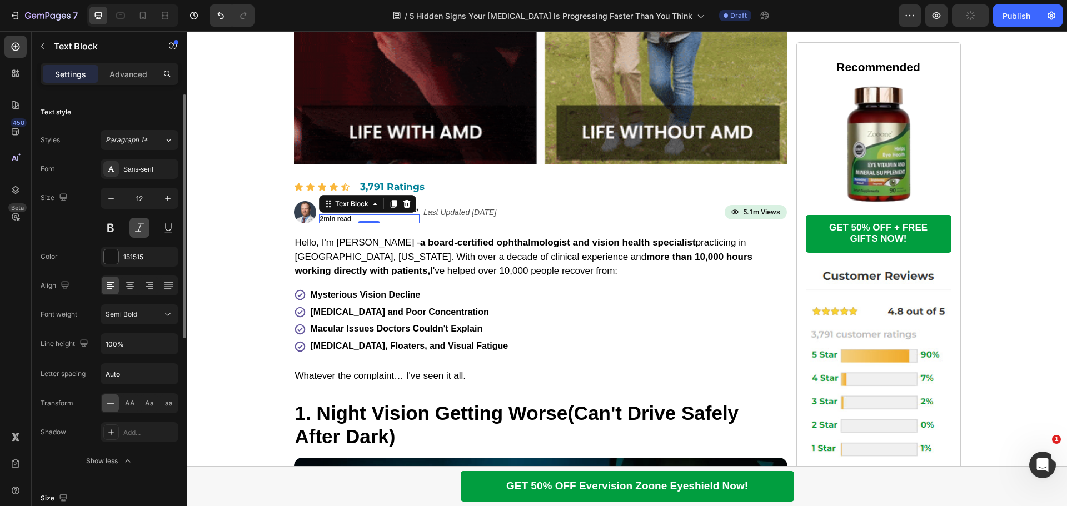
click at [138, 222] on button at bounding box center [140, 228] width 20 height 20
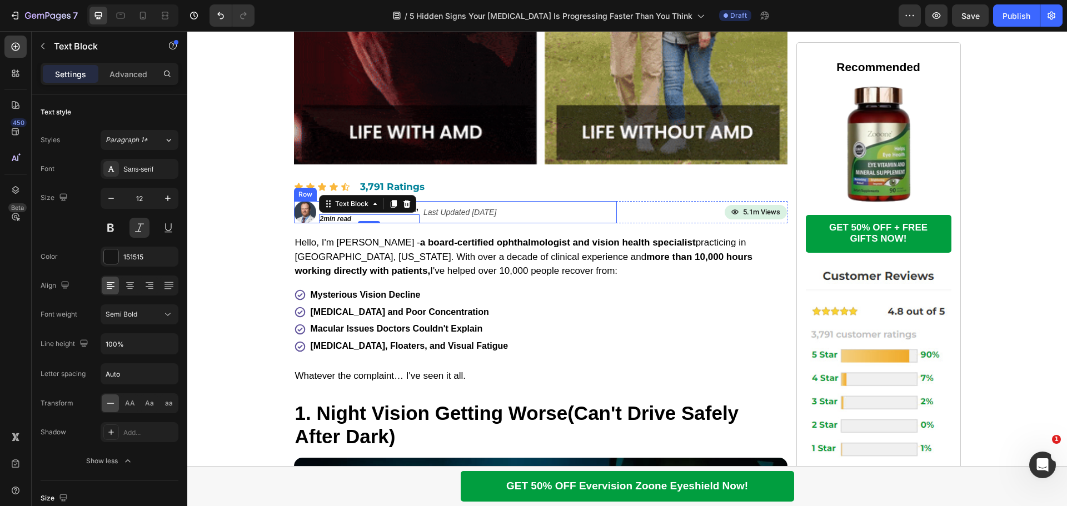
click at [586, 193] on div "Icon Icon Icon Icon Icon Icon List 3,791 Ratings Text Block Row" at bounding box center [541, 187] width 494 height 12
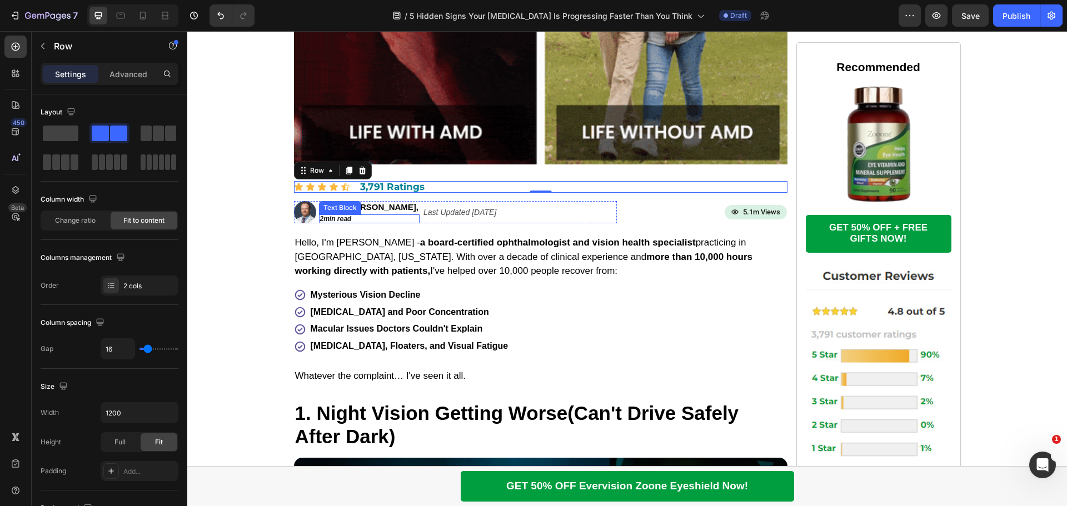
click at [369, 220] on p "2min read" at bounding box center [369, 219] width 99 height 7
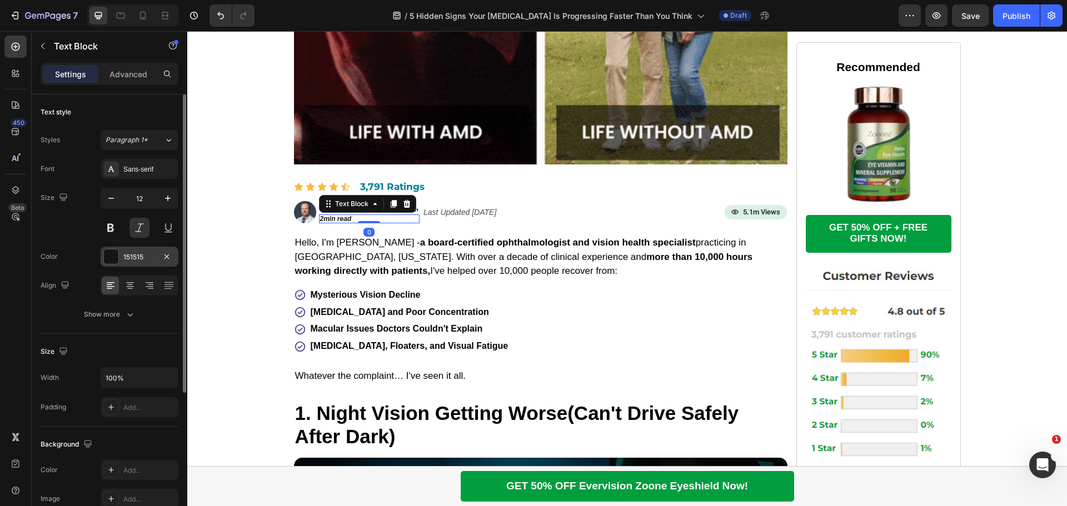
click at [117, 256] on div at bounding box center [111, 257] width 14 height 14
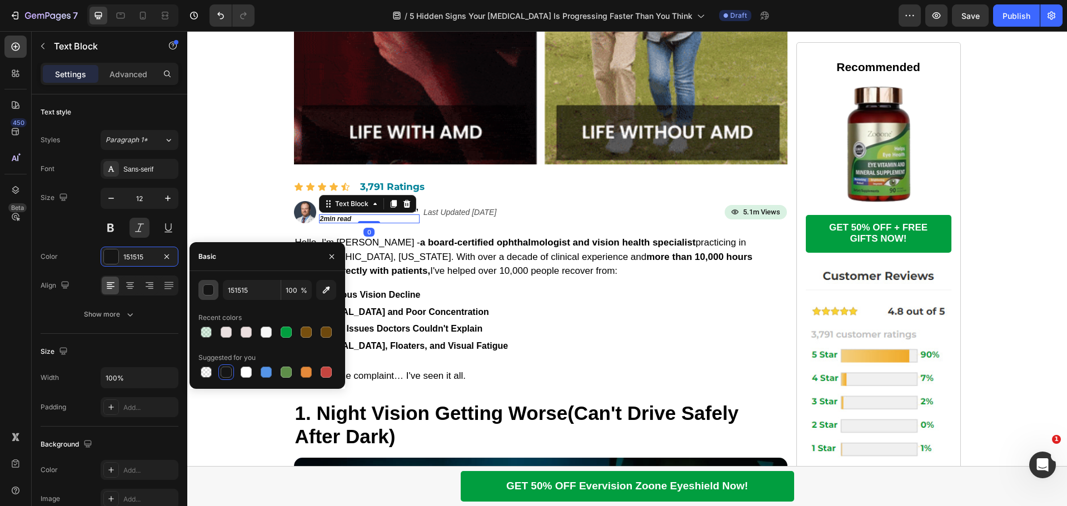
click at [207, 288] on div "button" at bounding box center [208, 290] width 11 height 11
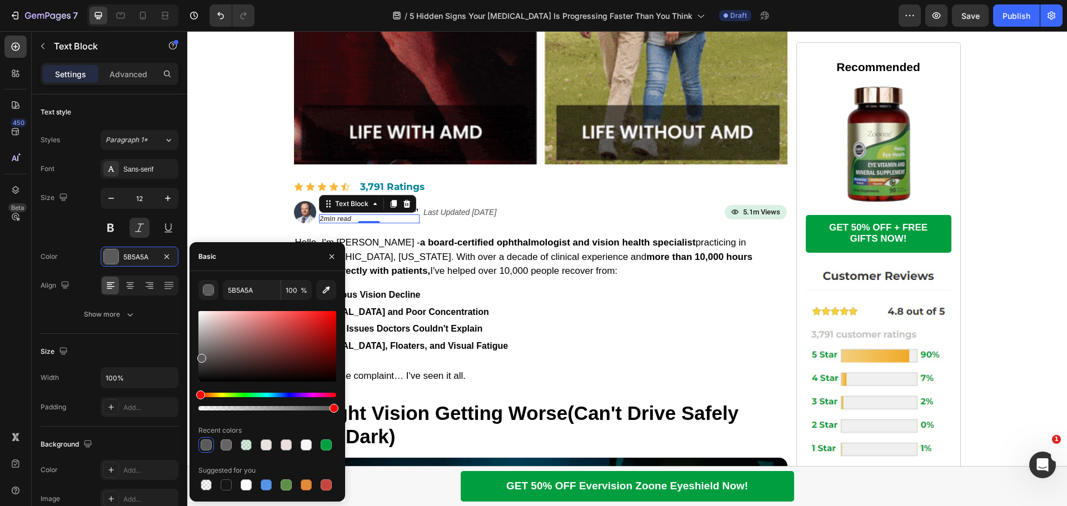
drag, startPoint x: 200, startPoint y: 380, endPoint x: 200, endPoint y: 356, distance: 23.4
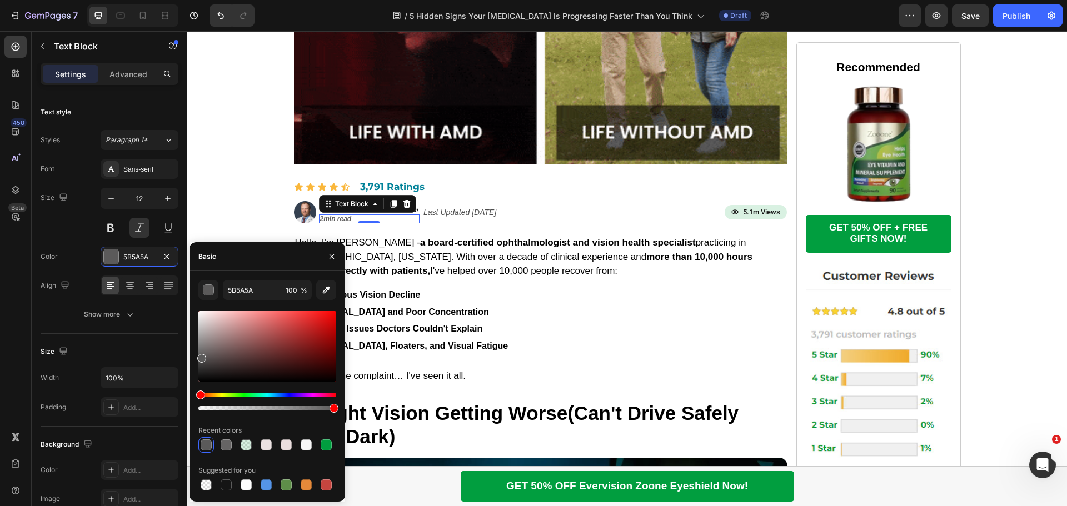
click at [200, 356] on div at bounding box center [201, 358] width 9 height 9
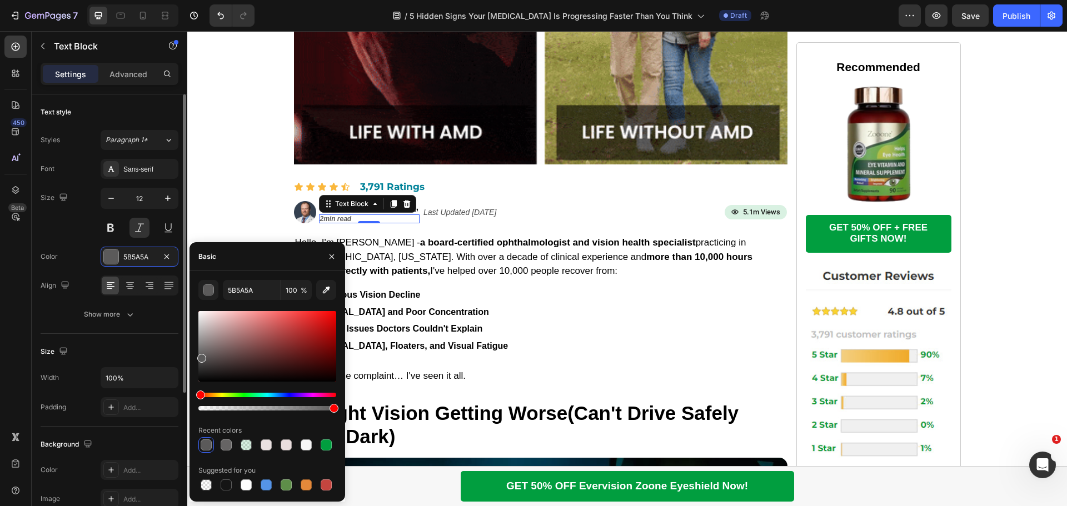
click at [101, 247] on div "5B5A5A" at bounding box center [140, 257] width 78 height 20
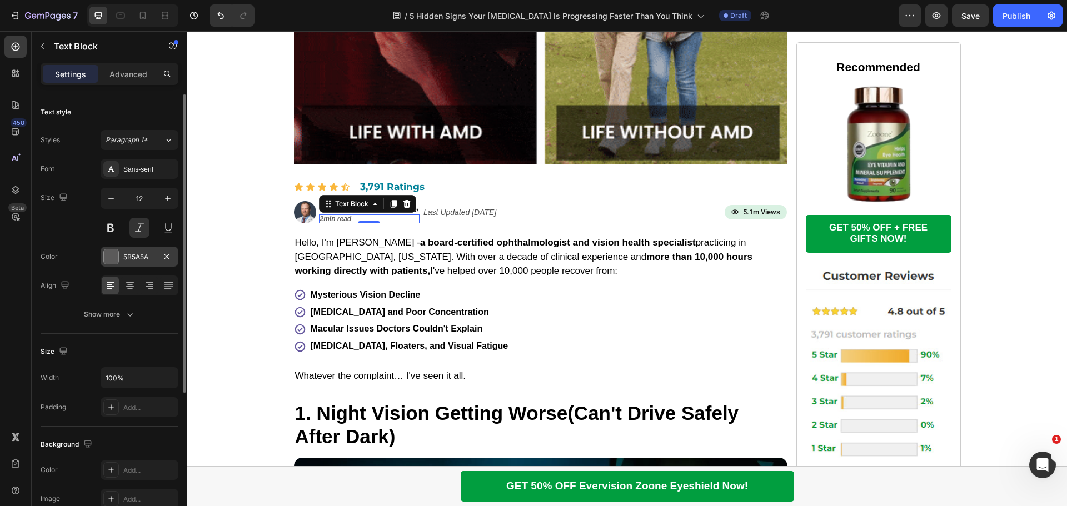
click at [103, 250] on div "5B5A5A" at bounding box center [140, 257] width 78 height 20
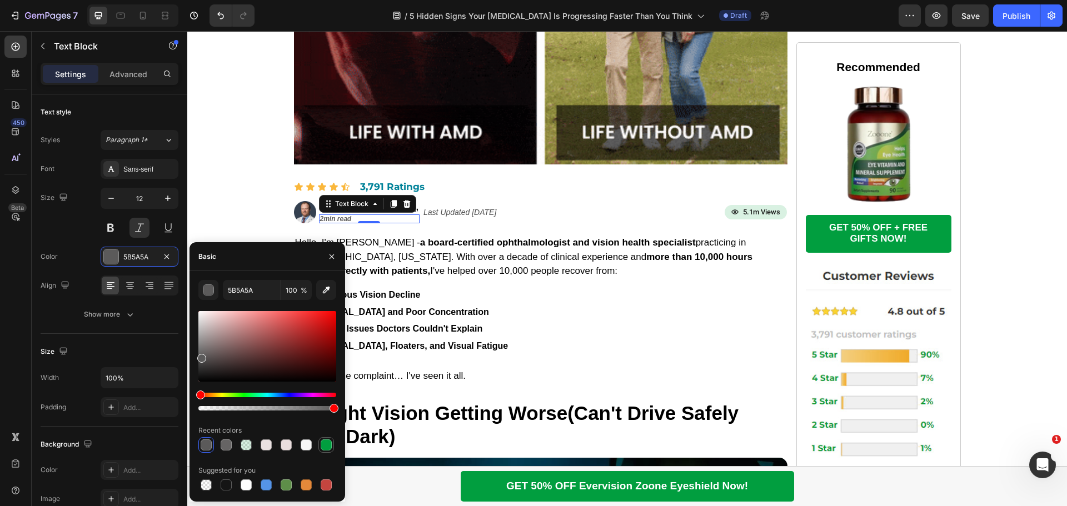
click at [324, 445] on div at bounding box center [326, 445] width 11 height 11
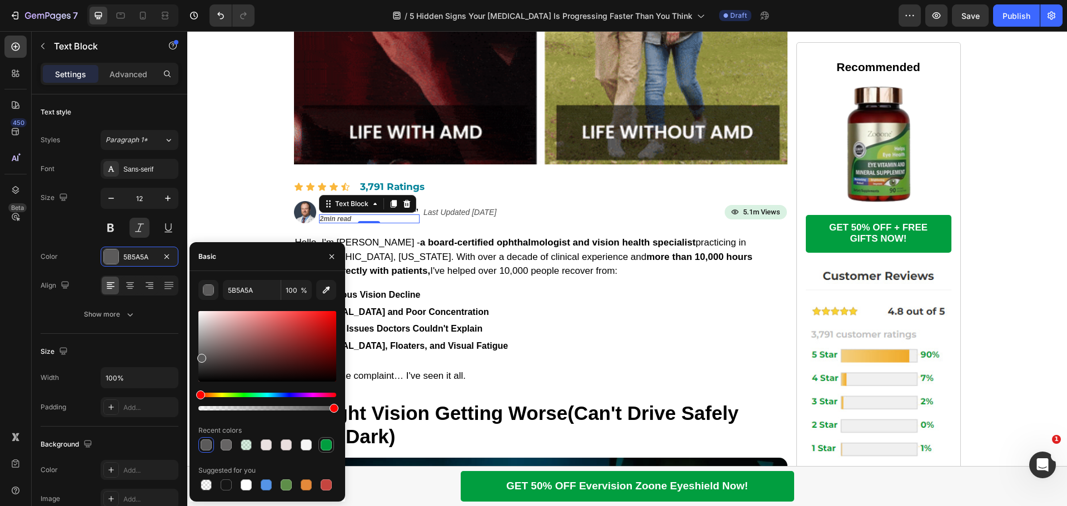
type input "019E3F"
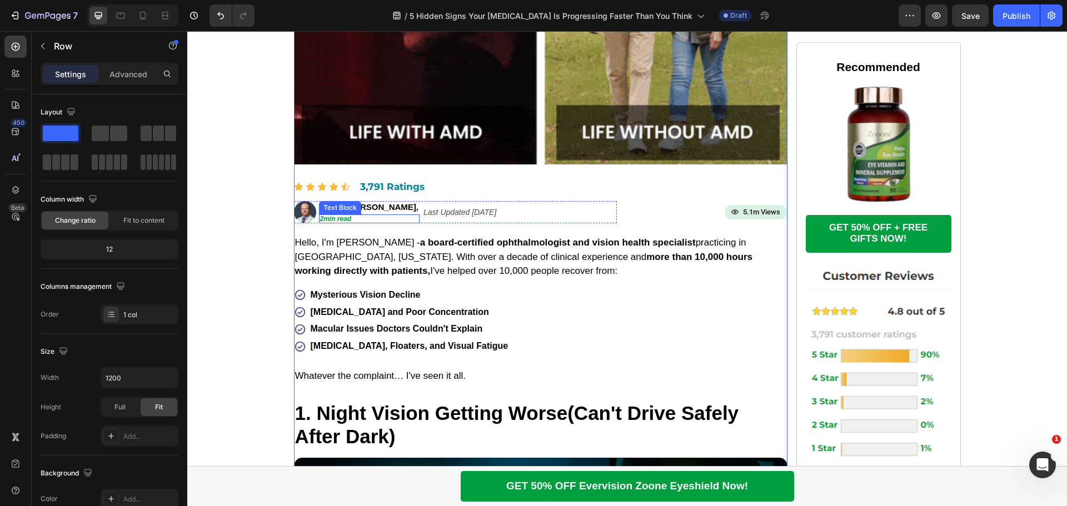
click at [352, 222] on p "2min read" at bounding box center [369, 219] width 99 height 7
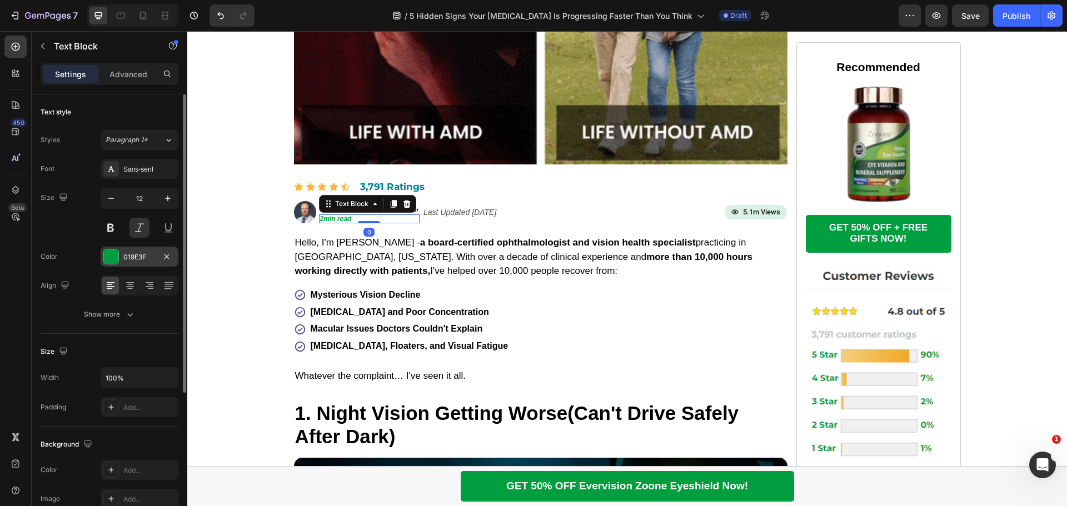
click at [113, 259] on div at bounding box center [111, 257] width 14 height 14
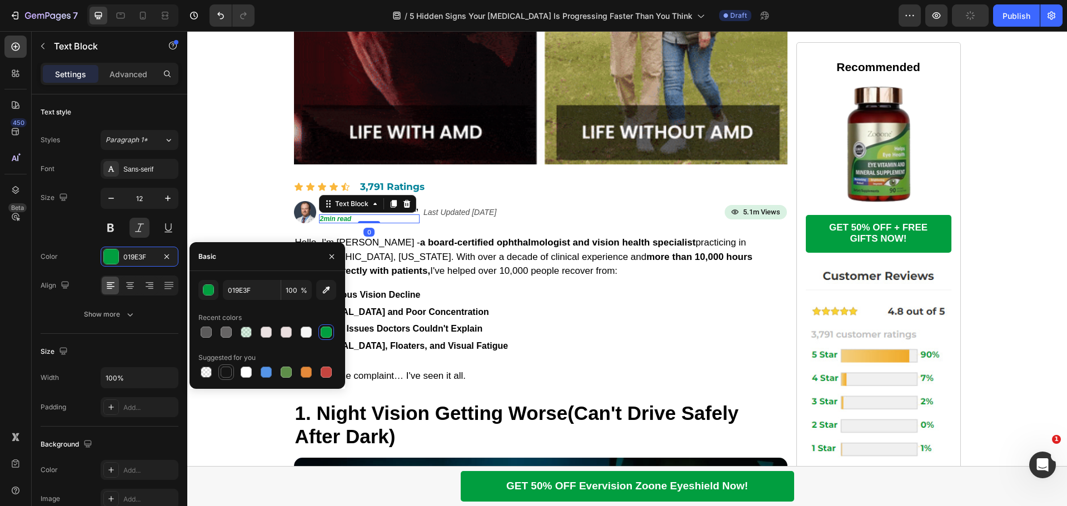
click at [229, 373] on div at bounding box center [226, 372] width 11 height 11
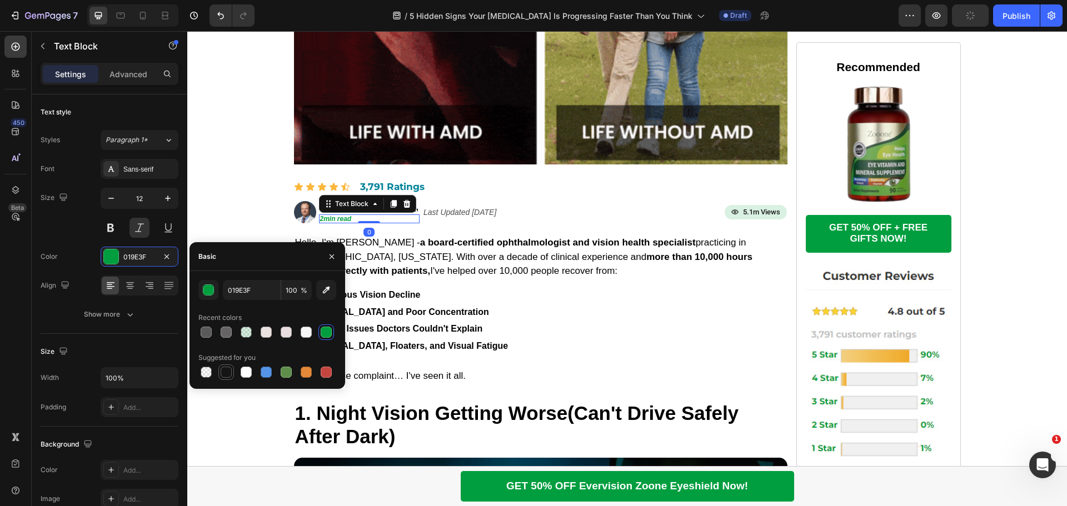
type input "151515"
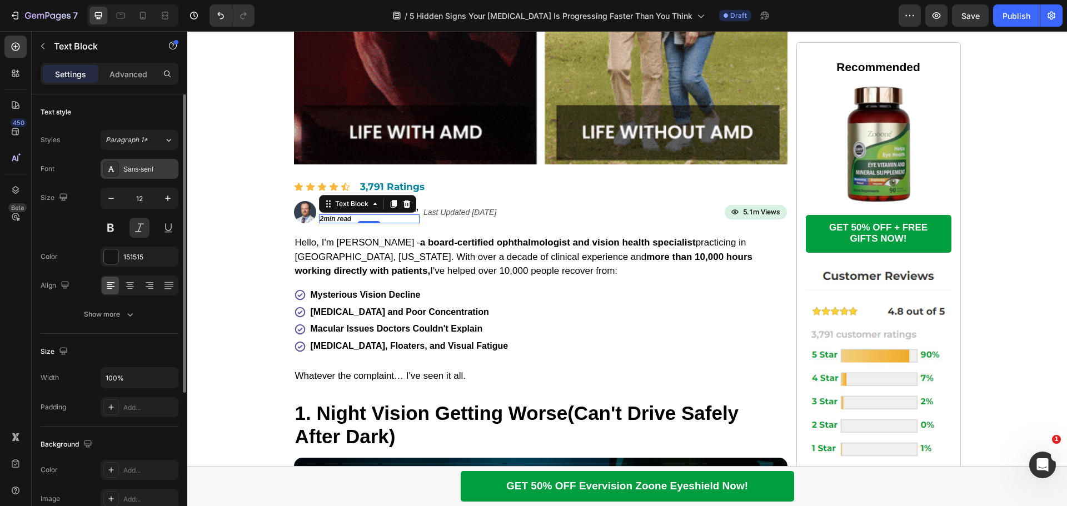
click at [162, 176] on div "Sans-serif" at bounding box center [140, 169] width 78 height 20
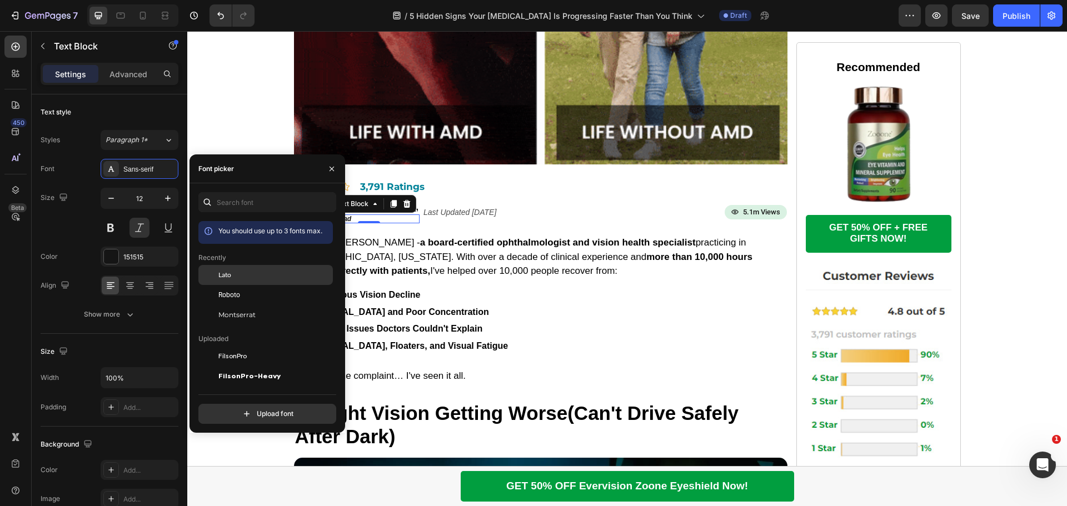
click at [231, 346] on div "Lato" at bounding box center [265, 356] width 135 height 20
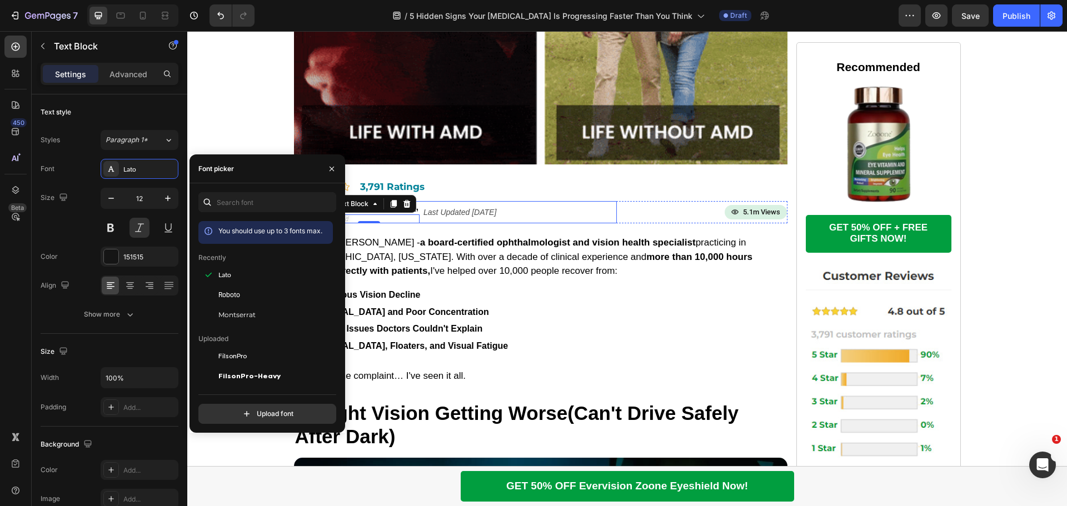
click at [553, 210] on div "Image By Dr. Michael Smith, Text Block 2min read Text Block 0 Ophthalmologist &…" at bounding box center [455, 212] width 323 height 22
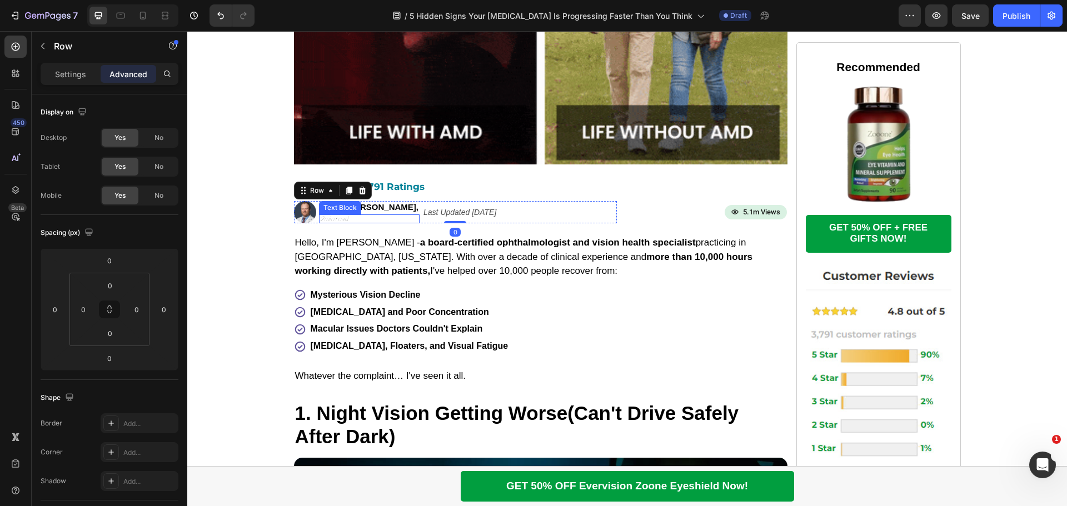
click at [346, 216] on p "2min read" at bounding box center [369, 219] width 99 height 7
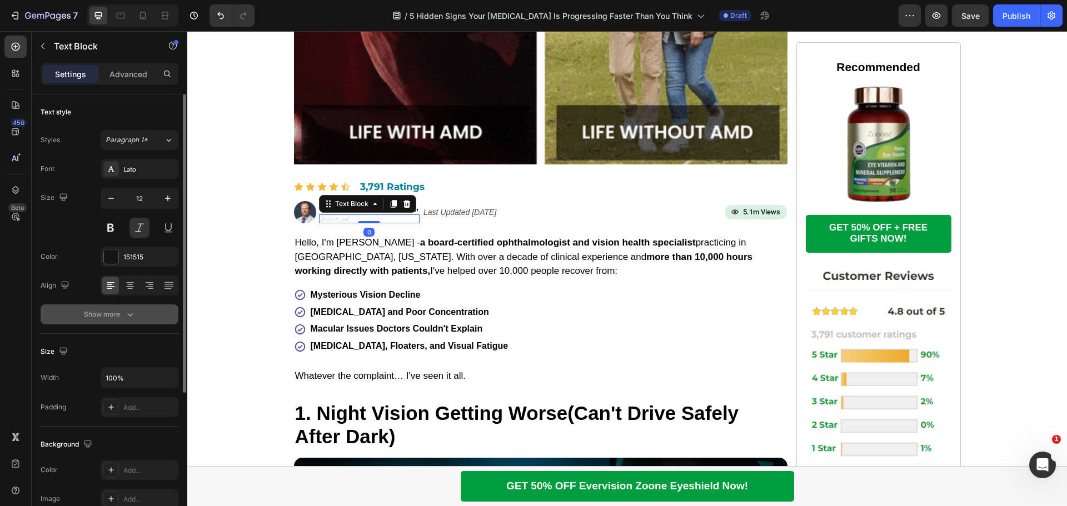
click at [113, 316] on div "Show more" at bounding box center [110, 314] width 52 height 11
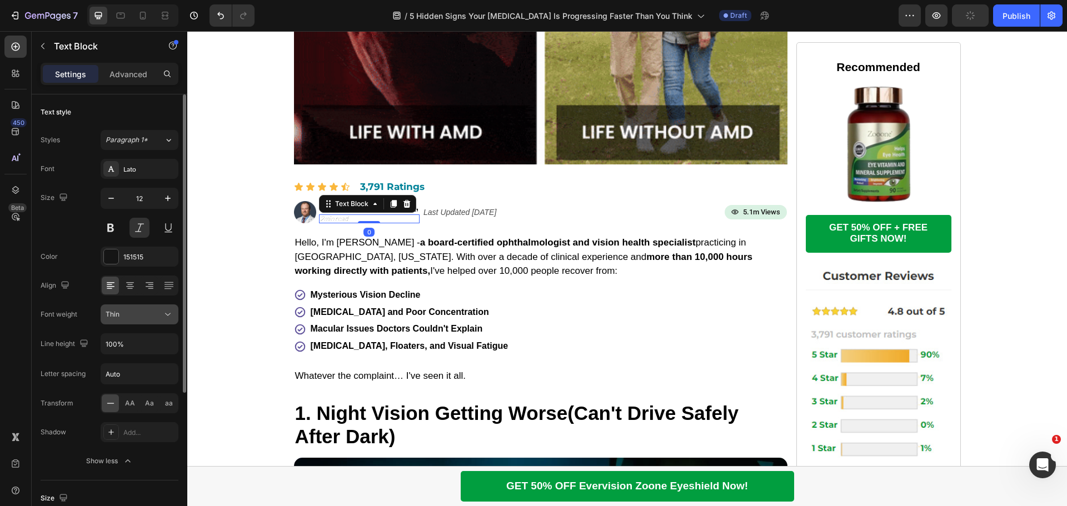
click at [165, 313] on icon at bounding box center [167, 314] width 11 height 11
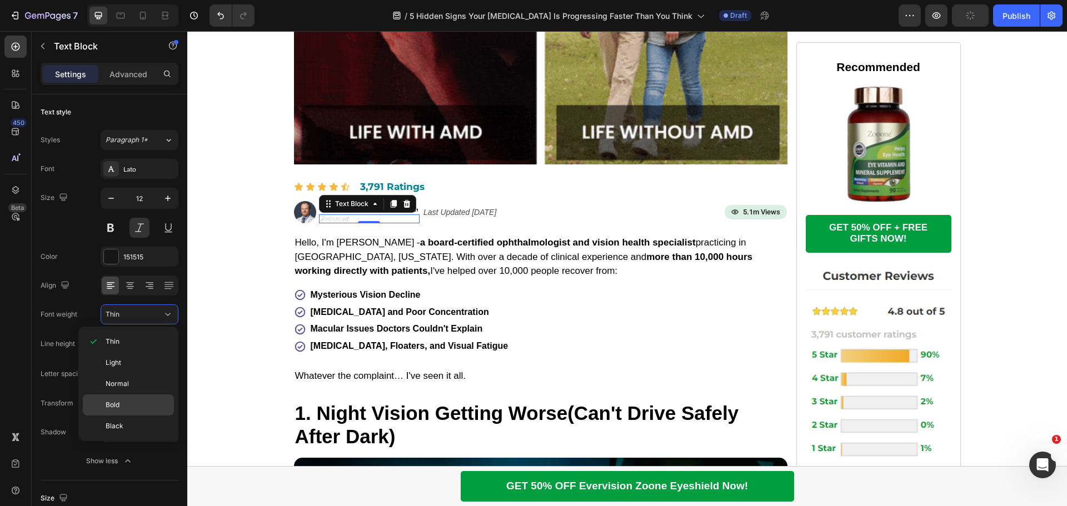
click at [123, 404] on p "Bold" at bounding box center [137, 405] width 63 height 10
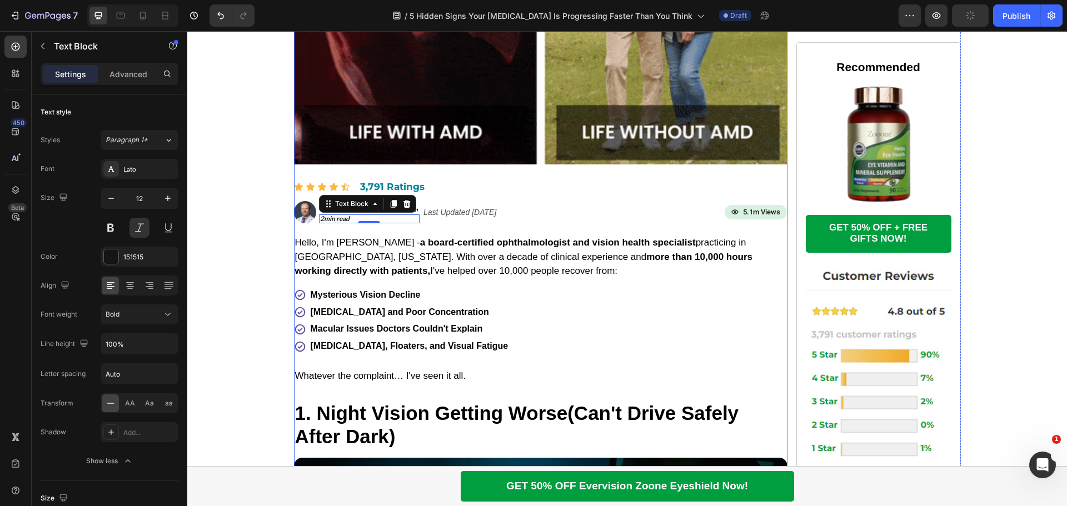
click at [615, 252] on strong "more than 10,000 hours working directly with patients," at bounding box center [524, 264] width 458 height 25
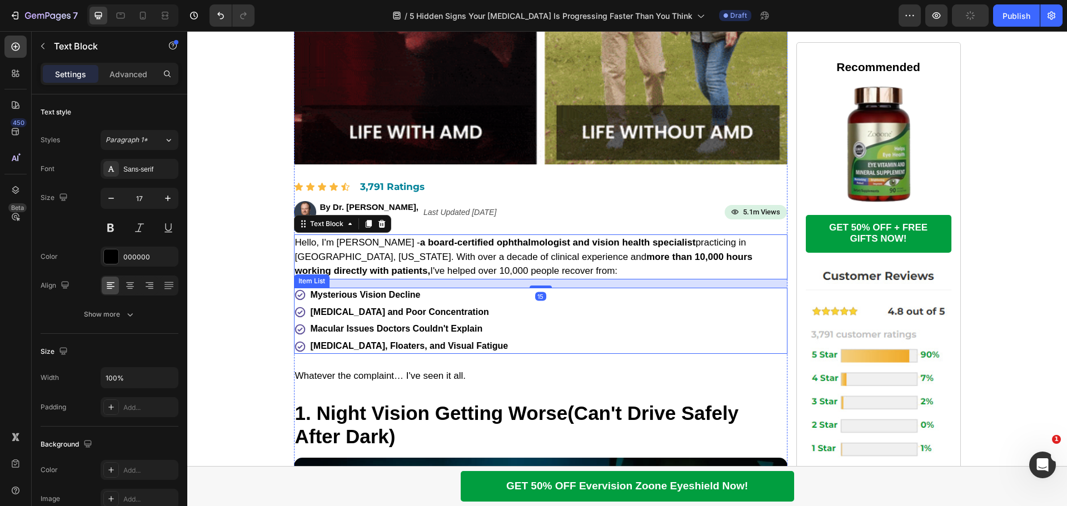
click at [513, 344] on div "Mysterious Vision Decline [MEDICAL_DATA] and Poor Concentration Macular Issues …" at bounding box center [541, 321] width 494 height 66
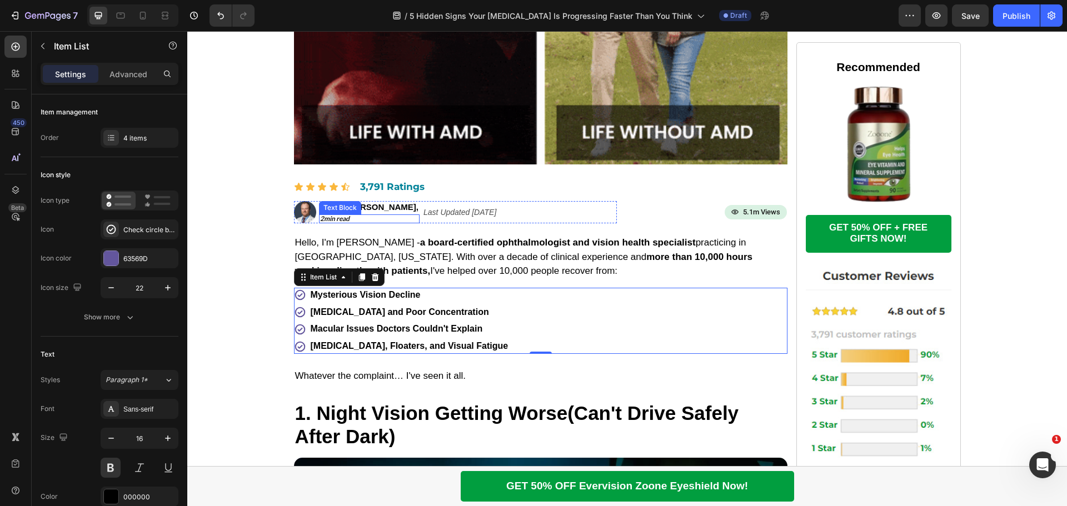
click at [352, 218] on p "2min read" at bounding box center [369, 219] width 99 height 7
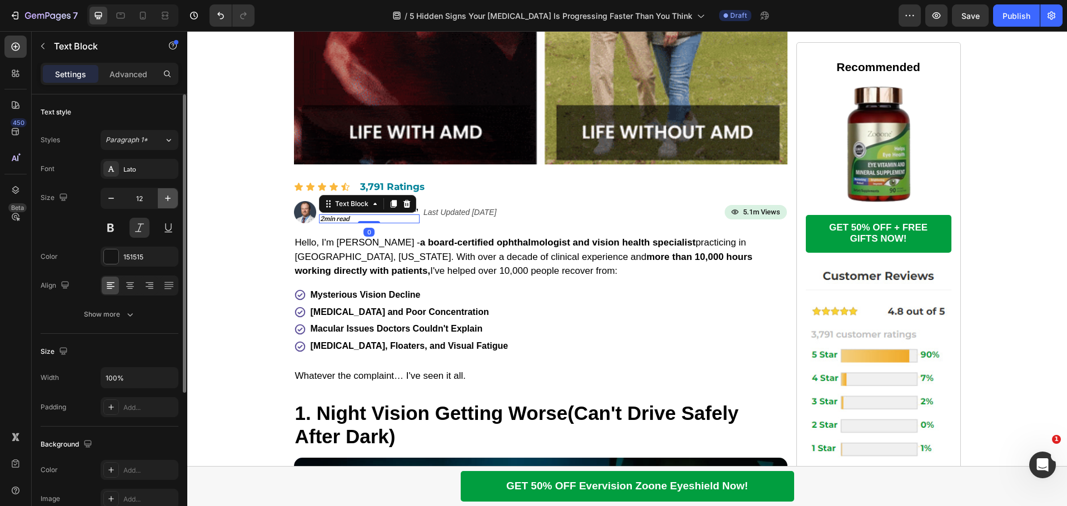
click at [160, 197] on button "button" at bounding box center [168, 198] width 20 height 20
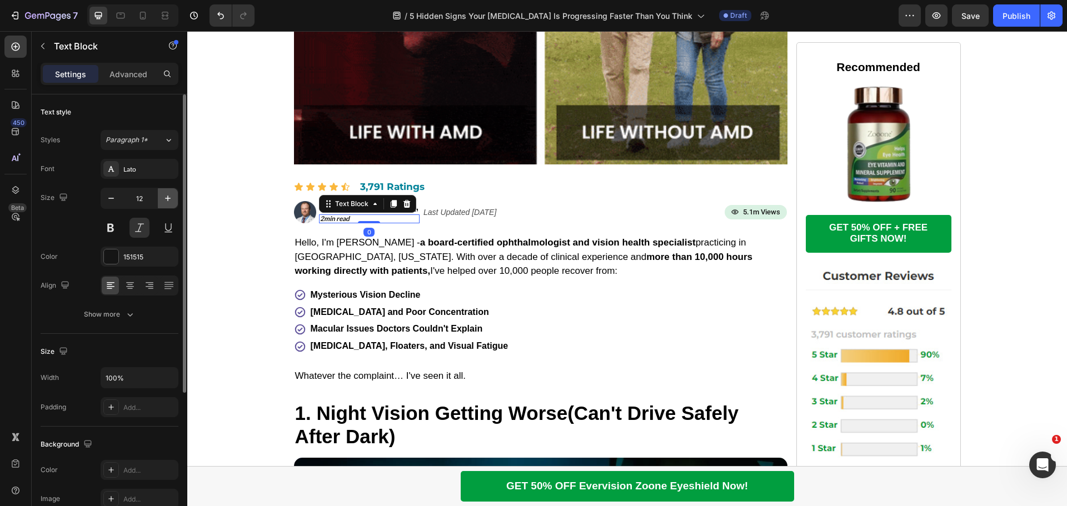
type input "13"
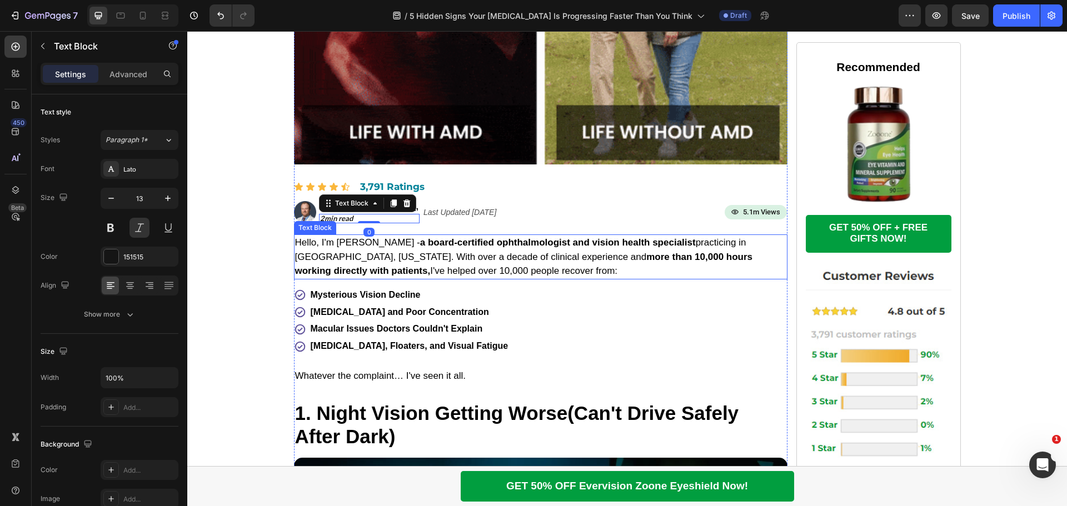
click at [530, 298] on div "Mysterious Vision Decline [MEDICAL_DATA] and Poor Concentration Macular Issues …" at bounding box center [541, 321] width 494 height 66
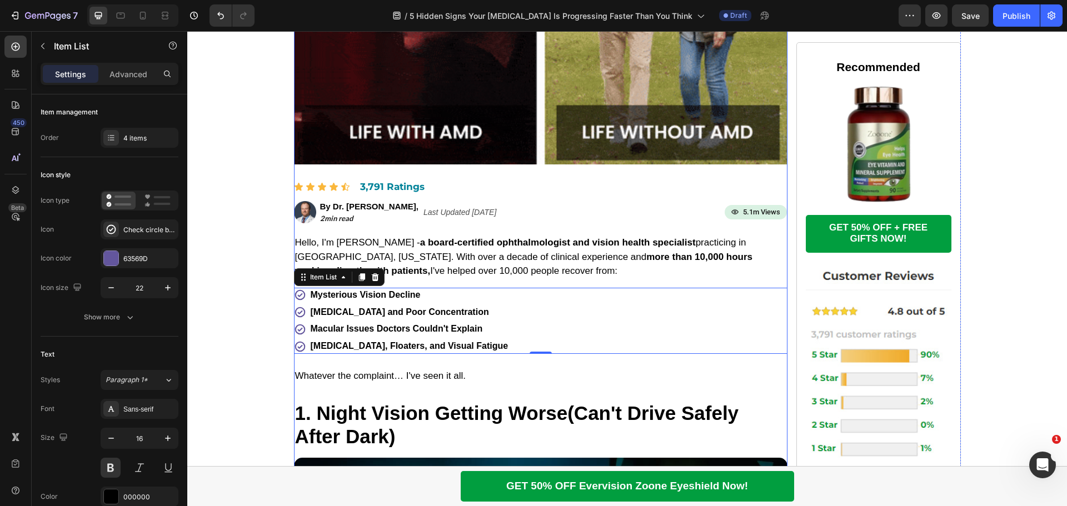
click at [349, 215] on div "2min read" at bounding box center [369, 218] width 101 height 9
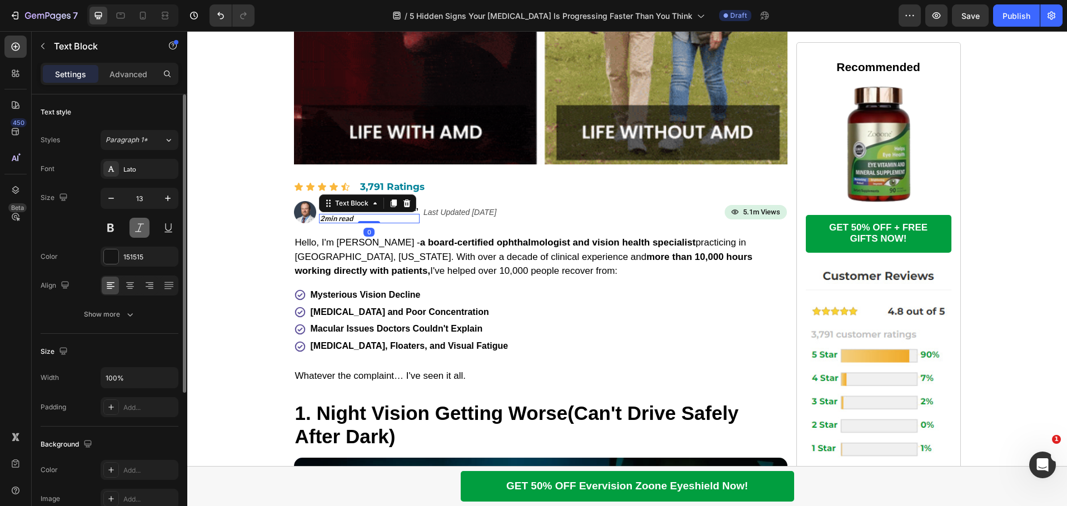
click at [133, 233] on button at bounding box center [140, 228] width 20 height 20
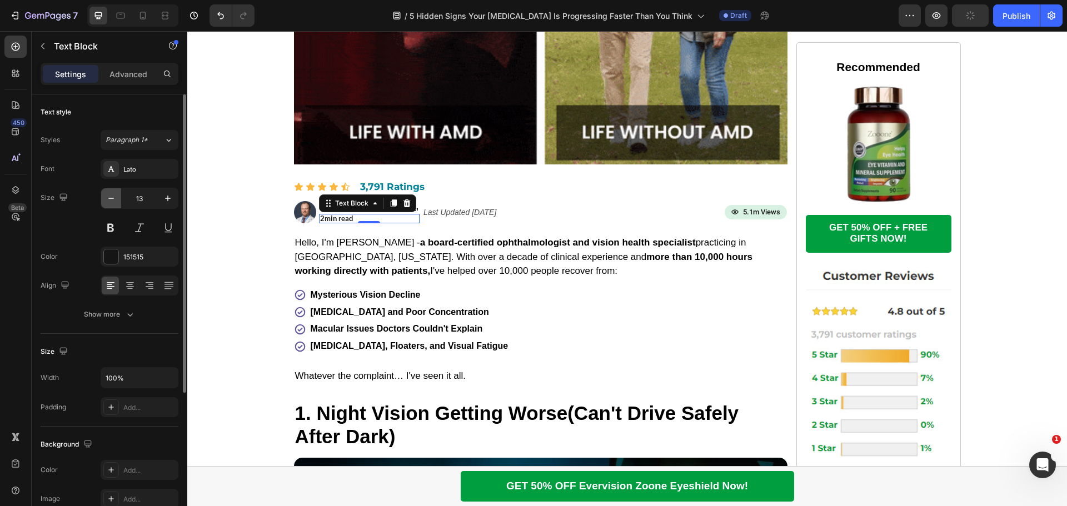
click at [111, 201] on icon "button" at bounding box center [111, 198] width 11 height 11
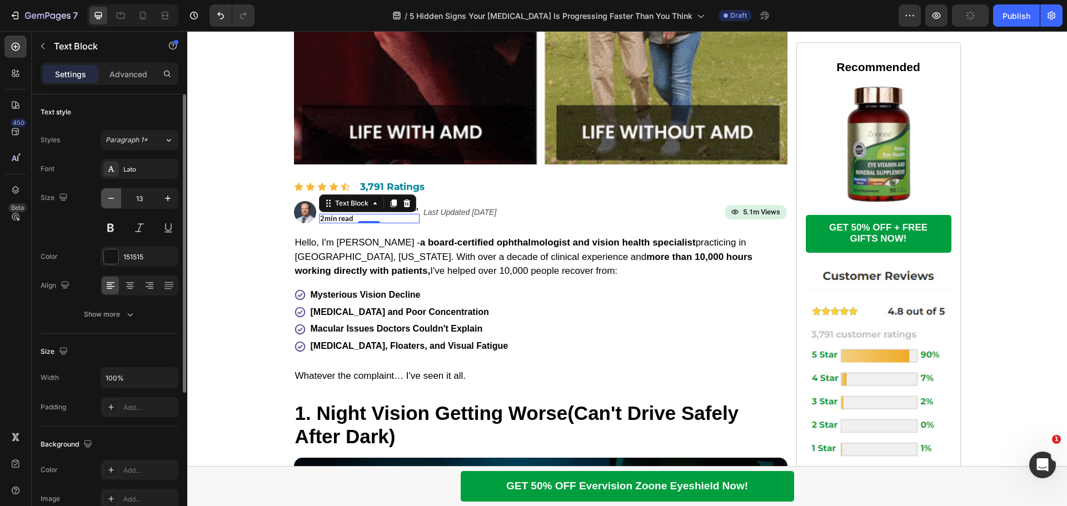
type input "12"
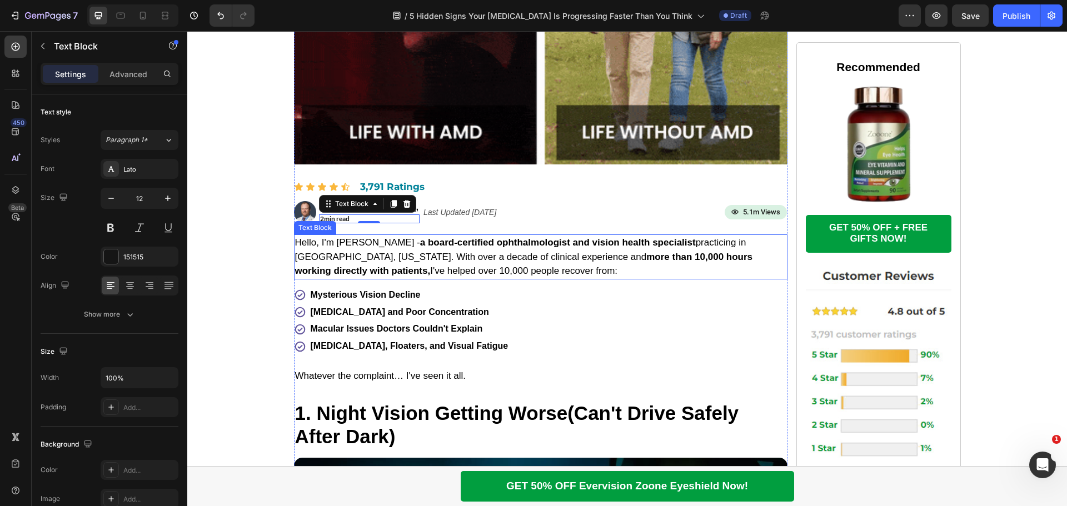
drag, startPoint x: 516, startPoint y: 276, endPoint x: 522, endPoint y: 280, distance: 7.1
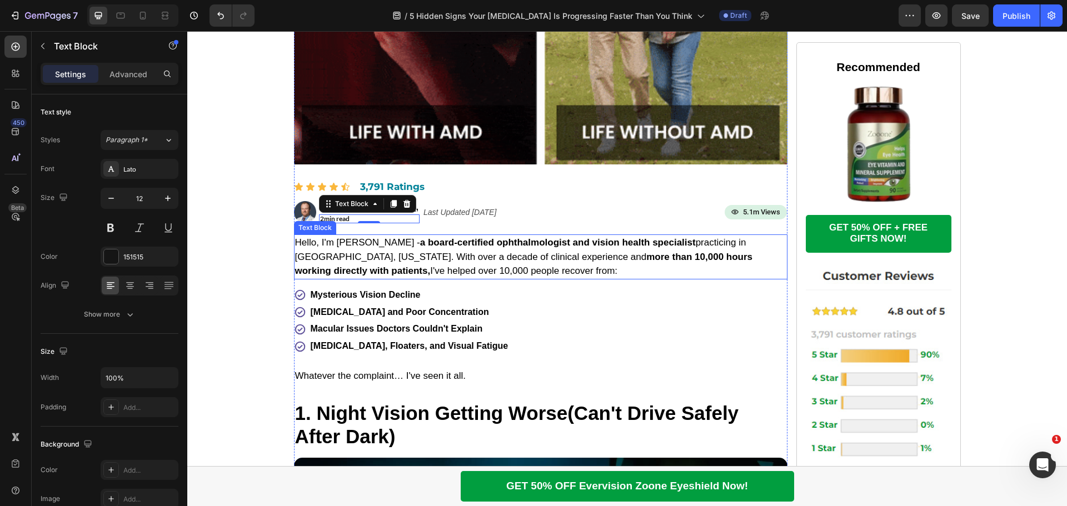
click at [516, 276] on p "Hello, I'm [PERSON_NAME] - a board-certified ophthalmologist and vision health …" at bounding box center [540, 257] width 491 height 43
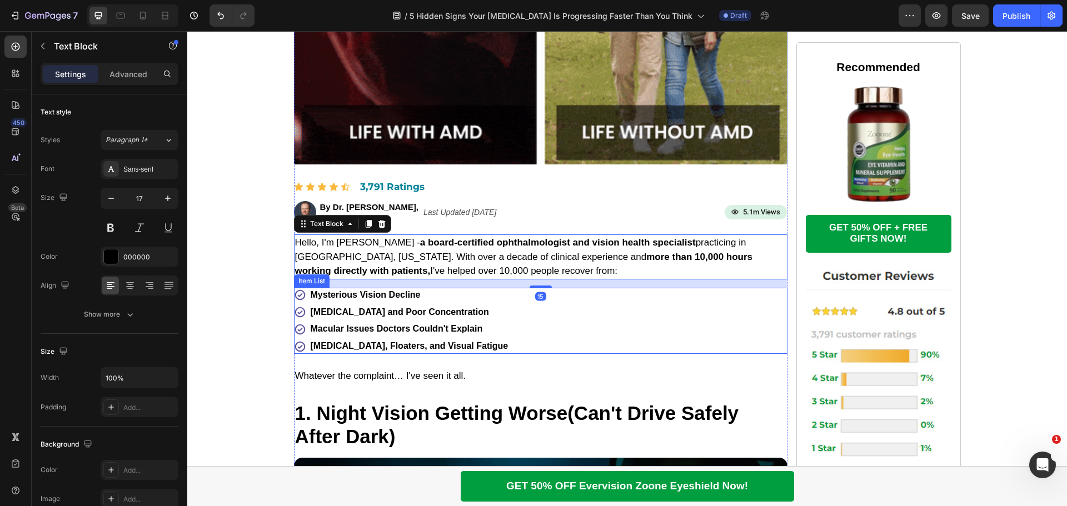
click at [576, 345] on div "Mysterious Vision Decline [MEDICAL_DATA] and Poor Concentration Macular Issues …" at bounding box center [541, 321] width 494 height 66
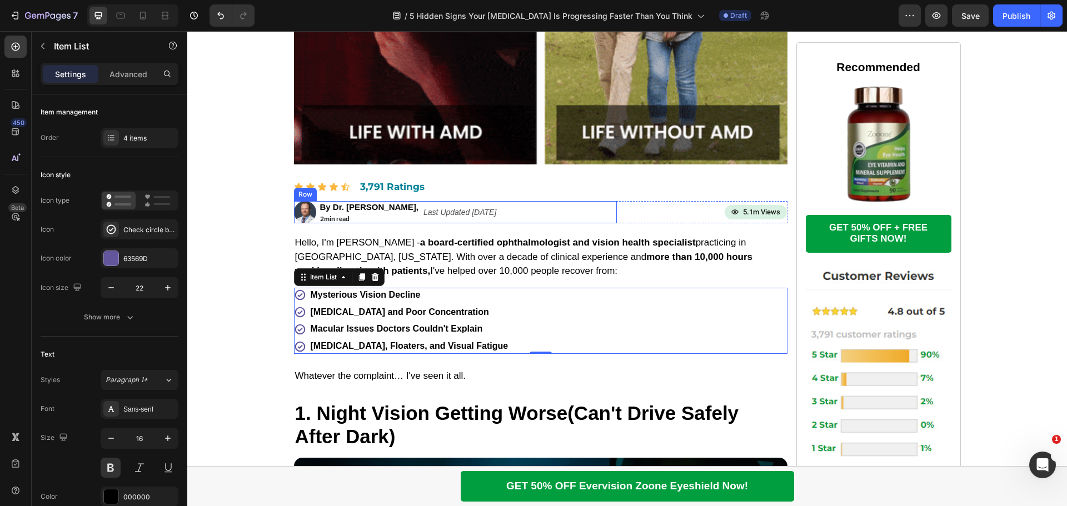
click at [464, 213] on p "Last Updated [DATE]" at bounding box center [460, 212] width 73 height 8
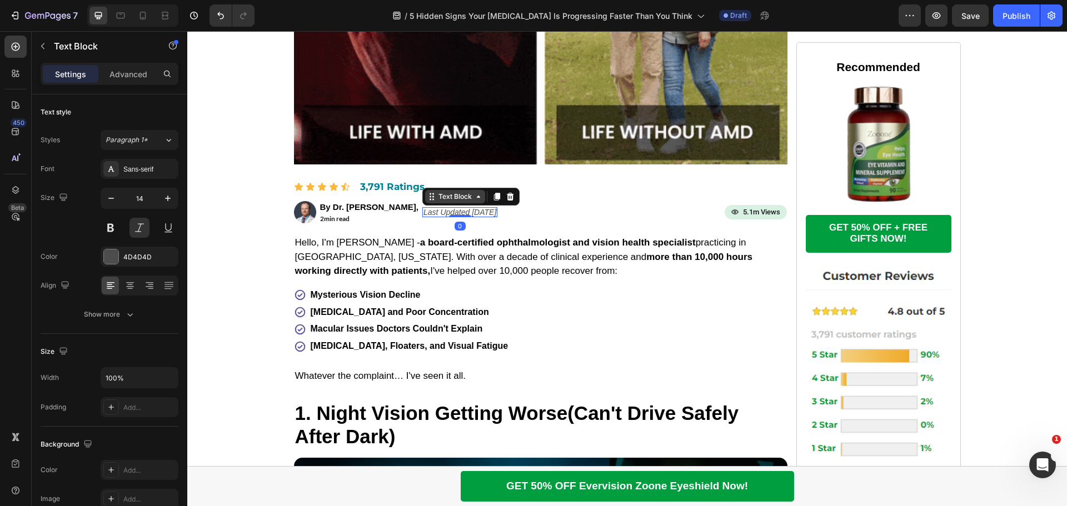
click at [432, 197] on icon at bounding box center [433, 197] width 2 height 2
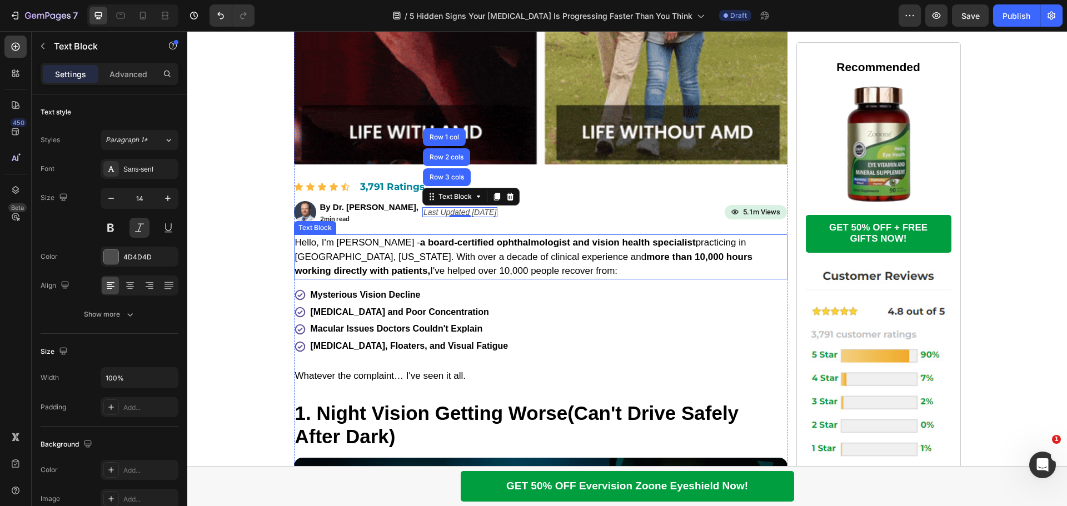
click at [519, 245] on strong "a board-certified ophthalmologist and vision health specialist" at bounding box center [558, 242] width 276 height 11
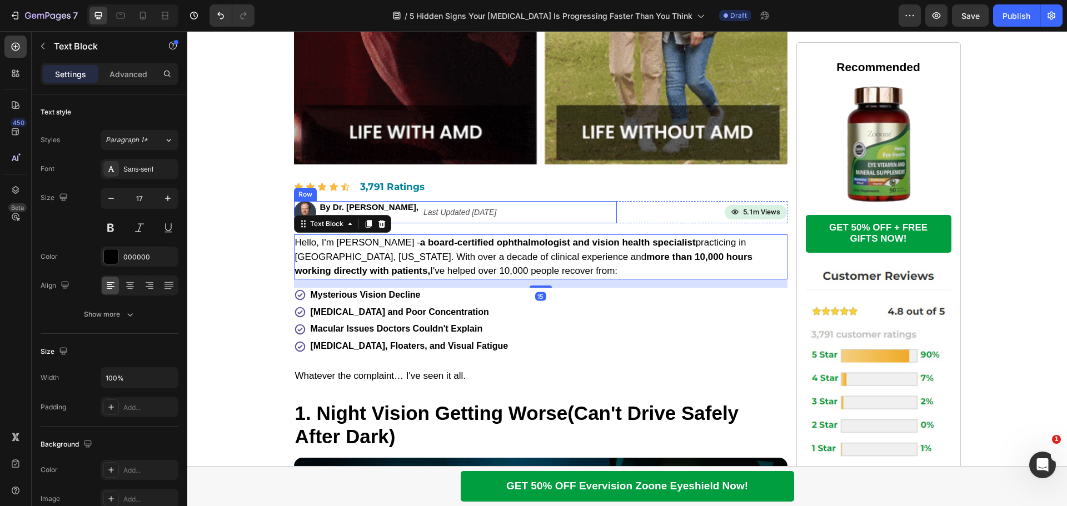
click at [451, 210] on p "Last Updated [DATE]" at bounding box center [460, 212] width 73 height 8
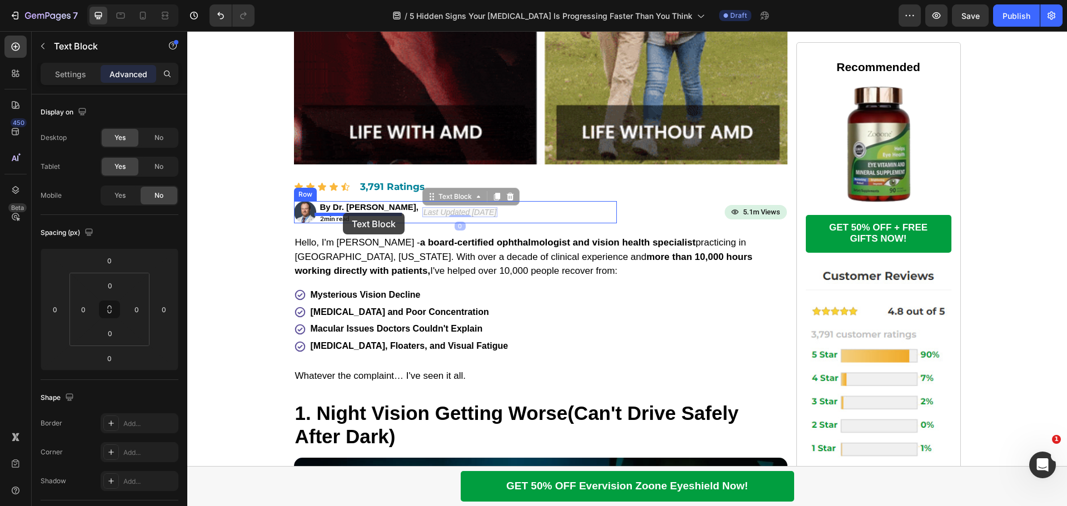
drag, startPoint x: 411, startPoint y: 204, endPoint x: 343, endPoint y: 213, distance: 68.9
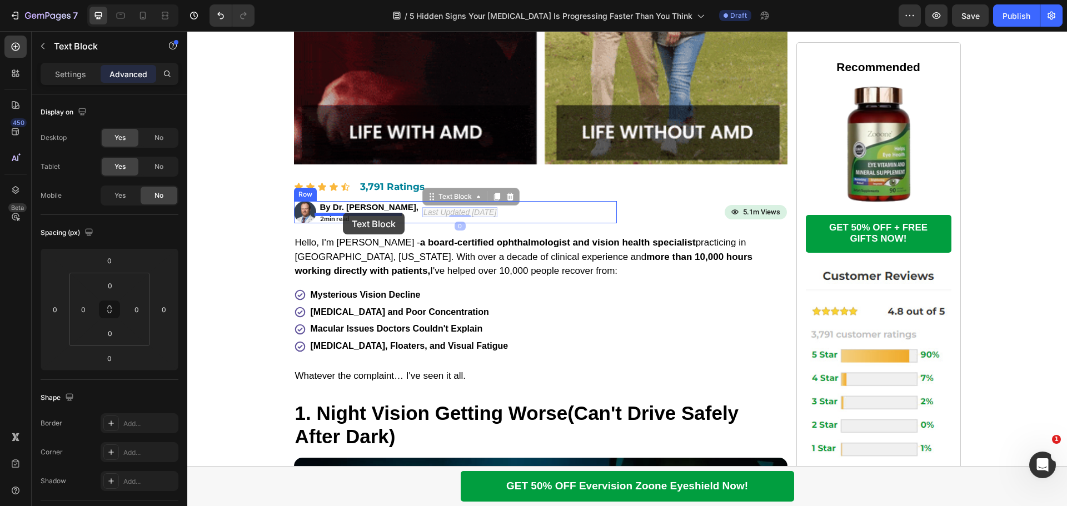
type input "4"
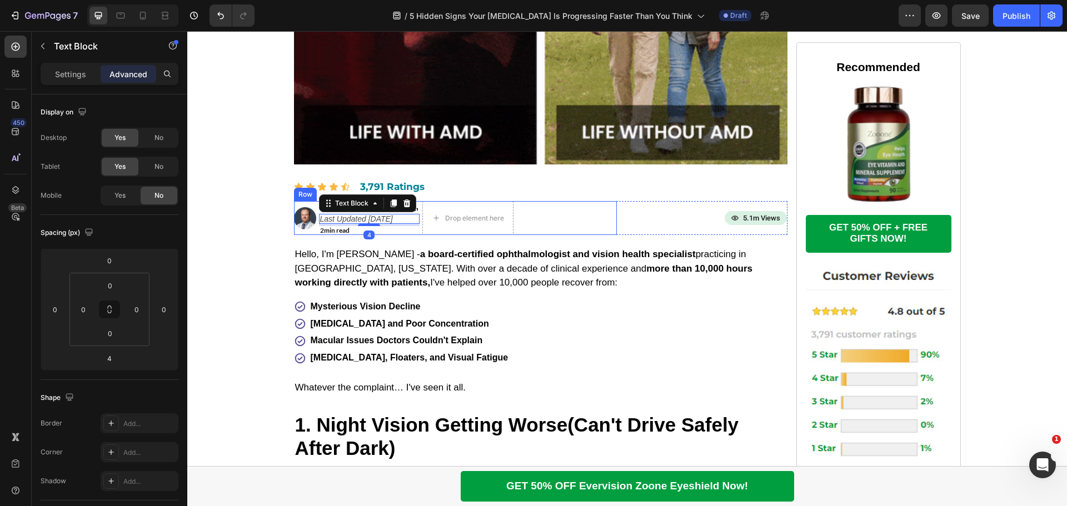
click at [534, 218] on div "Image By Dr. Michael Smith, Text Block Last Updated June 12th, 2025 Text Block …" at bounding box center [455, 218] width 323 height 34
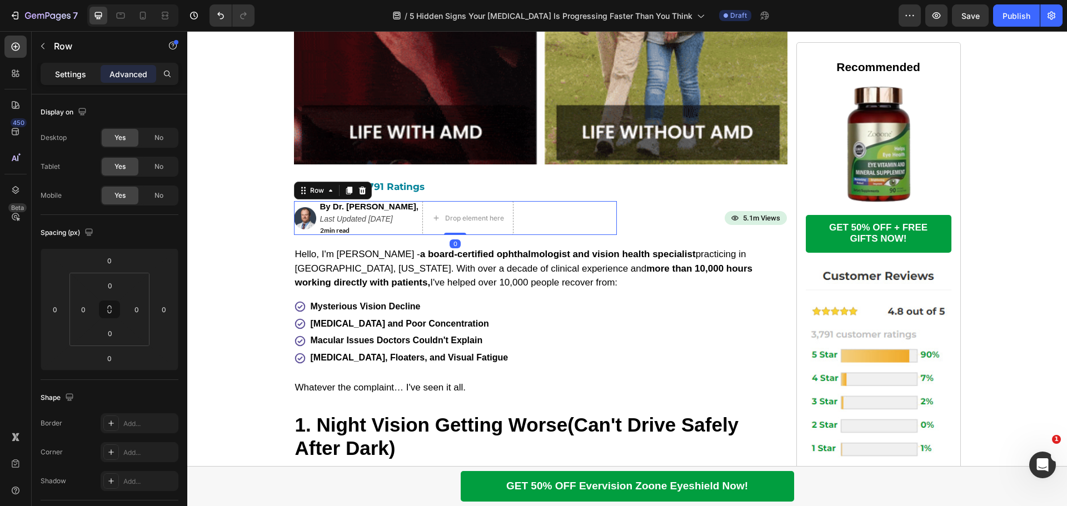
click at [78, 78] on p "Settings" at bounding box center [70, 74] width 31 height 12
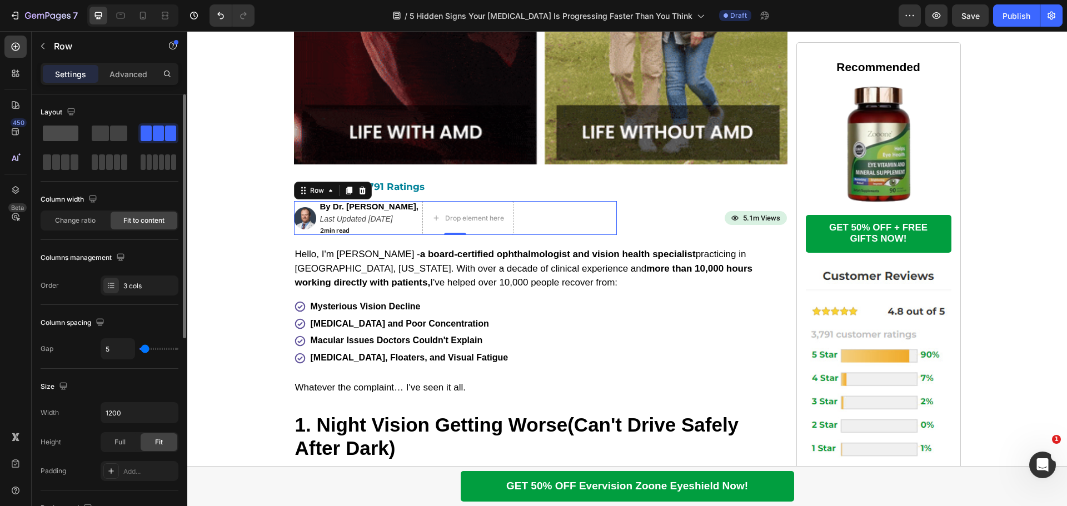
click at [68, 135] on span at bounding box center [61, 134] width 36 height 16
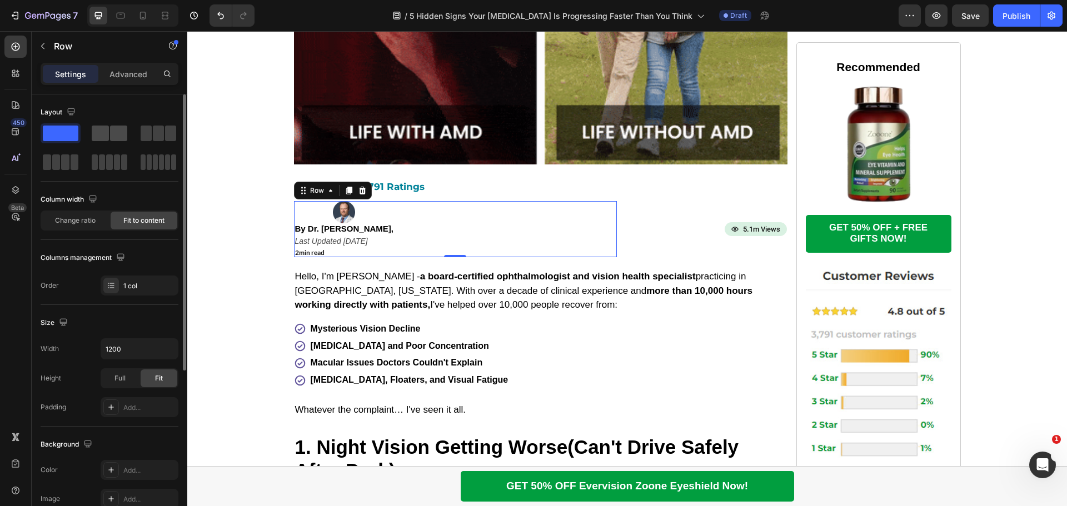
click at [109, 133] on div at bounding box center [110, 134] width 36 height 16
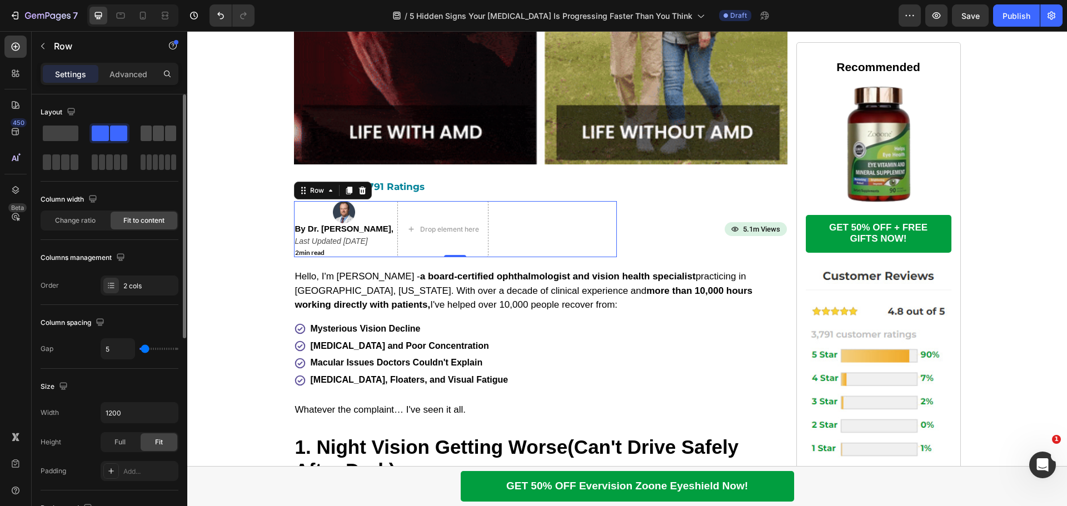
click at [153, 130] on span at bounding box center [158, 134] width 11 height 16
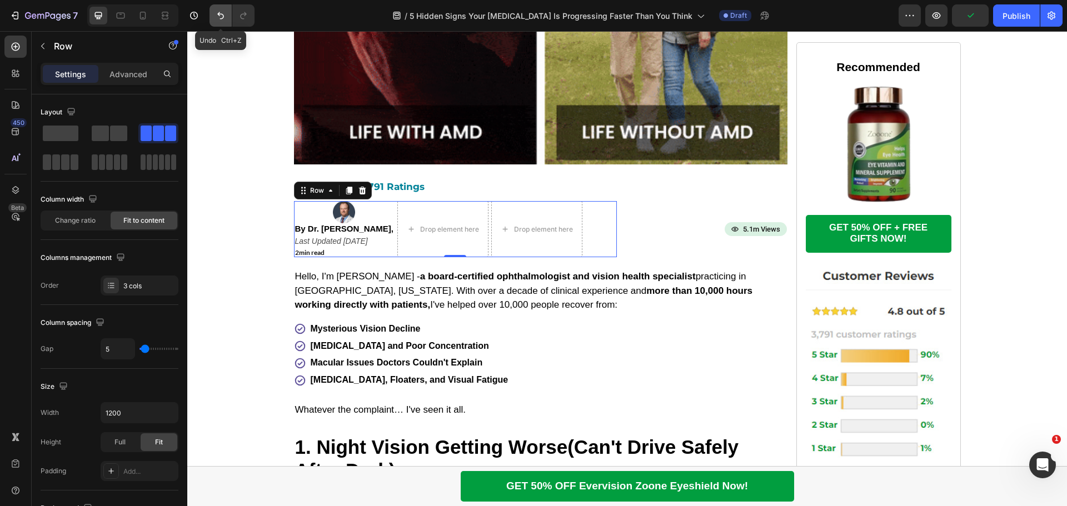
click at [214, 14] on button "Undo/Redo" at bounding box center [221, 15] width 22 height 22
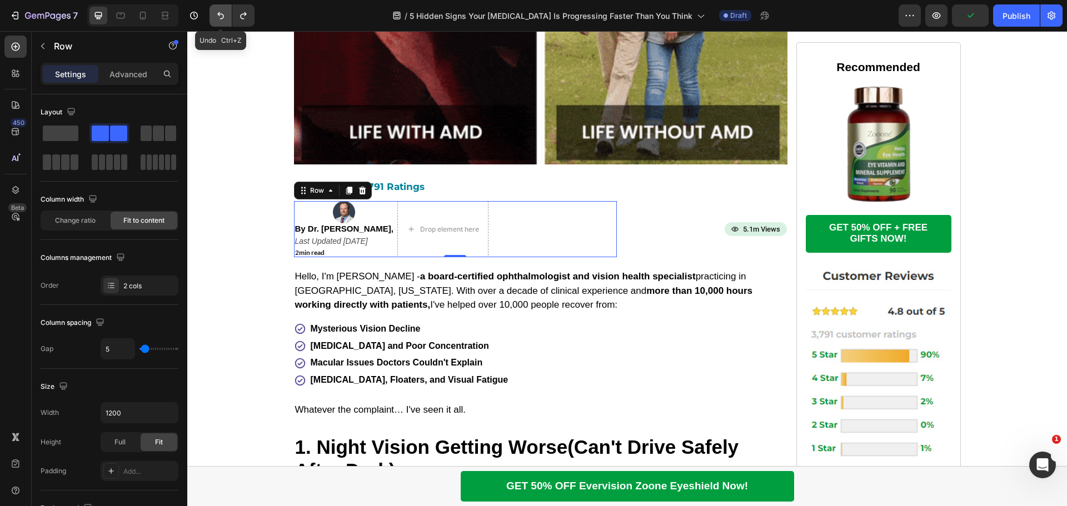
click at [214, 14] on button "Undo/Redo" at bounding box center [221, 15] width 22 height 22
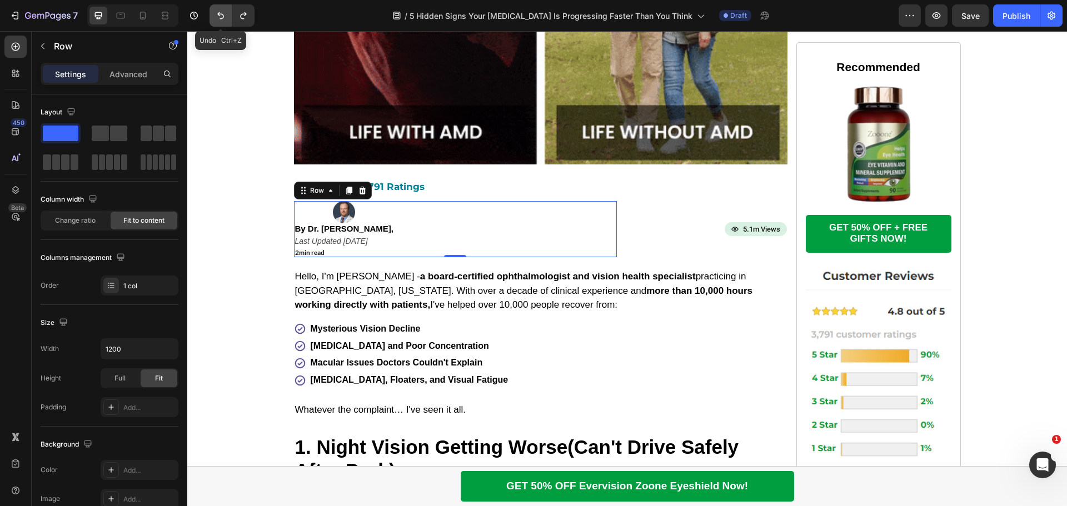
click at [214, 14] on button "Undo/Redo" at bounding box center [221, 15] width 22 height 22
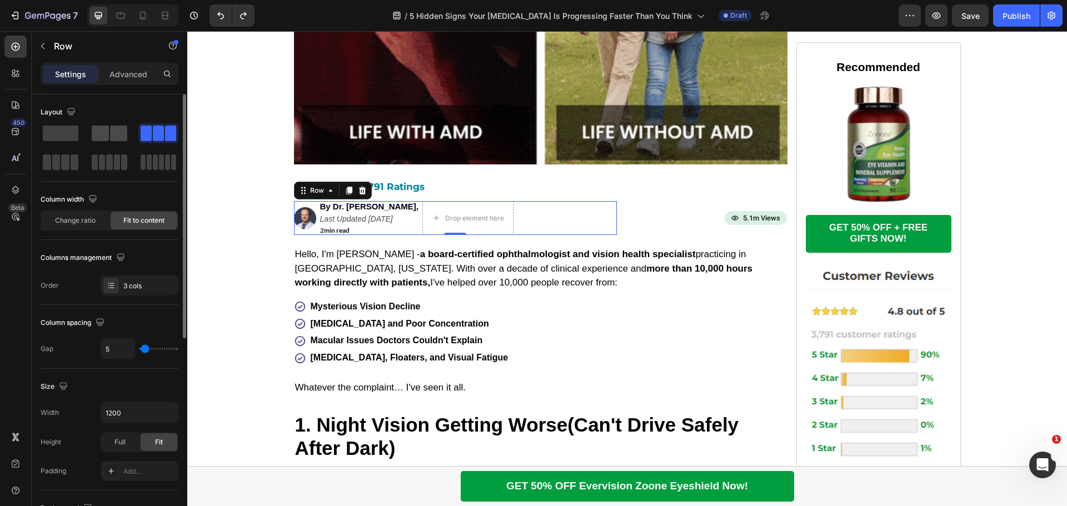
click at [112, 132] on span at bounding box center [118, 134] width 17 height 16
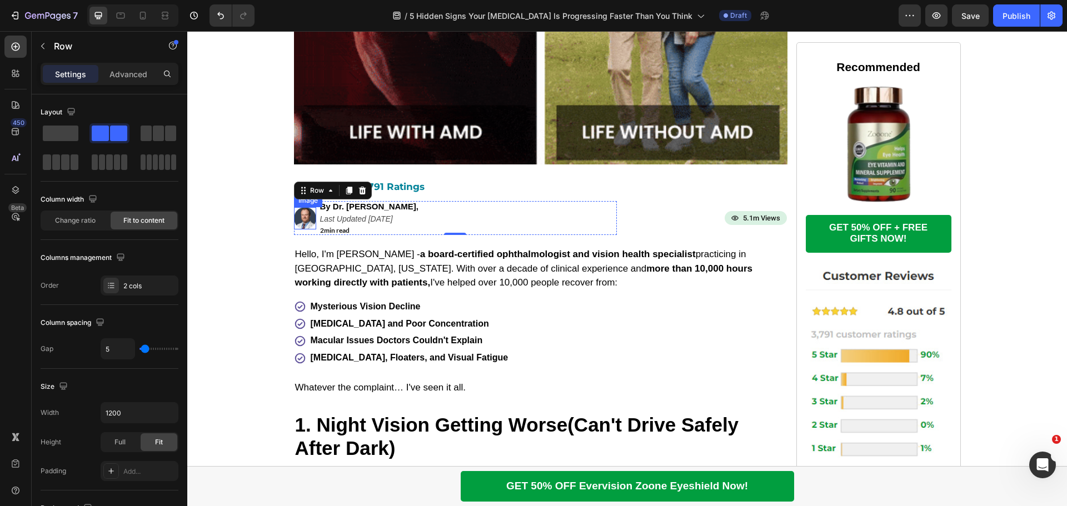
click at [301, 221] on img at bounding box center [305, 218] width 22 height 22
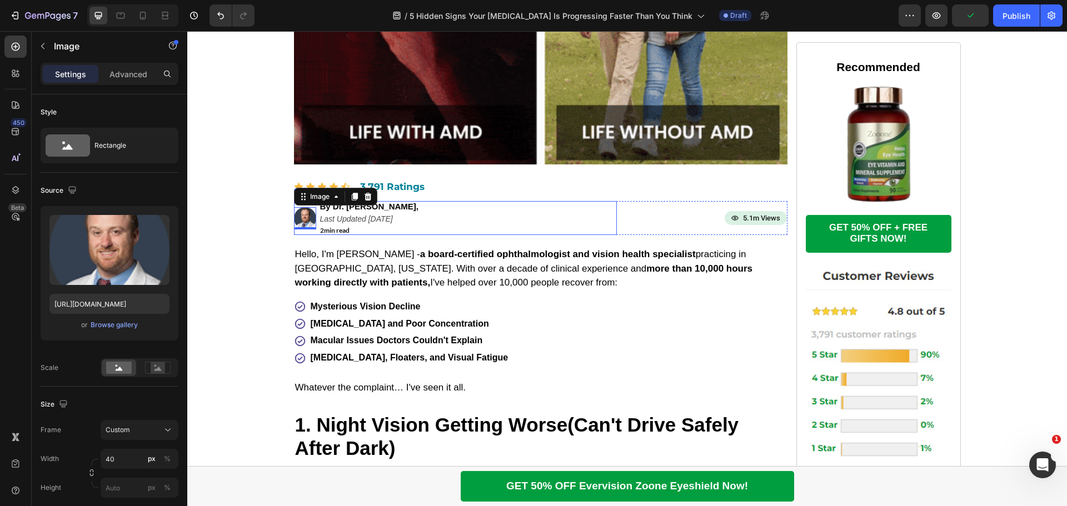
click at [463, 228] on div "Image 0 By Dr. Michael Smith, Text Block Last Updated June 12th, 2025 Text Bloc…" at bounding box center [455, 218] width 323 height 34
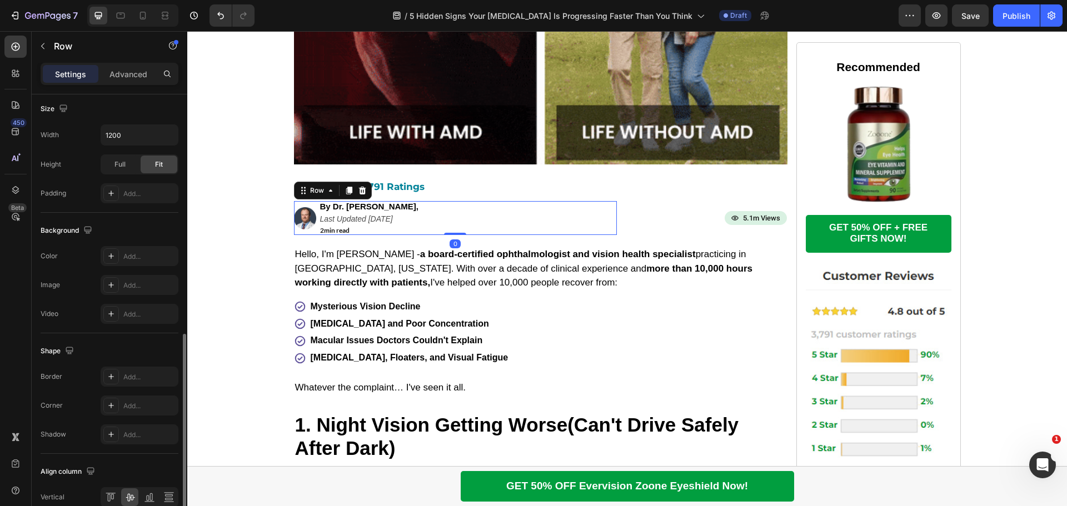
scroll to position [361, 0]
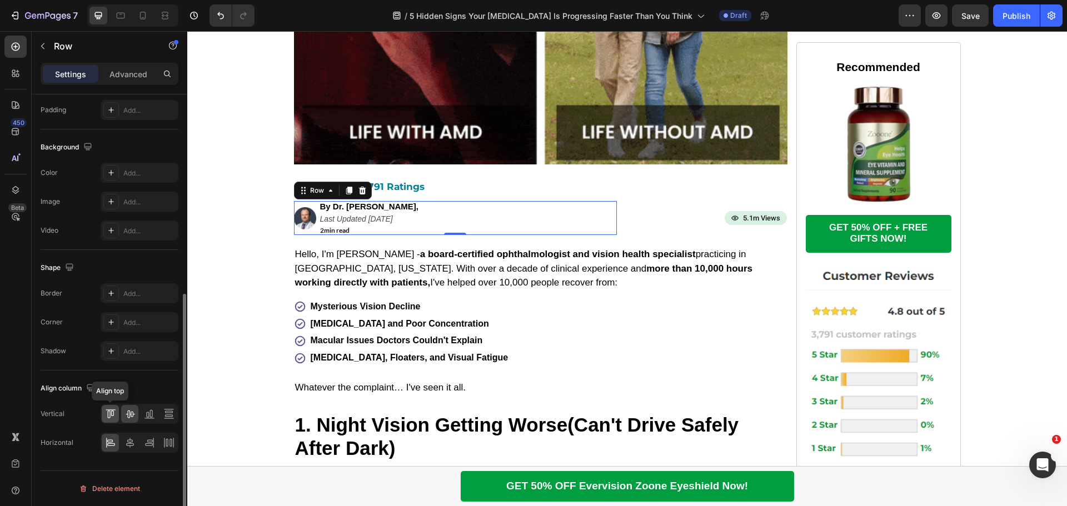
click at [112, 406] on div at bounding box center [110, 414] width 17 height 18
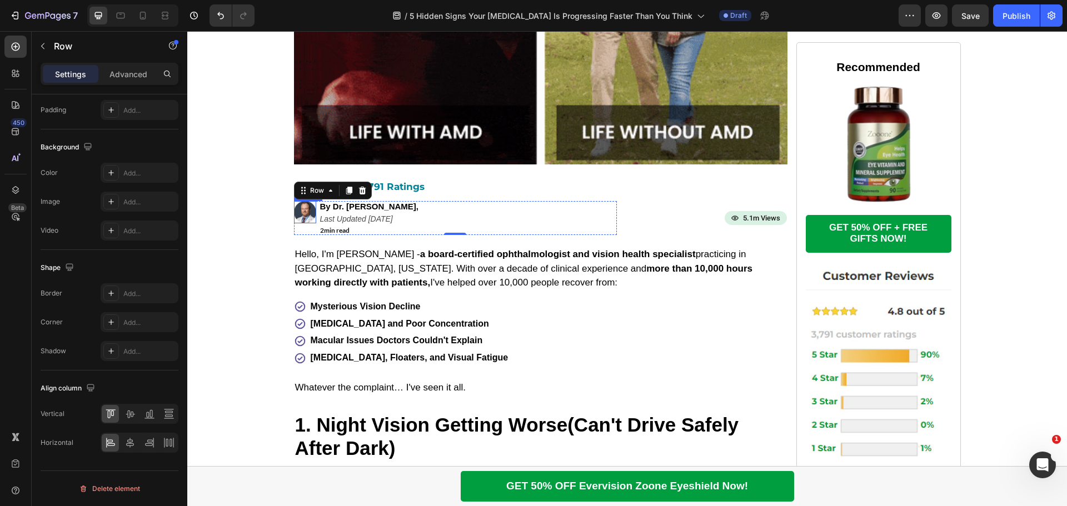
click at [305, 215] on img at bounding box center [305, 212] width 22 height 22
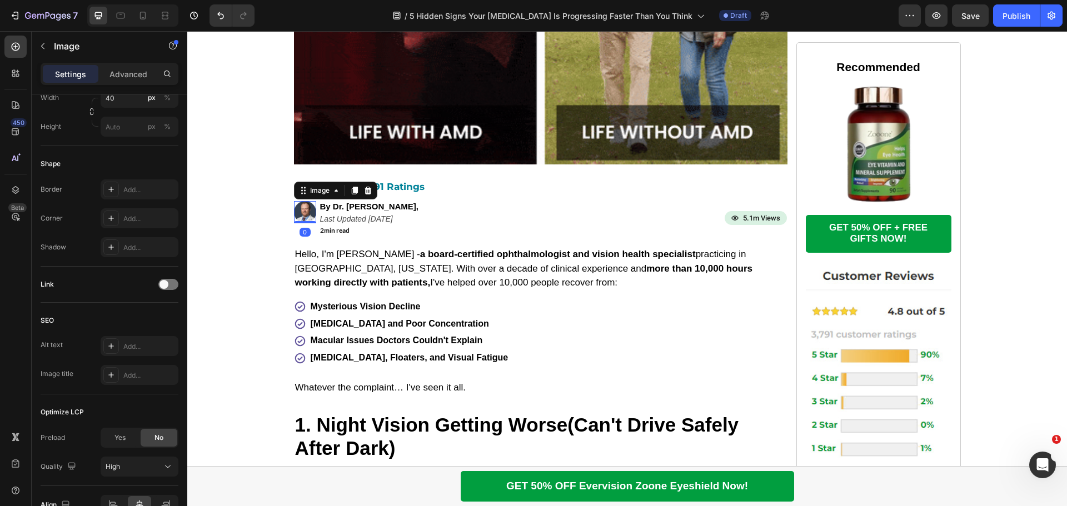
scroll to position [0, 0]
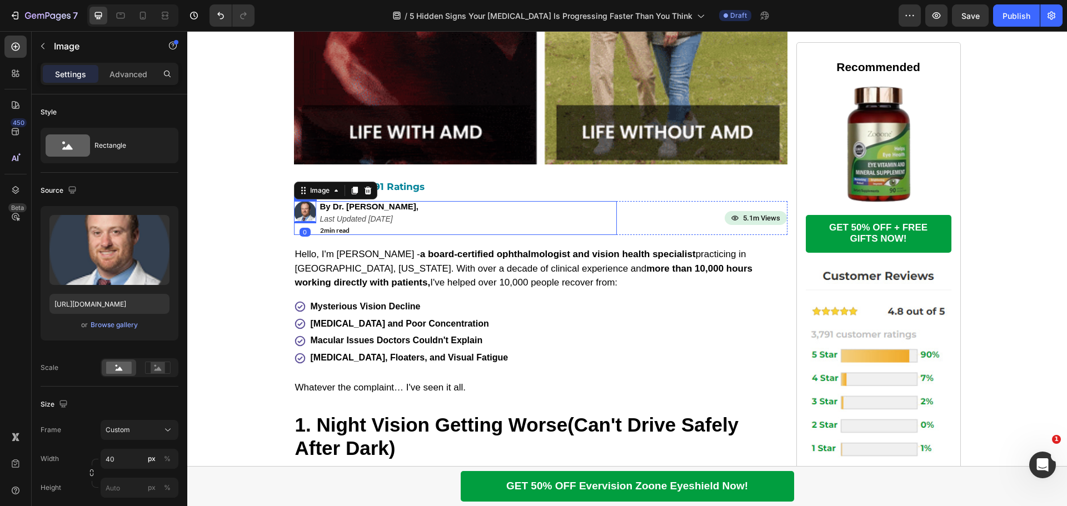
click at [478, 223] on div "Image 0 By Dr. Michael Smith, Text Block Last Updated June 12th, 2025 Text Bloc…" at bounding box center [455, 218] width 323 height 34
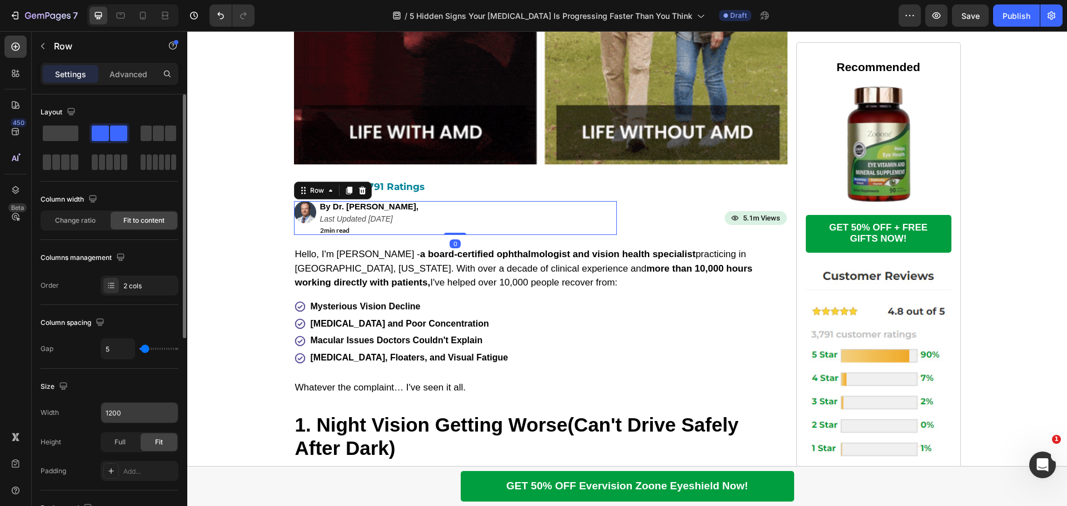
scroll to position [111, 0]
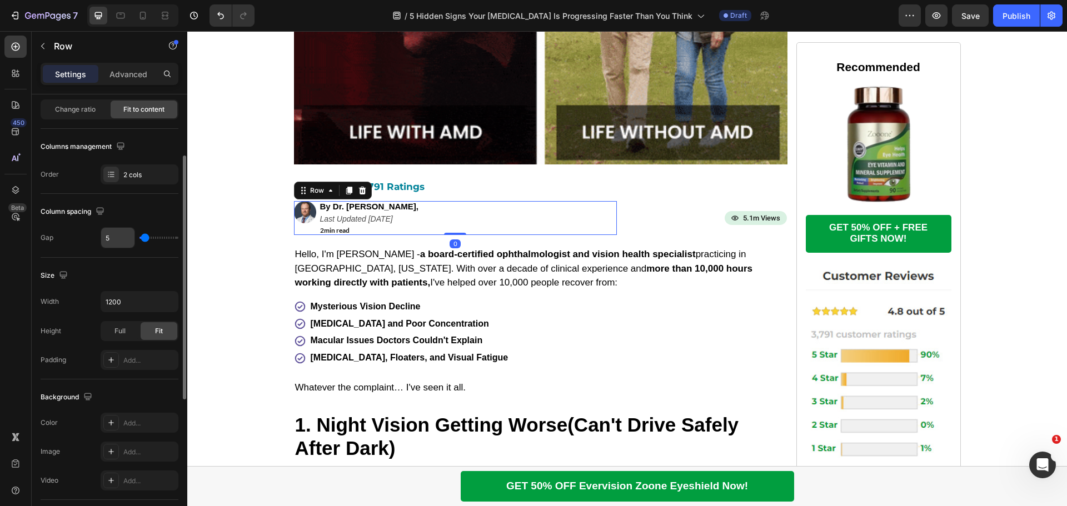
click at [121, 242] on input "5" at bounding box center [117, 238] width 33 height 20
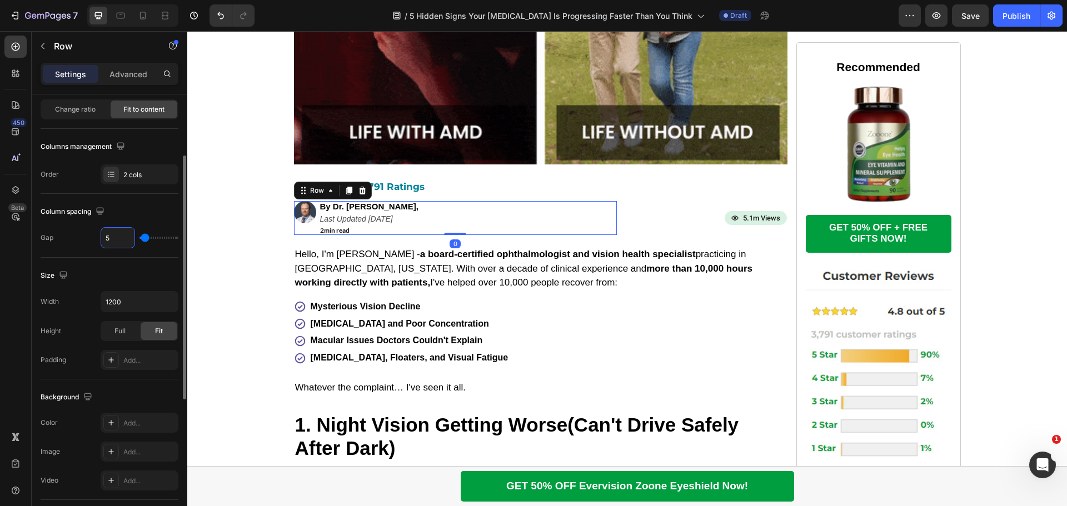
click at [121, 242] on input "5" at bounding box center [117, 238] width 33 height 20
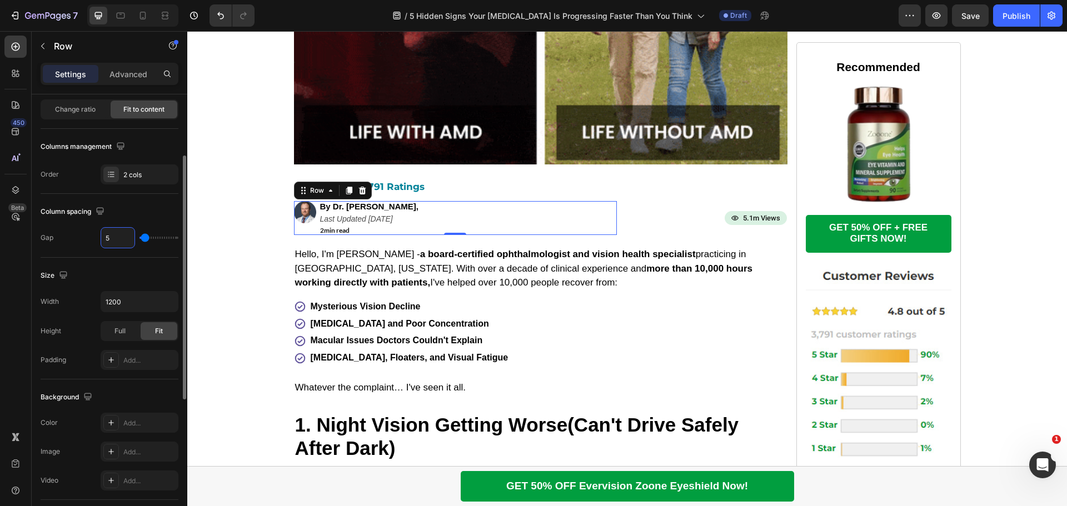
type input "8"
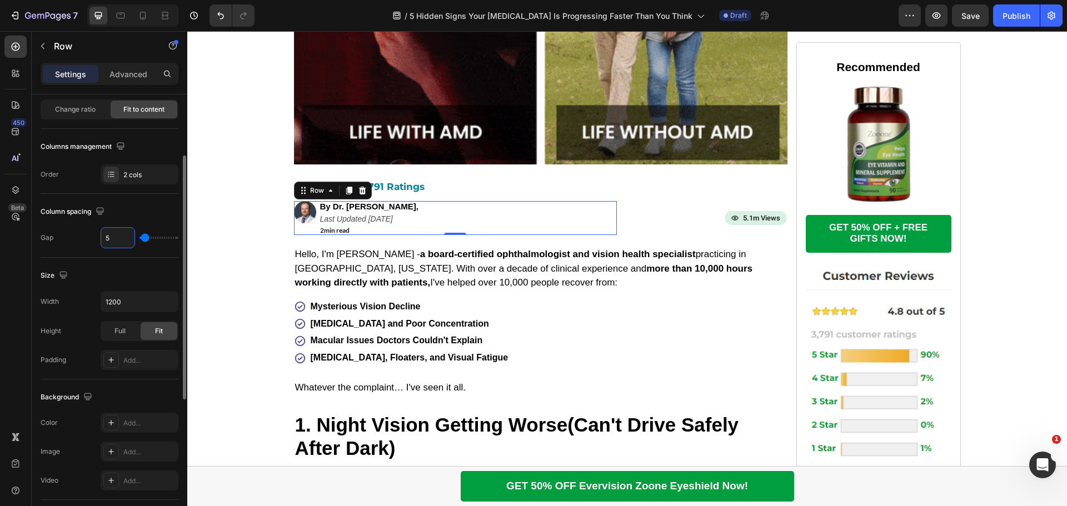
type input "8"
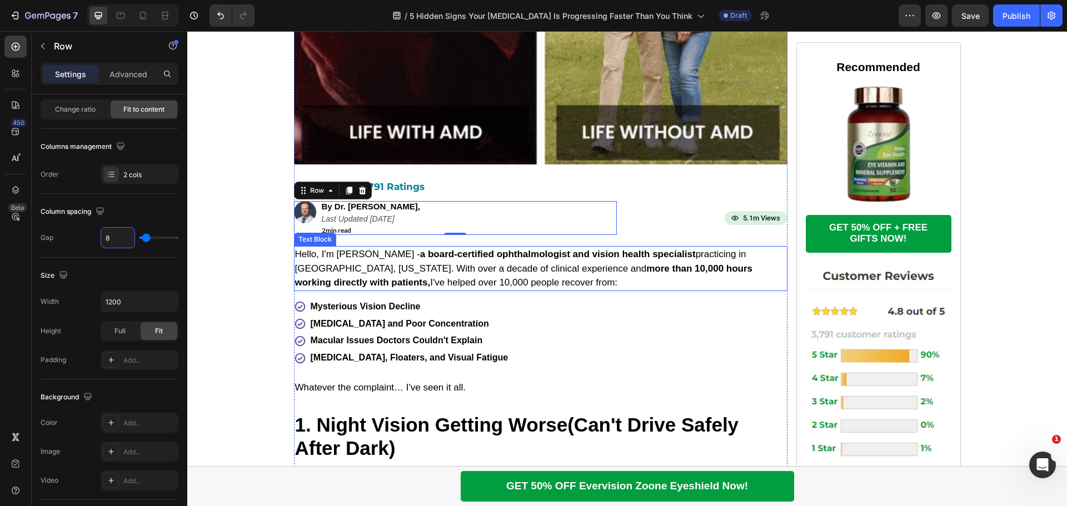
click at [465, 279] on p "Hello, I'm [PERSON_NAME] - a board-certified ophthalmologist and vision health …" at bounding box center [540, 268] width 491 height 43
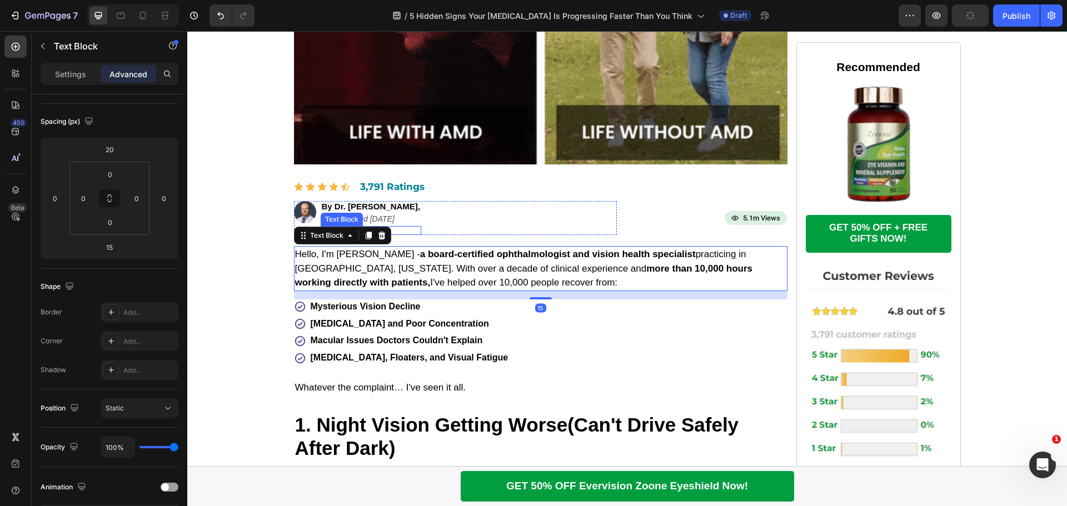
scroll to position [0, 0]
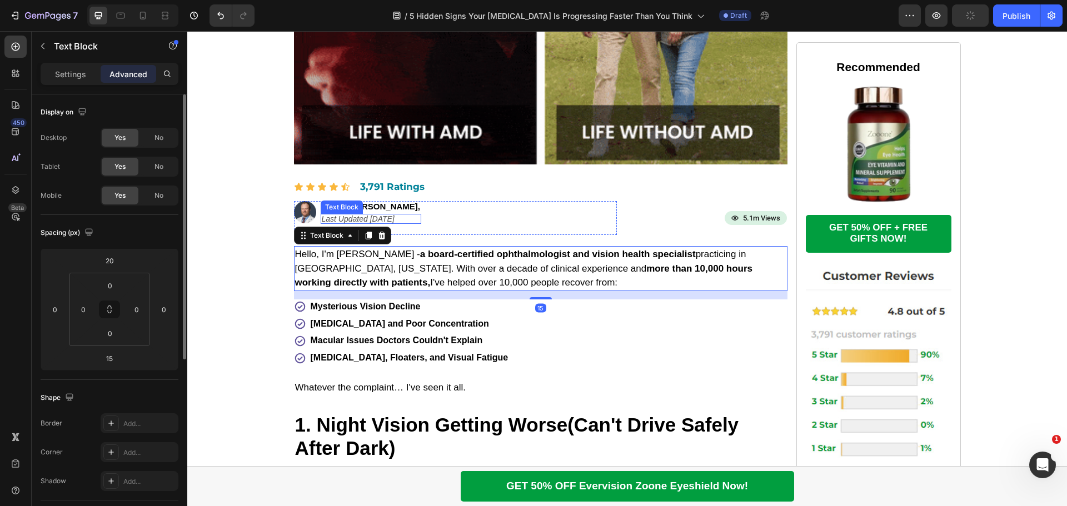
click at [406, 220] on p "Last Updated [DATE]" at bounding box center [371, 219] width 99 height 8
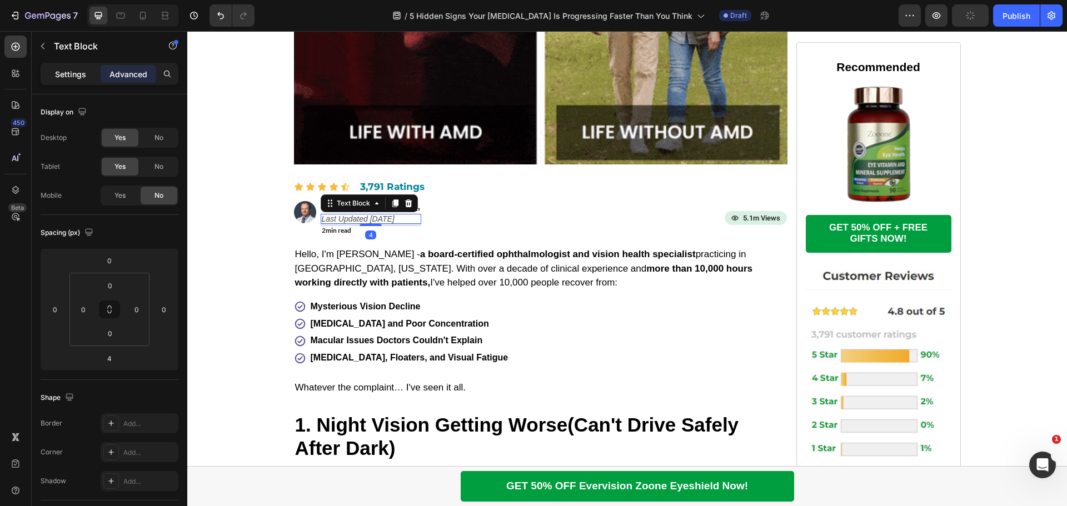
click at [71, 82] on div "Settings" at bounding box center [71, 74] width 56 height 18
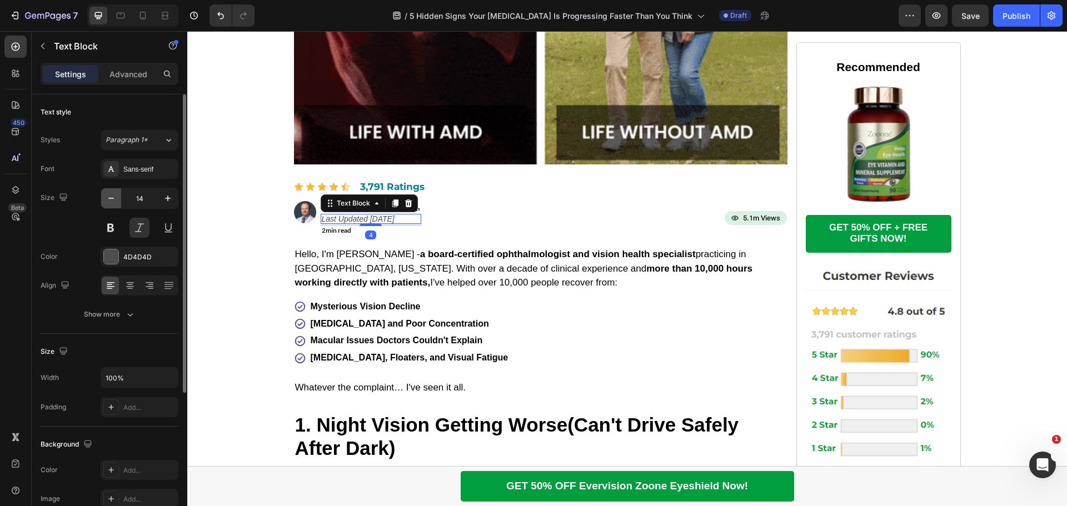
click at [110, 197] on icon "button" at bounding box center [111, 198] width 11 height 11
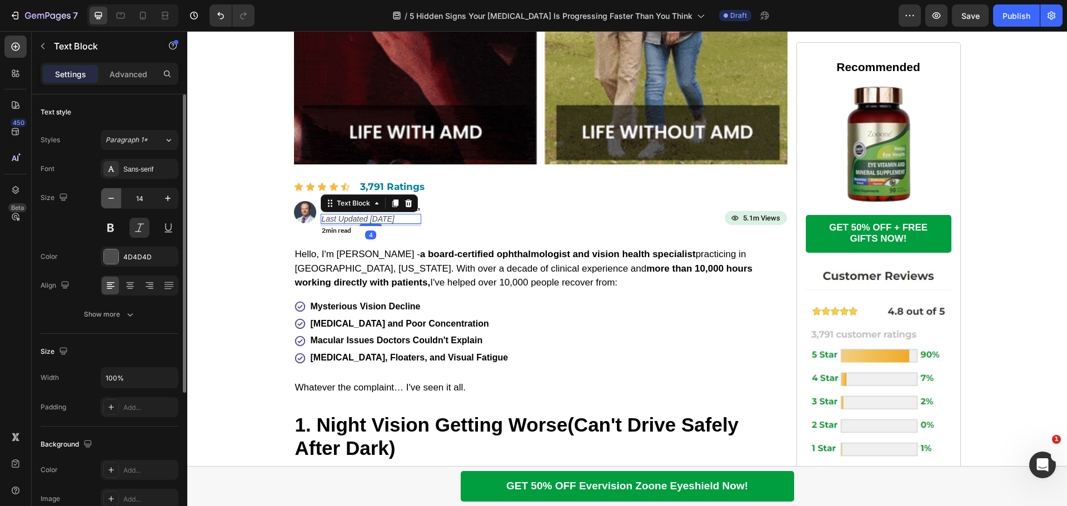
type input "13"
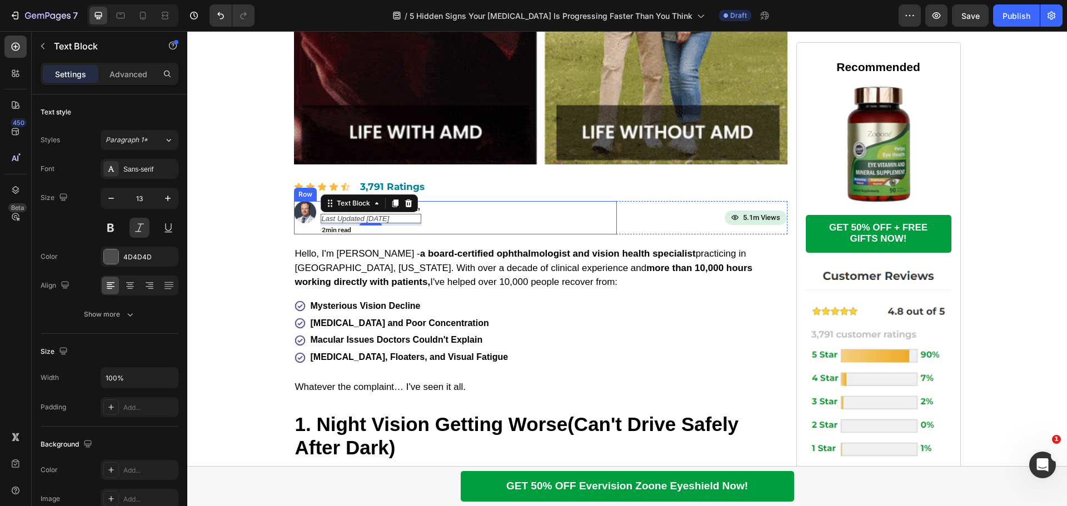
click at [452, 208] on div "Image By Dr. Michael Smith, Text Block Last Updated June 12th, 2025 Text Block …" at bounding box center [455, 217] width 323 height 33
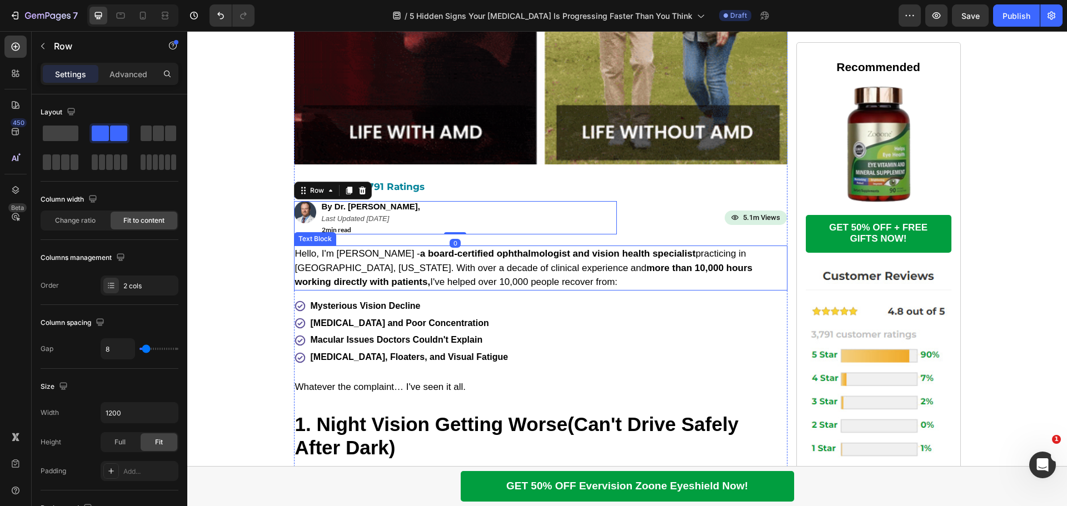
click at [456, 277] on p "Hello, I'm [PERSON_NAME] - a board-certified ophthalmologist and vision health …" at bounding box center [540, 268] width 491 height 43
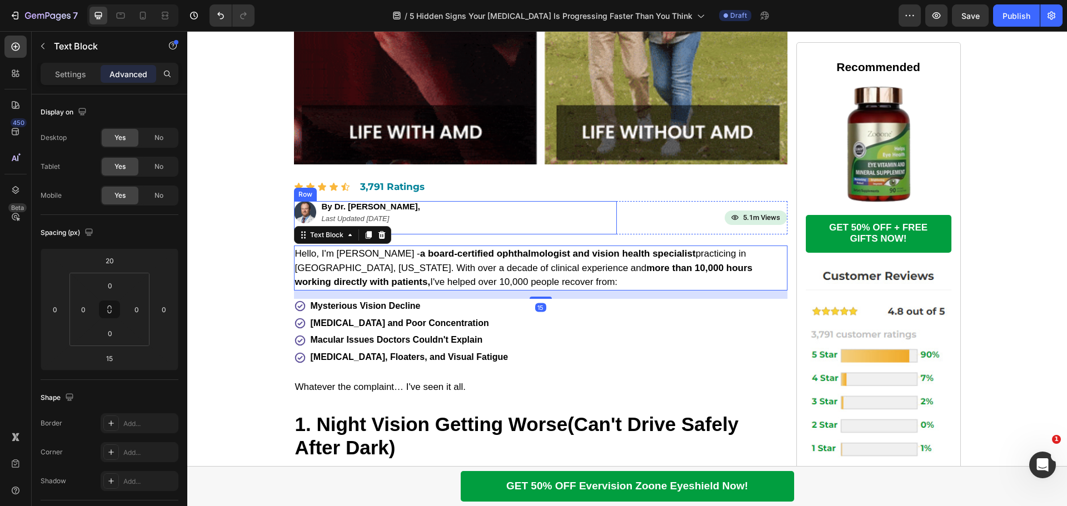
click at [424, 215] on div "Image By Dr. Michael Smith, Text Block Last Updated June 12th, 2025 Text Block …" at bounding box center [455, 217] width 323 height 33
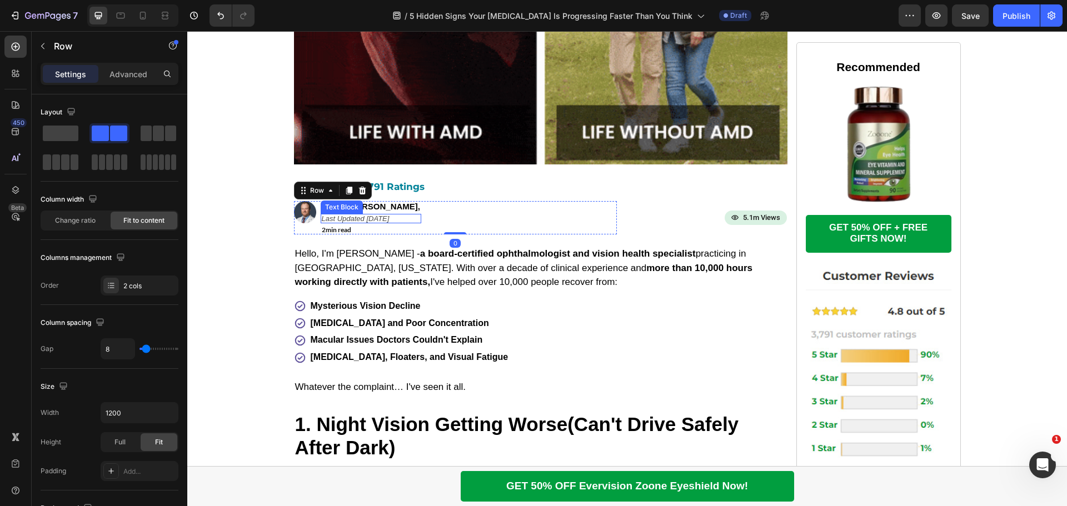
click at [397, 216] on p "Last Updated [DATE]" at bounding box center [371, 218] width 99 height 7
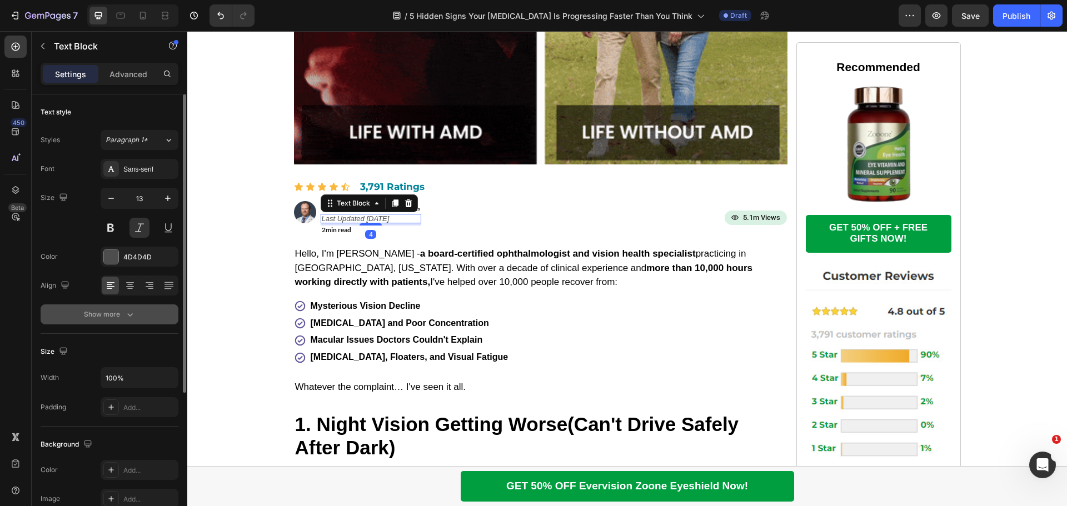
click at [104, 309] on div "Show more" at bounding box center [110, 314] width 52 height 11
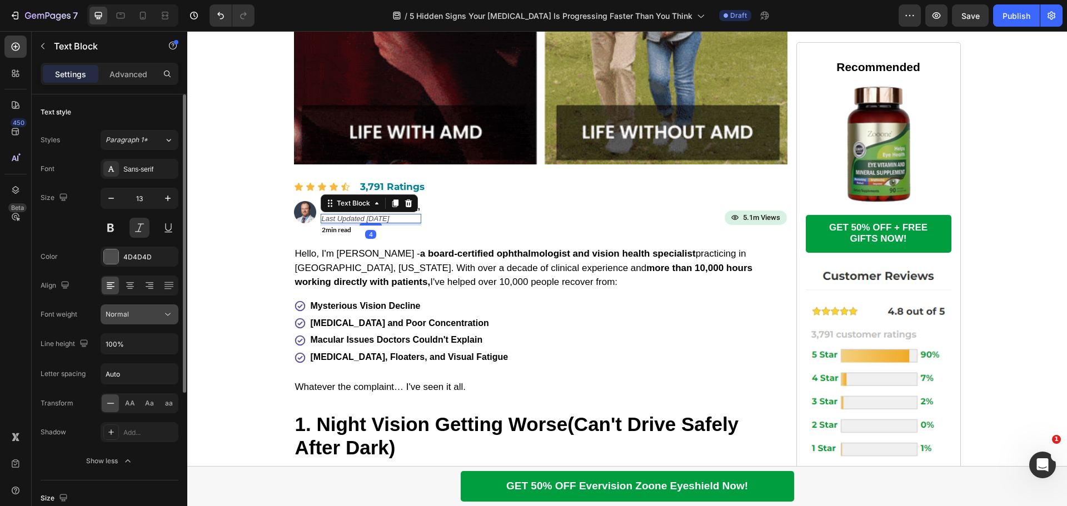
click at [167, 314] on icon at bounding box center [167, 314] width 11 height 11
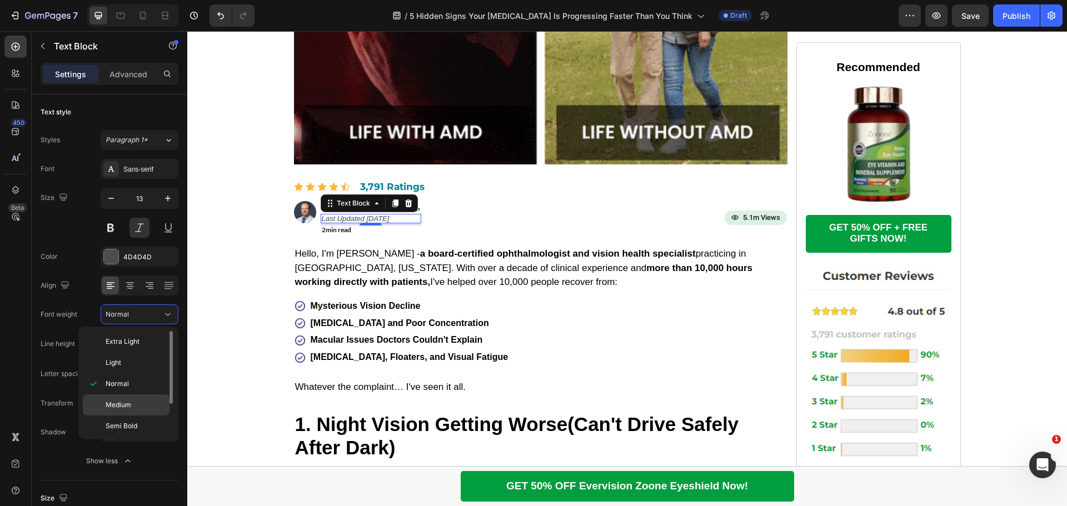
click at [131, 401] on span "Medium" at bounding box center [119, 405] width 26 height 10
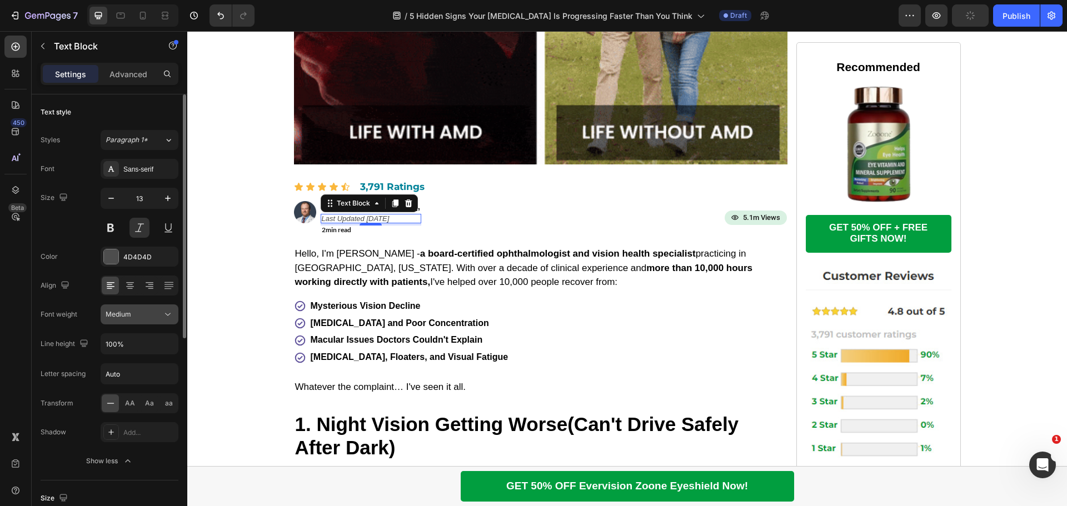
click at [161, 313] on div "Medium" at bounding box center [134, 315] width 57 height 10
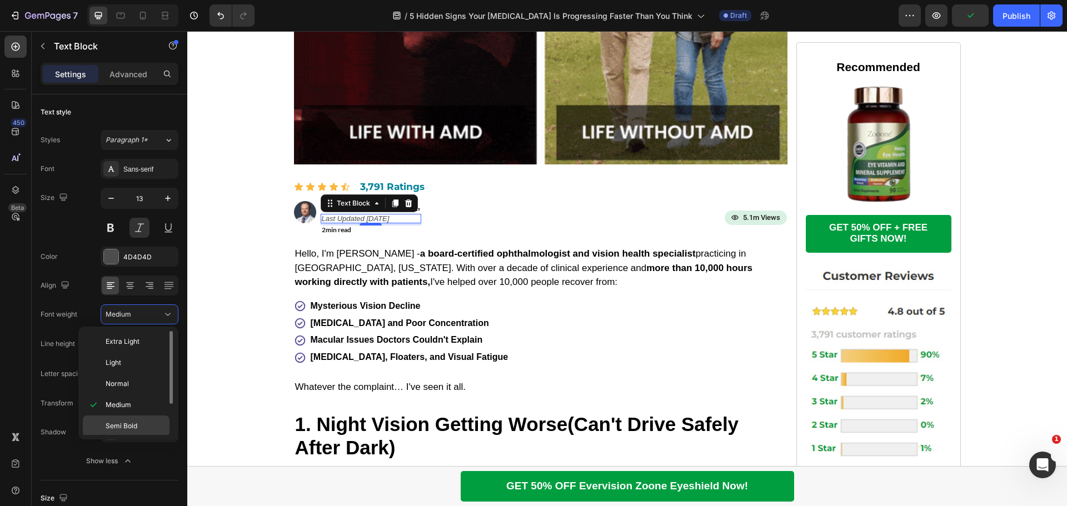
click at [124, 423] on span "Semi Bold" at bounding box center [122, 426] width 32 height 10
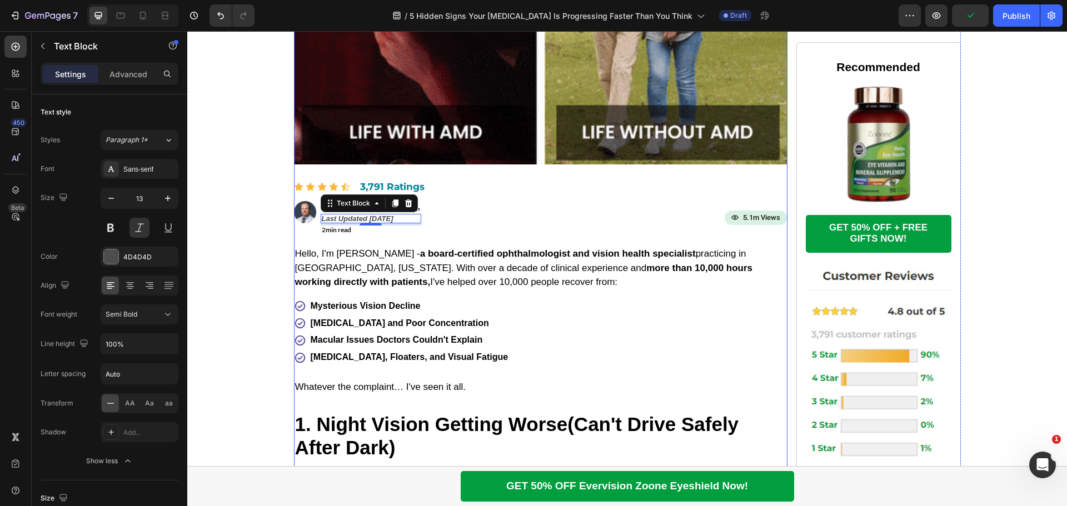
click at [478, 288] on p "Hello, I'm [PERSON_NAME] - a board-certified ophthalmologist and vision health …" at bounding box center [540, 268] width 491 height 43
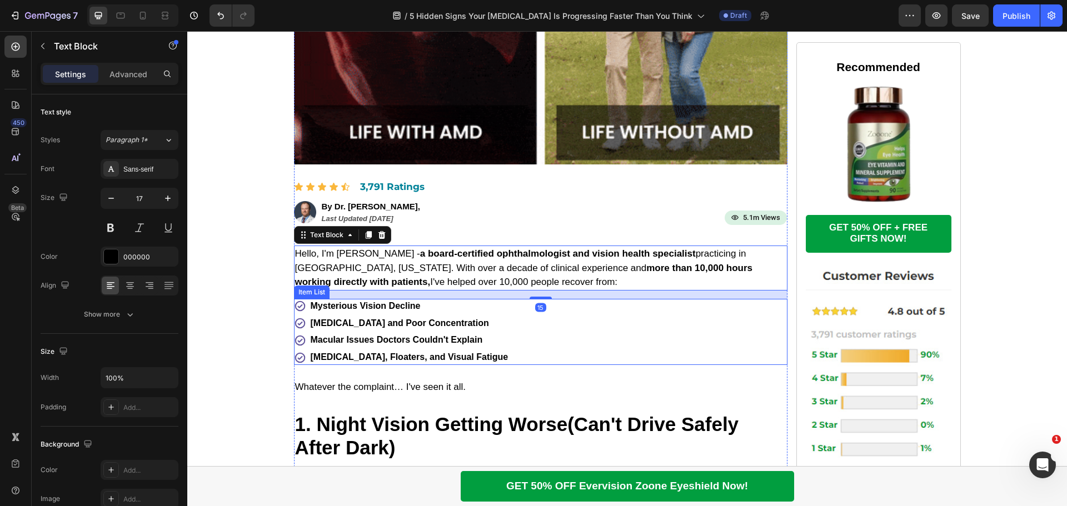
click at [473, 347] on div "Macular Issues Doctors Couldn't Explain" at bounding box center [409, 340] width 201 height 15
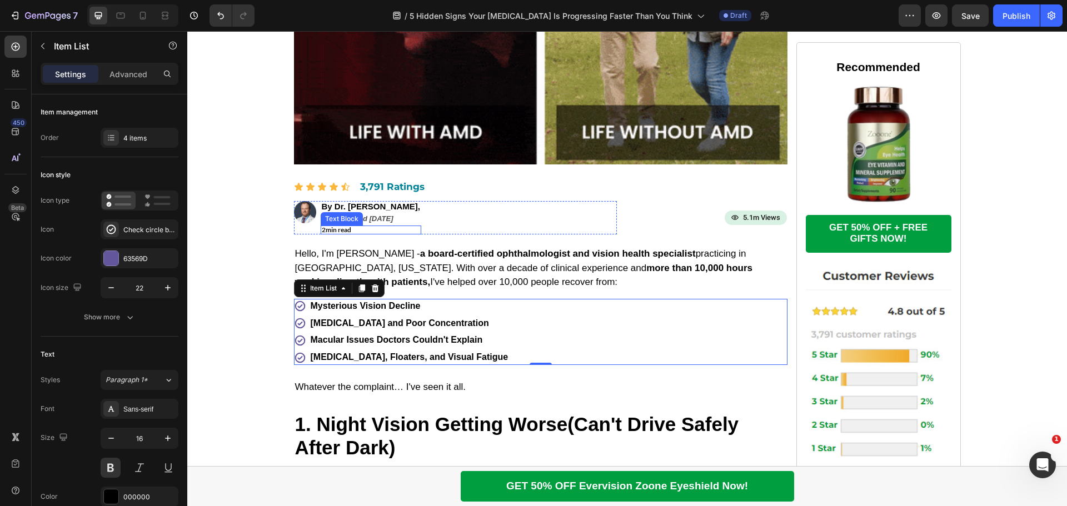
click at [351, 228] on p "2min read" at bounding box center [371, 230] width 99 height 7
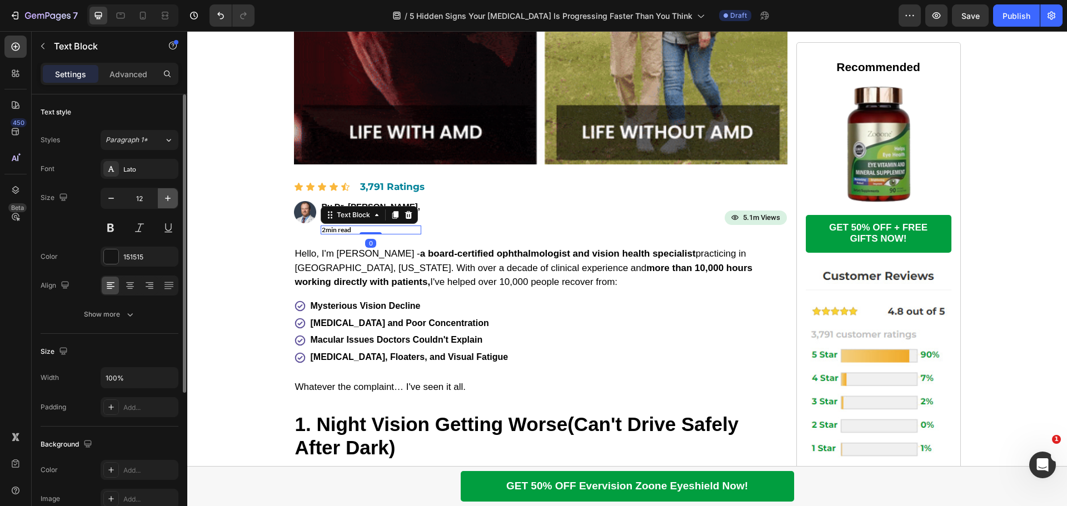
click at [171, 199] on icon "button" at bounding box center [167, 198] width 11 height 11
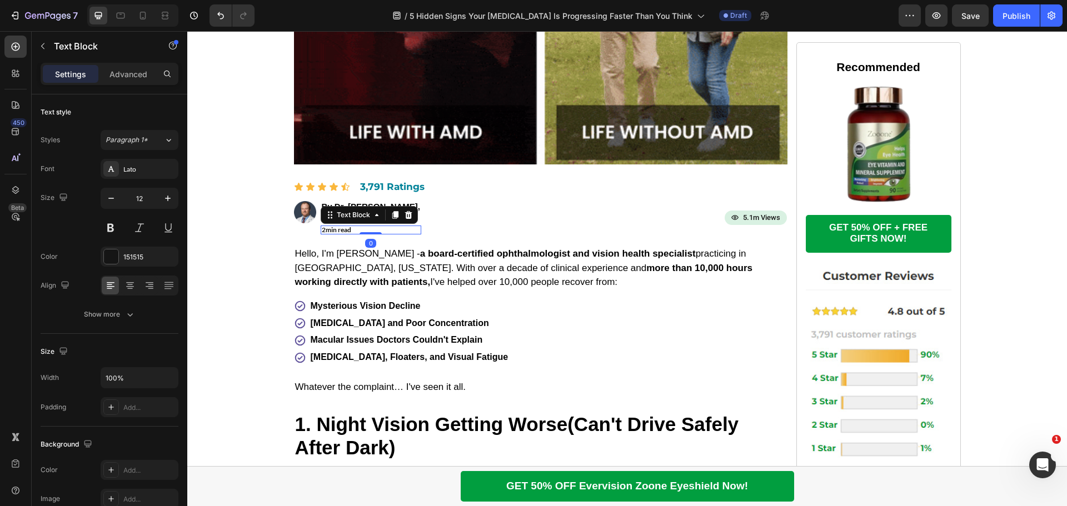
type input "13"
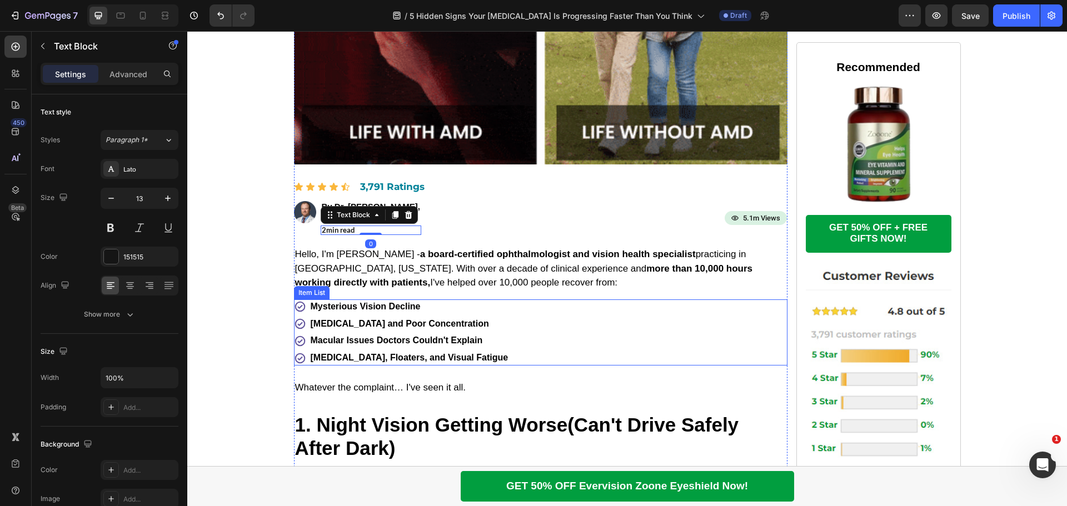
click at [478, 303] on p "Mysterious Vision Decline" at bounding box center [410, 307] width 198 height 12
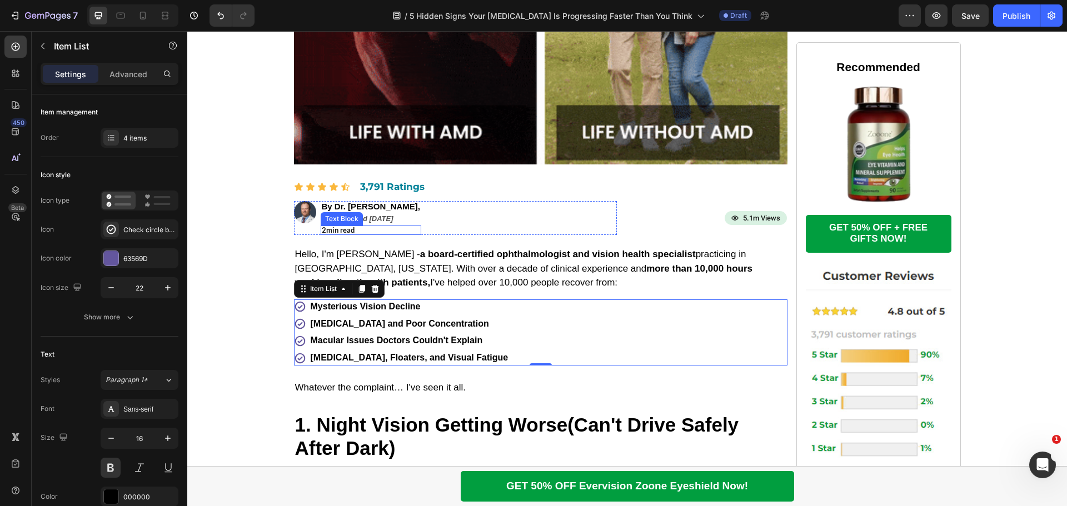
click at [341, 227] on p "2min read" at bounding box center [371, 230] width 99 height 7
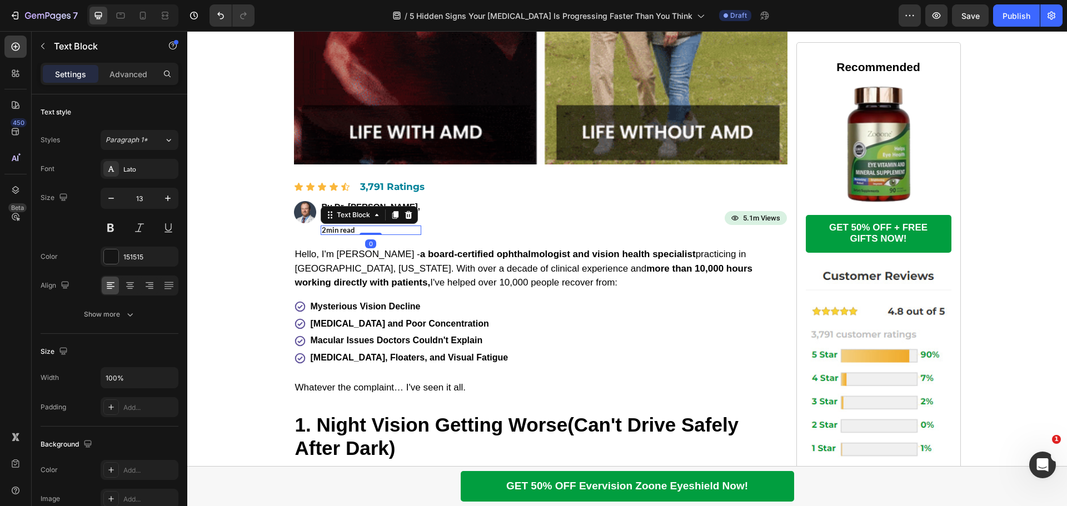
click at [322, 228] on p "2min read" at bounding box center [371, 230] width 99 height 7
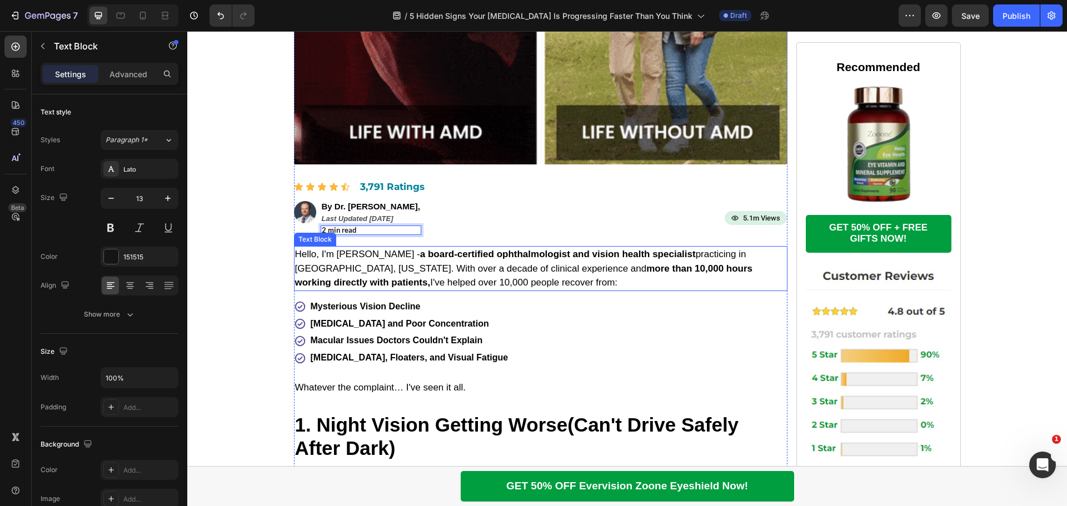
click at [400, 266] on p "Hello, I'm [PERSON_NAME] - a board-certified ophthalmologist and vision health …" at bounding box center [540, 268] width 491 height 43
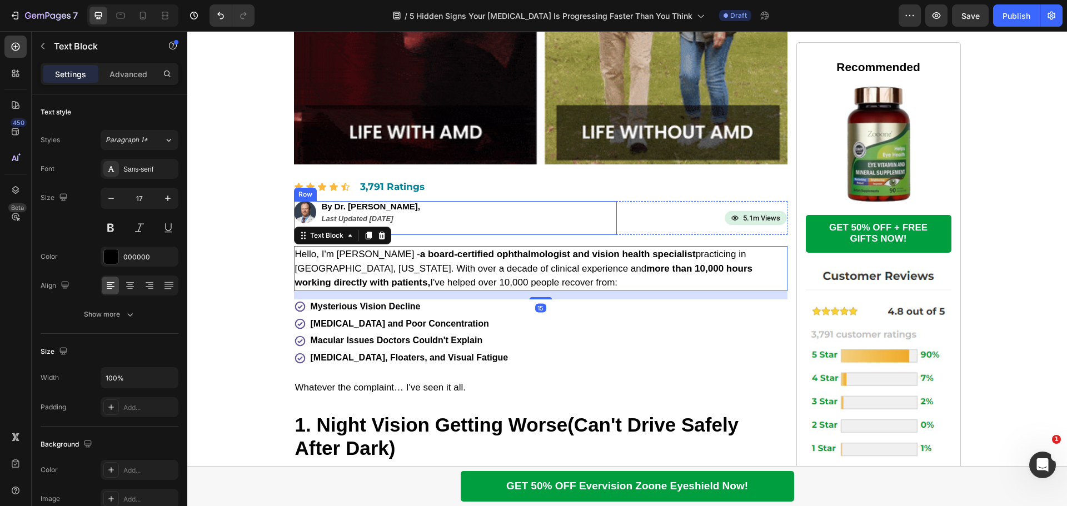
click at [430, 227] on div "Image By Dr. Michael Smith, Text Block Last Updated June 12th, 2025 Text Block …" at bounding box center [455, 218] width 323 height 34
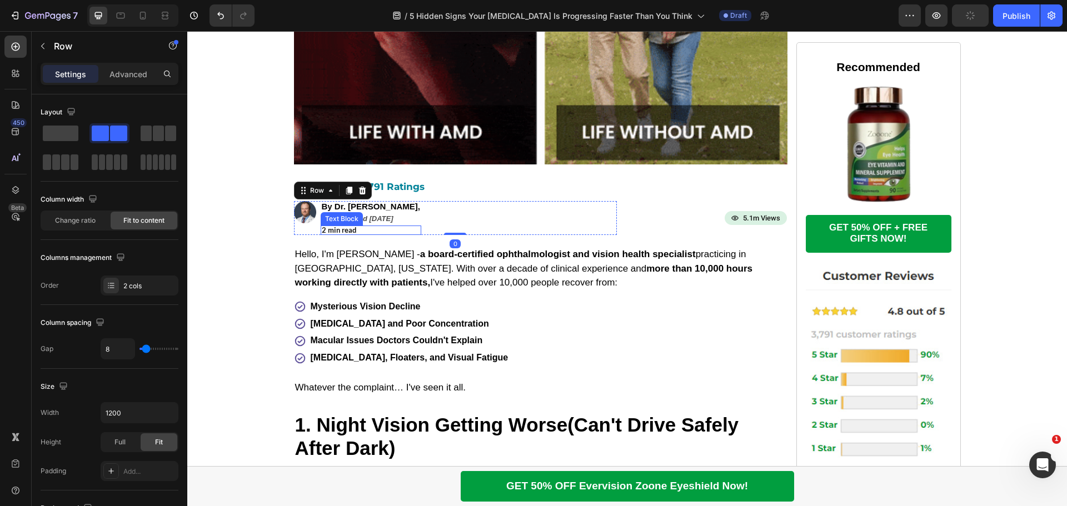
click at [369, 227] on p "2 min read" at bounding box center [371, 230] width 99 height 7
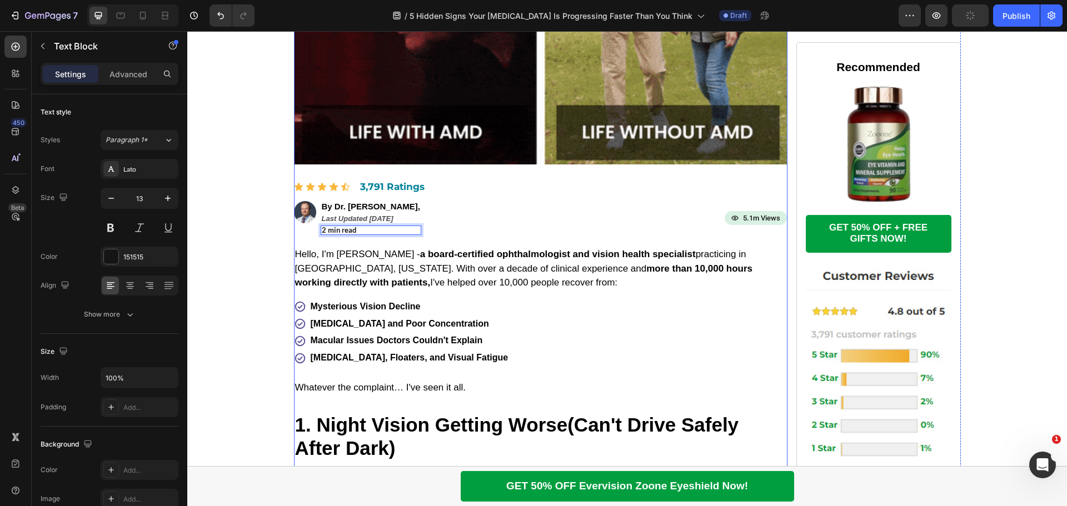
click at [397, 264] on p "Hello, I'm [PERSON_NAME] - a board-certified ophthalmologist and vision health …" at bounding box center [540, 268] width 491 height 43
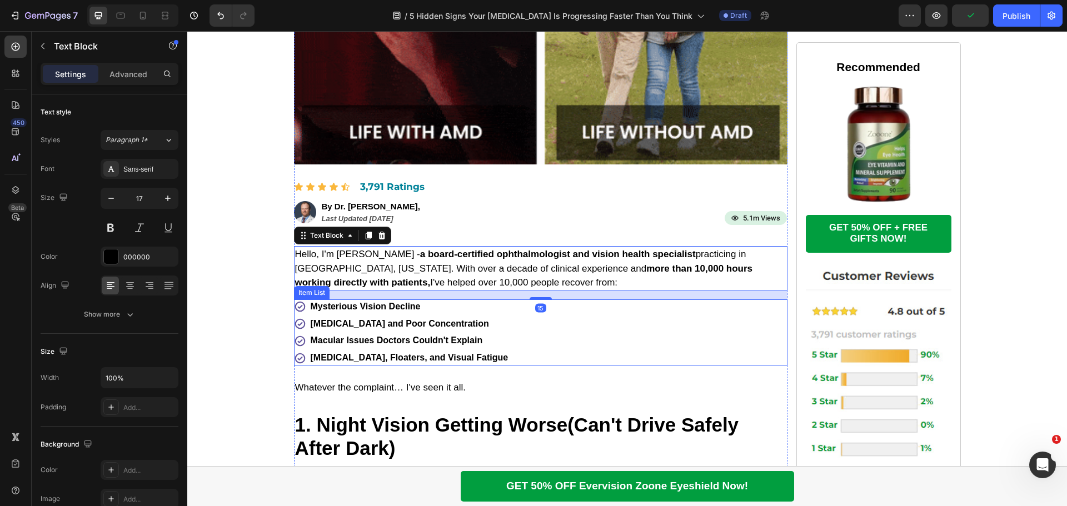
click at [607, 355] on div "Mysterious Vision Decline [MEDICAL_DATA] and Poor Concentration Macular Issues …" at bounding box center [541, 333] width 494 height 66
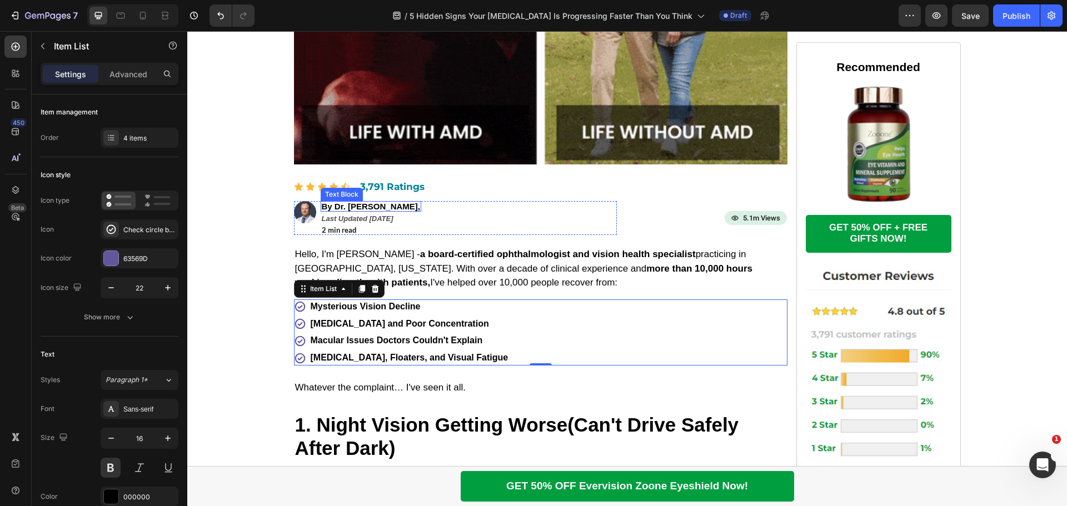
click at [374, 204] on p "By Dr. [PERSON_NAME]," at bounding box center [371, 206] width 99 height 8
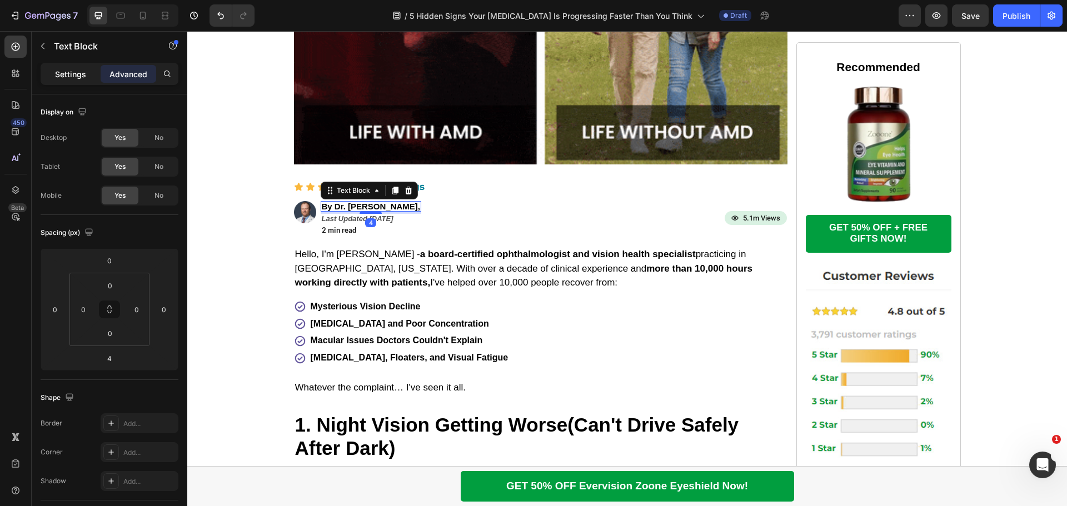
click at [64, 65] on div "Settings" at bounding box center [71, 74] width 56 height 18
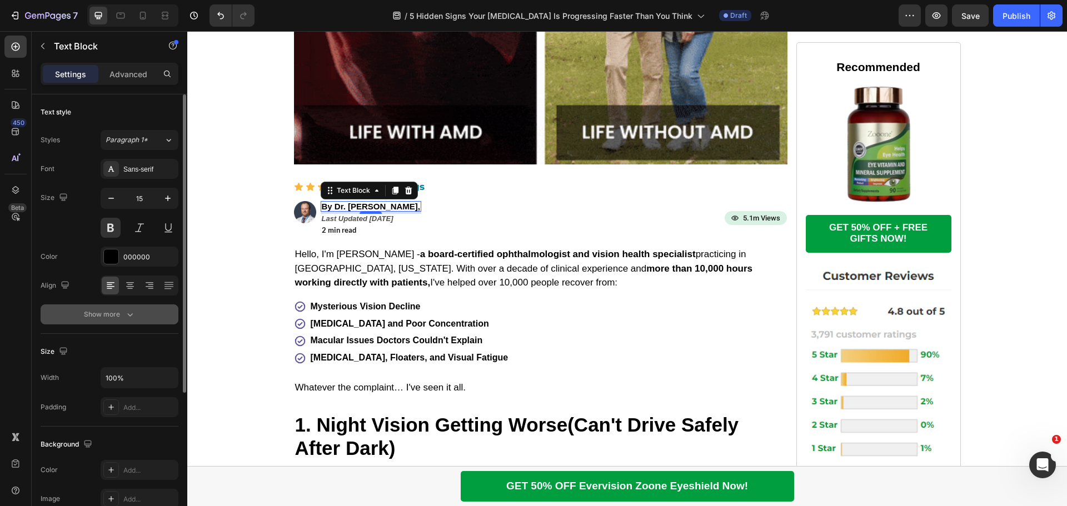
click at [125, 321] on button "Show more" at bounding box center [110, 315] width 138 height 20
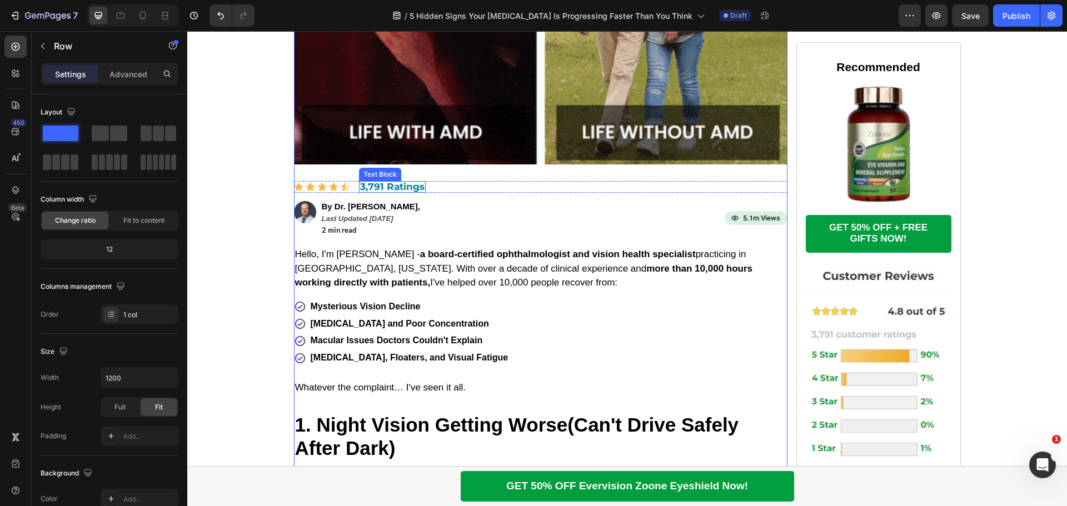
click at [402, 186] on p "3,791 Ratings" at bounding box center [392, 186] width 64 height 9
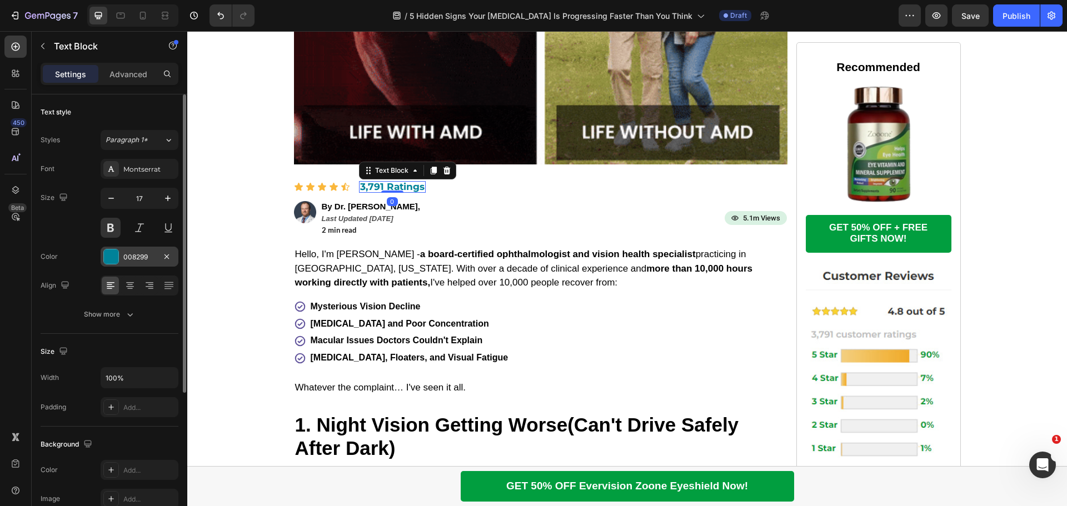
click at [112, 256] on div at bounding box center [111, 257] width 14 height 14
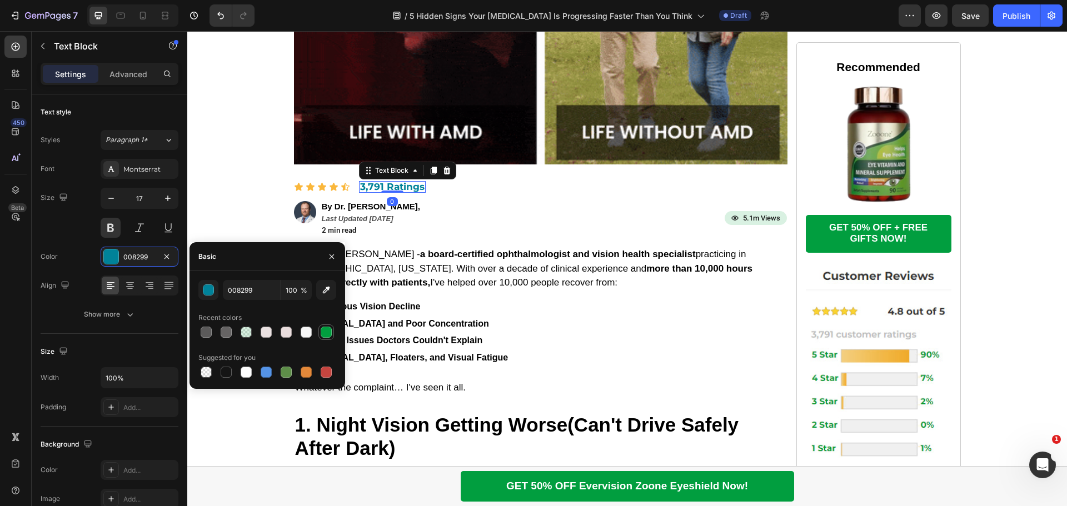
click at [326, 330] on div at bounding box center [326, 332] width 11 height 11
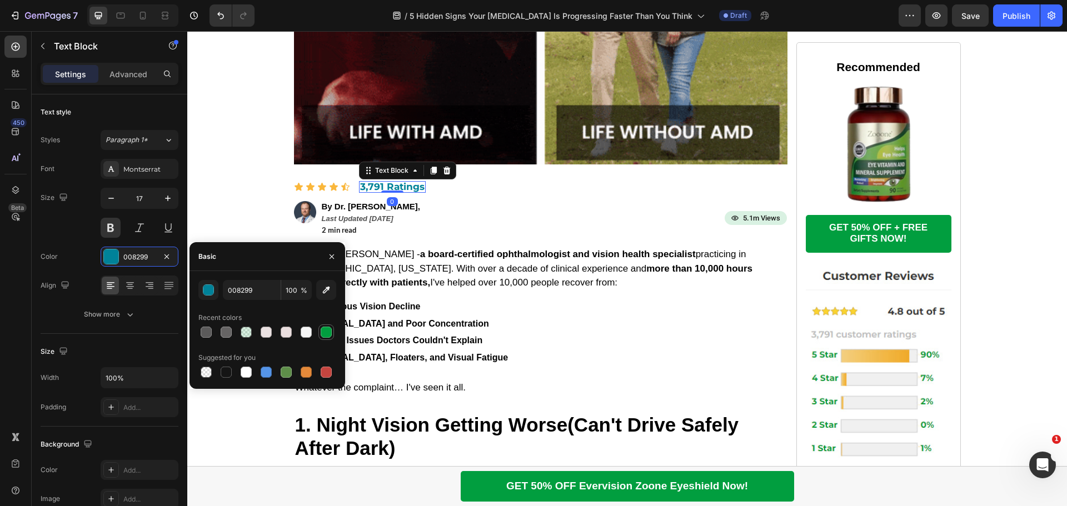
type input "019E3F"
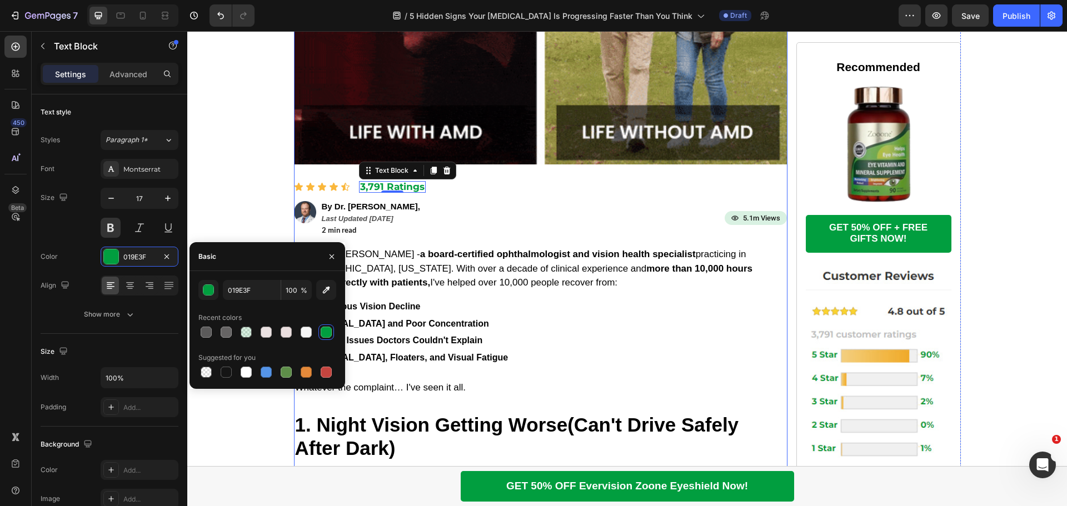
click at [499, 285] on p "Hello, I'm [PERSON_NAME] - a board-certified ophthalmologist and vision health …" at bounding box center [540, 268] width 491 height 43
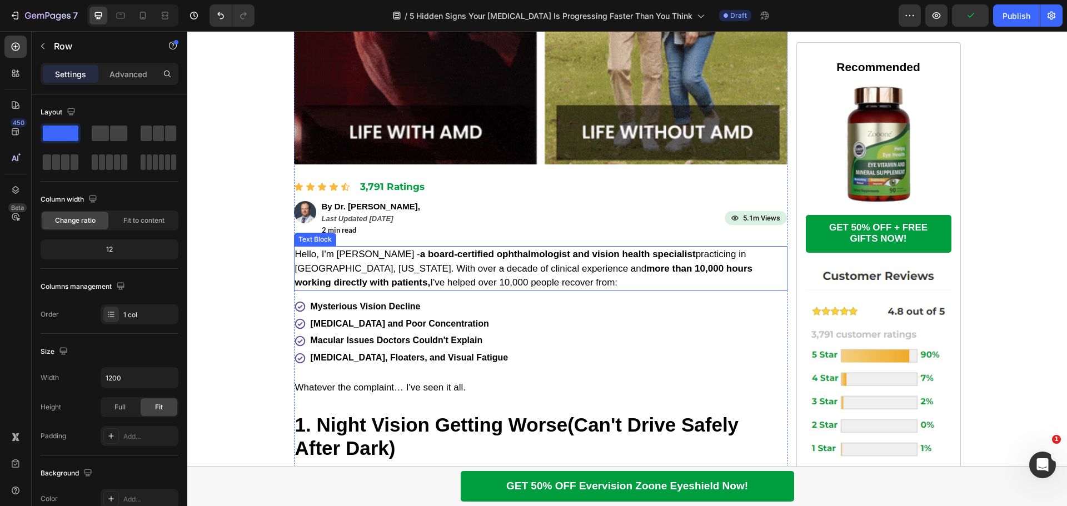
click at [445, 266] on p "Hello, I'm [PERSON_NAME] - a board-certified ophthalmologist and vision health …" at bounding box center [540, 268] width 491 height 43
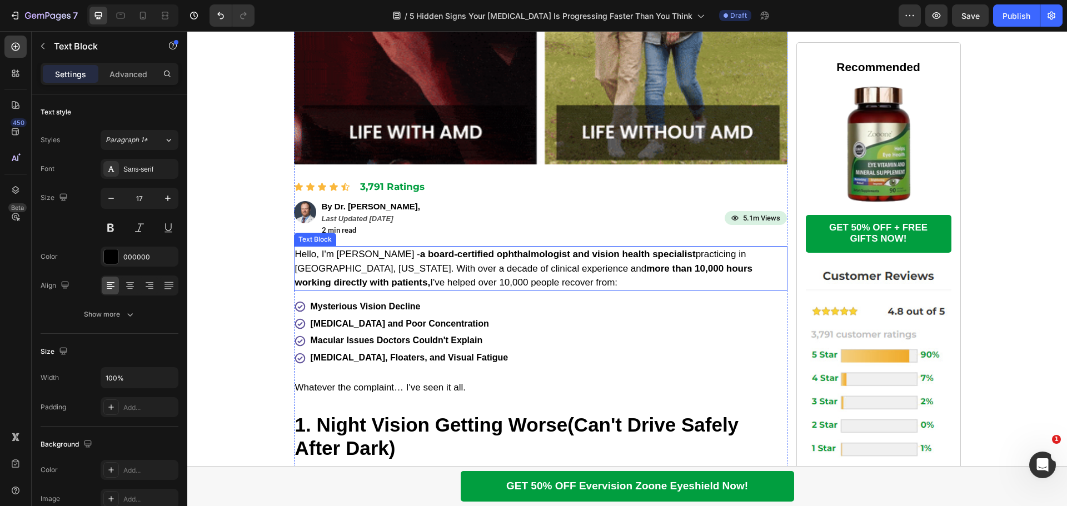
click at [445, 266] on p "Hello, I'm [PERSON_NAME] - a board-certified ophthalmologist and vision health …" at bounding box center [540, 268] width 491 height 43
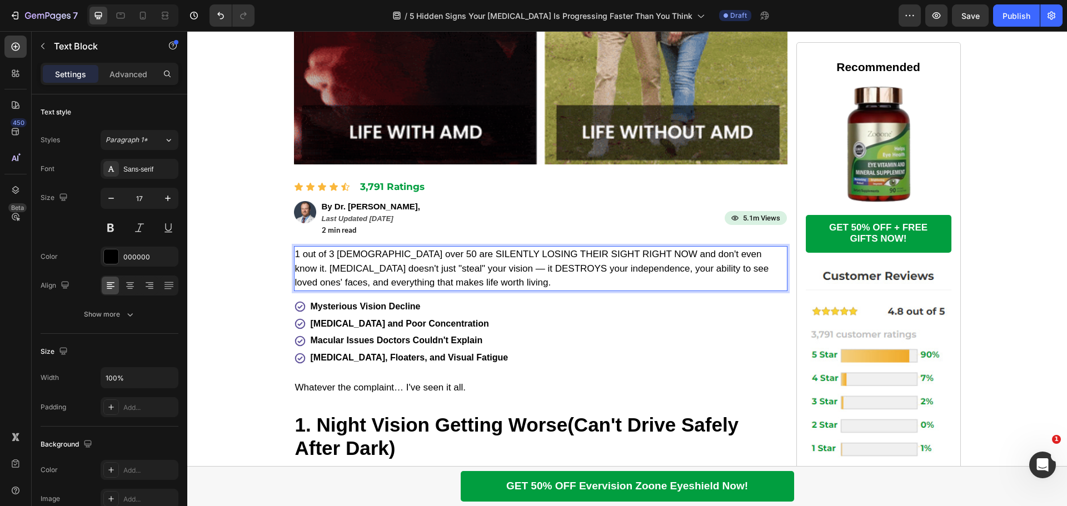
click at [389, 252] on p "1 out of 3 Americans over 50 are SILENTLY LOSING THEIR SIGHT RIGHT NOW and don'…" at bounding box center [540, 268] width 491 height 43
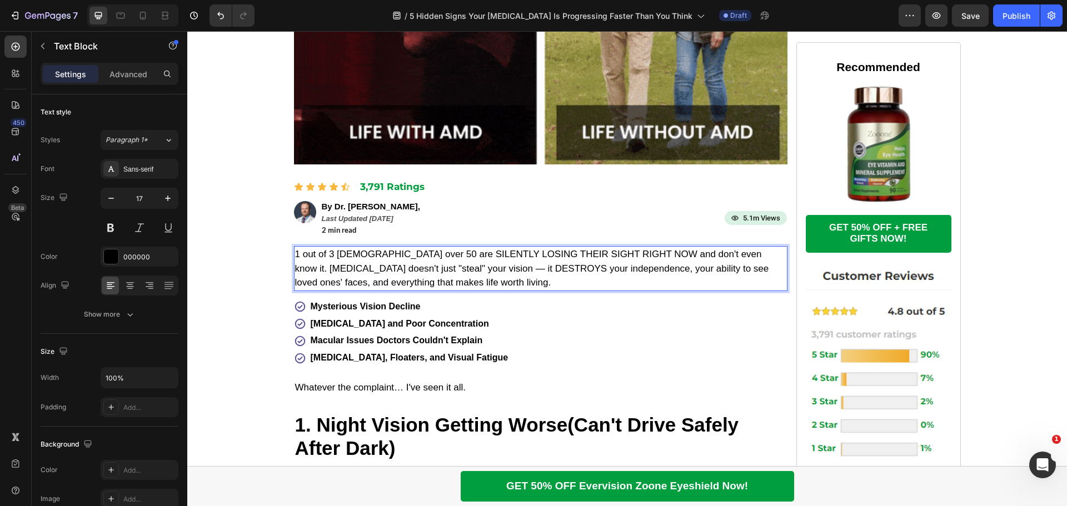
click at [295, 255] on p "1 out of 3 Americans over 50 are SILENTLY LOSING THEIR SIGHT RIGHT NOW and don'…" at bounding box center [540, 268] width 491 height 43
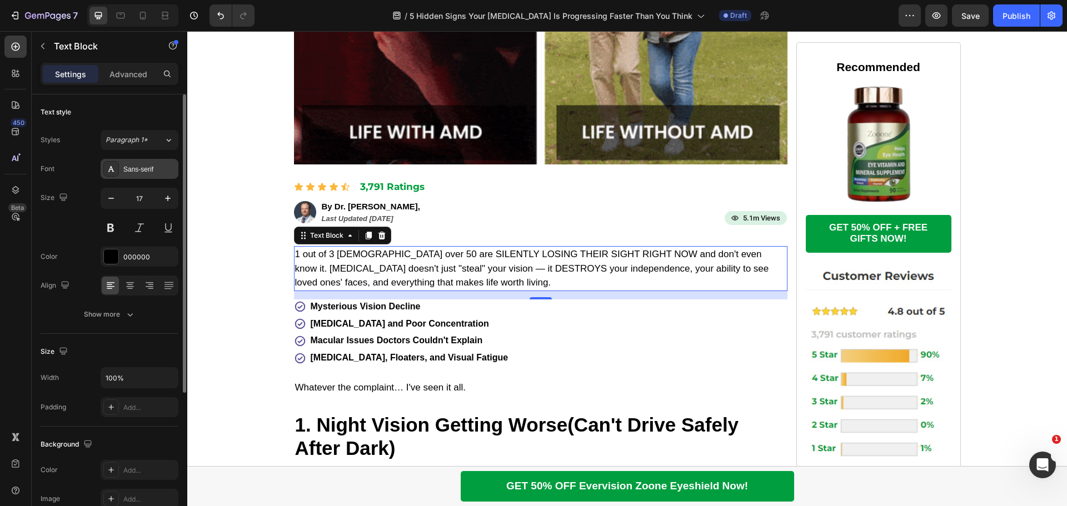
click at [163, 169] on div "Sans-serif" at bounding box center [149, 170] width 52 height 10
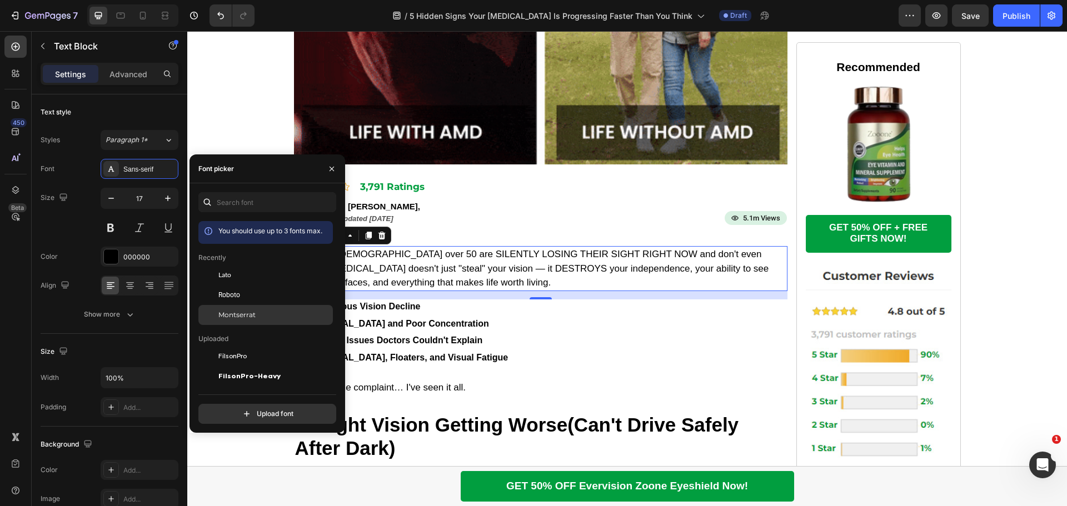
click at [249, 311] on span "Montserrat" at bounding box center [236, 315] width 37 height 10
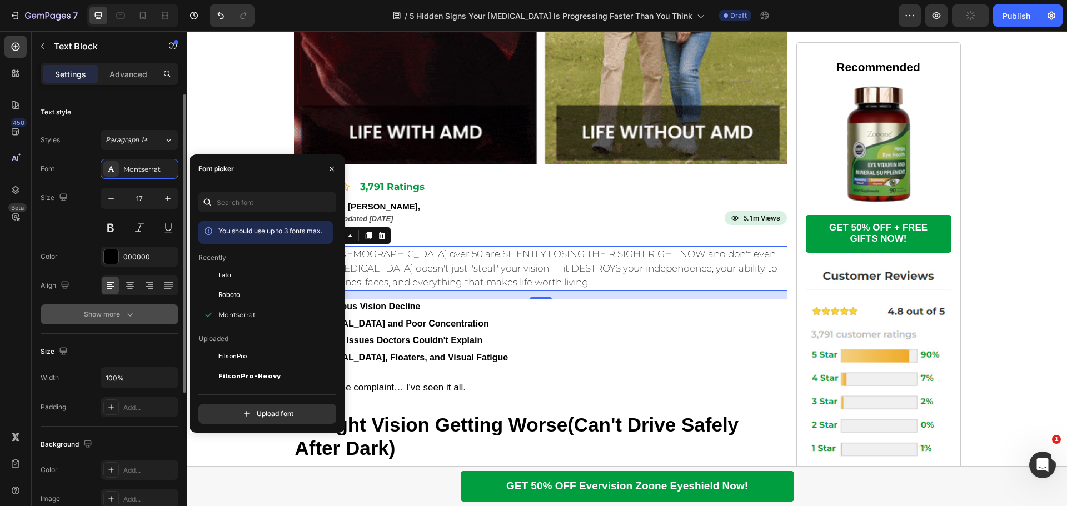
click at [133, 317] on icon "button" at bounding box center [130, 314] width 11 height 11
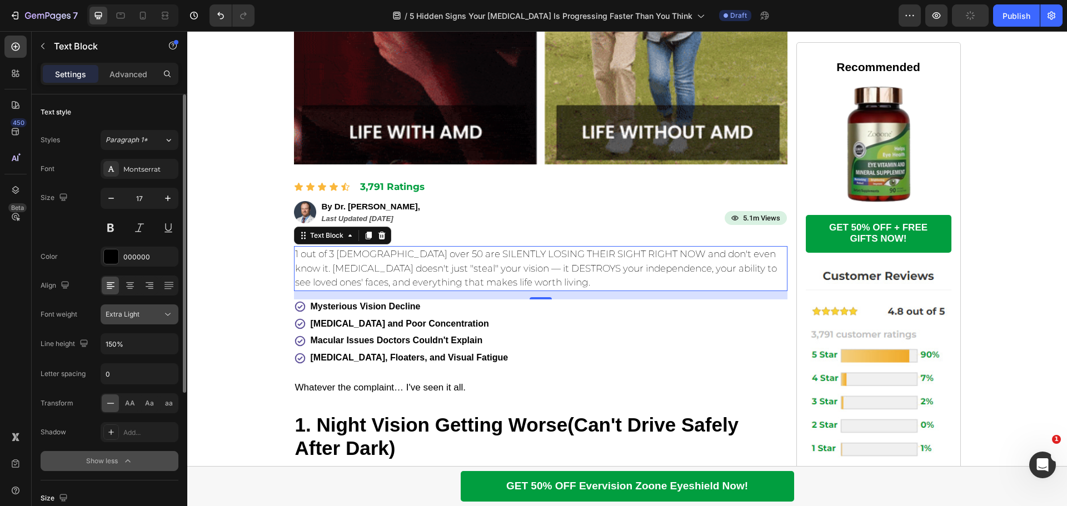
click at [162, 315] on div "Extra Light" at bounding box center [134, 315] width 57 height 10
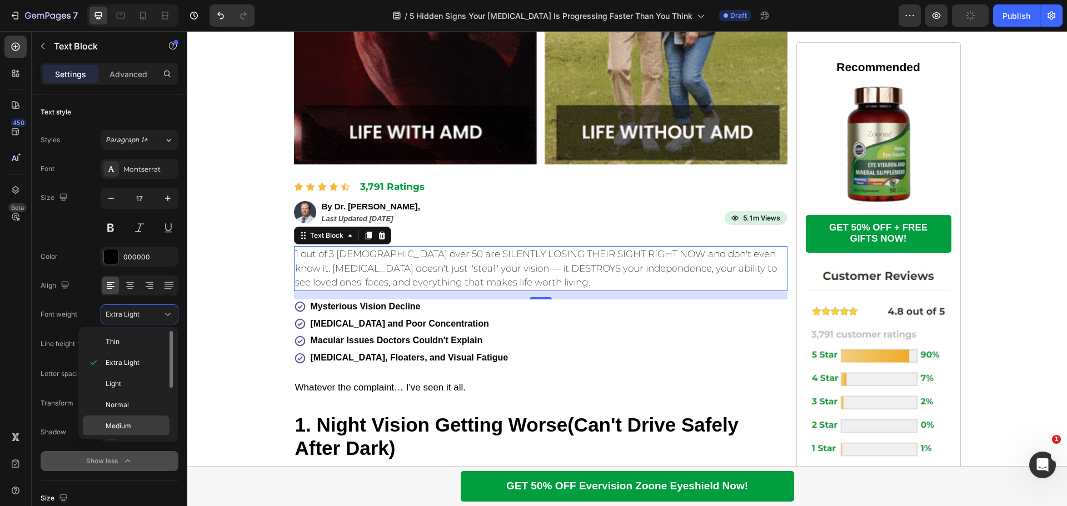
click at [130, 430] on span "Medium" at bounding box center [119, 426] width 26 height 10
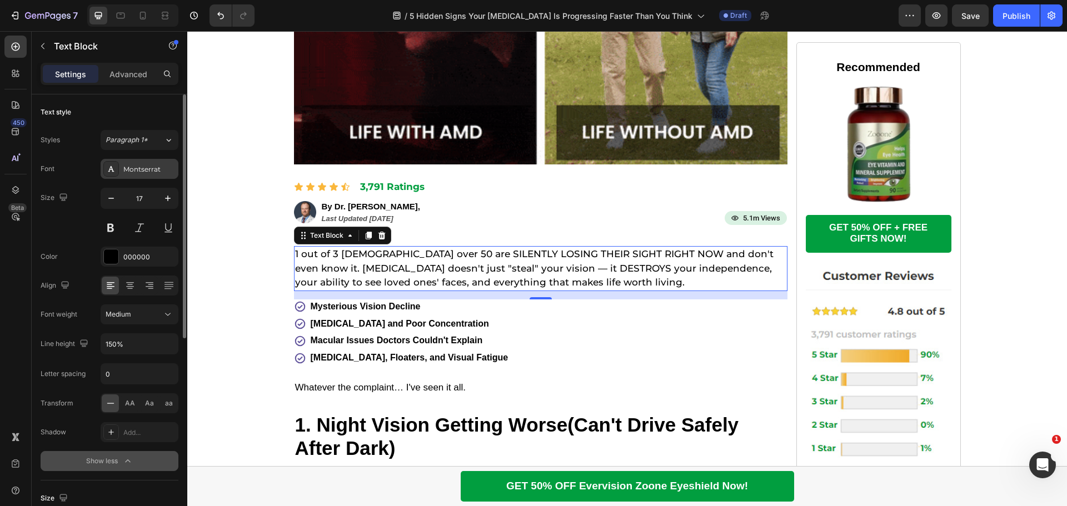
click at [163, 167] on div "Montserrat" at bounding box center [149, 170] width 52 height 10
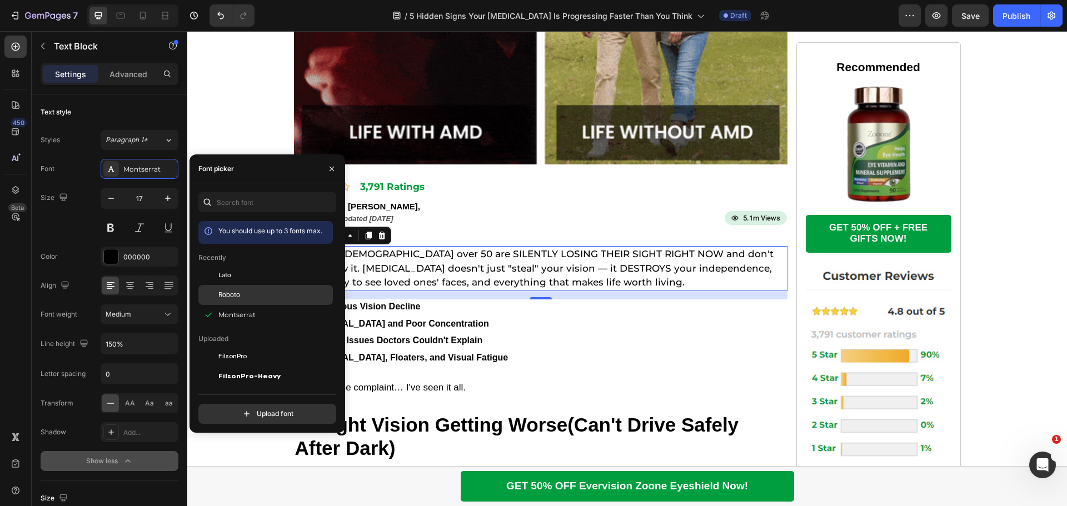
click at [238, 293] on span "Roboto" at bounding box center [229, 295] width 22 height 10
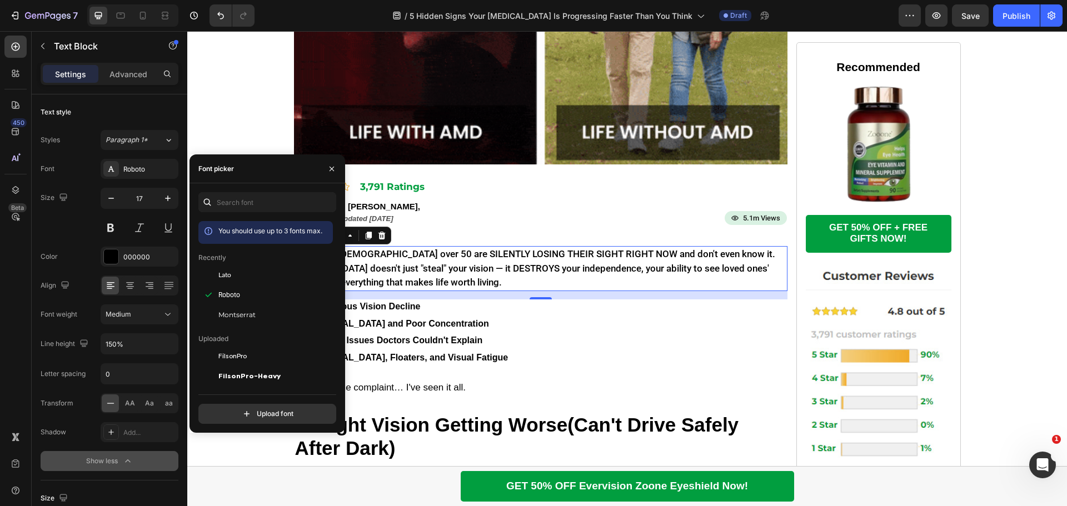
drag, startPoint x: 543, startPoint y: 297, endPoint x: 494, endPoint y: 317, distance: 53.1
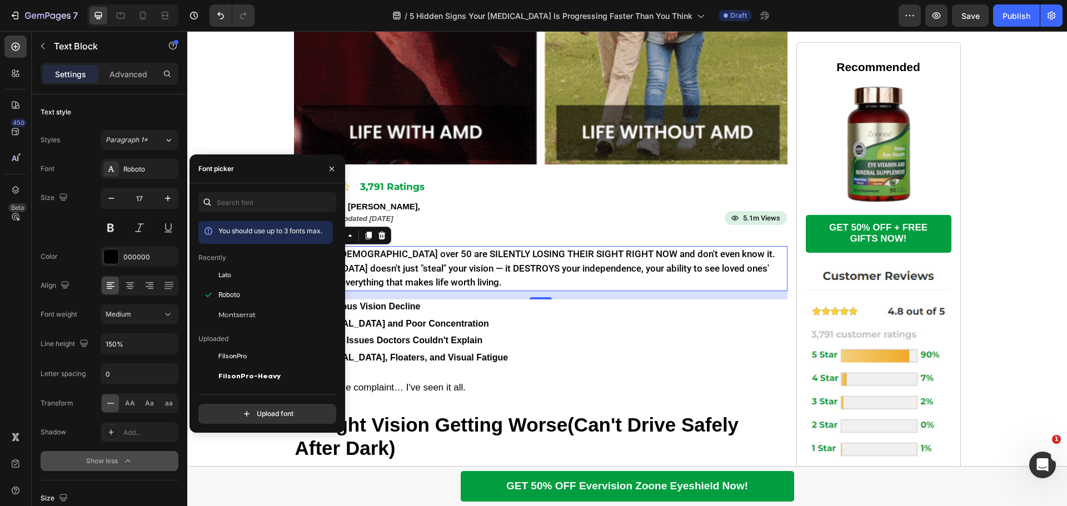
click at [543, 297] on div at bounding box center [541, 298] width 22 height 2
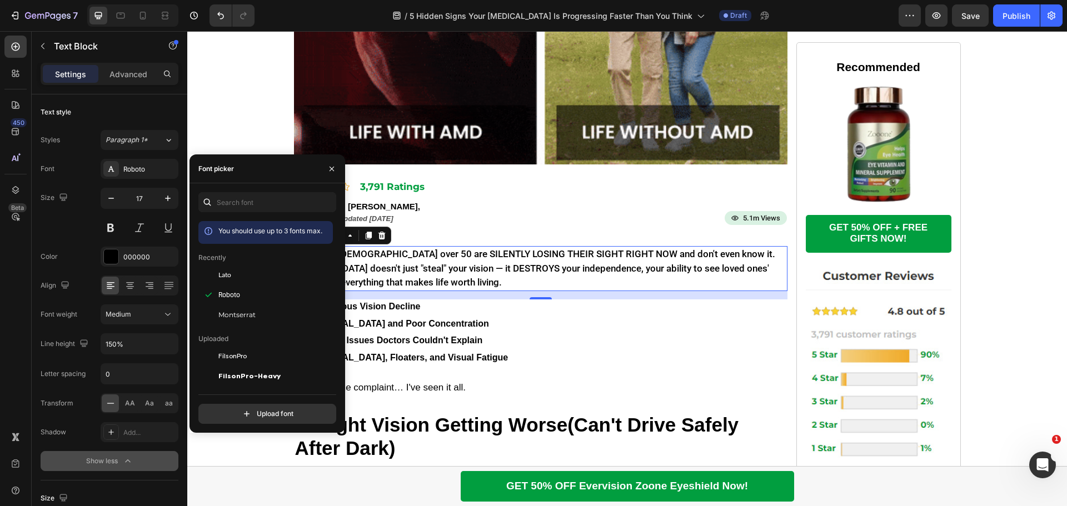
click at [475, 319] on p "[MEDICAL_DATA] and Poor Concentration" at bounding box center [410, 325] width 198 height 12
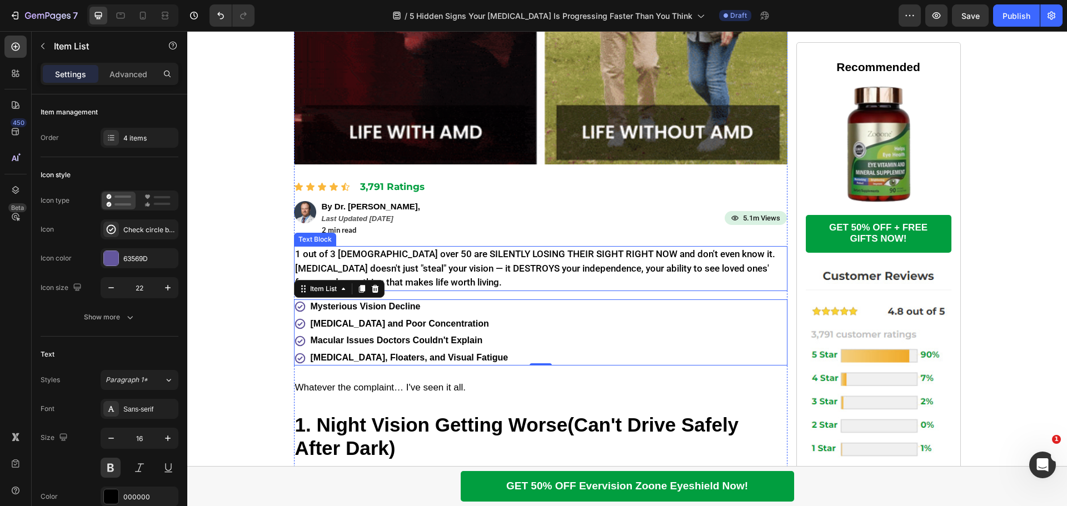
click at [469, 274] on p "1 out of 3 Americans over 50 are SILENTLY LOSING THEIR SIGHT RIGHT NOW and don'…" at bounding box center [540, 268] width 491 height 43
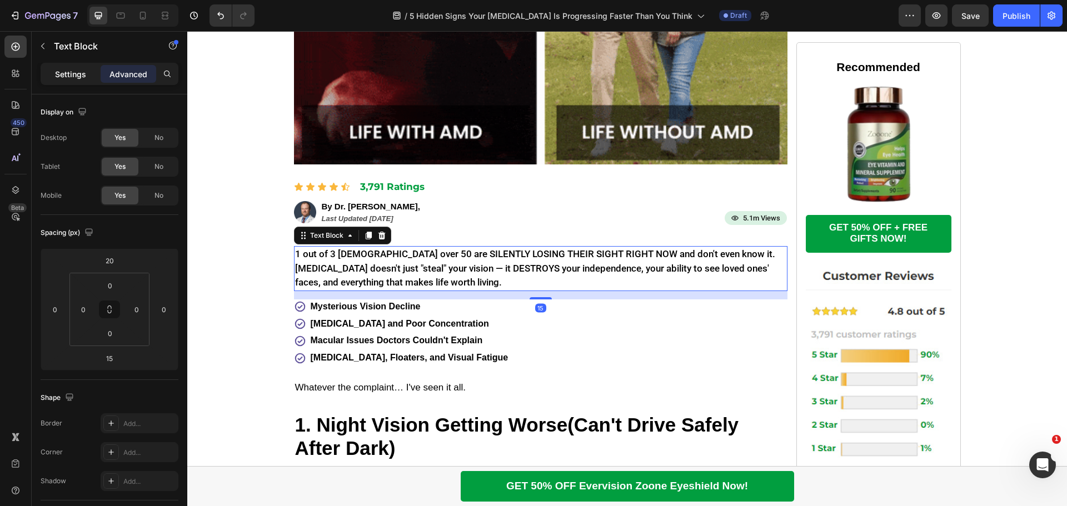
click at [63, 73] on p "Settings" at bounding box center [70, 74] width 31 height 12
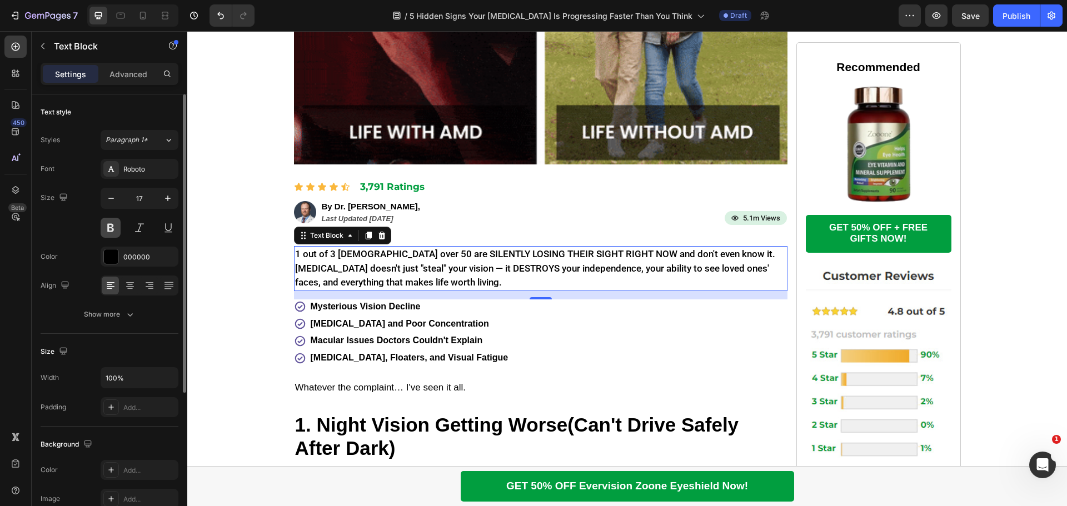
click at [114, 227] on button at bounding box center [111, 228] width 20 height 20
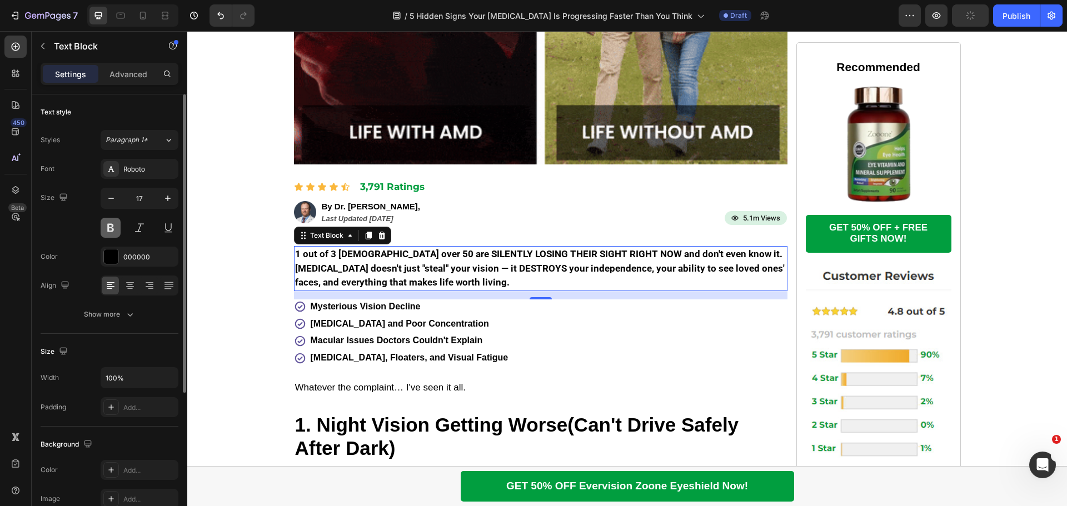
click at [114, 227] on button at bounding box center [111, 228] width 20 height 20
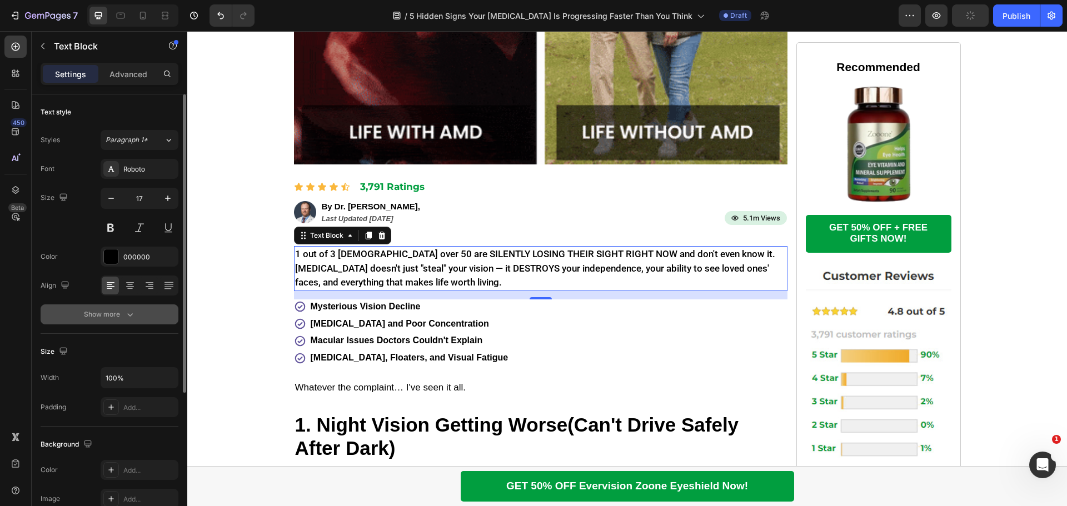
click at [113, 311] on div "Show more" at bounding box center [110, 314] width 52 height 11
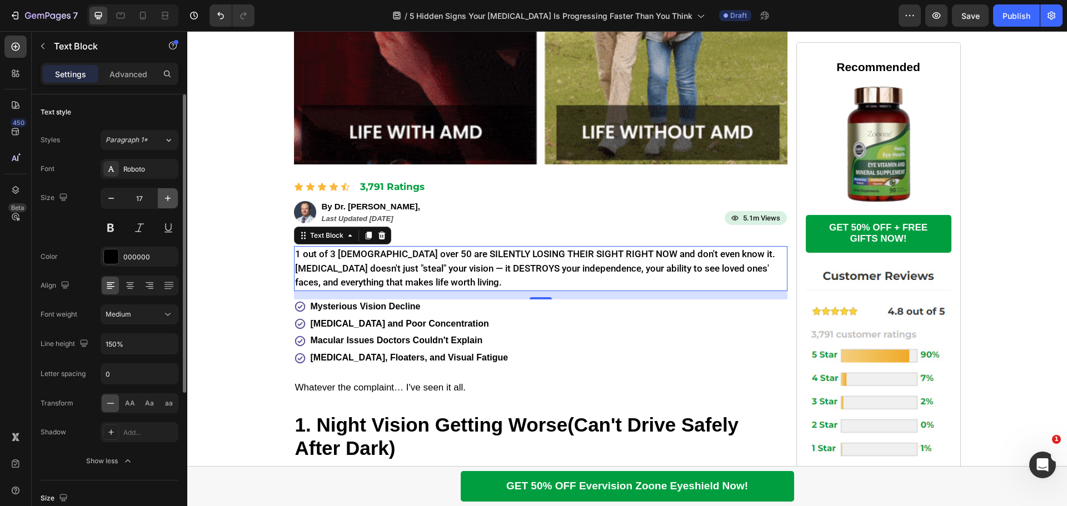
click at [164, 199] on icon "button" at bounding box center [167, 198] width 11 height 11
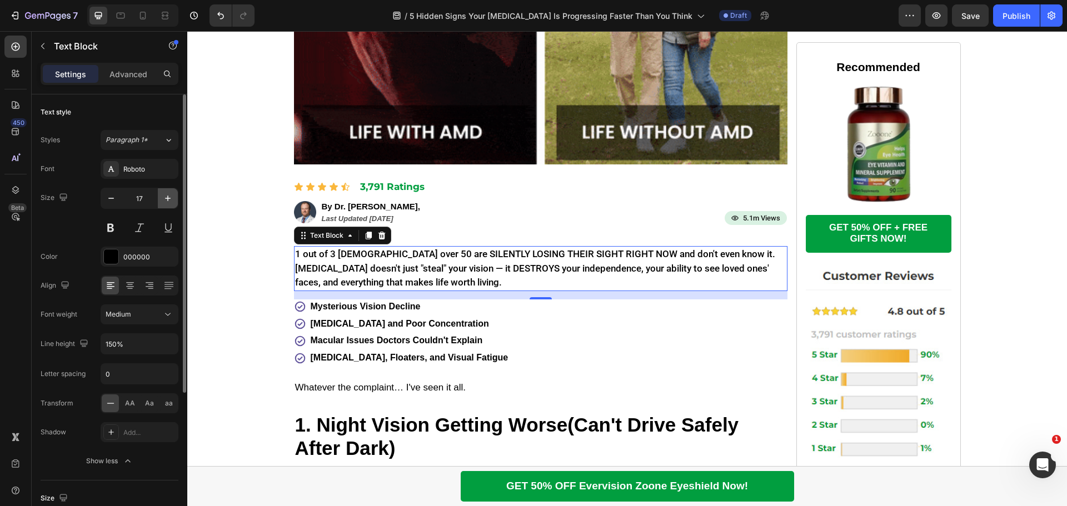
type input "18"
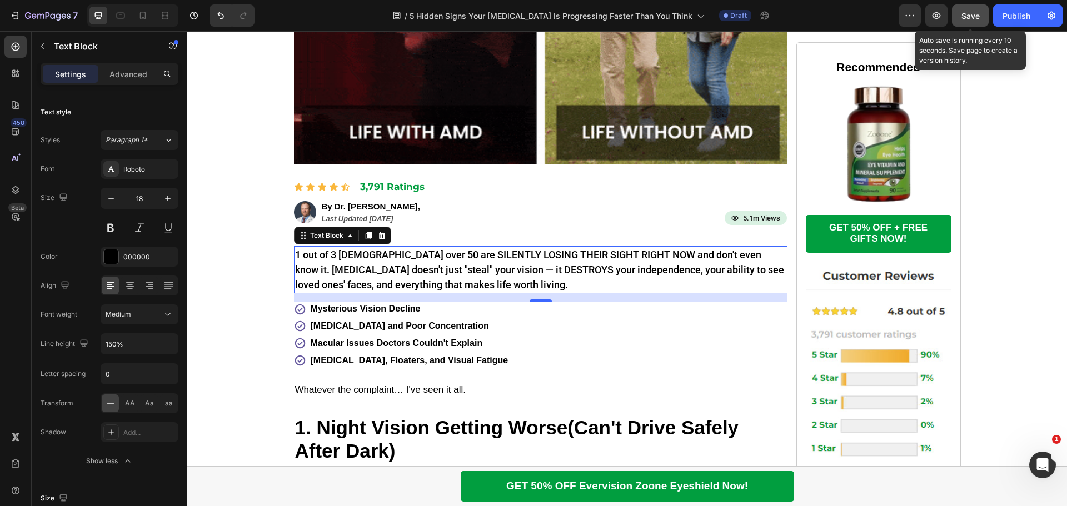
click at [966, 18] on span "Save" at bounding box center [971, 15] width 18 height 9
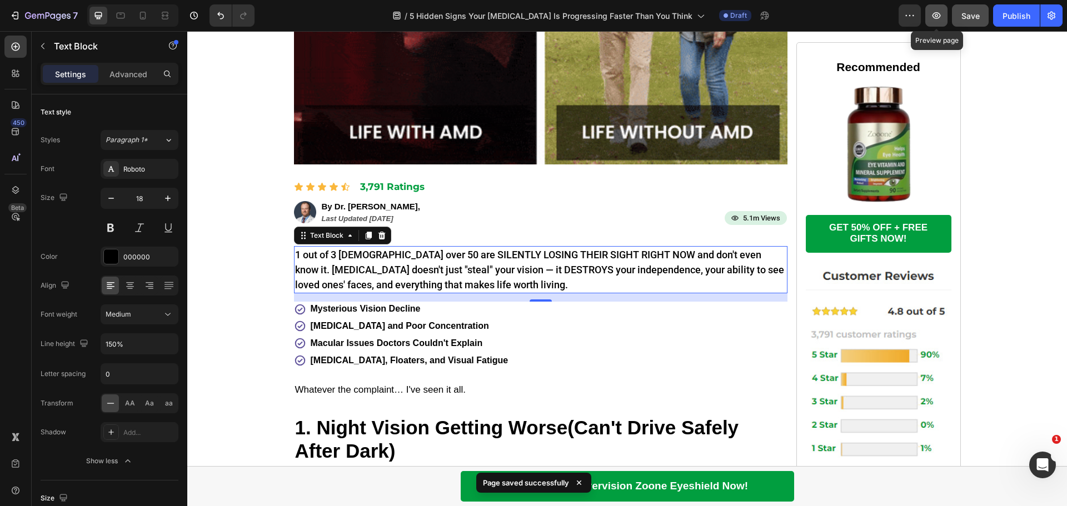
click at [940, 14] on icon "button" at bounding box center [937, 15] width 8 height 7
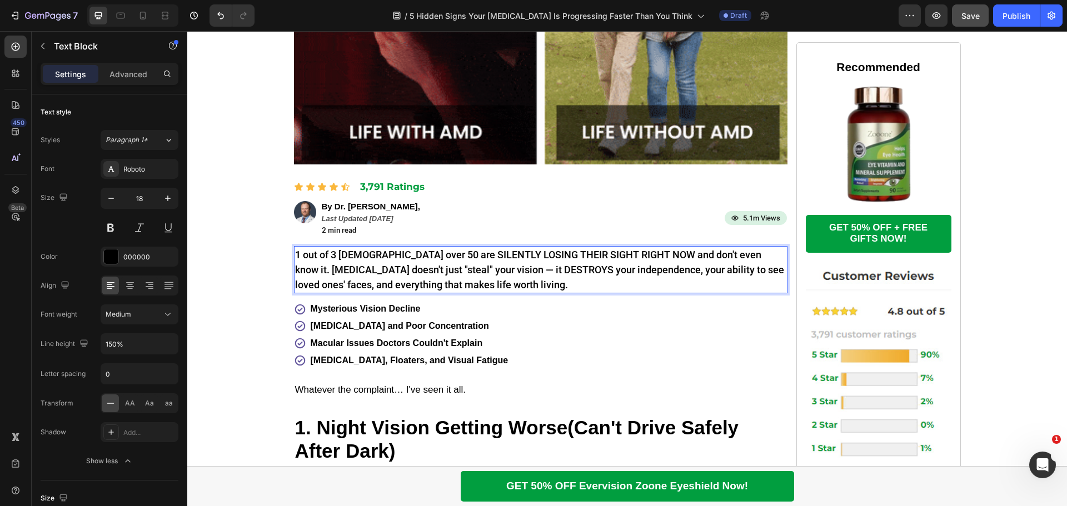
click at [437, 253] on p "1 out of 3 Americans over 50 are SILENTLY LOSING THEIR SIGHT RIGHT NOW and don'…" at bounding box center [540, 269] width 491 height 45
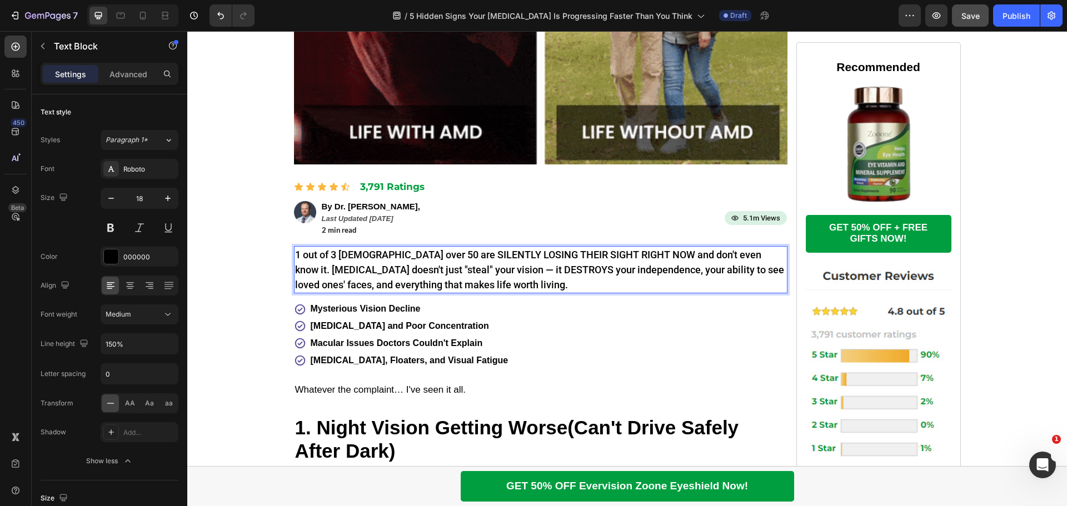
click at [441, 255] on p "1 out of 3 Americans over 50 are SILENTLY LOSING THEIR SIGHT RIGHT NOW and don'…" at bounding box center [540, 269] width 491 height 45
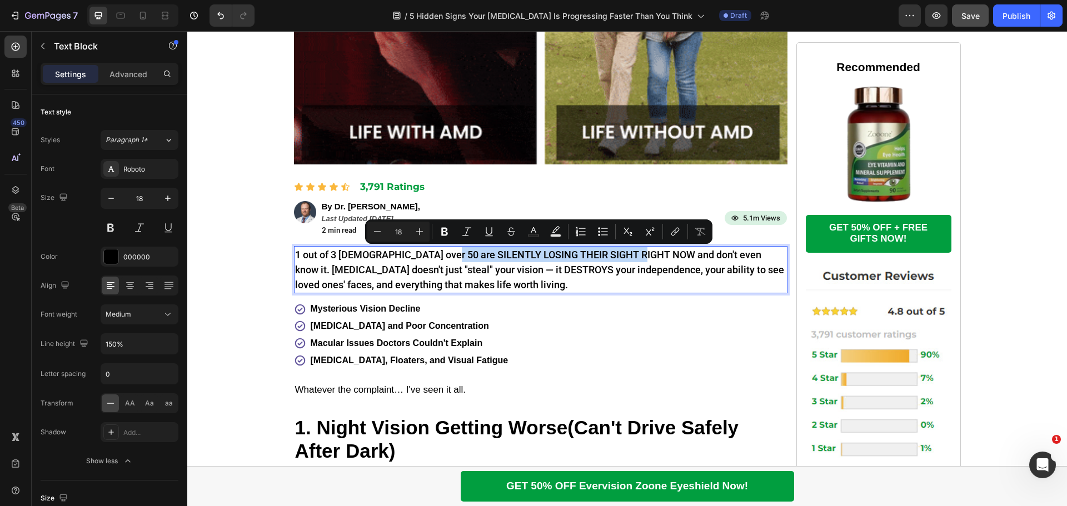
drag, startPoint x: 440, startPoint y: 255, endPoint x: 636, endPoint y: 255, distance: 195.7
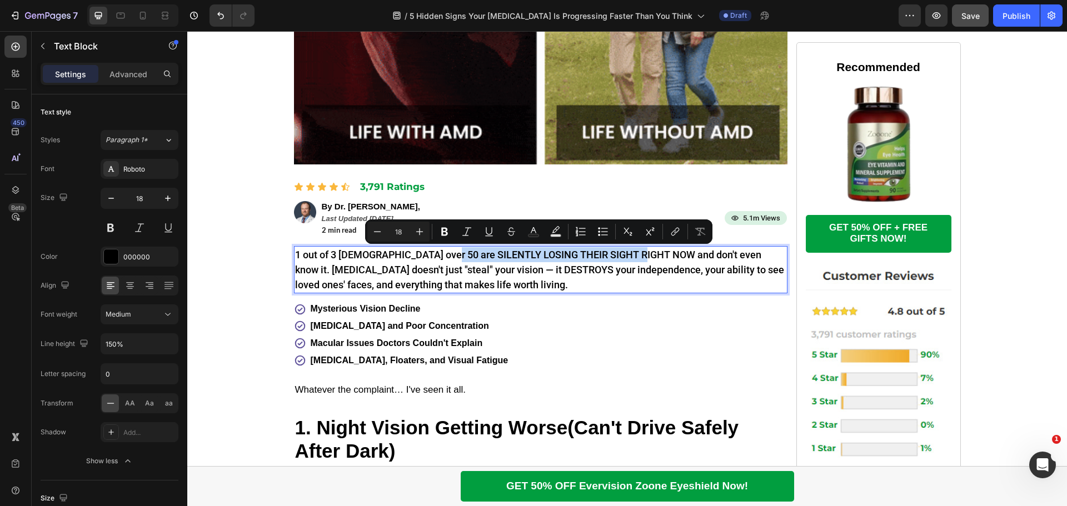
click at [636, 255] on p "1 out of 3 Americans over 50 are SILENTLY LOSING THEIR SIGHT RIGHT NOW and don'…" at bounding box center [540, 269] width 491 height 45
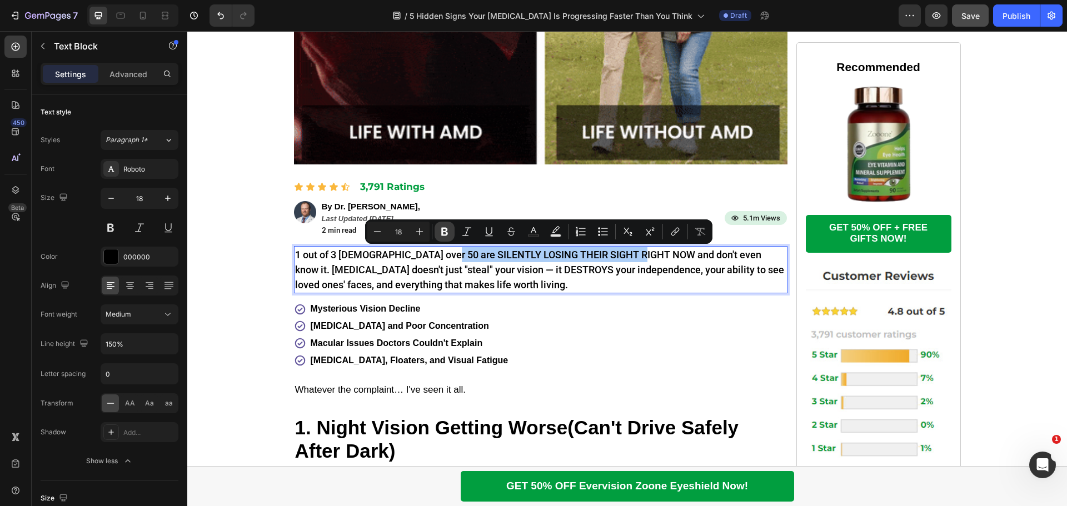
click at [441, 228] on icon "Editor contextual toolbar" at bounding box center [444, 231] width 11 height 11
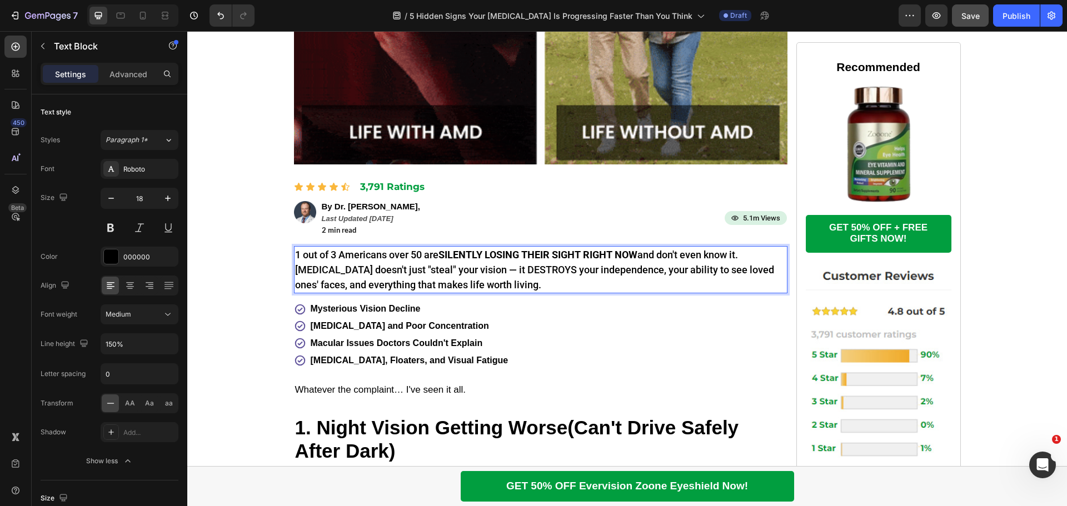
click at [529, 271] on p "1 out of 3 Americans over 50 are SILENTLY LOSING THEIR SIGHT RIGHT NOW and don'…" at bounding box center [540, 269] width 491 height 45
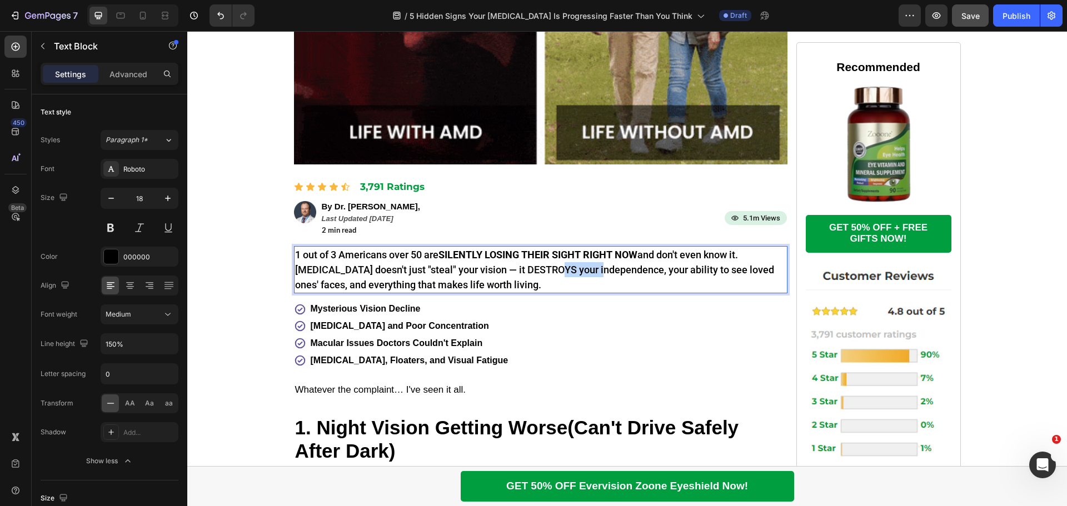
click at [529, 271] on p "1 out of 3 Americans over 50 are SILENTLY LOSING THEIR SIGHT RIGHT NOW and don'…" at bounding box center [540, 269] width 491 height 45
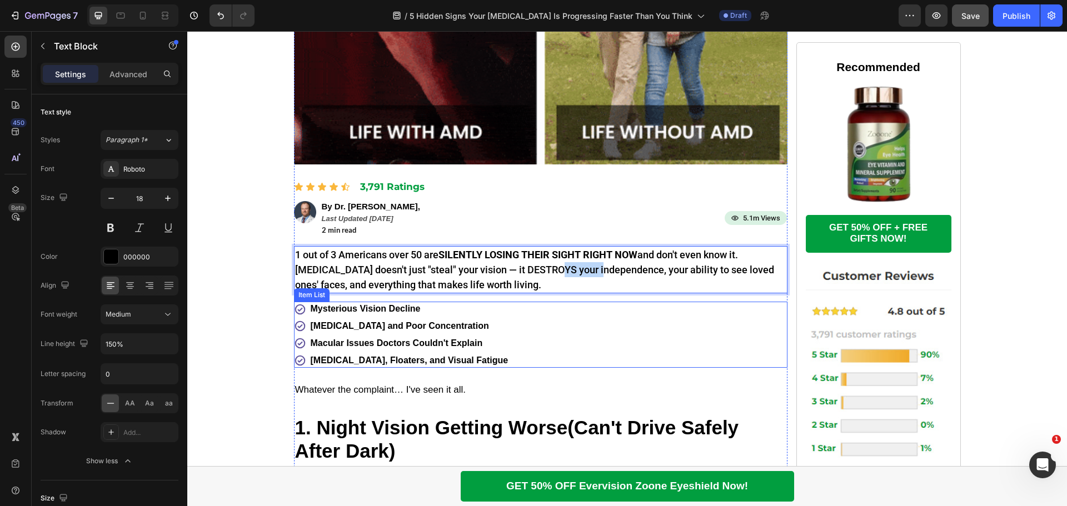
drag, startPoint x: 546, startPoint y: 309, endPoint x: 529, endPoint y: 268, distance: 44.1
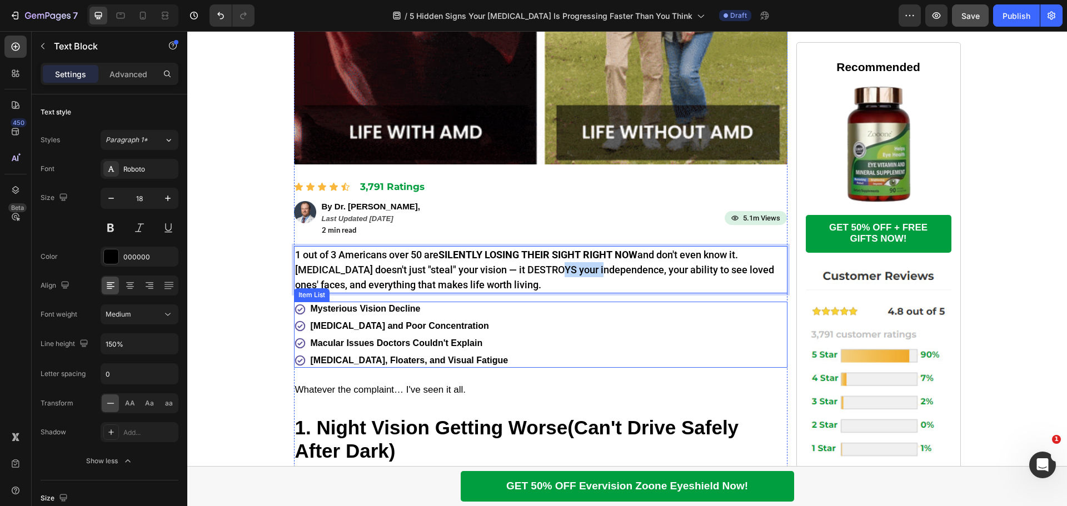
click at [547, 310] on div "Mysterious Vision Decline [MEDICAL_DATA] and Poor Concentration Macular Issues …" at bounding box center [541, 335] width 494 height 66
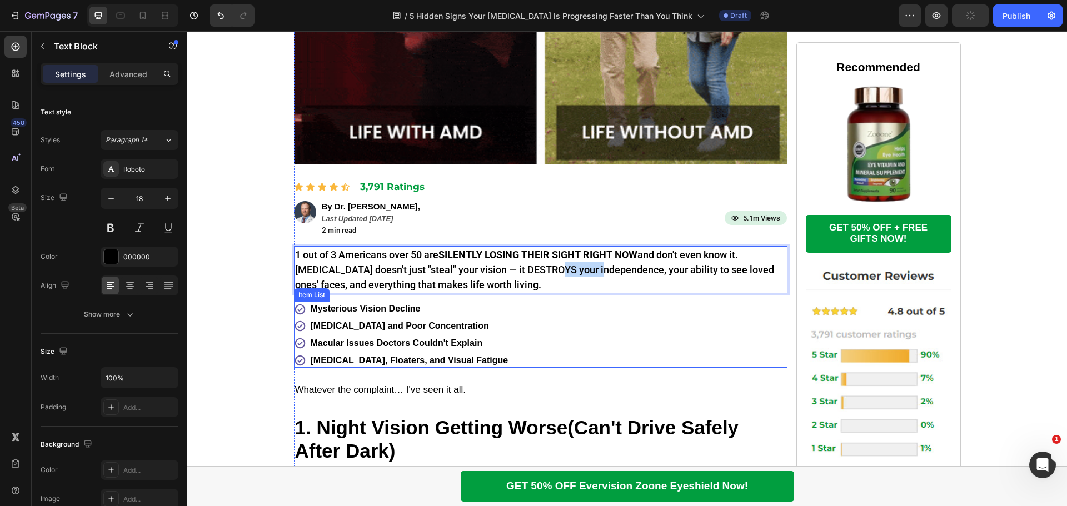
click at [529, 268] on p "1 out of 3 Americans over 50 are SILENTLY LOSING THEIR SIGHT RIGHT NOW and don'…" at bounding box center [540, 269] width 491 height 45
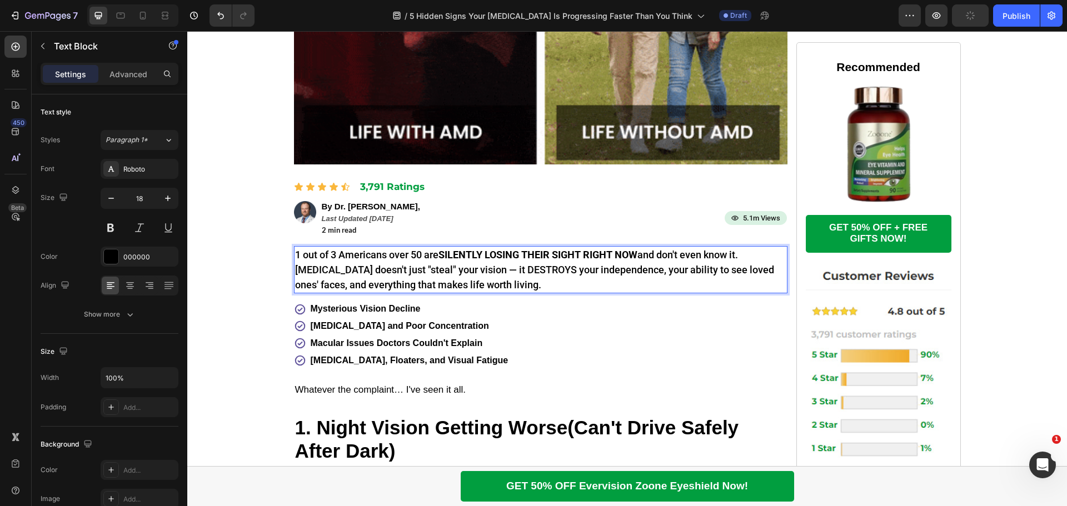
click at [529, 267] on p "1 out of 3 Americans over 50 are SILENTLY LOSING THEIR SIGHT RIGHT NOW and don'…" at bounding box center [540, 269] width 491 height 45
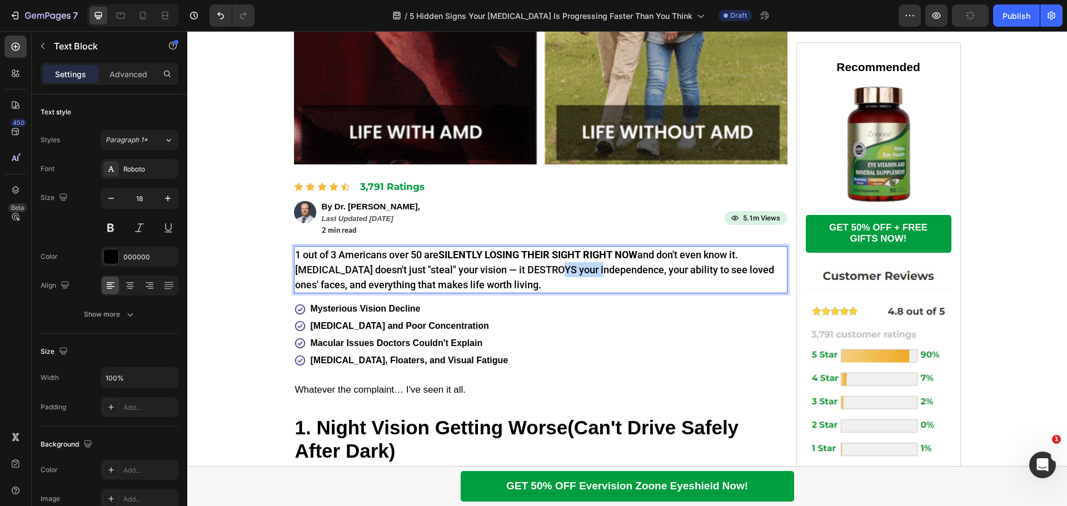
click at [529, 267] on p "1 out of 3 Americans over 50 are SILENTLY LOSING THEIR SIGHT RIGHT NOW and don'…" at bounding box center [540, 269] width 491 height 45
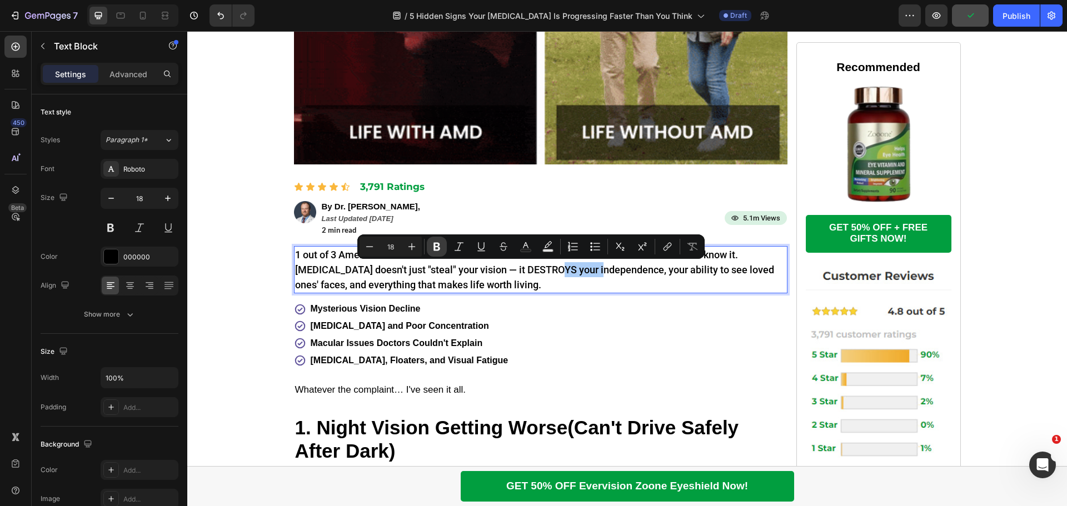
click at [441, 248] on icon "Editor contextual toolbar" at bounding box center [436, 246] width 11 height 11
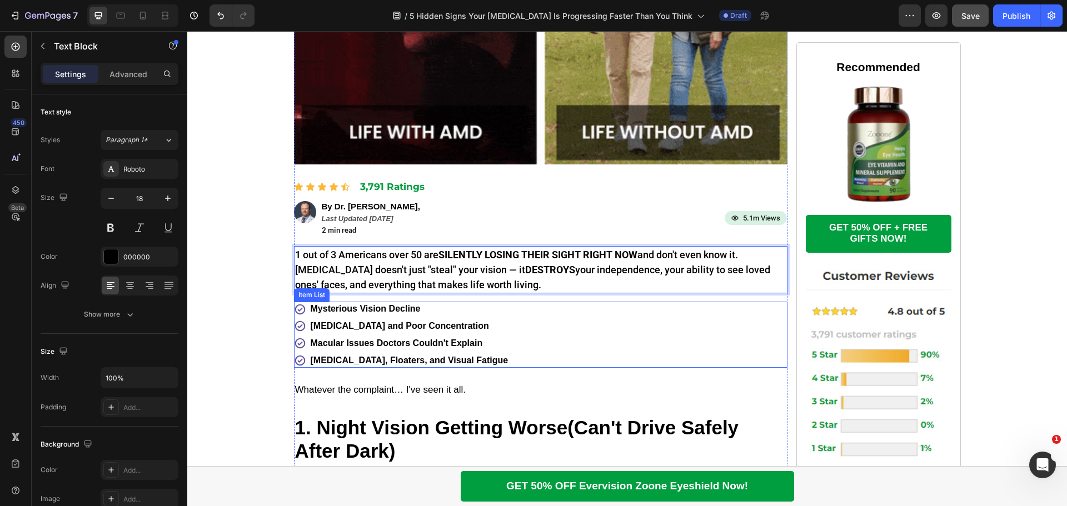
click at [545, 309] on div "Mysterious Vision Decline [MEDICAL_DATA] and Poor Concentration Macular Issues …" at bounding box center [541, 335] width 494 height 66
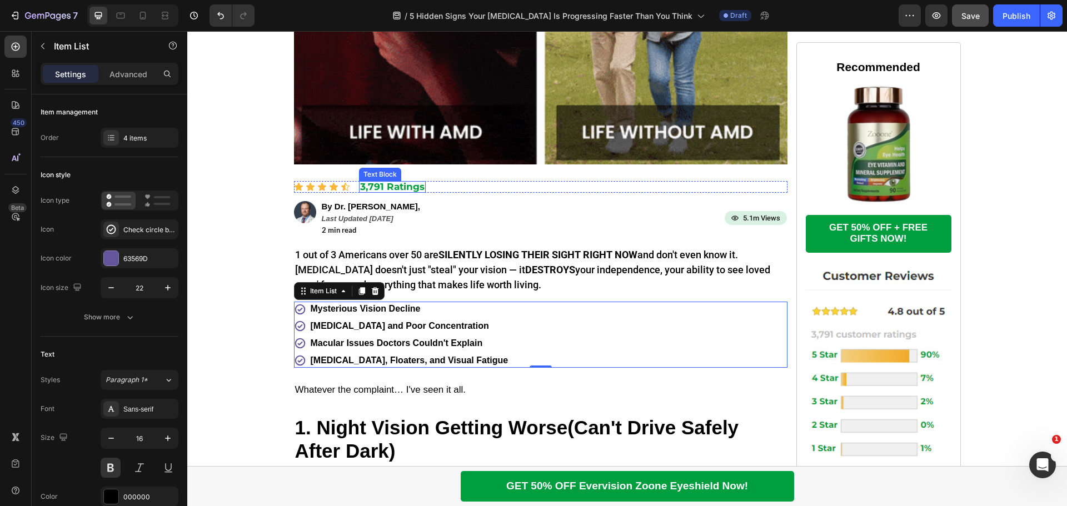
click at [394, 188] on p "3,791 Ratings" at bounding box center [392, 186] width 64 height 9
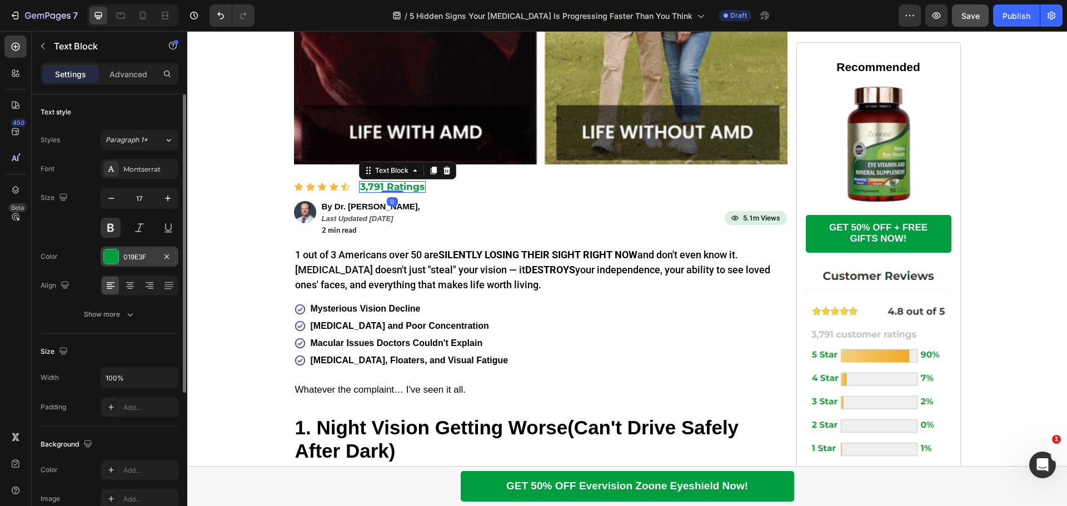
click at [112, 261] on div at bounding box center [111, 257] width 14 height 14
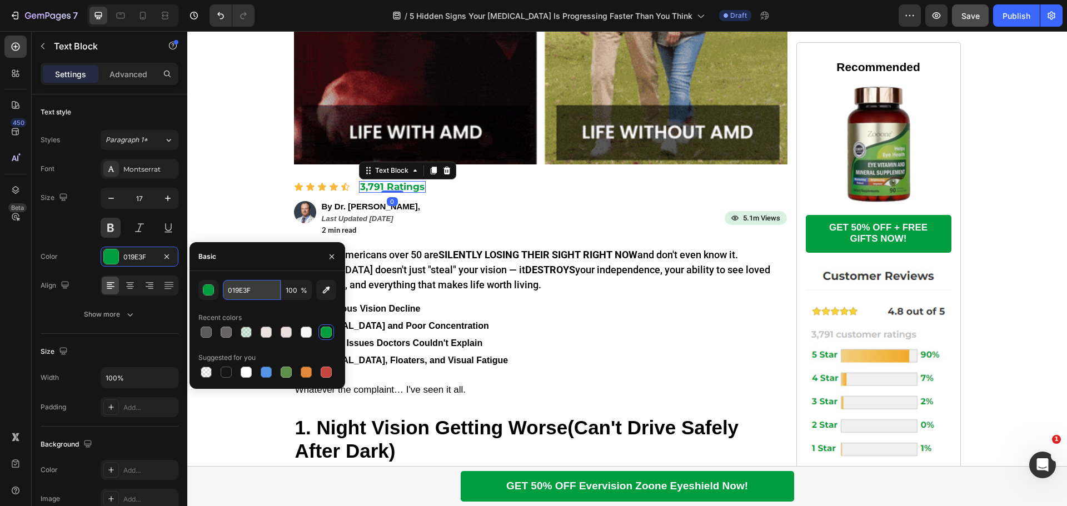
click at [241, 288] on input "019E3F" at bounding box center [252, 290] width 58 height 20
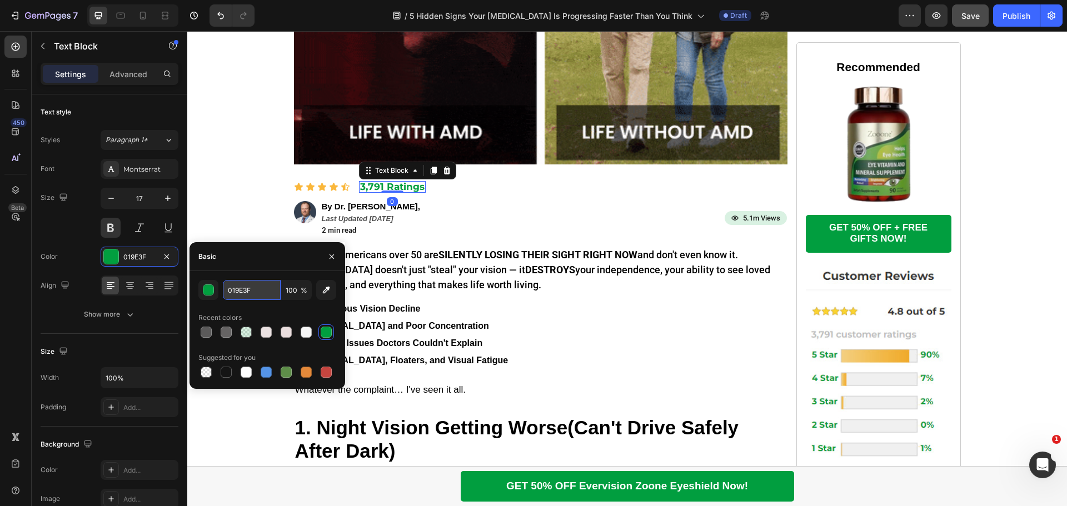
click at [241, 288] on input "019E3F" at bounding box center [252, 290] width 58 height 20
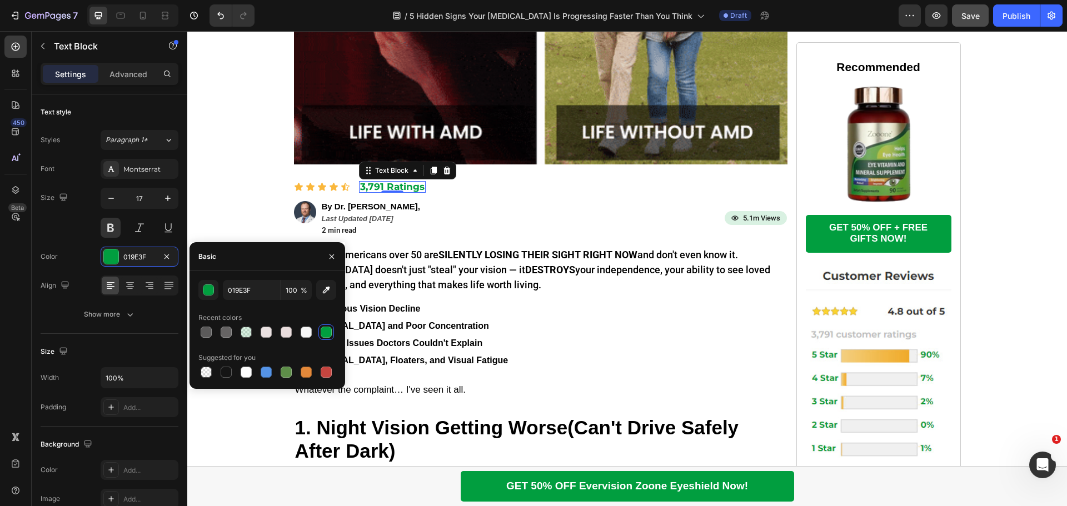
click at [263, 313] on div "Recent colors" at bounding box center [267, 318] width 138 height 18
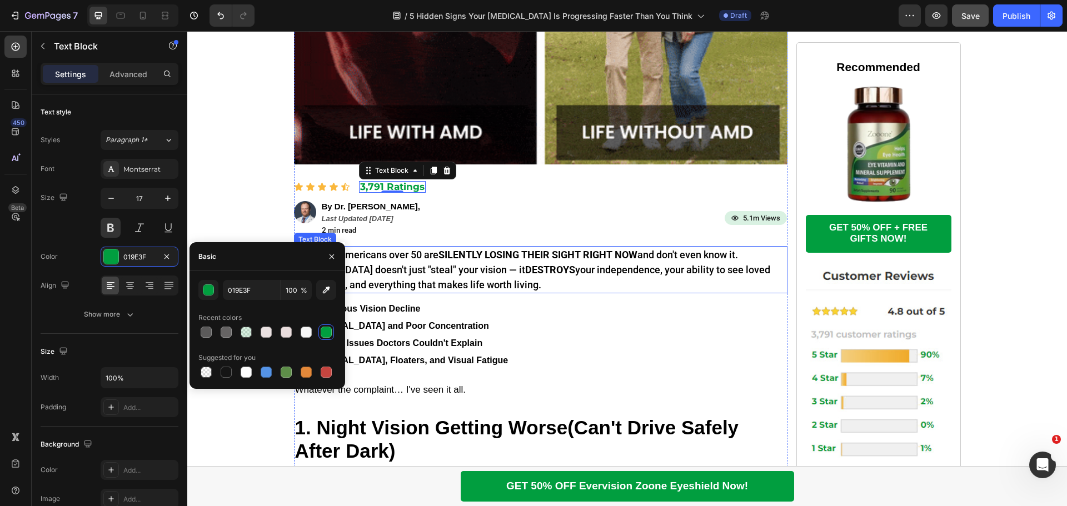
click at [513, 251] on strong "SILENTLY LOSING THEIR SIGHT RIGHT NOW" at bounding box center [538, 255] width 199 height 12
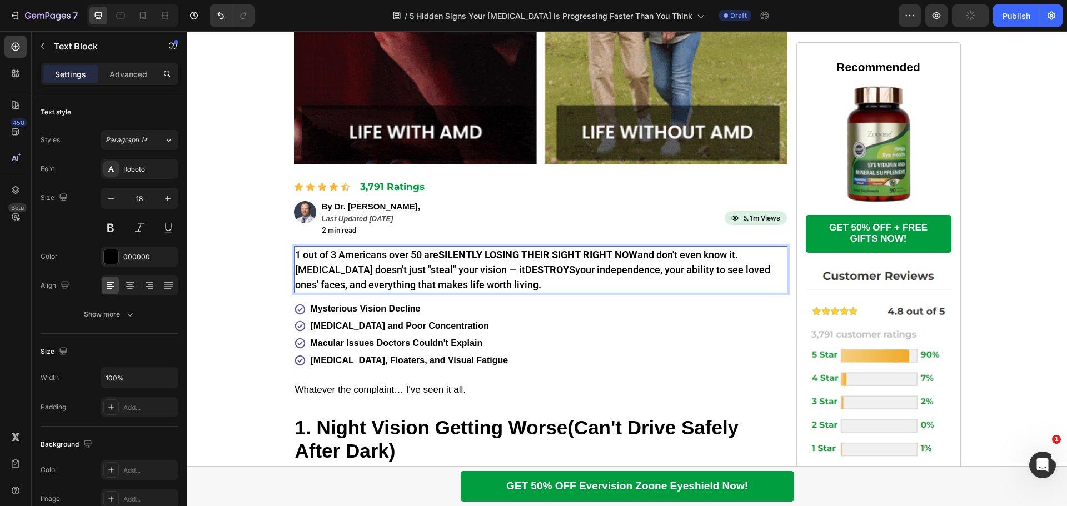
click at [440, 255] on strong "SILENTLY LOSING THEIR SIGHT RIGHT NOW" at bounding box center [538, 255] width 199 height 12
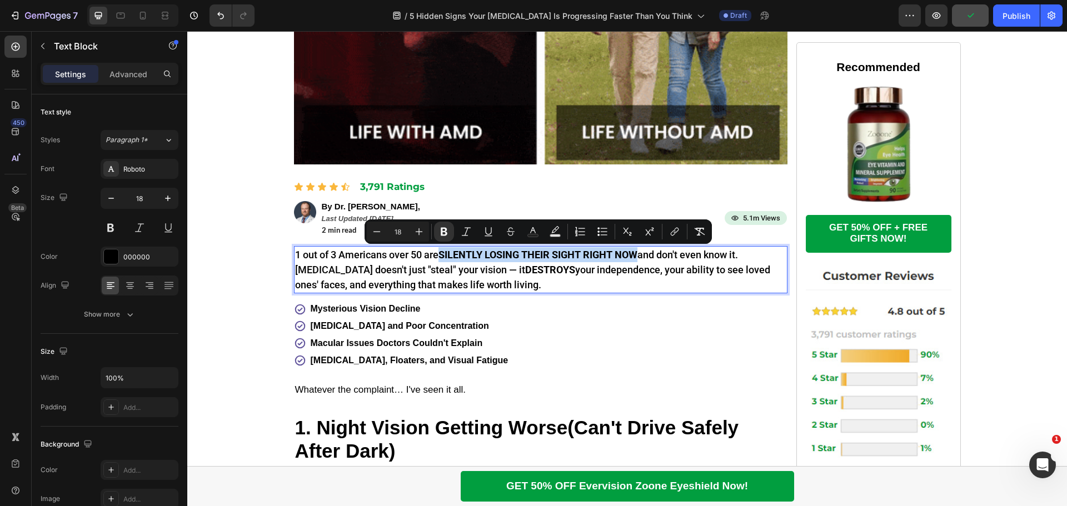
drag, startPoint x: 440, startPoint y: 255, endPoint x: 618, endPoint y: 255, distance: 177.9
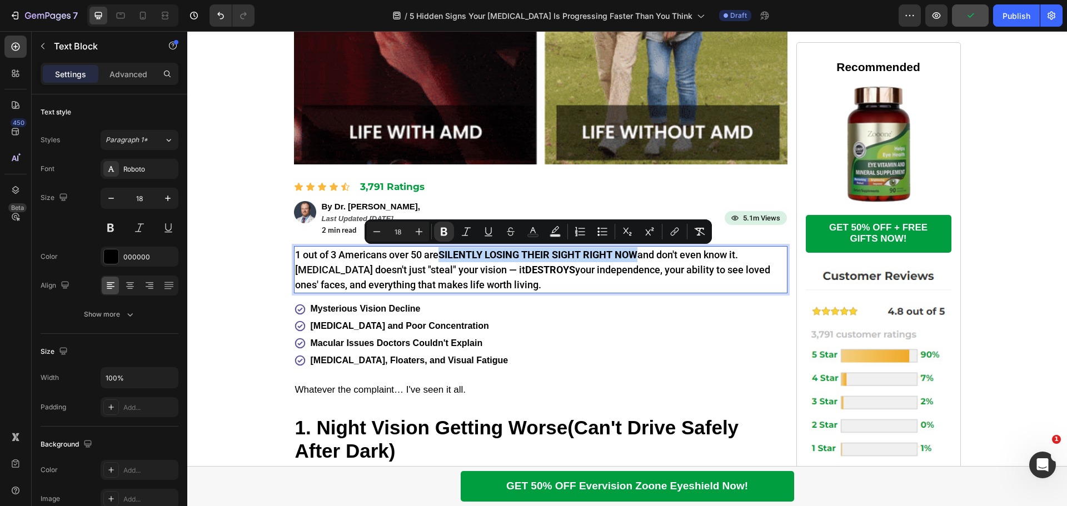
click at [628, 255] on strong "SILENTLY LOSING THEIR SIGHT RIGHT NOW" at bounding box center [538, 255] width 199 height 12
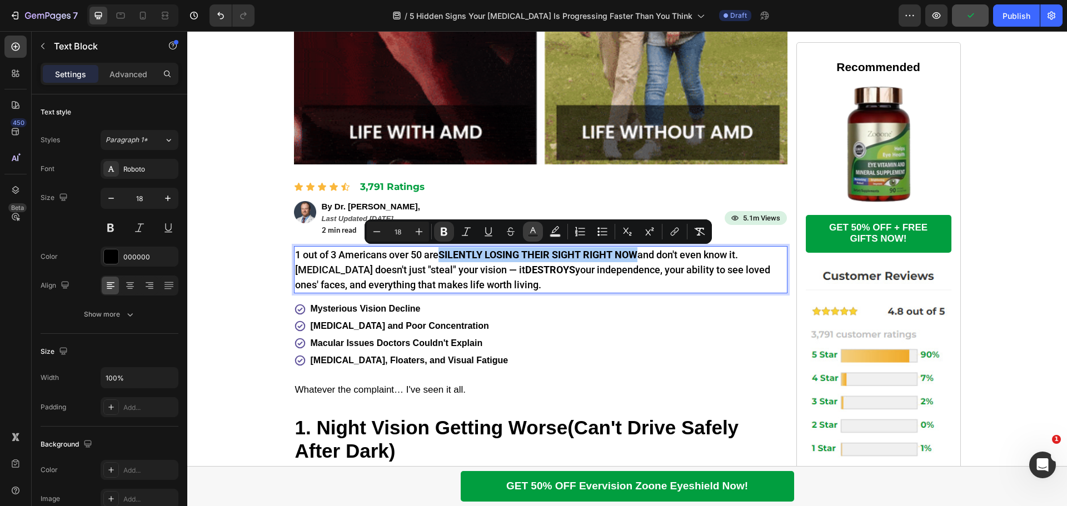
click at [532, 235] on rect "Editor contextual toolbar" at bounding box center [533, 236] width 11 height 3
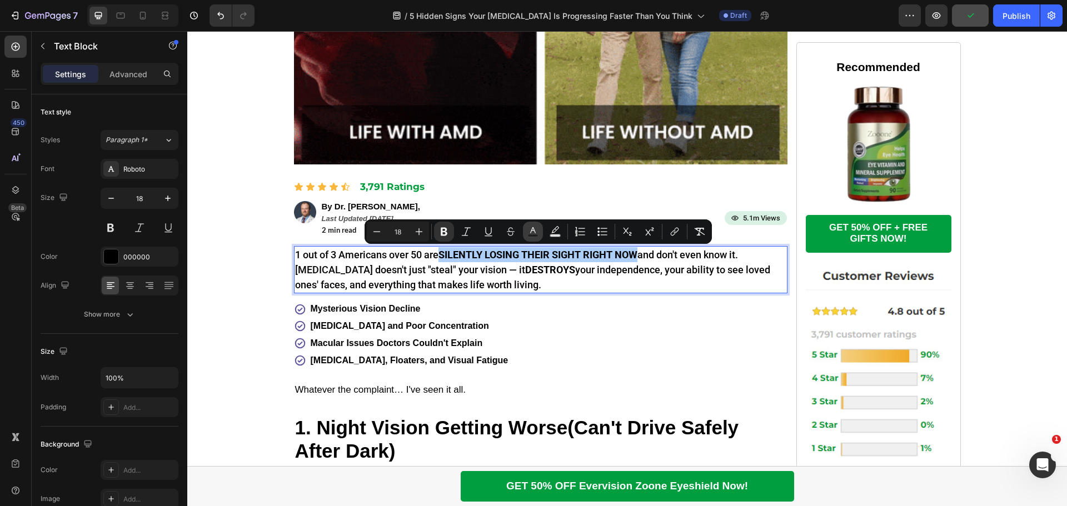
type input "000000"
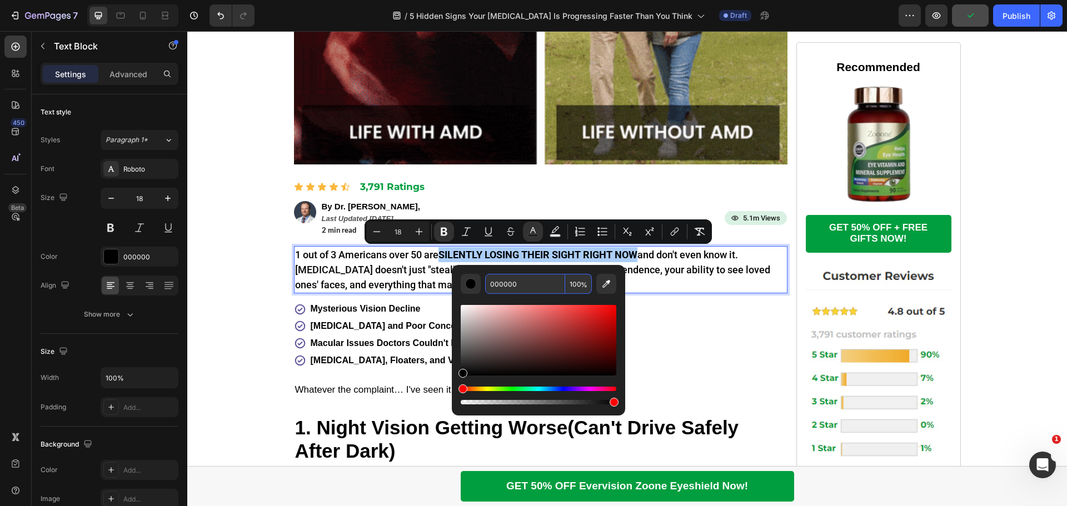
click at [509, 284] on input "000000" at bounding box center [525, 284] width 80 height 20
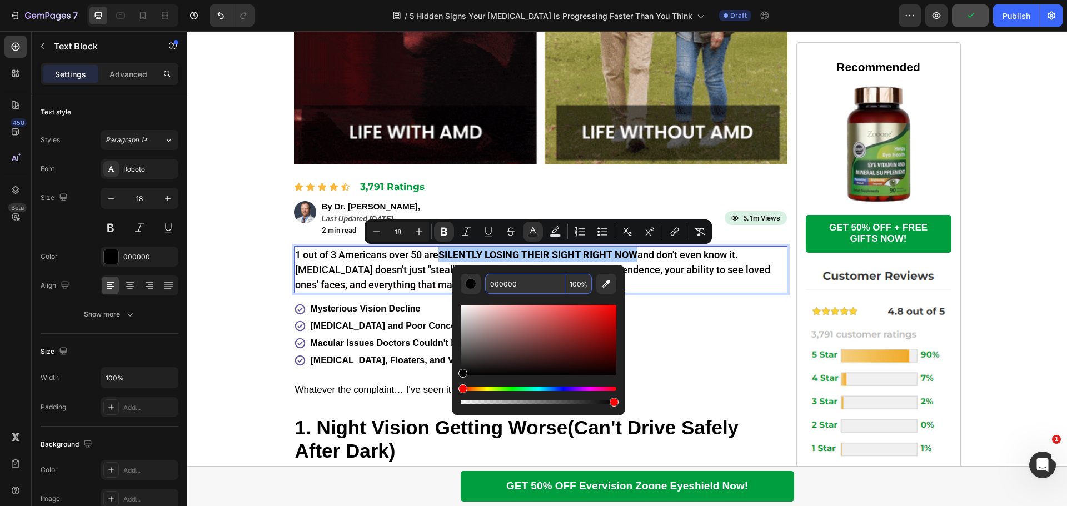
click at [509, 284] on input "000000" at bounding box center [525, 284] width 80 height 20
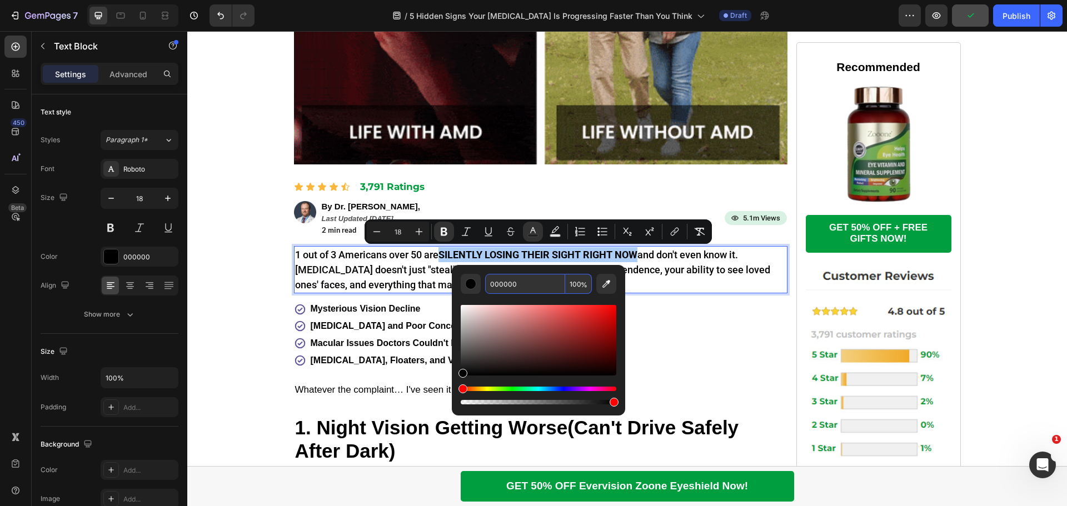
paste input "19E3F"
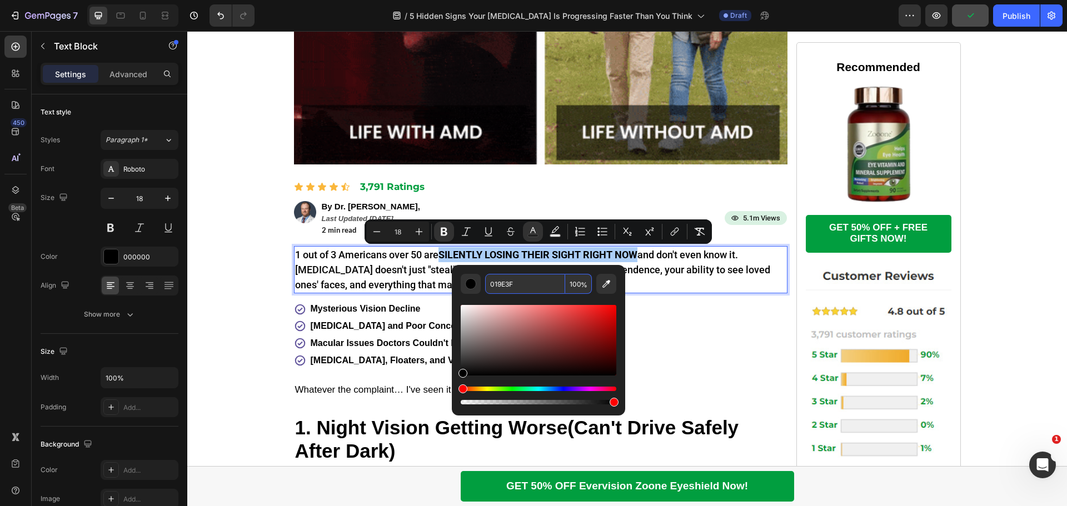
type input "019E3F"
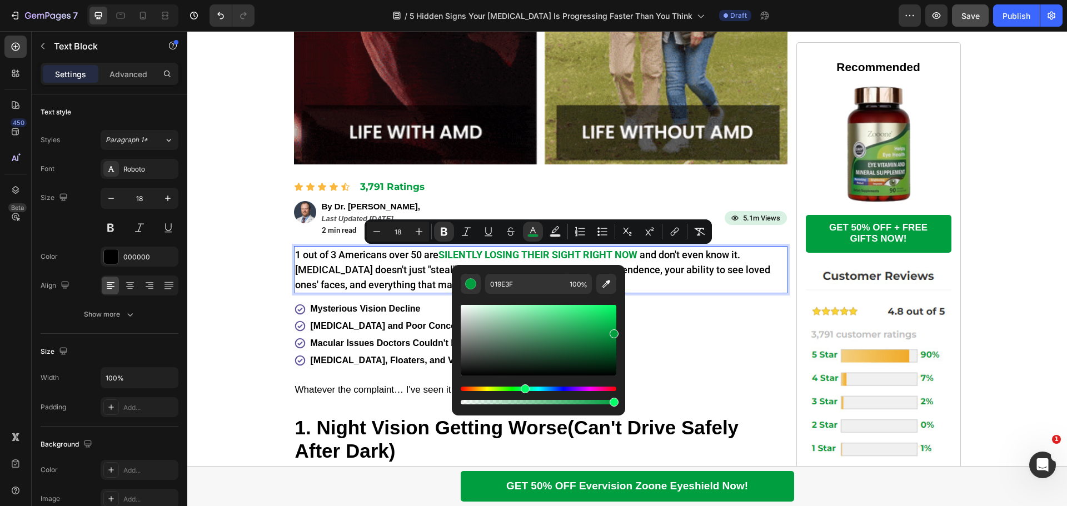
click at [481, 296] on div "Editor contextual toolbar" at bounding box center [539, 350] width 156 height 113
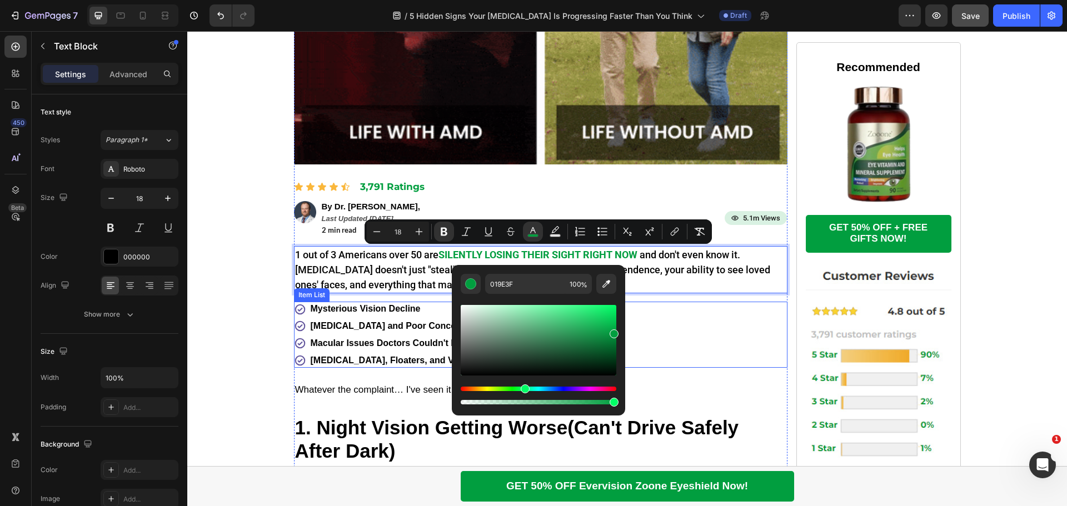
click at [392, 316] on div "Mysterious Vision Decline" at bounding box center [409, 309] width 201 height 15
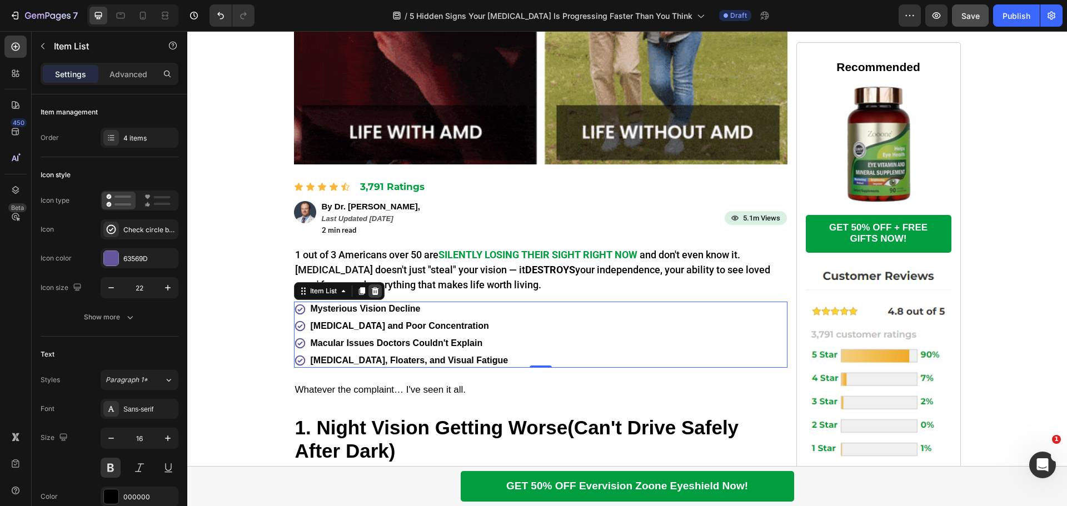
click at [372, 293] on icon at bounding box center [375, 291] width 9 height 9
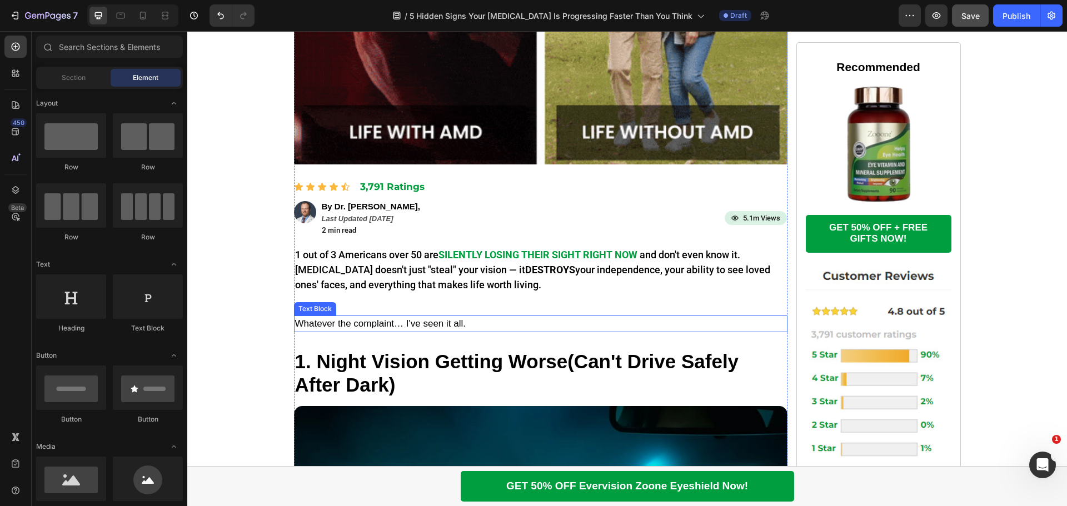
click at [472, 326] on p "Whatever the complaint… I've seen it all." at bounding box center [540, 324] width 491 height 14
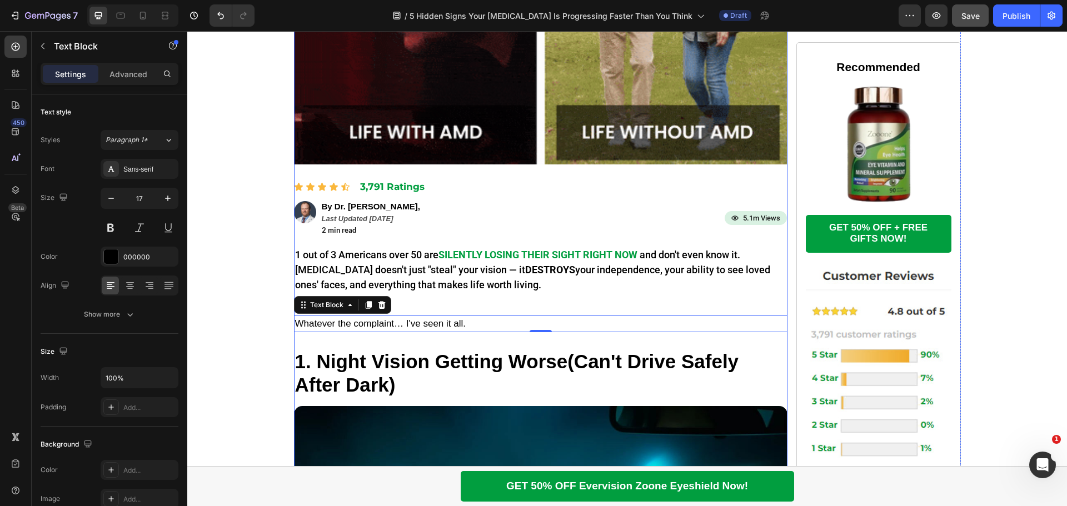
click at [480, 287] on p "1 out of 3 Americans over 50 are SILENTLY LOSING THEIR SIGHT RIGHT NOW and don'…" at bounding box center [540, 269] width 491 height 45
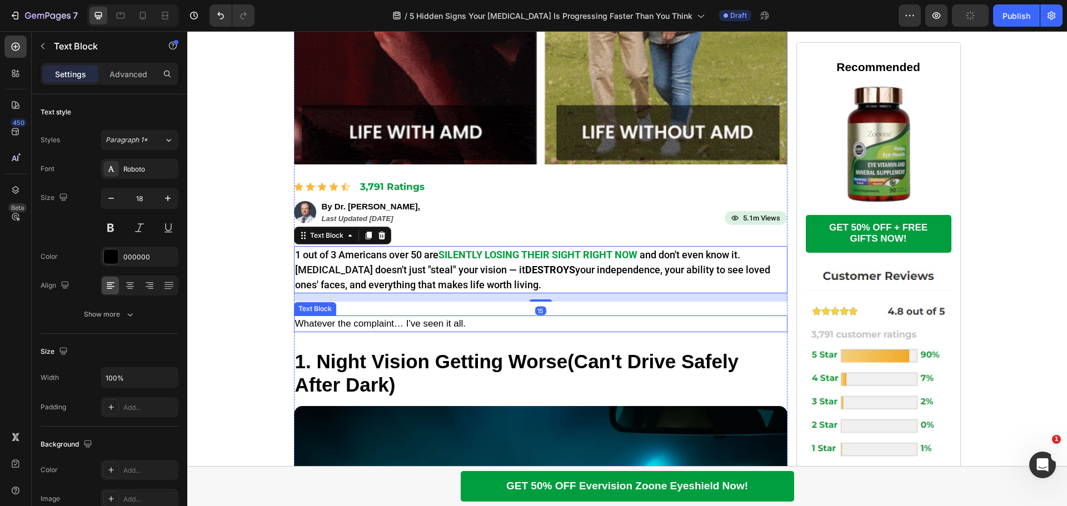
click at [406, 326] on p "Whatever the complaint… I've seen it all." at bounding box center [540, 324] width 491 height 14
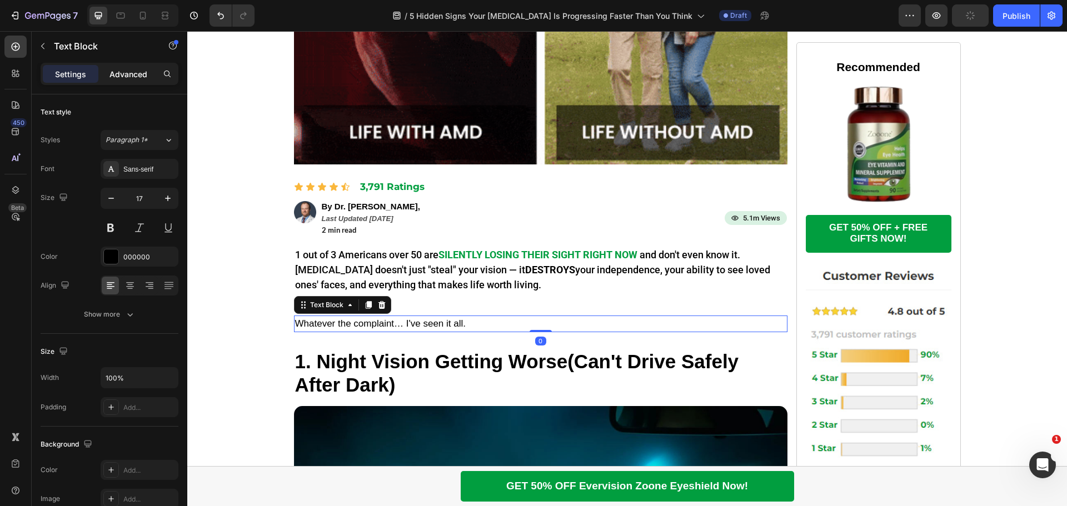
click at [137, 73] on p "Advanced" at bounding box center [129, 74] width 38 height 12
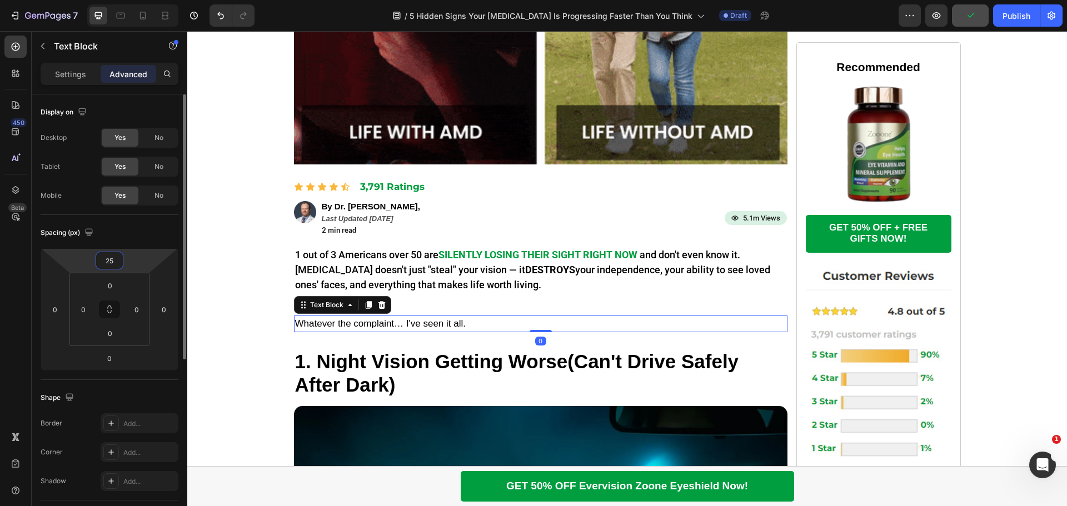
click at [112, 256] on input "25" at bounding box center [109, 260] width 22 height 17
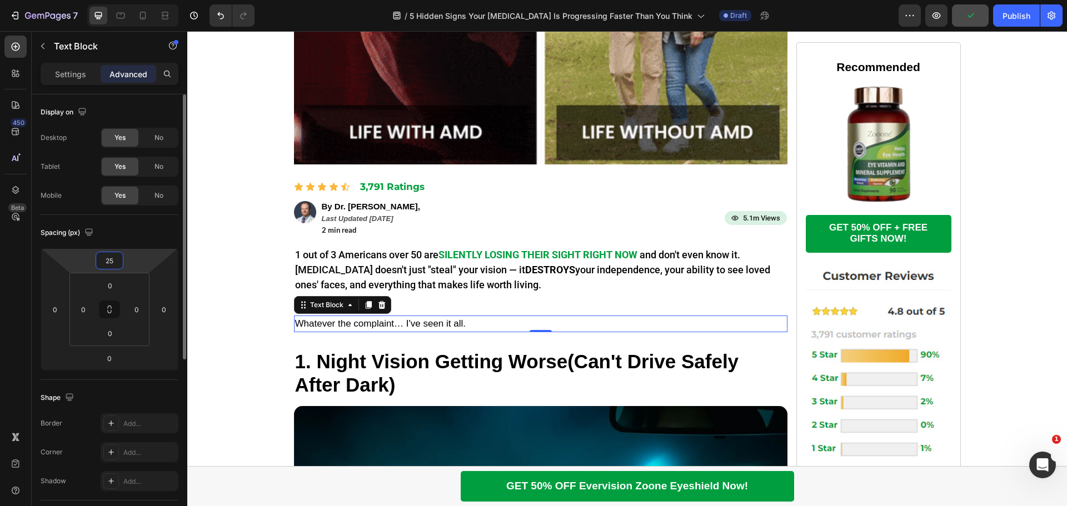
click at [112, 257] on input "25" at bounding box center [109, 260] width 22 height 17
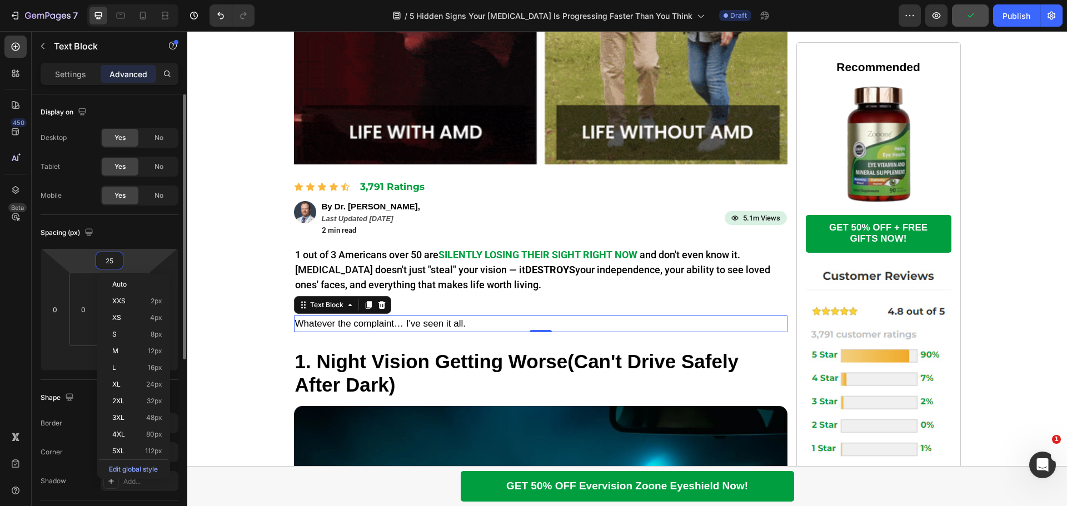
type input "0"
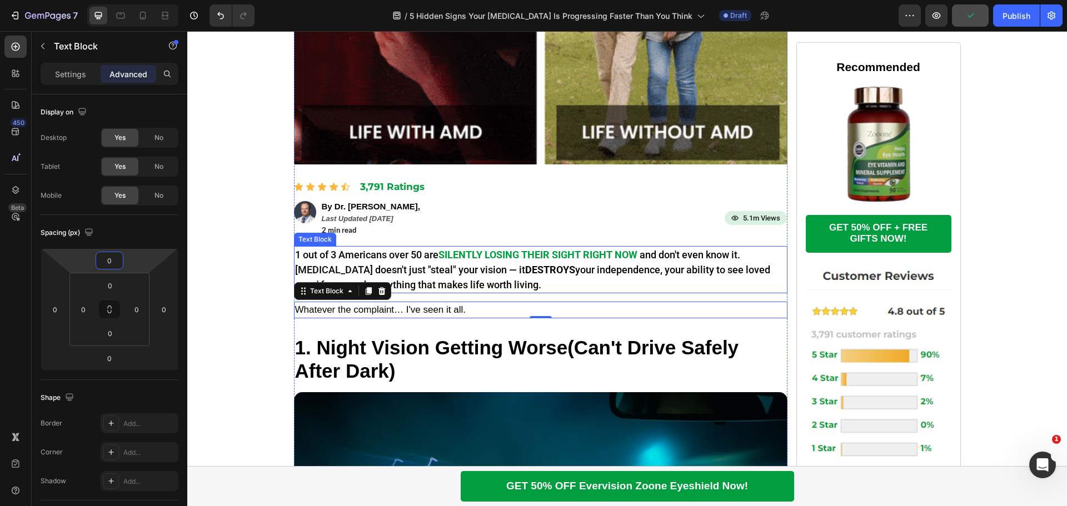
click at [391, 262] on p "1 out of 3 Americans over 50 are SILENTLY LOSING THEIR SIGHT RIGHT NOW and don'…" at bounding box center [540, 269] width 491 height 45
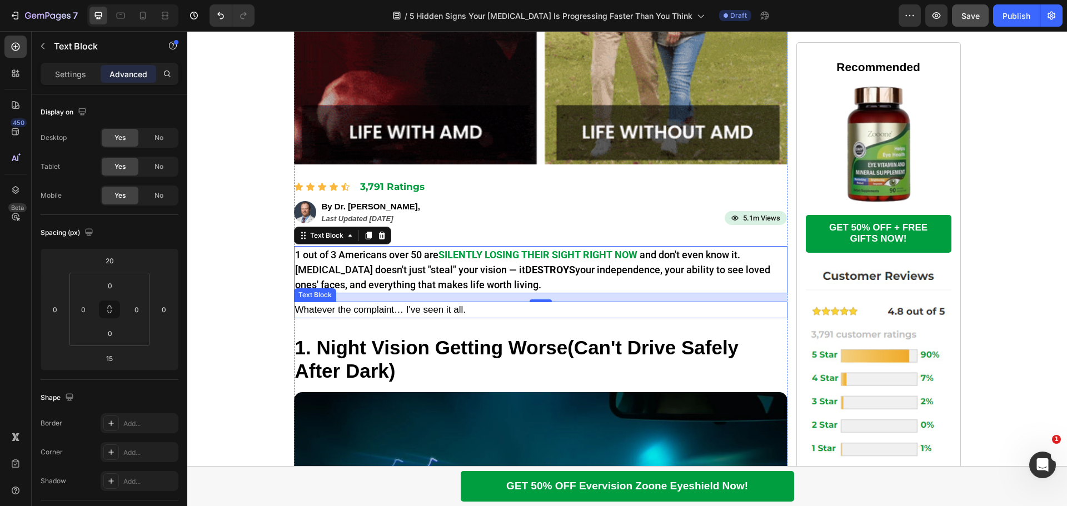
click at [417, 308] on p "Whatever the complaint… I've seen it all." at bounding box center [540, 310] width 491 height 14
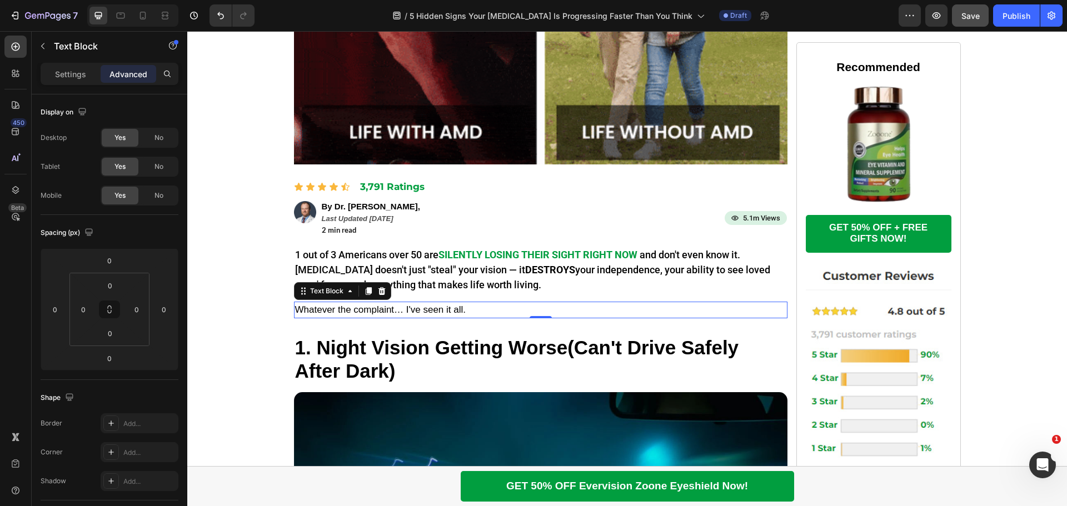
click at [431, 309] on p "Whatever the complaint… I've seen it all." at bounding box center [540, 310] width 491 height 14
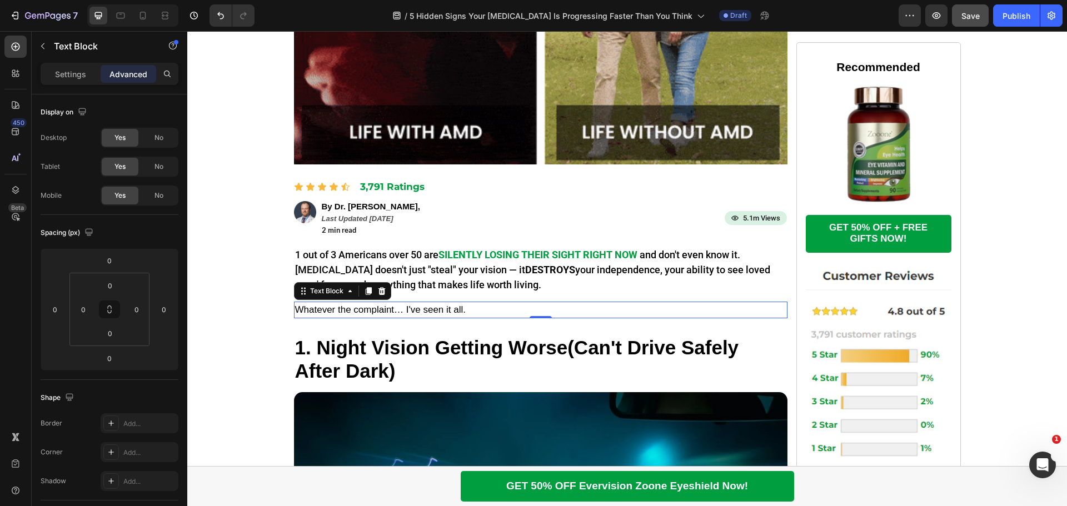
click at [431, 309] on p "Whatever the complaint… I've seen it all." at bounding box center [540, 310] width 491 height 14
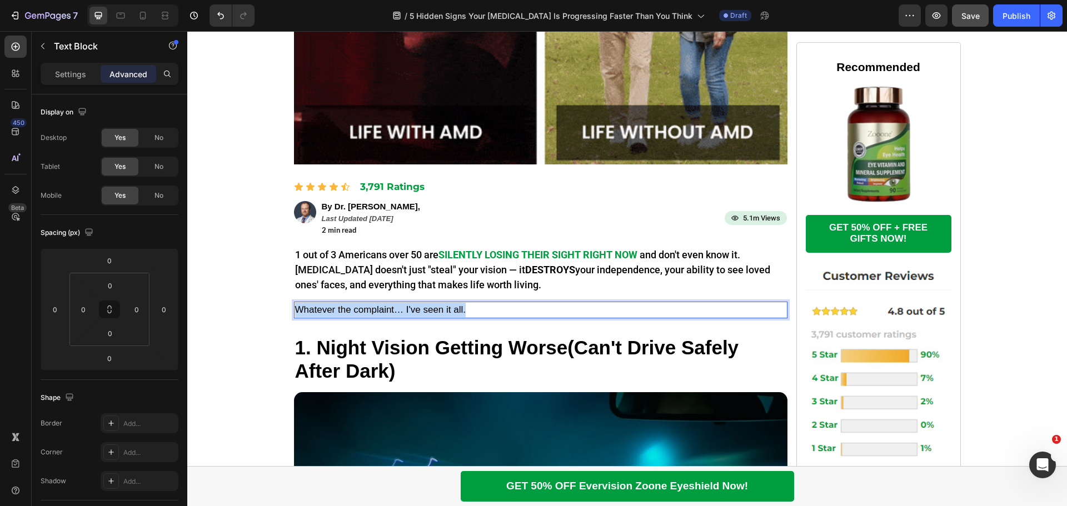
click at [431, 309] on p "Whatever the complaint… I've seen it all." at bounding box center [540, 310] width 491 height 14
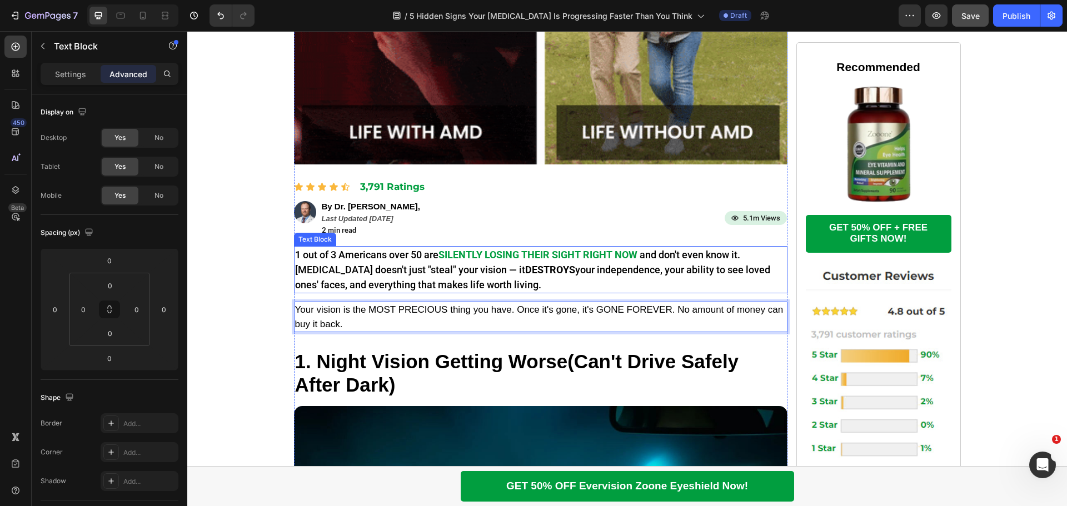
click at [449, 283] on p "1 out of 3 Americans over 50 are SILENTLY LOSING THEIR SIGHT RIGHT NOW and don'…" at bounding box center [540, 269] width 491 height 45
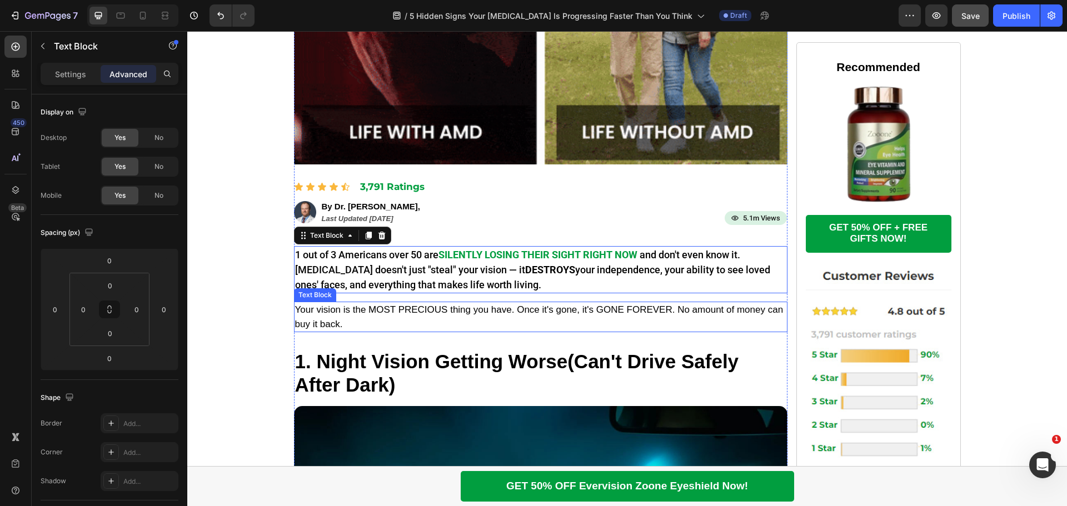
click at [421, 307] on p "Your vision is the MOST PRECIOUS thing you have. Once it's gone, it's GONE FORE…" at bounding box center [540, 317] width 491 height 28
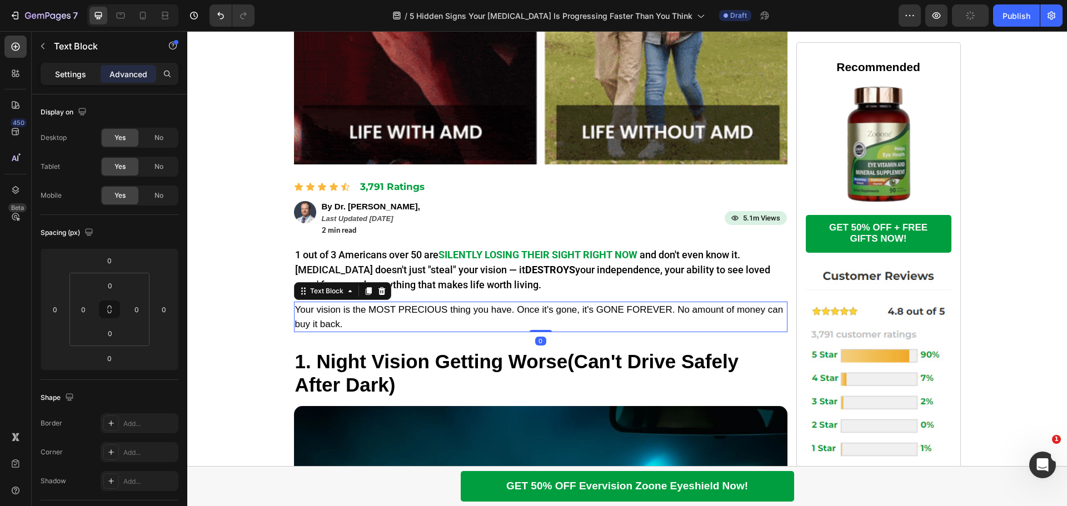
click at [64, 73] on p "Settings" at bounding box center [70, 74] width 31 height 12
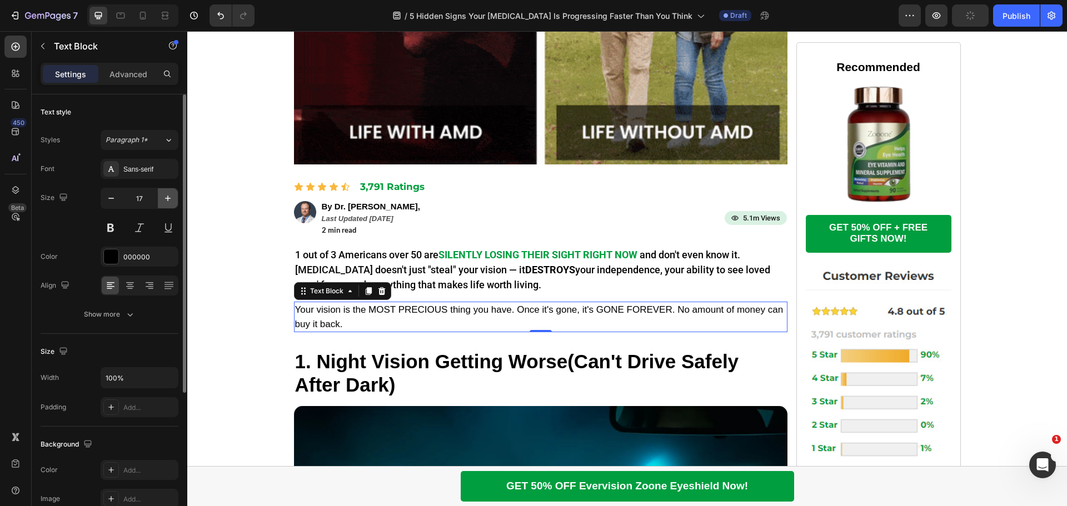
click at [168, 195] on icon "button" at bounding box center [167, 198] width 11 height 11
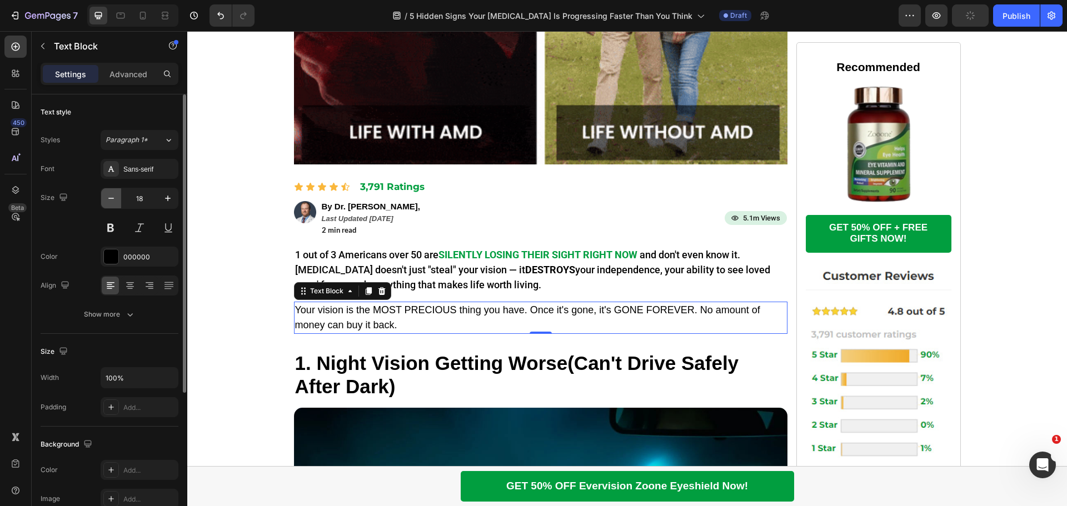
click at [106, 200] on icon "button" at bounding box center [111, 198] width 11 height 11
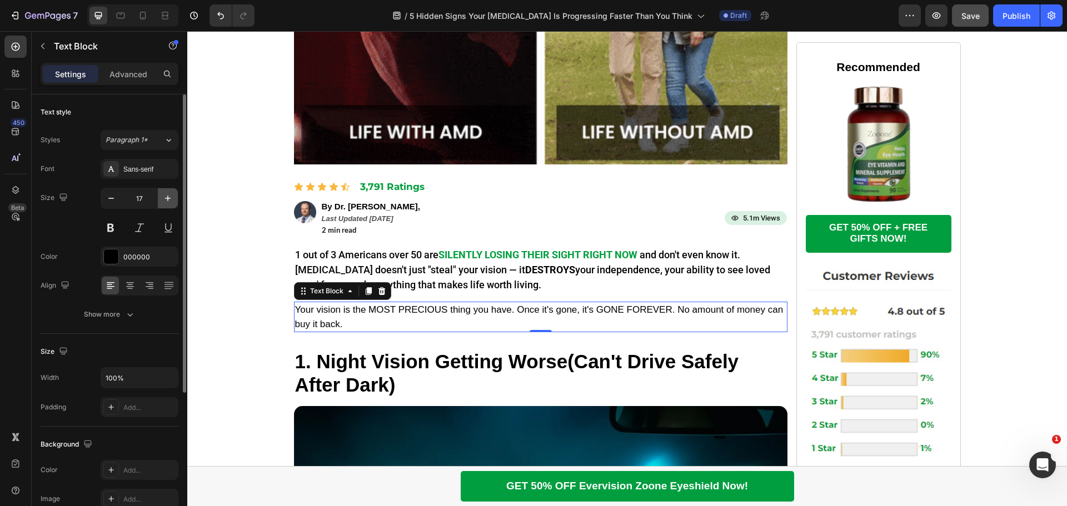
click at [169, 191] on button "button" at bounding box center [168, 198] width 20 height 20
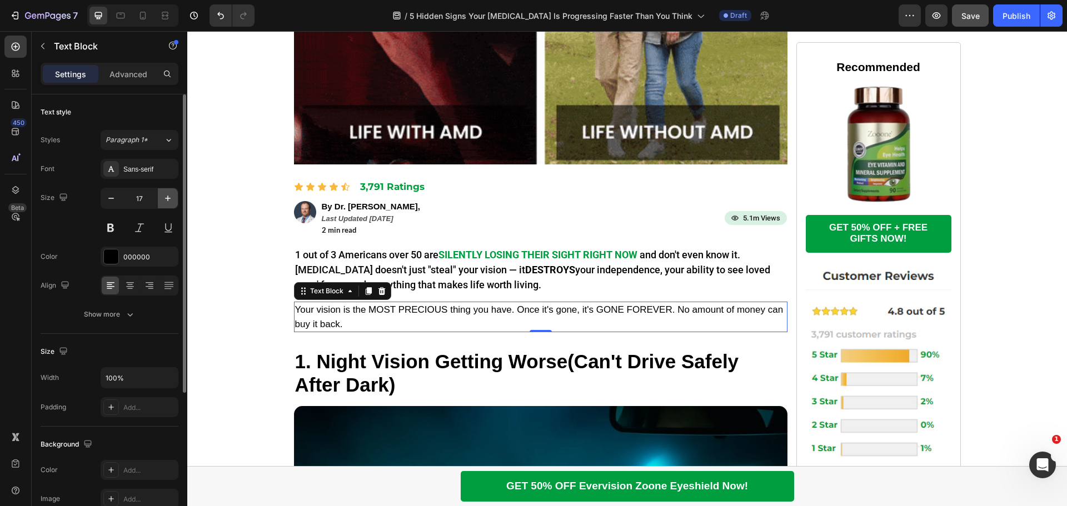
type input "18"
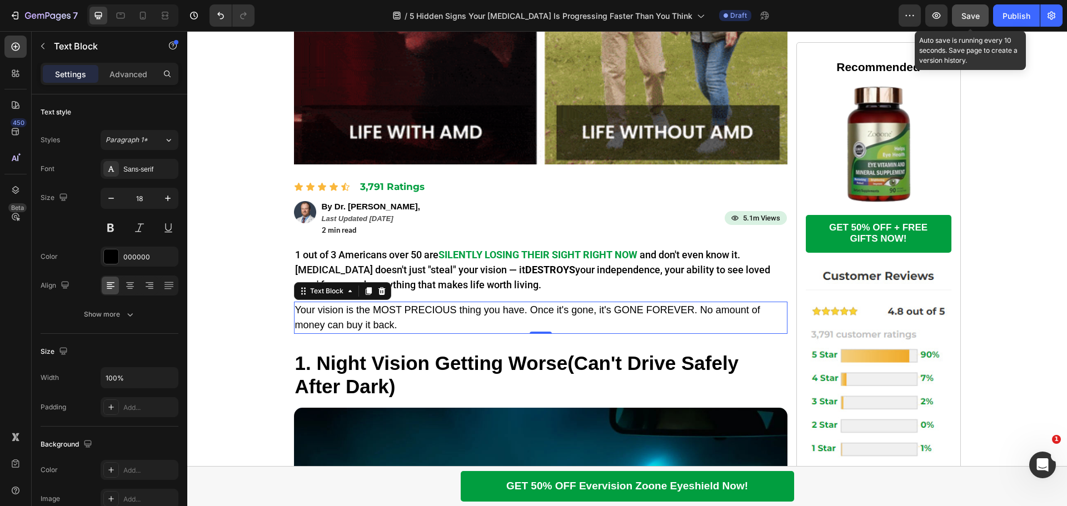
click at [975, 10] on div "Save" at bounding box center [971, 16] width 18 height 12
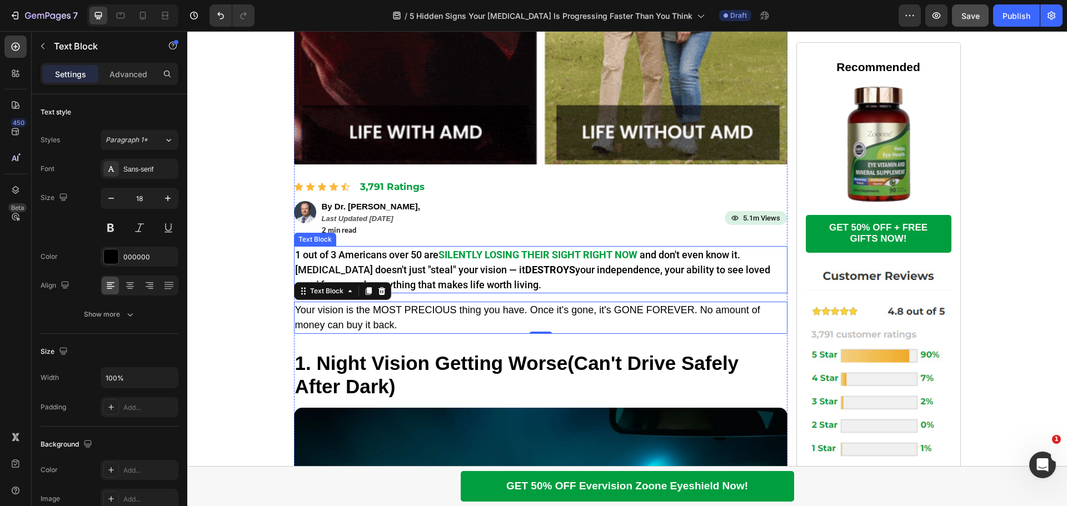
click at [488, 251] on strong "SILENTLY LOSING THEIR SIGHT RIGHT NOW" at bounding box center [538, 255] width 199 height 12
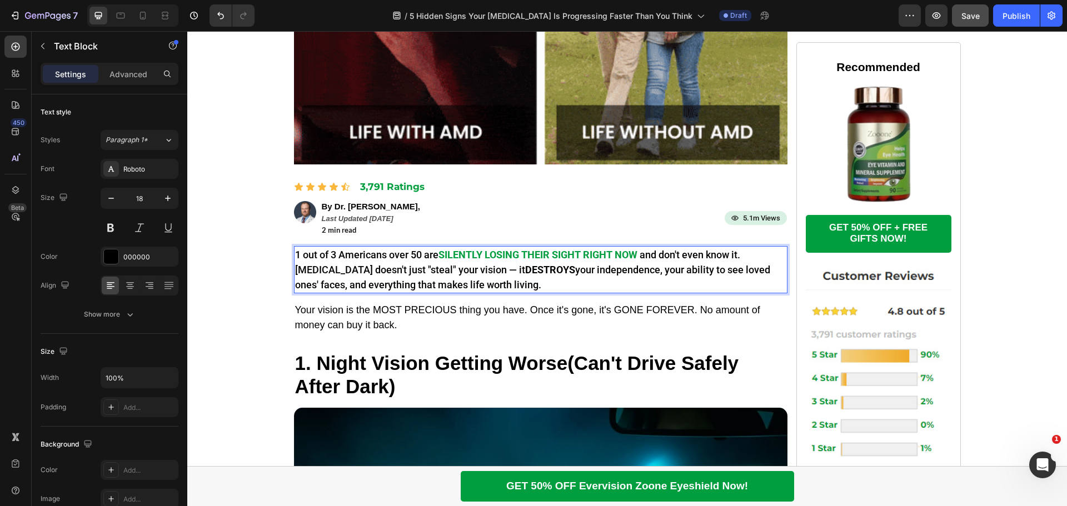
click at [439, 255] on strong "SILENTLY LOSING THEIR SIGHT RIGHT NOW" at bounding box center [538, 255] width 199 height 12
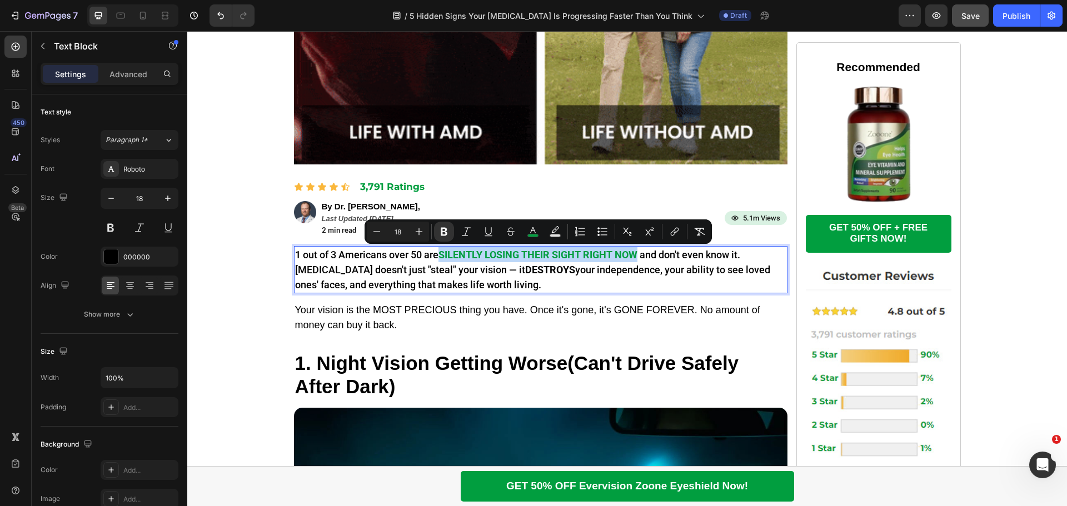
drag, startPoint x: 440, startPoint y: 255, endPoint x: 629, endPoint y: 255, distance: 189.0
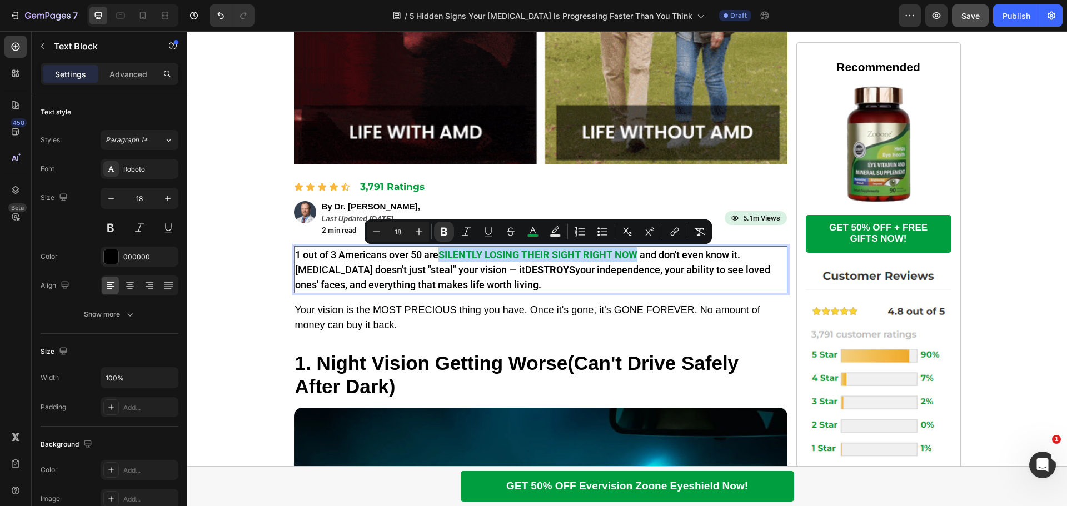
click at [629, 255] on strong "SILENTLY LOSING THEIR SIGHT RIGHT NOW" at bounding box center [538, 255] width 199 height 12
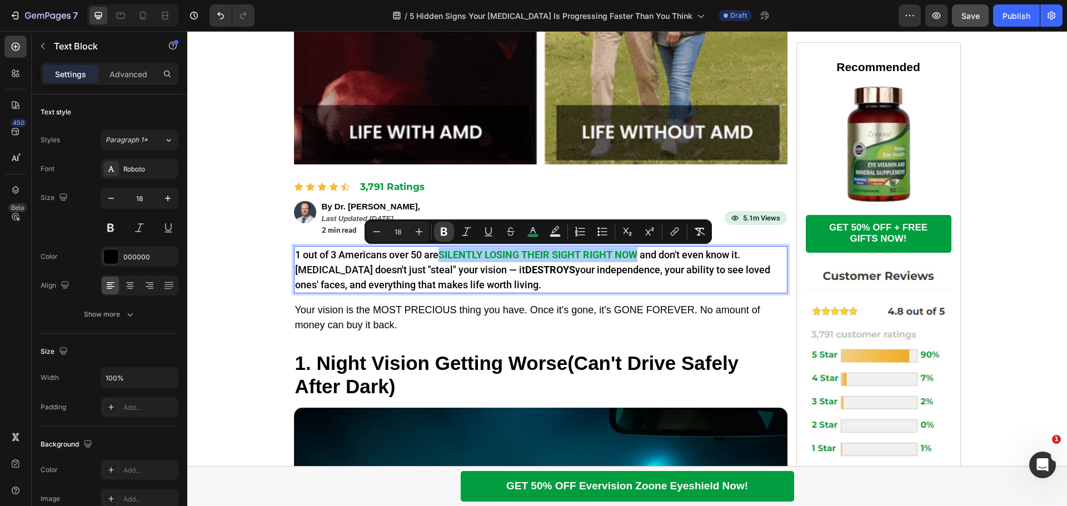
drag, startPoint x: 441, startPoint y: 236, endPoint x: 255, endPoint y: 223, distance: 186.1
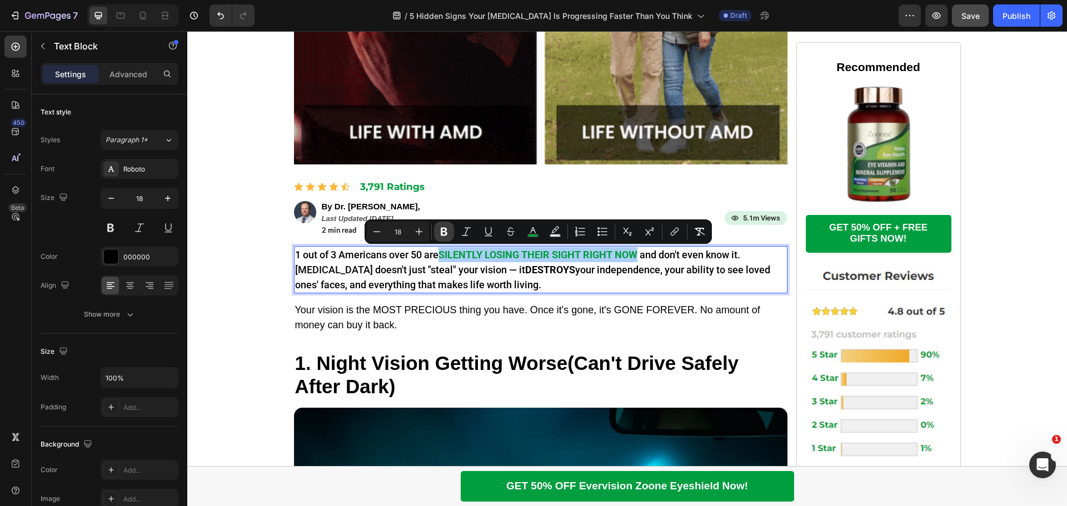
click at [441, 236] on icon "Editor contextual toolbar" at bounding box center [444, 231] width 11 height 11
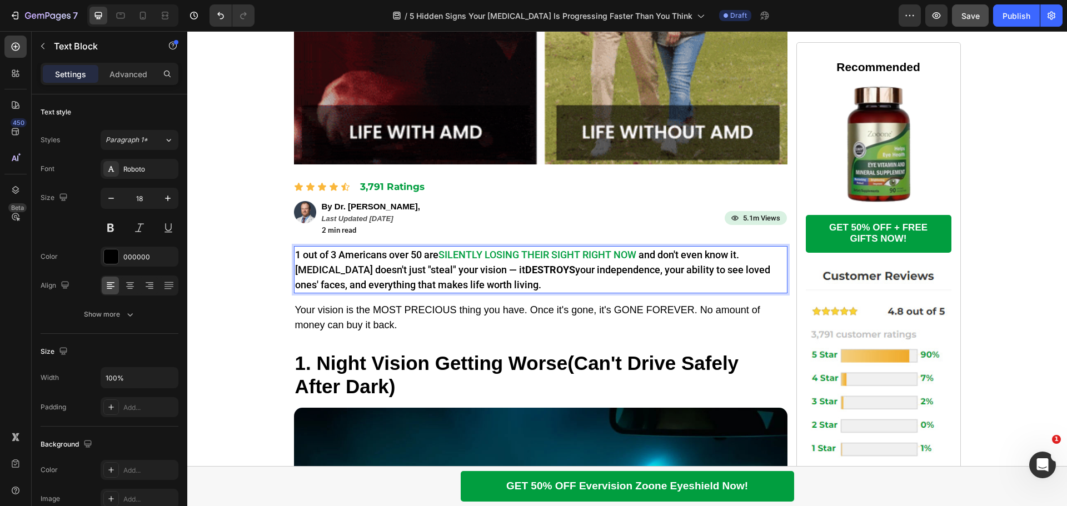
click at [485, 285] on p "1 out of 3 Americans over 50 are SILENTLY LOSING THEIR SIGHT RIGHT NOW and don'…" at bounding box center [540, 269] width 491 height 45
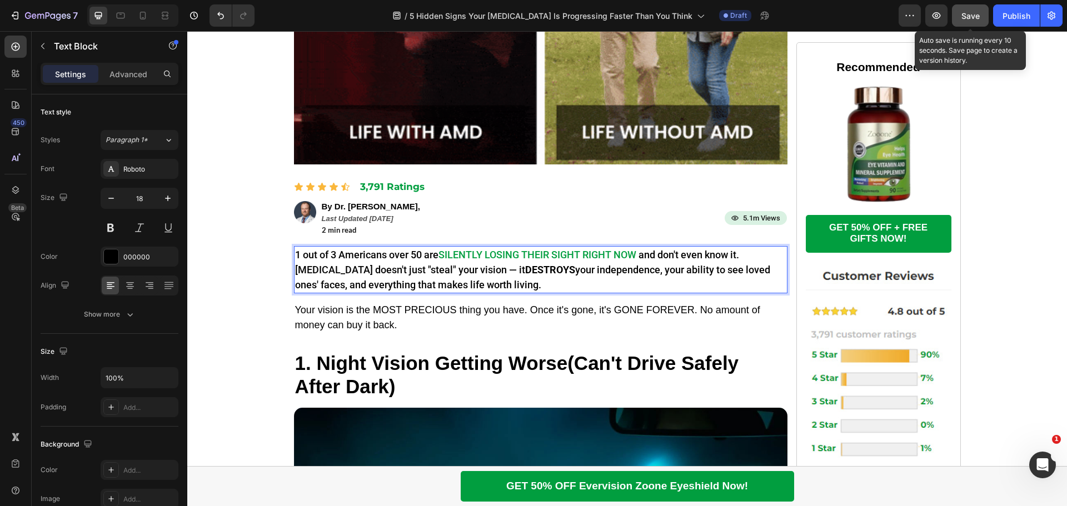
click at [973, 14] on span "Save" at bounding box center [971, 15] width 18 height 9
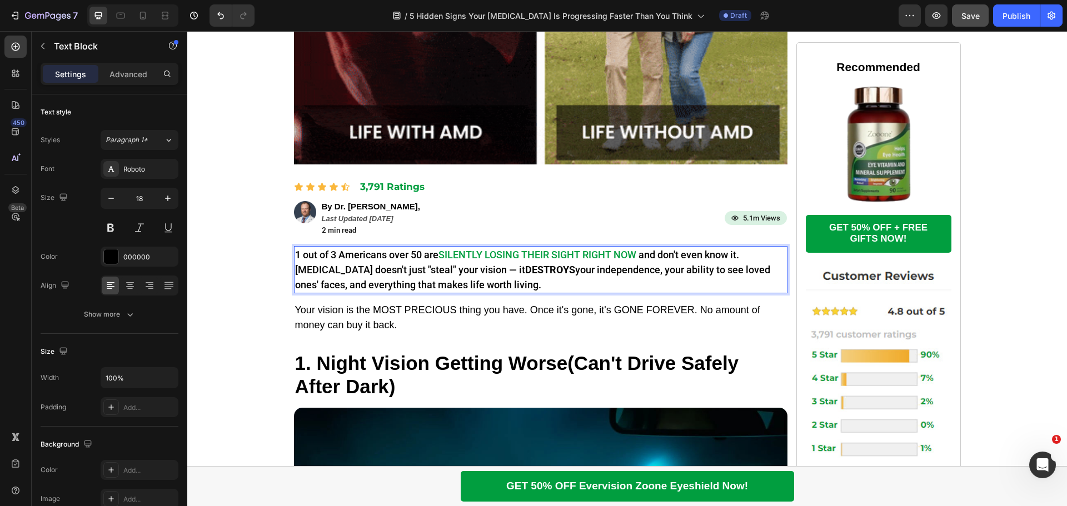
click at [525, 266] on strong "DESTROYS" at bounding box center [550, 270] width 50 height 12
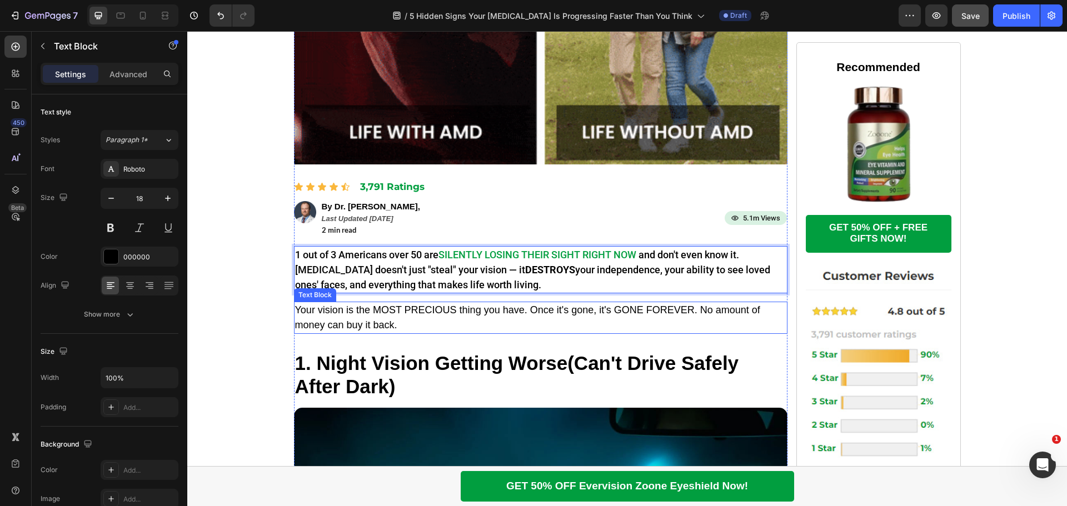
click at [357, 315] on p "Your vision is the MOST PRECIOUS thing you have. Once it's gone, it's GONE FORE…" at bounding box center [540, 318] width 491 height 30
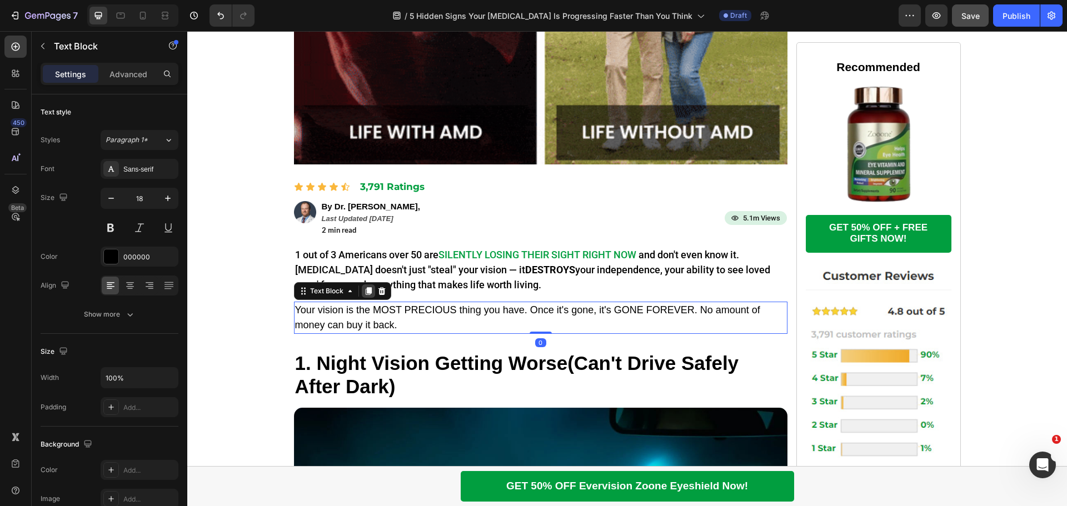
click at [365, 290] on icon at bounding box center [368, 291] width 6 height 8
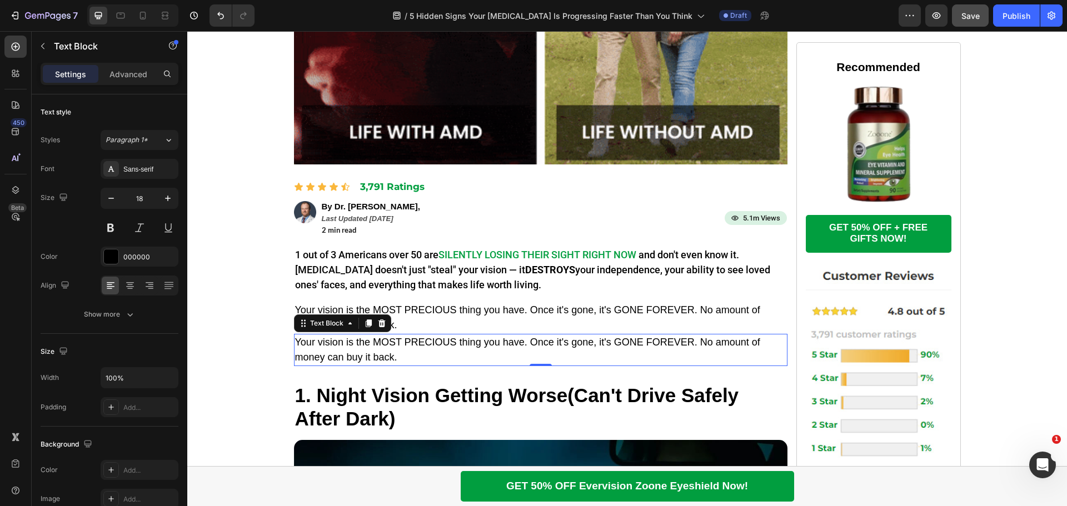
click at [365, 344] on p "Your vision is the MOST PRECIOUS thing you have. Once it's gone, it's GONE FORE…" at bounding box center [540, 350] width 491 height 30
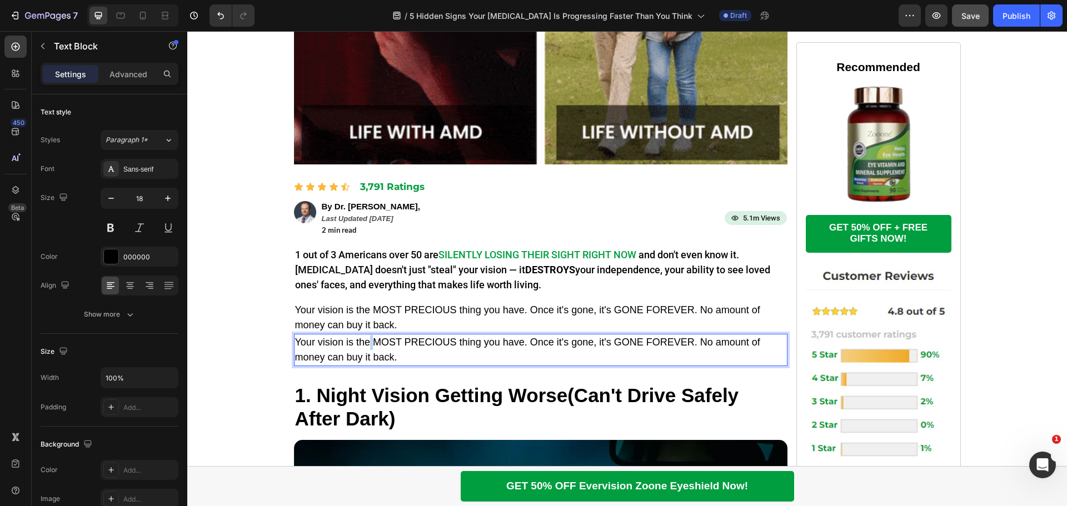
click at [365, 344] on p "Your vision is the MOST PRECIOUS thing you have. Once it's gone, it's GONE FORE…" at bounding box center [540, 350] width 491 height 30
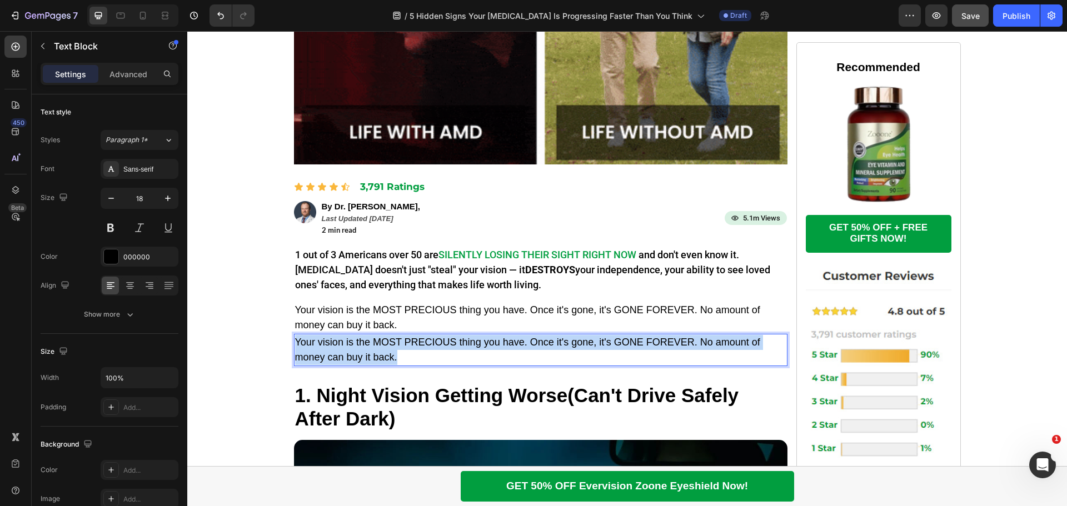
click at [365, 344] on p "Your vision is the MOST PRECIOUS thing you have. Once it's gone, it's GONE FORE…" at bounding box center [540, 350] width 491 height 30
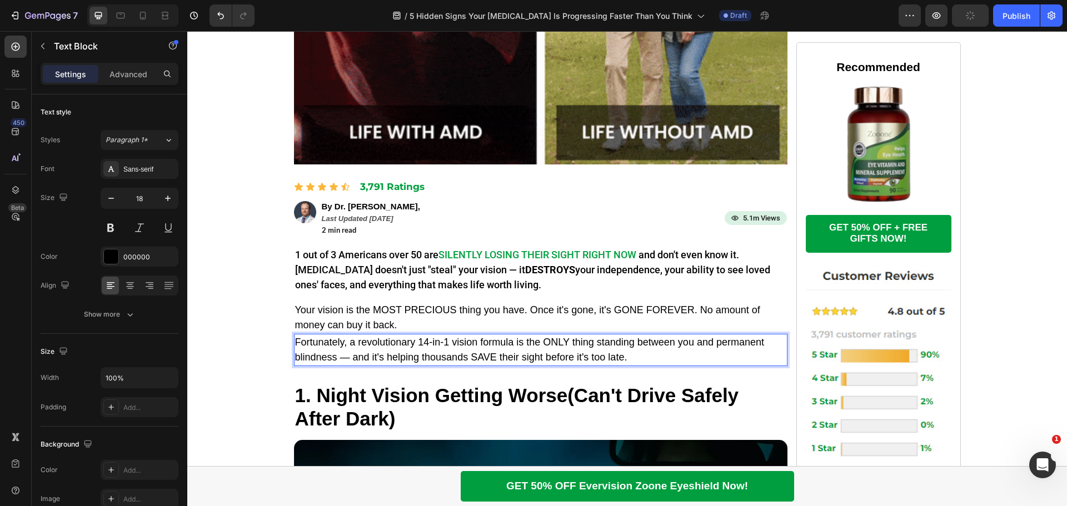
click at [369, 314] on p "Your vision is the MOST PRECIOUS thing you have. Once it's gone, it's GONE FORE…" at bounding box center [540, 318] width 491 height 30
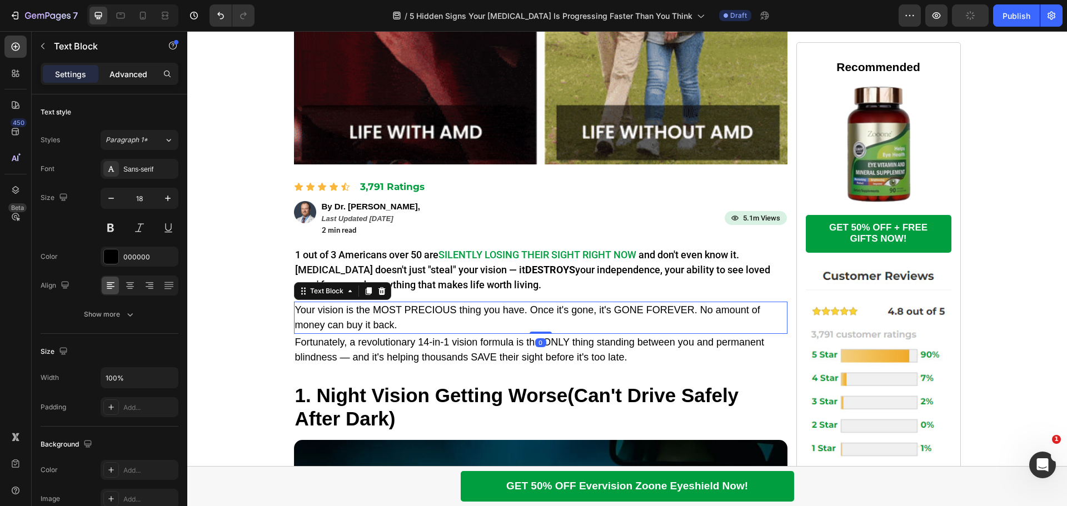
click at [130, 72] on p "Advanced" at bounding box center [129, 74] width 38 height 12
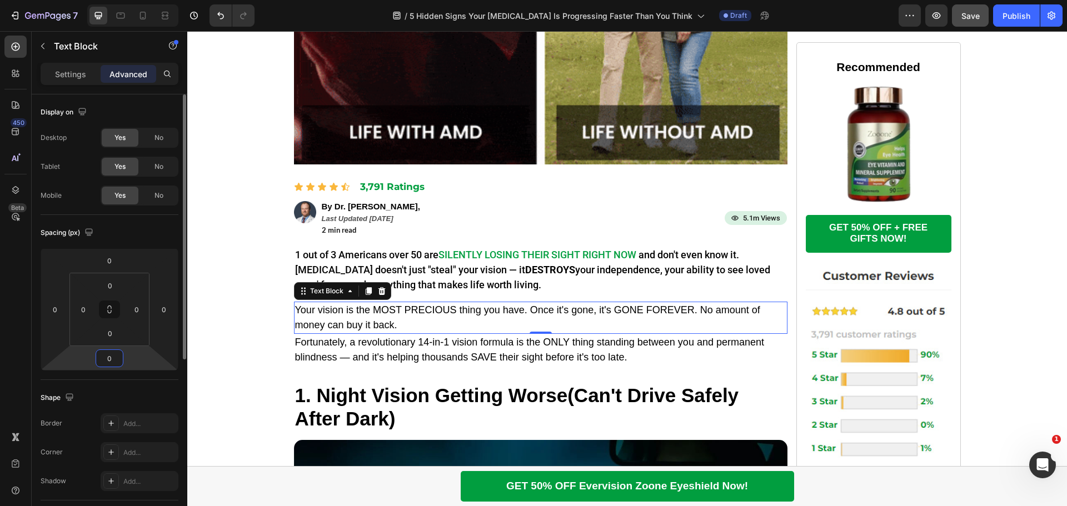
click at [113, 358] on input "0" at bounding box center [109, 358] width 22 height 17
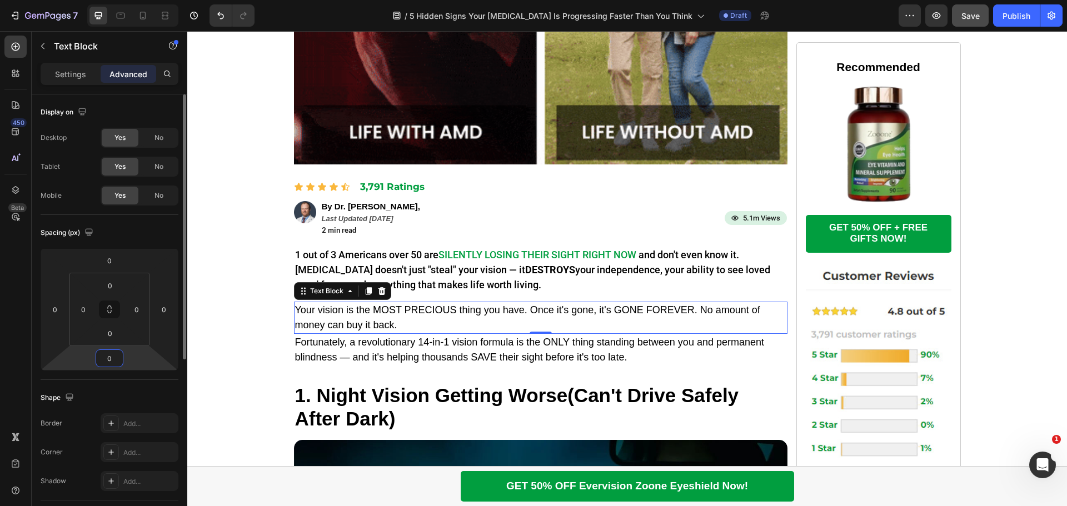
click at [113, 358] on input "0" at bounding box center [109, 358] width 22 height 17
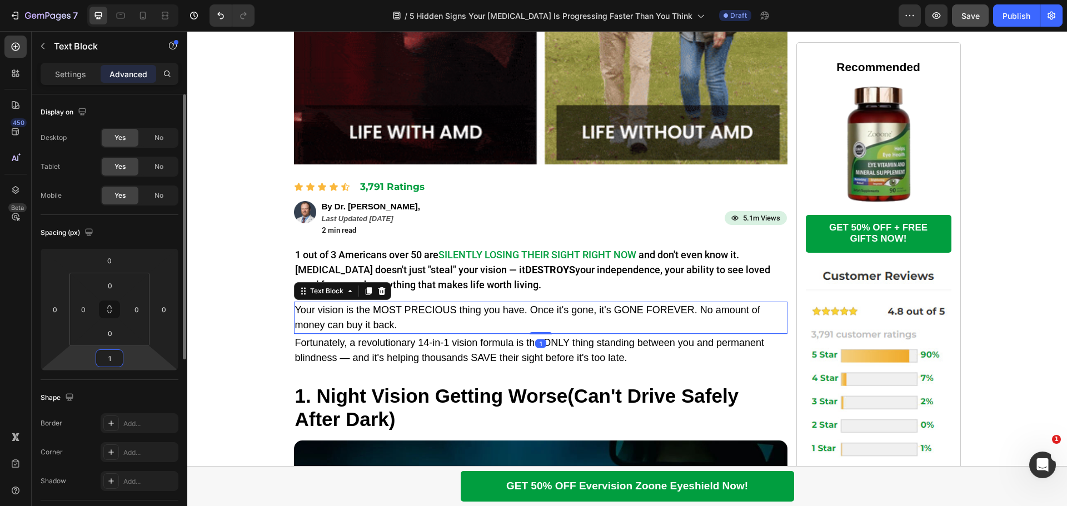
type input "15"
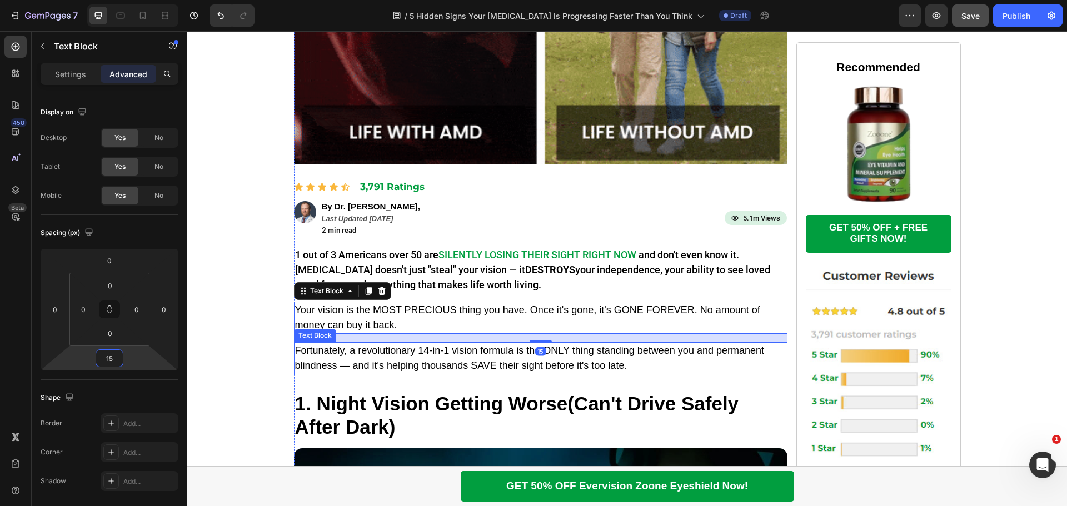
click at [357, 356] on p "Fortunately, a revolutionary 14-in-1 vision formula is the ONLY thing standing …" at bounding box center [540, 359] width 491 height 30
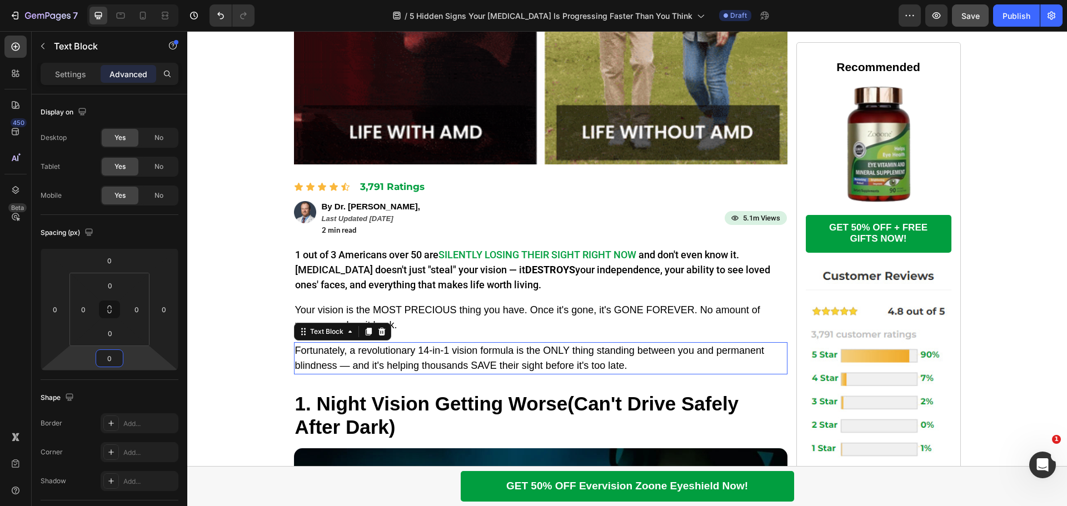
click at [113, 360] on input "0" at bounding box center [109, 358] width 22 height 17
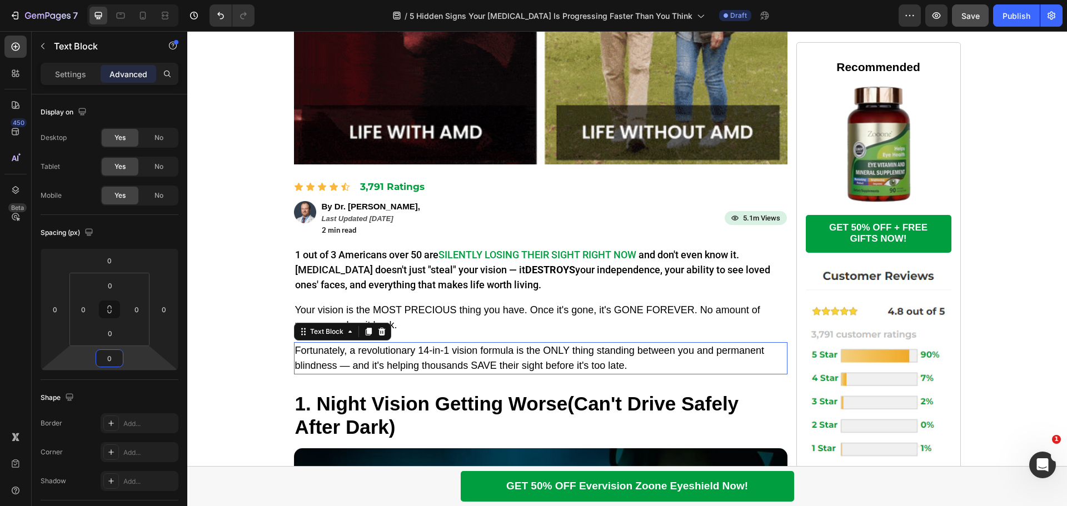
click at [113, 360] on input "0" at bounding box center [109, 358] width 22 height 17
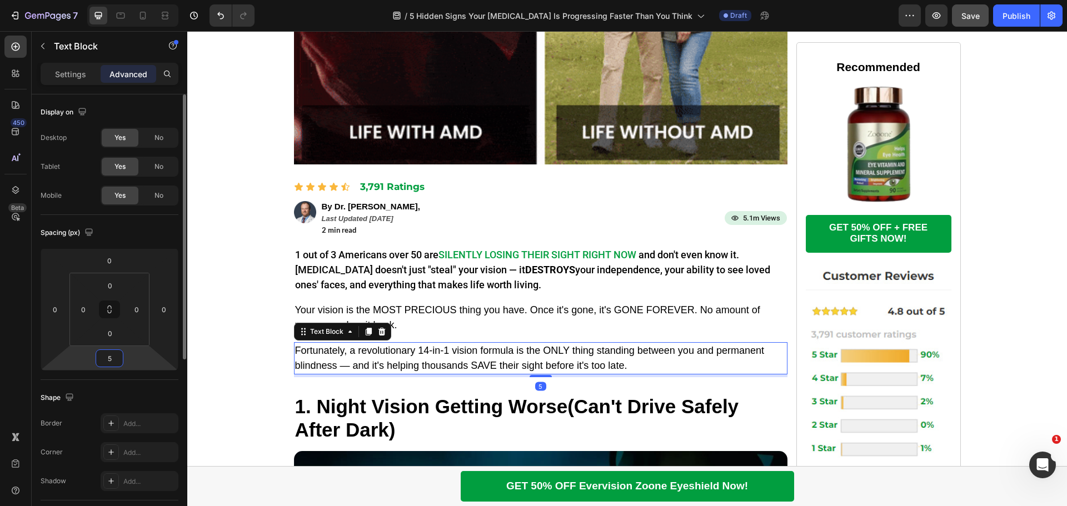
click at [112, 360] on input "5" at bounding box center [109, 358] width 22 height 17
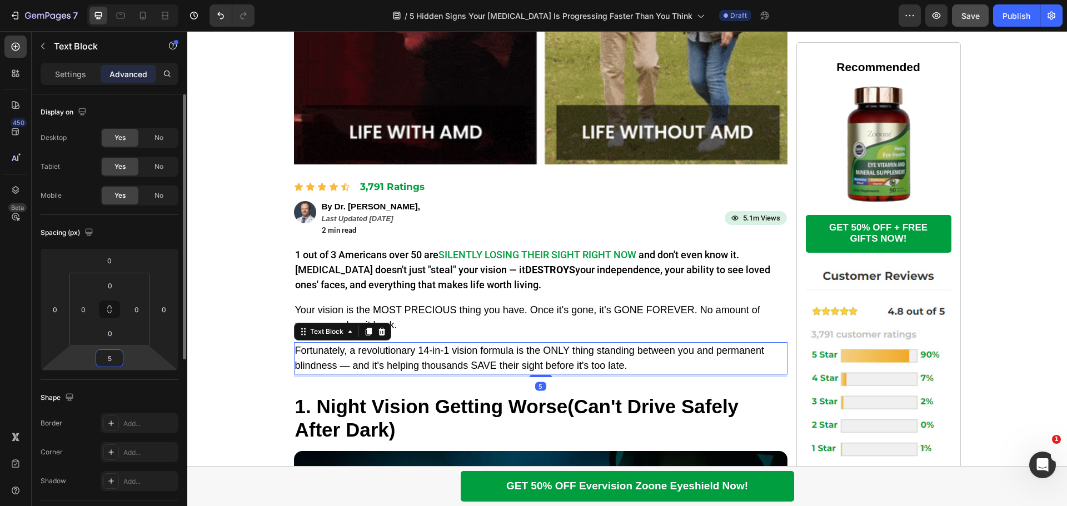
click at [112, 360] on input "5" at bounding box center [109, 358] width 22 height 17
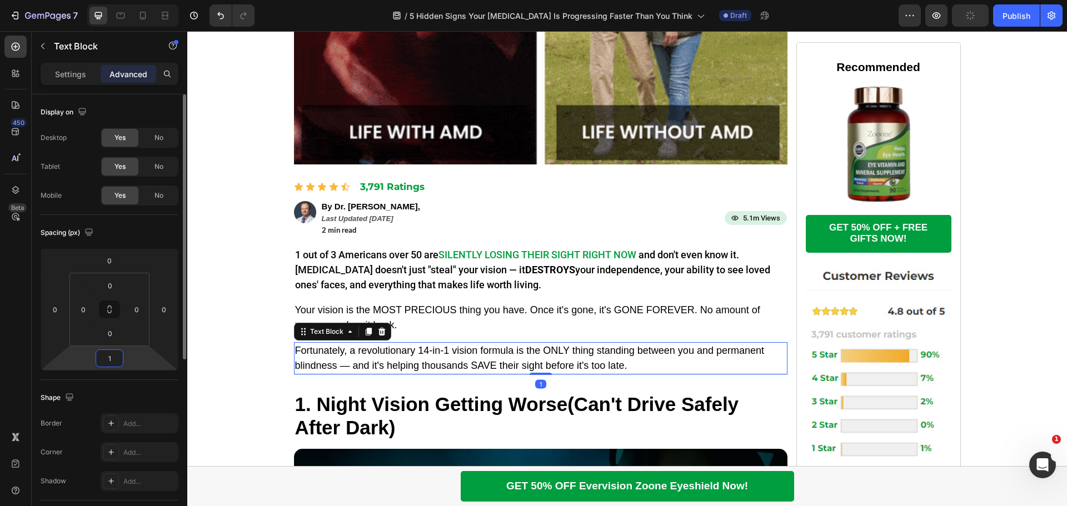
type input "15"
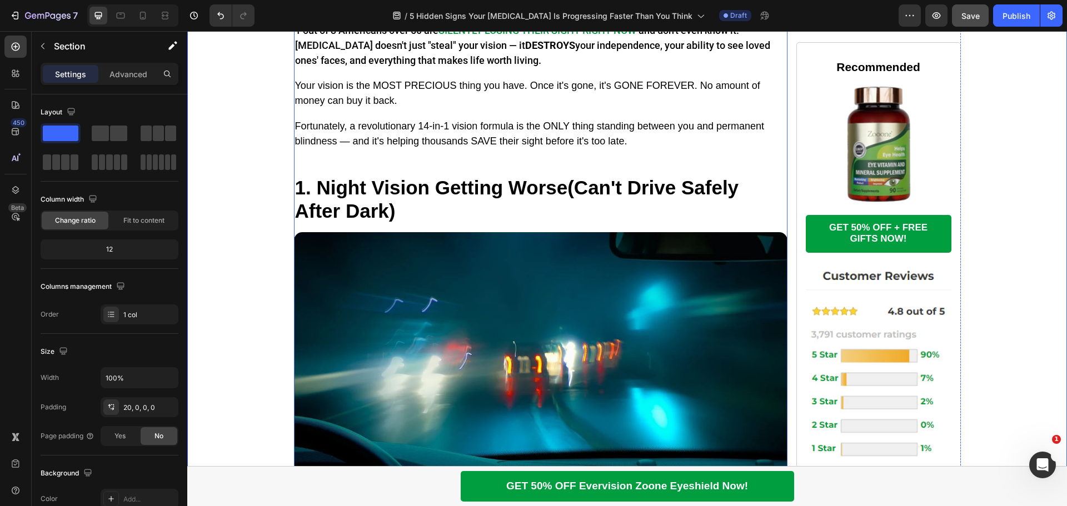
scroll to position [611, 0]
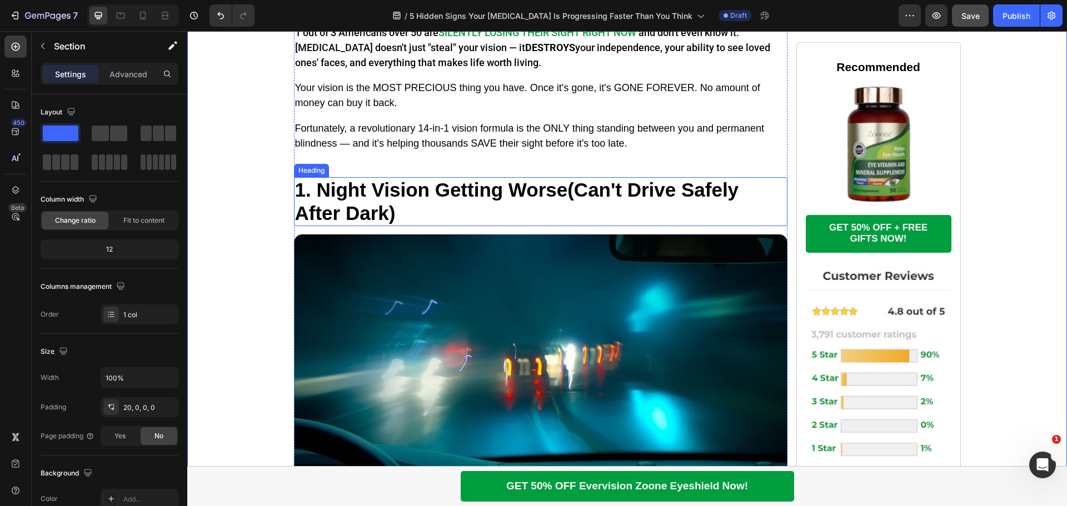
drag, startPoint x: 462, startPoint y: 198, endPoint x: 362, endPoint y: 195, distance: 100.1
click at [462, 198] on h2 "1. Night Vision Getting Worse (Can't Drive Safely After Dark)" at bounding box center [541, 201] width 494 height 49
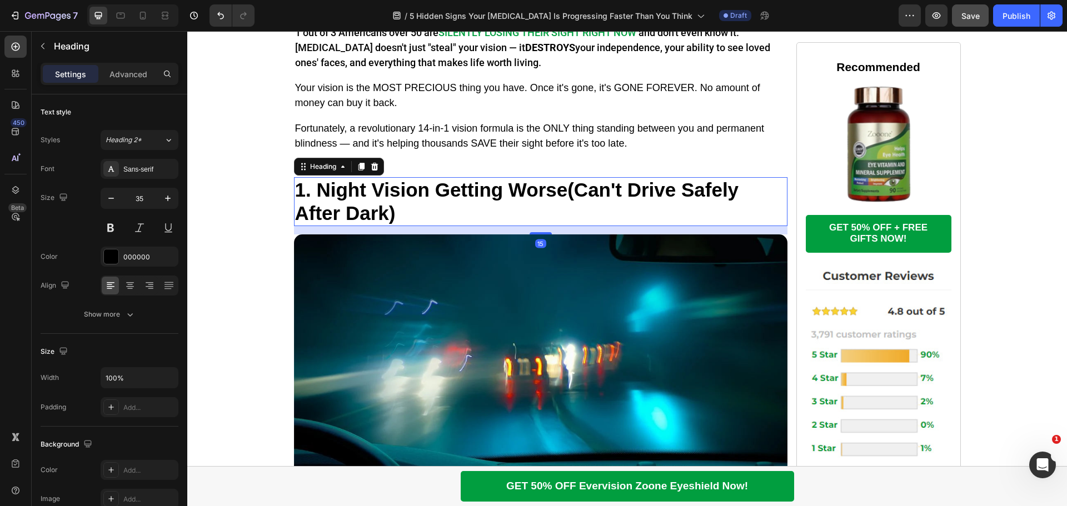
click at [316, 188] on h2 "1. Night Vision Getting Worse (Can't Drive Safely After Dark)" at bounding box center [541, 201] width 494 height 49
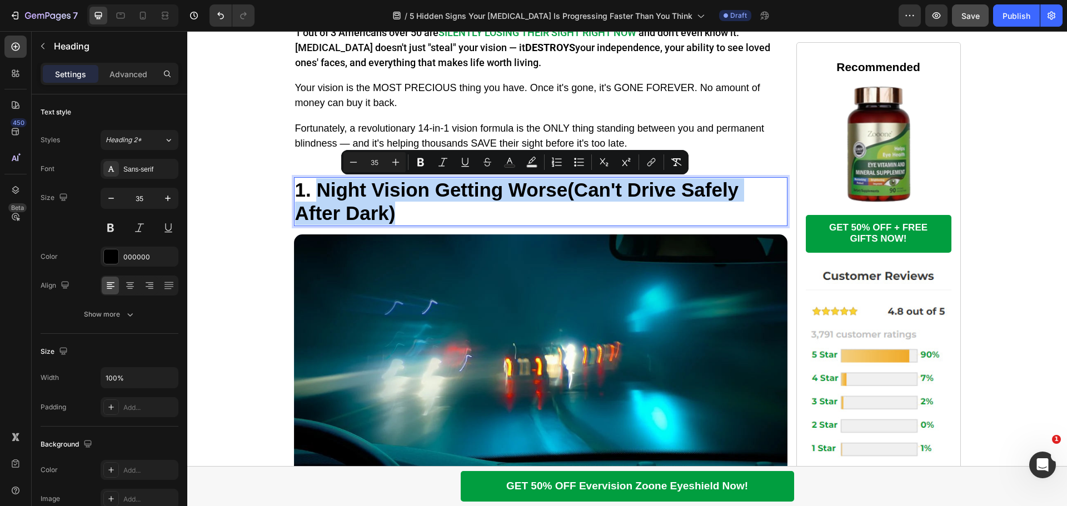
drag, startPoint x: 316, startPoint y: 188, endPoint x: 389, endPoint y: 212, distance: 77.3
click at [389, 212] on p "1. Night Vision Getting Worse (Can't Drive Safely After Dark)" at bounding box center [540, 201] width 491 height 47
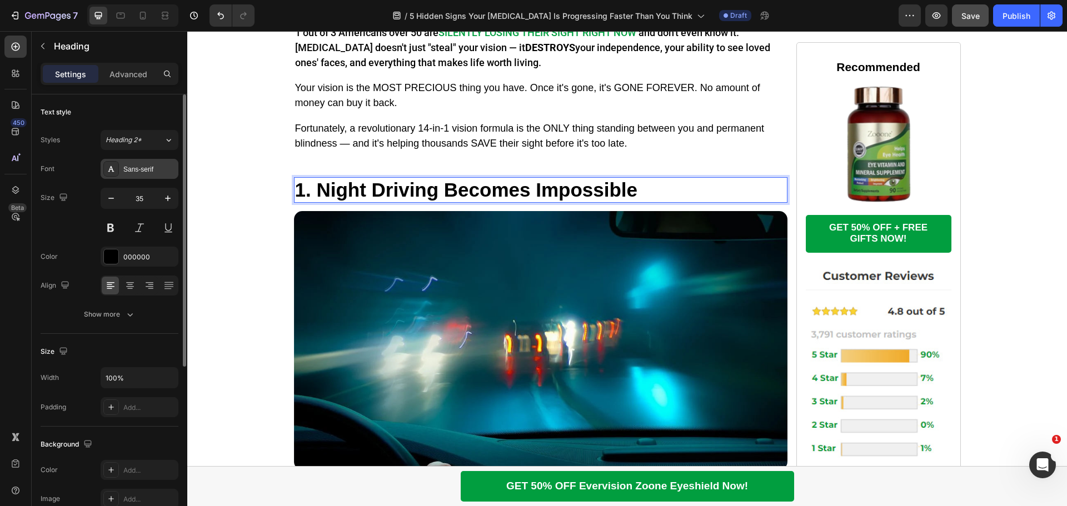
click at [152, 169] on div "Sans-serif" at bounding box center [149, 170] width 52 height 10
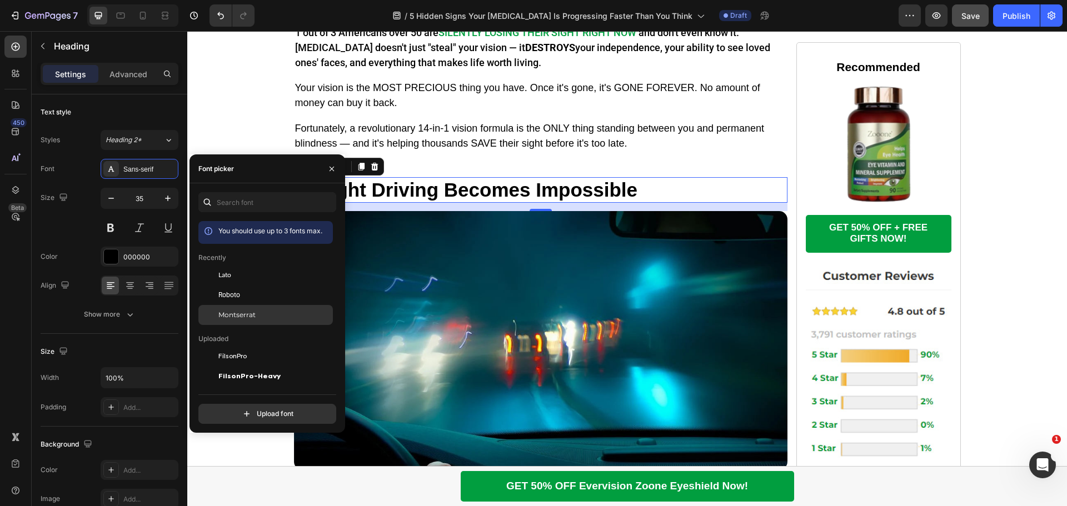
click at [235, 312] on span "Montserrat" at bounding box center [236, 315] width 37 height 10
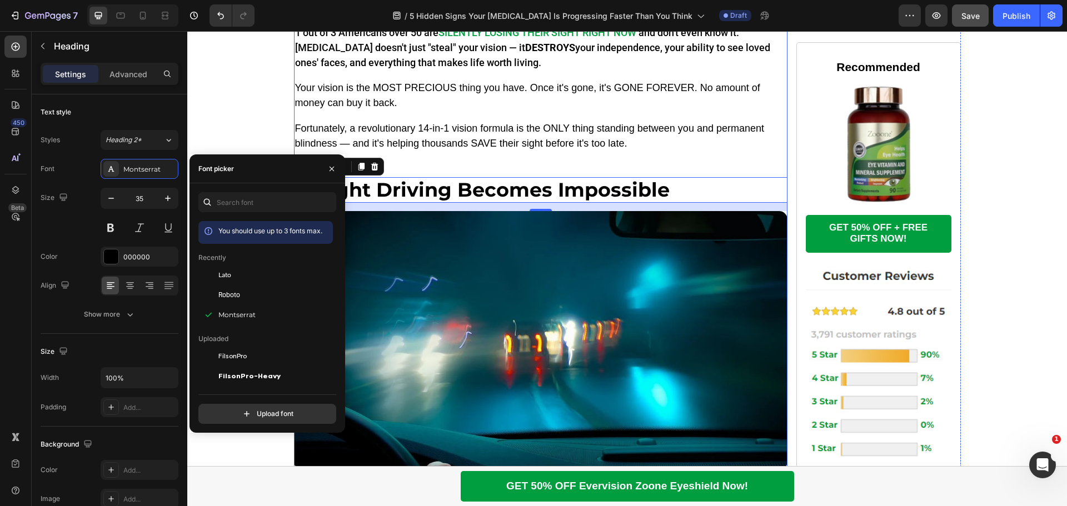
click at [615, 133] on p "Fortunately, a revolutionary 14-in-1 vision formula is the ONLY thing standing …" at bounding box center [540, 136] width 491 height 30
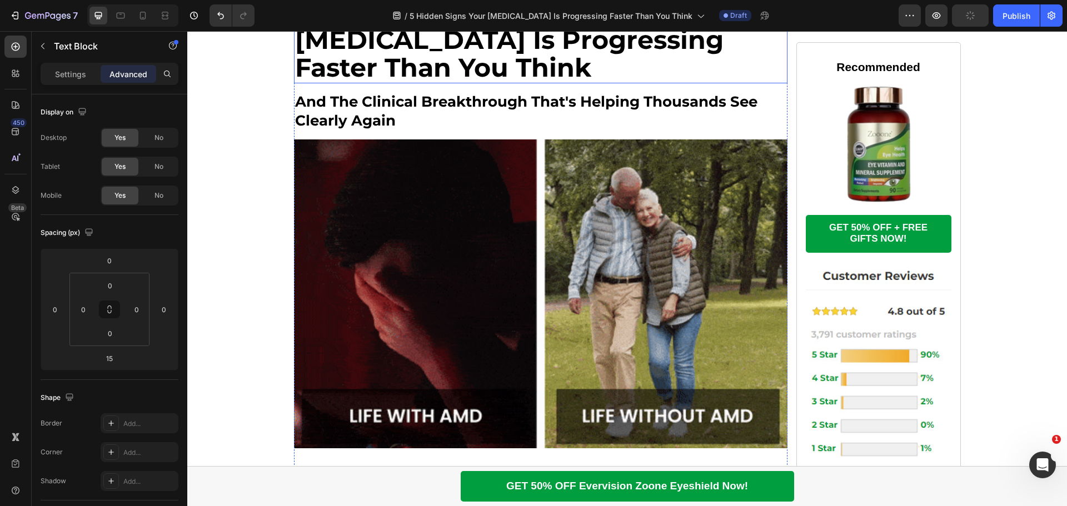
scroll to position [0, 0]
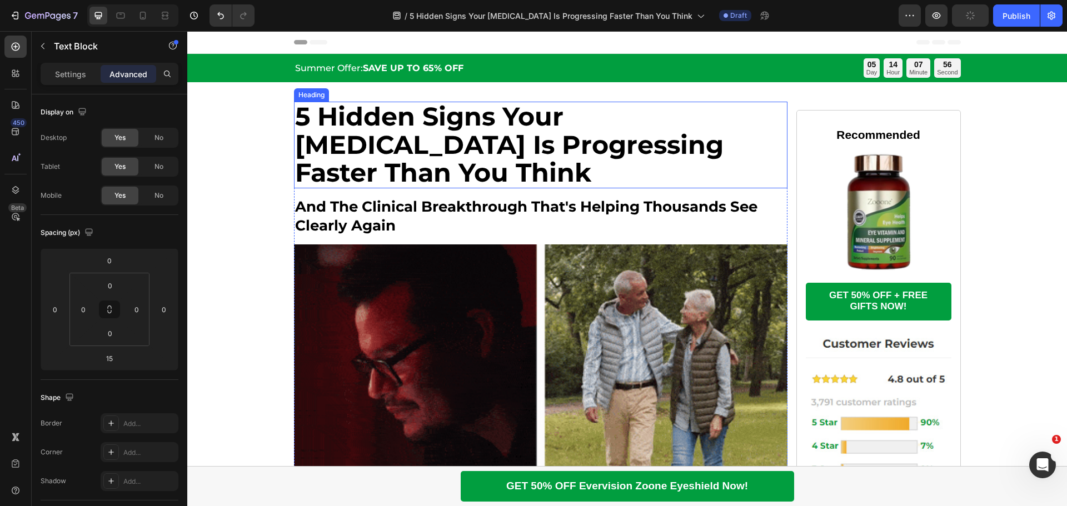
click at [396, 130] on strong "5 Hidden Signs Your [MEDICAL_DATA] Is Progressing Faster Than You Think" at bounding box center [509, 145] width 429 height 88
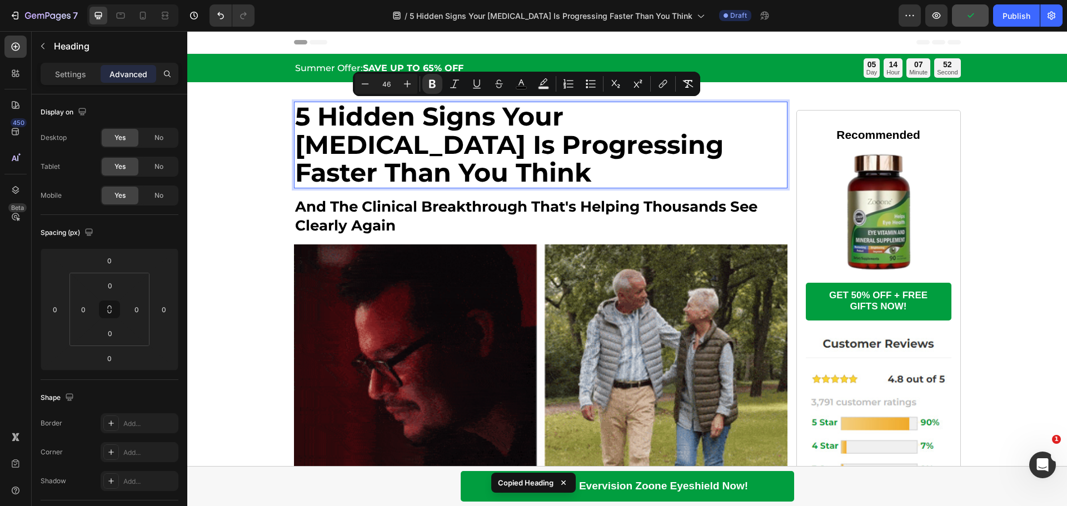
click at [429, 131] on strong "5 Hidden Signs Your [MEDICAL_DATA] Is Progressing Faster Than You Think" at bounding box center [509, 145] width 429 height 88
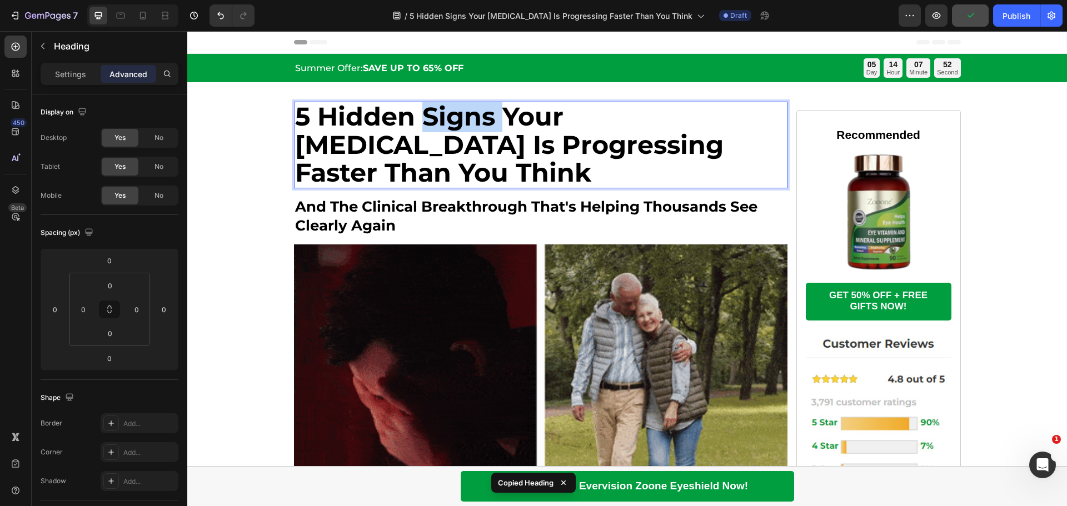
click at [429, 131] on strong "5 Hidden Signs Your [MEDICAL_DATA] Is Progressing Faster Than You Think" at bounding box center [509, 145] width 429 height 88
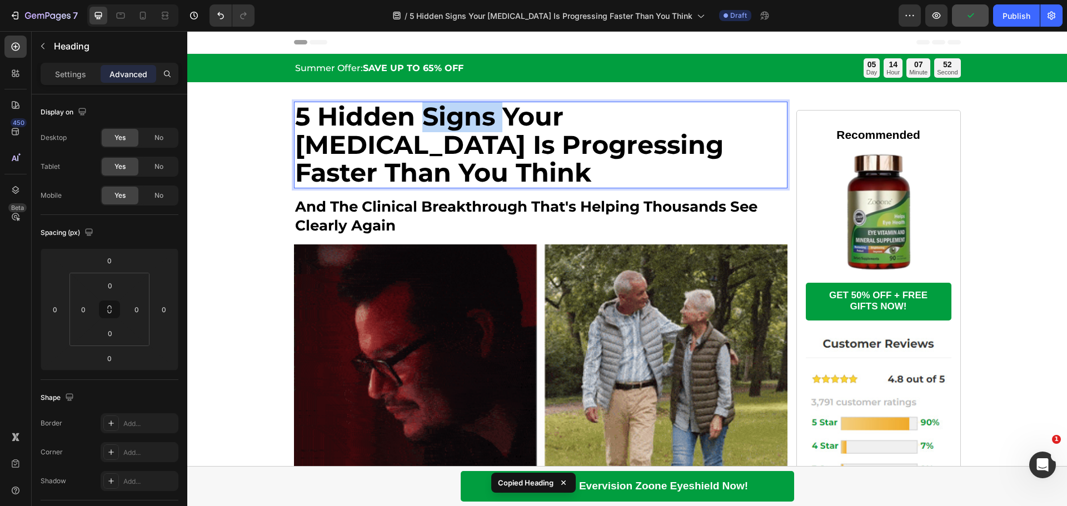
click at [429, 131] on strong "5 Hidden Signs Your [MEDICAL_DATA] Is Progressing Faster Than You Think" at bounding box center [509, 145] width 429 height 88
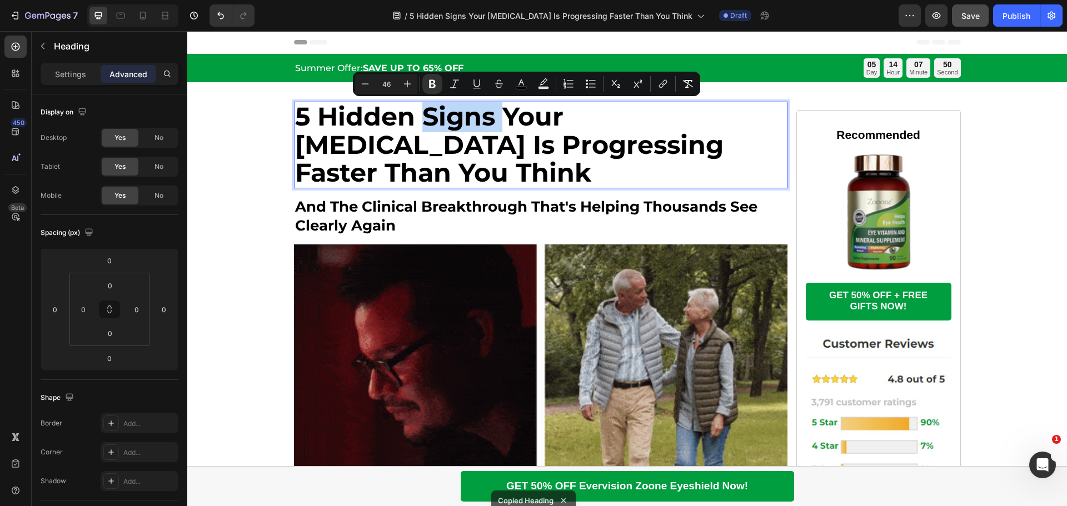
copy strong "5 Hidden Signs Your [MEDICAL_DATA] Is Progressing Faster Than You Think"
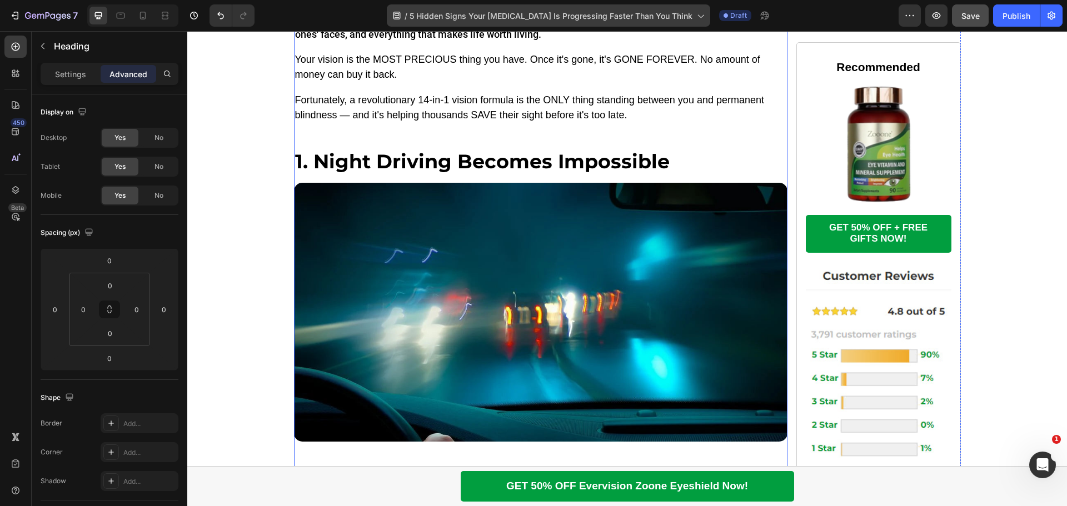
scroll to position [556, 0]
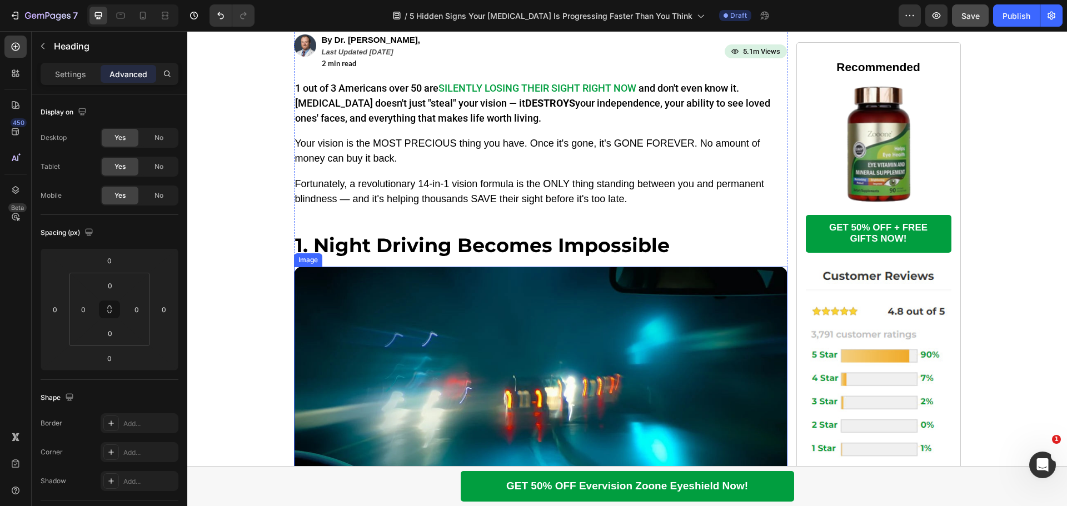
click at [511, 302] on img at bounding box center [541, 396] width 494 height 259
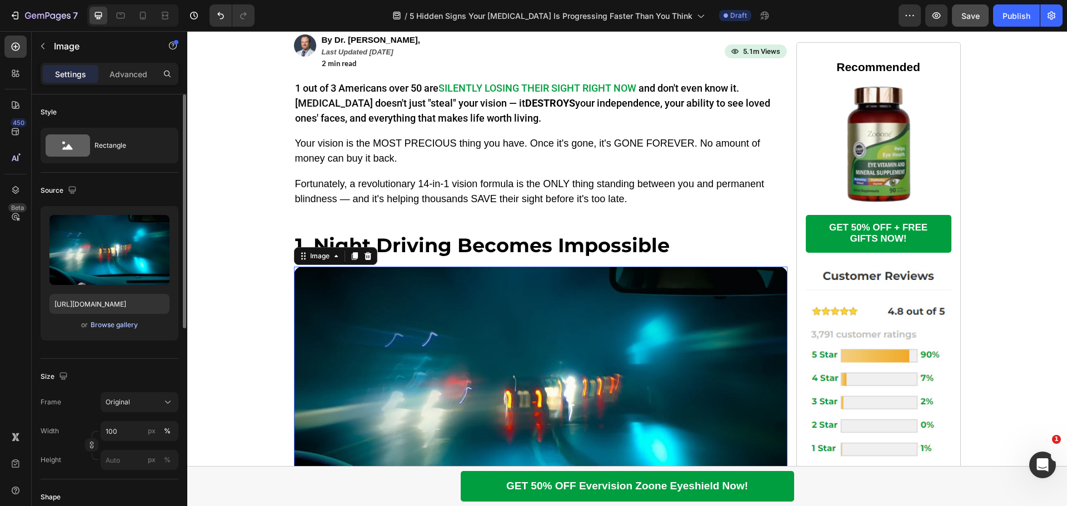
click at [120, 323] on div "Browse gallery" at bounding box center [114, 325] width 47 height 10
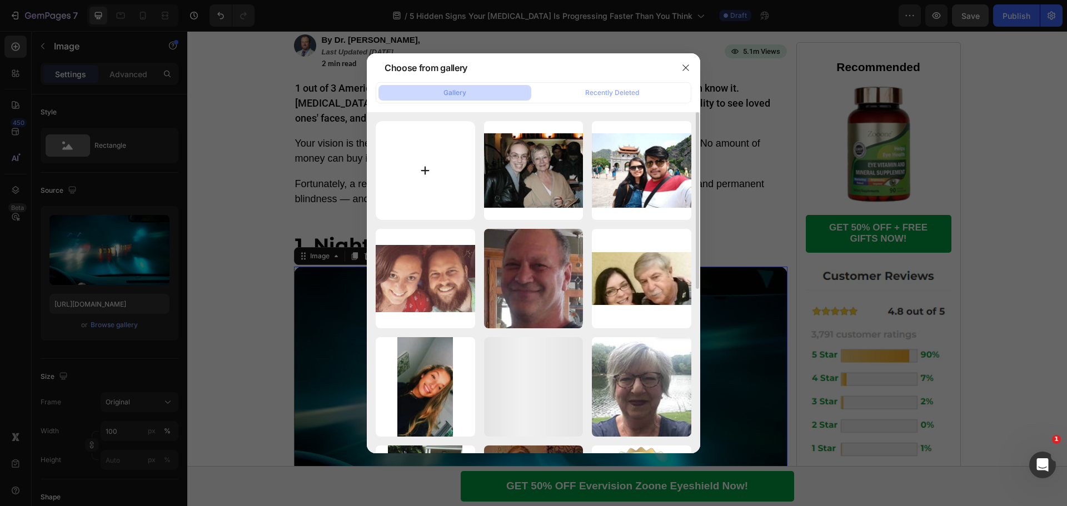
click at [435, 173] on input "file" at bounding box center [425, 170] width 99 height 99
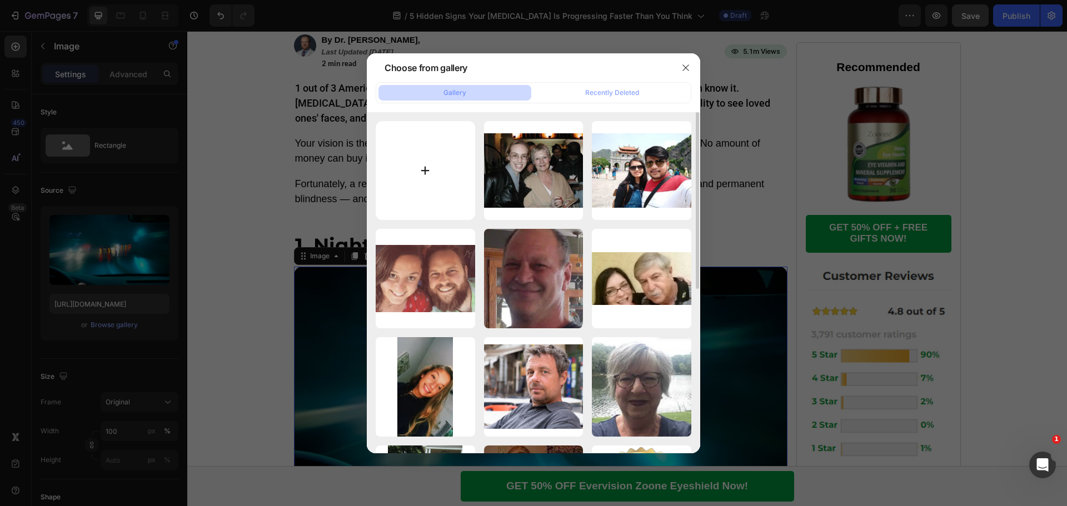
type input "C:\fakepath\GettyImages-497016331-d36ded49195046c0aefce885699dd0c7.webp"
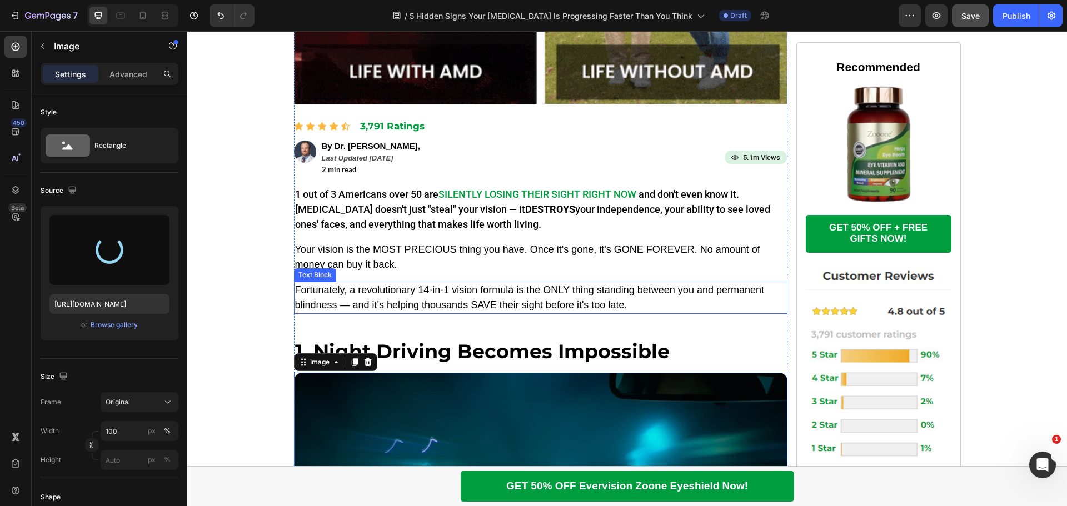
scroll to position [445, 0]
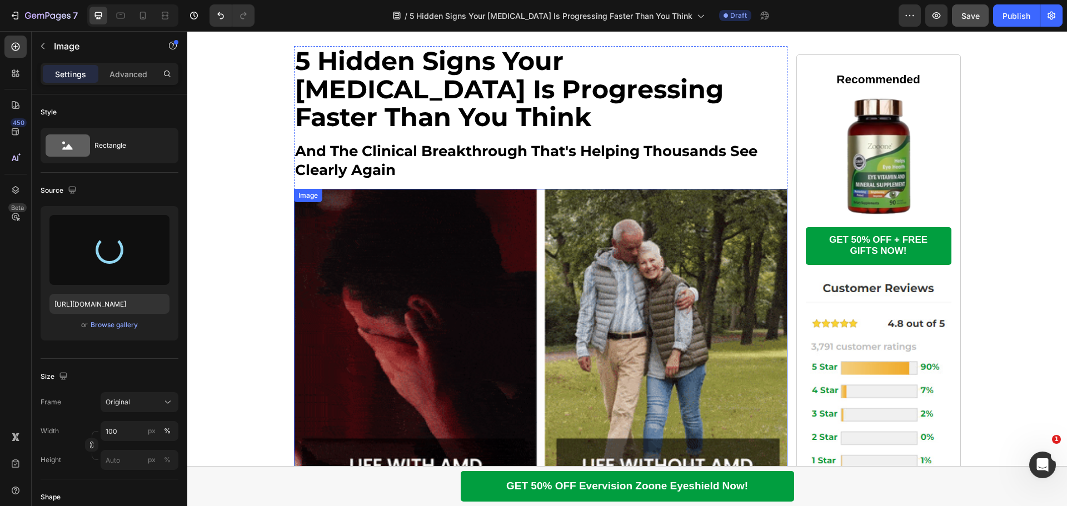
type input "https://cdn.shopify.com/s/files/1/0741/6325/7561/files/gempages_559101826016740…"
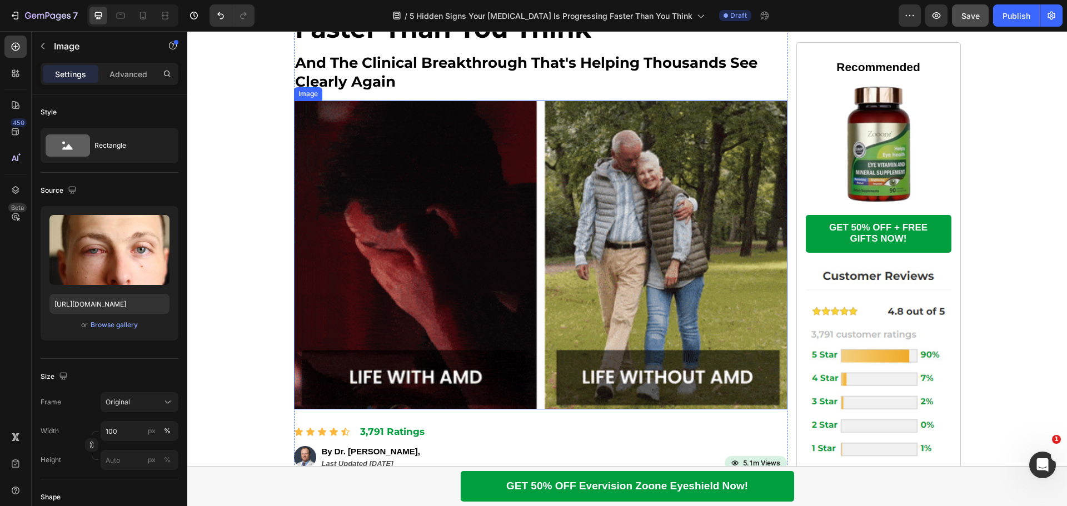
scroll to position [111, 0]
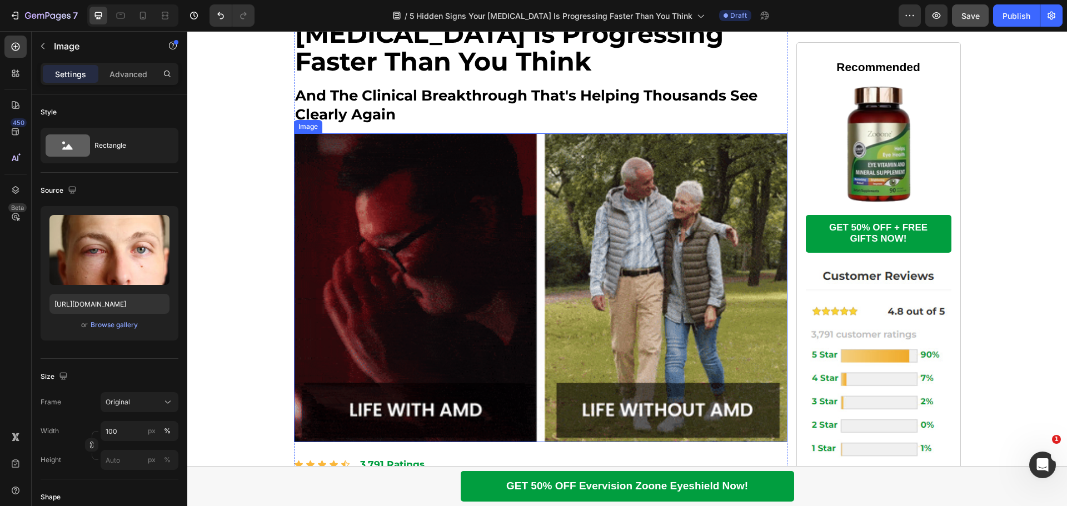
click at [419, 183] on img at bounding box center [541, 287] width 494 height 309
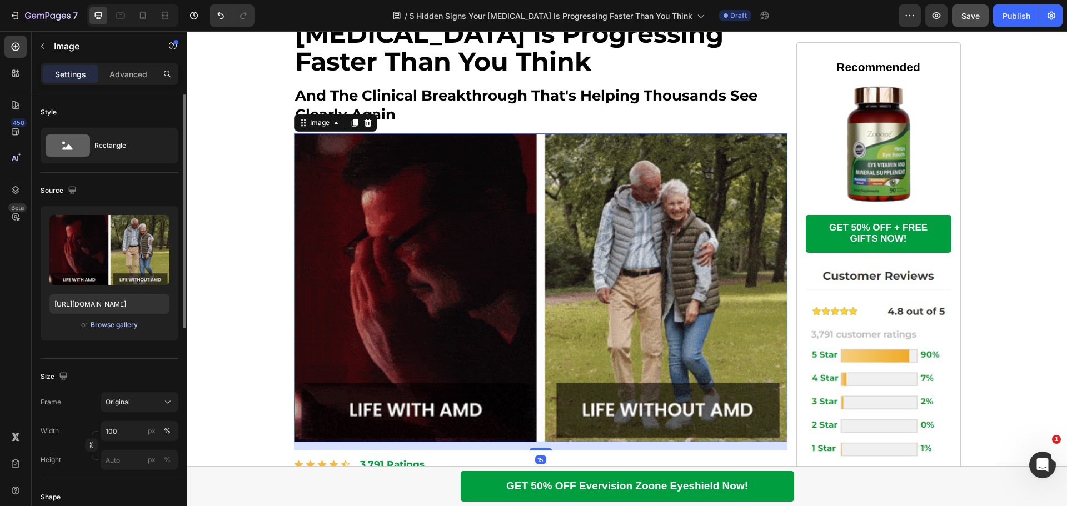
click at [112, 325] on div "Browse gallery" at bounding box center [114, 325] width 47 height 10
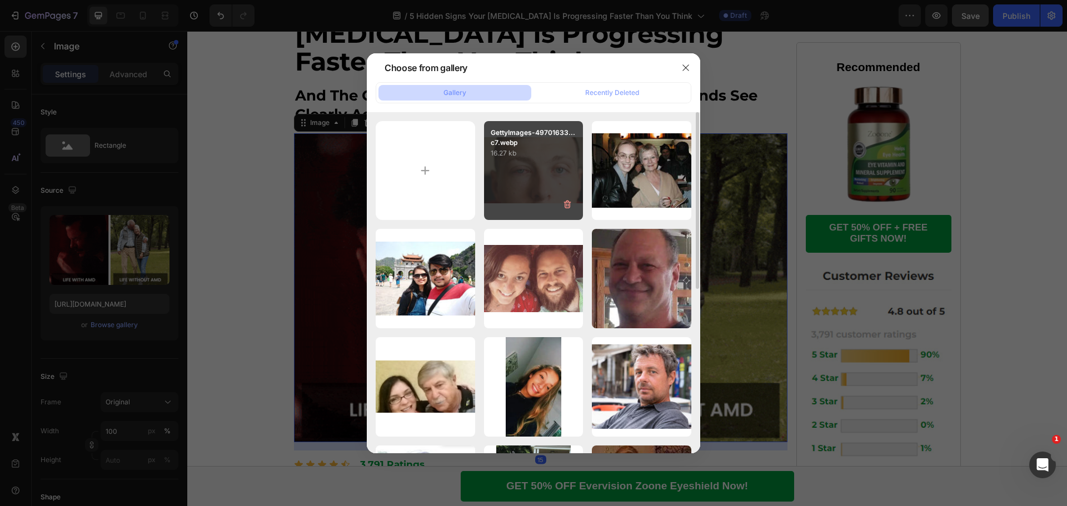
click at [521, 166] on div "GettyImages-49701633...c7.webp 16.27 kb" at bounding box center [533, 170] width 99 height 99
type input "https://cdn.shopify.com/s/files/1/0741/6325/7561/files/gempages_559101826016740…"
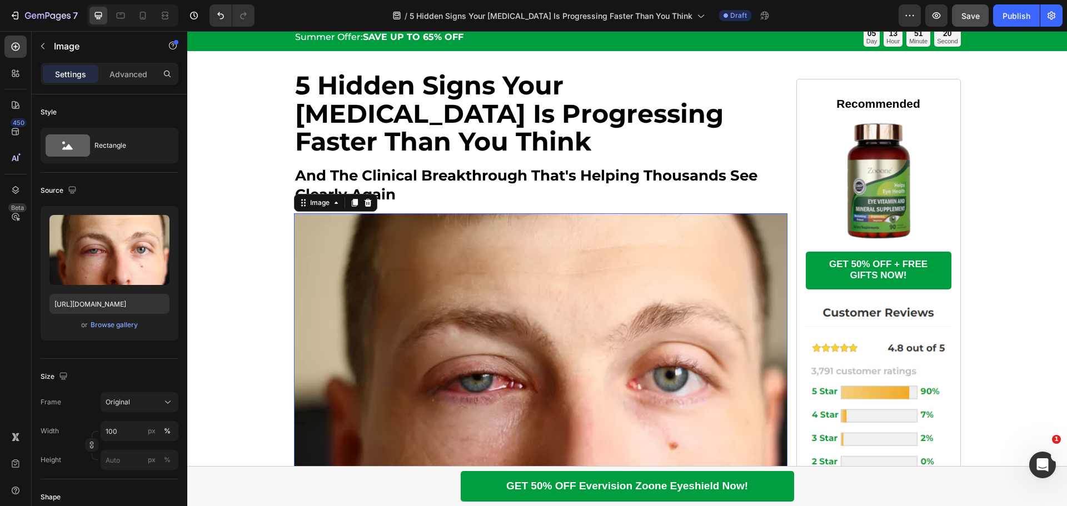
scroll to position [0, 0]
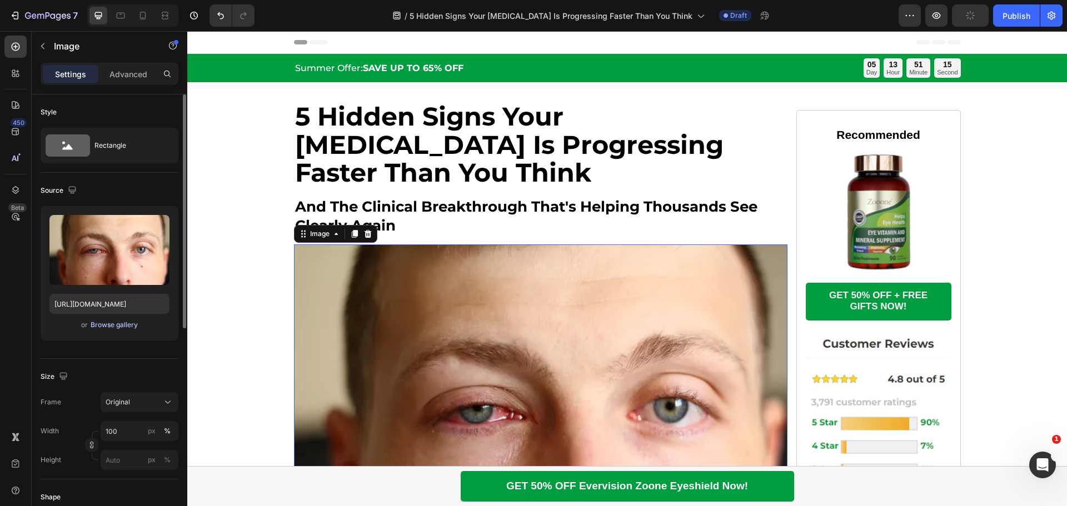
click at [115, 322] on div "Browse gallery" at bounding box center [114, 325] width 47 height 10
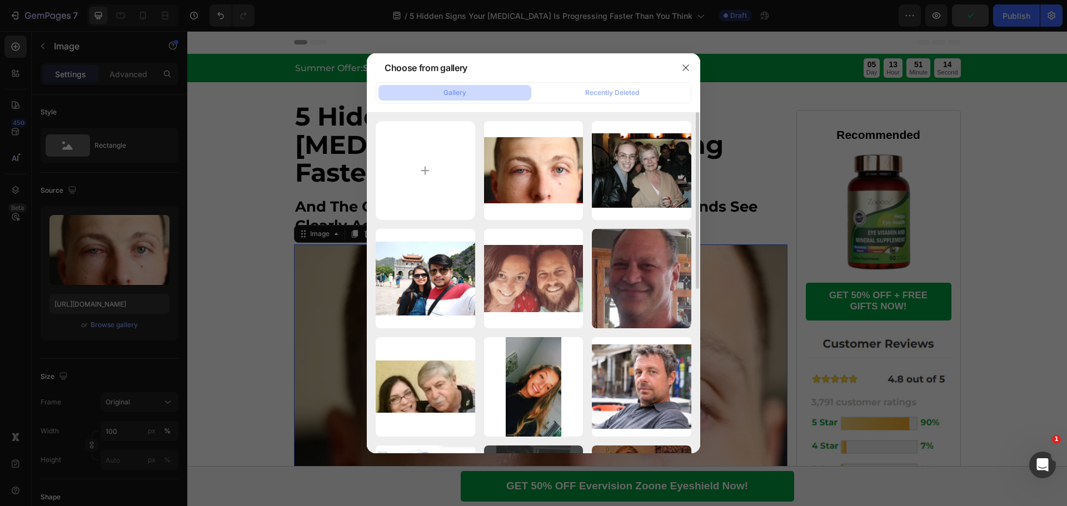
scroll to position [222, 0]
